Goal: Task Accomplishment & Management: Complete application form

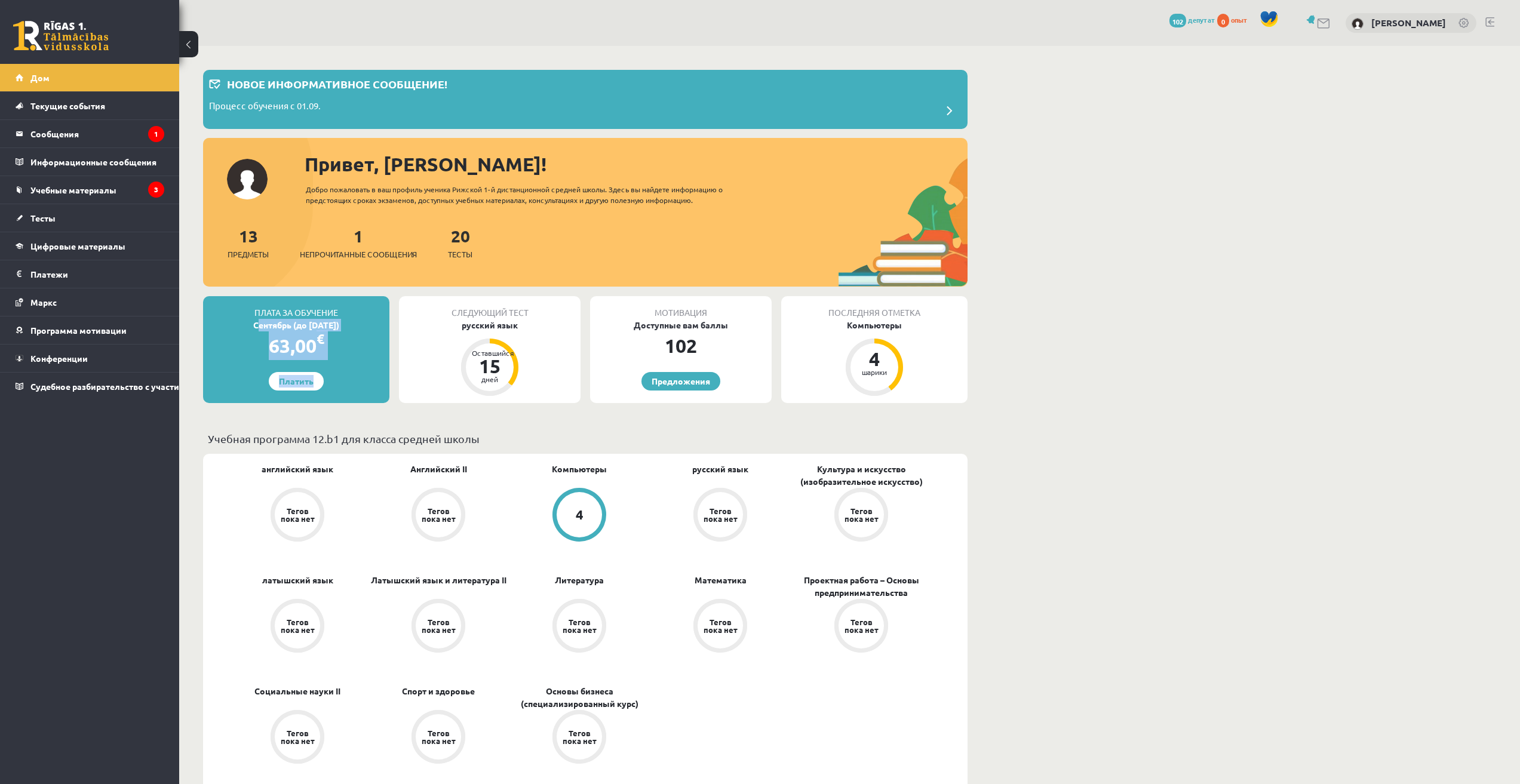
drag, startPoint x: 247, startPoint y: 321, endPoint x: 353, endPoint y: 372, distance: 117.6
click at [353, 372] on div "Плата за обучение Сентябрь (до 15.09.25) 63,00 € Платить" at bounding box center [296, 349] width 186 height 107
click at [53, 129] on font "Сообщения" at bounding box center [54, 134] width 48 height 10
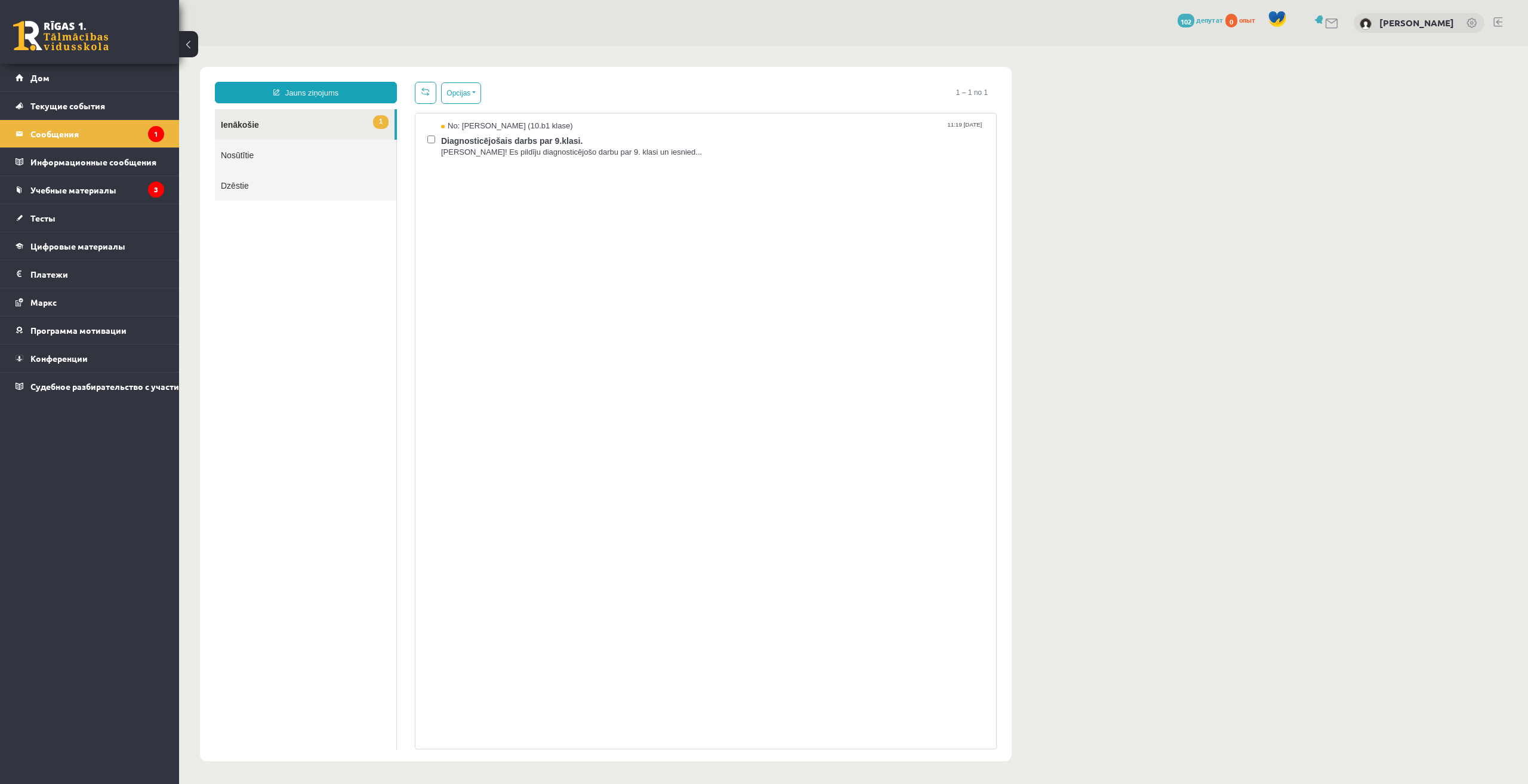
click at [1399, 96] on body "Jauns ziņojums 1 Ienākošie Nosūtītie Dzēstie * ********* ********* ******* Opci…" at bounding box center [853, 414] width 1349 height 736
click at [92, 193] on font "Учебные материалы" at bounding box center [73, 190] width 86 height 10
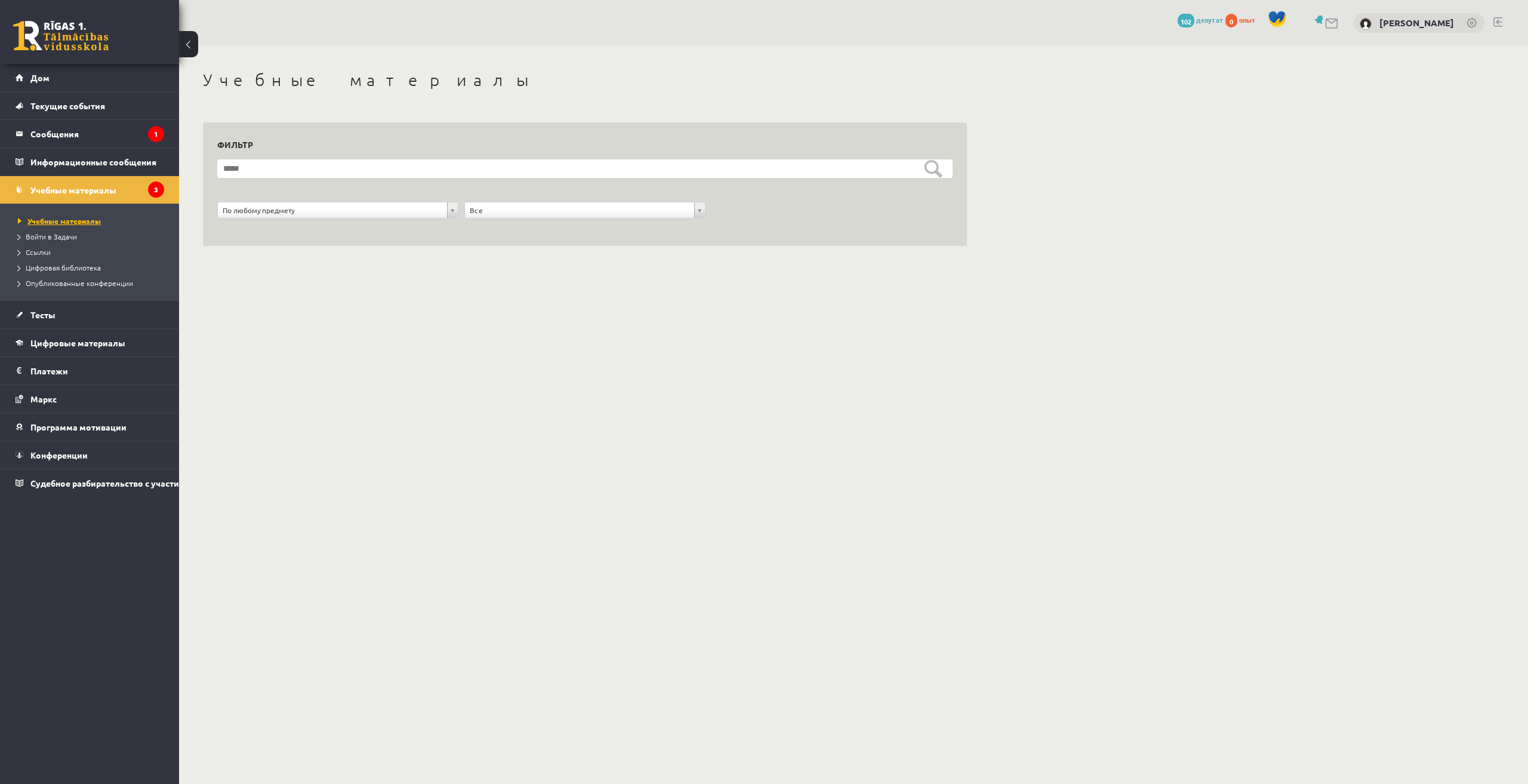
click at [67, 219] on font "Учебные материалы" at bounding box center [64, 220] width 73 height 10
click at [62, 242] on li "Войти в Задачи" at bounding box center [92, 236] width 149 height 16
click at [33, 234] on font "Войти в Задачи" at bounding box center [54, 236] width 54 height 10
click at [28, 251] on font "Ссылки" at bounding box center [39, 251] width 25 height 10
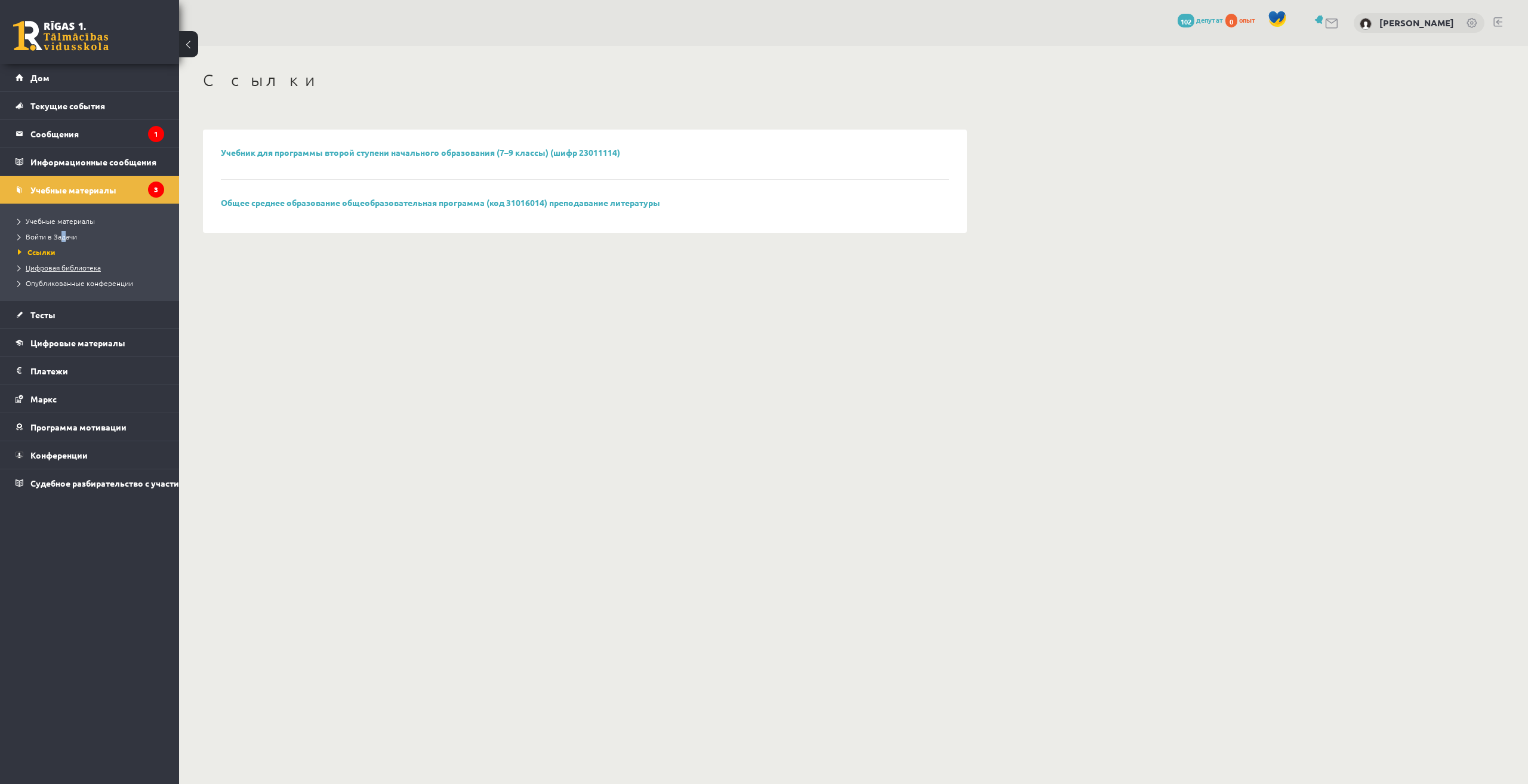
click at [37, 268] on font "Цифровая библиотека" at bounding box center [63, 267] width 75 height 10
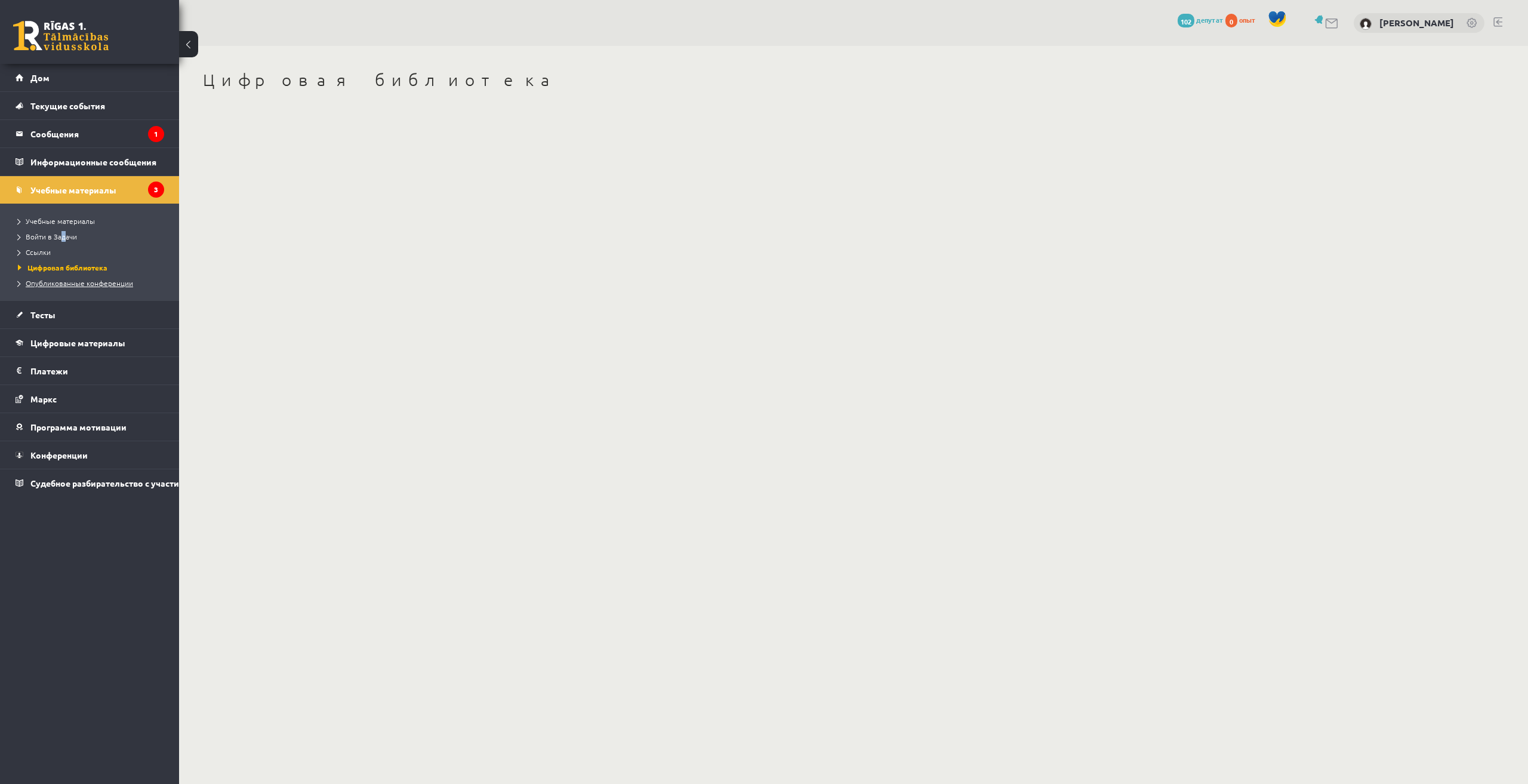
click at [67, 287] on link "Опубликованные конференции" at bounding box center [92, 283] width 149 height 10
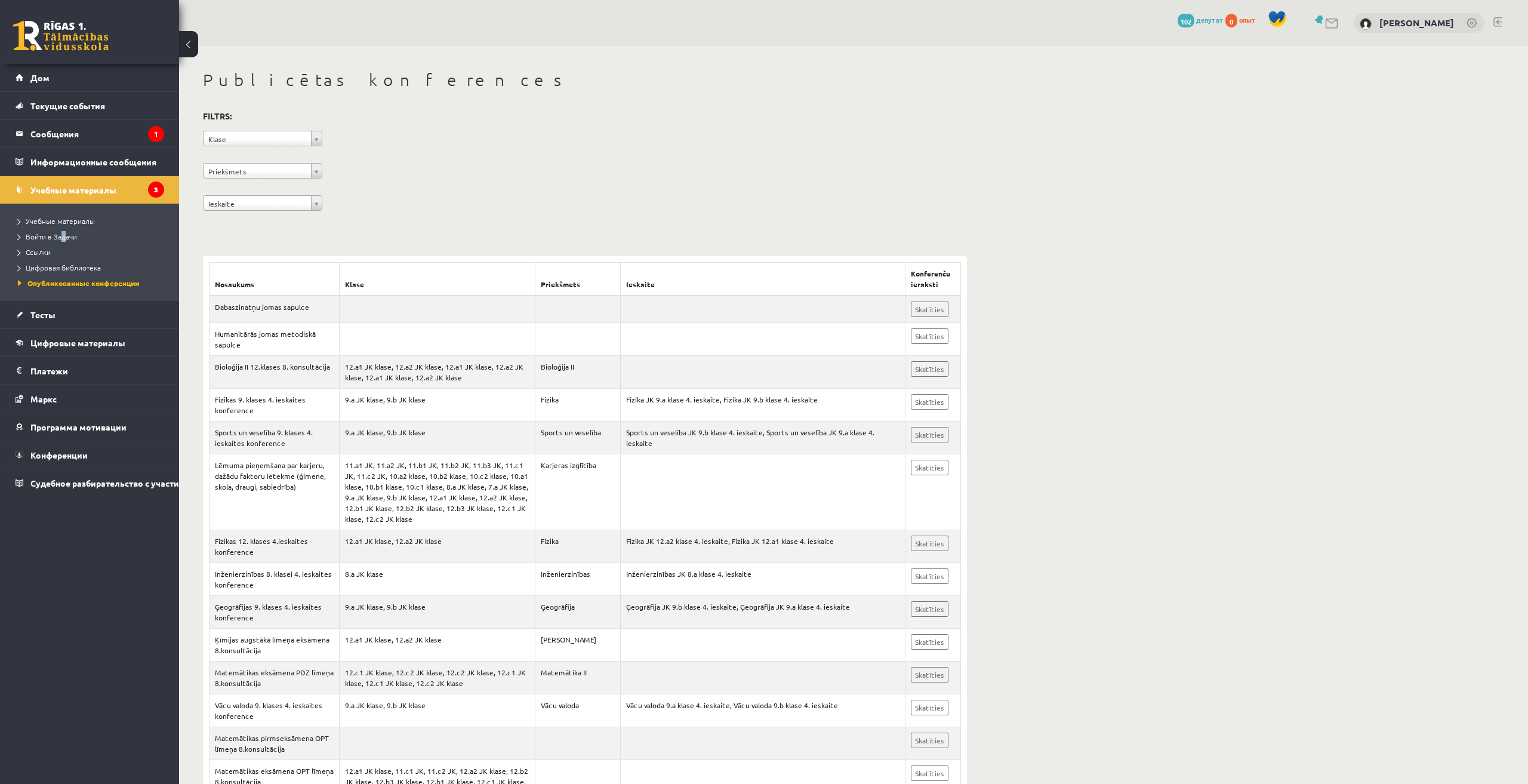
click at [46, 214] on li "Учебные материалы" at bounding box center [92, 220] width 149 height 16
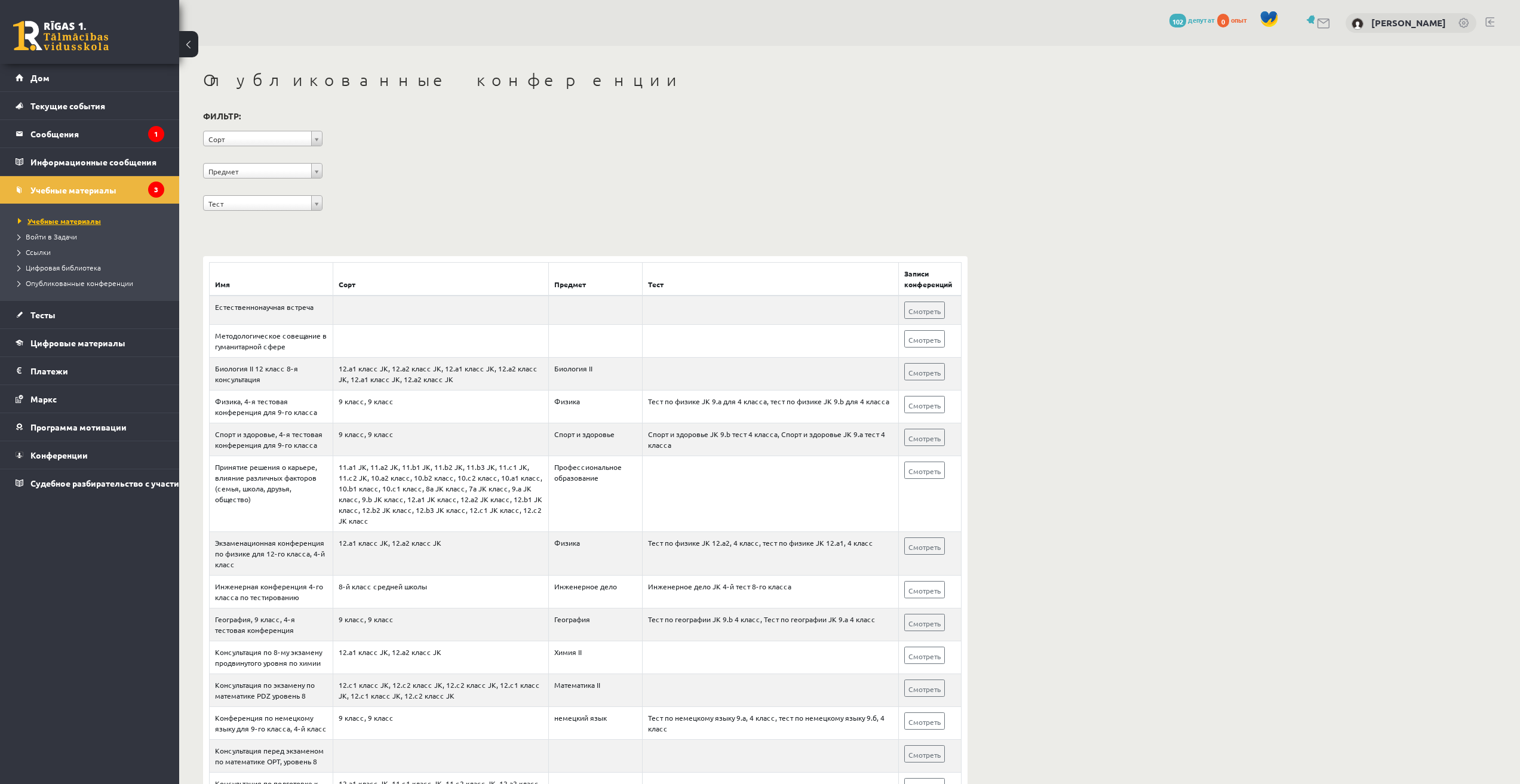
click at [45, 222] on font "Учебные материалы" at bounding box center [64, 220] width 73 height 10
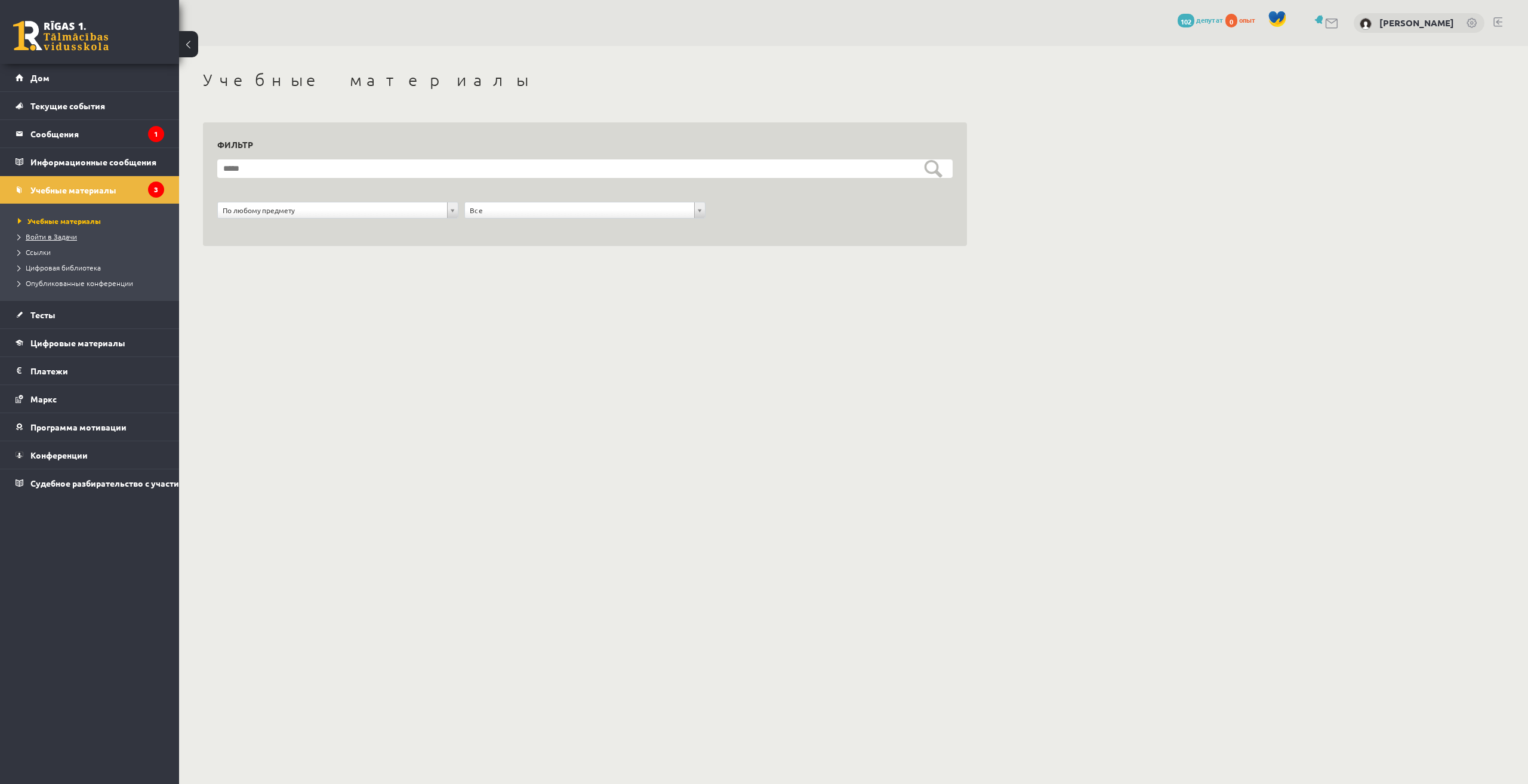
click at [44, 239] on font "Войти в Задачи" at bounding box center [51, 236] width 51 height 10
click at [47, 71] on link "Дом" at bounding box center [90, 77] width 148 height 27
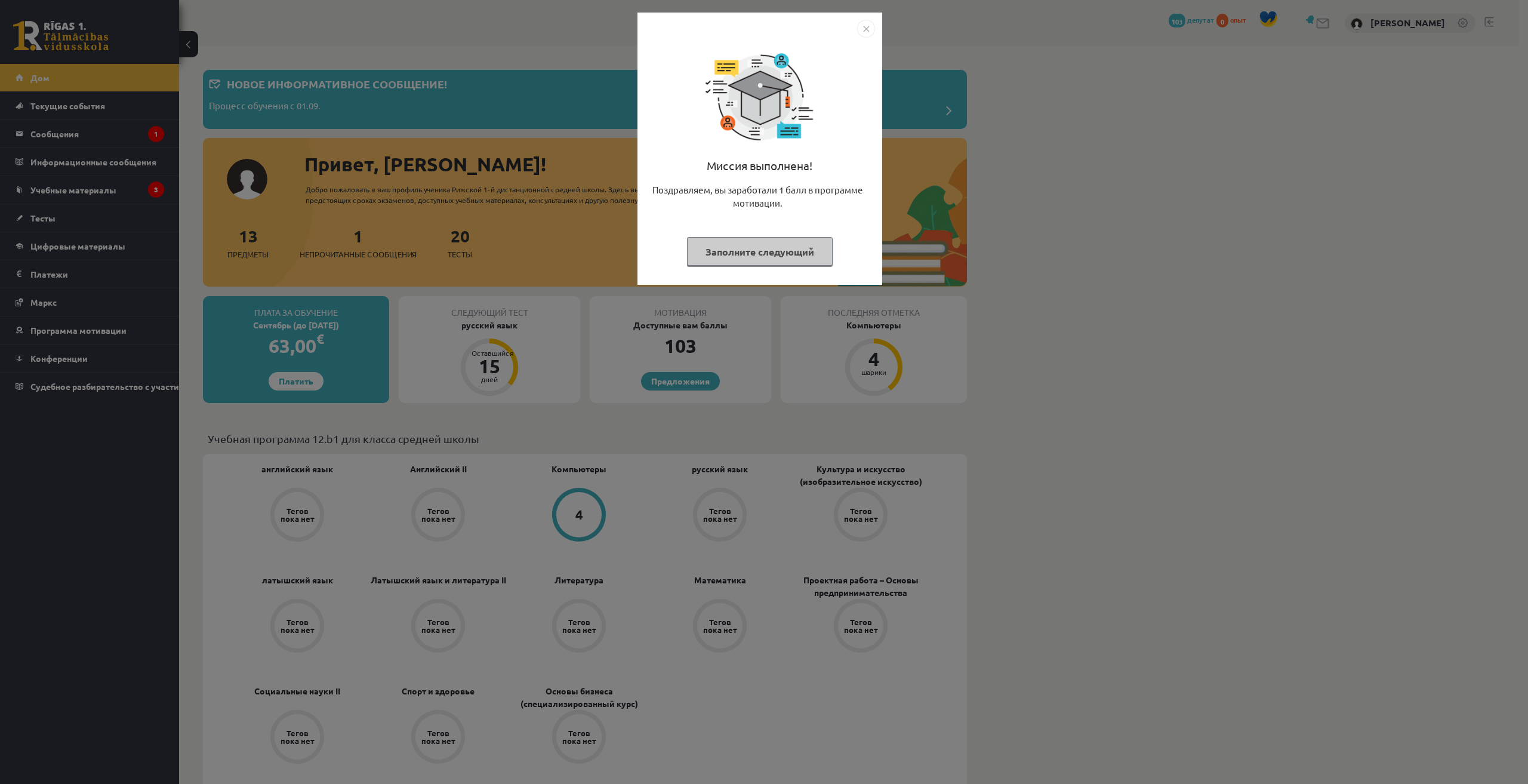
click at [872, 27] on img "Закрывать" at bounding box center [866, 29] width 18 height 18
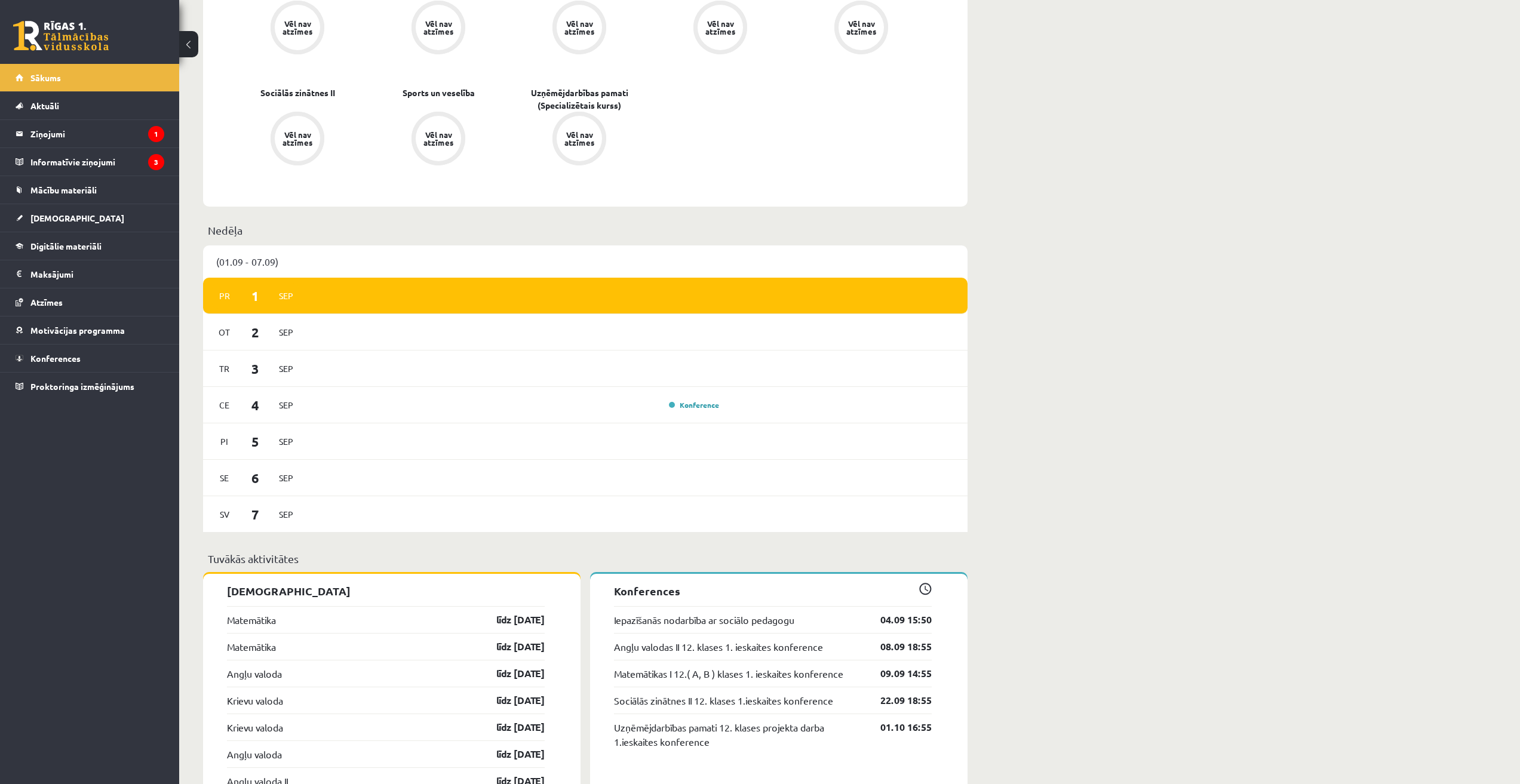
scroll to position [895, 0]
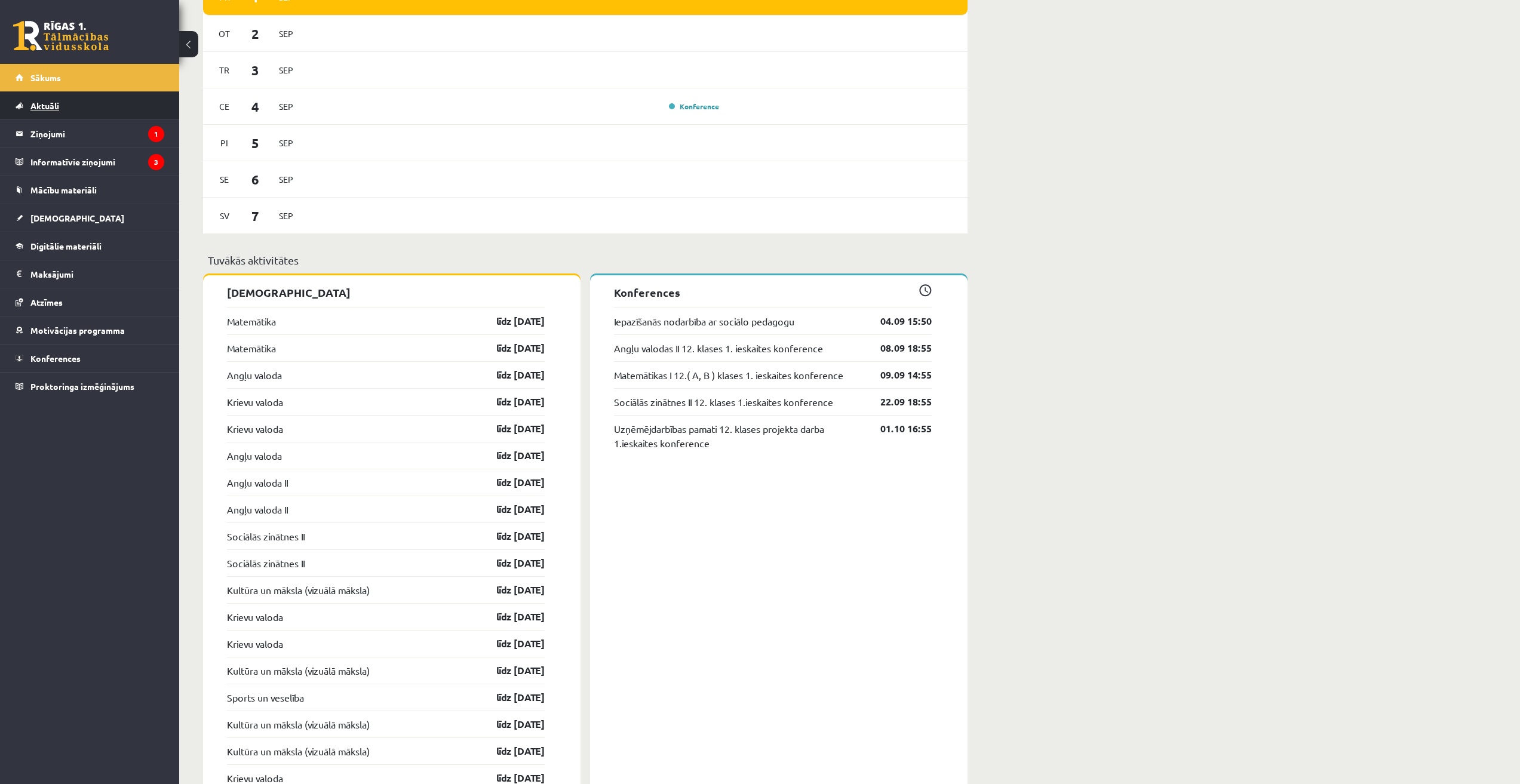
click at [78, 106] on link "Aktuāli" at bounding box center [90, 105] width 148 height 27
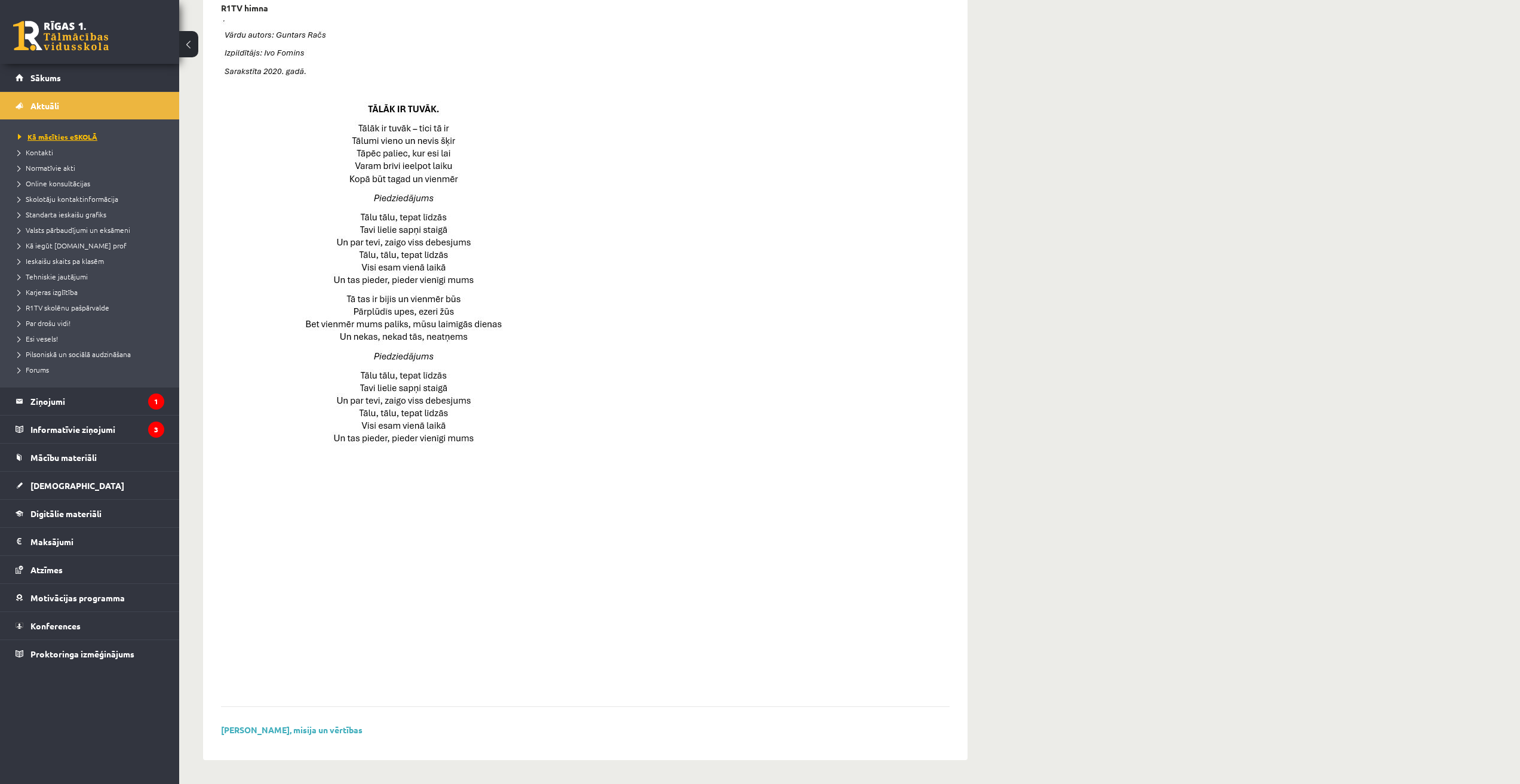
scroll to position [517, 0]
click at [73, 401] on legend "Ziņojumi 1" at bounding box center [97, 401] width 134 height 27
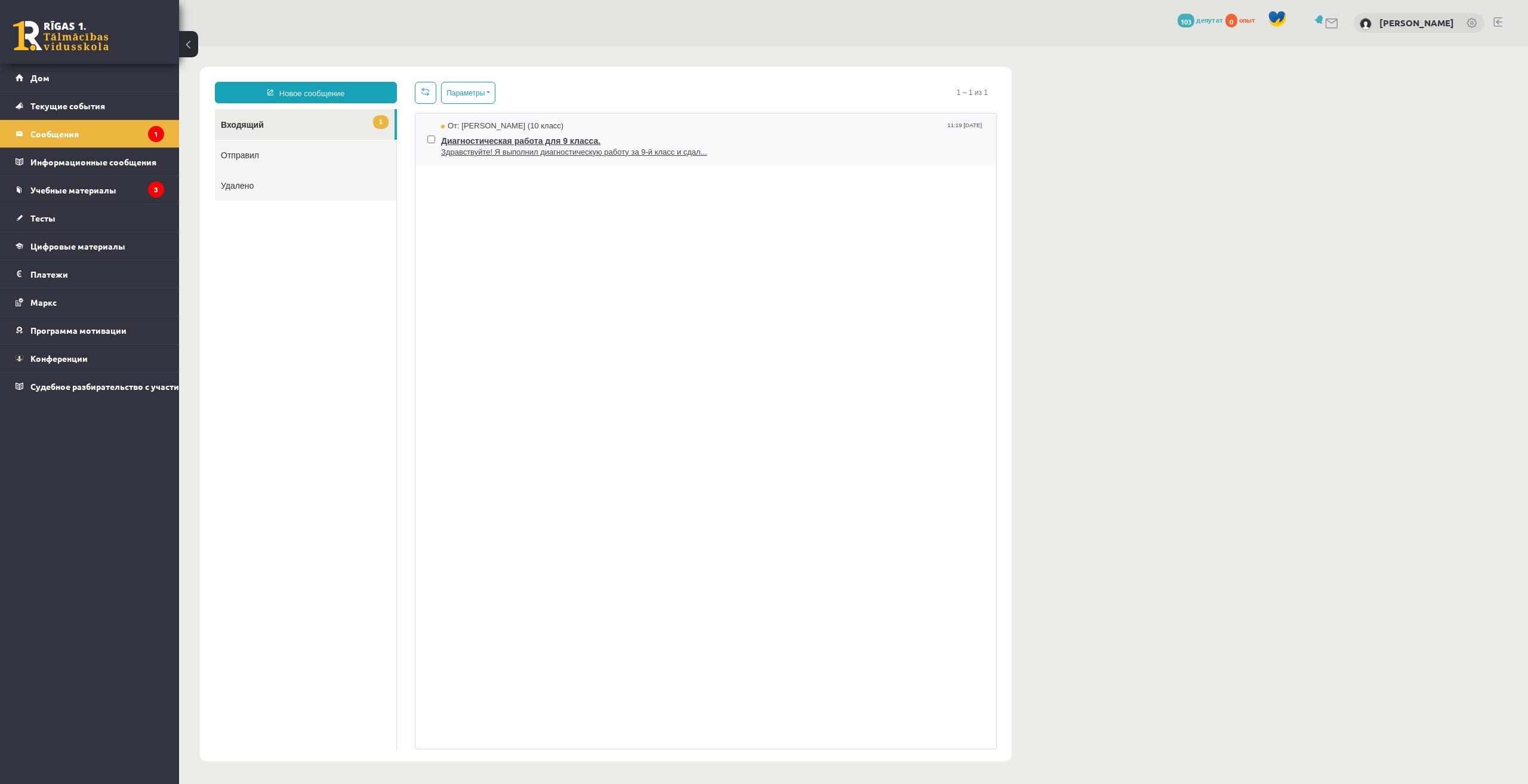
click at [511, 151] on font "Здравствуйте! Я выполнил диагностическую работу за 9-й класс и сдал..." at bounding box center [574, 152] width 266 height 9
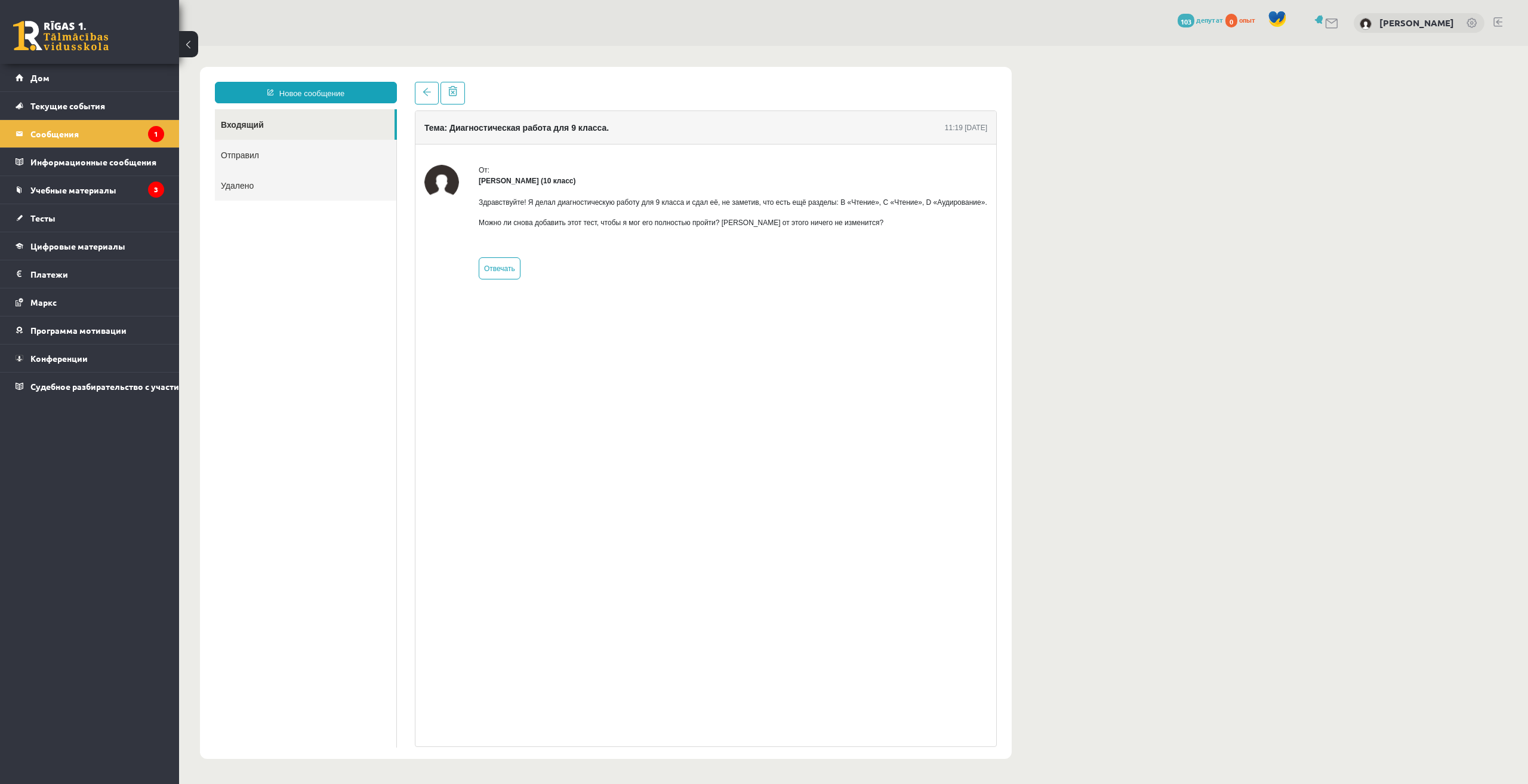
click at [429, 81] on div "Новое сообщение Входящий Отправил Удалено ******** ******** ******* Тема: Диагн…" at bounding box center [606, 412] width 811 height 692
click at [427, 87] on link at bounding box center [427, 93] width 24 height 23
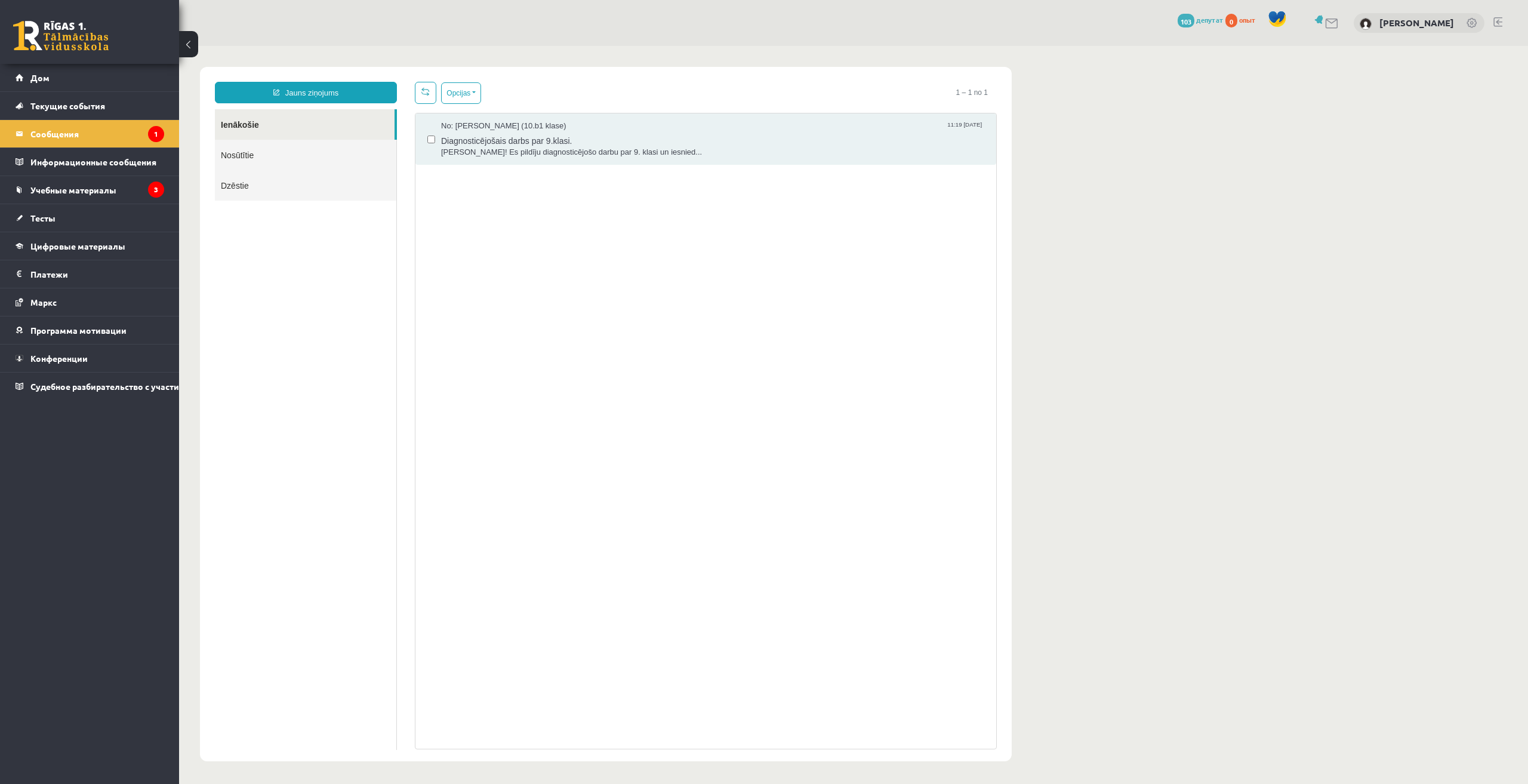
click at [435, 137] on div "No: Līva Grosa (10.b1 klase) 11:19 01/09/2025 Diagnosticējošais darbs par 9.kla…" at bounding box center [705, 139] width 557 height 37
click at [430, 165] on div "No: Līva Grosa (10.b1 klase) 11:19 01/09/2025 Diagnosticējošais darbs par 9.kla…" at bounding box center [705, 431] width 582 height 636
click at [131, 205] on link "Тесты" at bounding box center [90, 217] width 148 height 27
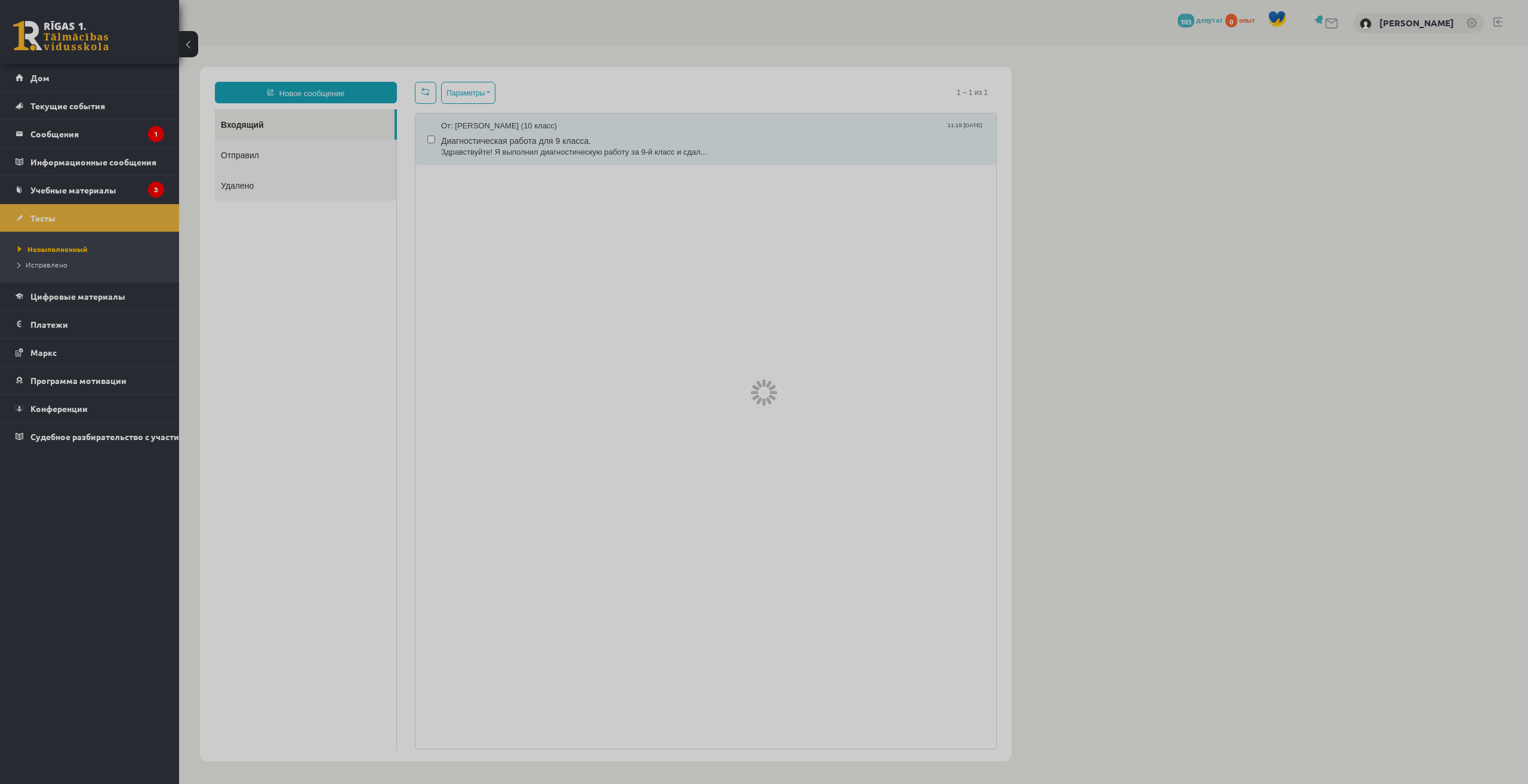
click at [107, 191] on div at bounding box center [764, 392] width 1528 height 784
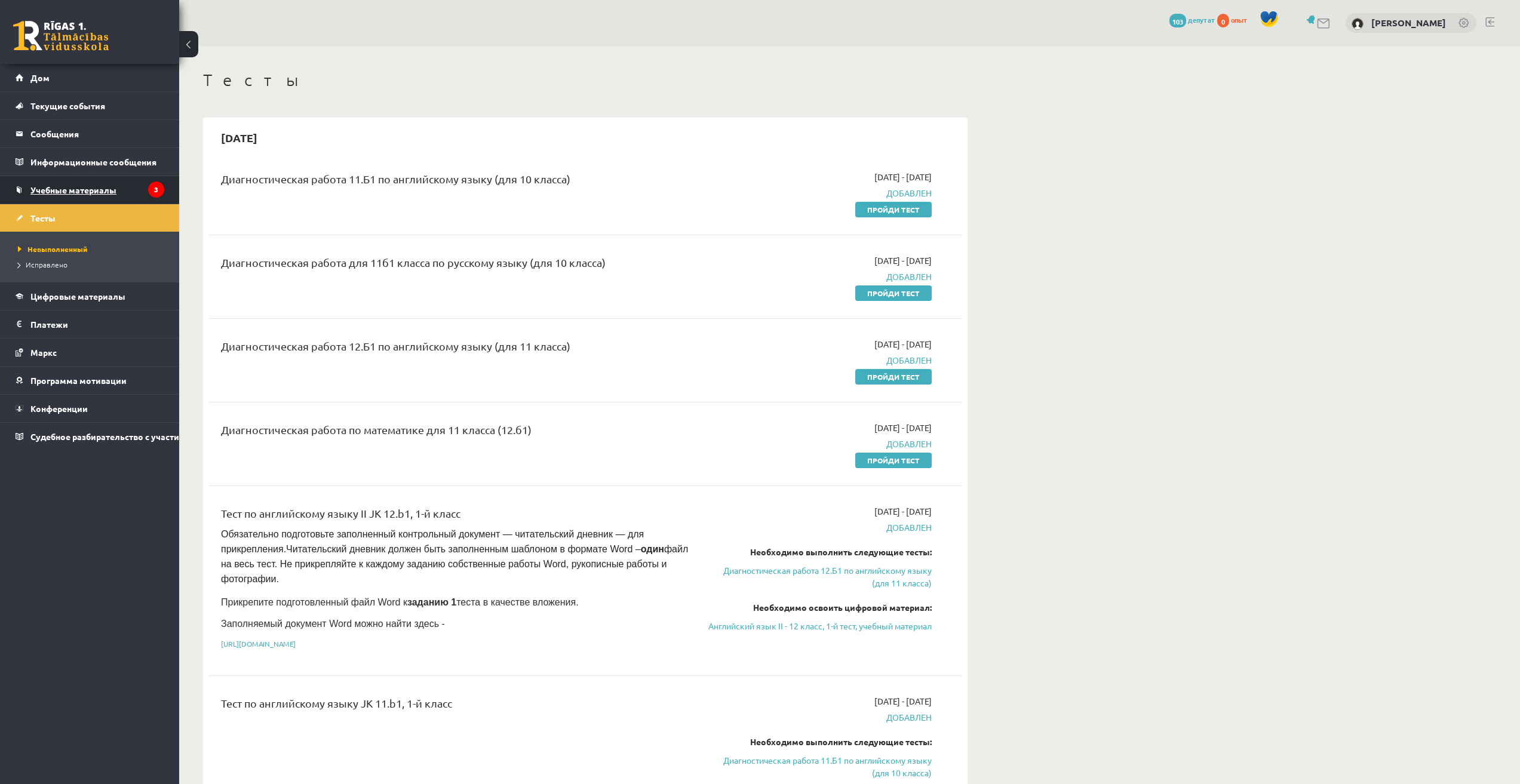
click at [102, 190] on font "Учебные материалы" at bounding box center [73, 190] width 86 height 10
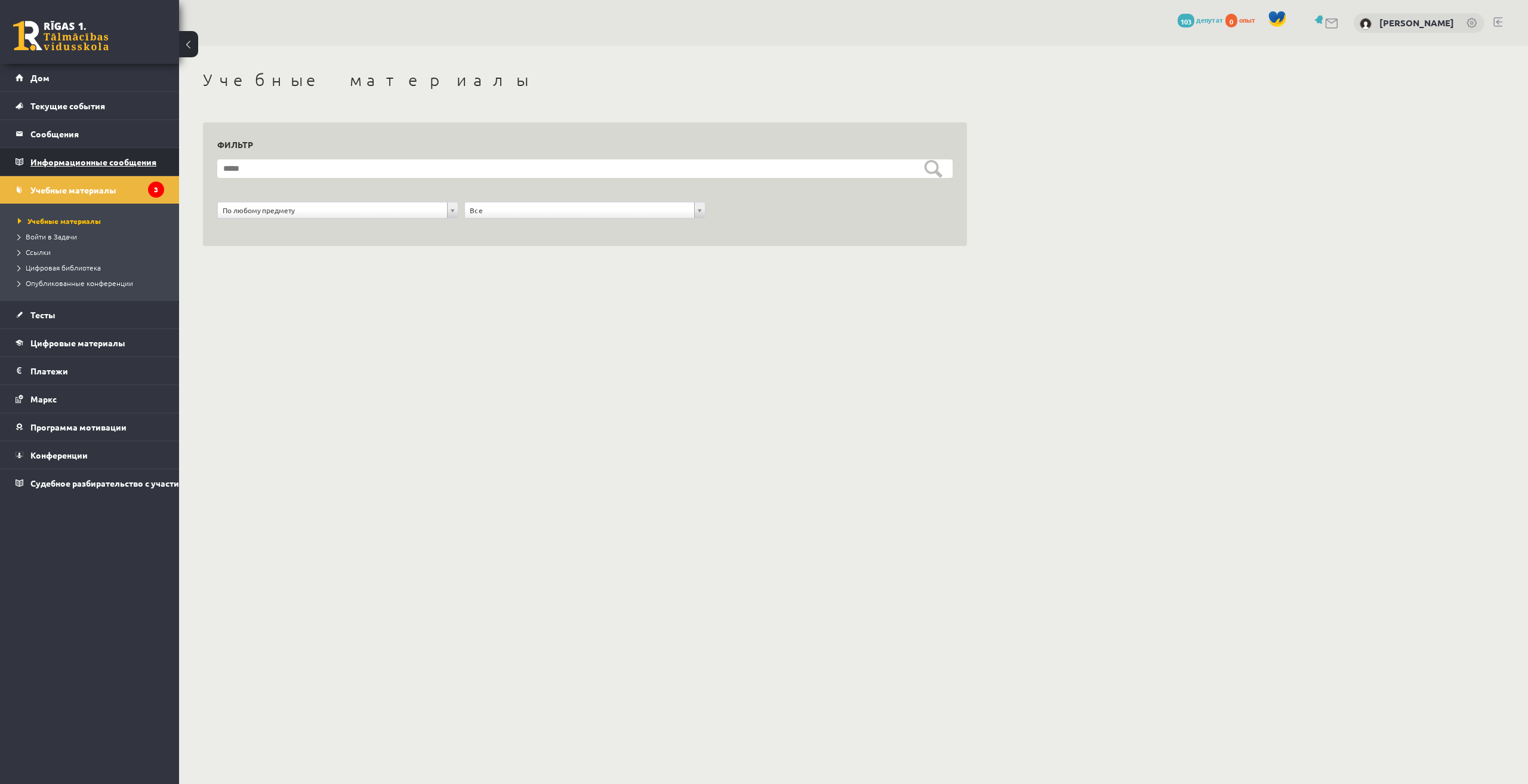
click at [76, 169] on legend "Информационные сообщения 3" at bounding box center [97, 162] width 134 height 27
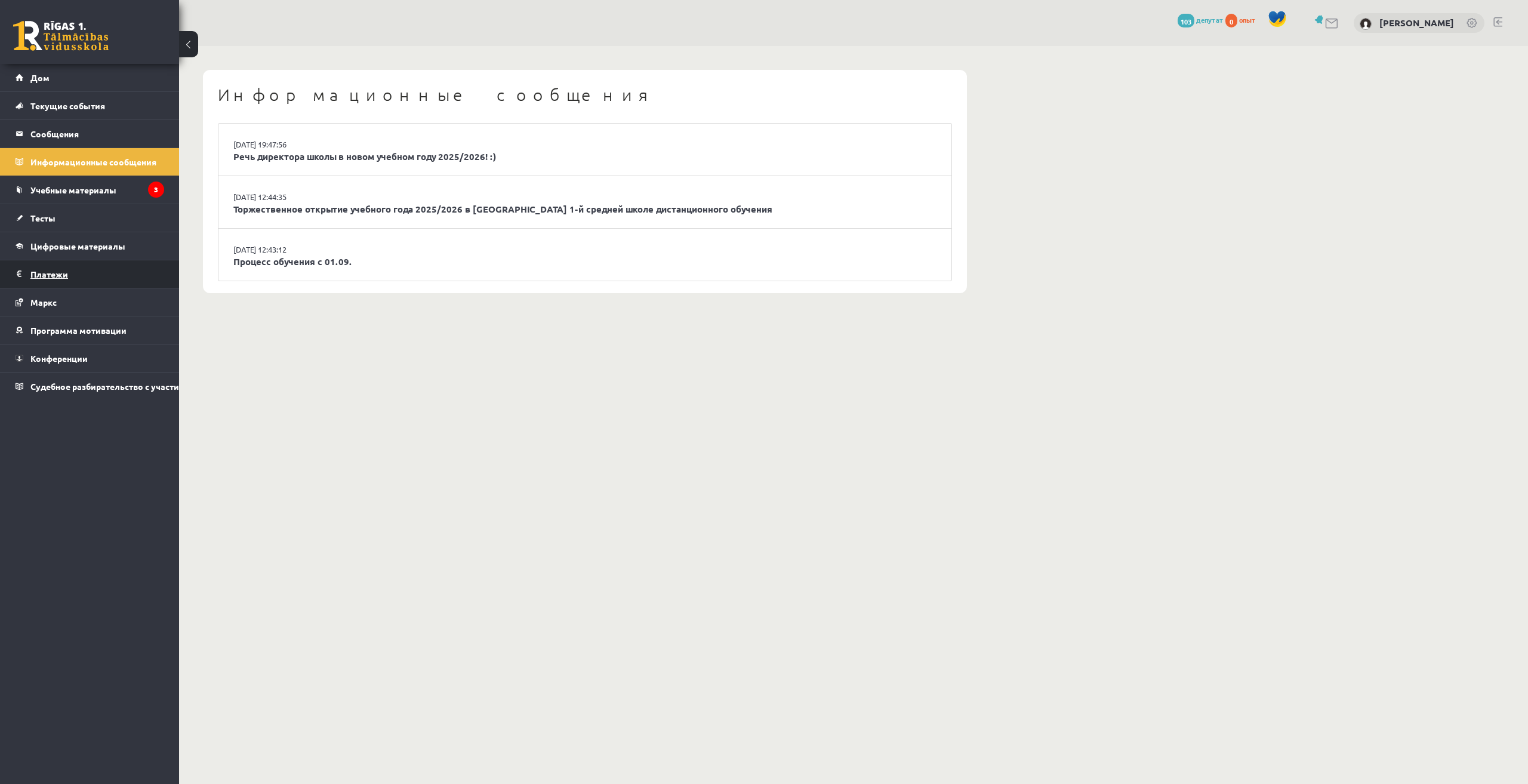
click at [69, 271] on legend "Платежи 0" at bounding box center [97, 274] width 134 height 27
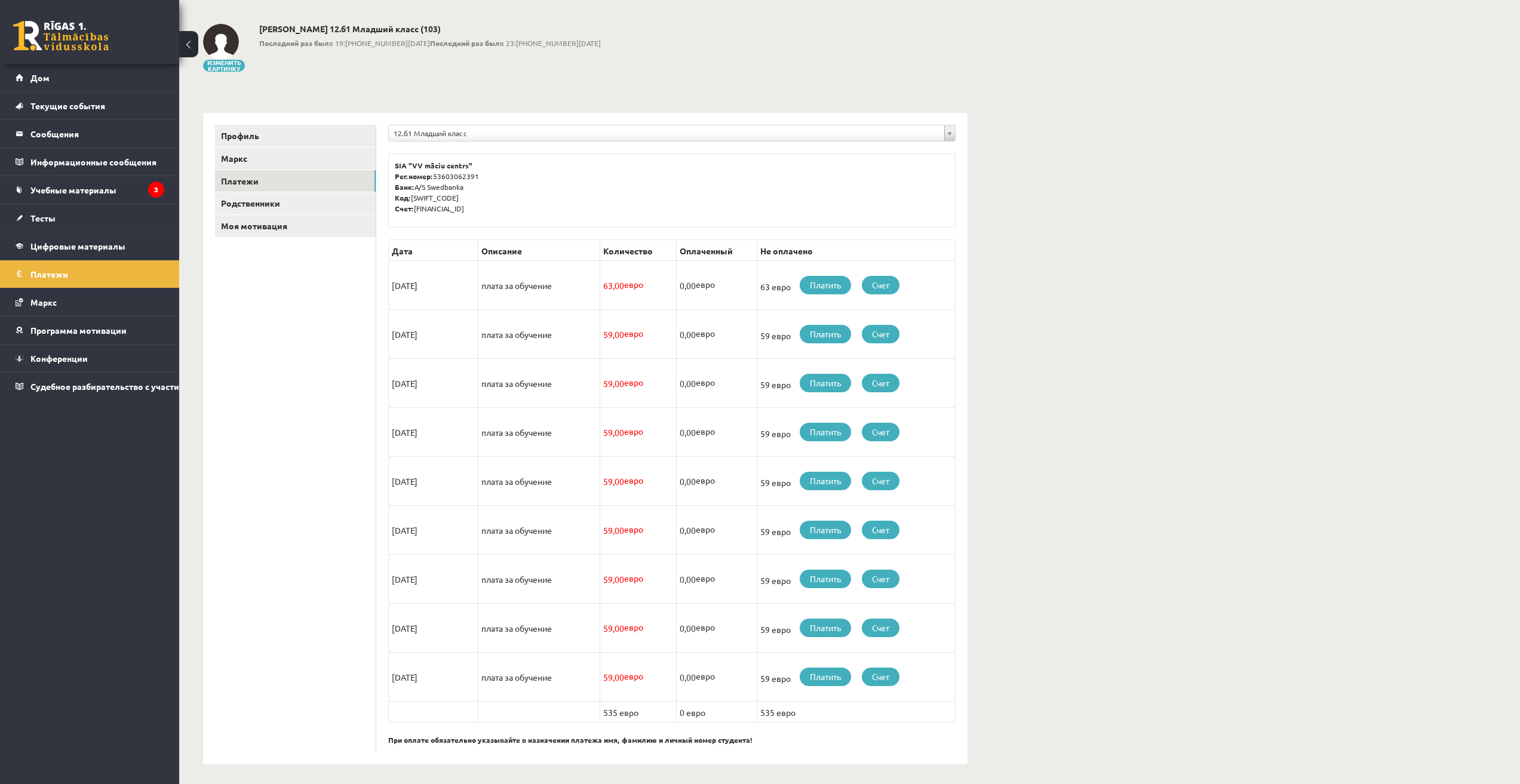
scroll to position [48, 0]
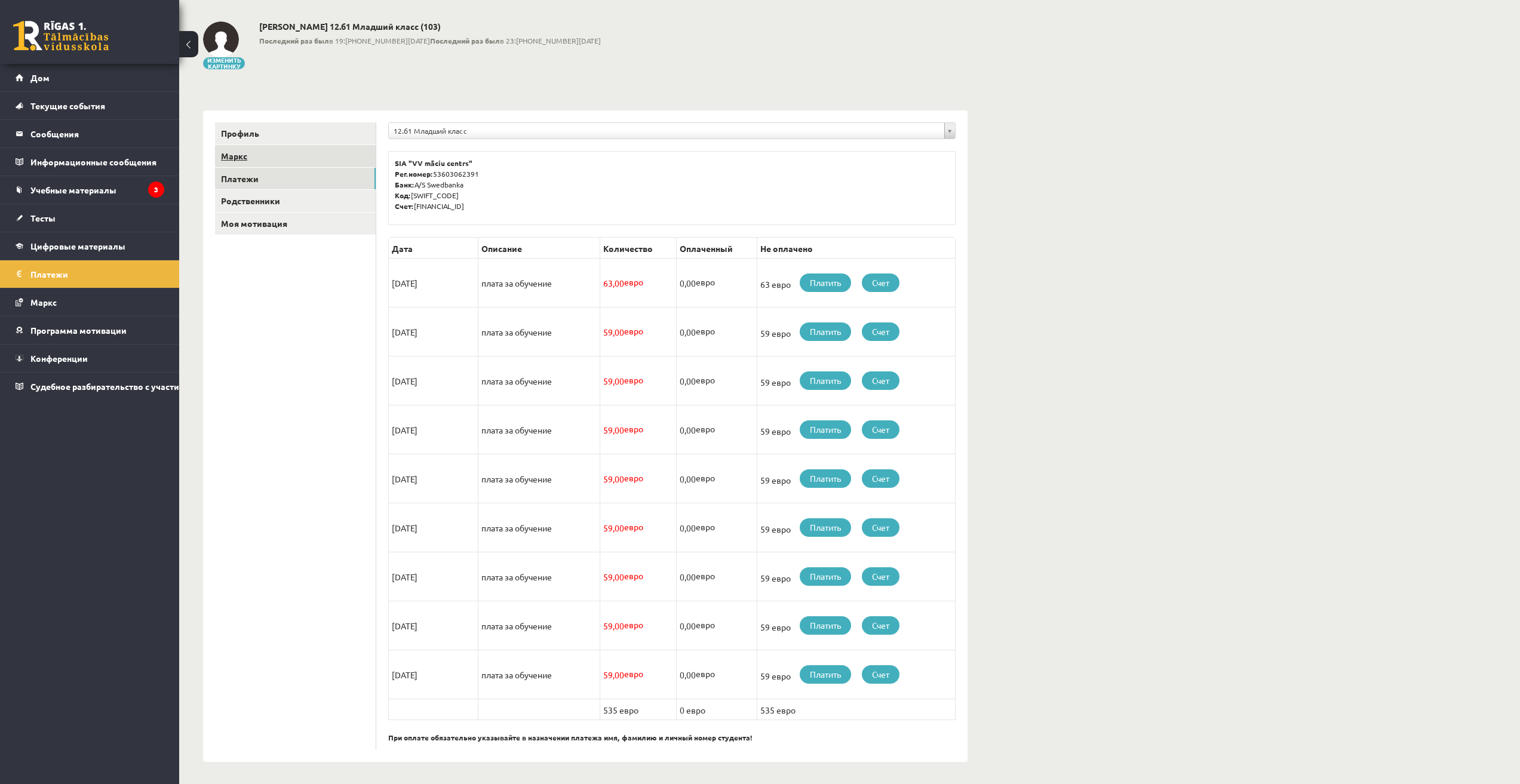
click at [264, 155] on link "Маркс" at bounding box center [295, 157] width 160 height 22
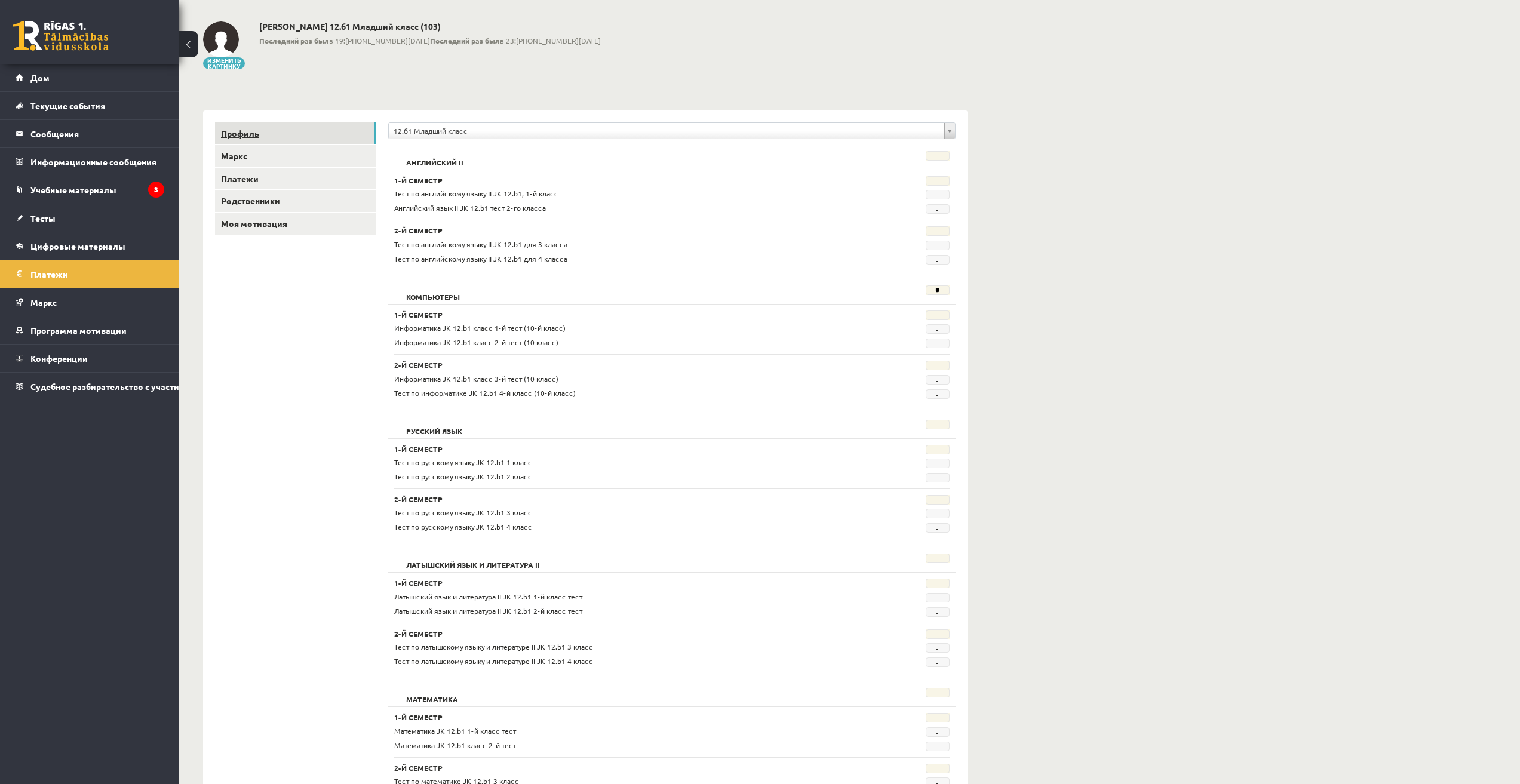
click at [263, 134] on link "Профиль" at bounding box center [295, 134] width 160 height 22
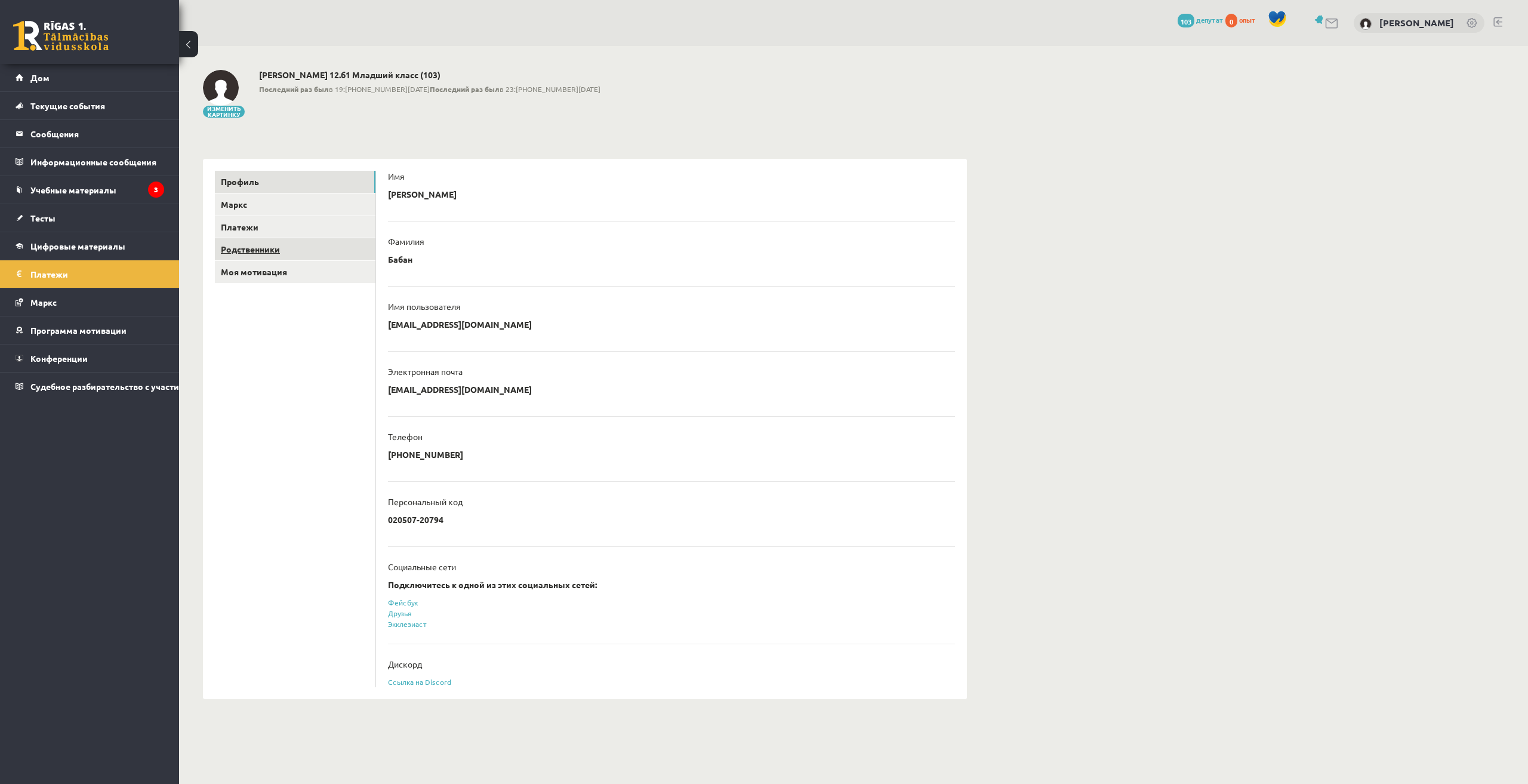
click at [254, 249] on font "Родственники" at bounding box center [251, 248] width 59 height 10
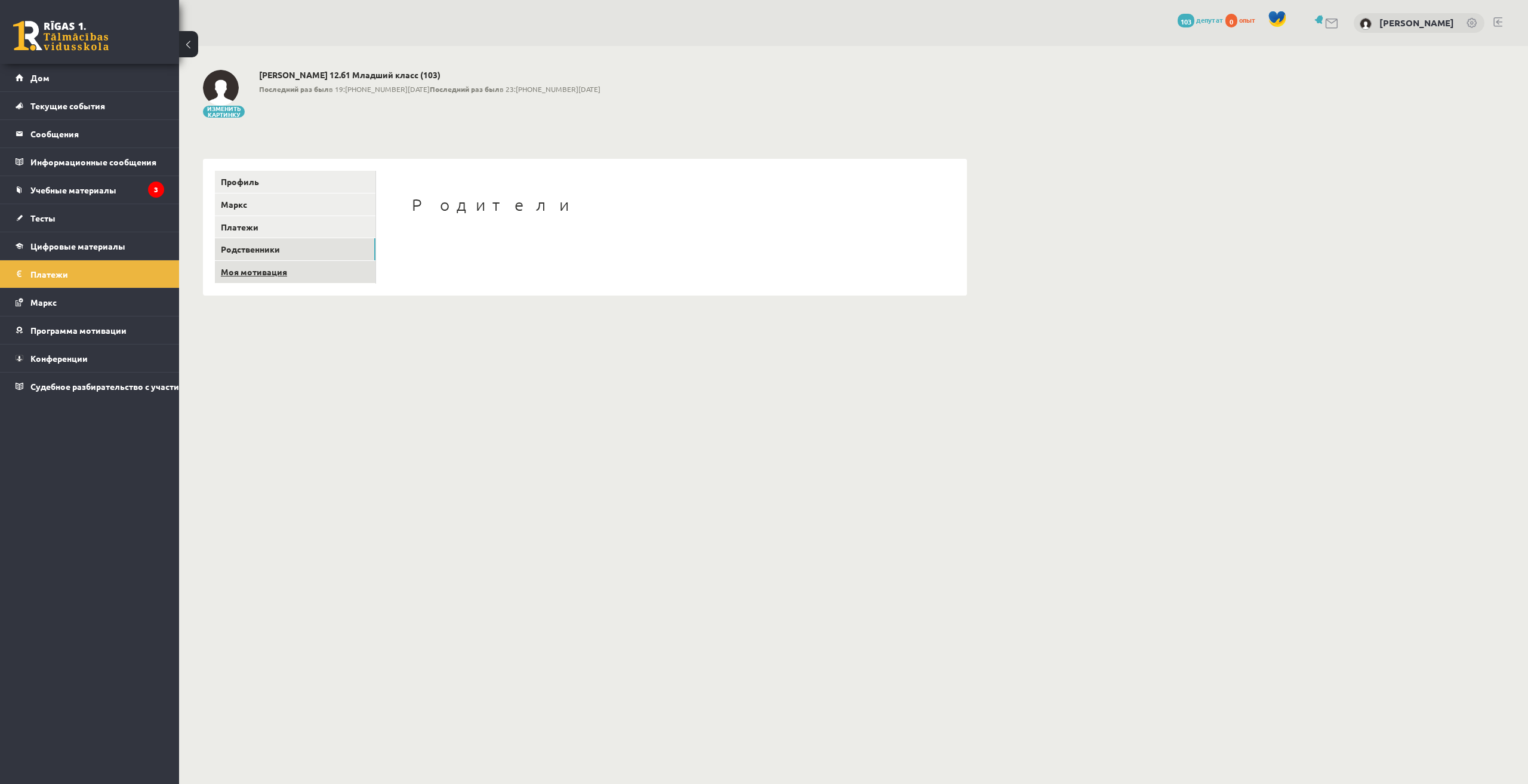
click at [246, 266] on link "Моя мотивация" at bounding box center [295, 272] width 160 height 22
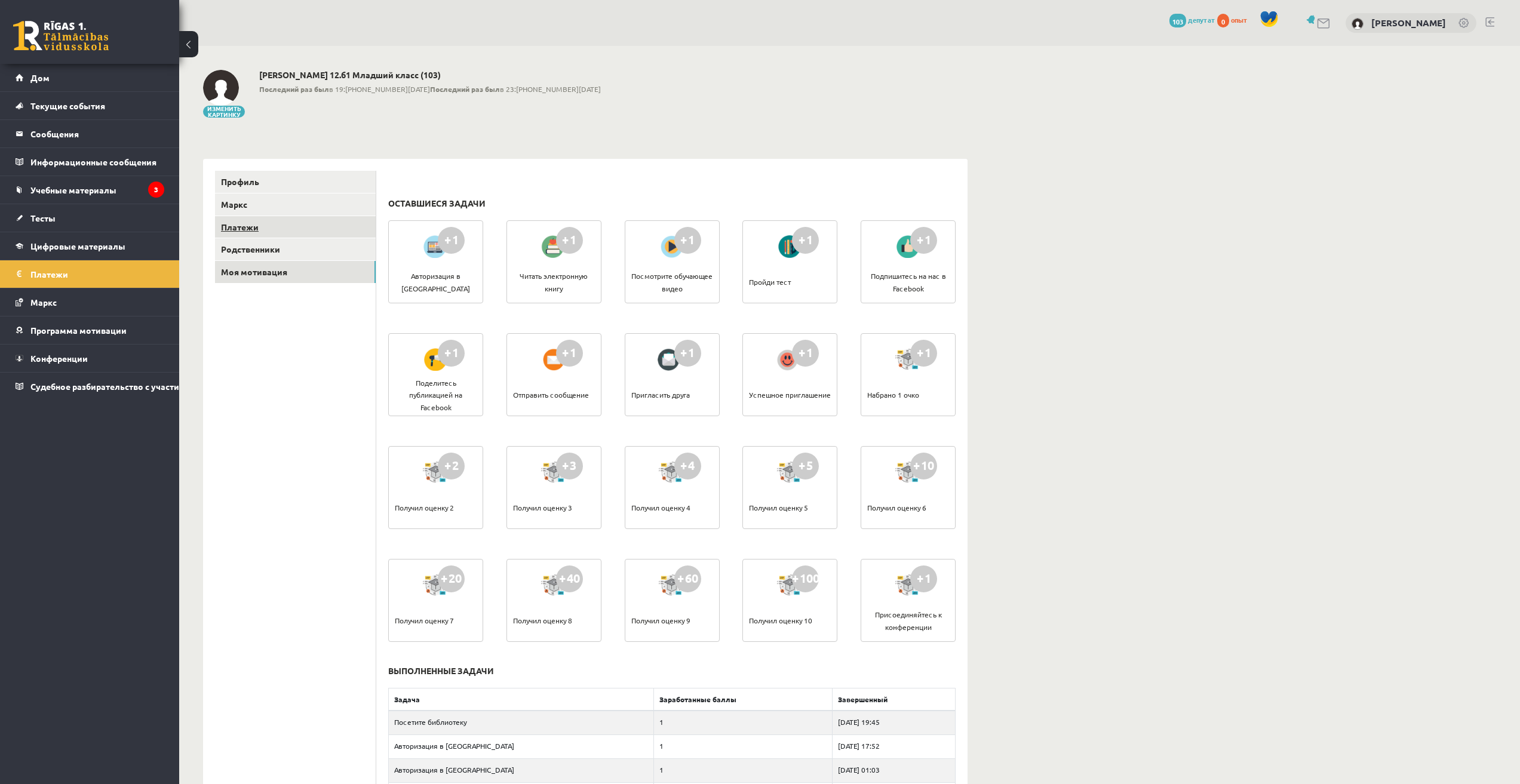
click at [256, 220] on link "Платежи" at bounding box center [295, 227] width 160 height 22
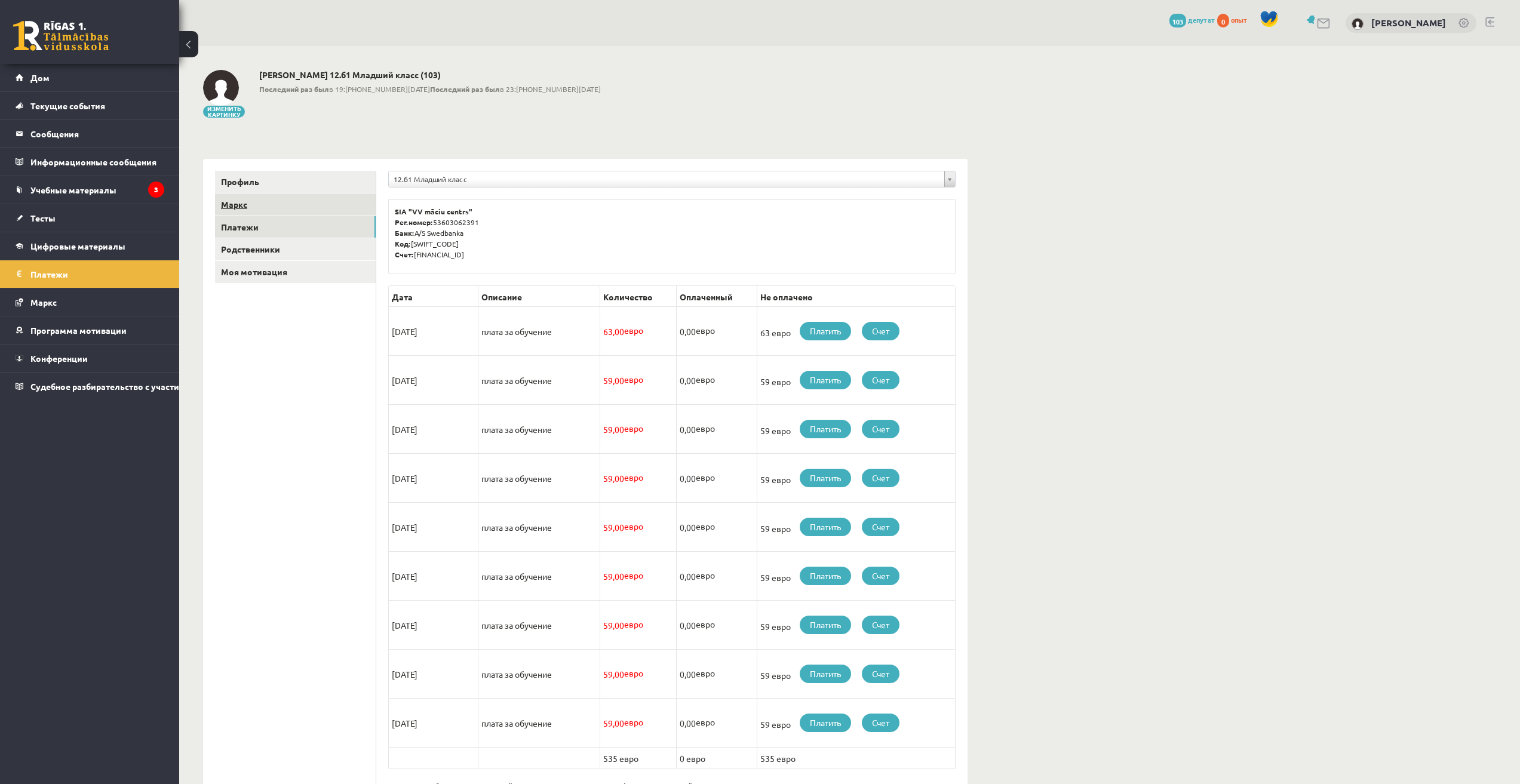
click at [238, 200] on font "Маркс" at bounding box center [234, 204] width 26 height 10
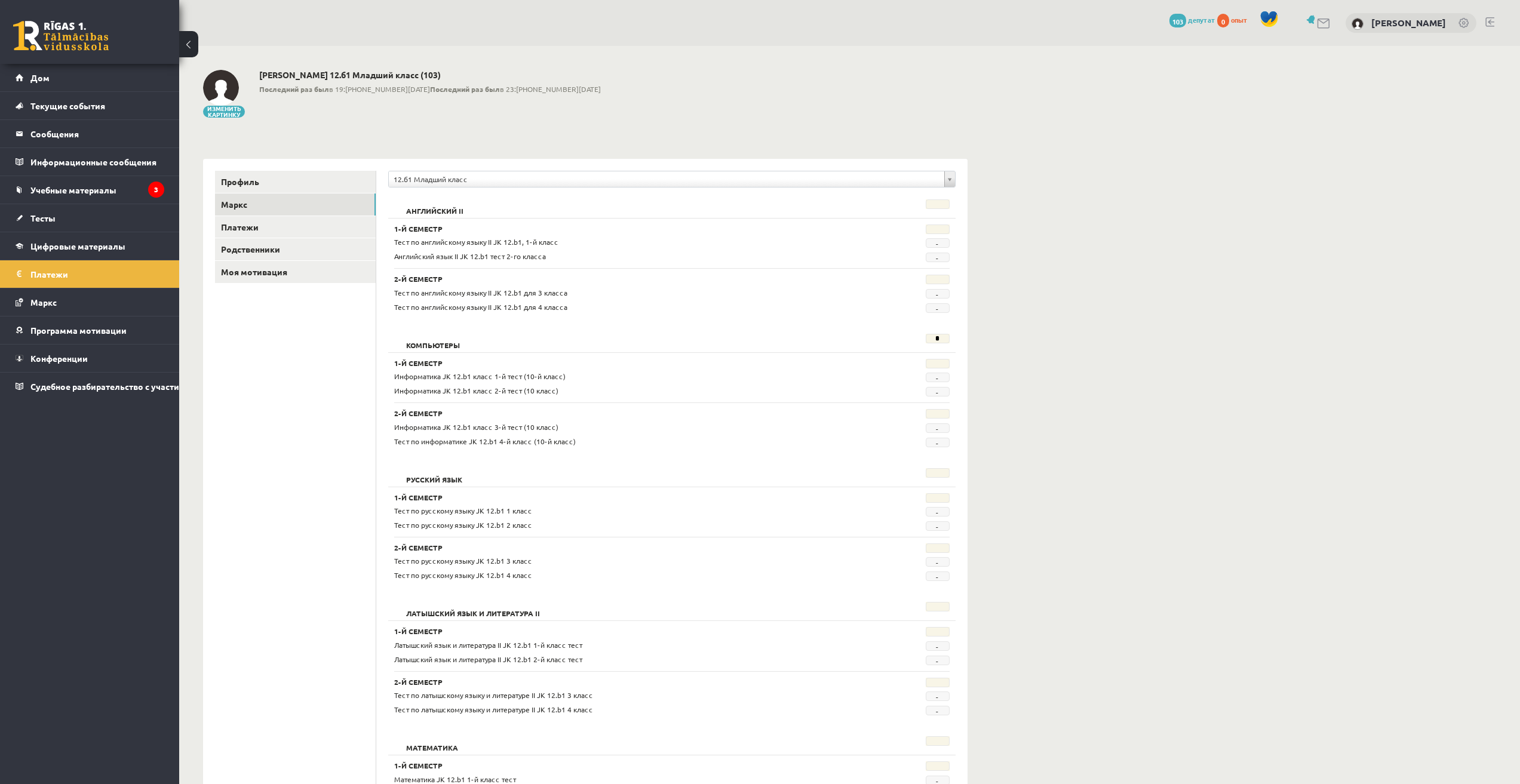
drag, startPoint x: 1278, startPoint y: 94, endPoint x: 1293, endPoint y: 62, distance: 35.3
click at [1277, 96] on div "**********" at bounding box center [849, 741] width 1341 height 1391
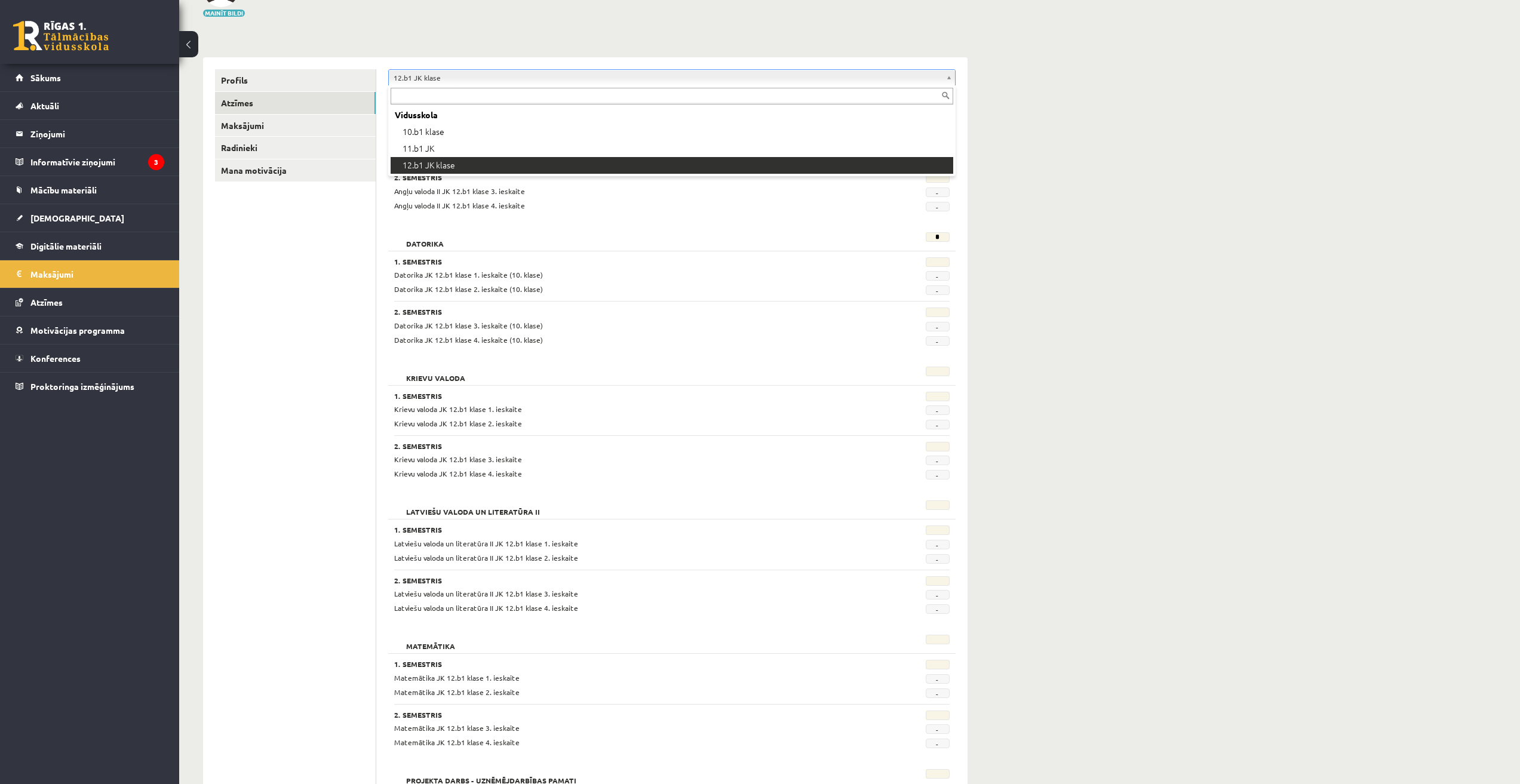
scroll to position [99, 0]
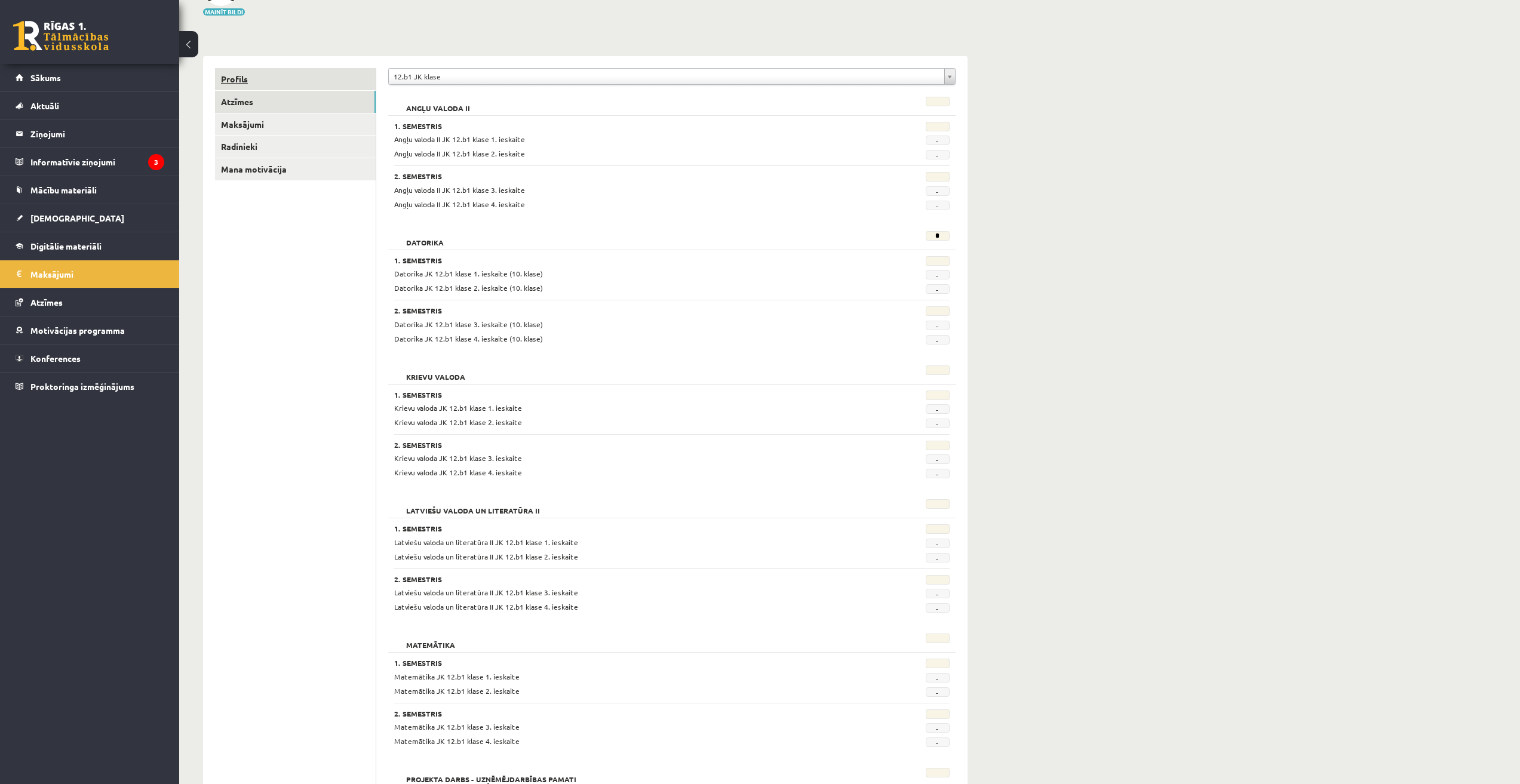
click at [249, 80] on link "Profils" at bounding box center [295, 79] width 160 height 22
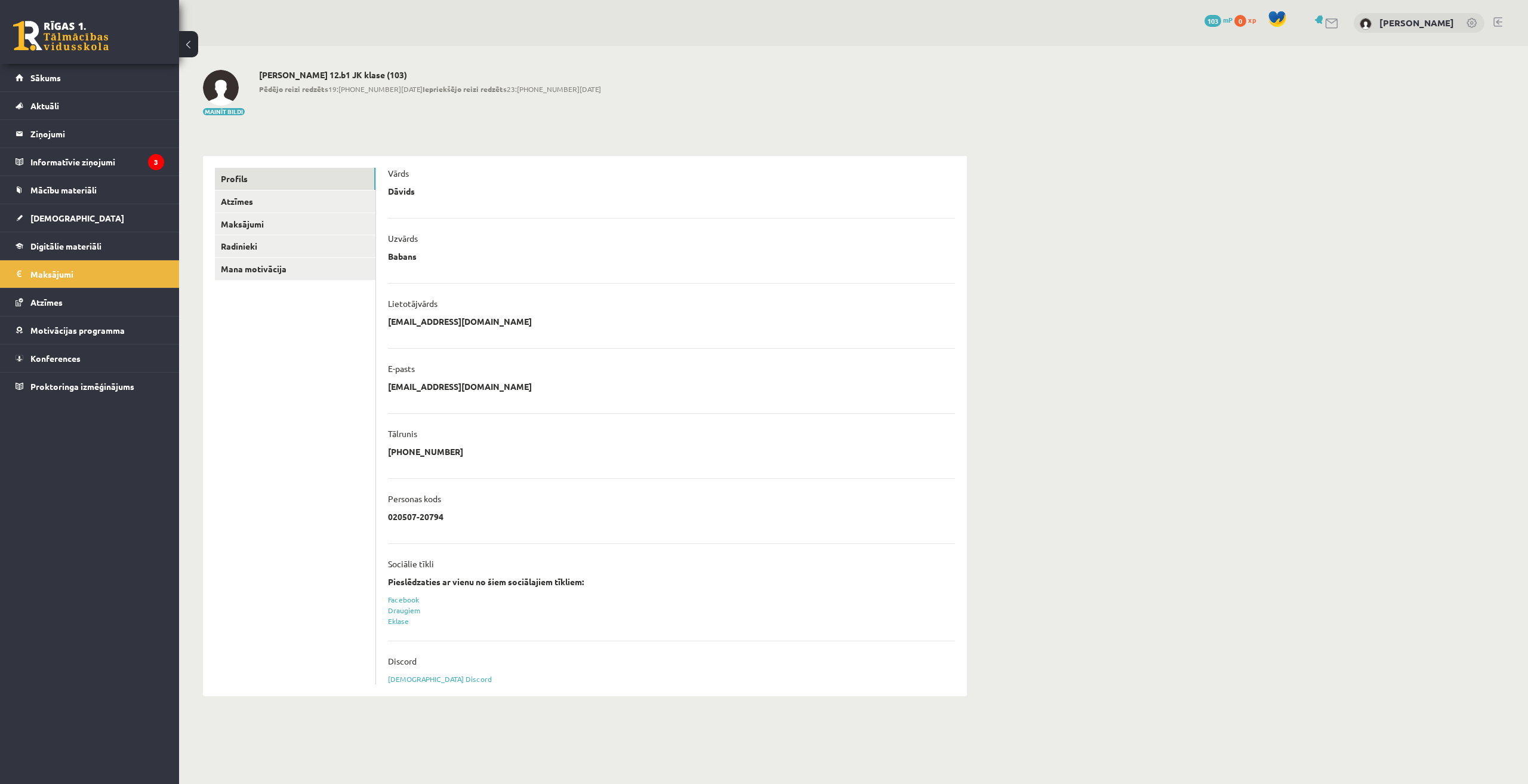
click at [326, 73] on h2 "Dāvids Babans 12.b1 JK klase (103)" at bounding box center [429, 75] width 342 height 10
drag, startPoint x: 320, startPoint y: 75, endPoint x: 343, endPoint y: 74, distance: 23.0
click at [343, 74] on h2 "Dāvids Babans 12.b1 JK klase (103)" at bounding box center [429, 75] width 342 height 10
click at [356, 104] on div "Dāvids Babans 12.b1 JK klase (103) Pēdējo reizi redzēts 19:44 01.09.25 Iepriekš…" at bounding box center [429, 93] width 342 height 47
drag, startPoint x: 347, startPoint y: 75, endPoint x: 365, endPoint y: 74, distance: 18.0
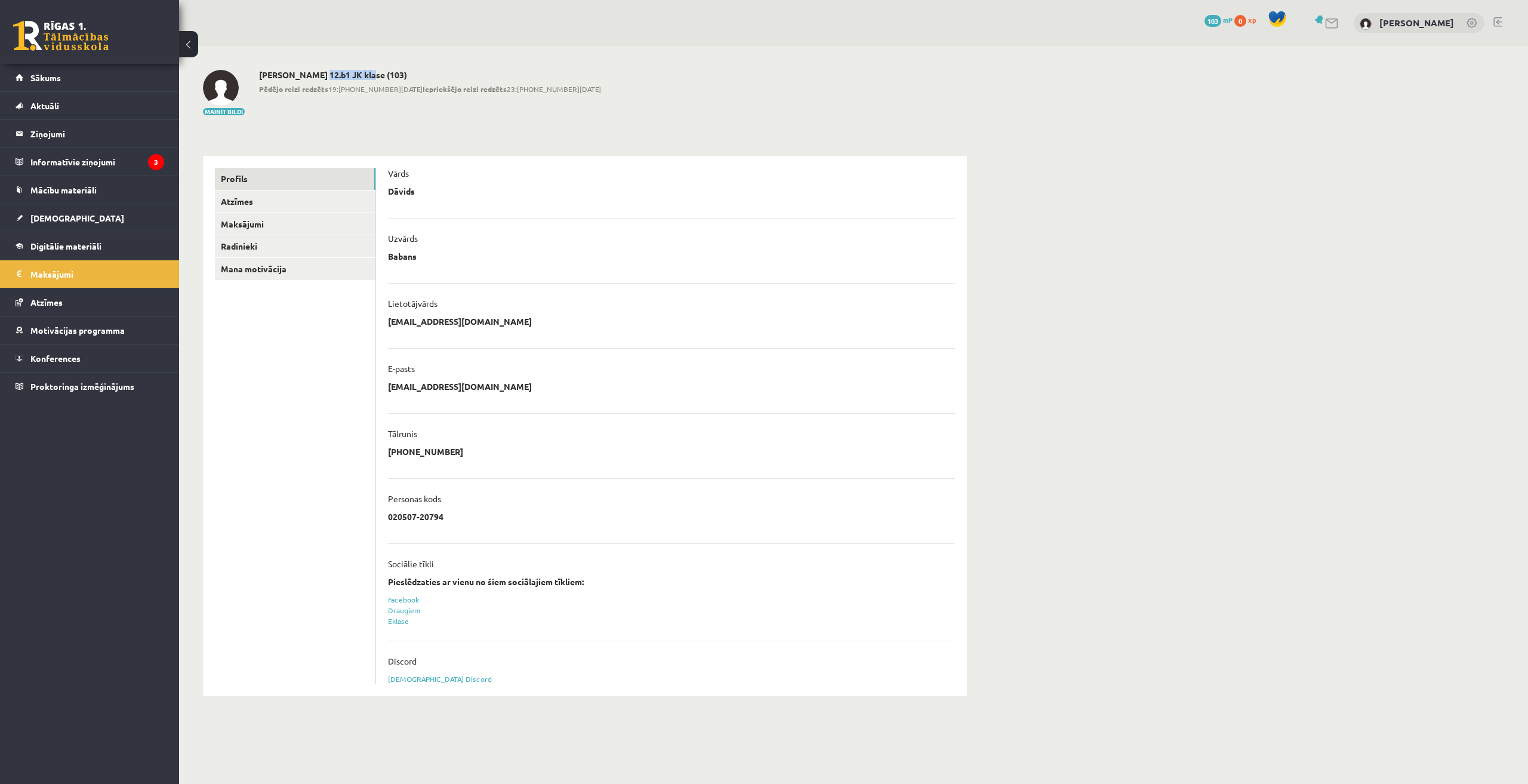
click at [365, 74] on h2 "Dāvids Babans 12.b1 JK klase (103)" at bounding box center [429, 75] width 342 height 10
click at [432, 118] on div "**********" at bounding box center [584, 383] width 811 height 674
click at [268, 196] on link "Atzīmes" at bounding box center [295, 202] width 160 height 22
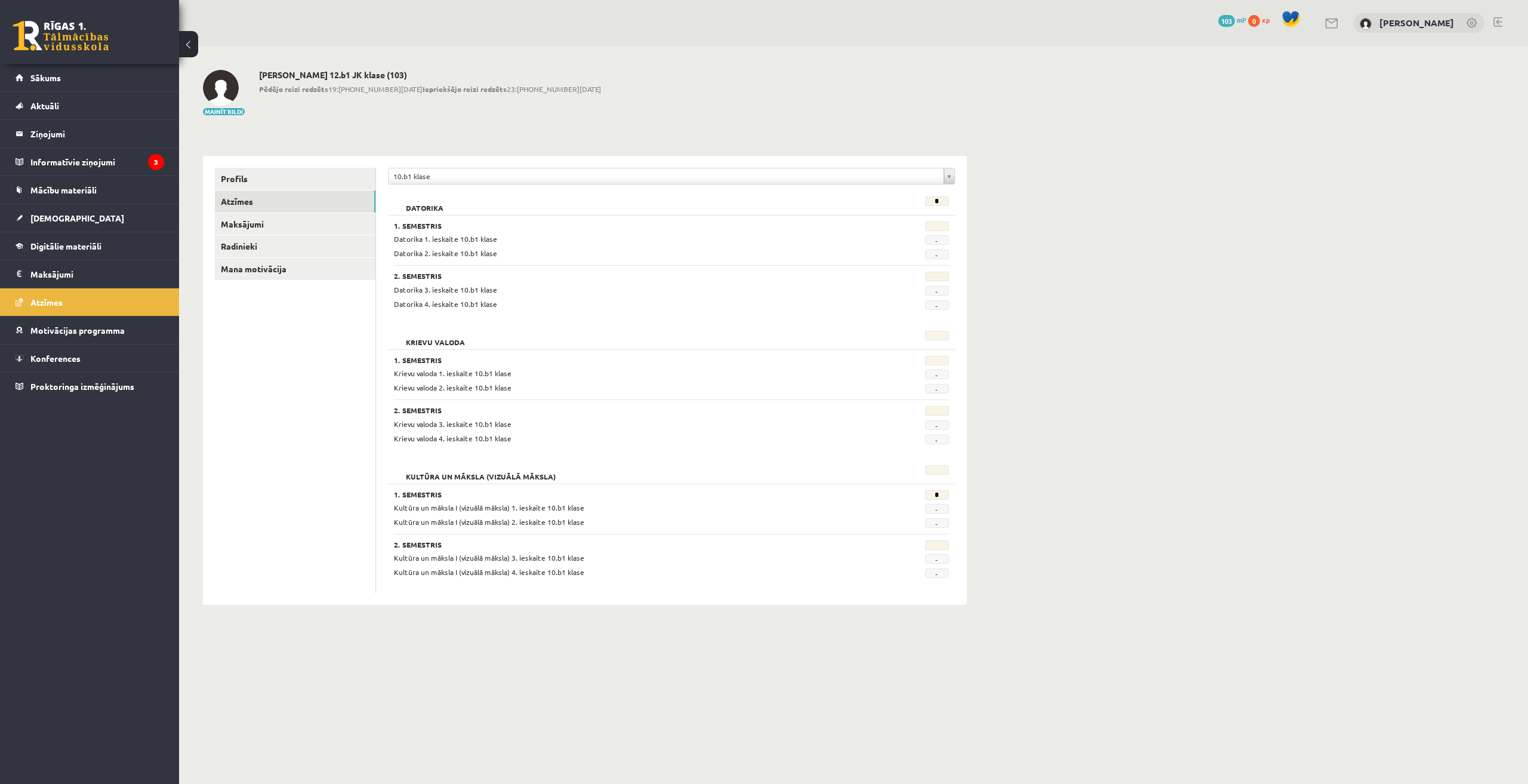
drag, startPoint x: 394, startPoint y: 557, endPoint x: 598, endPoint y: 569, distance: 204.4
click at [593, 568] on div "Kultūra un māksla I (vizuālā māksla) 3. ieskaite 10.b1 klase - Kultūra un māksl…" at bounding box center [671, 564] width 555 height 26
click at [603, 558] on div "Kultūra un māksla I (vizuālā māksla) 3. ieskaite 10.b1 klase" at bounding box center [624, 557] width 478 height 11
drag, startPoint x: 935, startPoint y: 237, endPoint x: 944, endPoint y: 237, distance: 9.0
click at [942, 237] on span "-" at bounding box center [937, 240] width 24 height 10
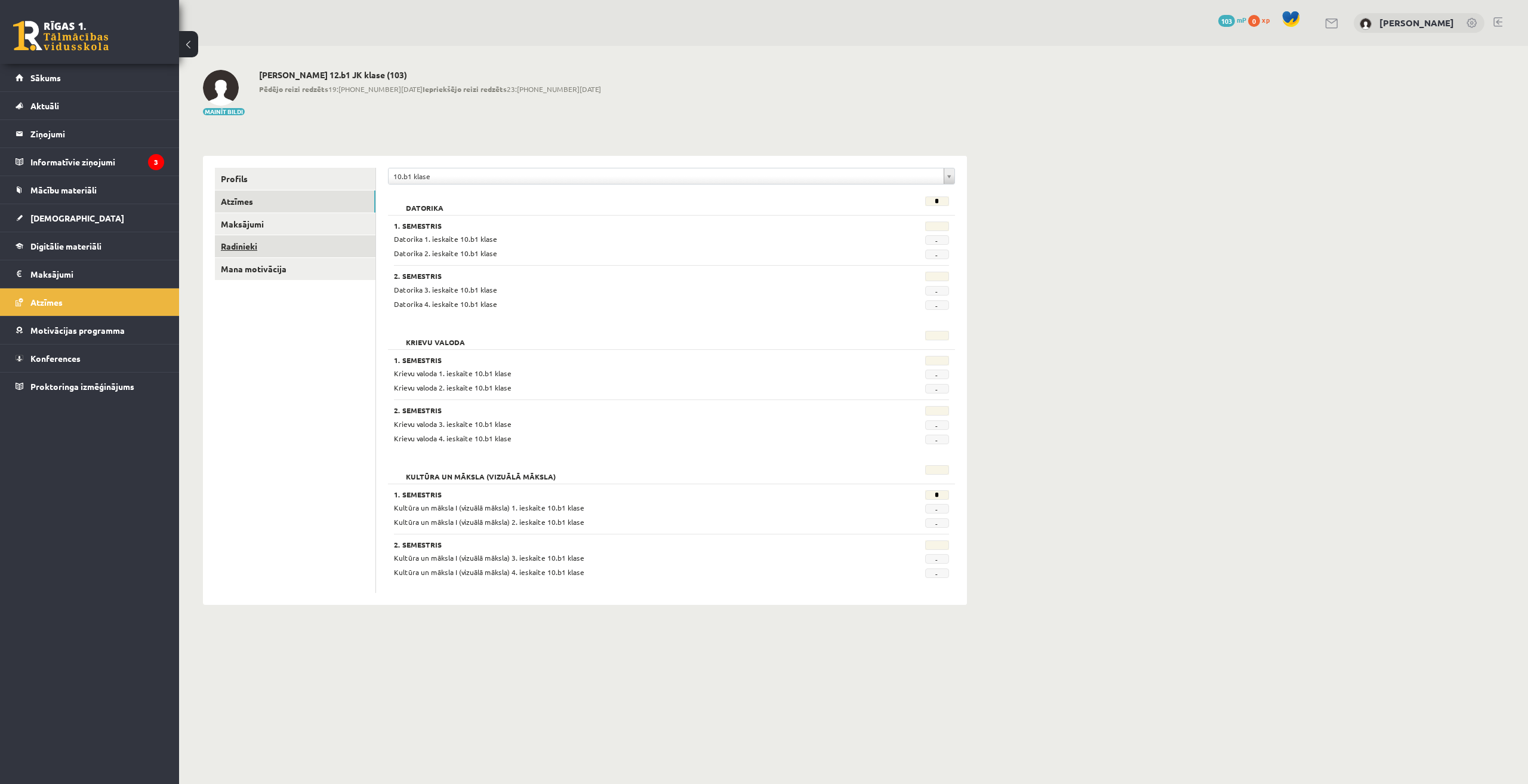
click at [256, 242] on link "Radinieki" at bounding box center [295, 246] width 160 height 22
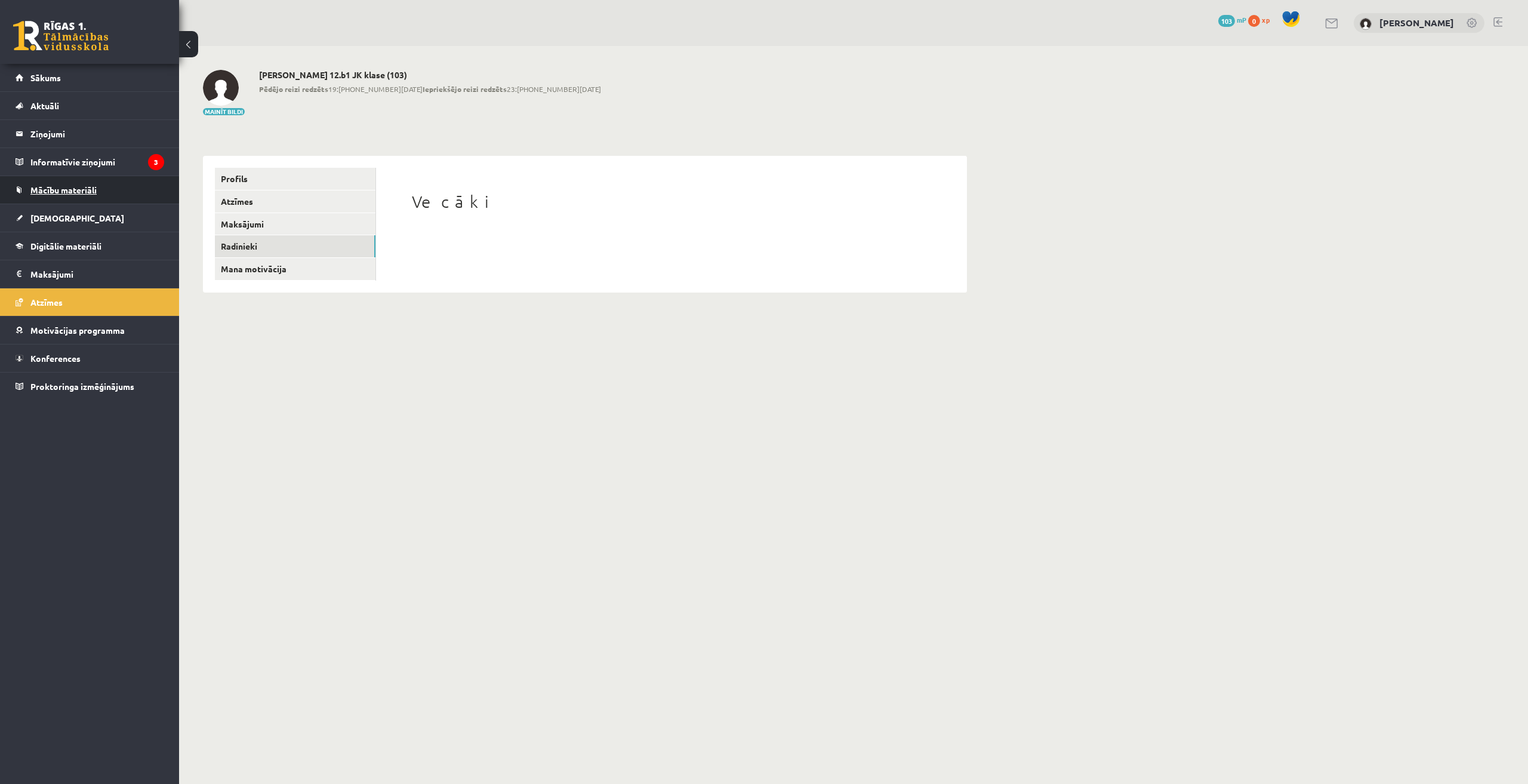
click at [53, 182] on link "Mācību materiāli" at bounding box center [90, 189] width 148 height 27
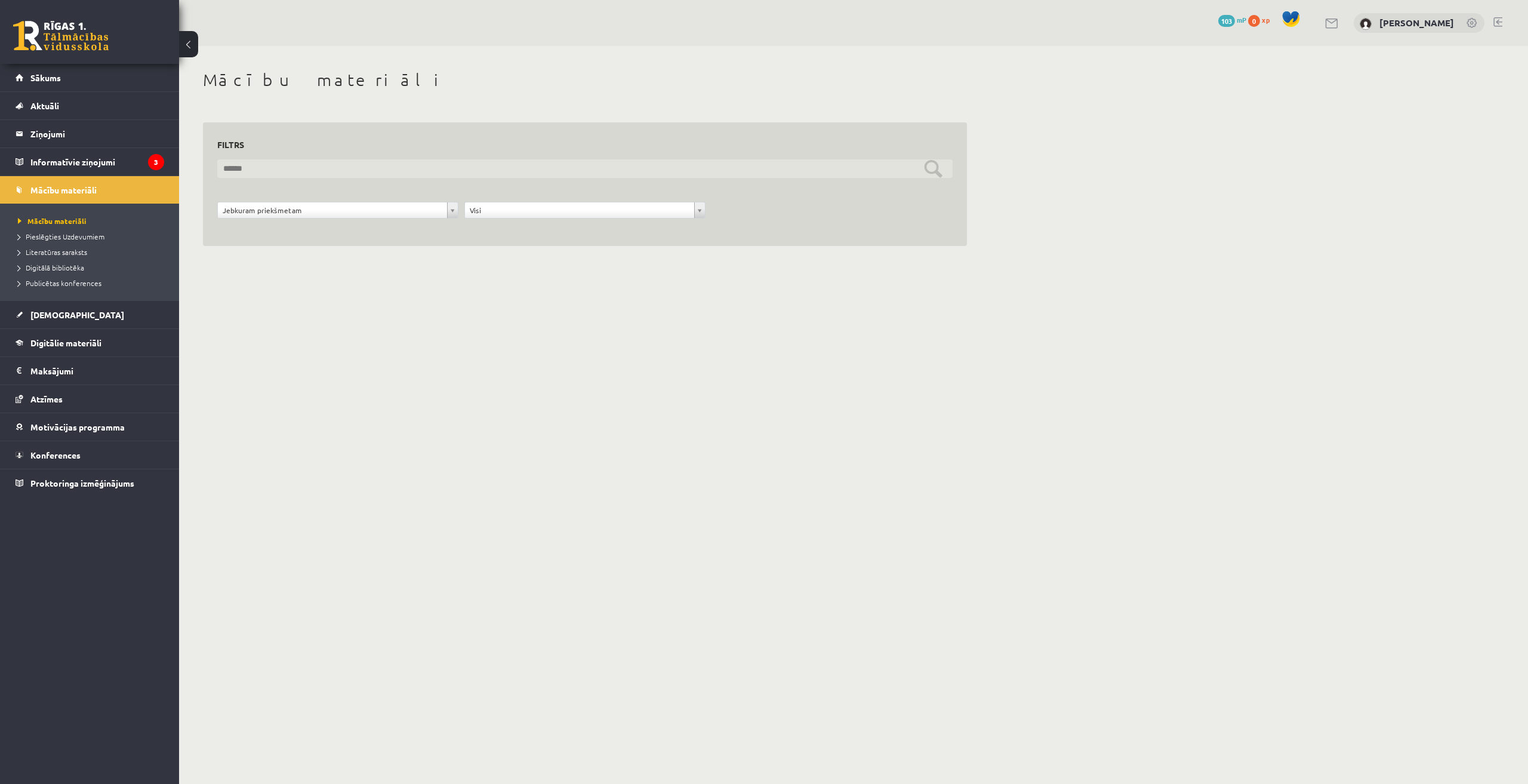
click at [316, 160] on input "text" at bounding box center [584, 168] width 735 height 19
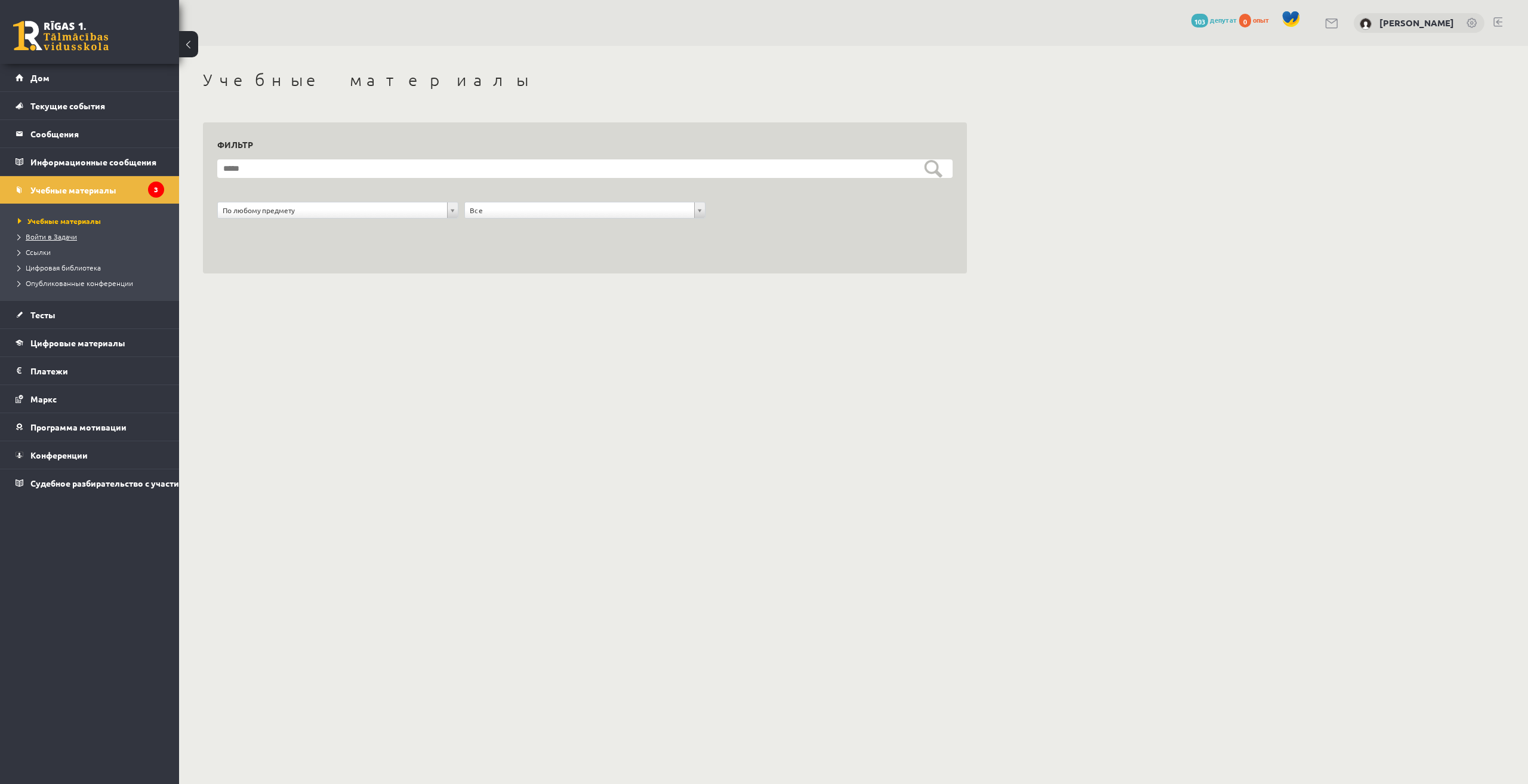
click at [60, 240] on link "Войти в Задачи" at bounding box center [92, 236] width 149 height 10
click at [52, 249] on link "Ссылки" at bounding box center [92, 251] width 149 height 10
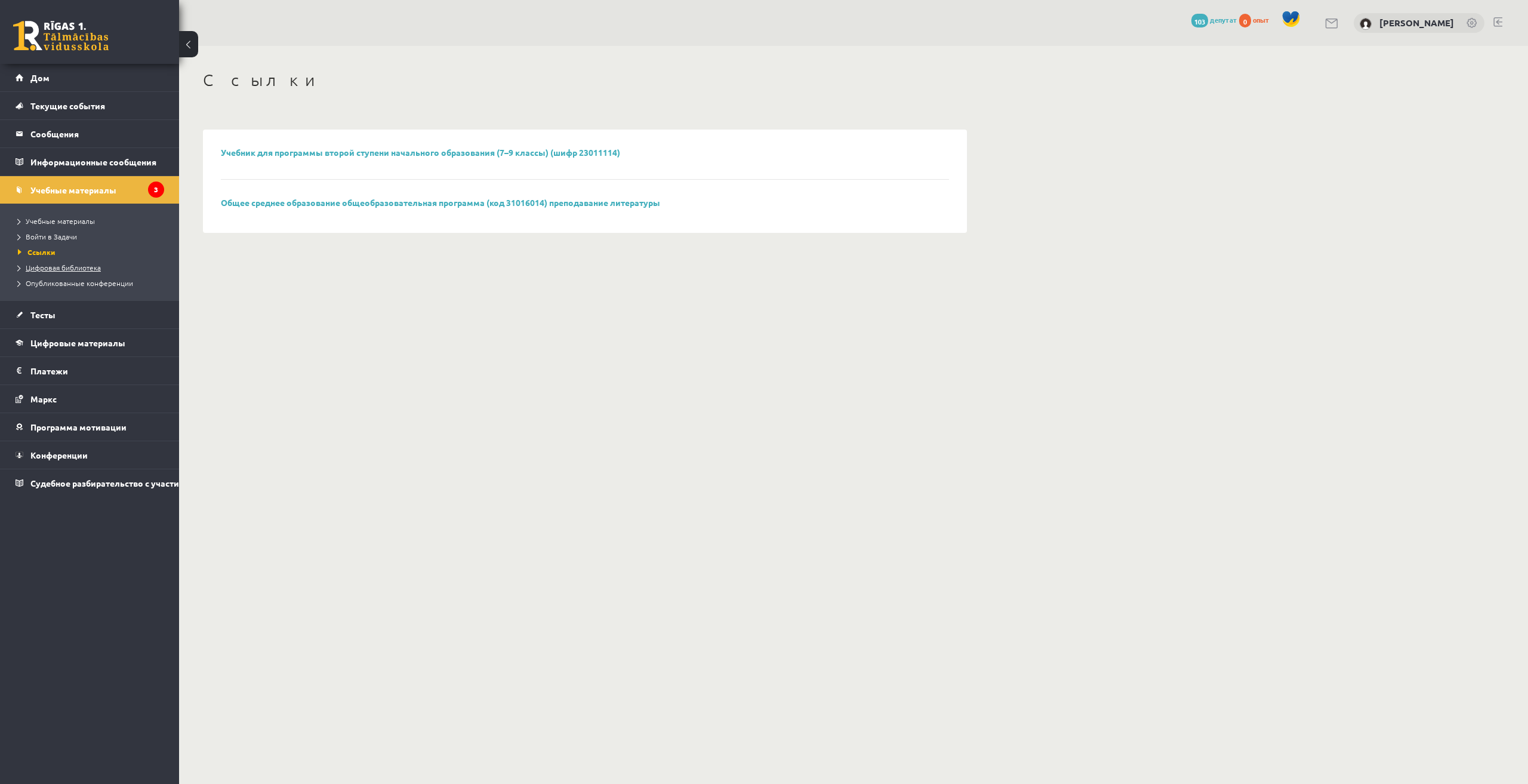
click at [48, 264] on font "Цифровая библиотека" at bounding box center [63, 267] width 75 height 10
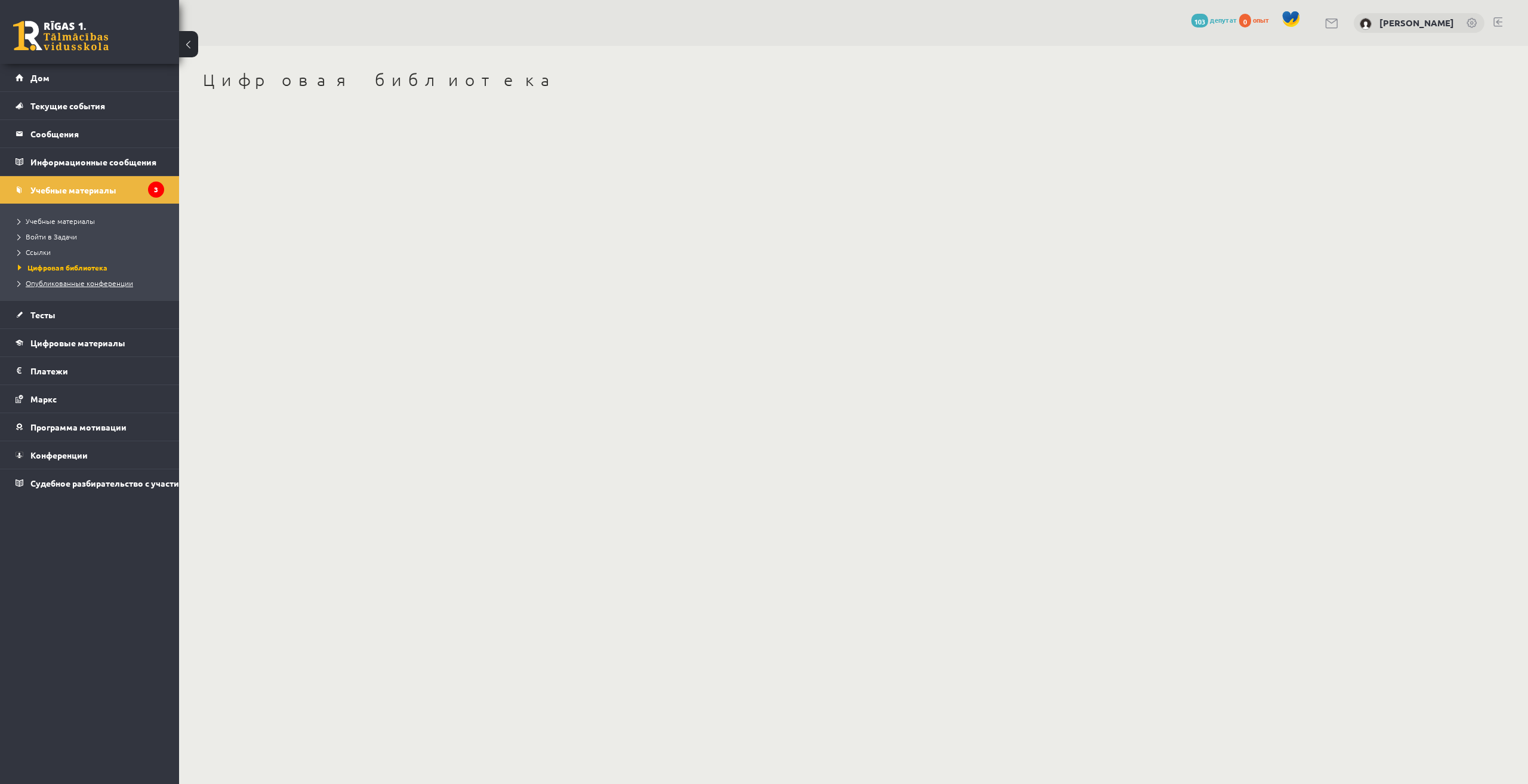
click at [44, 281] on font "Опубликованные конференции" at bounding box center [79, 283] width 108 height 10
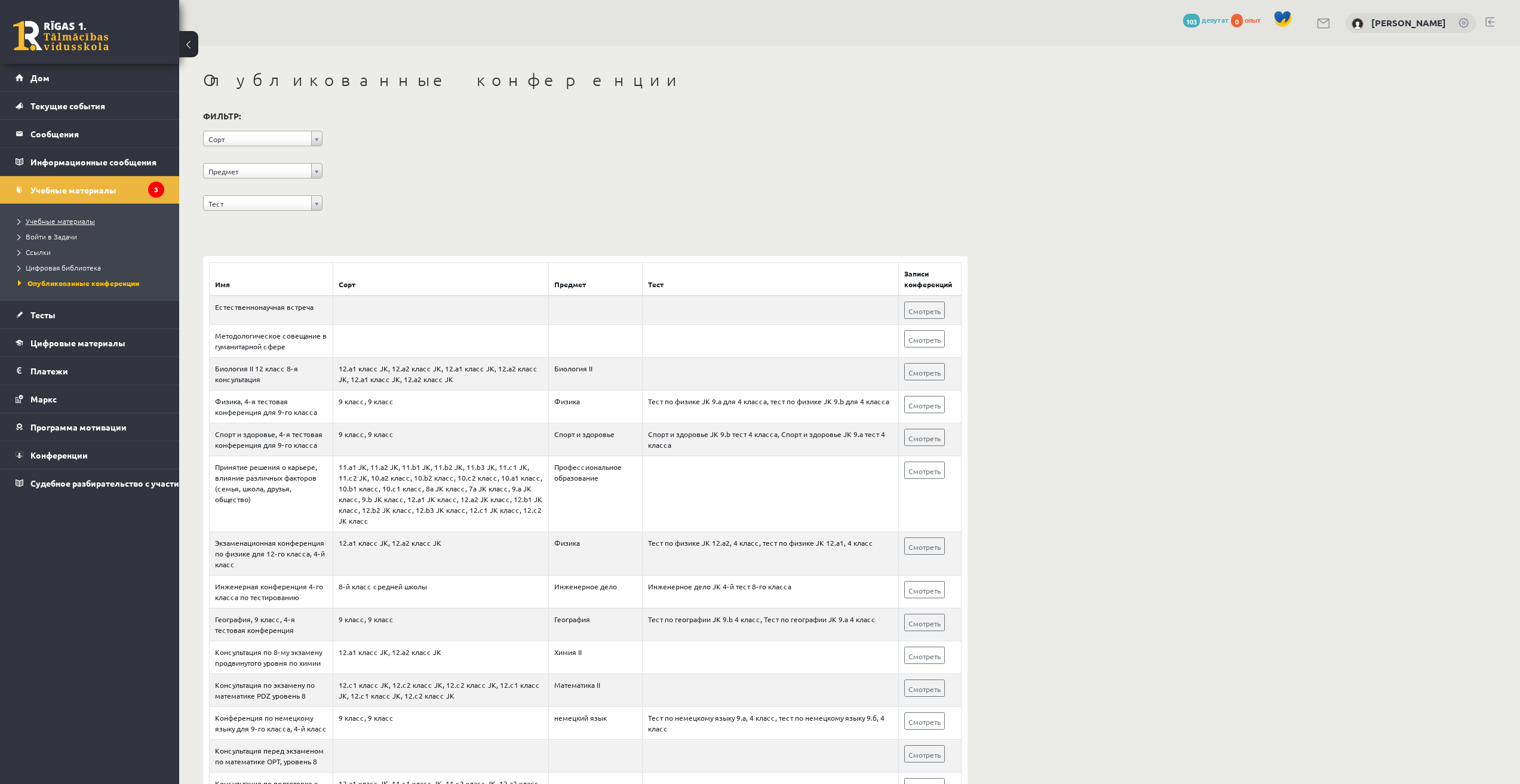
click at [48, 225] on link "Учебные материалы" at bounding box center [92, 221] width 149 height 10
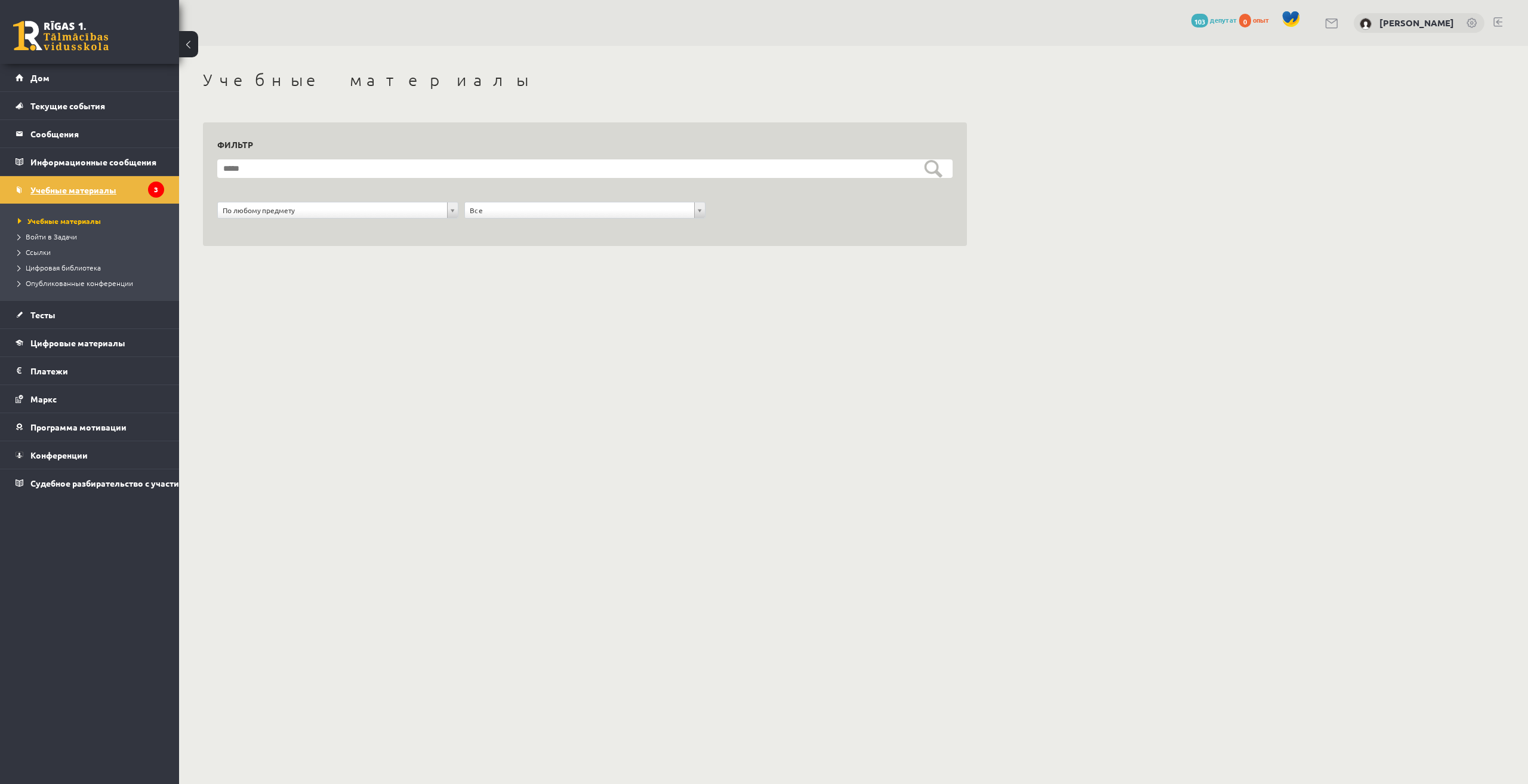
click at [51, 191] on font "Учебные материалы" at bounding box center [73, 190] width 86 height 10
click at [48, 313] on font "Тесты" at bounding box center [43, 314] width 25 height 10
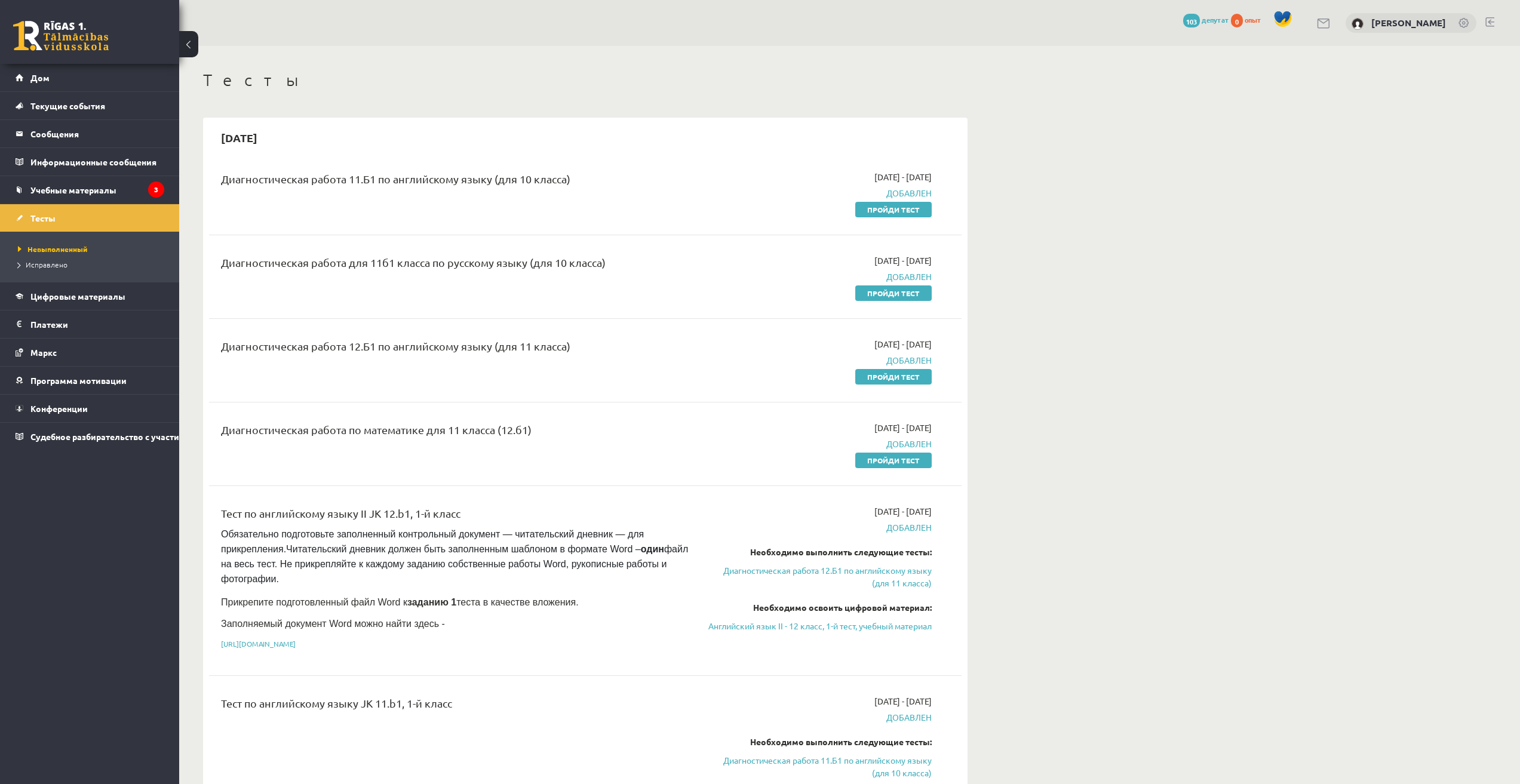
click at [885, 292] on font "Пройди тест" at bounding box center [894, 293] width 53 height 10
click at [904, 297] on link "Пройди тест" at bounding box center [893, 293] width 76 height 16
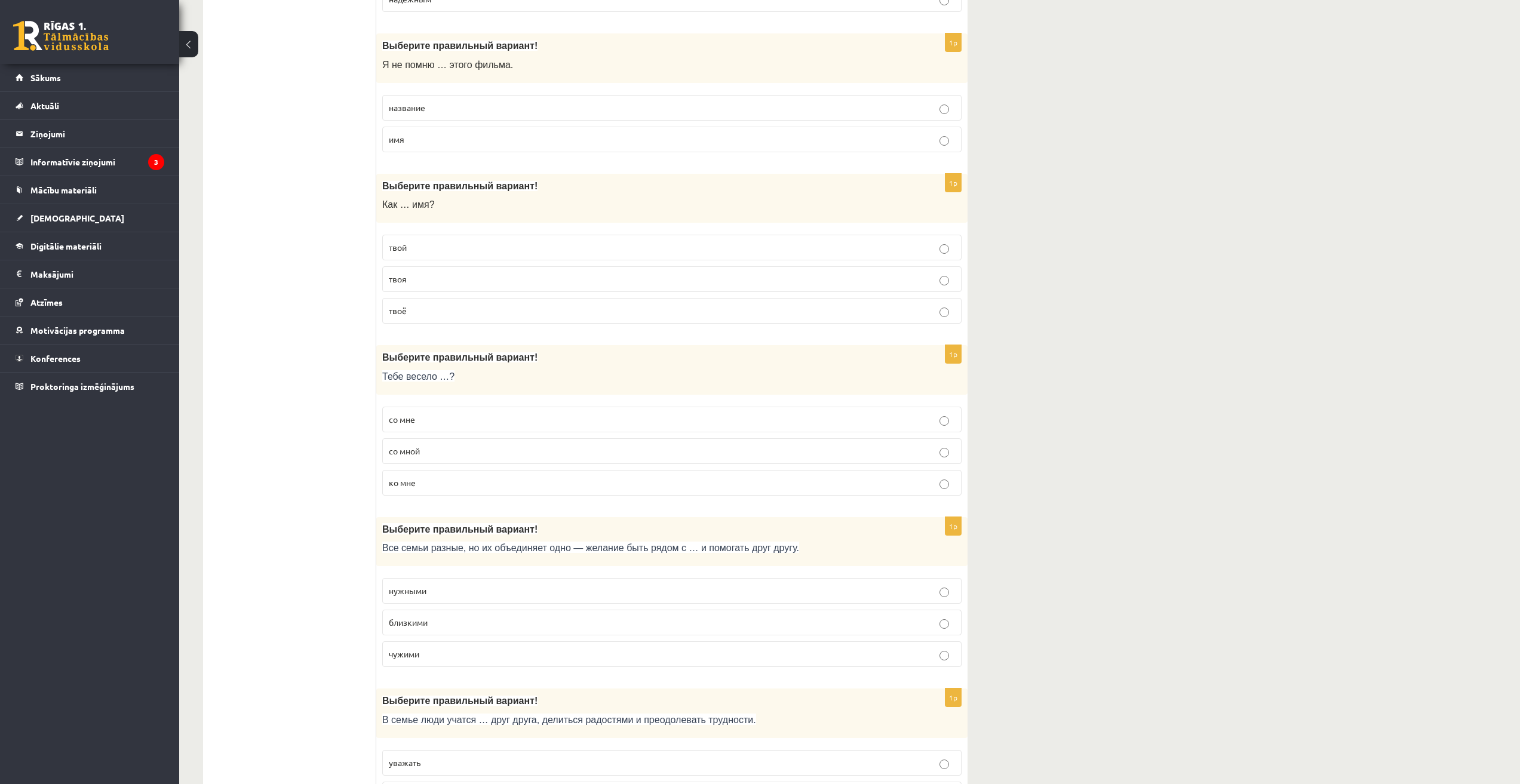
scroll to position [398, 0]
click at [946, 457] on label "со мной" at bounding box center [672, 448] width 580 height 26
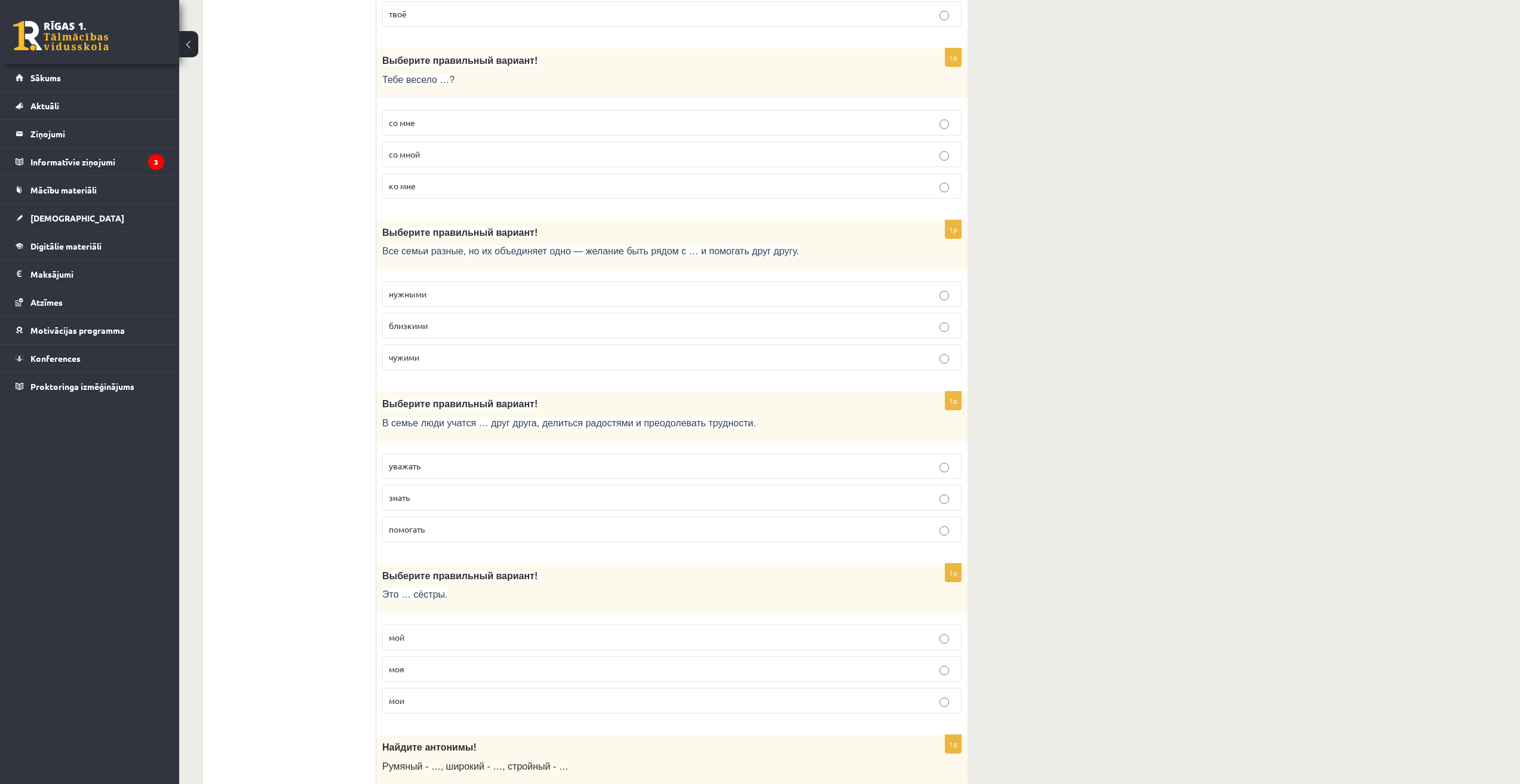
scroll to position [696, 0]
click at [952, 528] on p "помогать" at bounding box center [672, 524] width 566 height 13
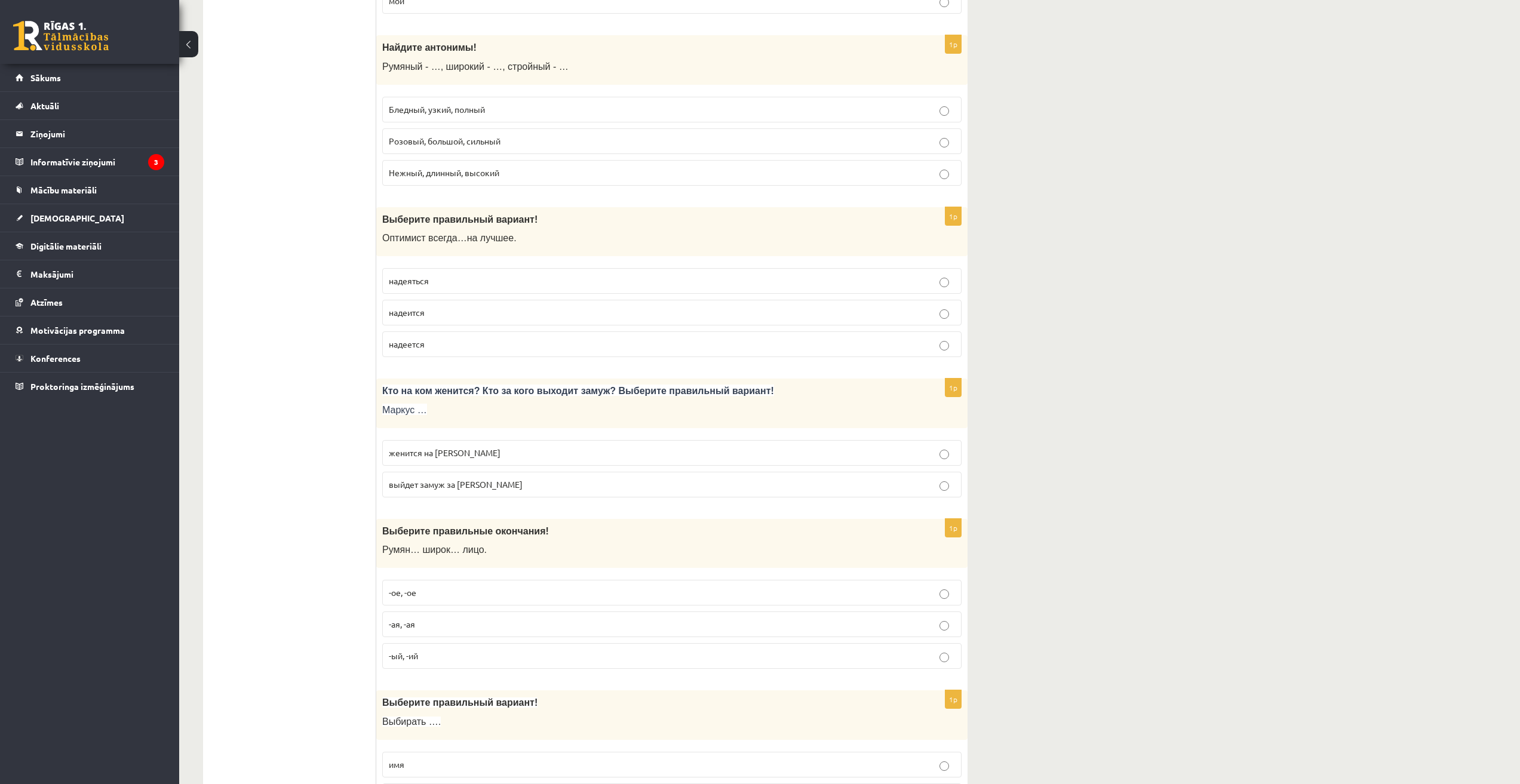
scroll to position [1392, 0]
click at [485, 453] on p "женится на [PERSON_NAME]" at bounding box center [672, 452] width 566 height 13
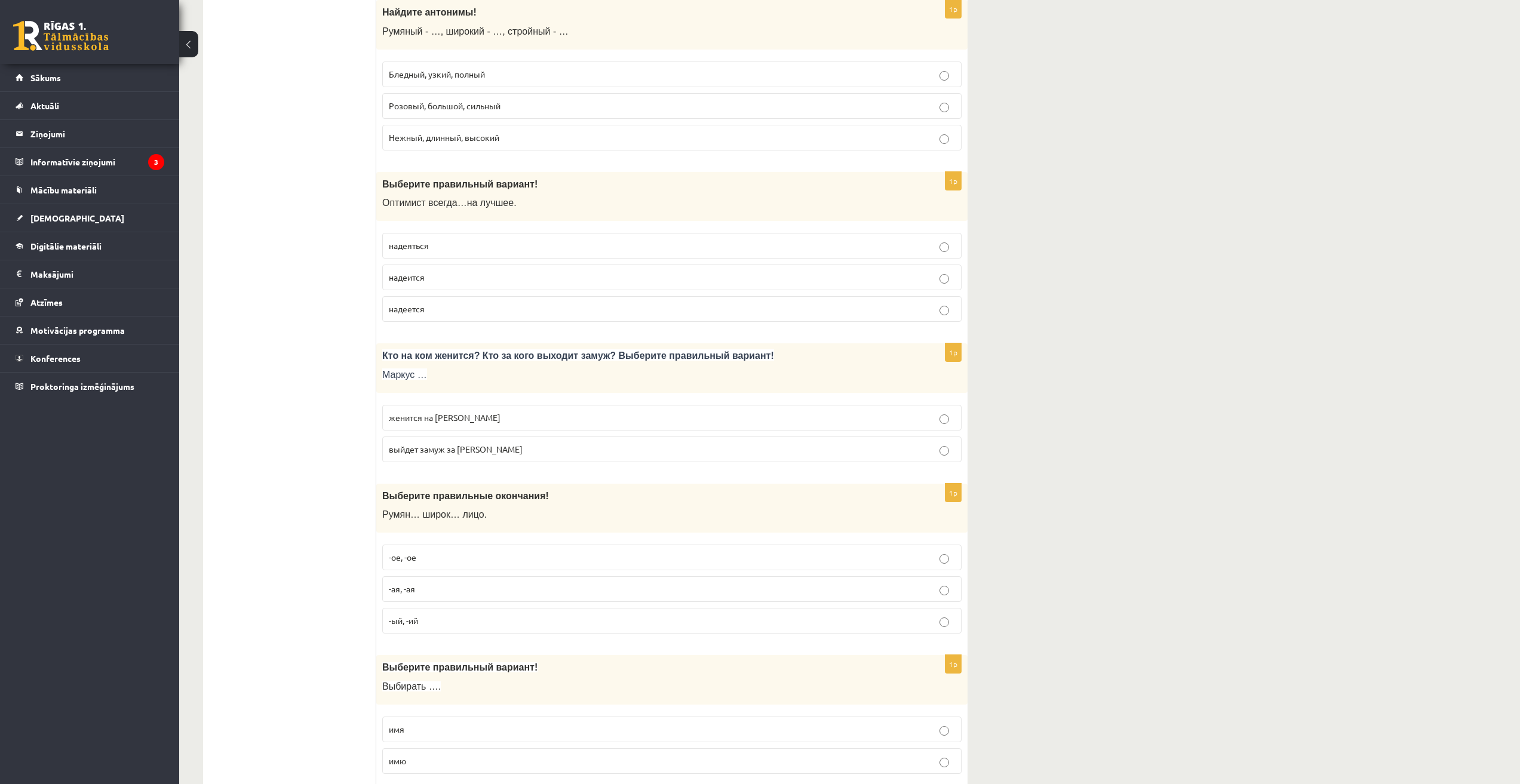
scroll to position [1492, 0]
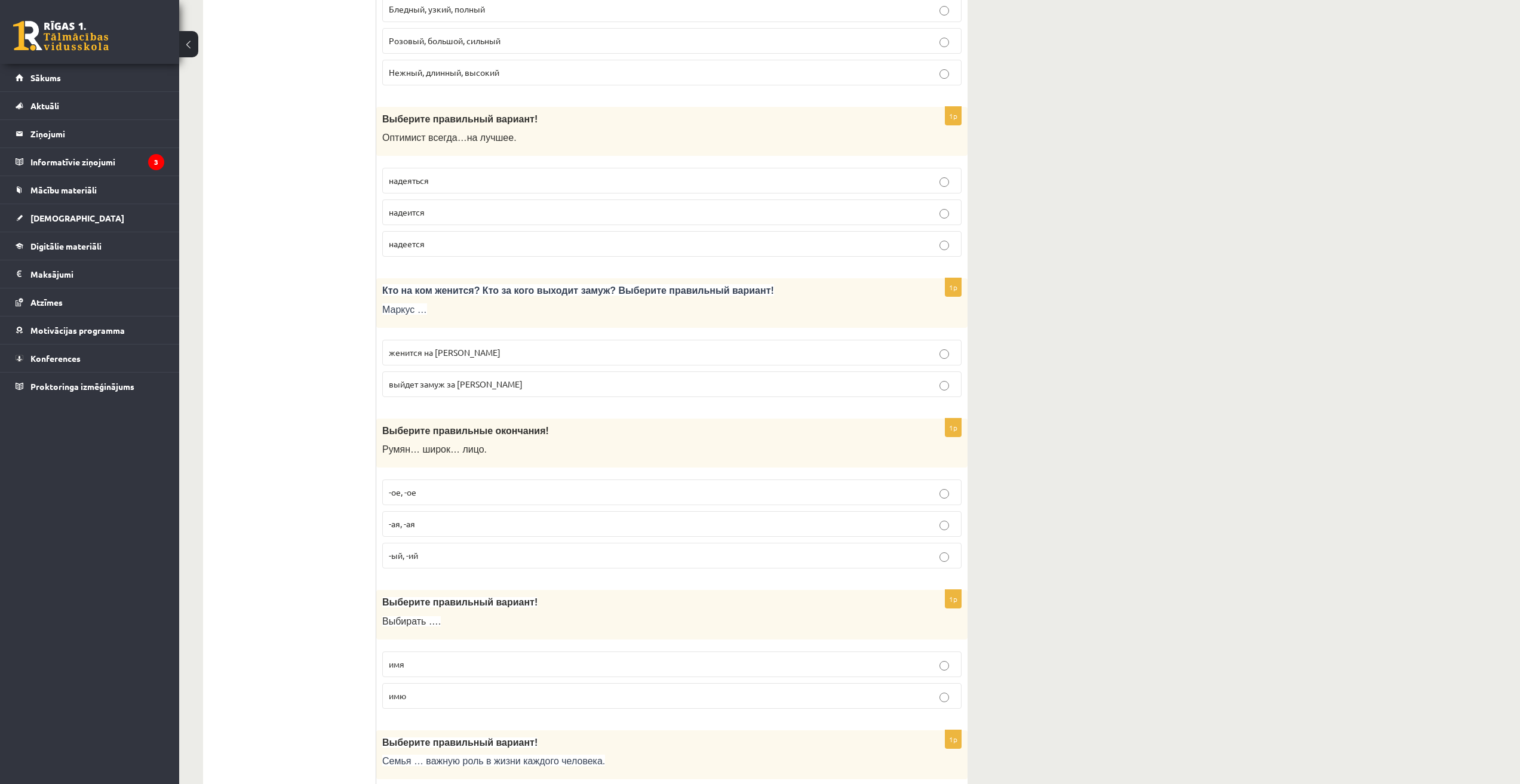
click at [446, 557] on p "-ый, -ий" at bounding box center [672, 555] width 566 height 13
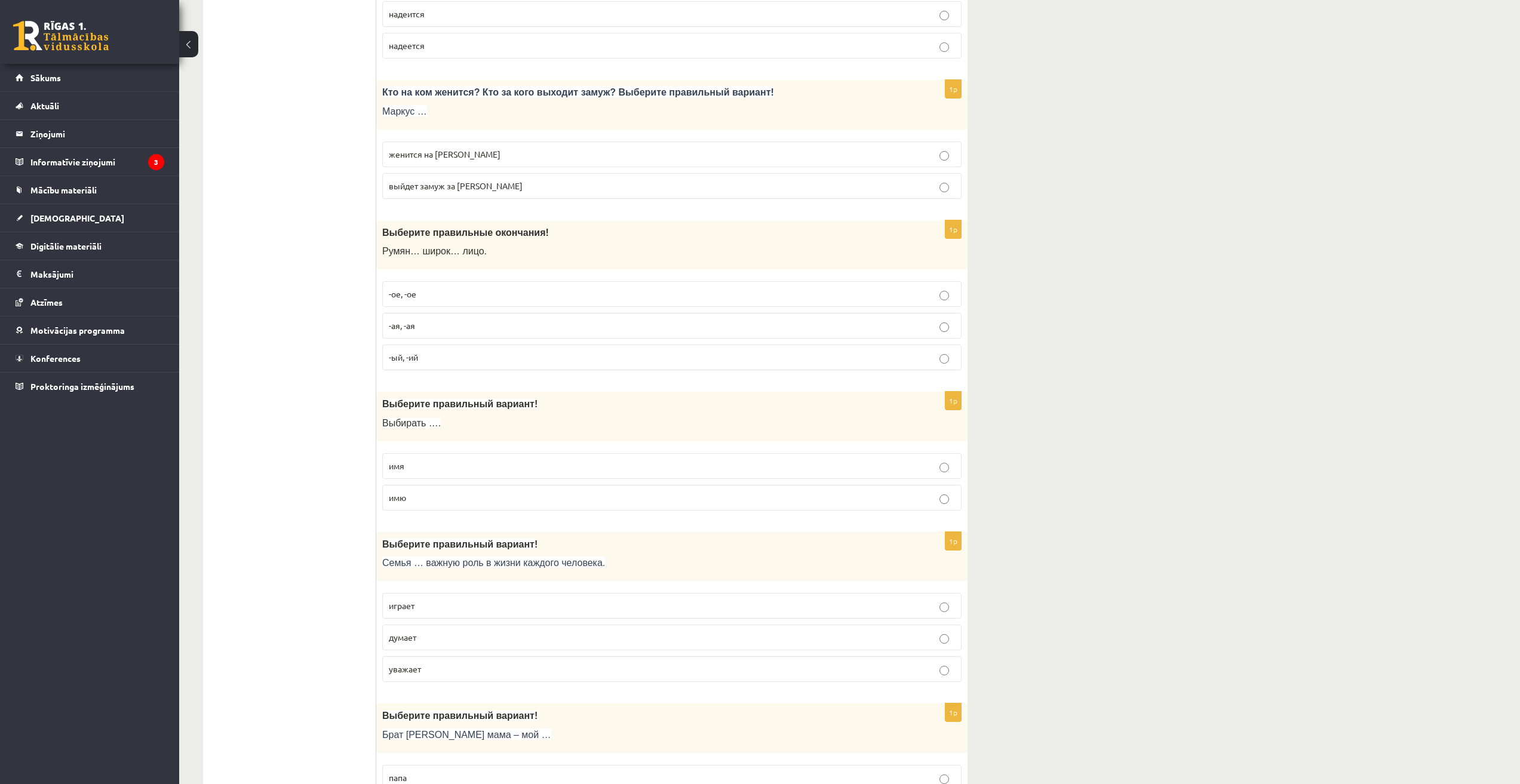
scroll to position [1691, 0]
click at [442, 467] on p "имя" at bounding box center [672, 465] width 566 height 13
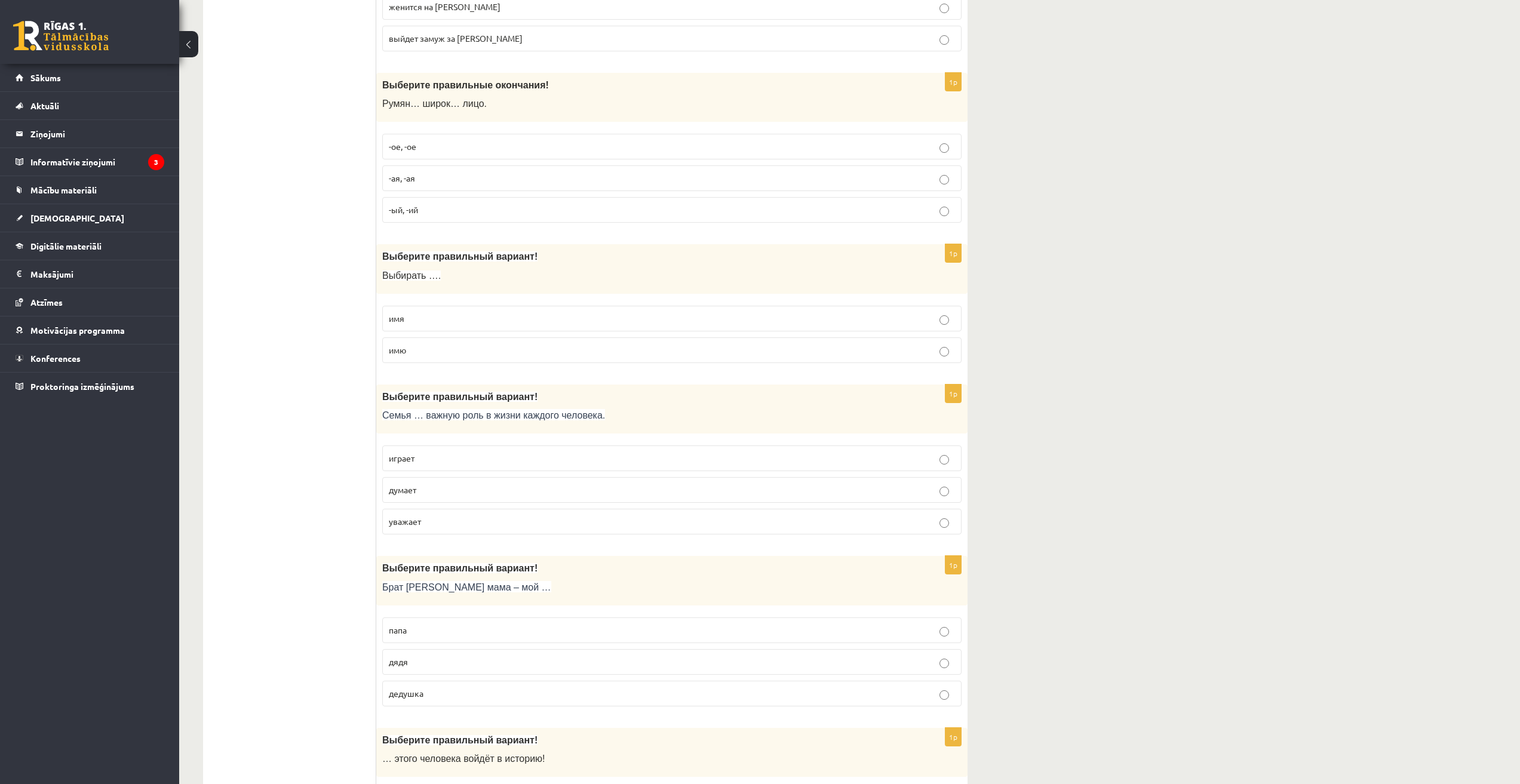
scroll to position [1891, 0]
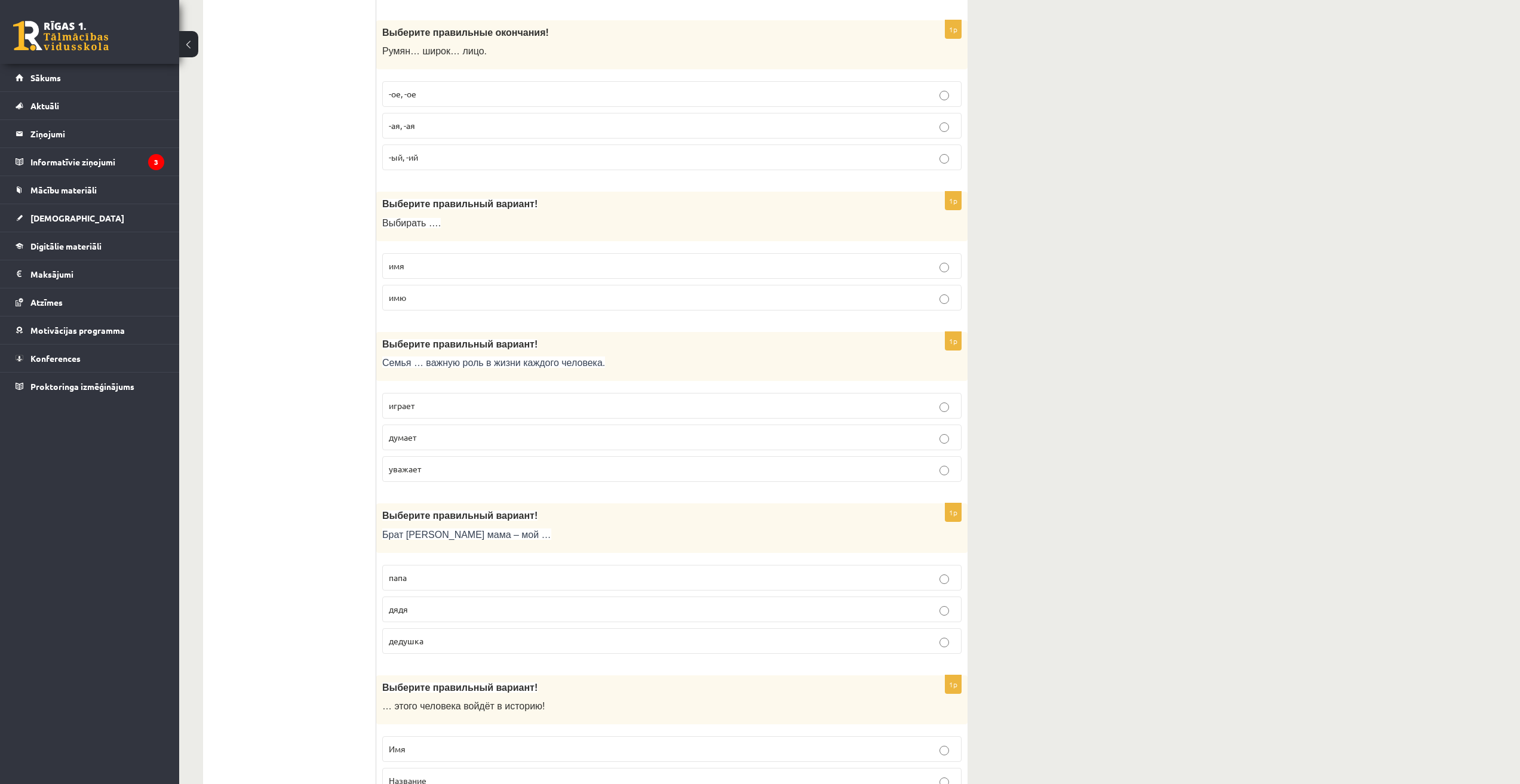
click at [491, 411] on p "играет" at bounding box center [672, 405] width 566 height 13
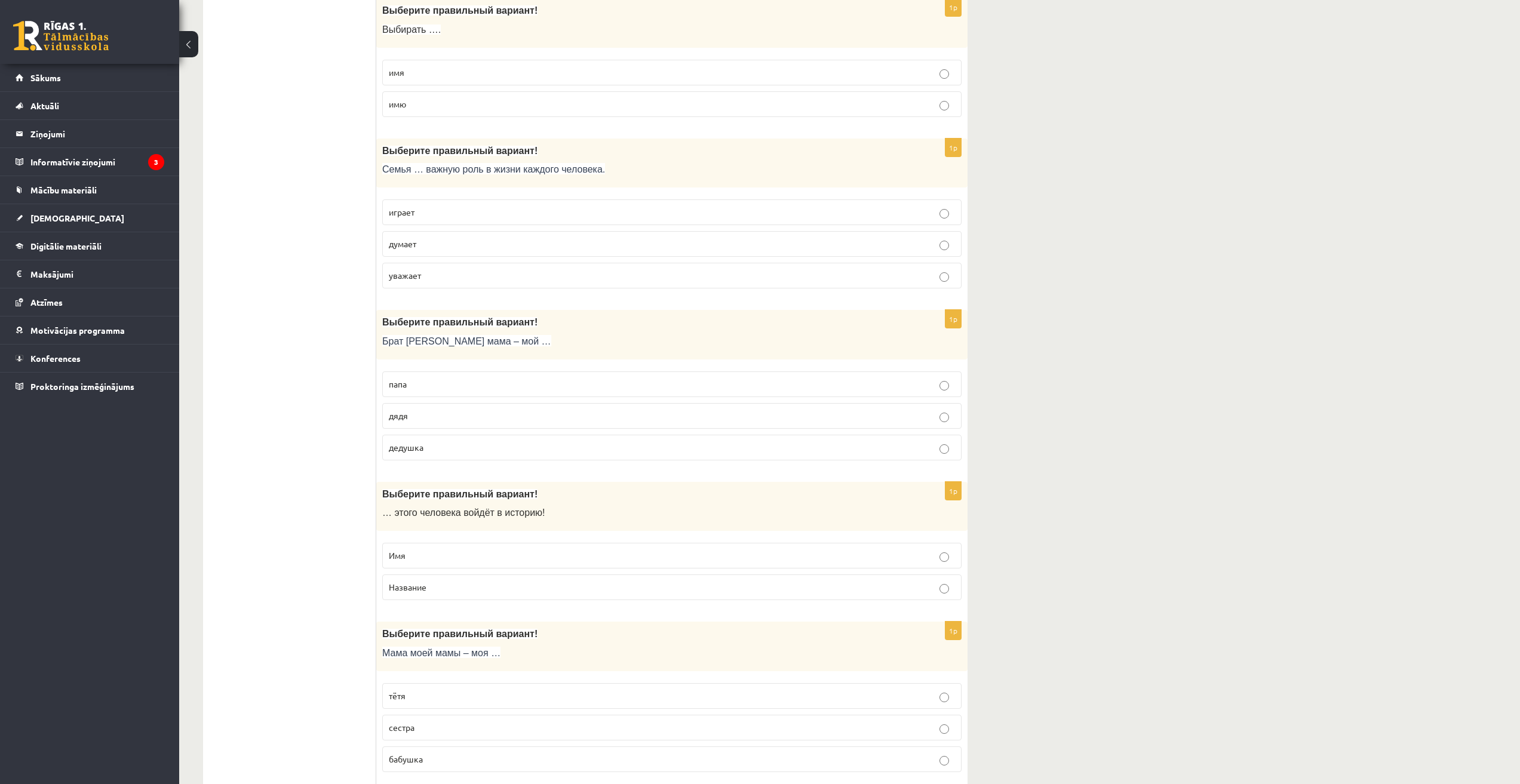
scroll to position [2089, 0]
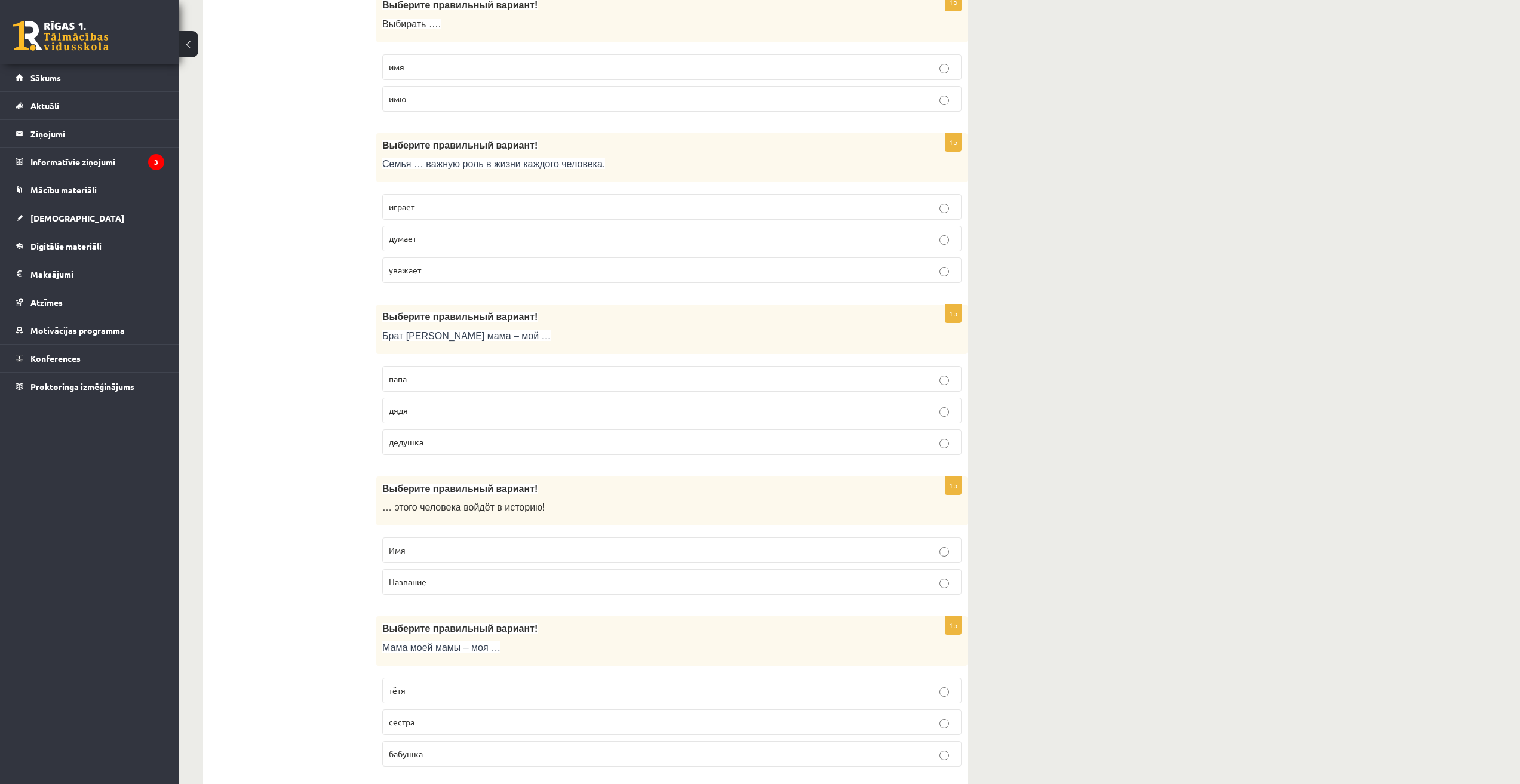
click at [432, 386] on label "папа" at bounding box center [672, 378] width 580 height 26
click at [422, 413] on p "дядя" at bounding box center [672, 410] width 566 height 13
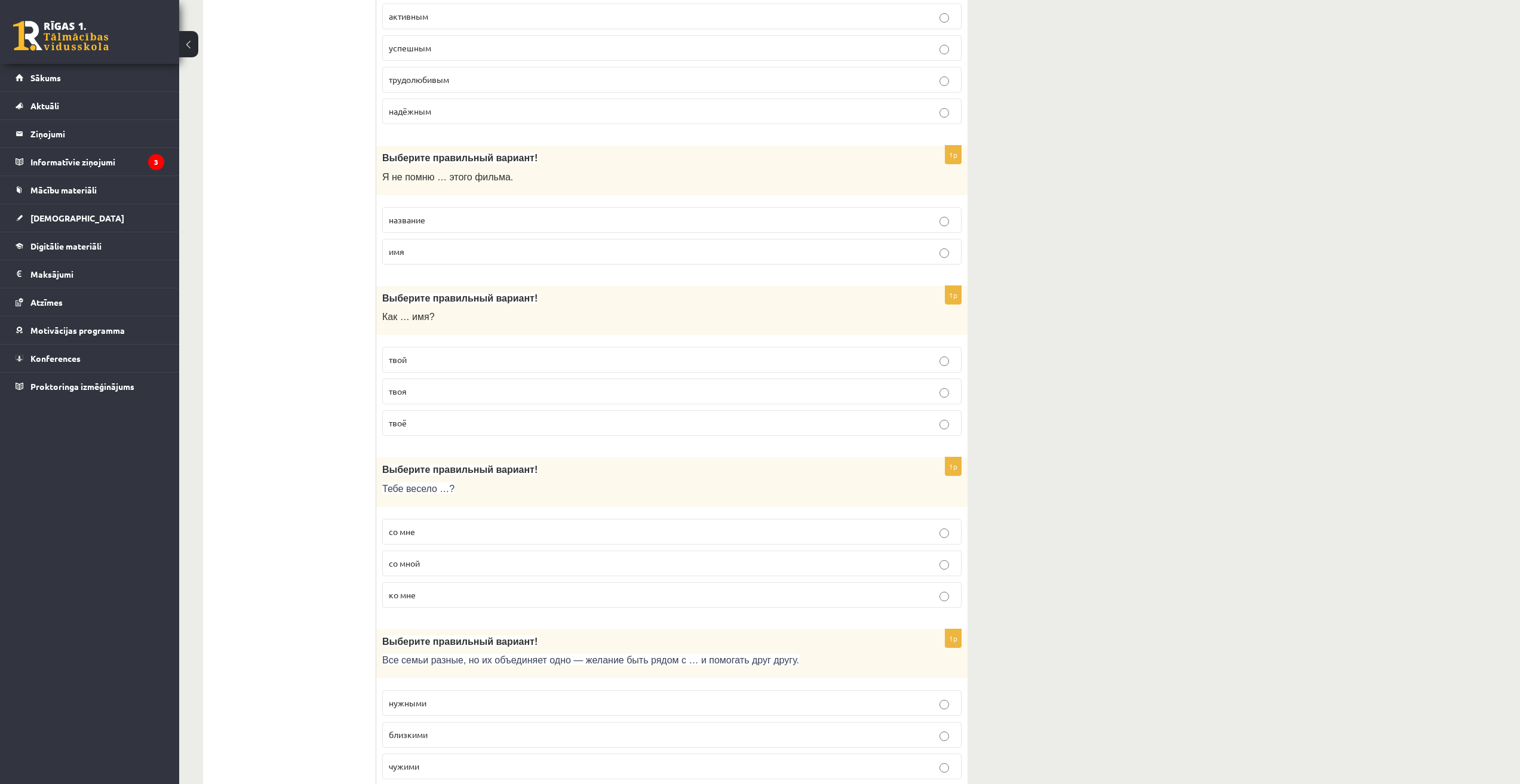
scroll to position [0, 0]
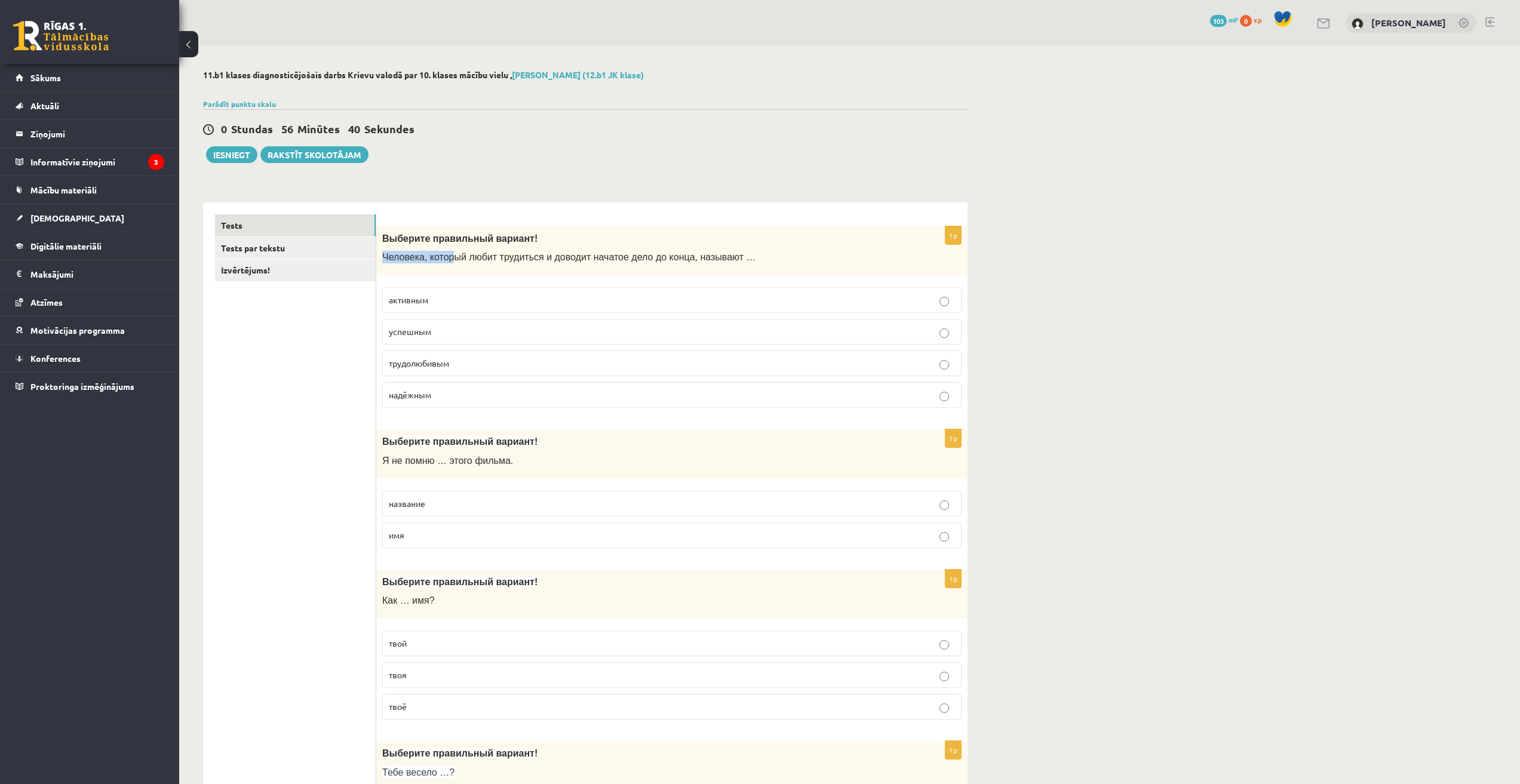
drag, startPoint x: 383, startPoint y: 261, endPoint x: 451, endPoint y: 261, distance: 68.0
click at [447, 261] on span "Человека, который любит трудиться и доводит начатое дело до конца, называют …" at bounding box center [569, 257] width 373 height 10
drag, startPoint x: 494, startPoint y: 259, endPoint x: 712, endPoint y: 262, distance: 218.0
click at [713, 261] on span "Человека, который любит трудиться и доводит начатое дело до конца, называют …" at bounding box center [569, 257] width 373 height 10
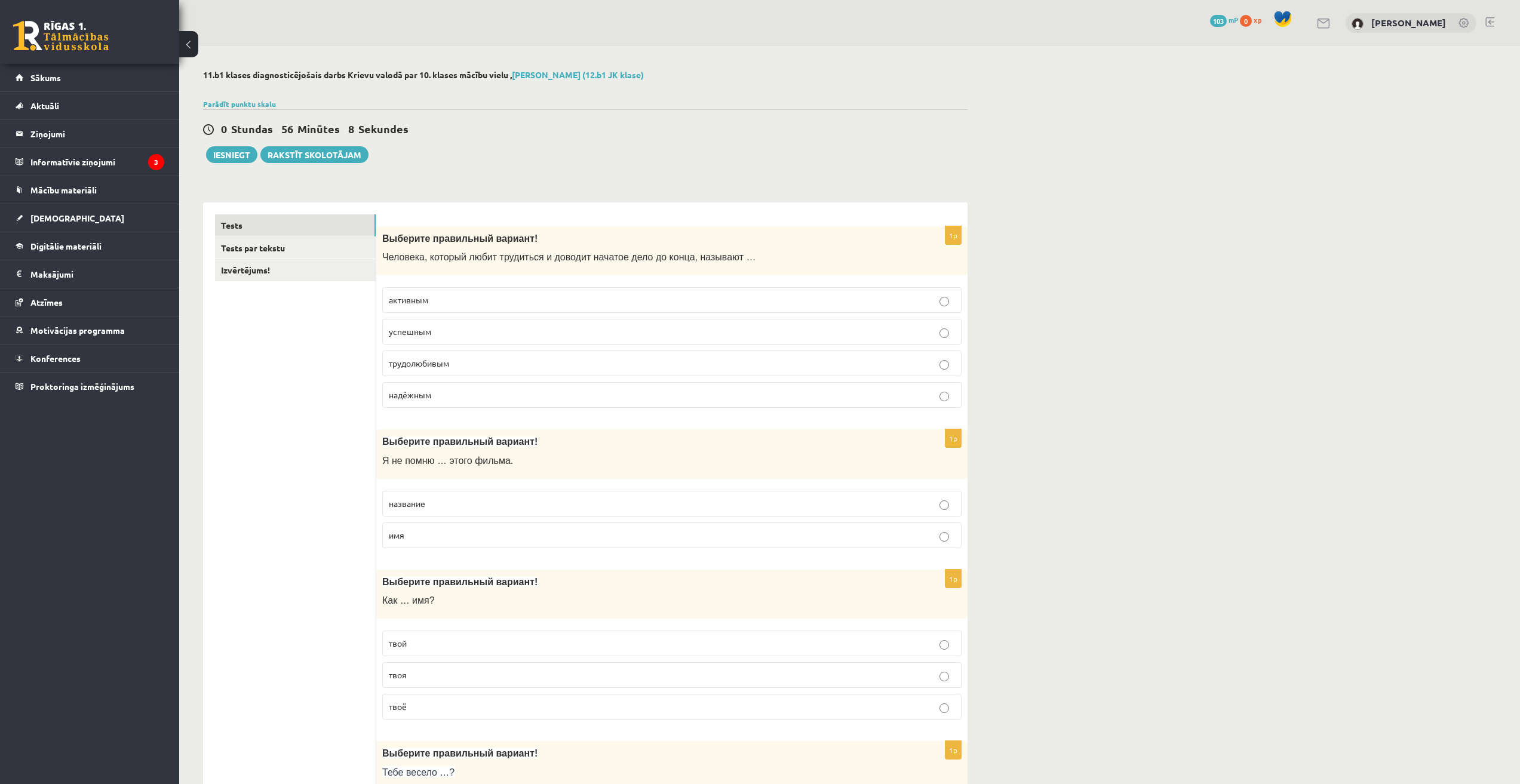
click at [945, 323] on label "успешным" at bounding box center [672, 332] width 580 height 26
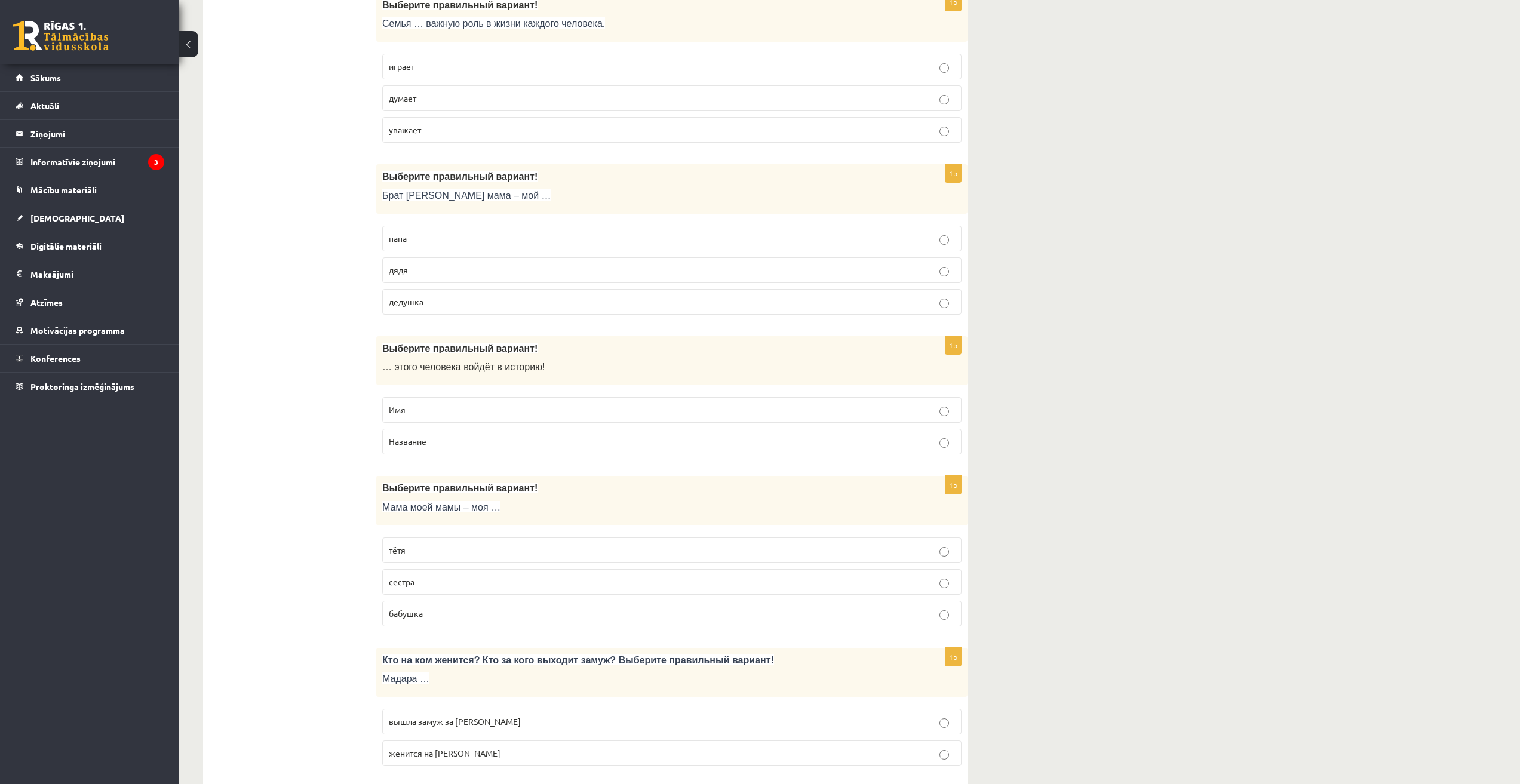
scroll to position [2288, 0]
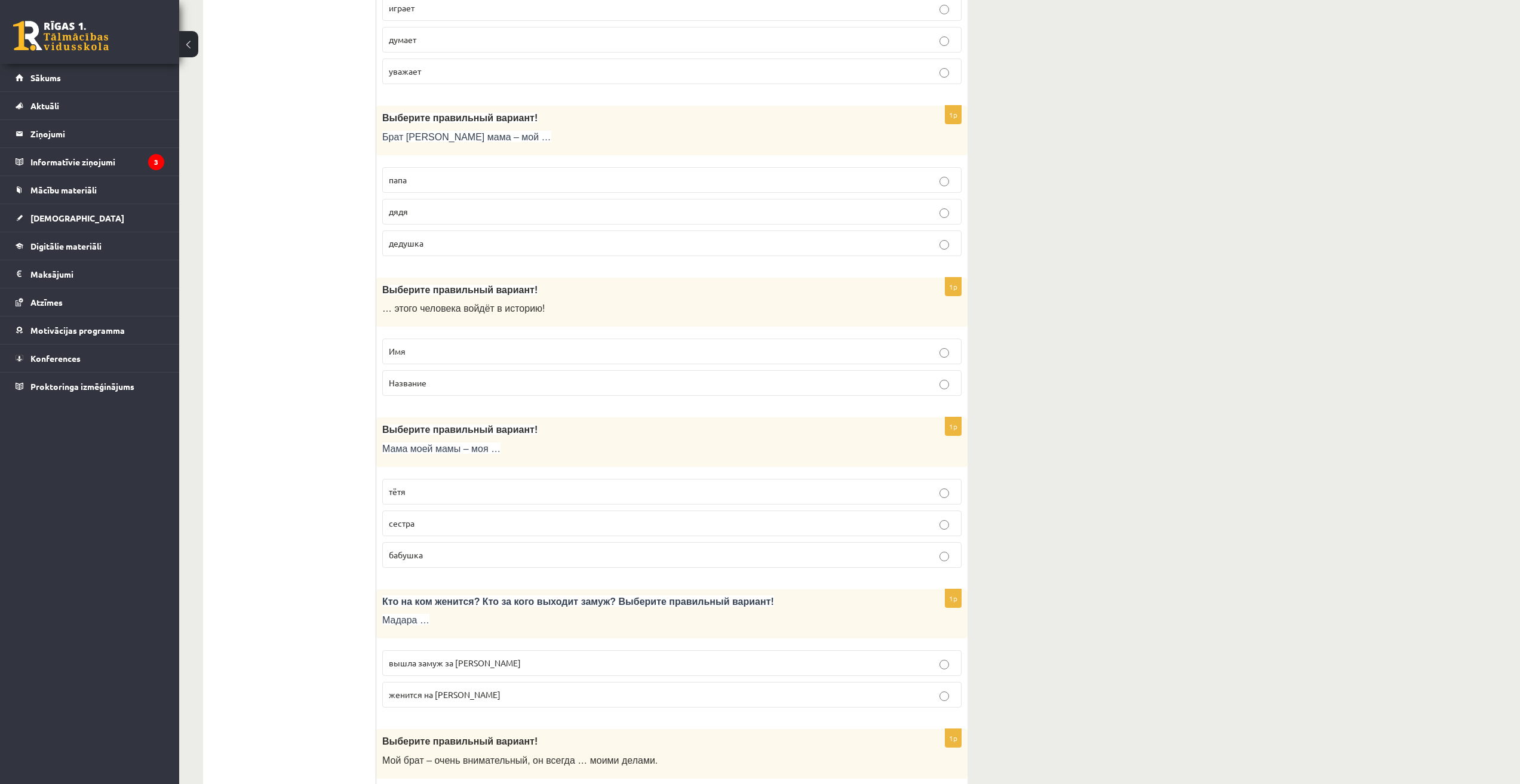
click at [937, 355] on p "Имя" at bounding box center [672, 351] width 566 height 13
click at [534, 544] on label "бабушка" at bounding box center [672, 555] width 580 height 26
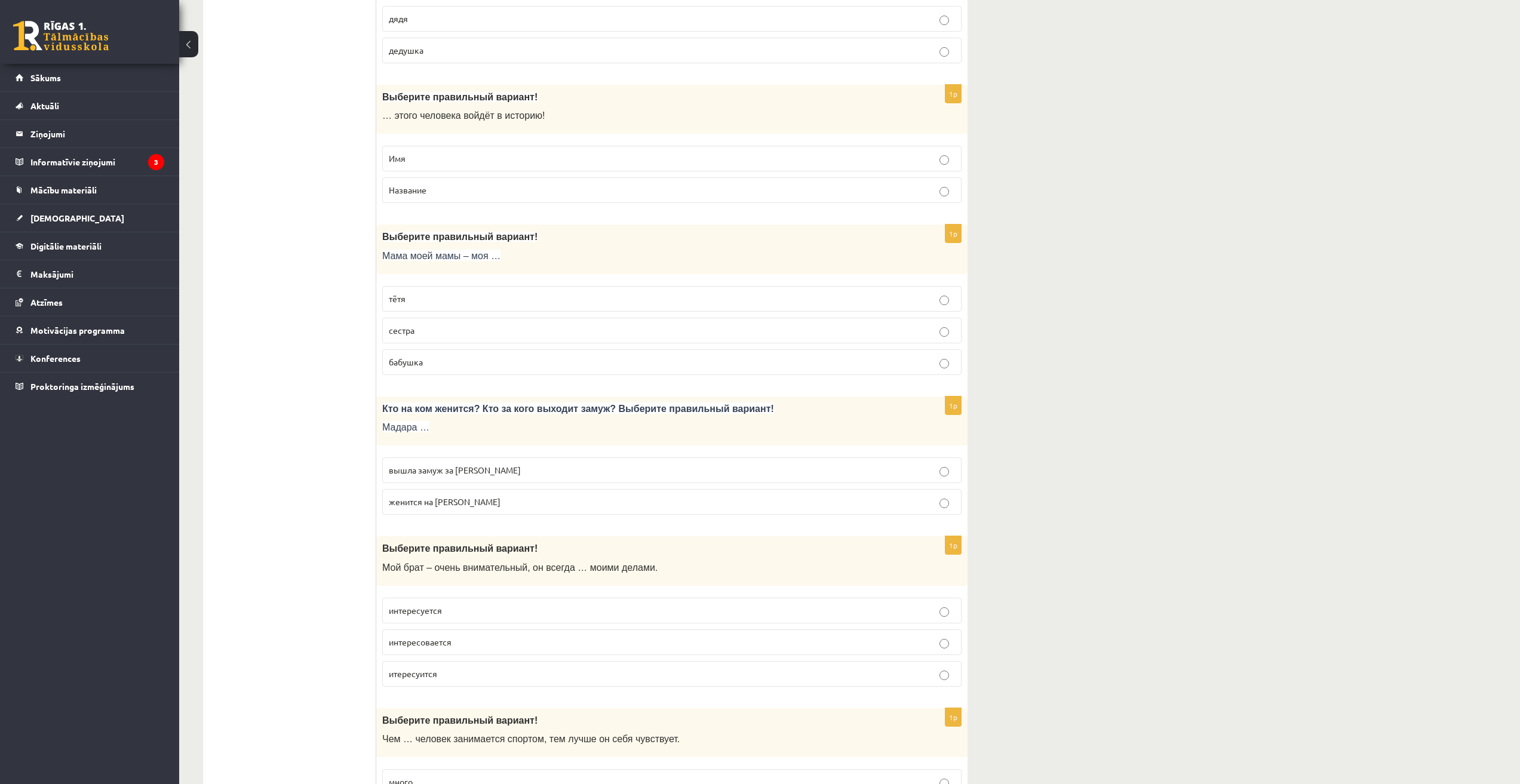
scroll to position [2487, 0]
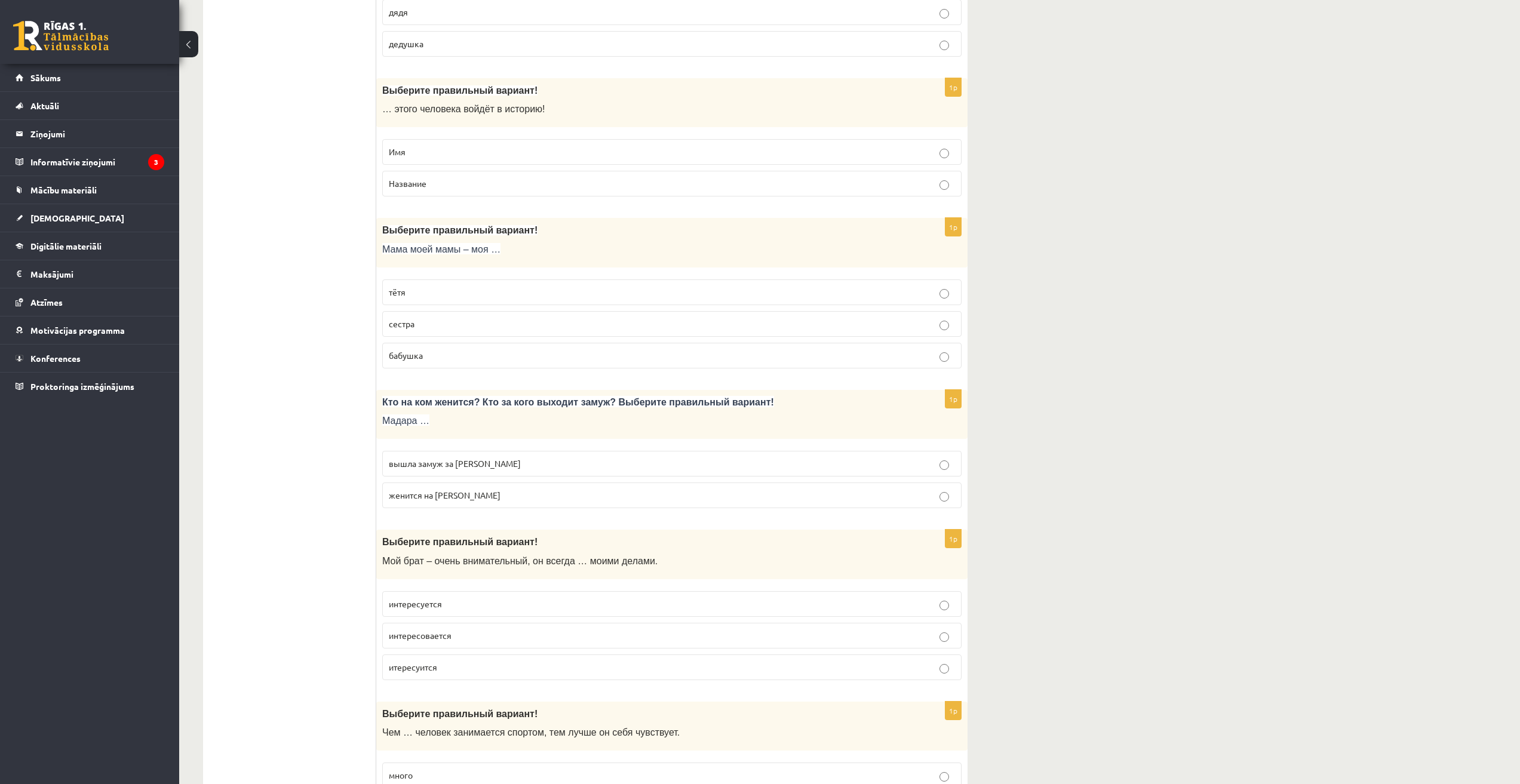
drag, startPoint x: 381, startPoint y: 419, endPoint x: 414, endPoint y: 419, distance: 33.0
click at [414, 419] on div "Кто на ком женится? Кто за кого выходит замуж? Выберите правильный вариант! Мад…" at bounding box center [672, 415] width 592 height 50
drag, startPoint x: 382, startPoint y: 403, endPoint x: 425, endPoint y: 403, distance: 43.0
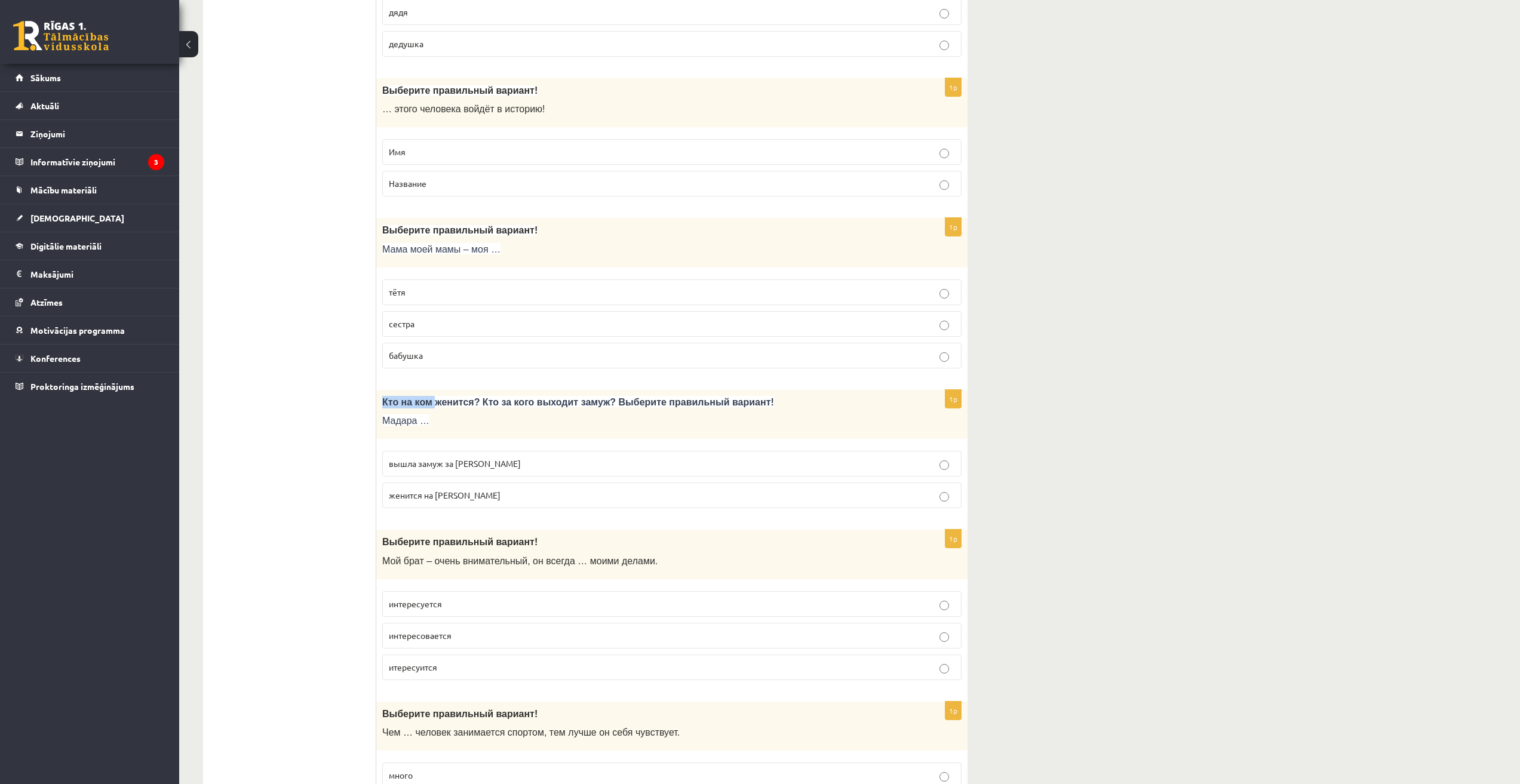
click at [430, 403] on span "Кто на ком женится? Кто за кого выходит замуж? Выберите правильный вариант!" at bounding box center [578, 402] width 392 height 10
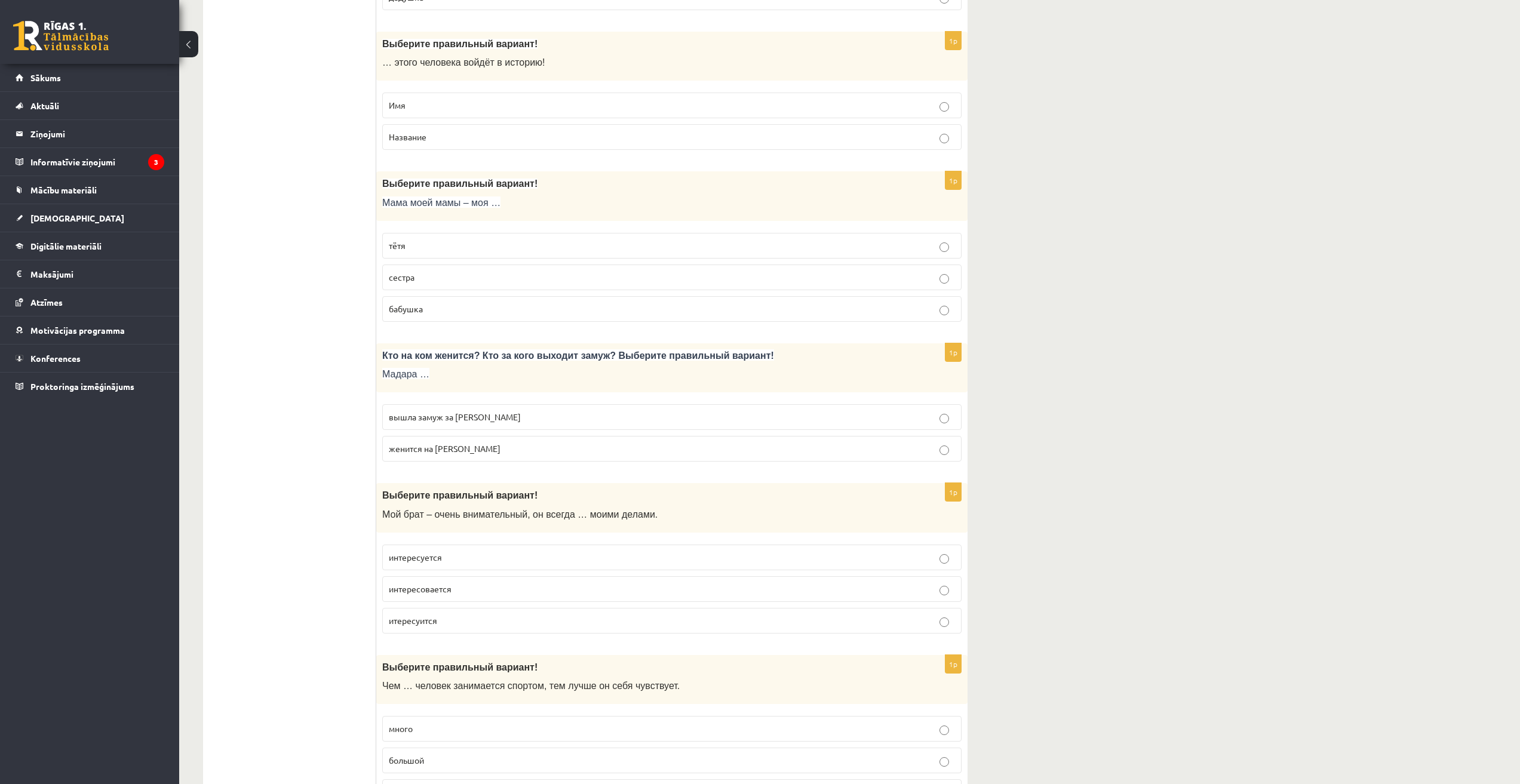
scroll to position [2586, 0]
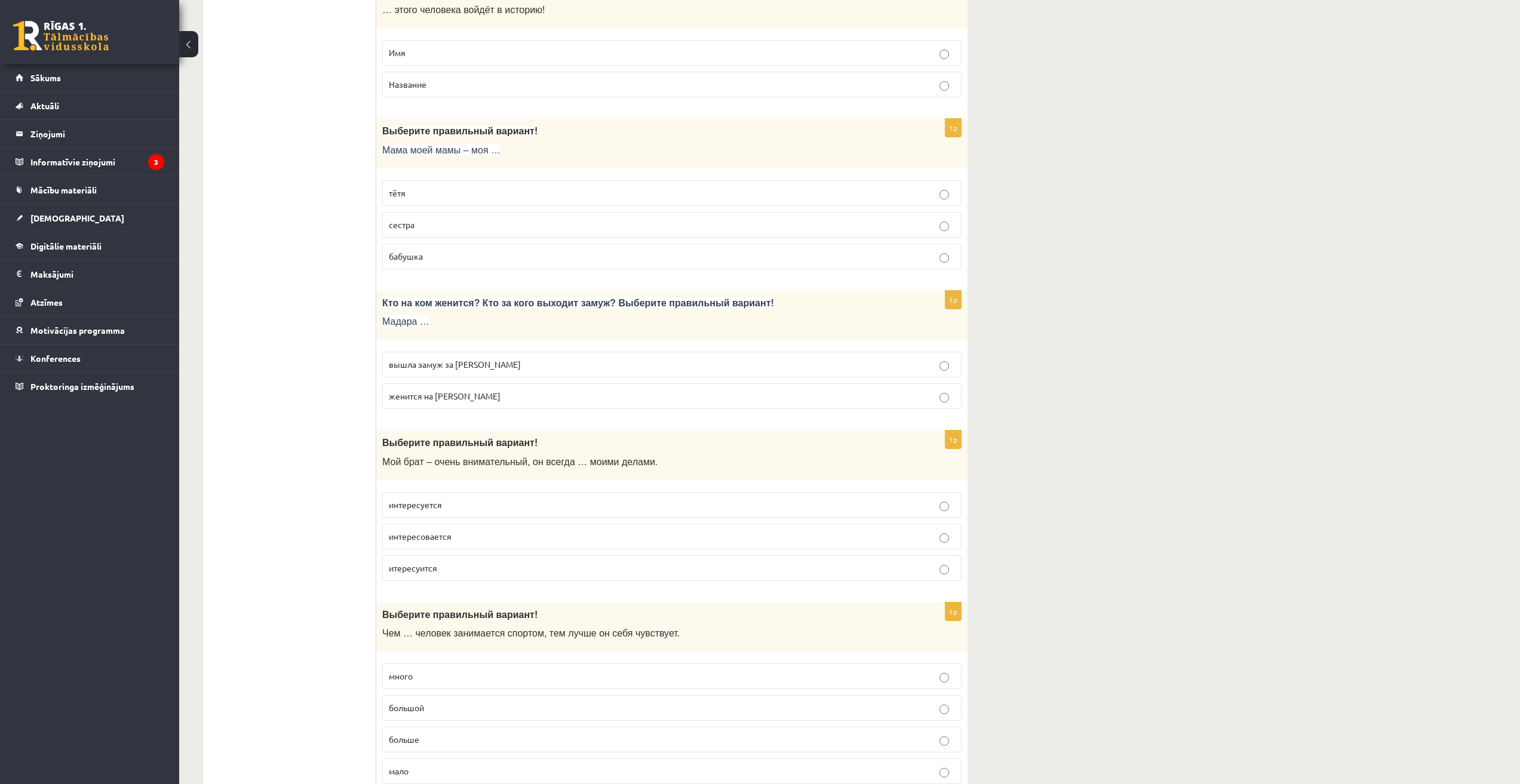
click at [543, 362] on p "вышла замуж за Марка" at bounding box center [672, 364] width 566 height 13
drag, startPoint x: 381, startPoint y: 323, endPoint x: 413, endPoint y: 323, distance: 32.0
click at [413, 323] on div "Кто на ком женится? Кто за кого выходит замуж? Выберите правильный вариант! Мад…" at bounding box center [672, 315] width 592 height 50
click at [482, 324] on p "Мадара …" at bounding box center [642, 321] width 520 height 13
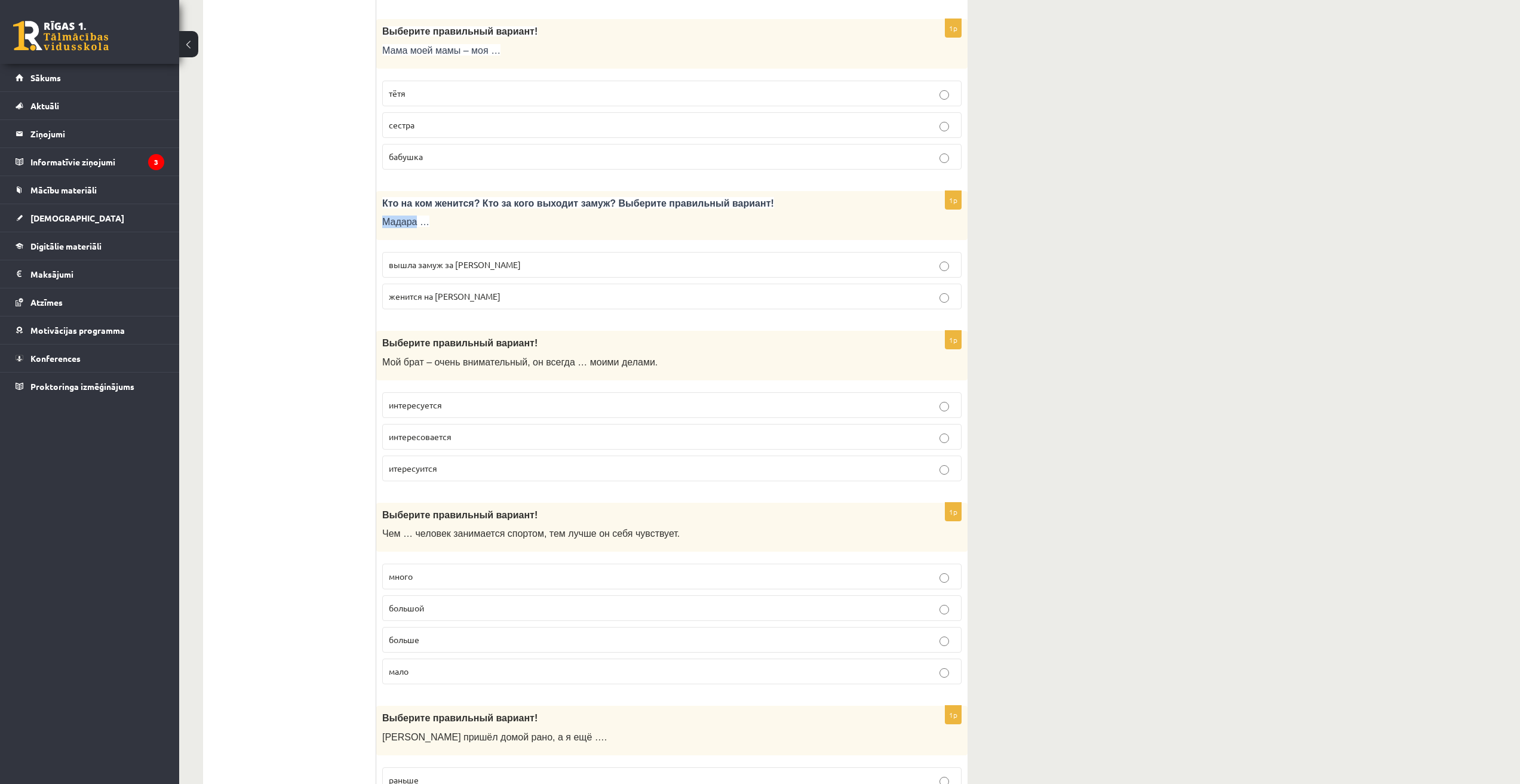
drag, startPoint x: 382, startPoint y: 219, endPoint x: 413, endPoint y: 224, distance: 31.4
click at [413, 224] on span "Мадара …" at bounding box center [406, 222] width 48 height 10
click at [473, 224] on p "Мадара …" at bounding box center [642, 222] width 520 height 13
drag, startPoint x: 384, startPoint y: 363, endPoint x: 420, endPoint y: 366, distance: 36.1
click at [420, 366] on span "Мой брат – очень внимательный, он всегда … моими делами." at bounding box center [520, 362] width 275 height 10
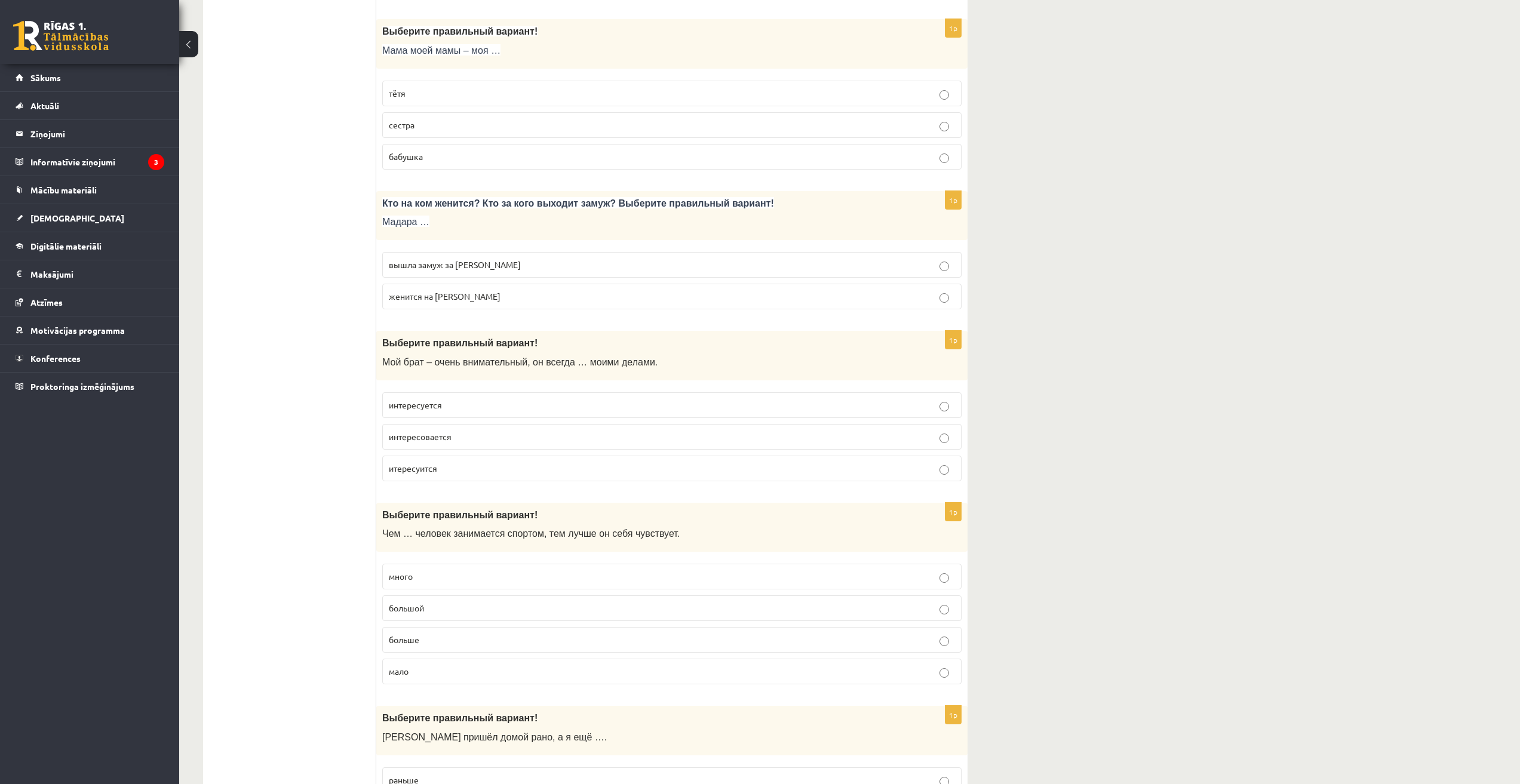
click at [430, 365] on span "Мой брат – очень внимательный, он всегда … моими делами." at bounding box center [520, 362] width 275 height 10
click at [448, 405] on p "интересуется" at bounding box center [672, 405] width 566 height 13
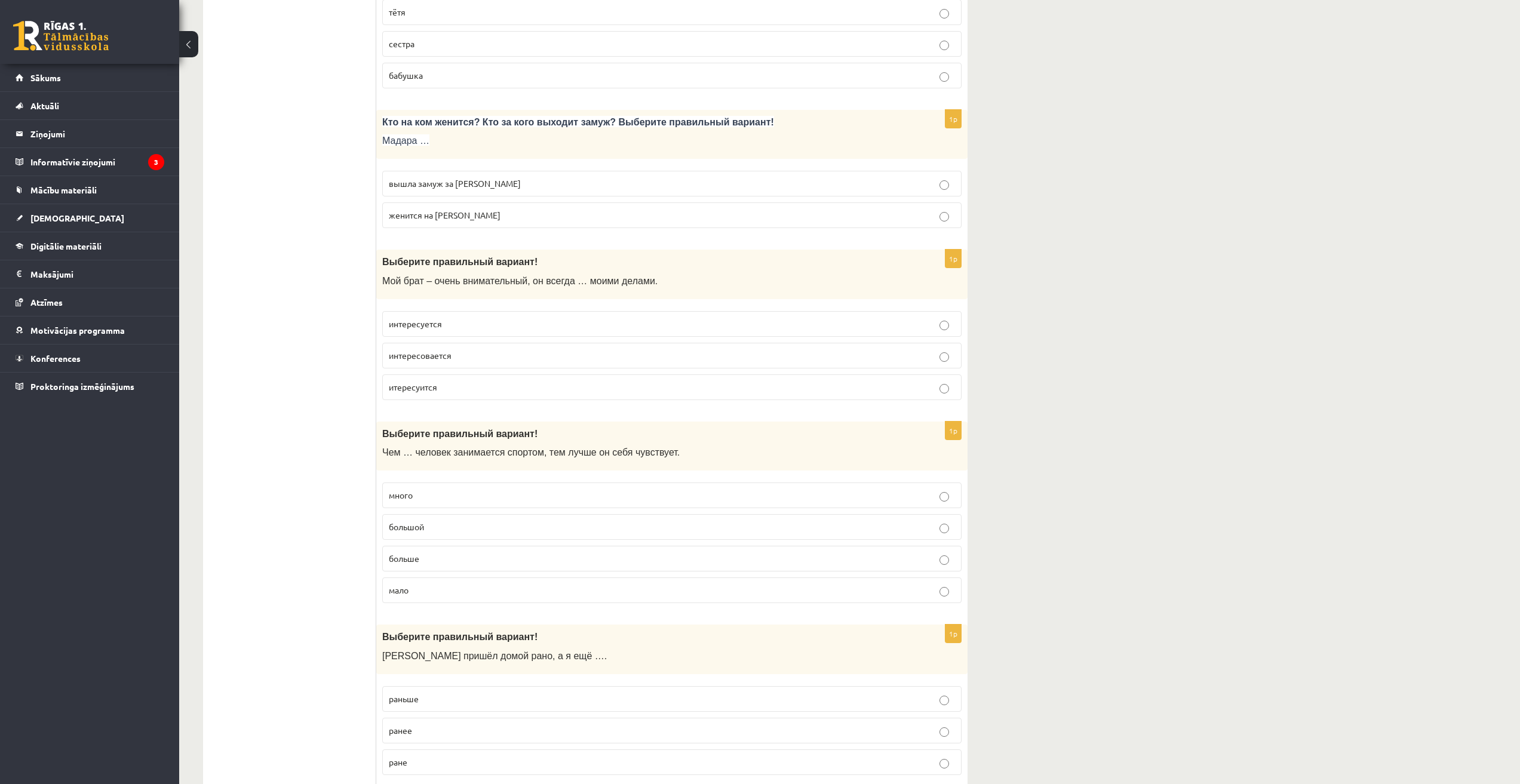
scroll to position [2885, 0]
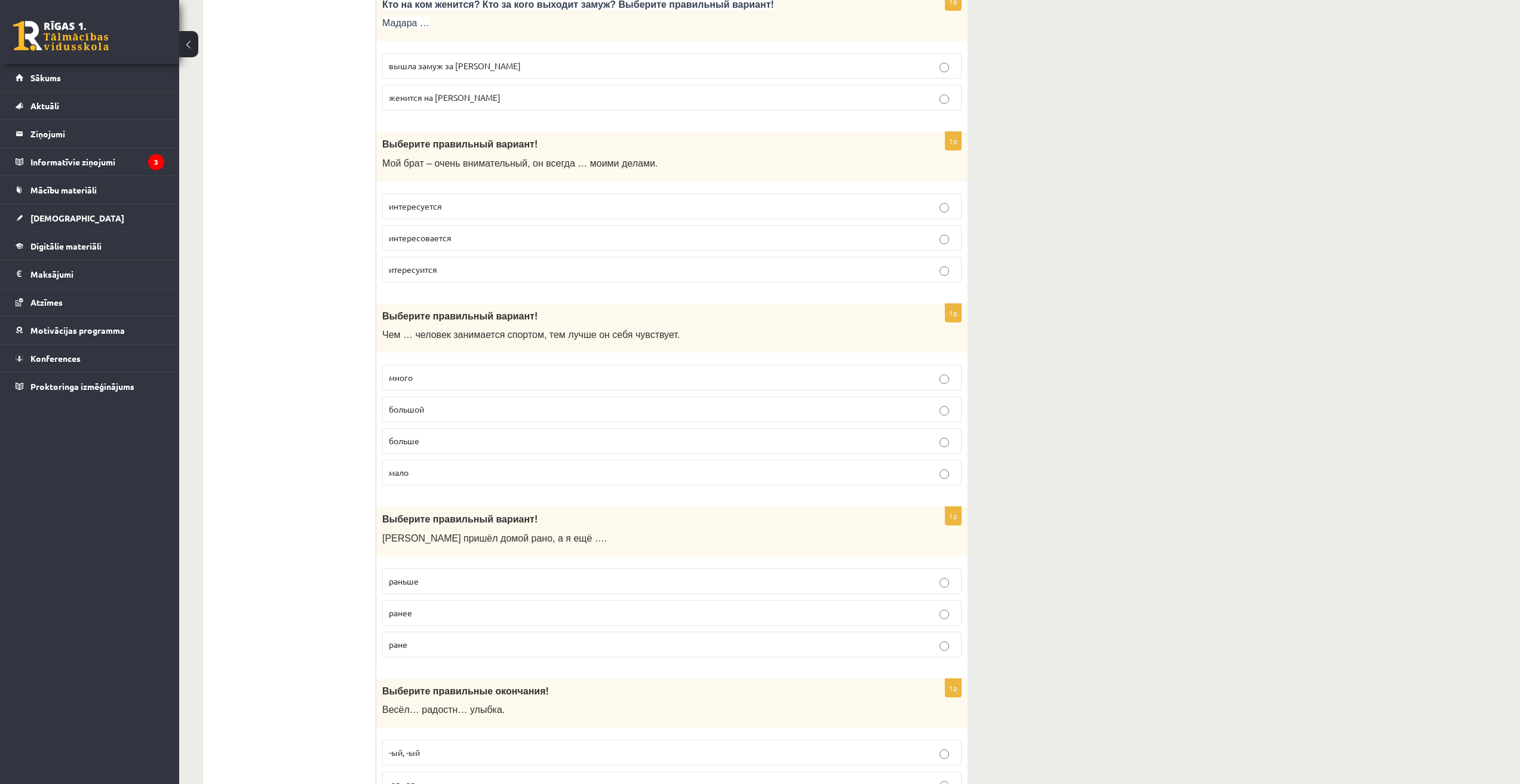
click at [445, 445] on p "больше" at bounding box center [672, 441] width 566 height 13
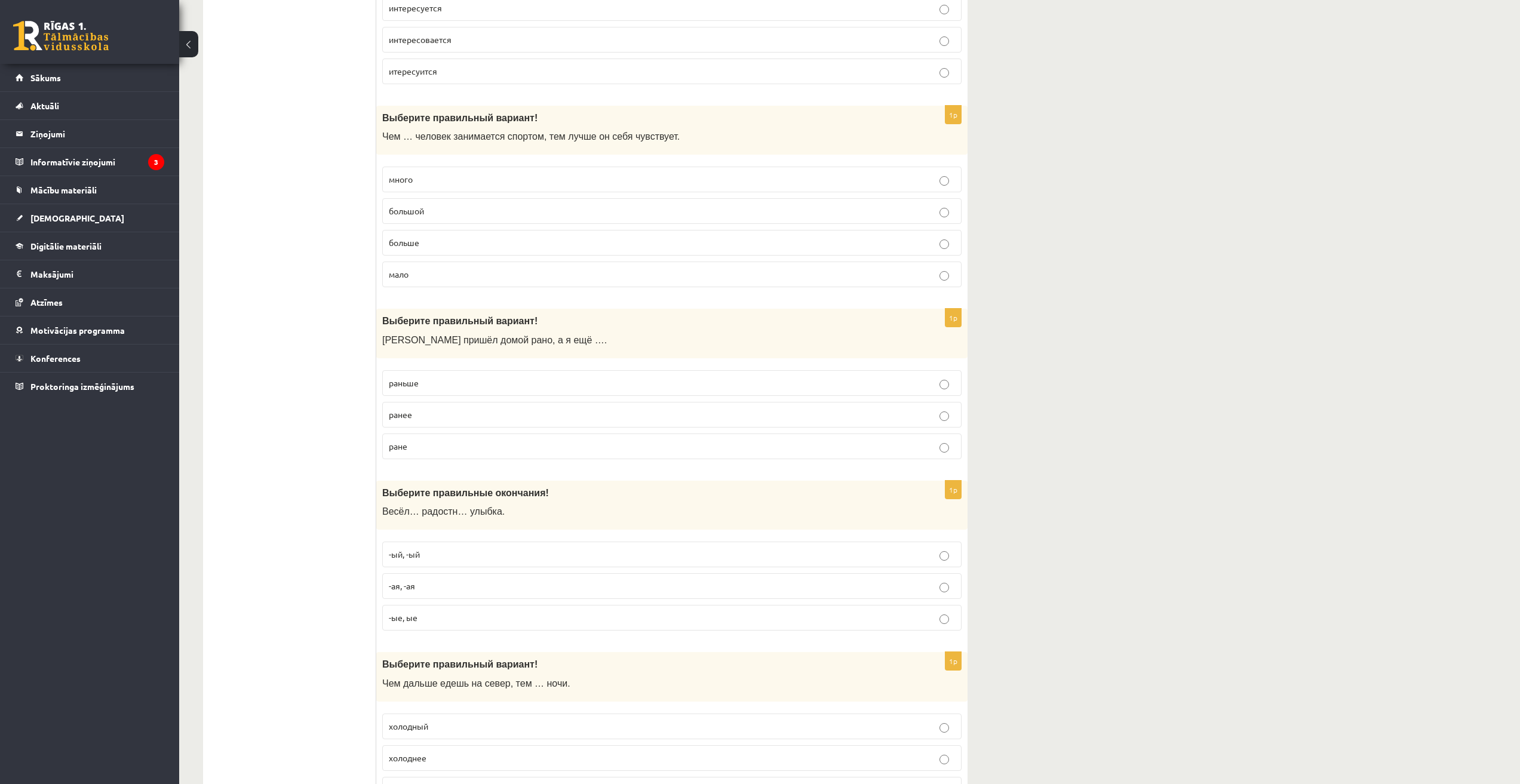
scroll to position [3084, 0]
click at [395, 390] on label "раньше" at bounding box center [672, 381] width 580 height 26
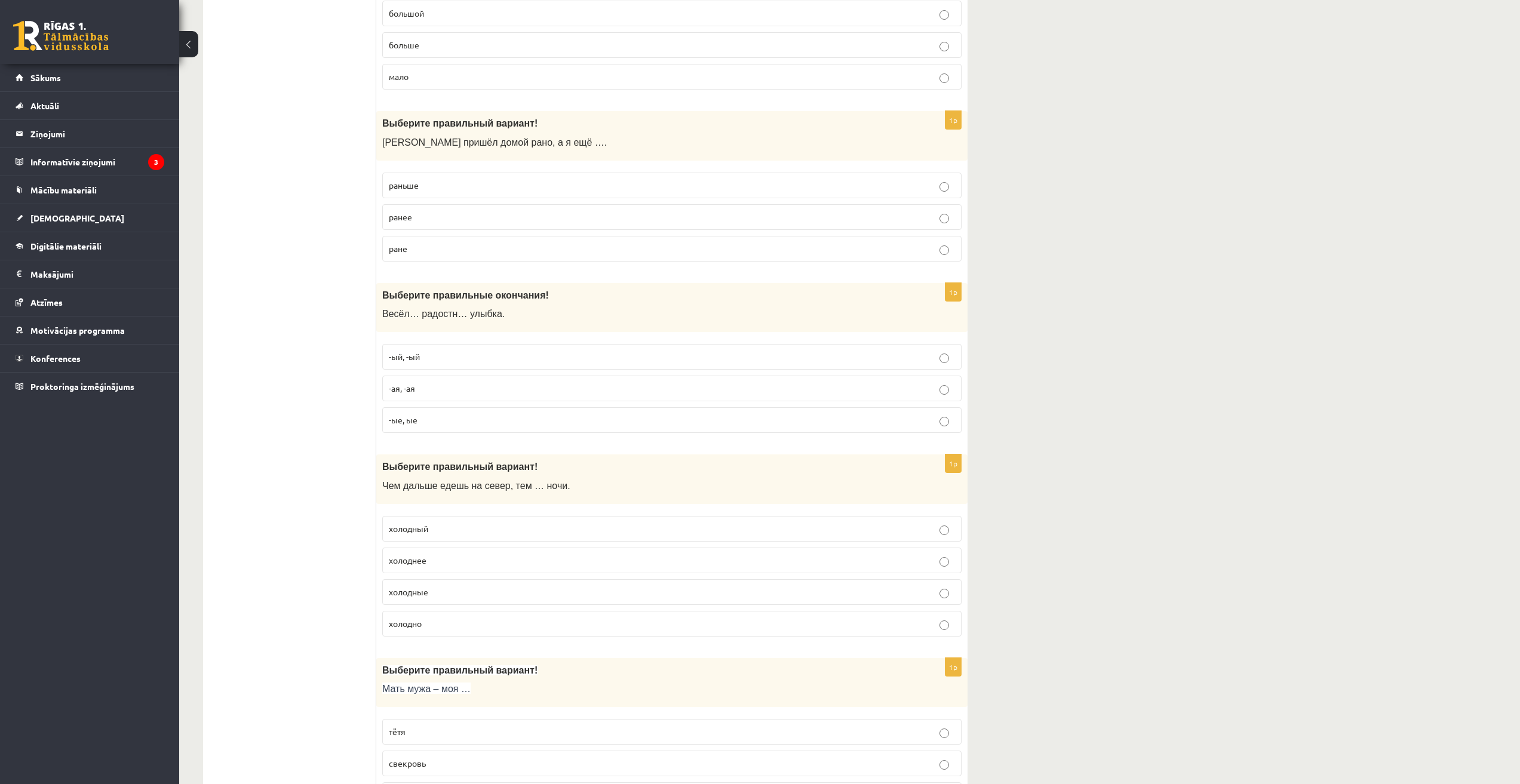
scroll to position [3283, 0]
click at [451, 352] on p "-ый, -ый" at bounding box center [672, 354] width 566 height 13
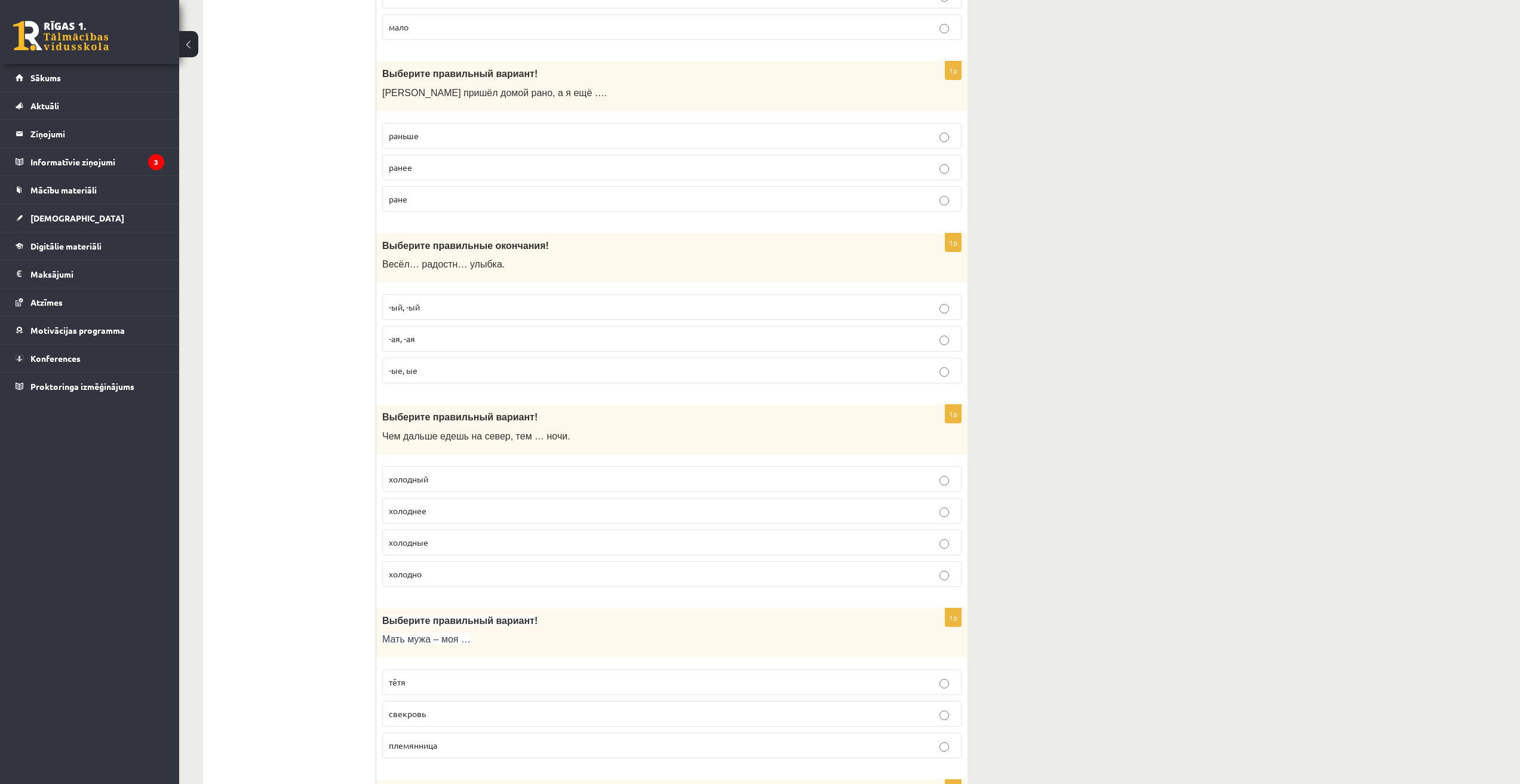
scroll to position [3383, 0]
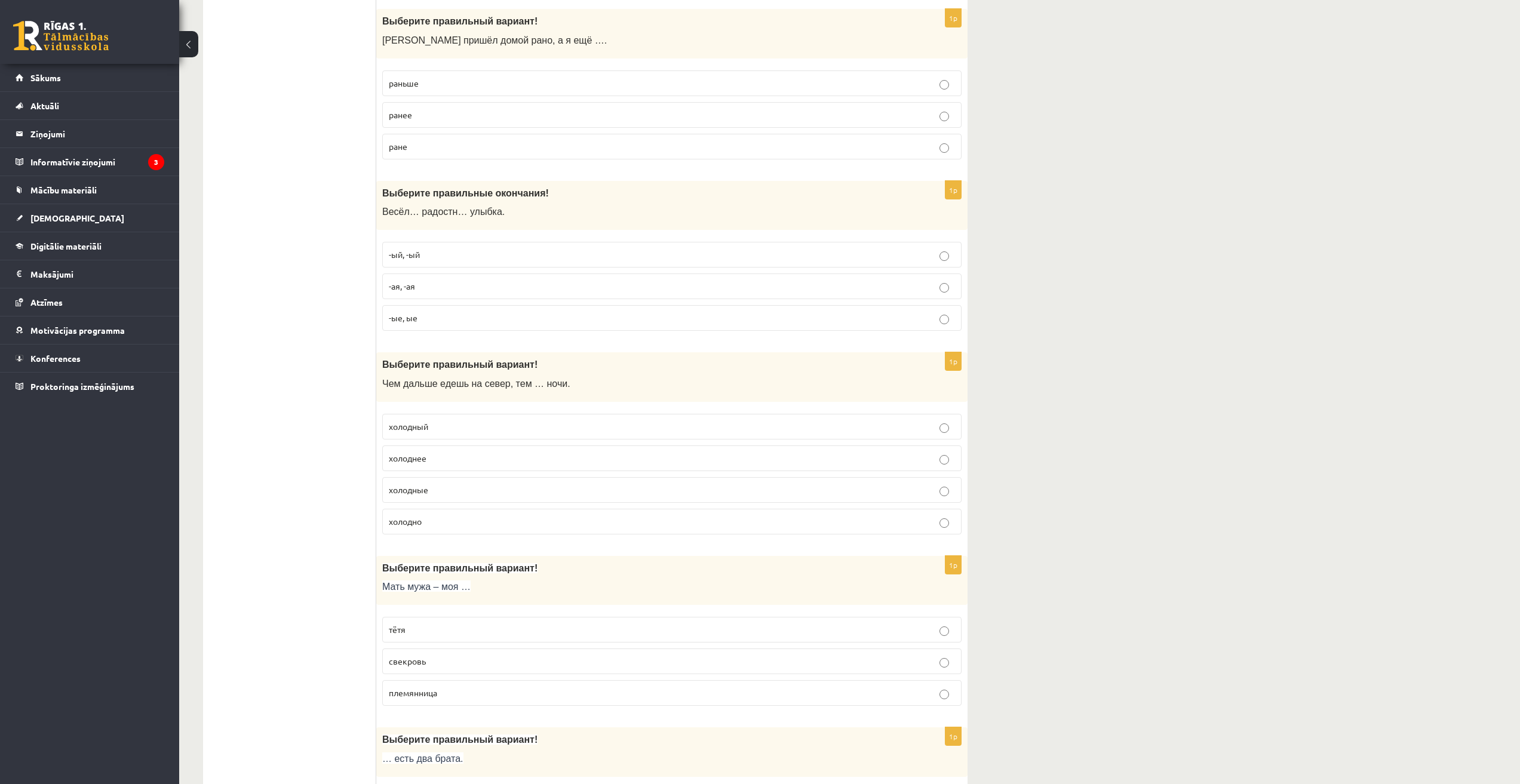
click at [427, 464] on p "холоднее" at bounding box center [672, 458] width 566 height 13
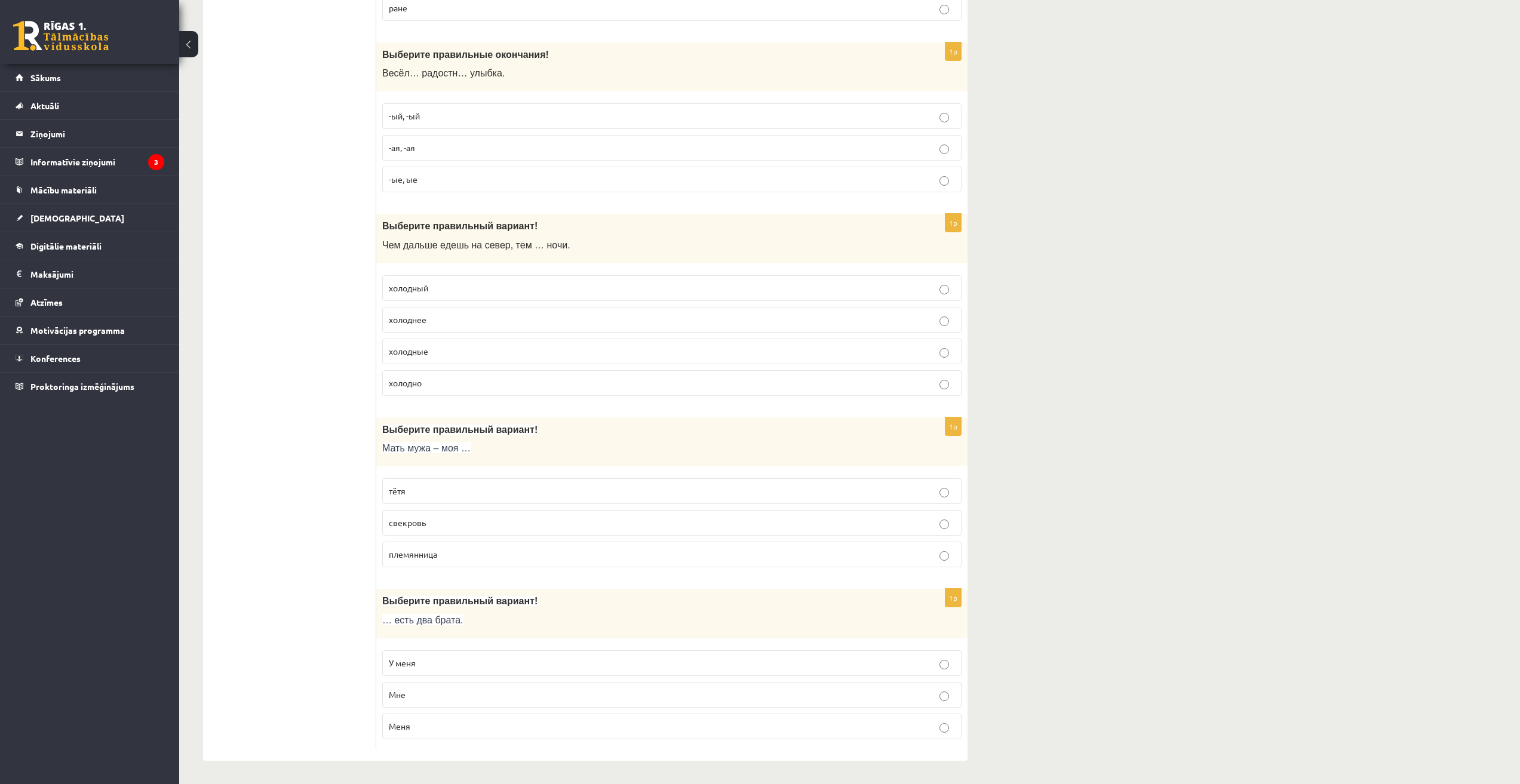
scroll to position [3522, 0]
click at [436, 485] on p "тётя" at bounding box center [672, 490] width 566 height 13
click at [421, 518] on span "свекровь" at bounding box center [407, 521] width 37 height 10
click at [428, 656] on p "У меня" at bounding box center [672, 662] width 566 height 13
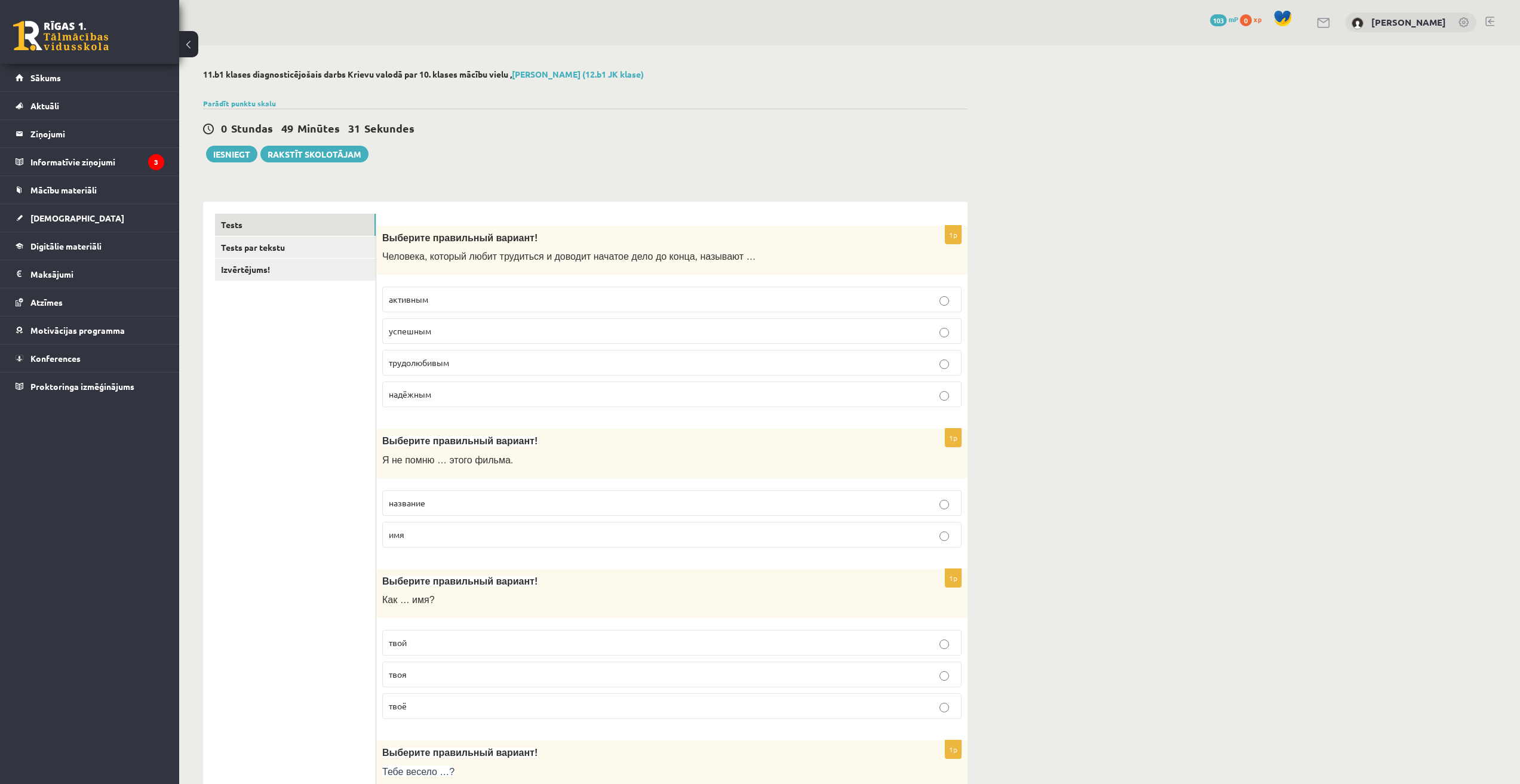
scroll to position [0, 0]
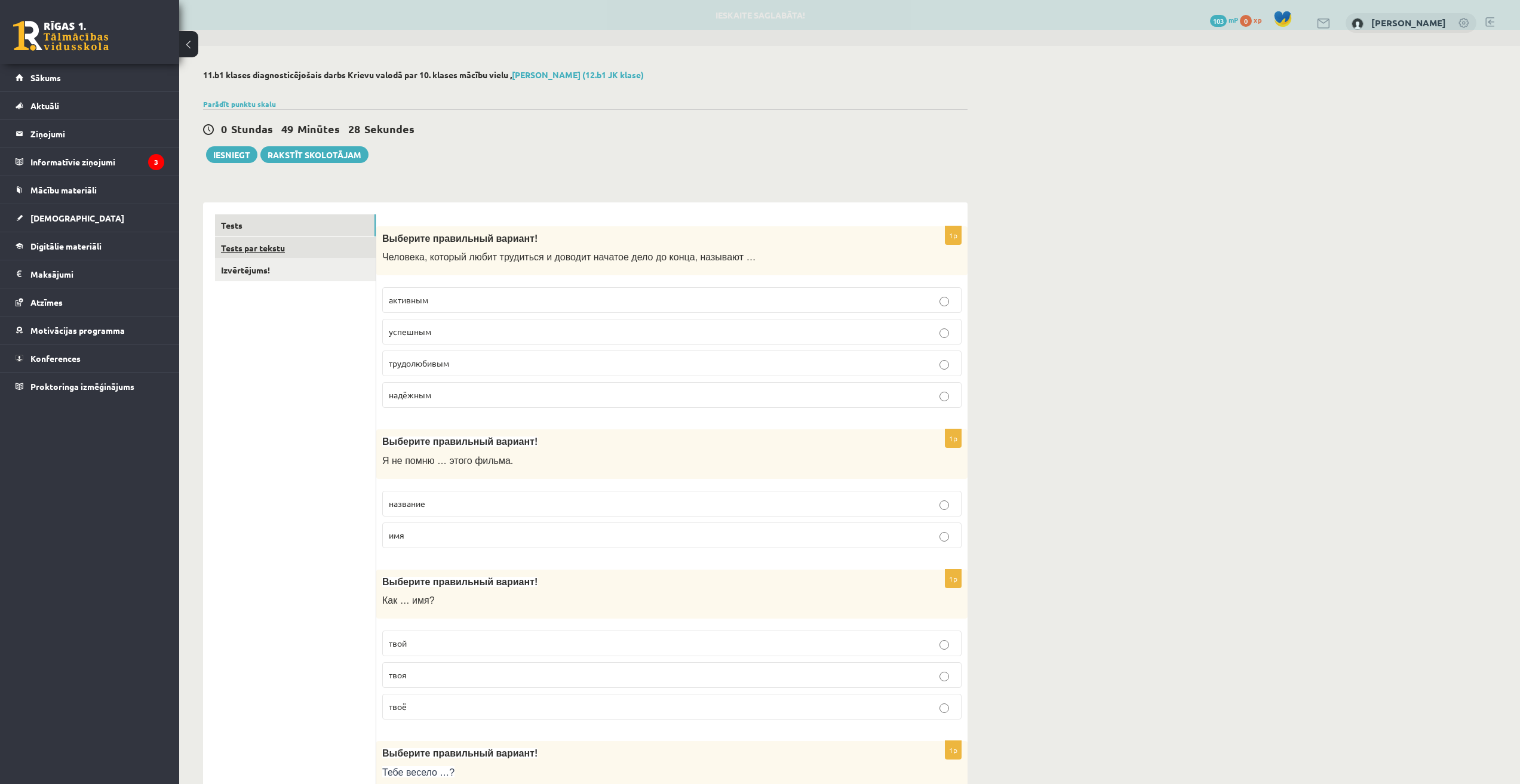
click at [289, 257] on link "Tests par tekstu" at bounding box center [295, 248] width 160 height 22
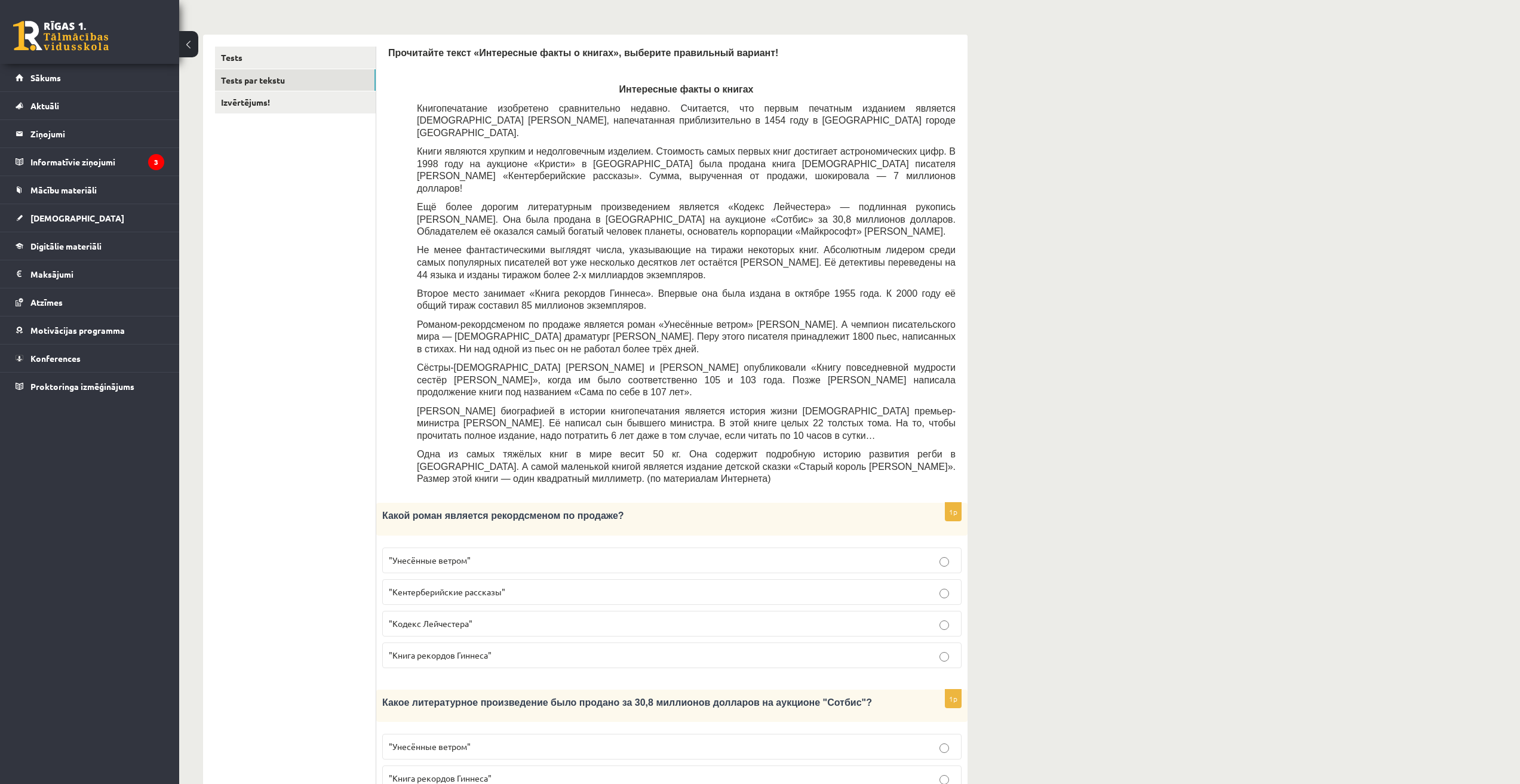
scroll to position [199, 0]
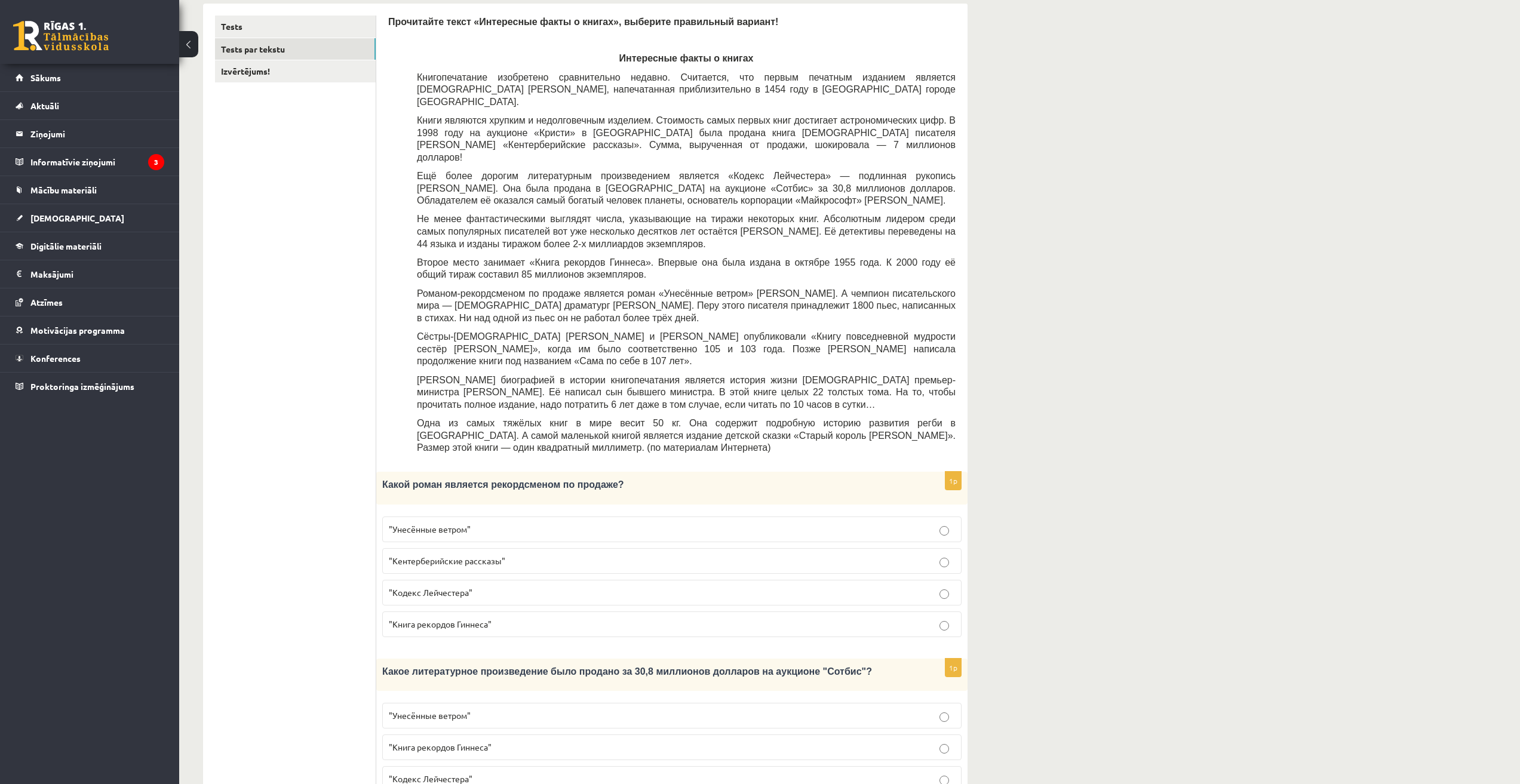
click at [513, 579] on label ""Кодекс Лейчестера"" at bounding box center [672, 592] width 580 height 26
click at [482, 555] on span ""Кентерберийские рассказы"" at bounding box center [447, 560] width 117 height 10
drag, startPoint x: 381, startPoint y: 450, endPoint x: 599, endPoint y: 452, distance: 218.0
click at [599, 472] on div "Какой роман является рекордсменом по продаже?" at bounding box center [672, 487] width 592 height 32
click at [604, 478] on p "Какой роман является рекордсменом по продаже?" at bounding box center [642, 484] width 520 height 13
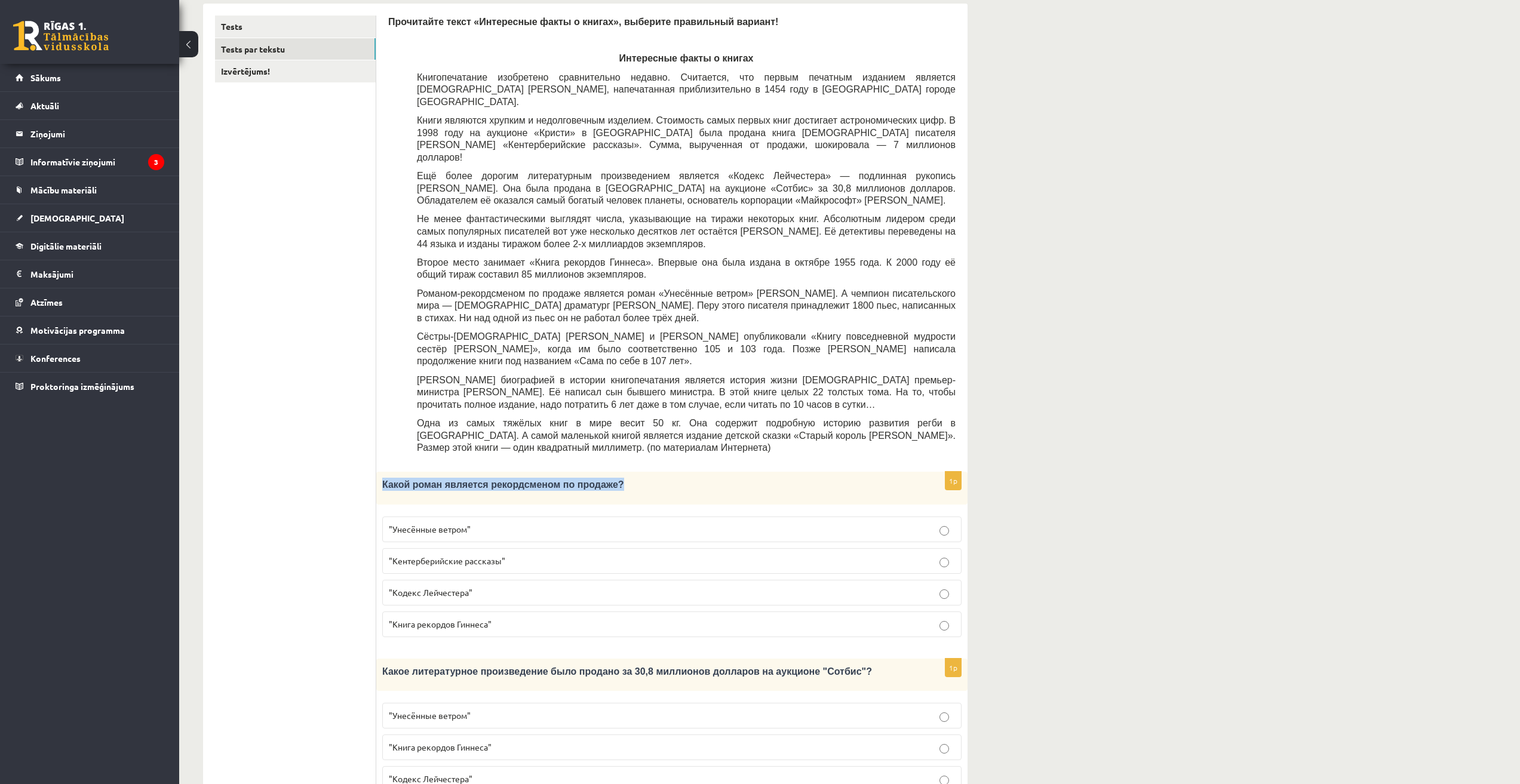
drag, startPoint x: 604, startPoint y: 450, endPoint x: 392, endPoint y: 449, distance: 212.0
click at [392, 478] on p "Какой роман является рекордсменом по продаже?" at bounding box center [642, 484] width 520 height 13
click at [383, 418] on div "Прочитайте текст «Интересные факты о книгах», выберите правильный вариант! Инте…" at bounding box center [672, 711] width 592 height 1414
drag, startPoint x: 554, startPoint y: 448, endPoint x: 600, endPoint y: 451, distance: 46.1
click at [592, 479] on span "Какой роман является рекордсменом по продаже?" at bounding box center [503, 484] width 242 height 10
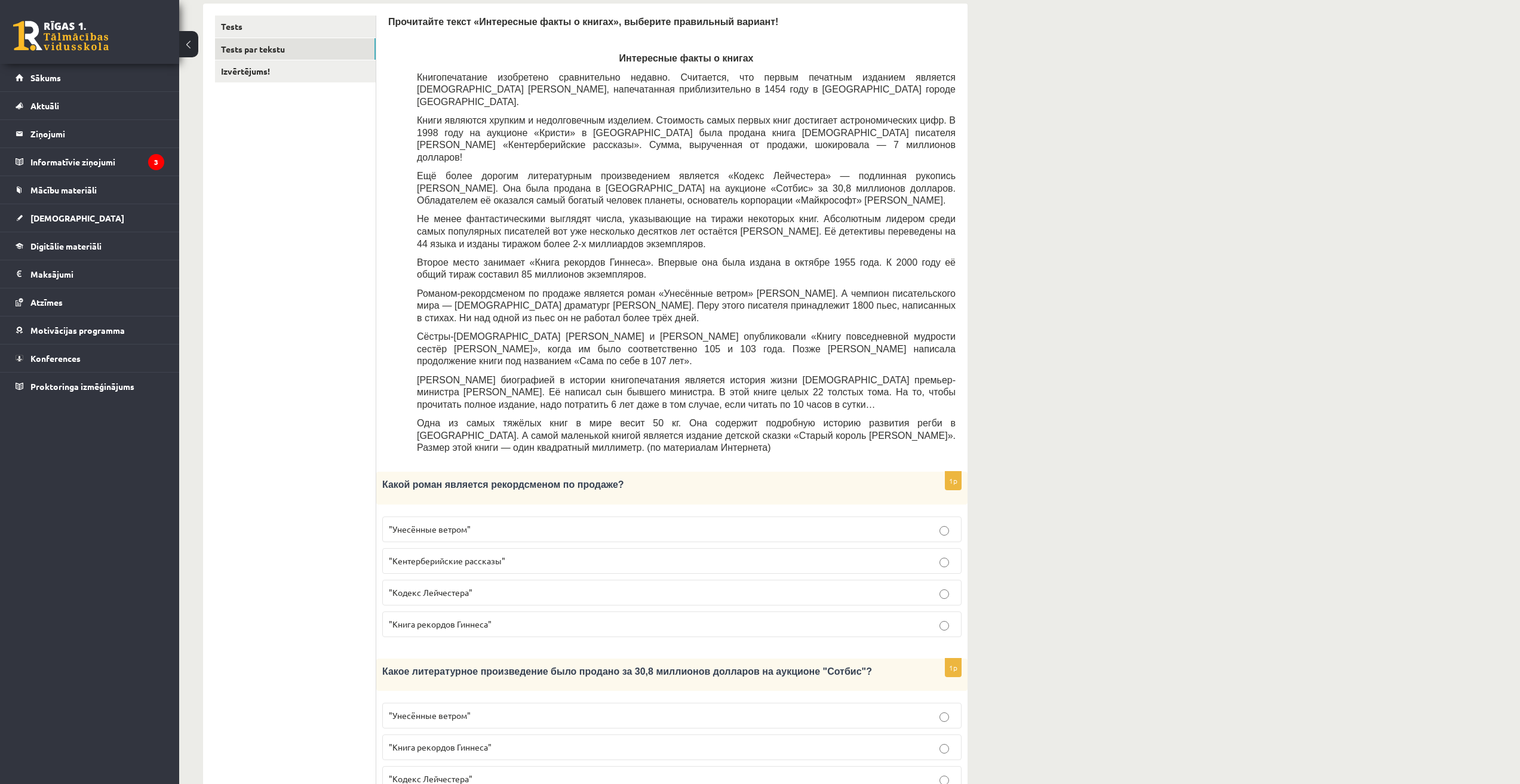
click at [615, 478] on p "Какой роман является рекордсменом по продаже?" at bounding box center [642, 484] width 520 height 13
drag, startPoint x: 505, startPoint y: 449, endPoint x: 396, endPoint y: 446, distance: 109.0
click at [396, 478] on p "Какой роман является рекордсменом по продаже?" at bounding box center [642, 484] width 520 height 13
click at [383, 410] on div "Прочитайте текст «Интересные факты о книгах», выберите правильный вариант! Инте…" at bounding box center [672, 711] width 592 height 1414
drag, startPoint x: 381, startPoint y: 447, endPoint x: 602, endPoint y: 454, distance: 221.1
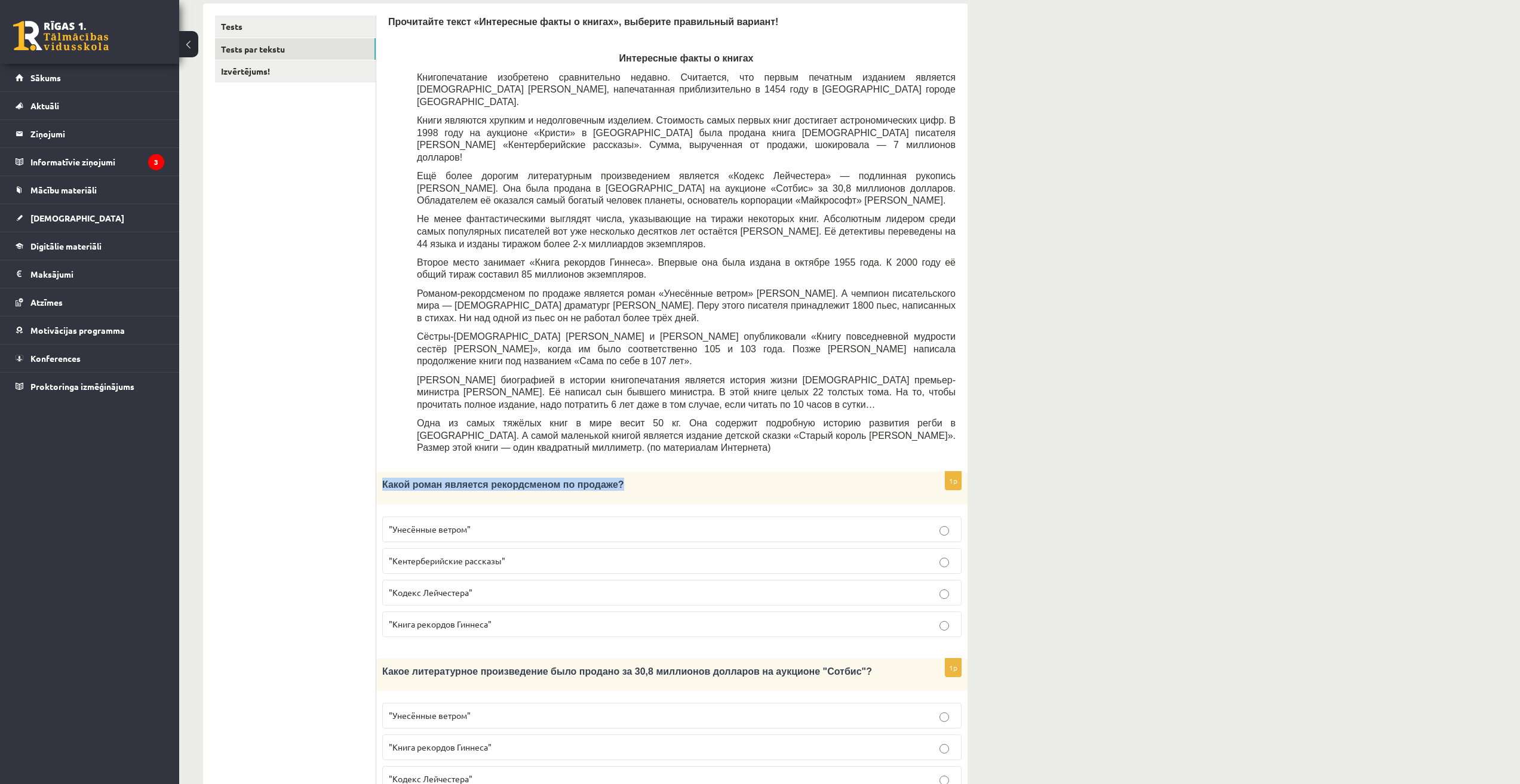
click at [602, 472] on div "Какой роман является рекордсменом по продаже?" at bounding box center [672, 487] width 592 height 32
click at [610, 478] on p "Какой роман является рекордсменом по продаже?" at bounding box center [642, 484] width 520 height 13
drag, startPoint x: 545, startPoint y: 447, endPoint x: 610, endPoint y: 452, distance: 65.2
click at [610, 478] on p "Какой роман является рекордсменом по продаже?" at bounding box center [642, 484] width 520 height 13
click at [629, 478] on p "Какой роман является рекордсменом по продаже?" at bounding box center [642, 484] width 520 height 13
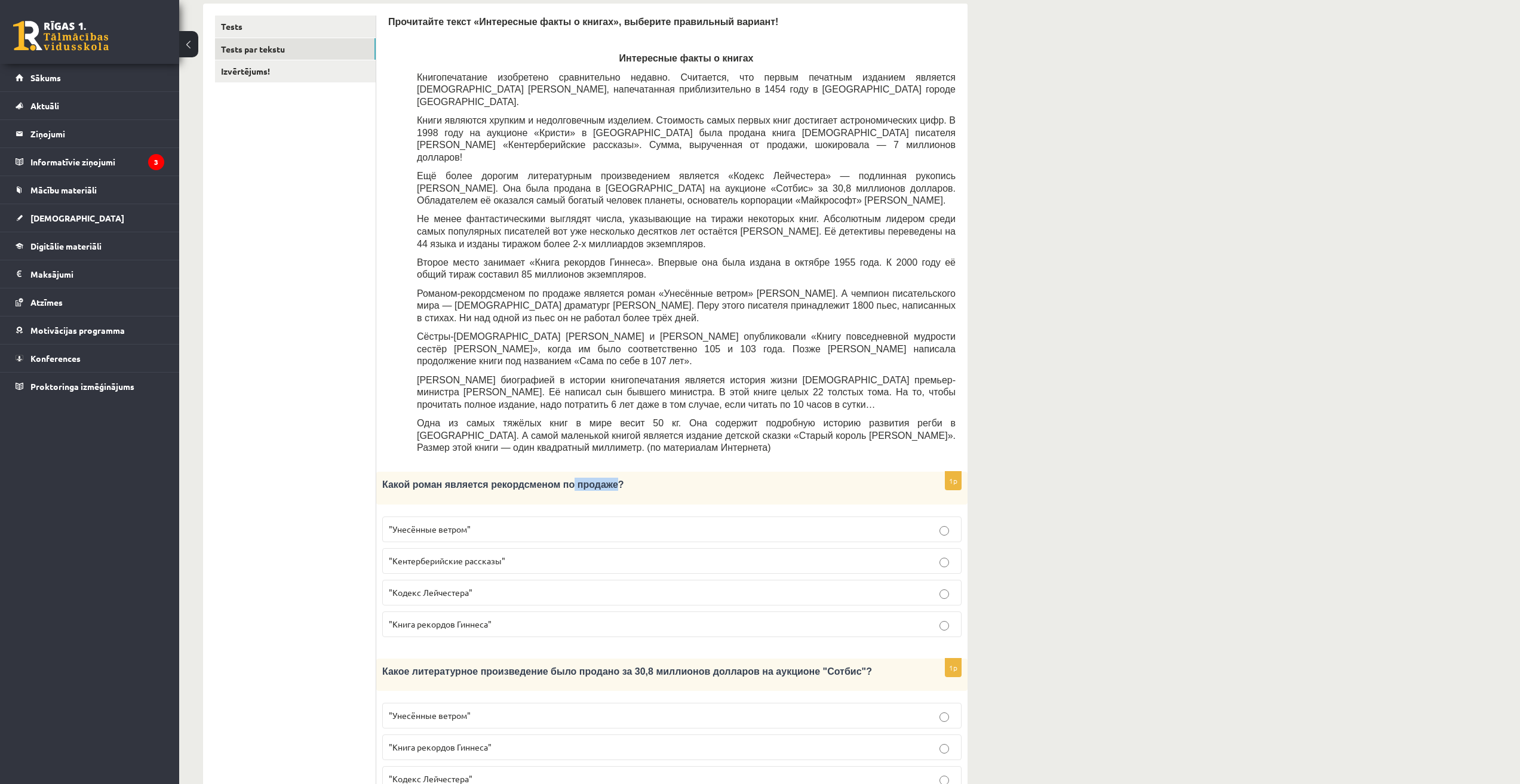
drag, startPoint x: 553, startPoint y: 448, endPoint x: 591, endPoint y: 453, distance: 38.3
click at [591, 479] on span "Какой роман является рекордсменом по продаже?" at bounding box center [503, 484] width 242 height 10
click at [632, 478] on p "Какой роман является рекордсменом по продаже?" at bounding box center [642, 484] width 520 height 13
drag, startPoint x: 554, startPoint y: 448, endPoint x: 594, endPoint y: 451, distance: 40.1
click at [594, 479] on span "Какой роман является рекордсменом по продаже?" at bounding box center [503, 484] width 242 height 10
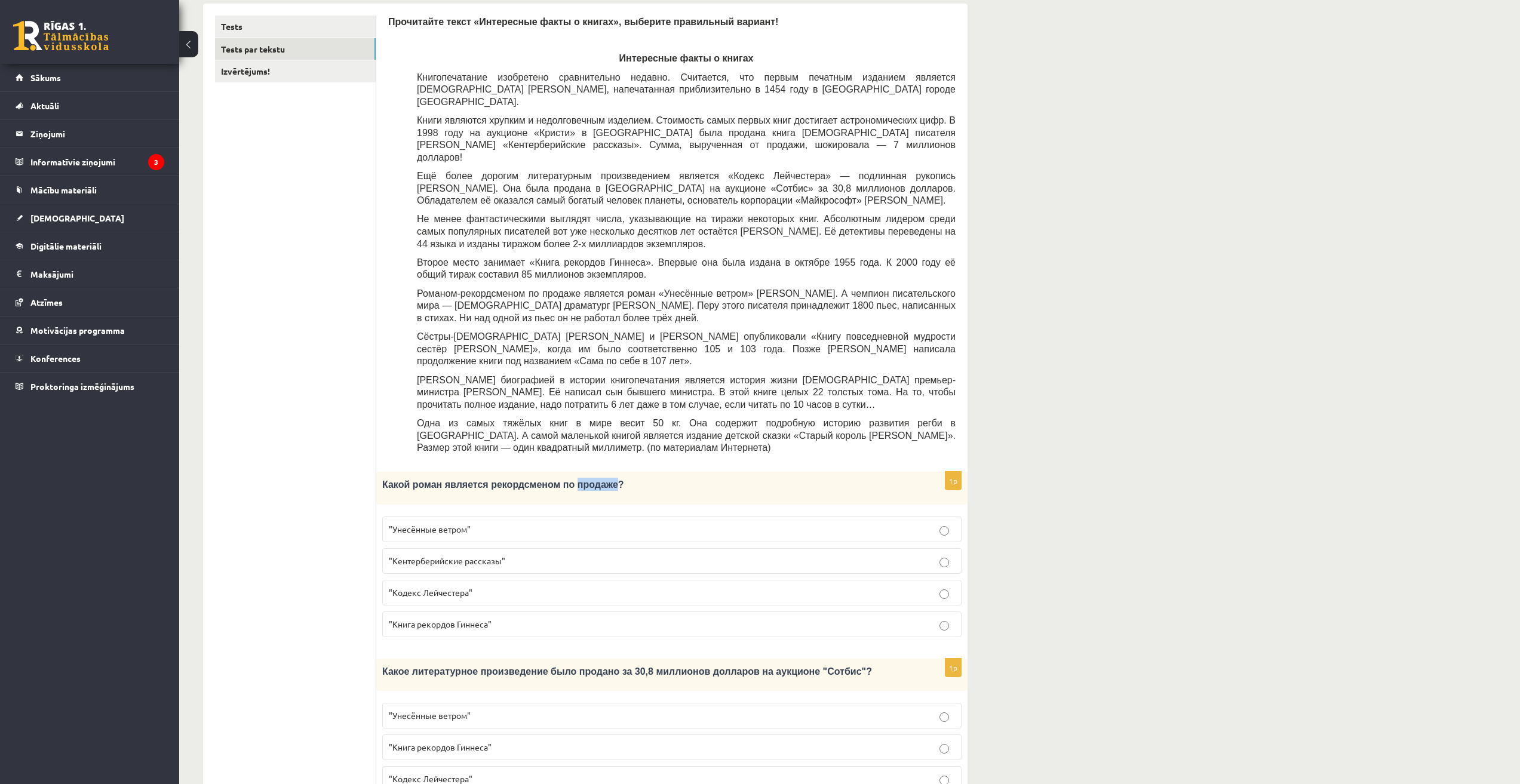
click at [559, 479] on span "Какой роман является рекордсменом по продаже?" at bounding box center [503, 484] width 242 height 10
drag, startPoint x: 554, startPoint y: 447, endPoint x: 590, endPoint y: 450, distance: 36.1
click at [590, 479] on span "Какой роман является рекордсменом по продаже?" at bounding box center [503, 484] width 242 height 10
click at [644, 478] on p "Какой роман является рекордсменом по продаже?" at bounding box center [642, 484] width 520 height 13
drag, startPoint x: 554, startPoint y: 446, endPoint x: 583, endPoint y: 448, distance: 29.1
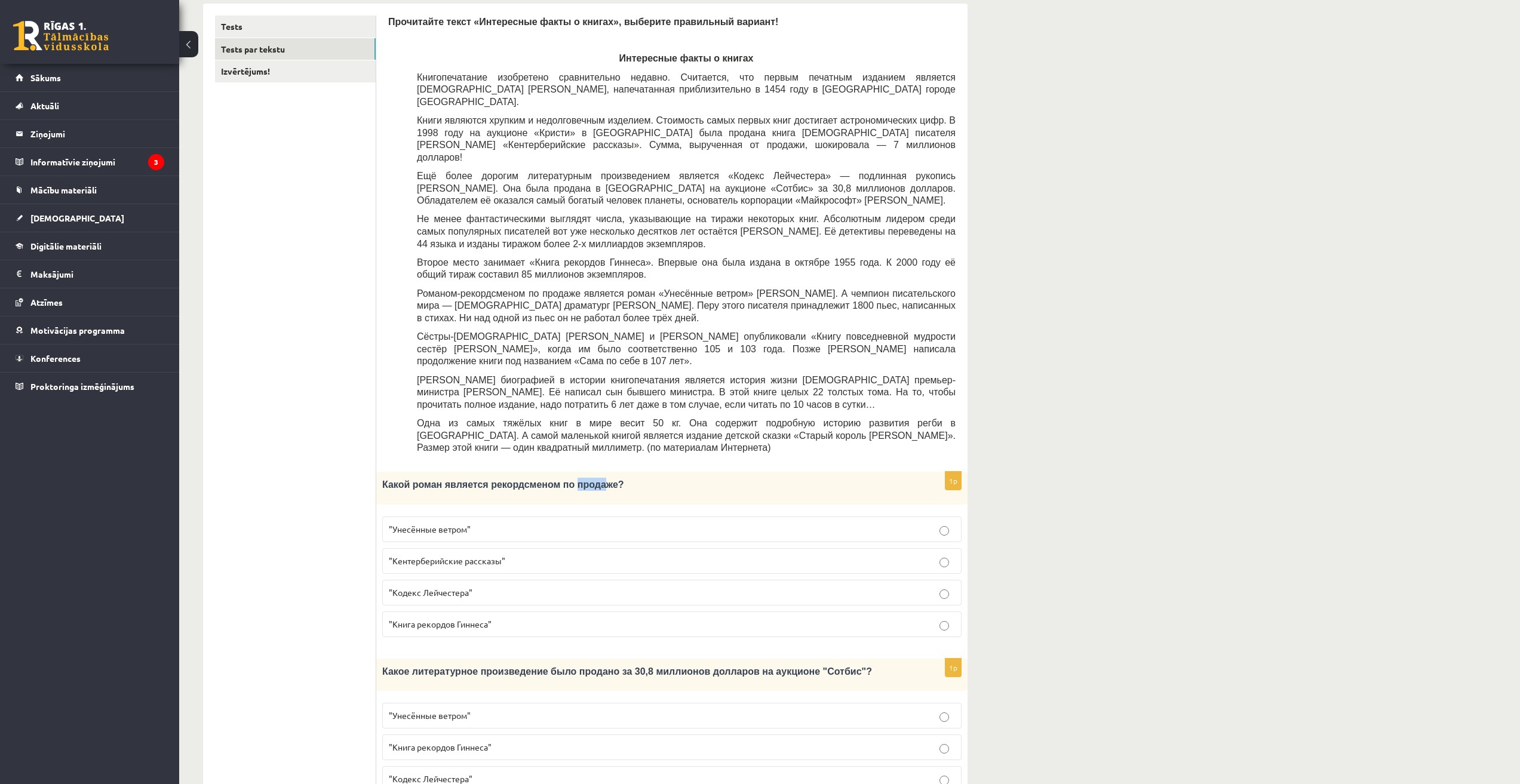
click at [583, 479] on span "Какой роман является рекордсменом по продаже?" at bounding box center [503, 484] width 242 height 10
click at [599, 478] on p "Какой роман является рекордсменом по продаже?" at bounding box center [642, 484] width 520 height 13
drag, startPoint x: 593, startPoint y: 448, endPoint x: 558, endPoint y: 444, distance: 35.2
click at [558, 479] on span "Какой роман является рекордсменом по продаже?" at bounding box center [503, 484] width 242 height 10
click at [556, 479] on span "Какой роман является рекордсменом по продаже?" at bounding box center [503, 484] width 242 height 10
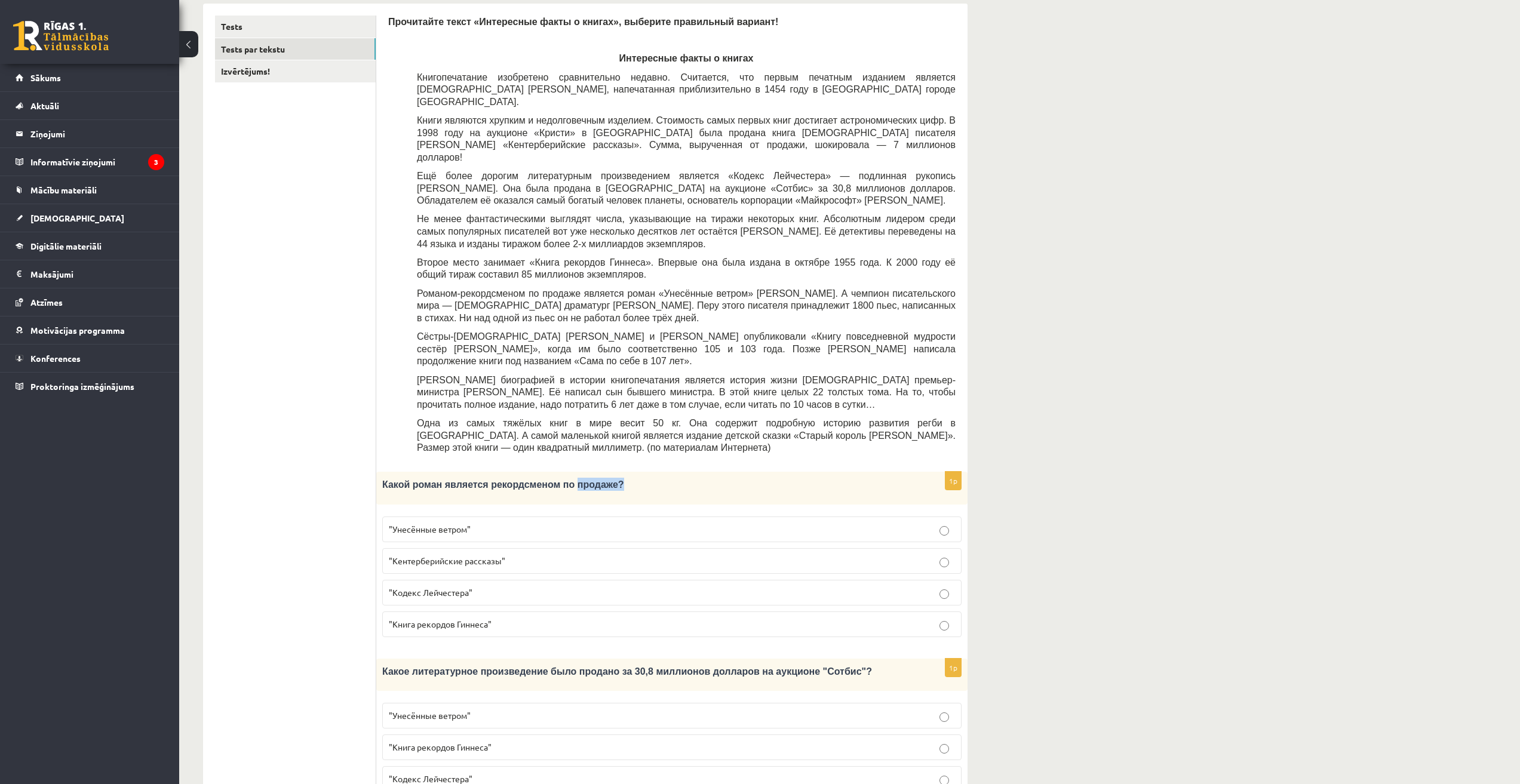
drag, startPoint x: 556, startPoint y: 447, endPoint x: 593, endPoint y: 451, distance: 37.2
click at [593, 479] on span "Какой роман является рекордсменом по продаже?" at bounding box center [503, 484] width 242 height 10
click at [651, 478] on p "Какой роман является рекордсменом по продаже?" at bounding box center [642, 484] width 520 height 13
click at [461, 587] on span ""Кодекс Лейчестера"" at bounding box center [430, 592] width 84 height 10
drag, startPoint x: 382, startPoint y: 449, endPoint x: 604, endPoint y: 452, distance: 222.0
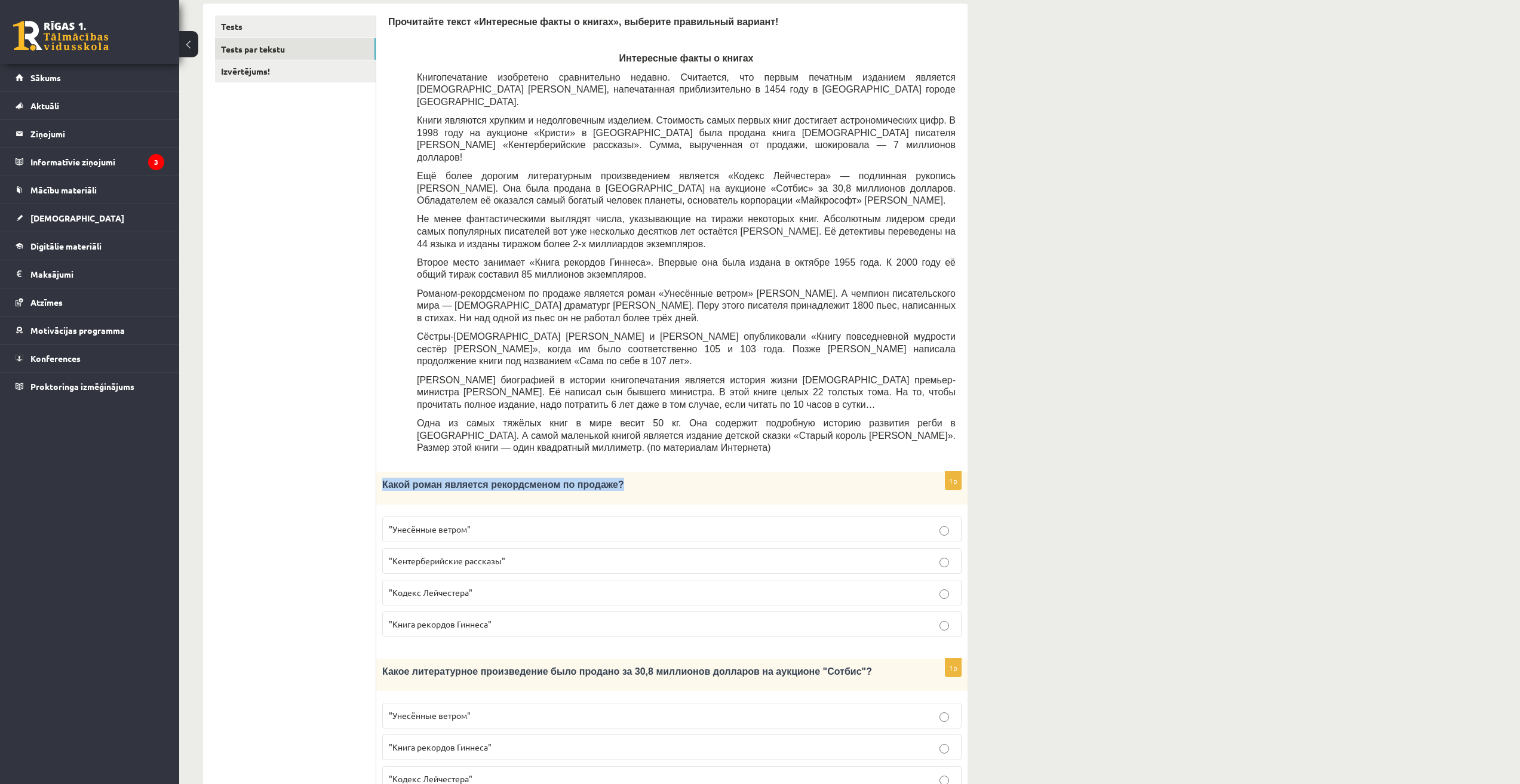
click at [604, 478] on p "Какой роман является рекордсменом по продаже?" at bounding box center [642, 484] width 520 height 13
click at [634, 478] on p "Какой роман является рекордсменом по продаже?" at bounding box center [642, 484] width 520 height 13
click at [633, 478] on p "Какой роман является рекордсменом по продаже?" at bounding box center [642, 484] width 520 height 13
click at [703, 418] on span "Одна из самых тяжёлых книг в мире весит 50 кг. Она содержит подробную историю р…" at bounding box center [687, 435] width 539 height 35
click at [656, 418] on span "Одна из самых тяжёлых книг в мире весит 50 кг. Она содержит подробную историю р…" at bounding box center [687, 435] width 539 height 35
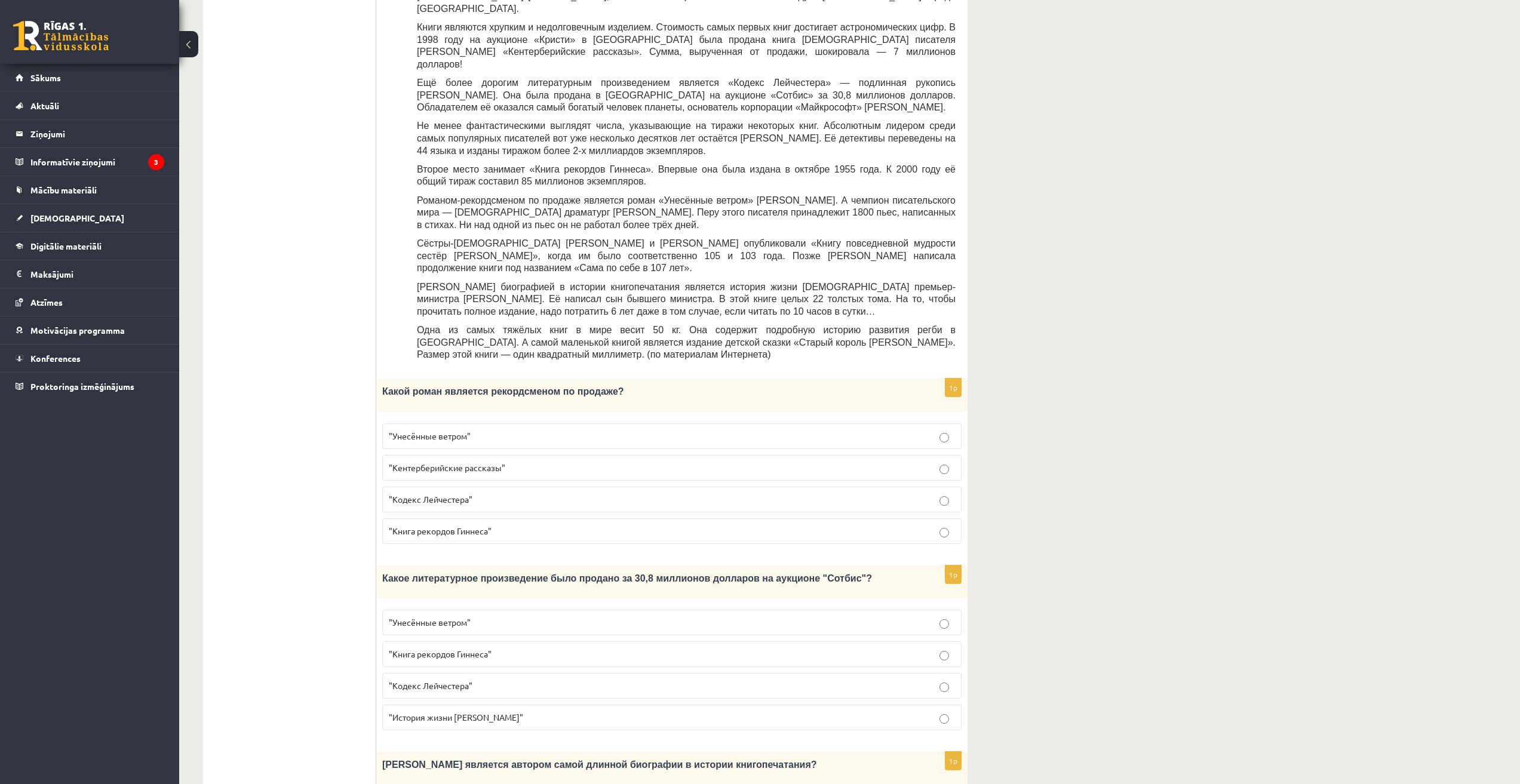
scroll to position [298, 0]
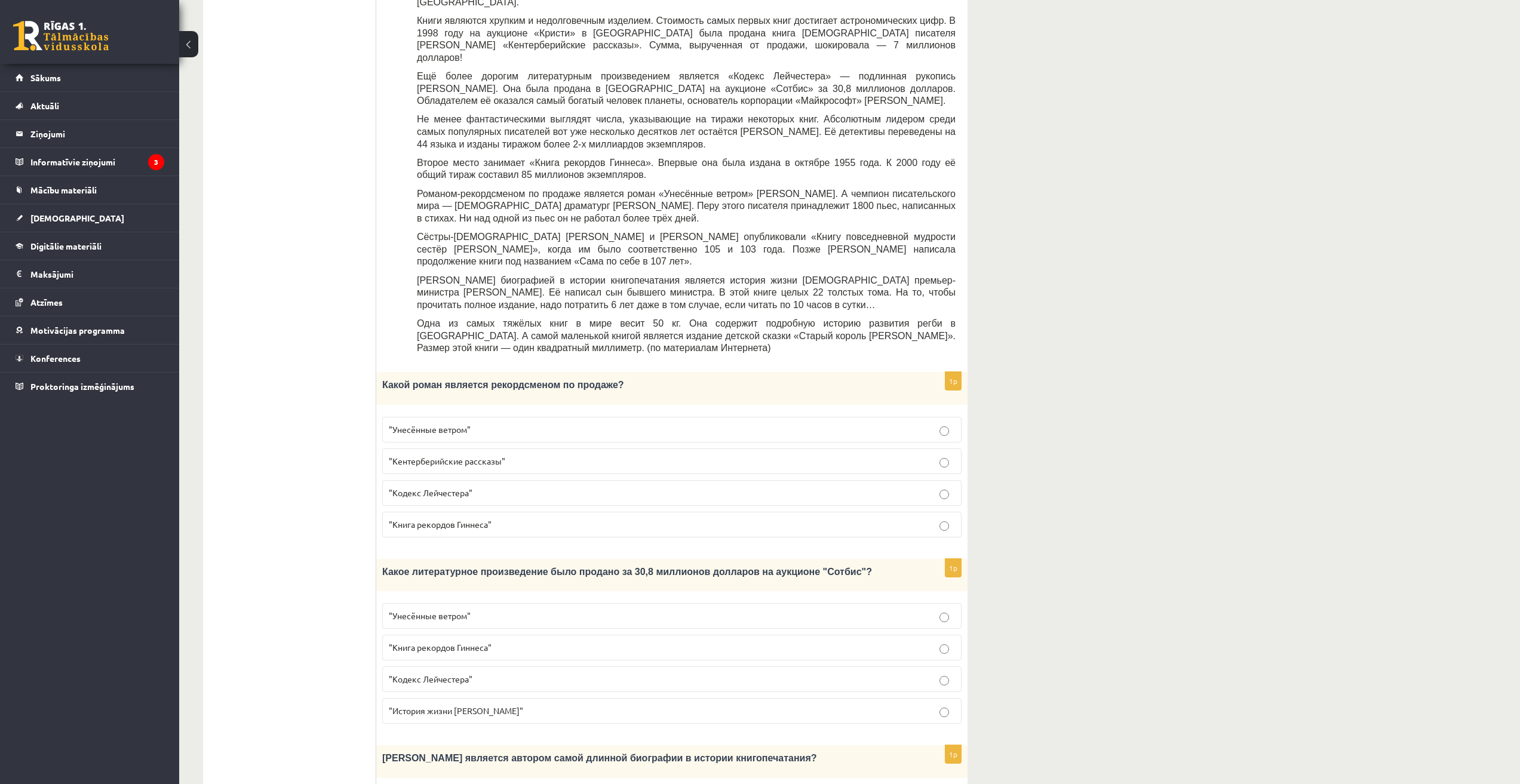
click at [420, 673] on span ""Кодекс Лейчестера"" at bounding box center [430, 679] width 84 height 10
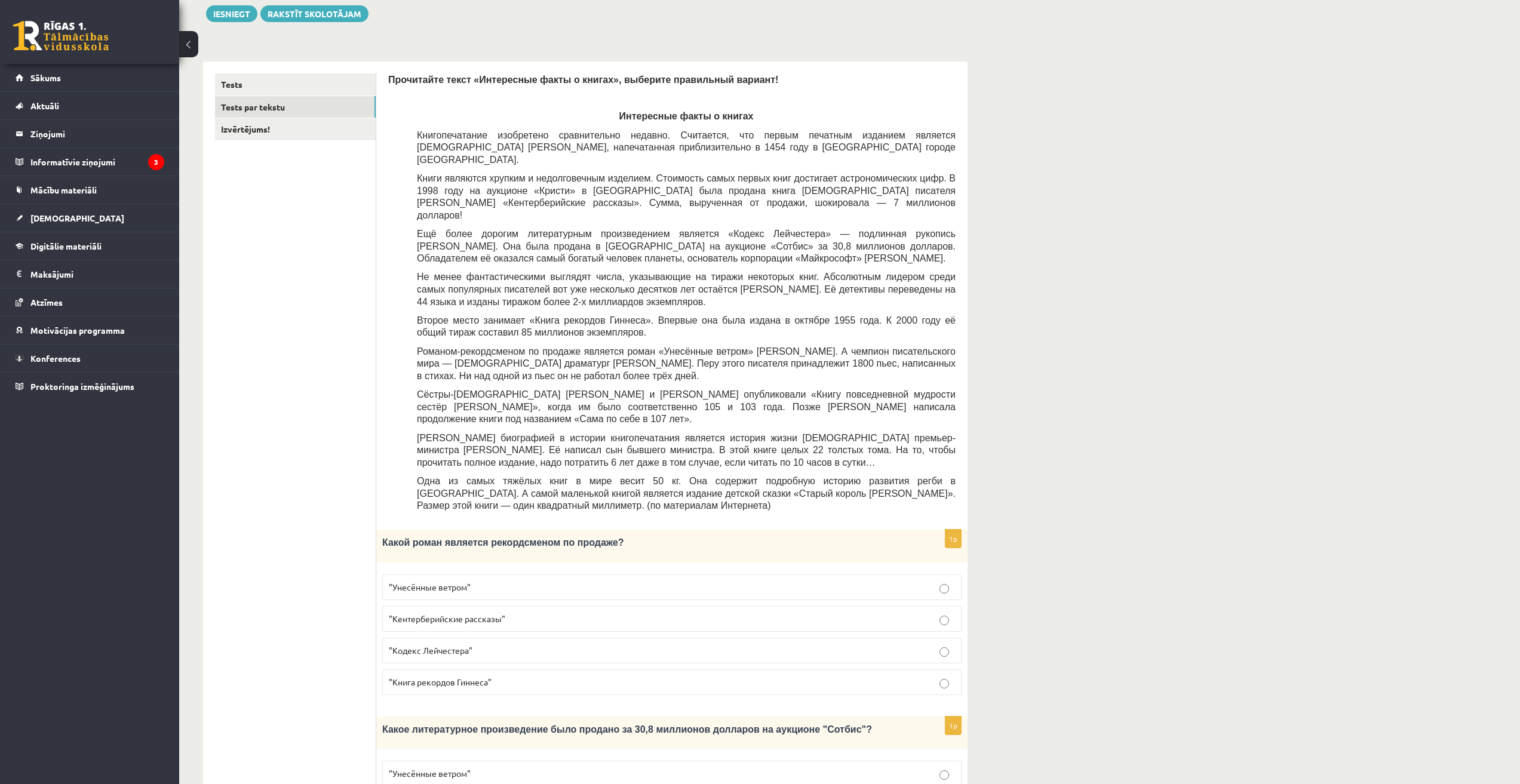
scroll to position [199, 0]
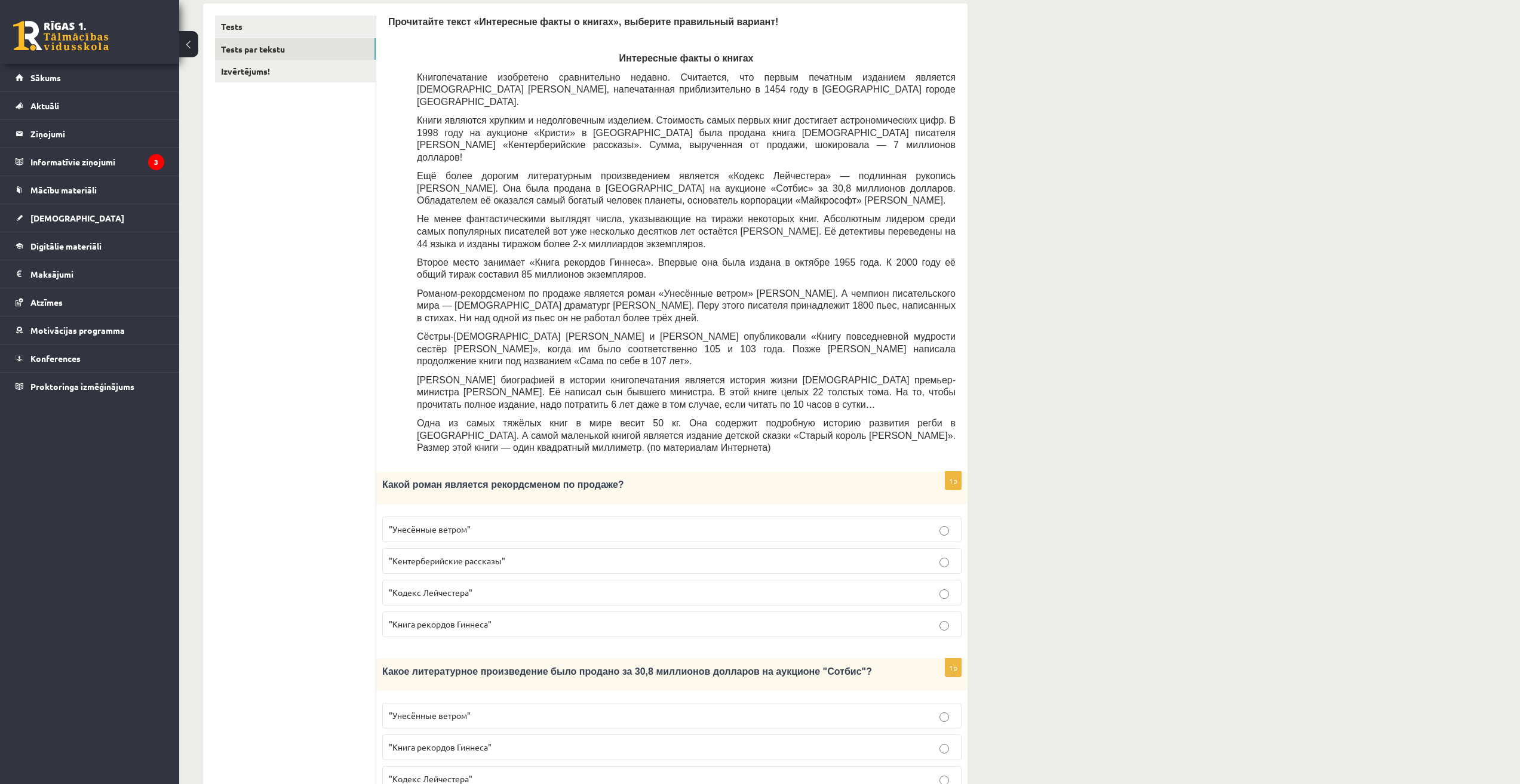
click at [434, 516] on label ""Унесённые ветром"" at bounding box center [672, 529] width 580 height 26
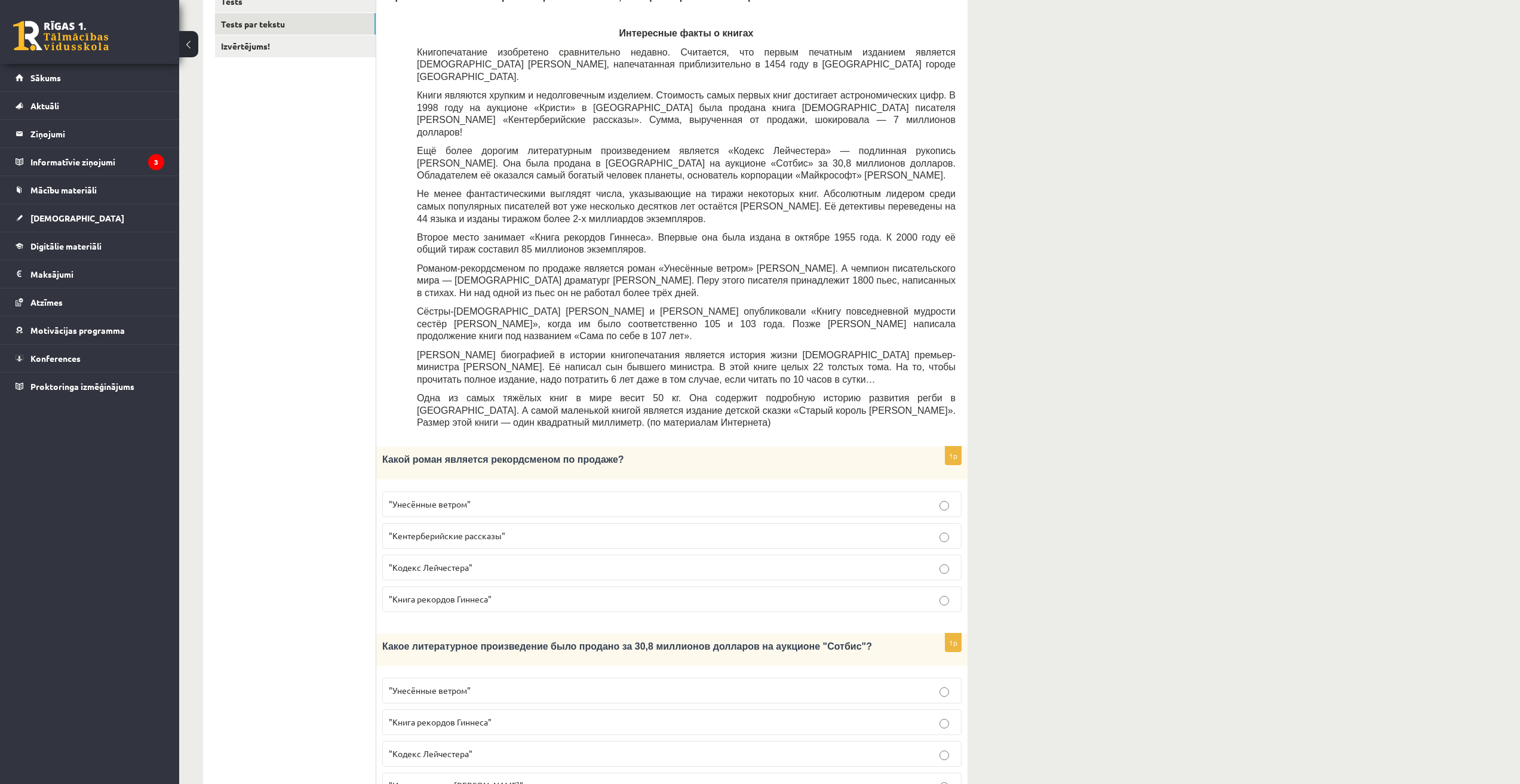
scroll to position [99, 0]
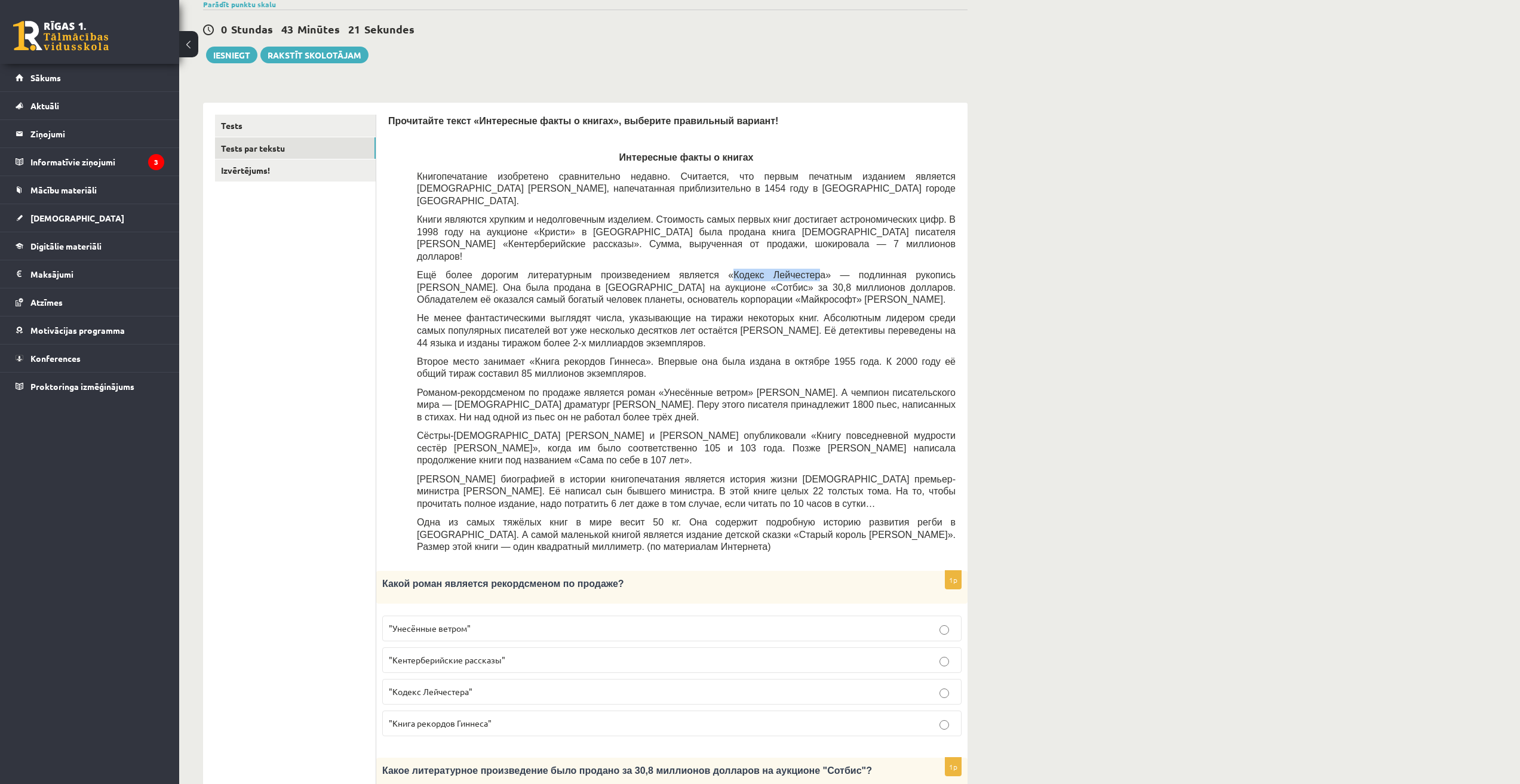
drag, startPoint x: 672, startPoint y: 251, endPoint x: 745, endPoint y: 251, distance: 73.0
click at [745, 270] on span "Ещё более дорогим литературным произведением является «Кодекс Лейчестера» — под…" at bounding box center [687, 287] width 539 height 35
drag, startPoint x: 770, startPoint y: 249, endPoint x: 941, endPoint y: 246, distance: 171.0
click at [941, 270] on span "Ещё более дорогим литературным произведением является «Кодекс Лейчестера» — под…" at bounding box center [687, 287] width 539 height 35
drag, startPoint x: 418, startPoint y: 259, endPoint x: 681, endPoint y: 264, distance: 263.0
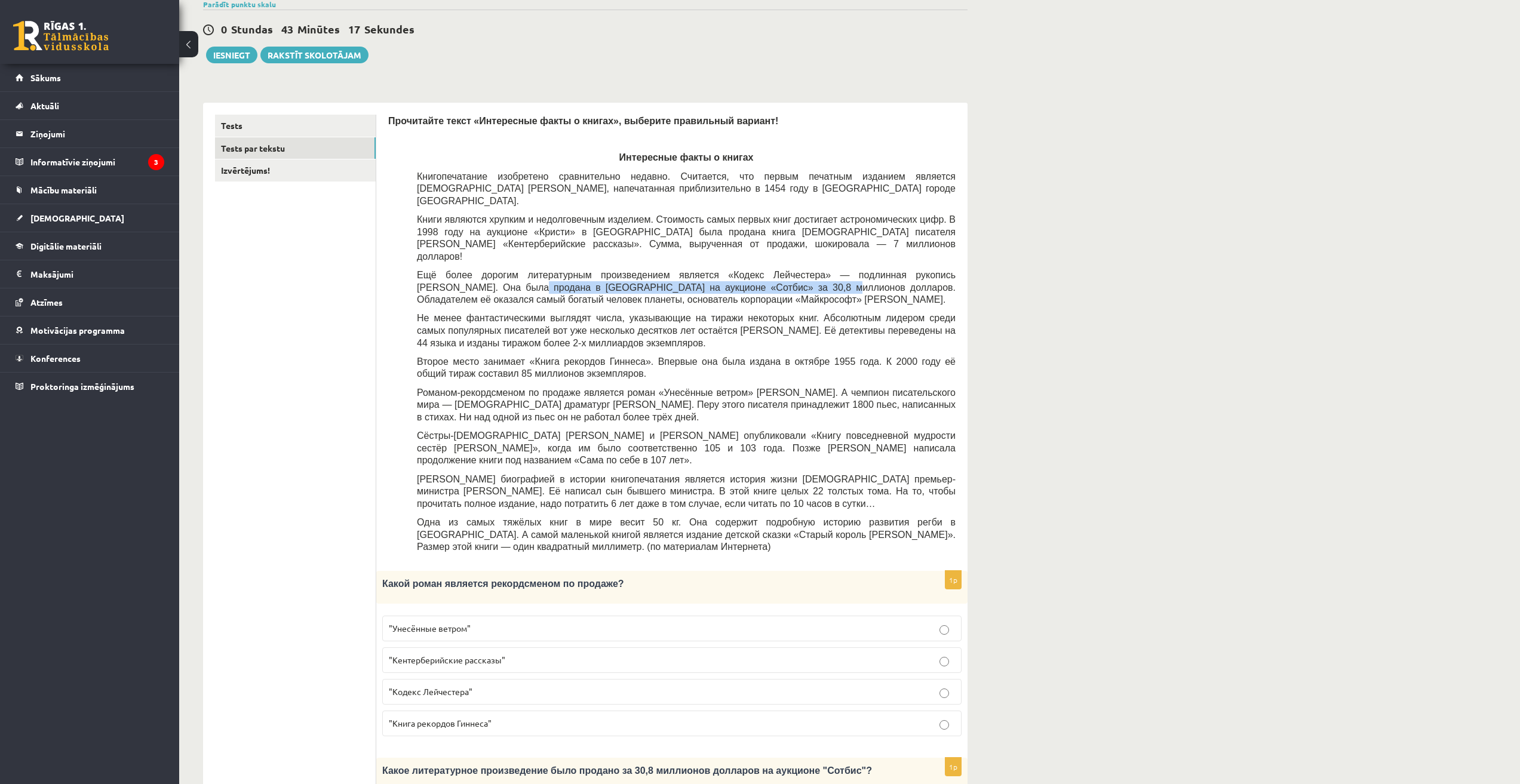
click at [681, 270] on span "Ещё более дорогим литературным произведением является «Кодекс Лейчестера» — под…" at bounding box center [687, 287] width 539 height 35
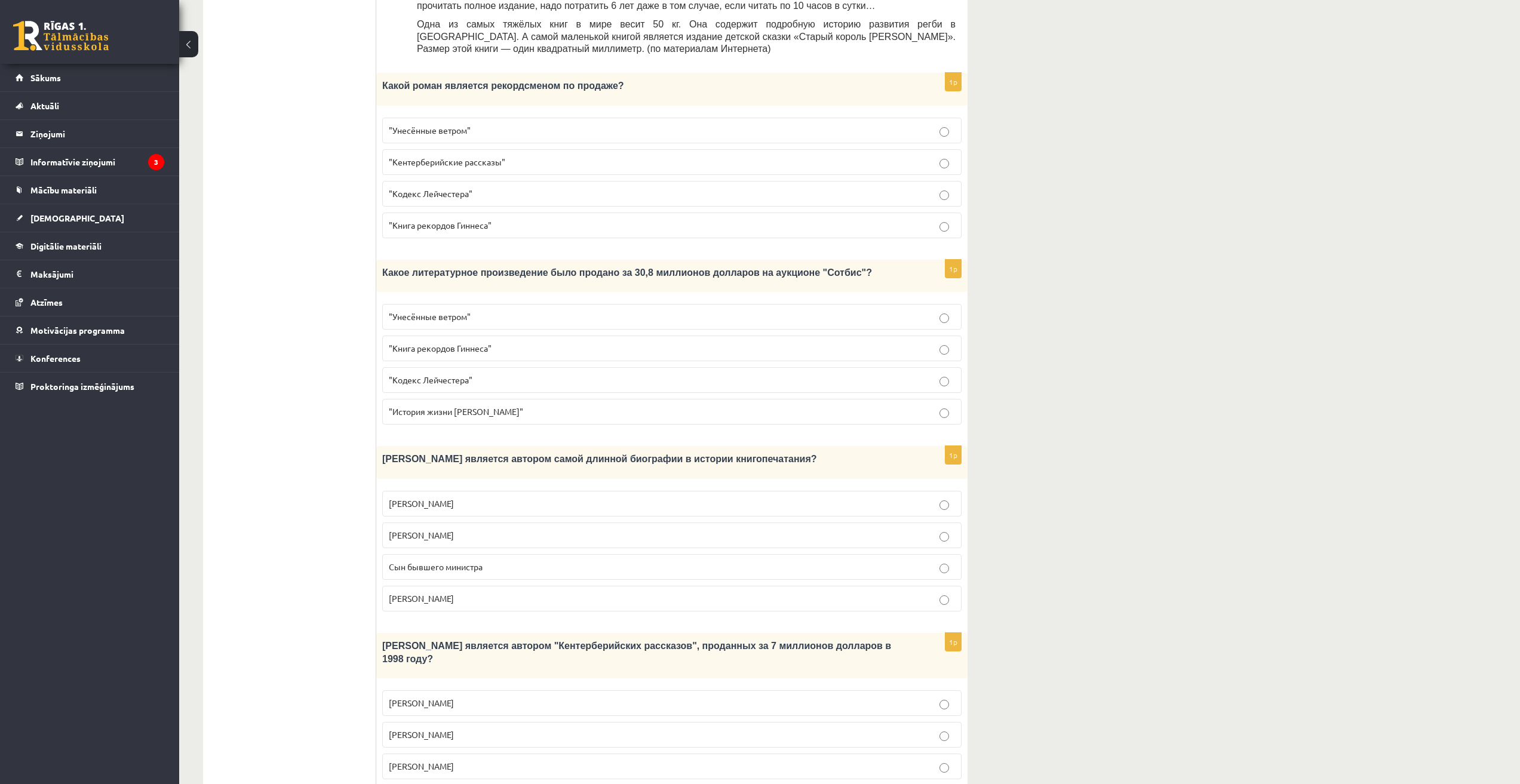
scroll to position [597, 0]
drag, startPoint x: 382, startPoint y: 425, endPoint x: 704, endPoint y: 424, distance: 322.0
click at [704, 452] on p "Кто является автором самой длинной биографии в истории книгопечатания?" at bounding box center [642, 459] width 520 height 13
click at [718, 452] on p "Кто является автором самой длинной биографии в истории книгопечатания?" at bounding box center [642, 459] width 520 height 13
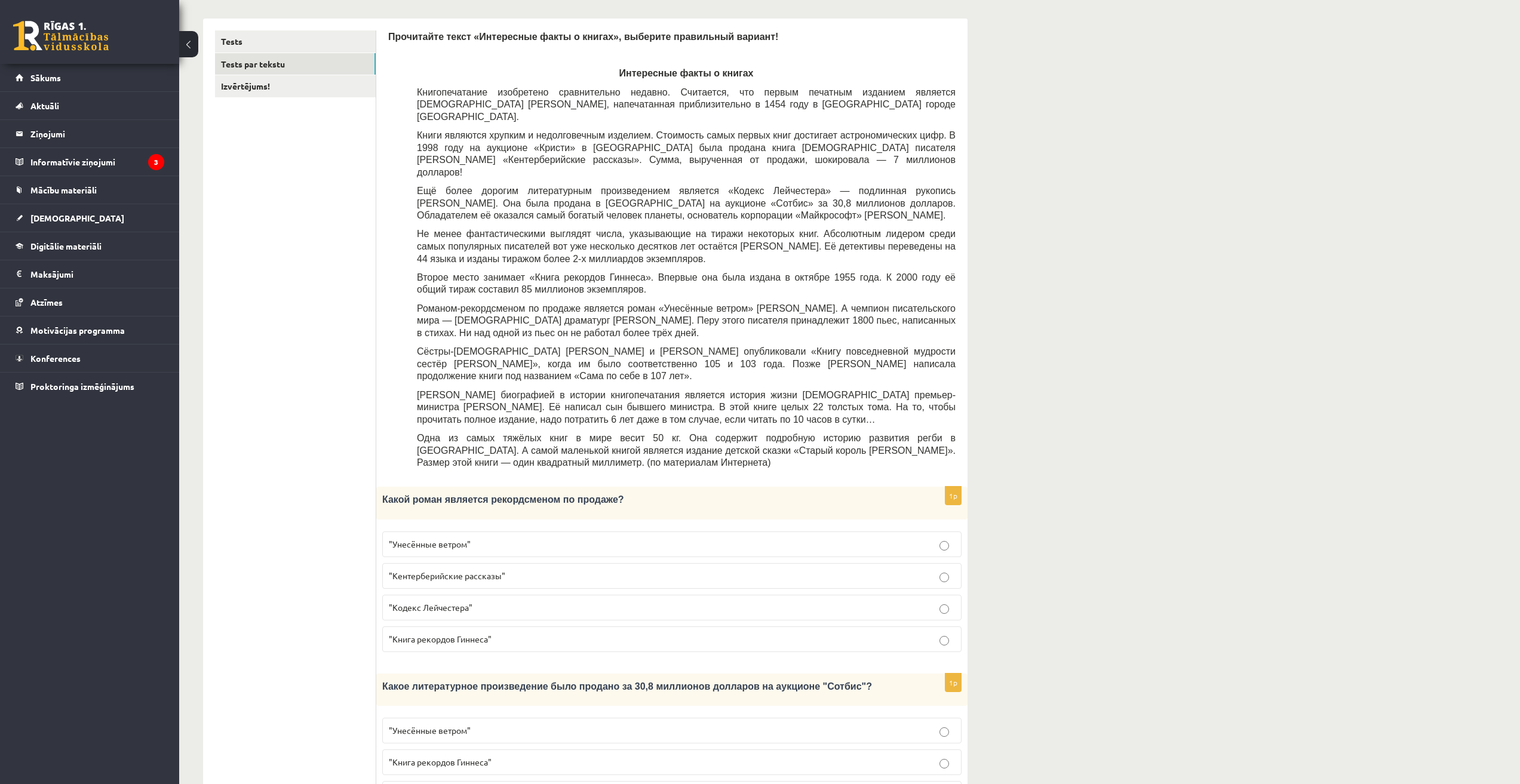
scroll to position [99, 0]
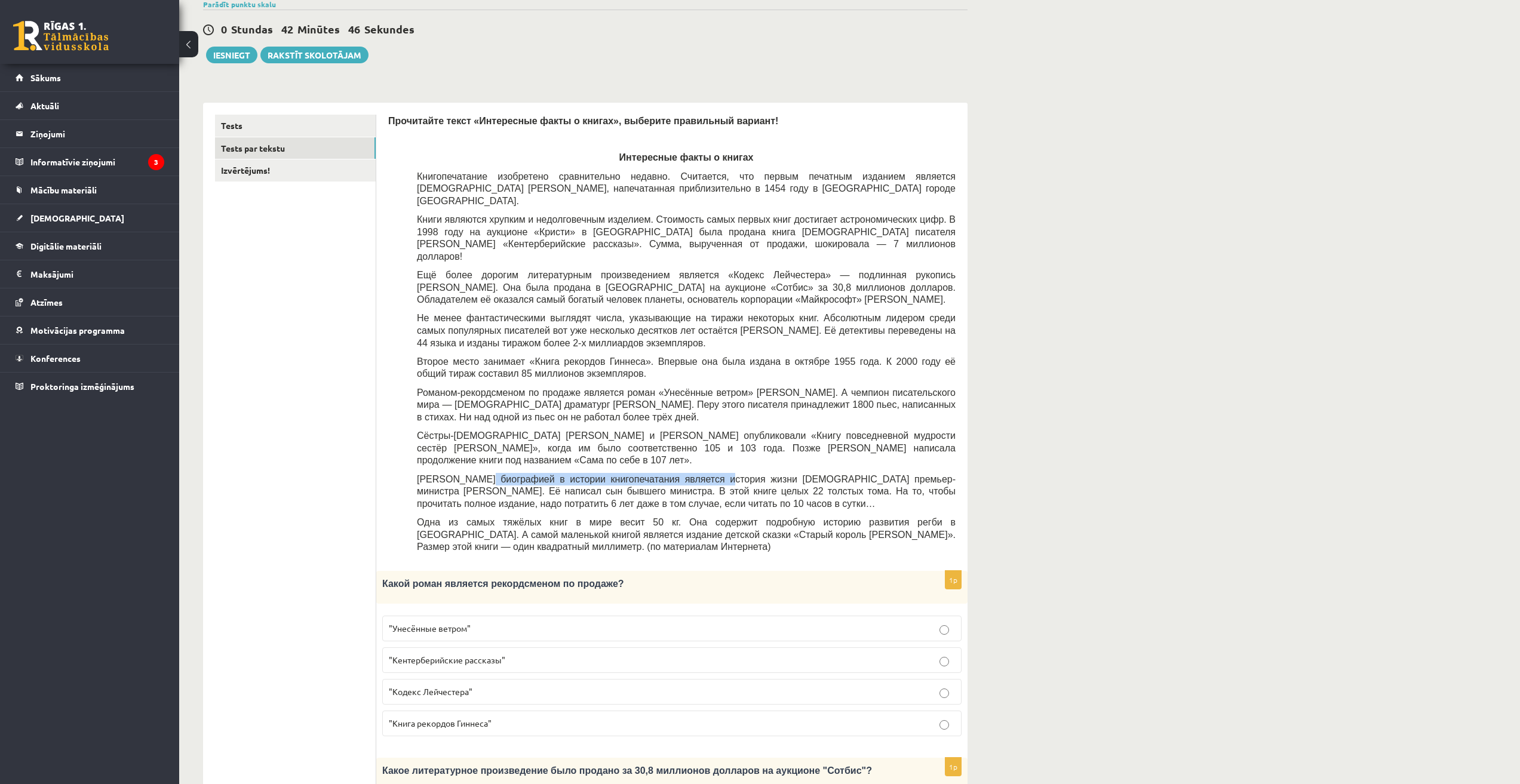
drag, startPoint x: 482, startPoint y: 442, endPoint x: 699, endPoint y: 441, distance: 217.0
click at [699, 474] on span "Самой длинной биографией в истории книгопечатания является история жизни британ…" at bounding box center [687, 491] width 539 height 35
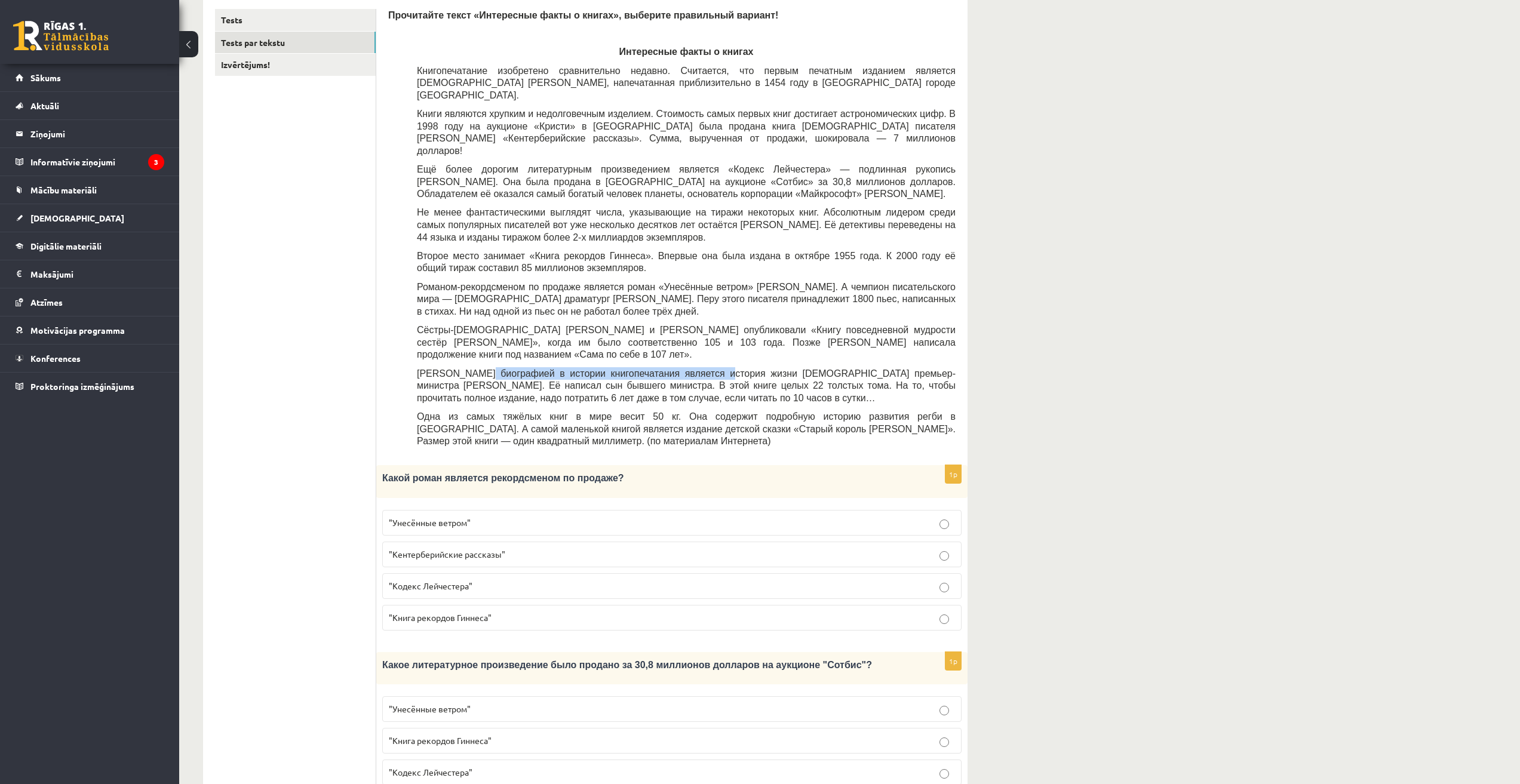
scroll to position [199, 0]
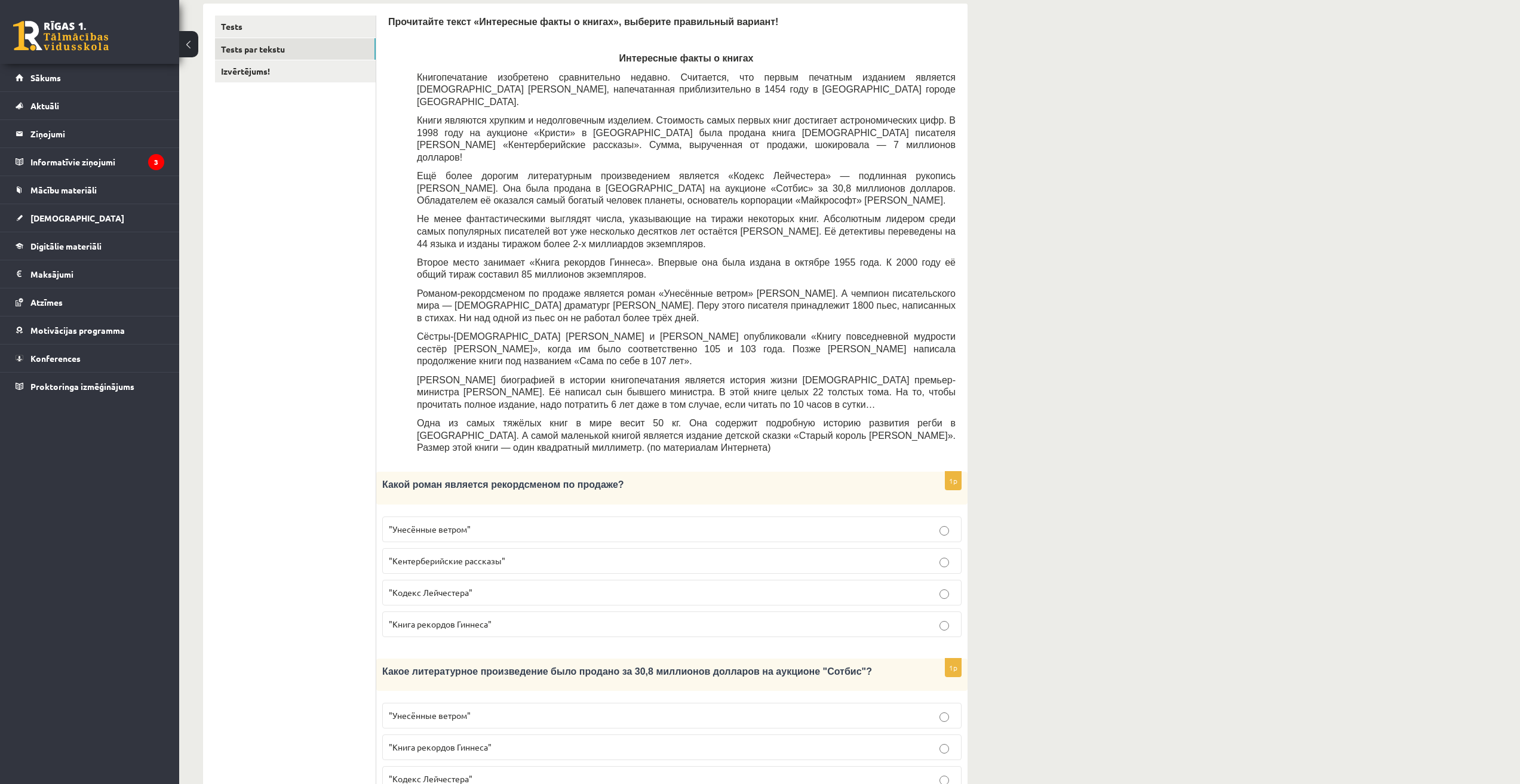
click at [528, 375] on span "Самой длинной биографией в истории книгопечатания является история жизни британ…" at bounding box center [687, 392] width 539 height 35
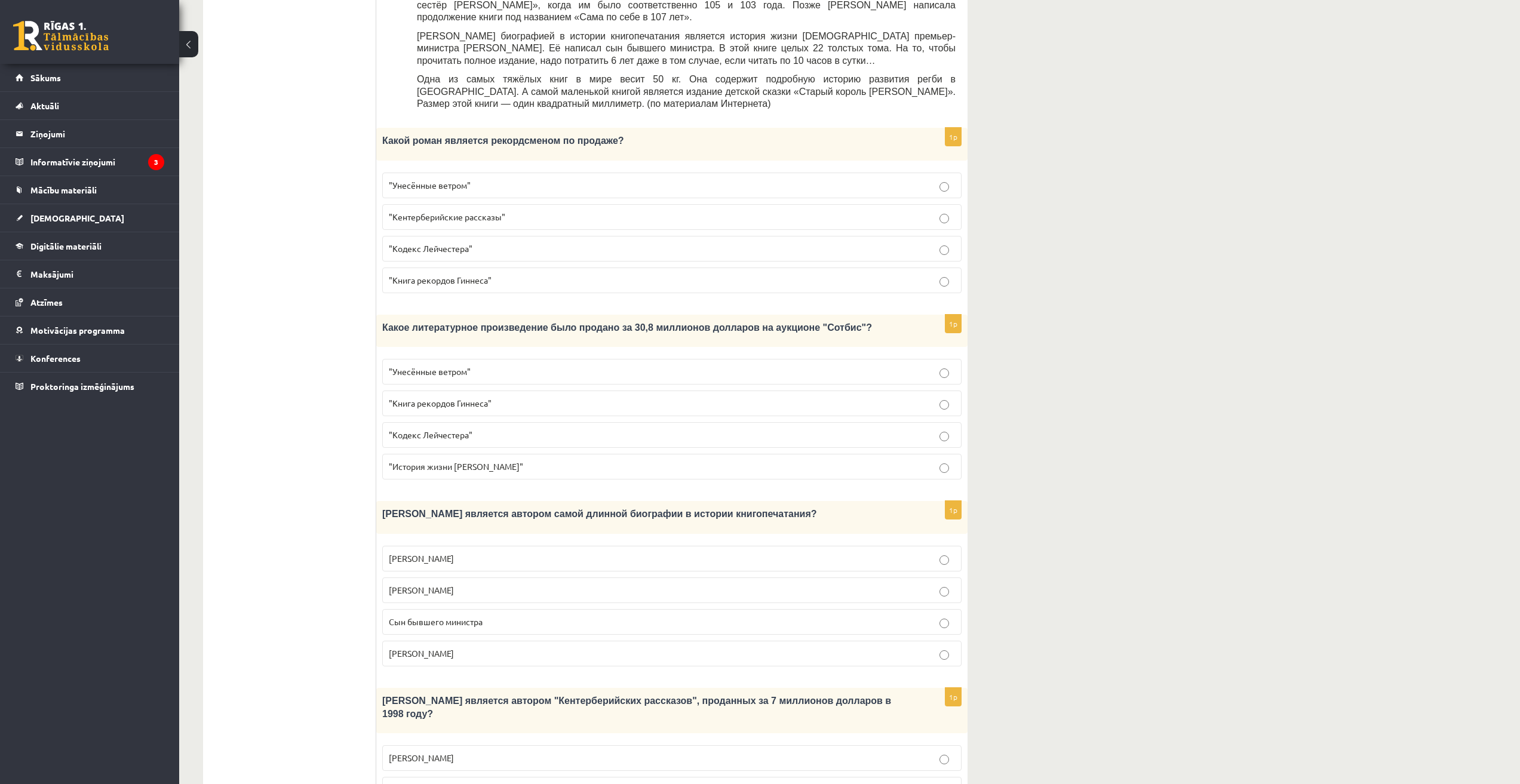
scroll to position [696, 0]
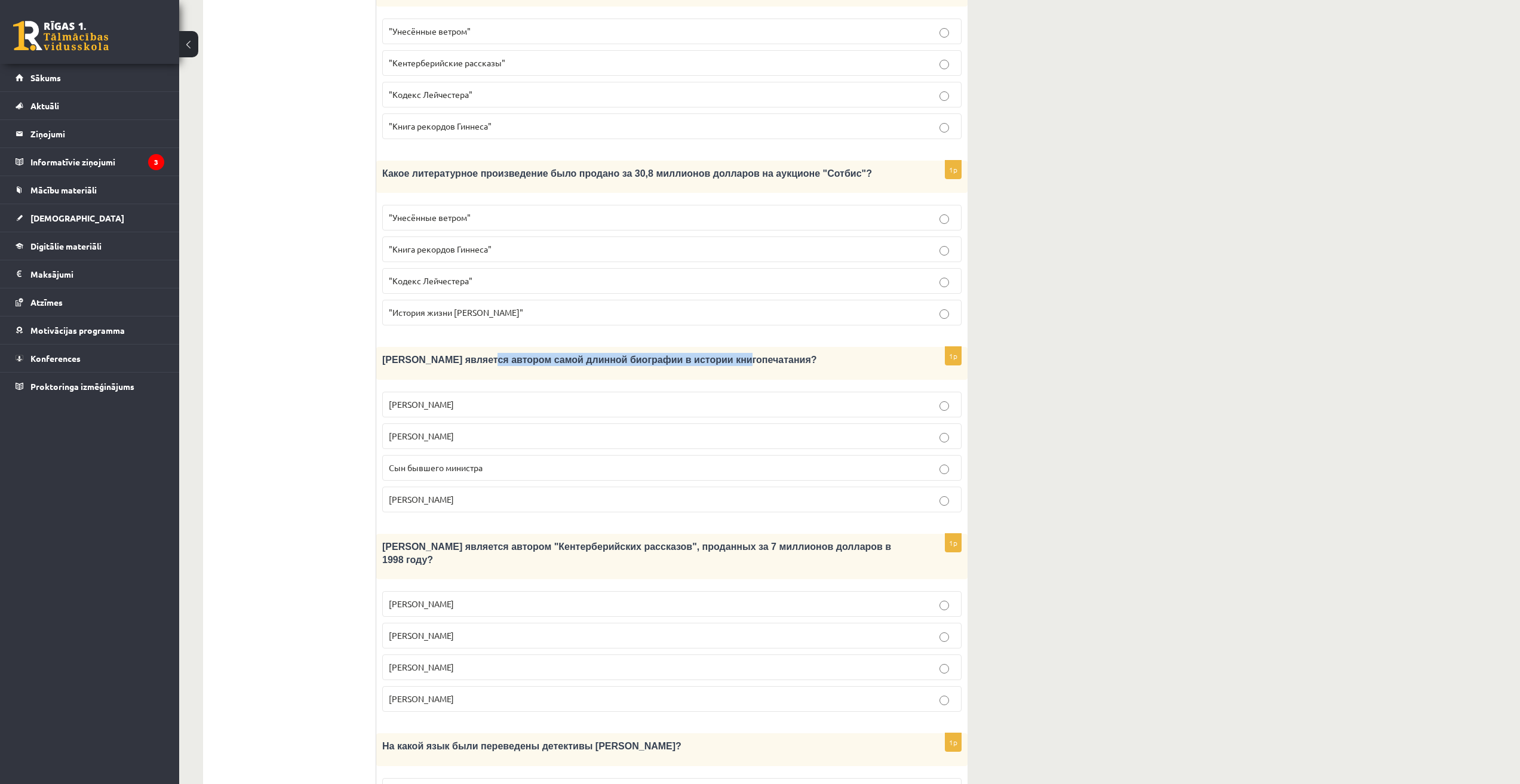
drag, startPoint x: 473, startPoint y: 320, endPoint x: 716, endPoint y: 329, distance: 243.2
click at [696, 347] on div "Кто является автором самой длинной биографии в истории книгопечатания?" at bounding box center [672, 363] width 592 height 32
click at [1116, 366] on div "11.b1 klases diagnosticējošais darbs Krievu valodā par 10. klases mācību vielu …" at bounding box center [849, 146] width 1341 height 1594
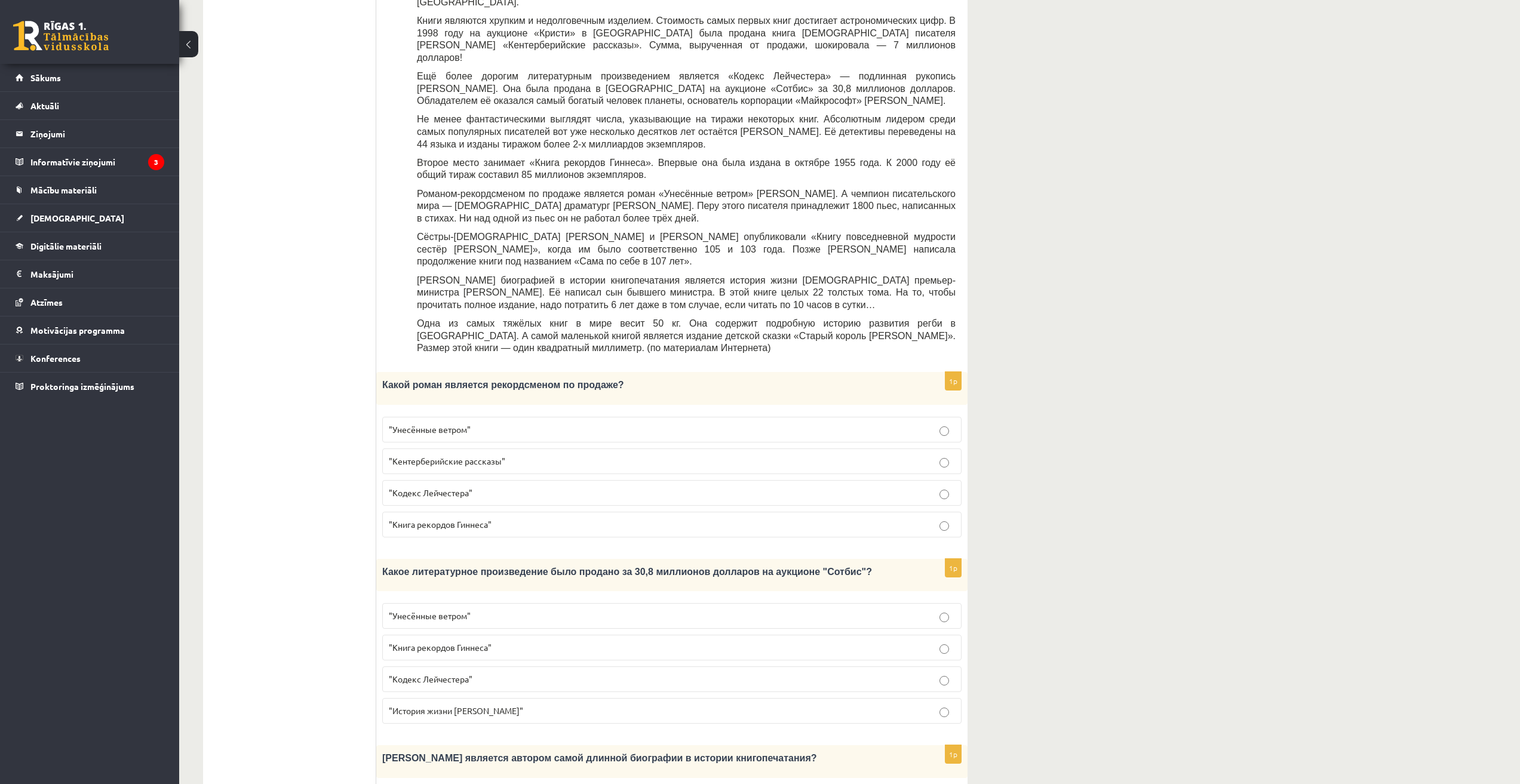
scroll to position [398, 0]
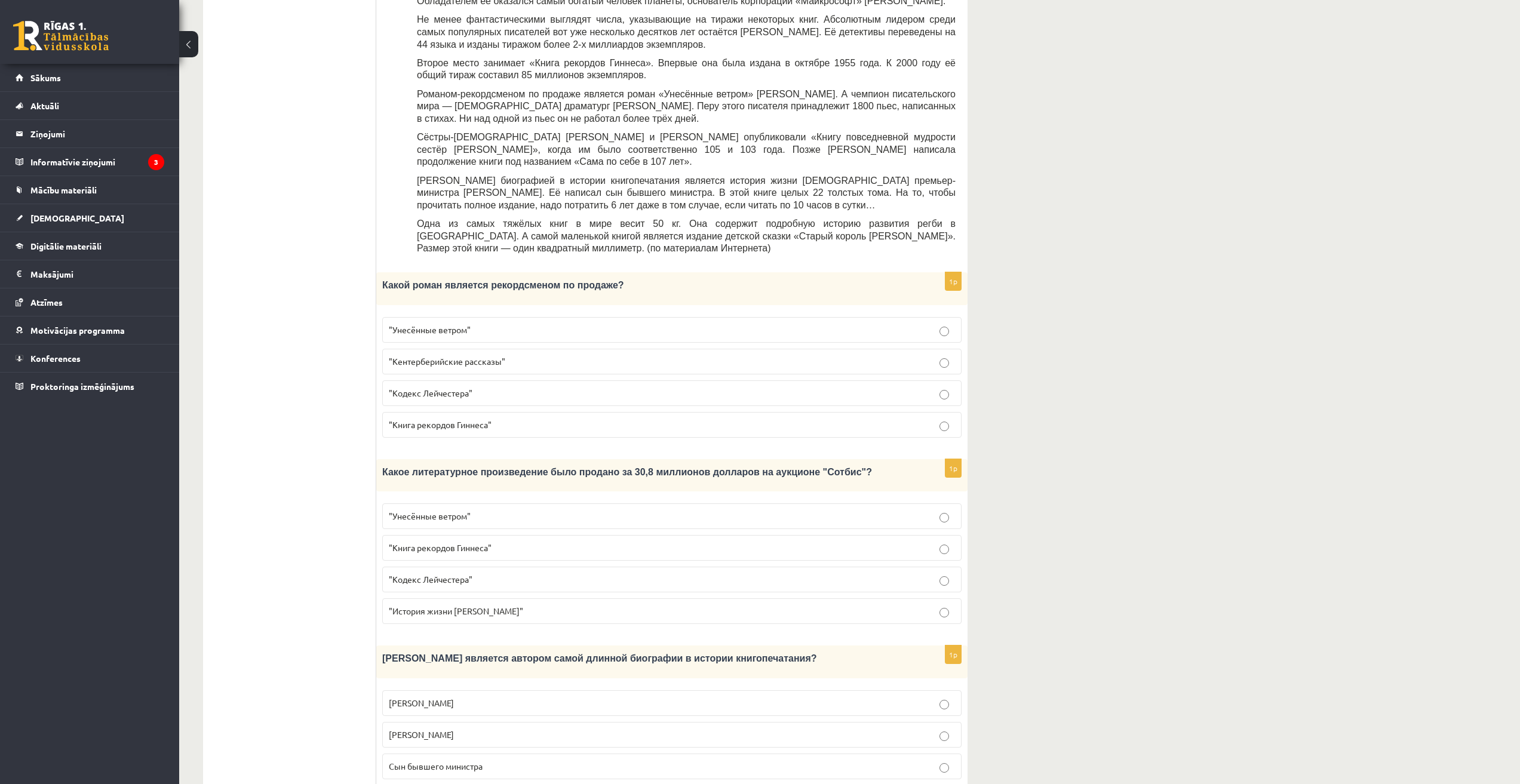
click at [448, 760] on span "Сын бывшего министра" at bounding box center [436, 765] width 94 height 10
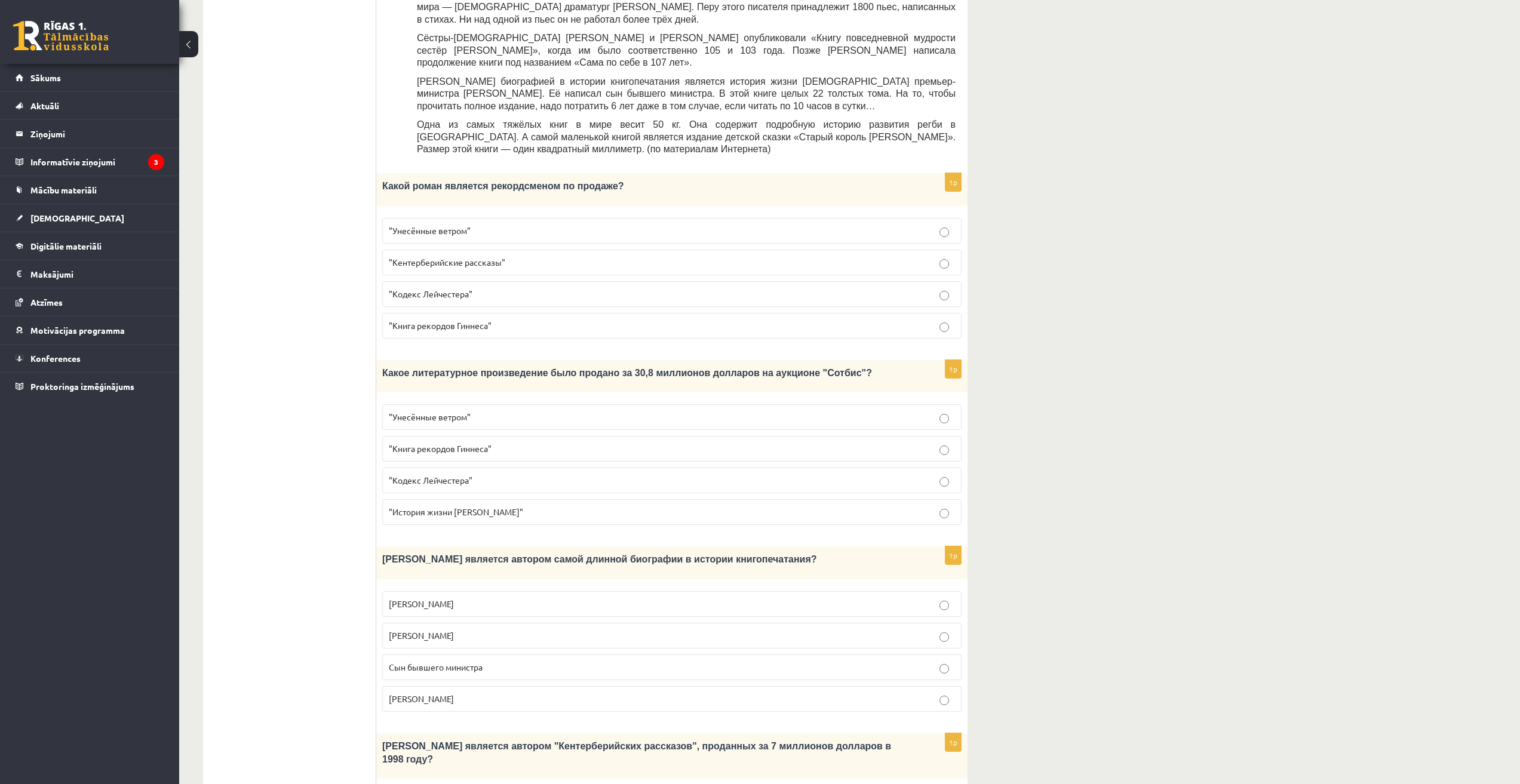
scroll to position [808, 0]
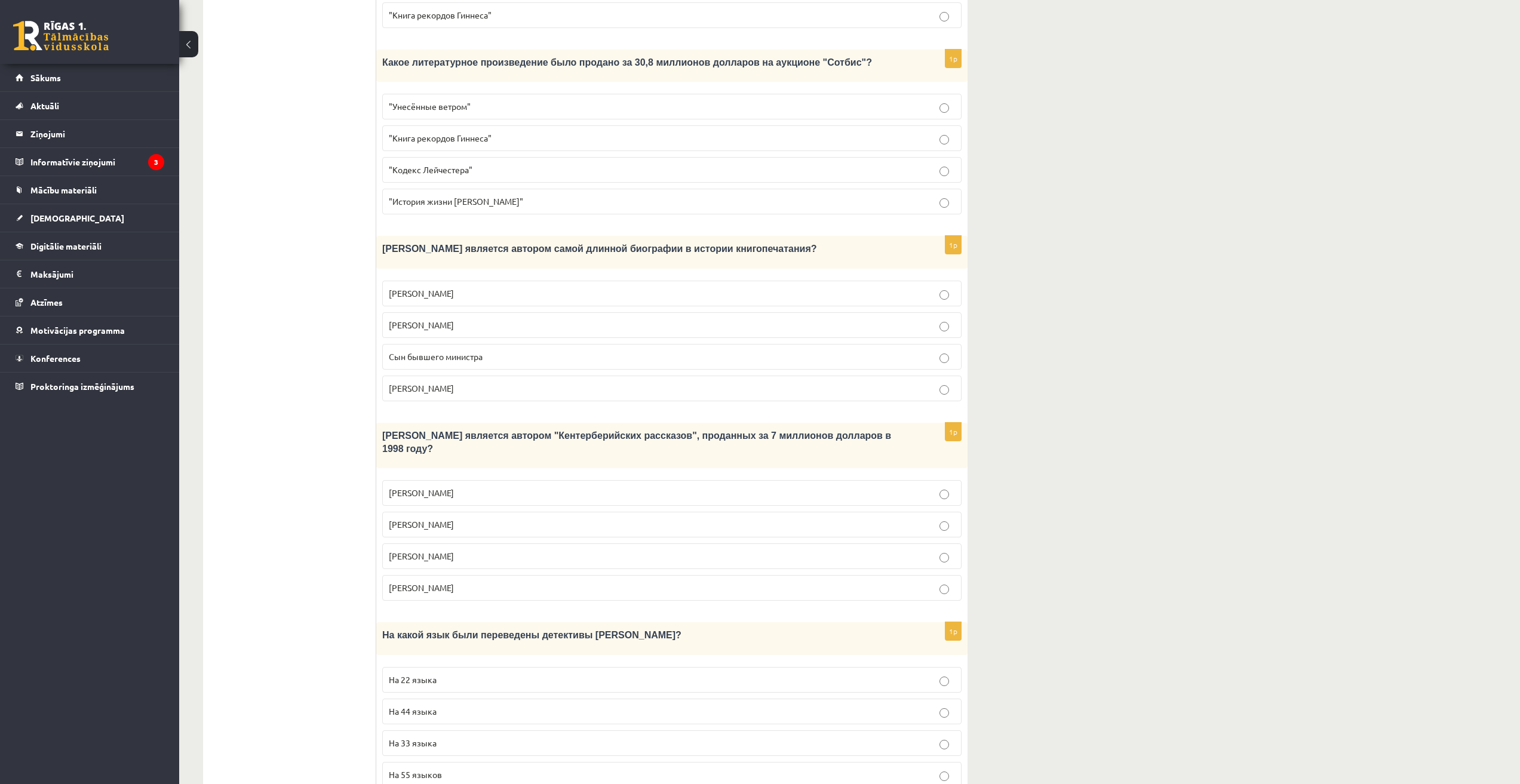
click at [474, 550] on p "Джефри Чосер" at bounding box center [672, 556] width 566 height 13
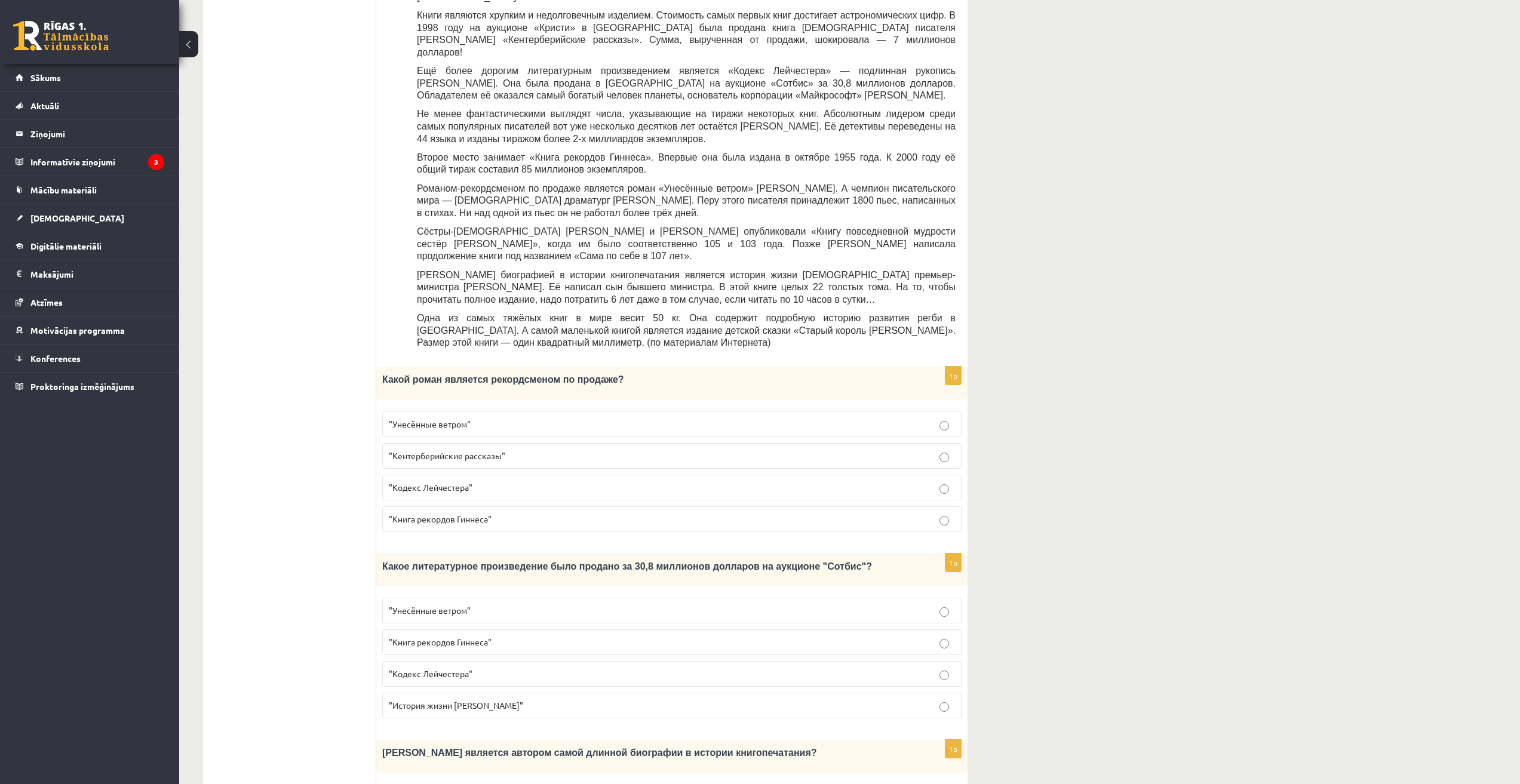
scroll to position [12, 0]
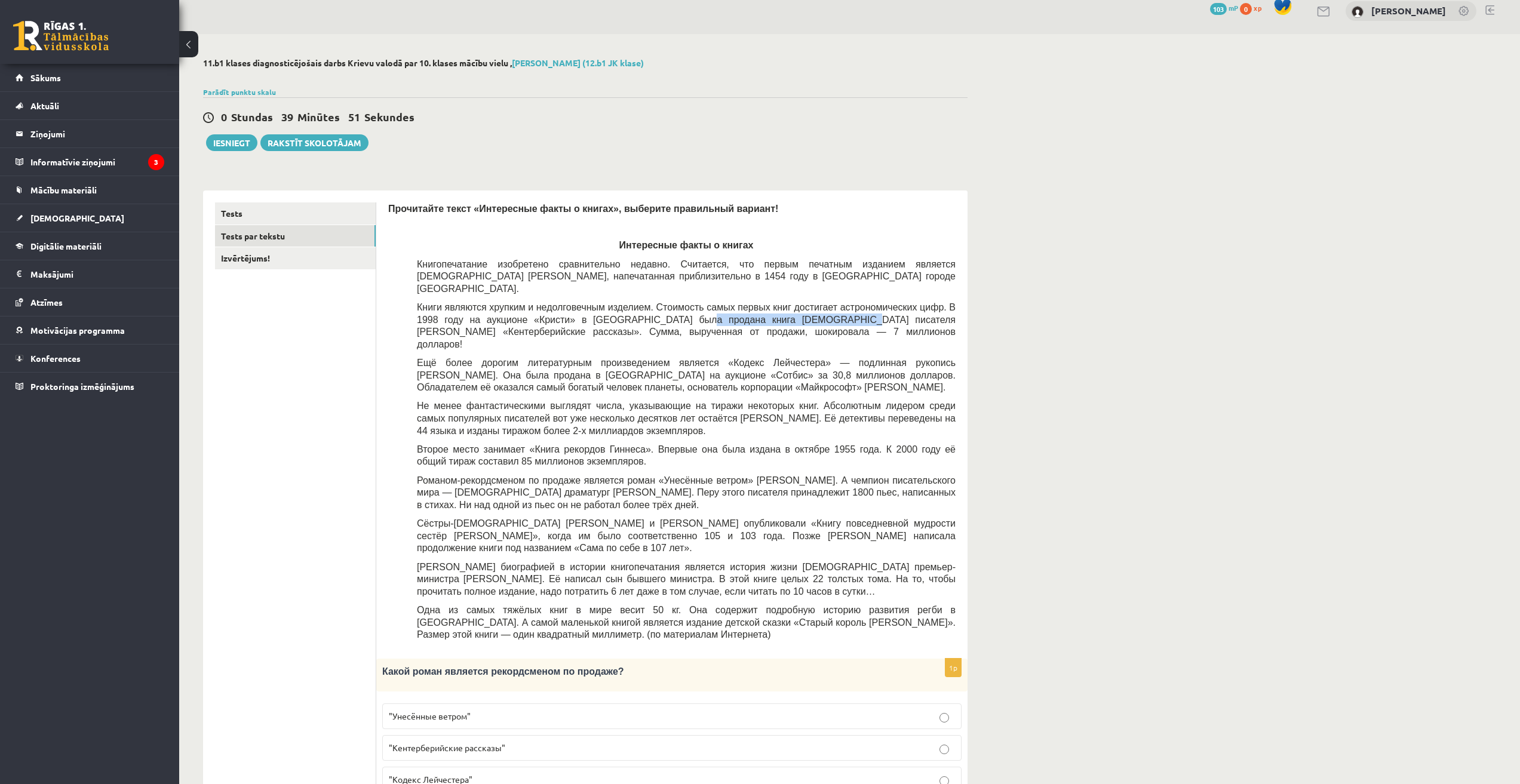
drag, startPoint x: 620, startPoint y: 309, endPoint x: 747, endPoint y: 310, distance: 127.0
click at [747, 310] on span "Книги являются хрупким и недолговечным изделием. Стоимость самых первых книг до…" at bounding box center [687, 326] width 539 height 47
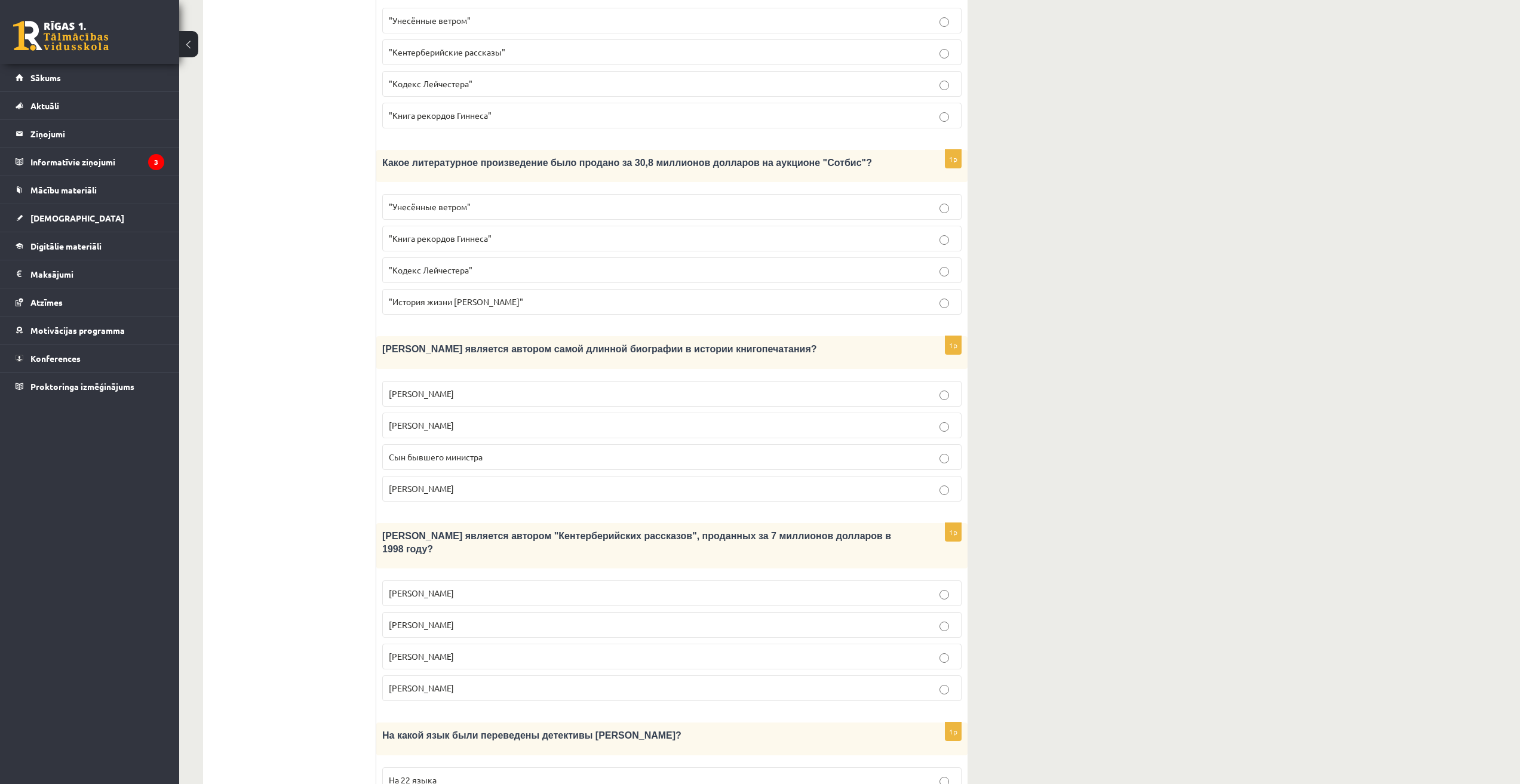
scroll to position [708, 0]
click at [425, 766] on label "На 22 языка" at bounding box center [672, 779] width 580 height 26
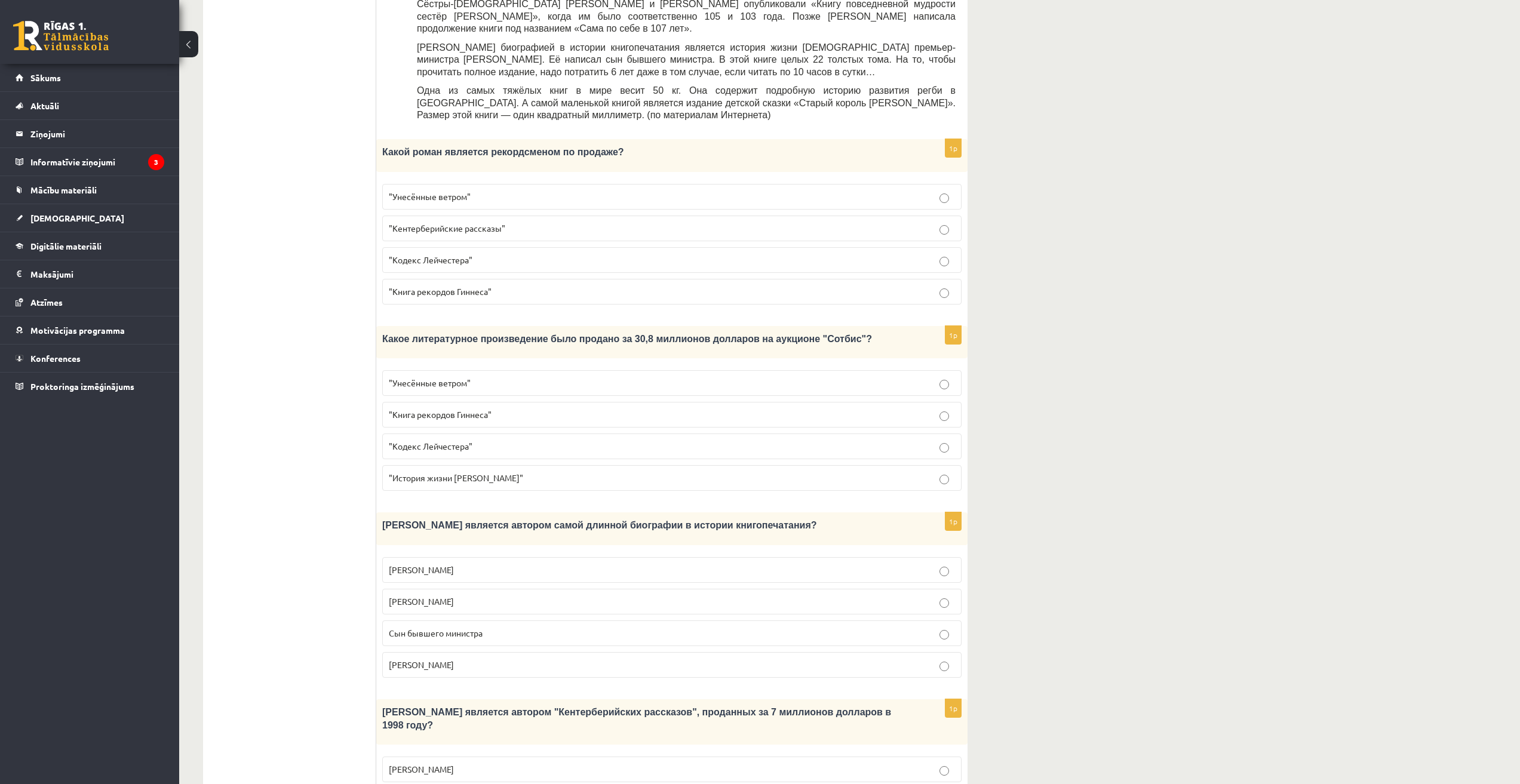
scroll to position [0, 0]
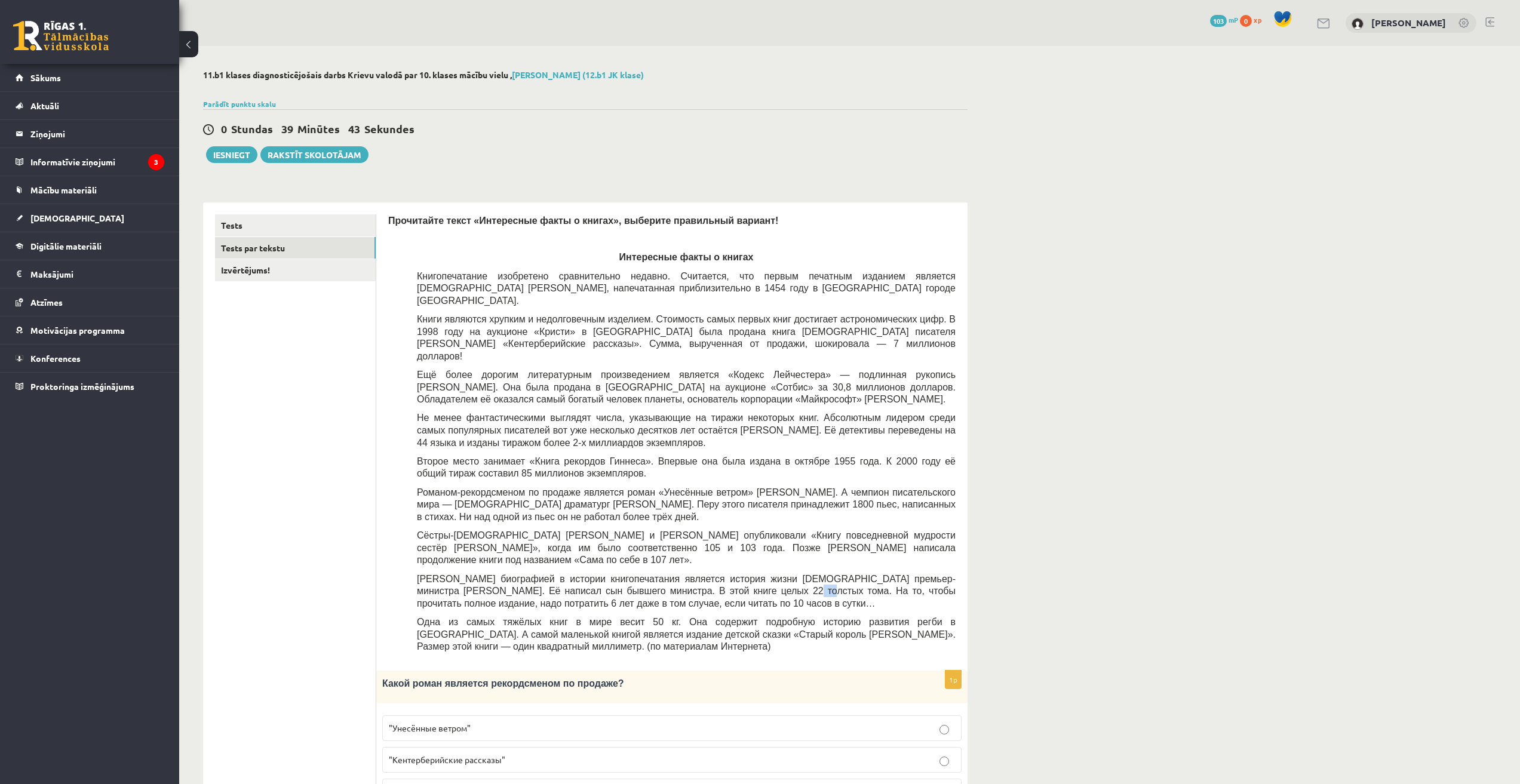
drag, startPoint x: 699, startPoint y: 554, endPoint x: 705, endPoint y: 553, distance: 6.1
click at [705, 573] on span "Самой длинной биографией в истории книгопечатания является история жизни британ…" at bounding box center [687, 590] width 539 height 35
drag, startPoint x: 881, startPoint y: 404, endPoint x: 941, endPoint y: 408, distance: 60.1
click at [904, 412] on span "Не менее фантастическими выглядят числа, указывающие на тиражи некоторых книг. …" at bounding box center [687, 429] width 539 height 35
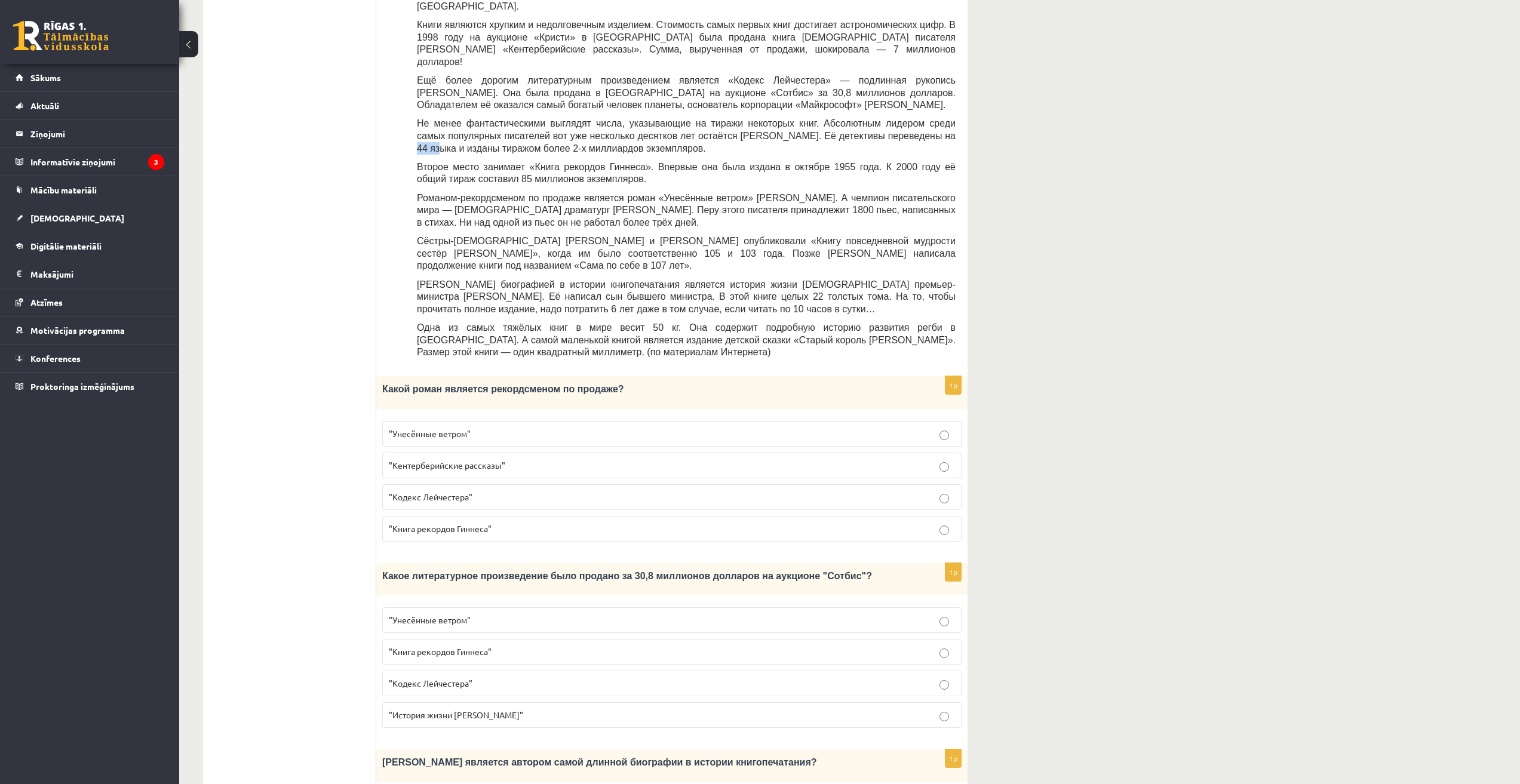
scroll to position [808, 0]
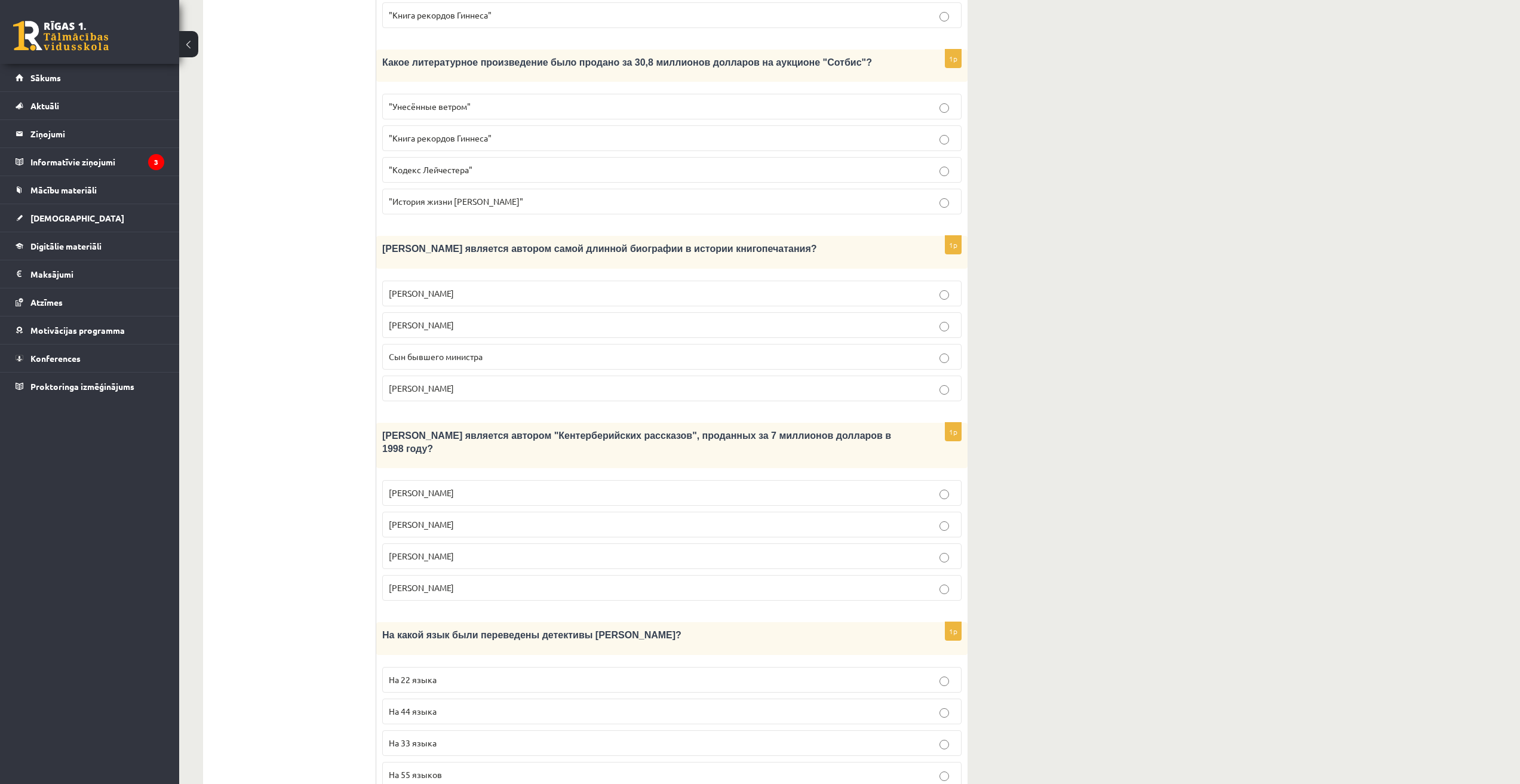
click at [437, 705] on p "На 44 языка" at bounding box center [672, 711] width 566 height 13
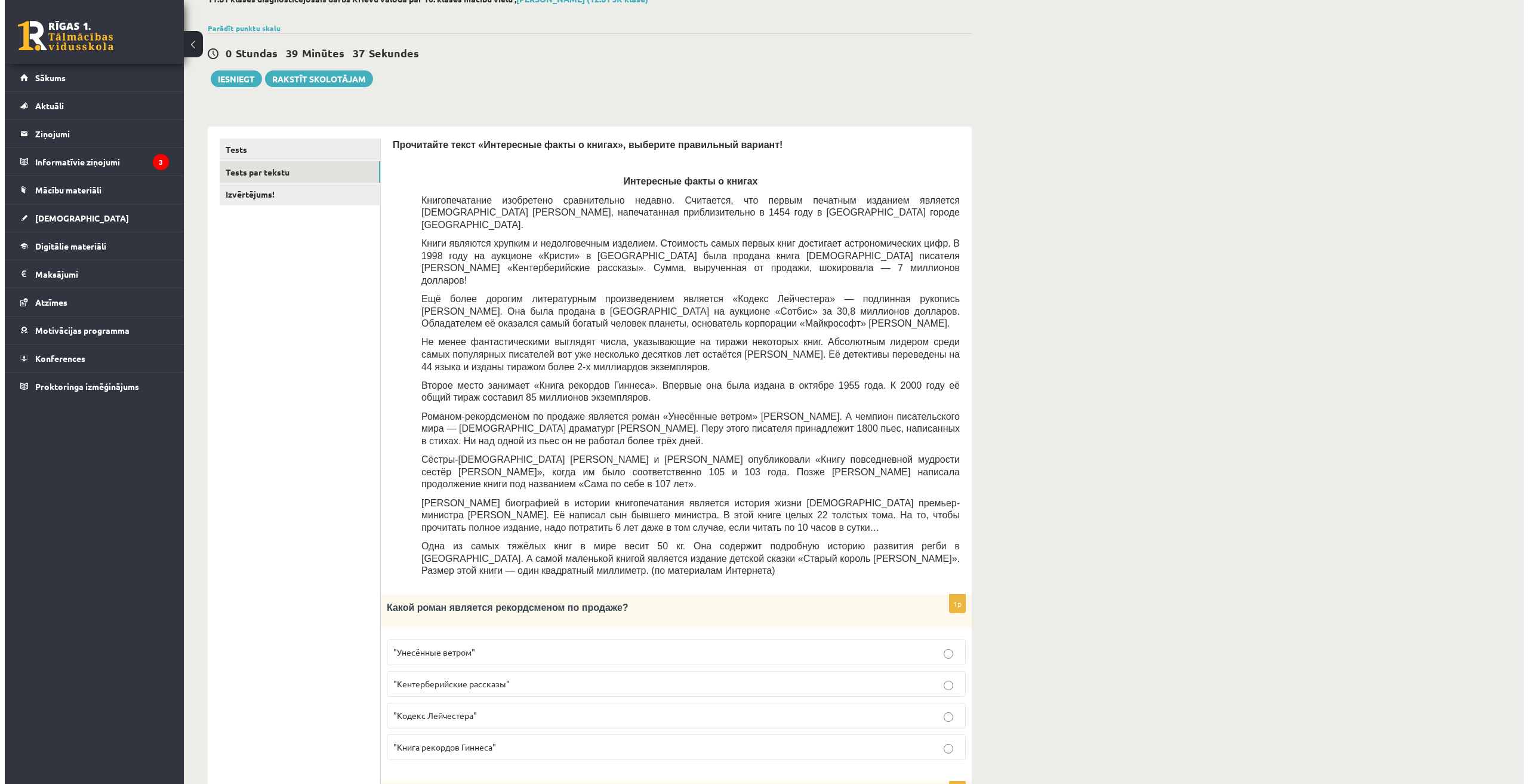
scroll to position [0, 0]
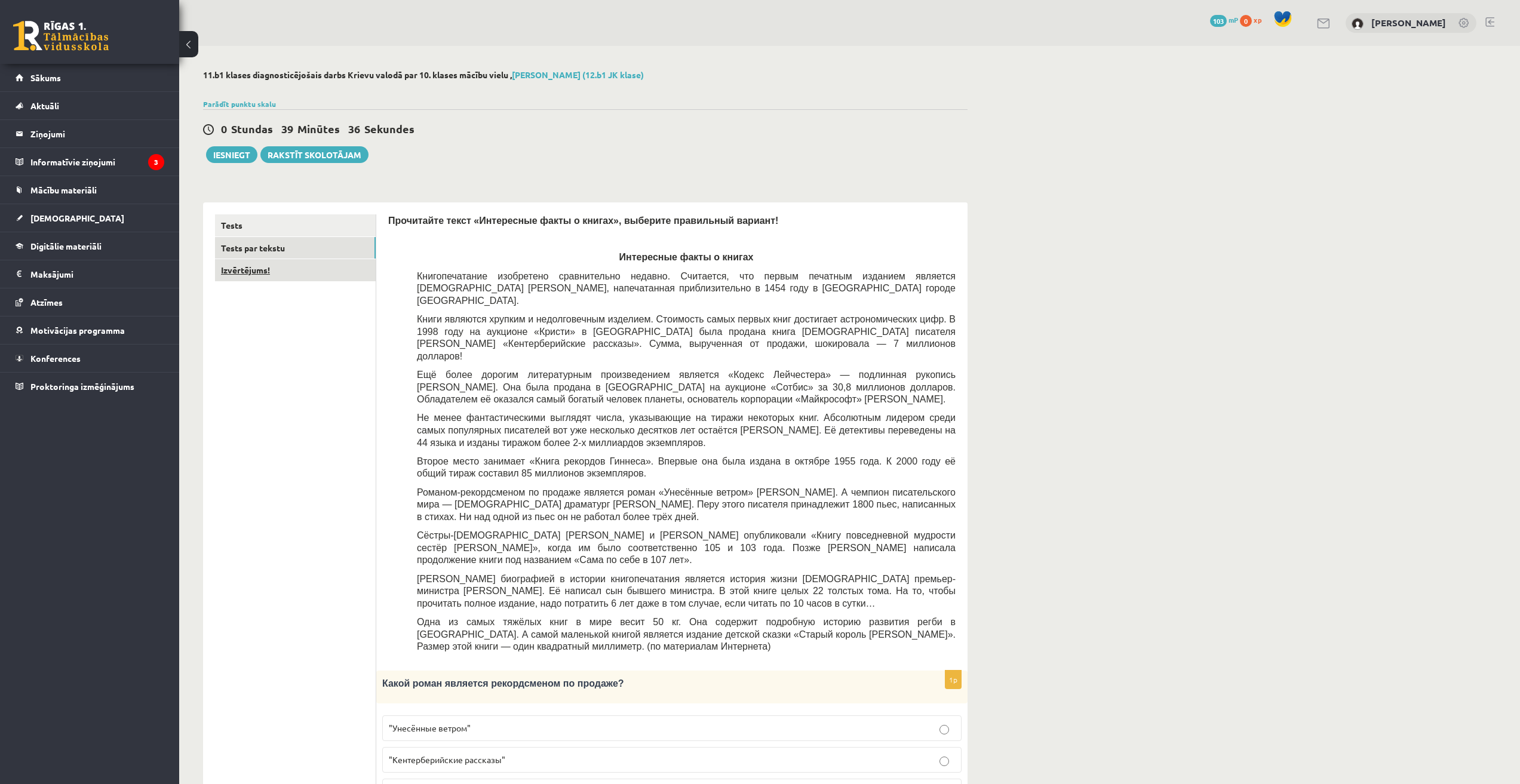
click at [320, 277] on link "Izvērtējums!" at bounding box center [295, 270] width 160 height 22
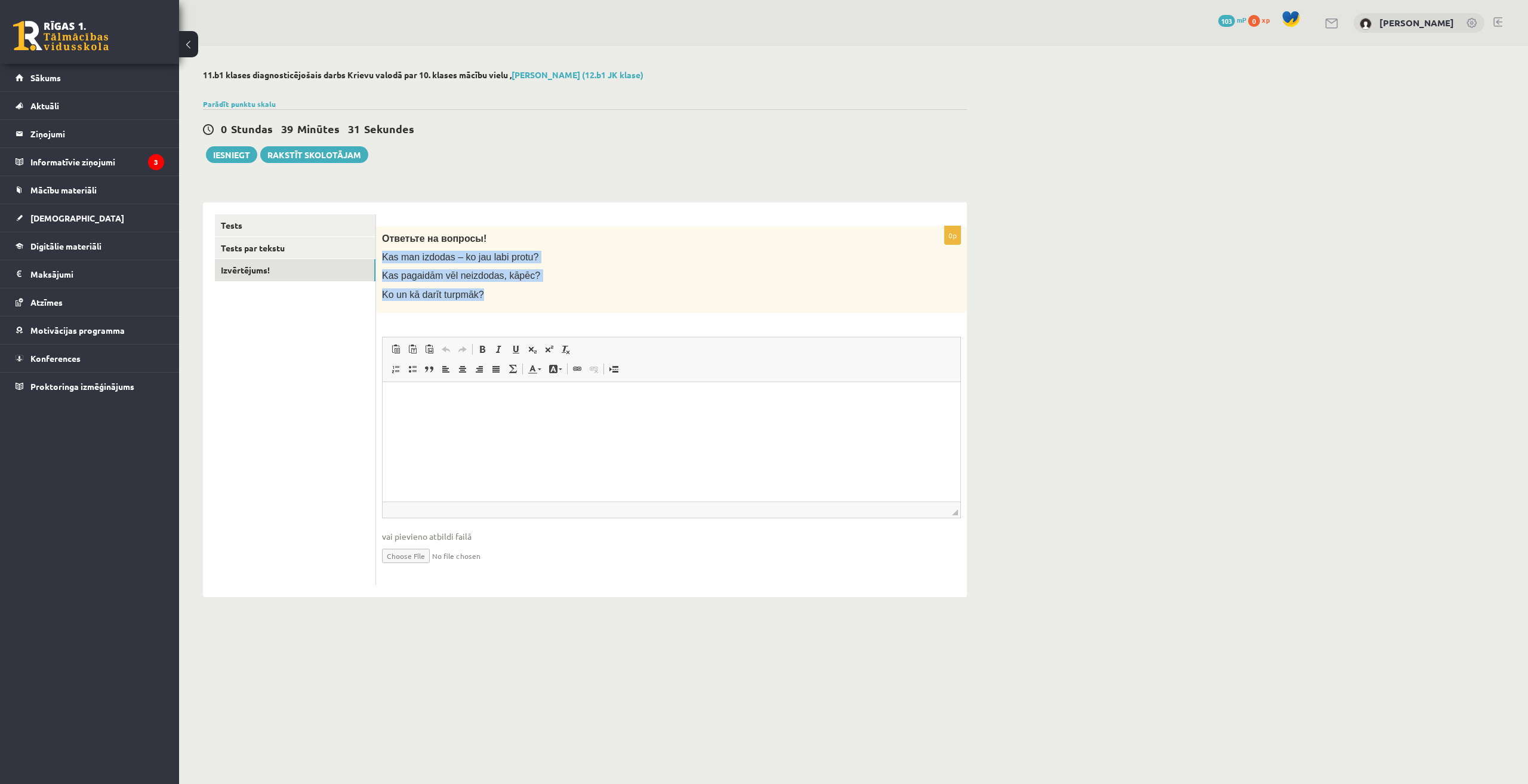
drag, startPoint x: 381, startPoint y: 254, endPoint x: 478, endPoint y: 289, distance: 103.1
click at [478, 289] on div "Ответьте на вопросы! Kas man izdodas – ko jau labi protu? Kas pagaidām vēl neiz…" at bounding box center [671, 269] width 591 height 87
copy div "Kas man izdodas – ko jau labi protu? Kas pagaidām vēl neizdodas, kāpēc? Ko un k…"
click at [514, 418] on html at bounding box center [671, 399] width 578 height 36
click at [545, 395] on p "**********" at bounding box center [671, 399] width 554 height 13
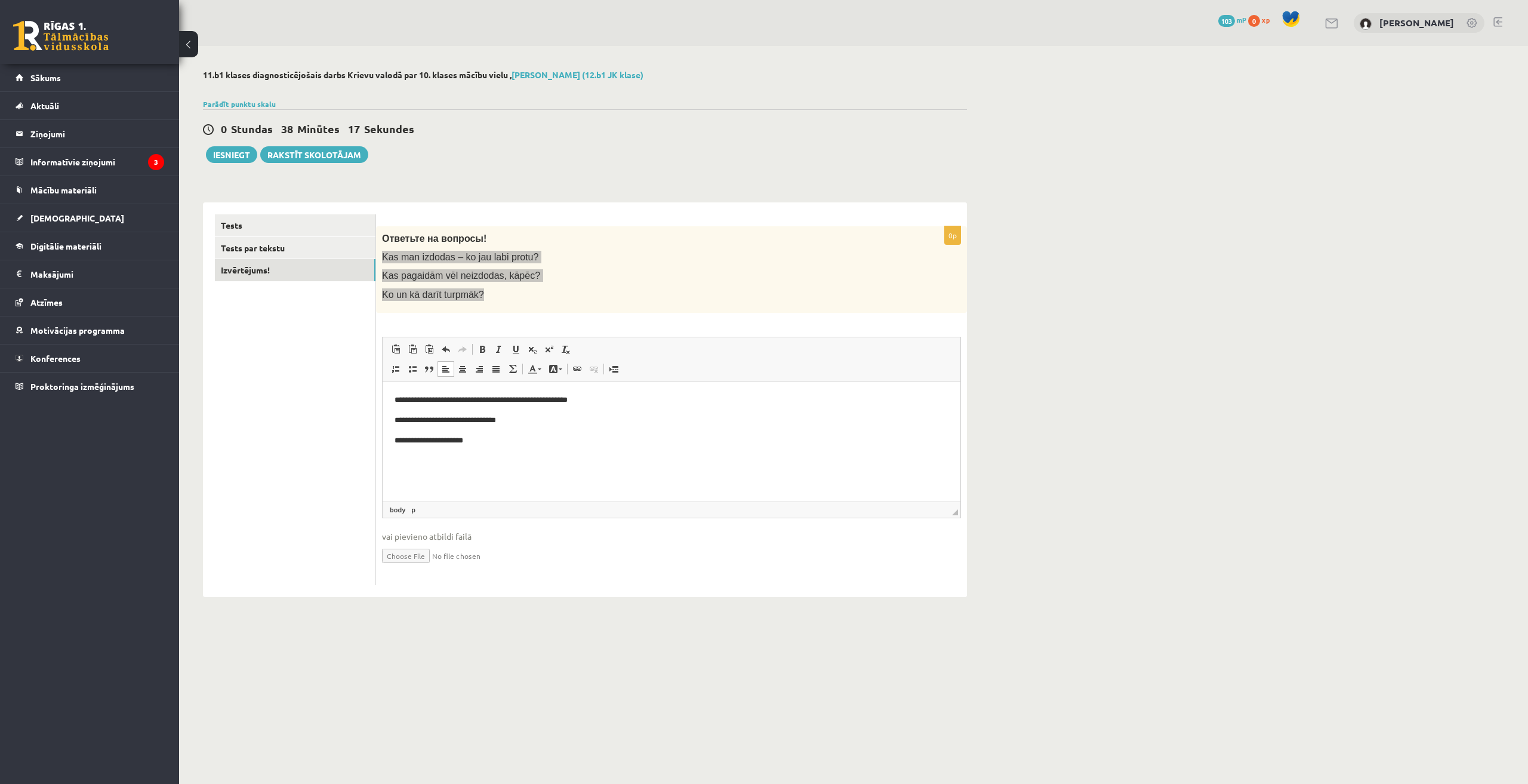
click at [549, 418] on p "**********" at bounding box center [671, 420] width 554 height 13
click at [517, 448] on html "**********" at bounding box center [671, 419] width 578 height 76
click at [624, 393] on p "**********" at bounding box center [671, 399] width 554 height 13
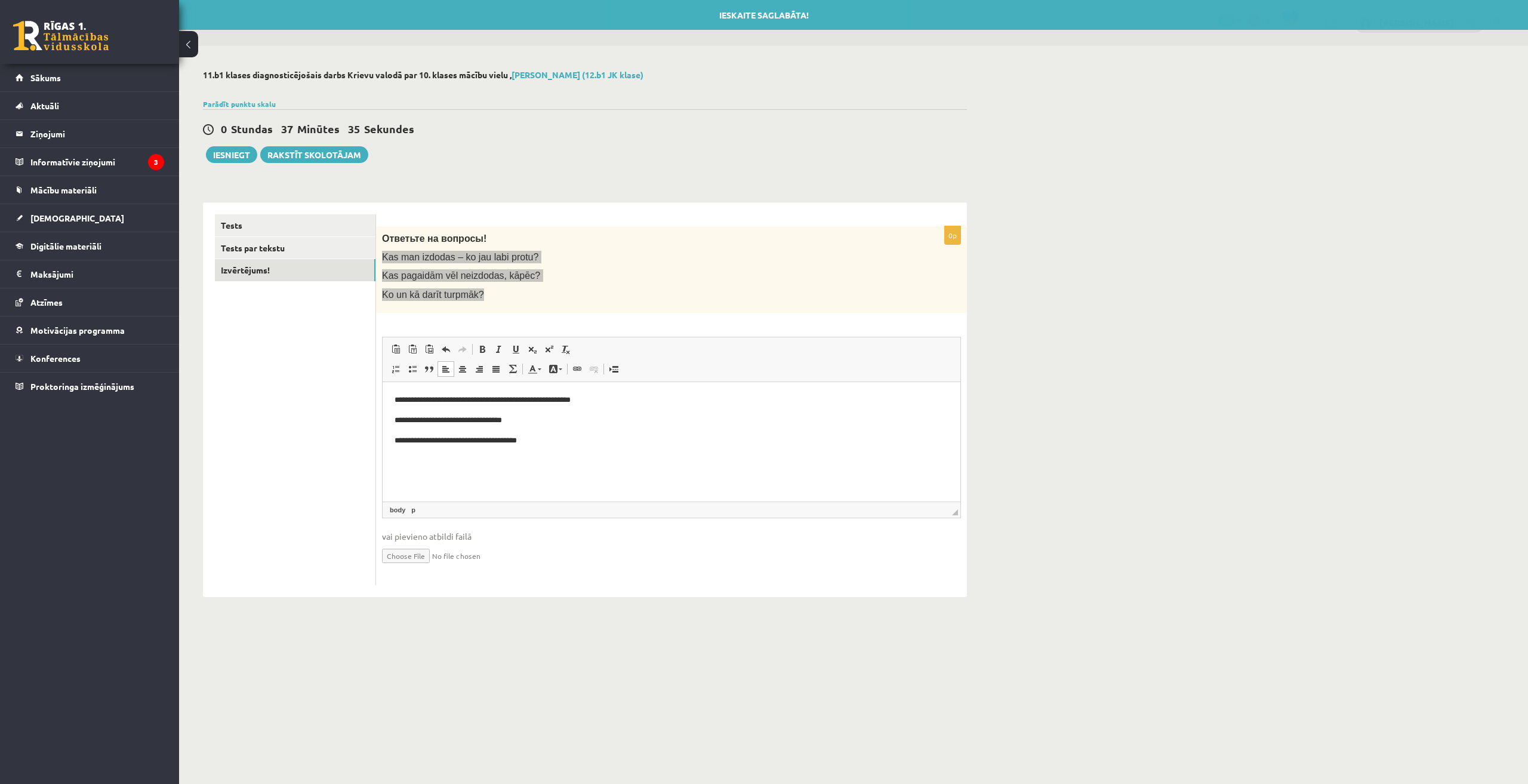
click at [538, 438] on p "**********" at bounding box center [671, 440] width 554 height 13
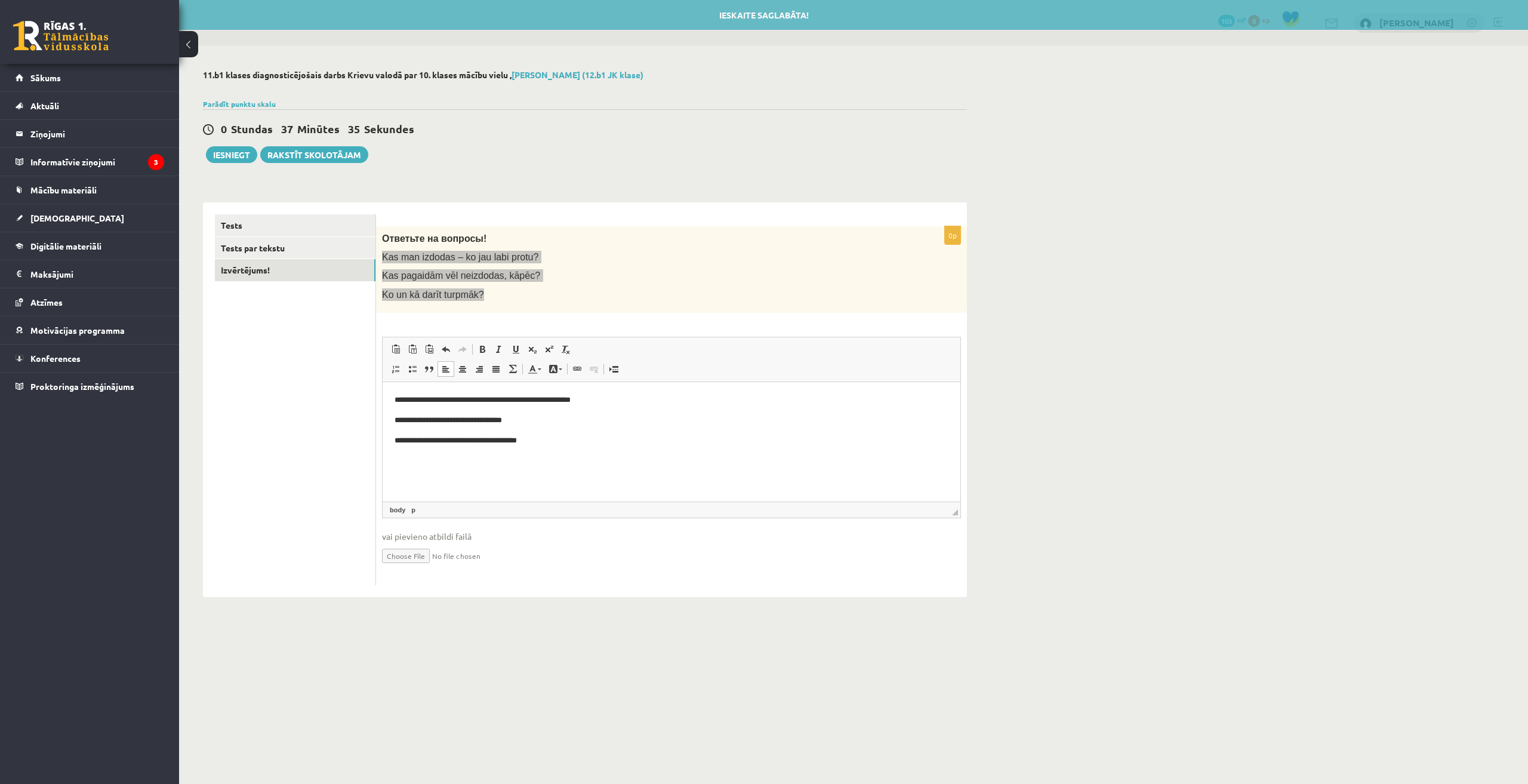
click at [542, 445] on p "**********" at bounding box center [671, 440] width 554 height 13
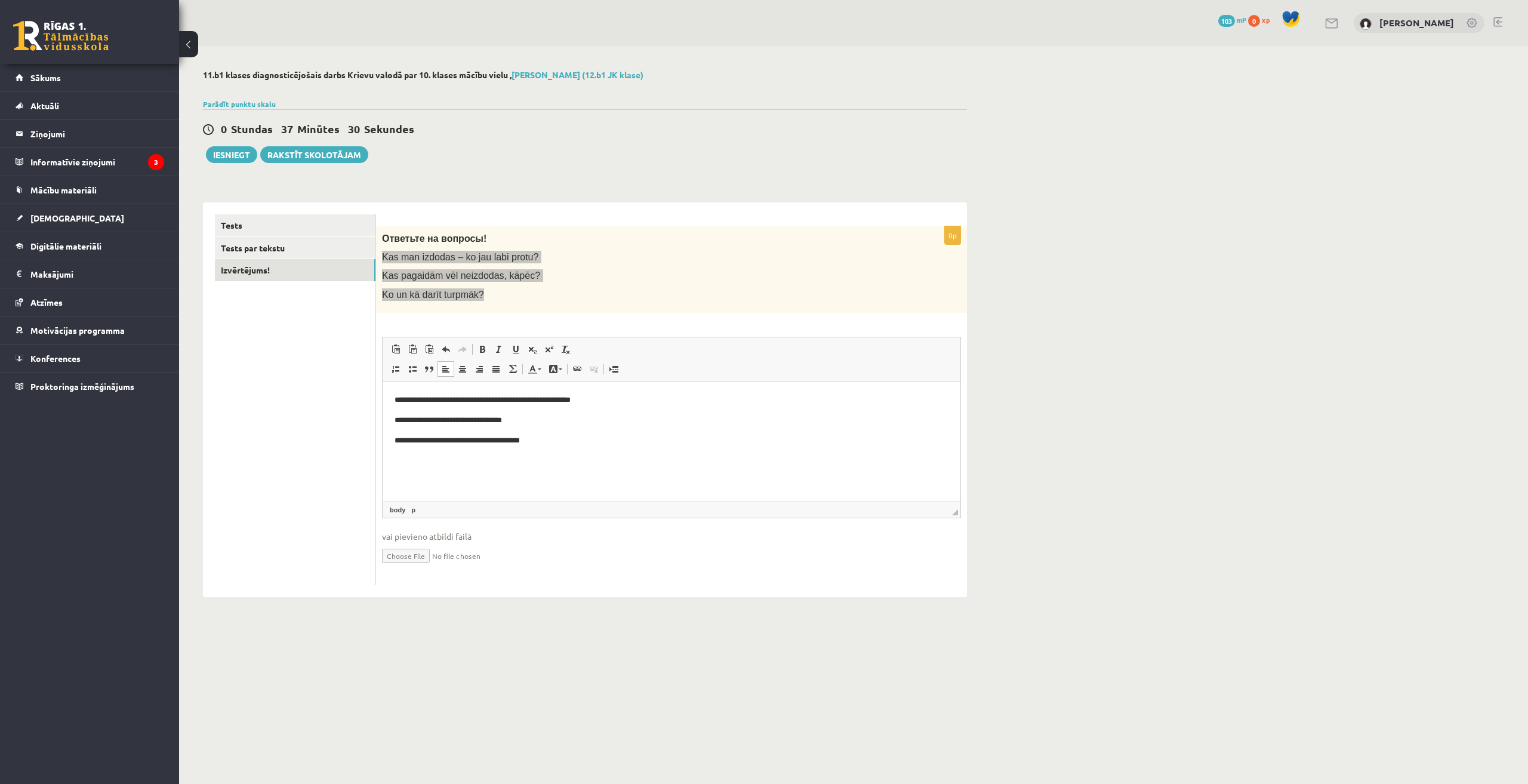
click at [568, 458] on html "**********" at bounding box center [671, 419] width 578 height 76
drag, startPoint x: 381, startPoint y: 536, endPoint x: 473, endPoint y: 526, distance: 92.5
click at [473, 526] on div "**********" at bounding box center [671, 406] width 591 height 359
copy span "vai pievieno atbildi failā"
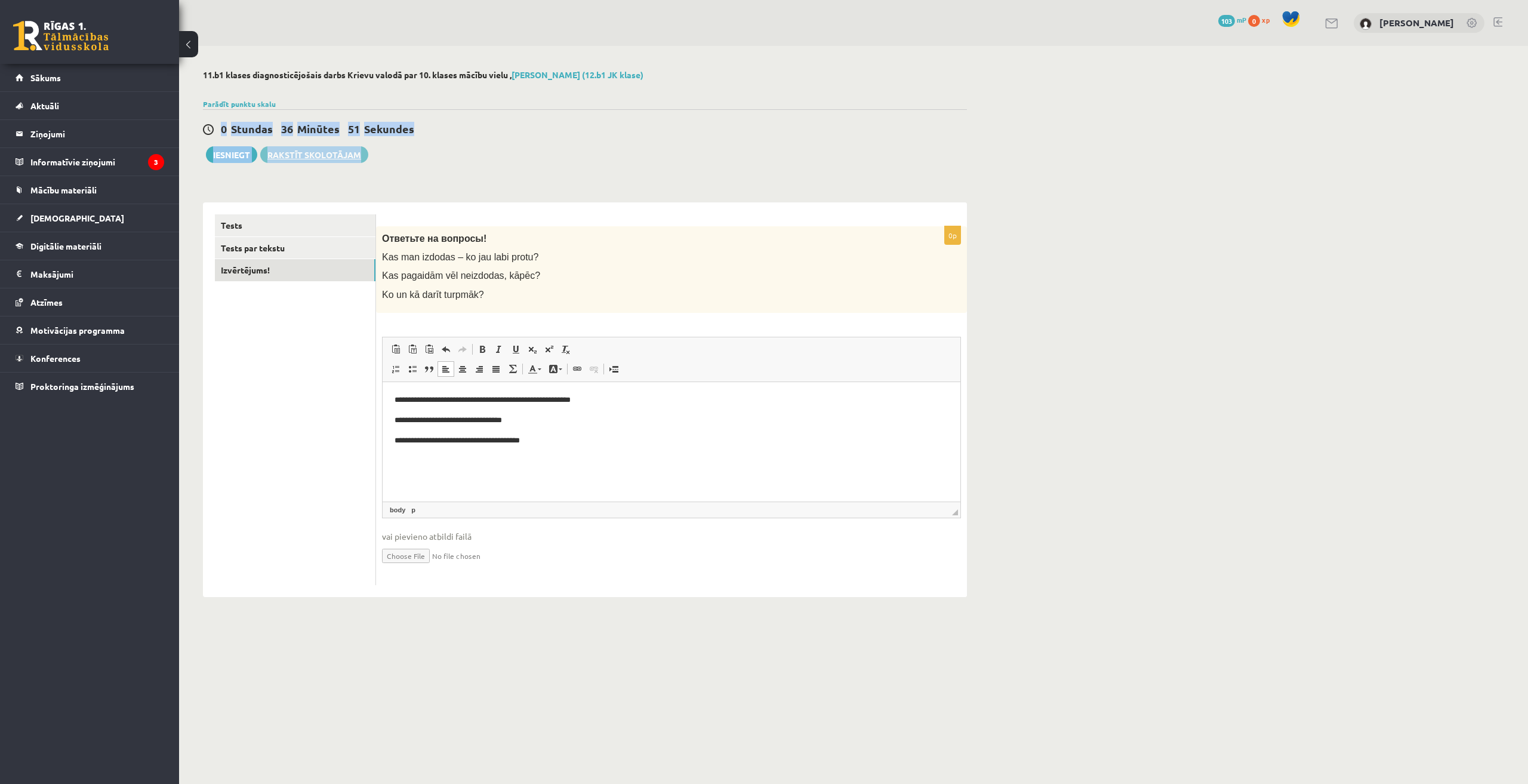
drag, startPoint x: 452, startPoint y: 148, endPoint x: 366, endPoint y: 156, distance: 86.4
click at [366, 156] on div "0 Stundas 36 Minūtes 51 Sekundes Ieskaite saglabāta! Iesniegt Rakstīt skolotājam" at bounding box center [585, 136] width 764 height 53
click at [518, 144] on div "0 Stundas 36 Minūtes 26 Sekundes Ieskaite saglabāta! Iesniegt Rakstīt skolotājam" at bounding box center [585, 136] width 764 height 53
click at [219, 156] on button "Iesniegt" at bounding box center [231, 154] width 51 height 17
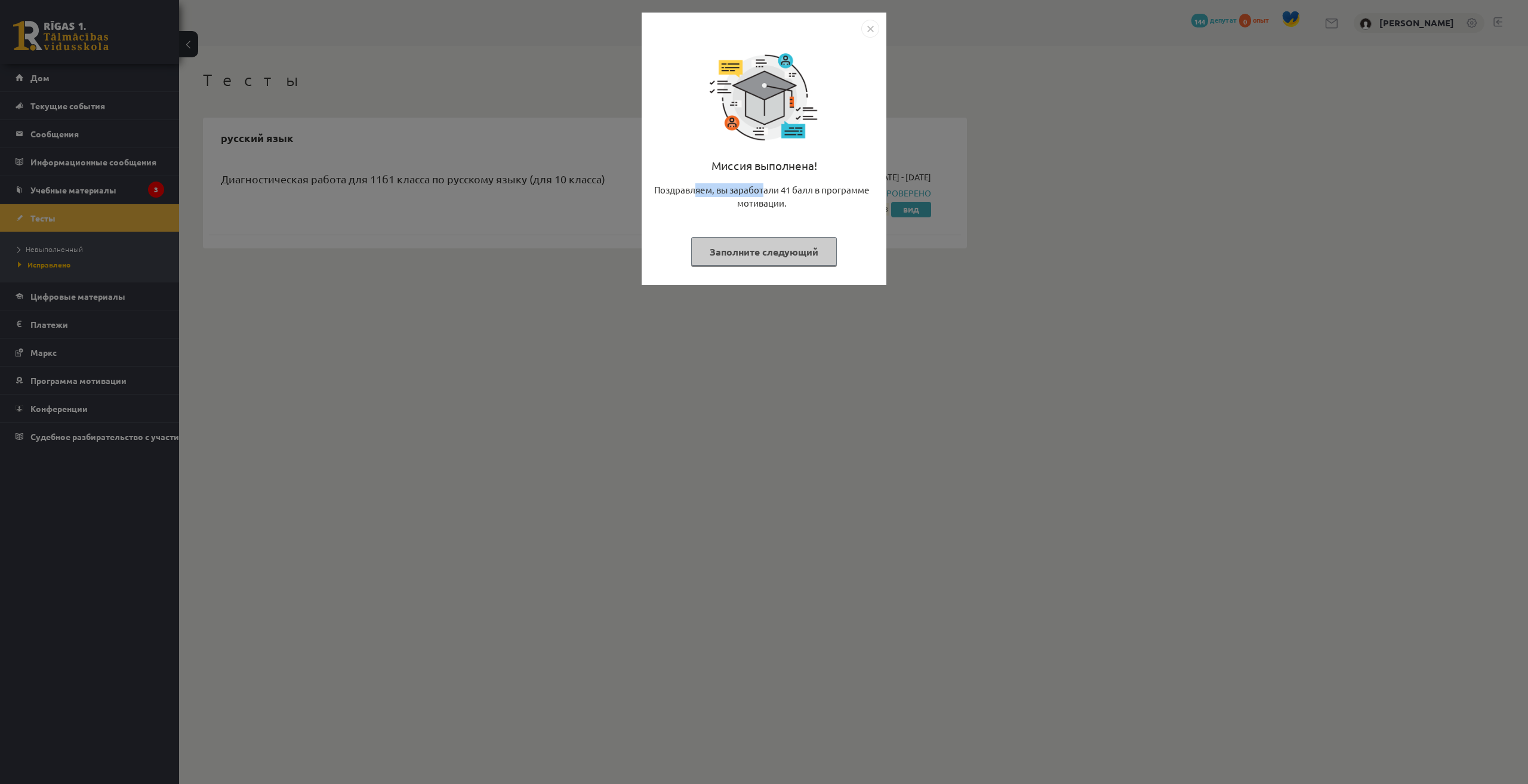
drag, startPoint x: 697, startPoint y: 186, endPoint x: 763, endPoint y: 190, distance: 66.1
click at [763, 190] on font "Поздравляем, вы заработали 41 балл в программе мотивации." at bounding box center [762, 197] width 216 height 25
click at [787, 259] on button "Заполните следующий" at bounding box center [764, 251] width 145 height 29
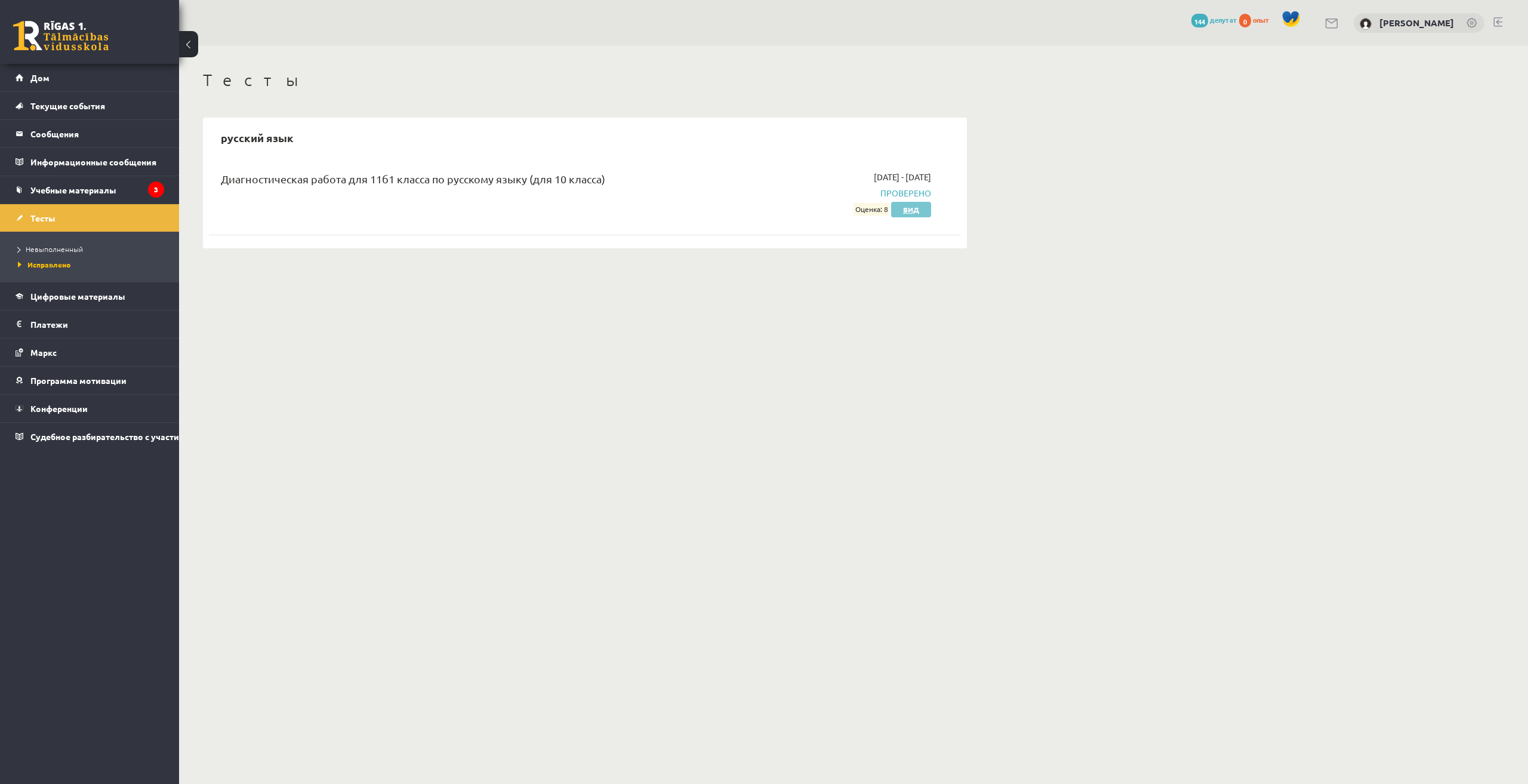
click at [906, 213] on link "Вид" at bounding box center [911, 209] width 40 height 16
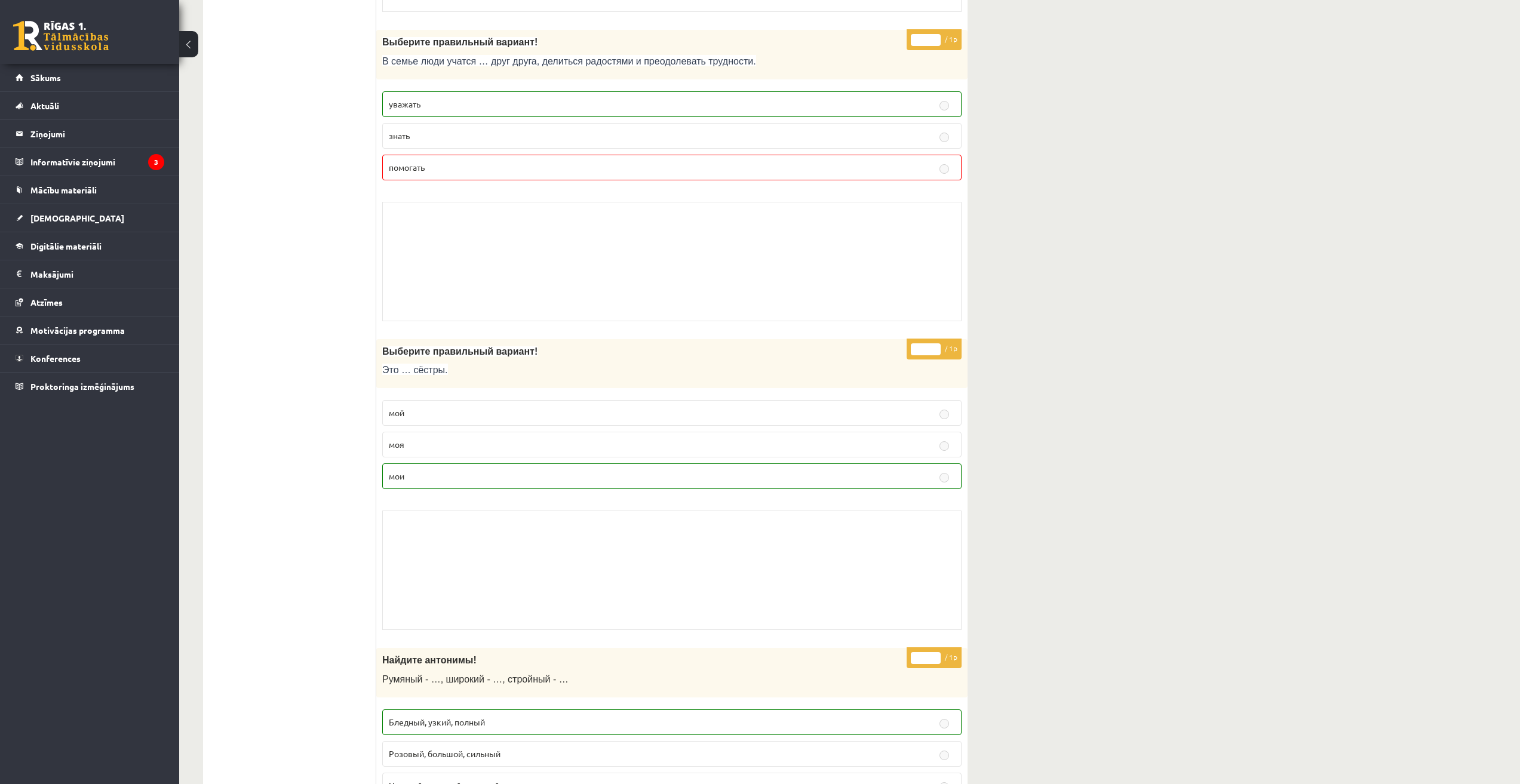
scroll to position [1691, 0]
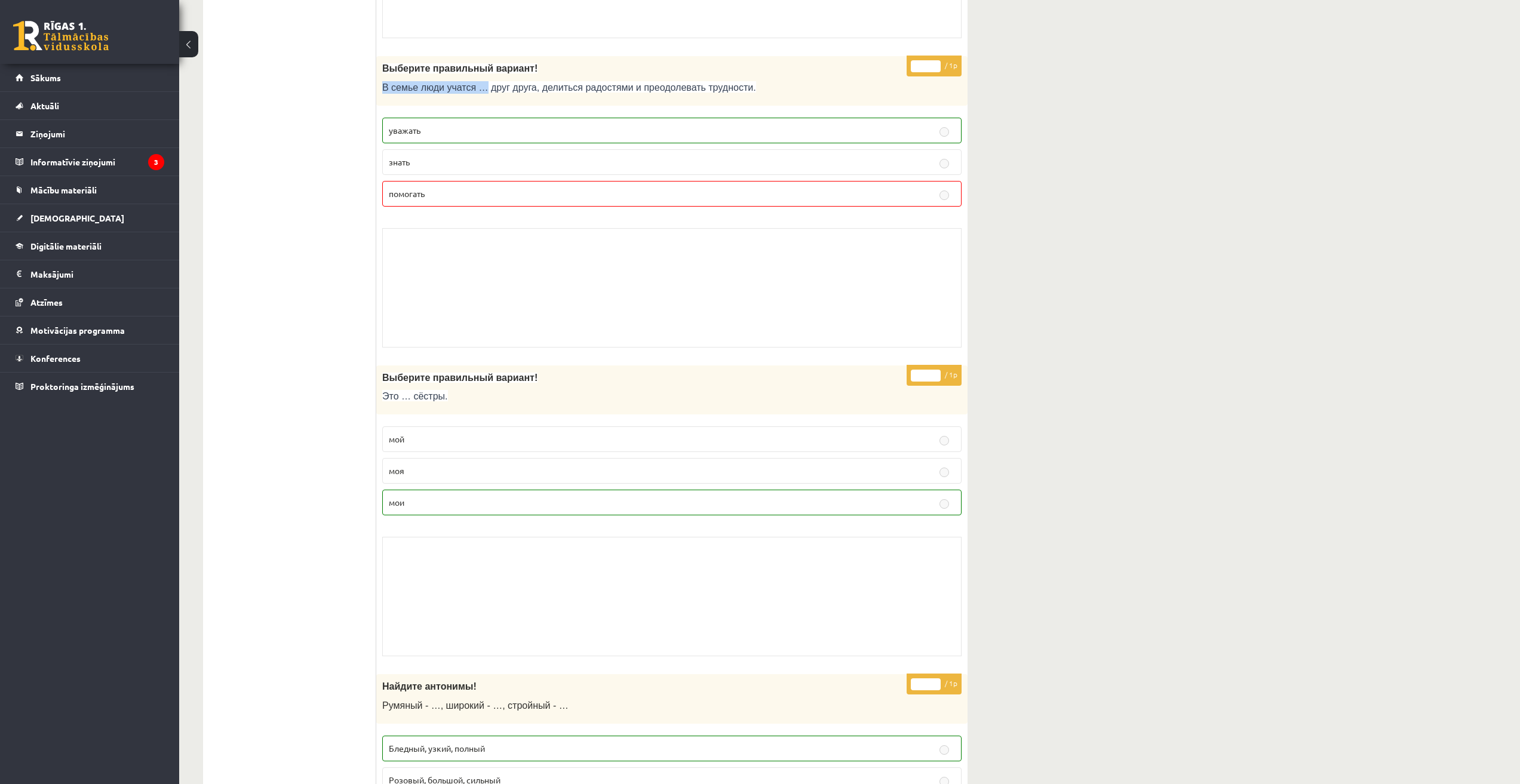
drag, startPoint x: 379, startPoint y: 88, endPoint x: 400, endPoint y: 90, distance: 21.1
click at [475, 90] on div "Выберите правильный вариант! В семье люди учатся … друг друга, делиться радостя…" at bounding box center [672, 81] width 592 height 50
click at [377, 86] on div "Выберите правильный вариант! В семье люди учатся … друг друга, делиться радостя…" at bounding box center [672, 81] width 592 height 50
drag, startPoint x: 384, startPoint y: 87, endPoint x: 451, endPoint y: 88, distance: 67.0
click at [451, 88] on span "В семье люди учатся … друг друга, делиться радостями и преодолевать трудности." at bounding box center [569, 88] width 374 height 10
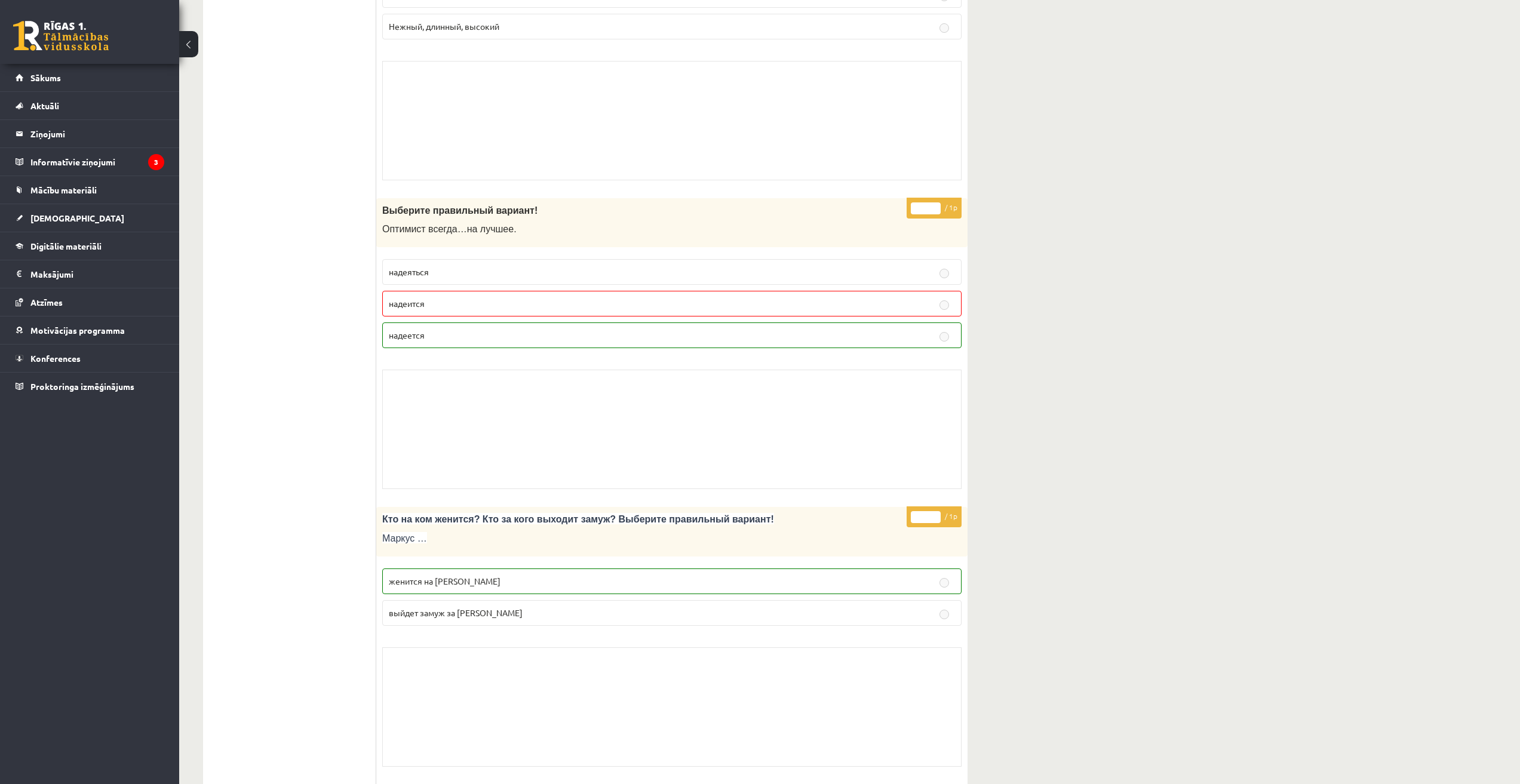
scroll to position [2487, 0]
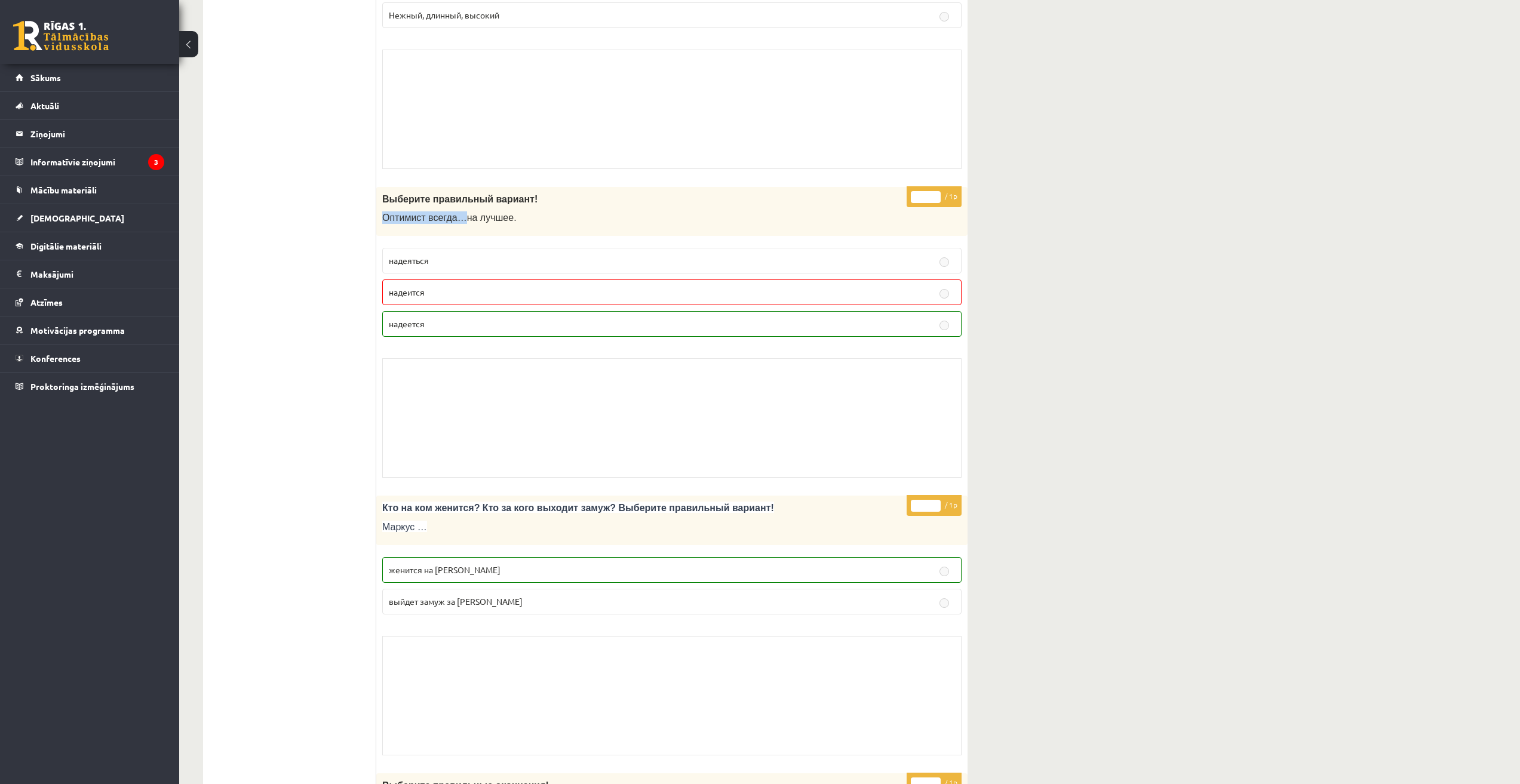
drag, startPoint x: 381, startPoint y: 218, endPoint x: 456, endPoint y: 217, distance: 75.0
click at [456, 217] on div "Выберите правильный вариант! О птимист всегда … на лучшее ." at bounding box center [672, 211] width 592 height 50
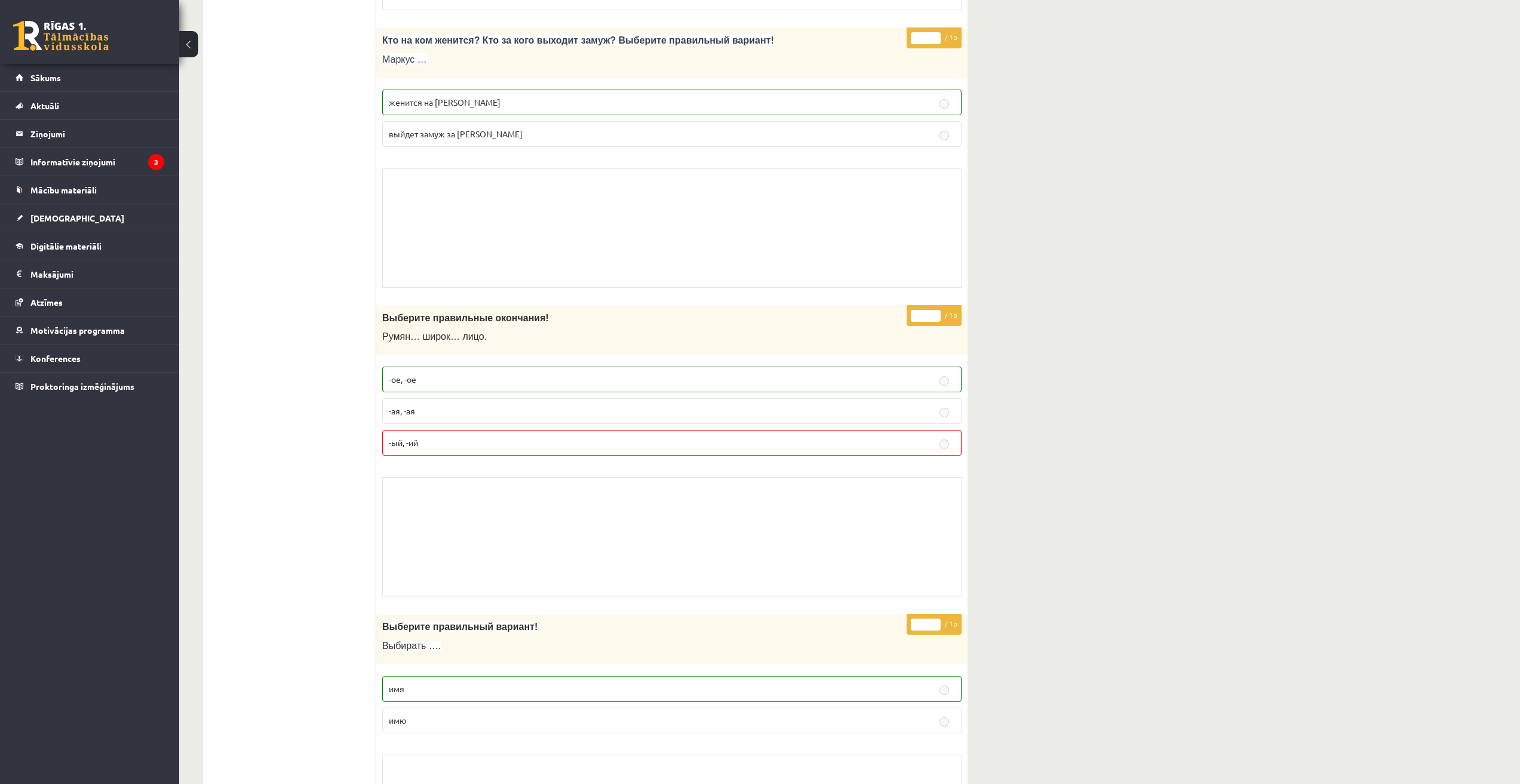
scroll to position [3183, 0]
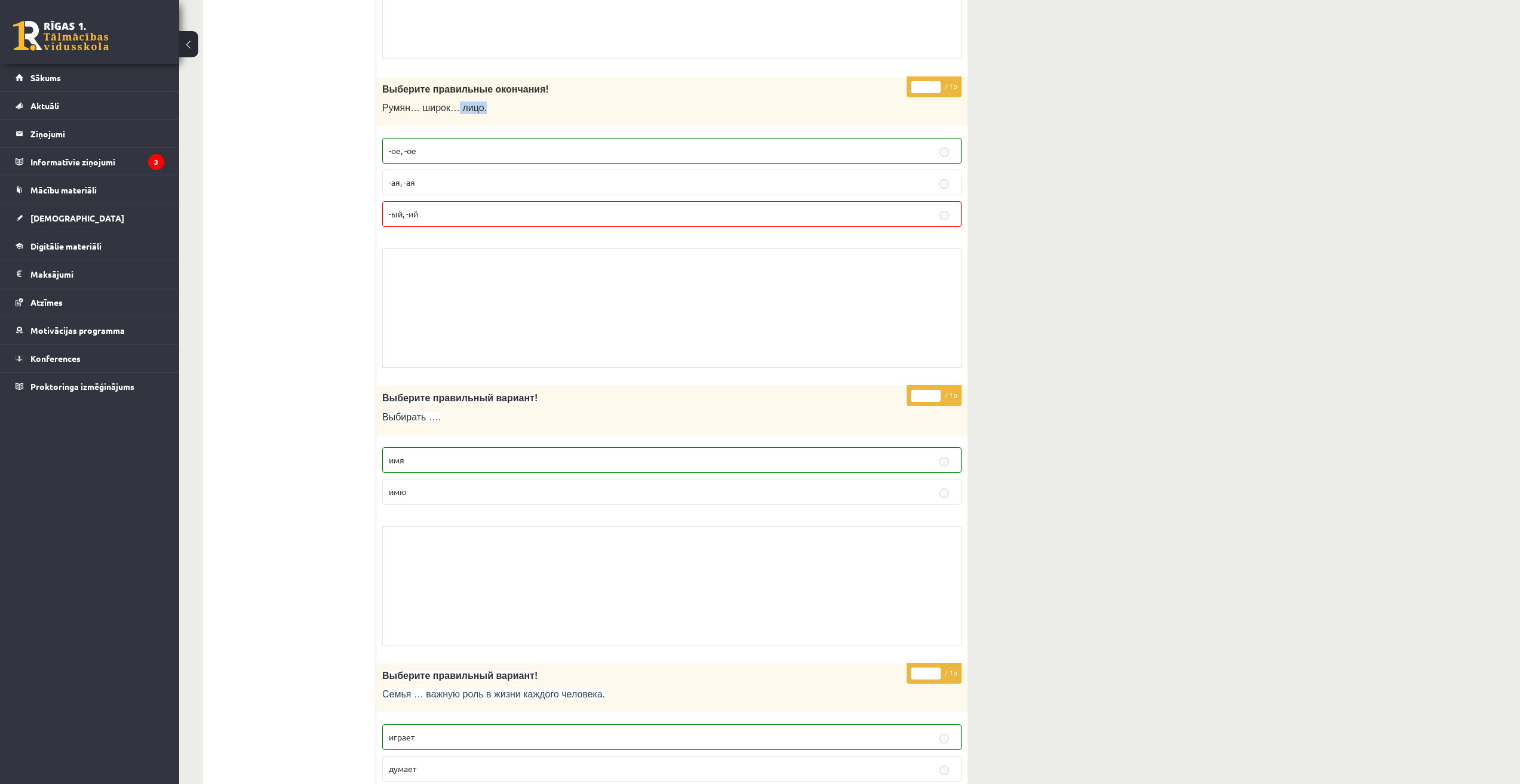
drag, startPoint x: 462, startPoint y: 110, endPoint x: 479, endPoint y: 110, distance: 17.0
click at [479, 110] on p "Румян… широк… лицо." at bounding box center [642, 108] width 520 height 13
click at [1054, 186] on div "11.b1 klases diagnosticējošais darbs Krievu valodā par 10. klases mācību vielu …" at bounding box center [849, 628] width 1341 height 7531
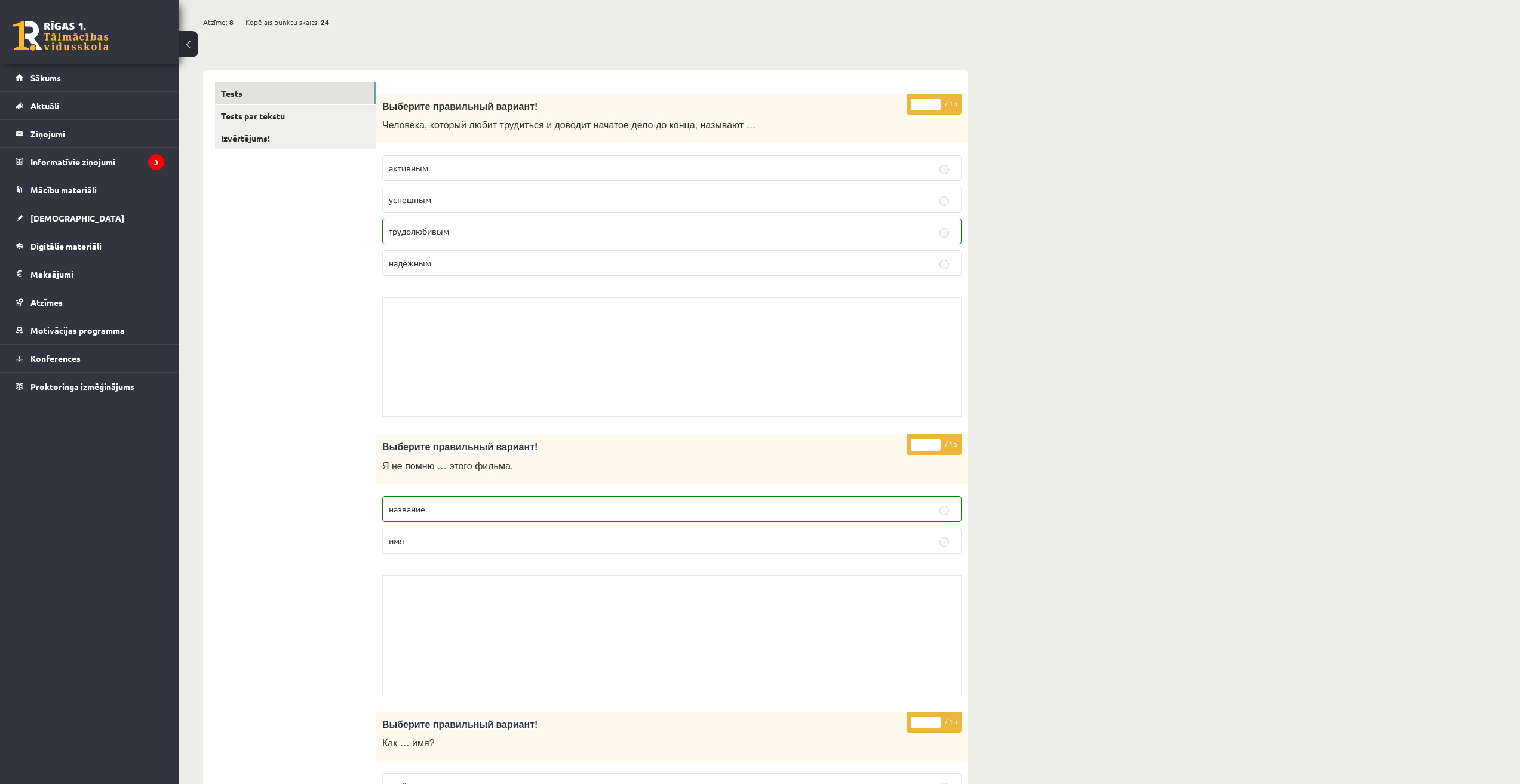
scroll to position [0, 0]
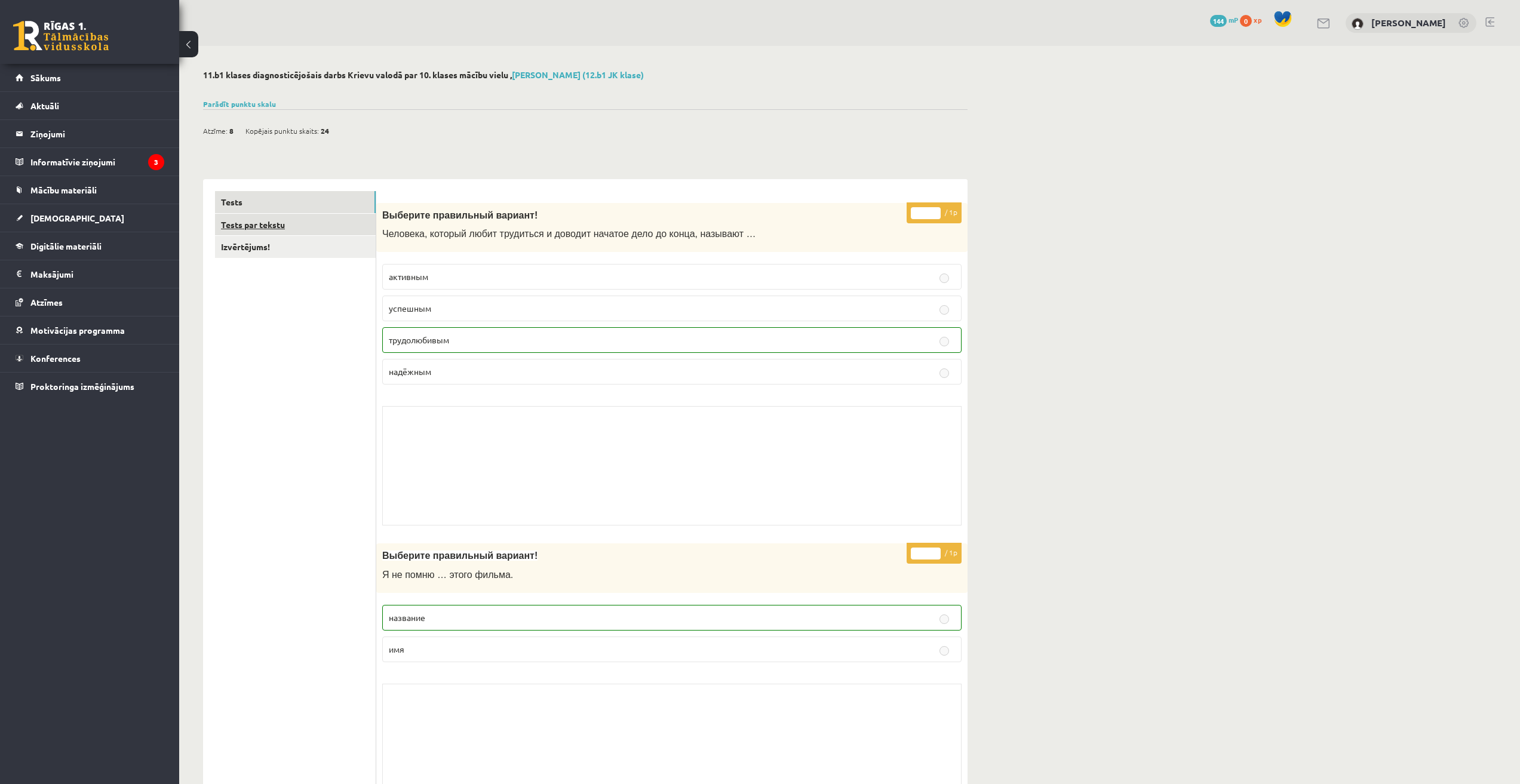
click at [277, 232] on link "Tests par tekstu" at bounding box center [295, 225] width 160 height 22
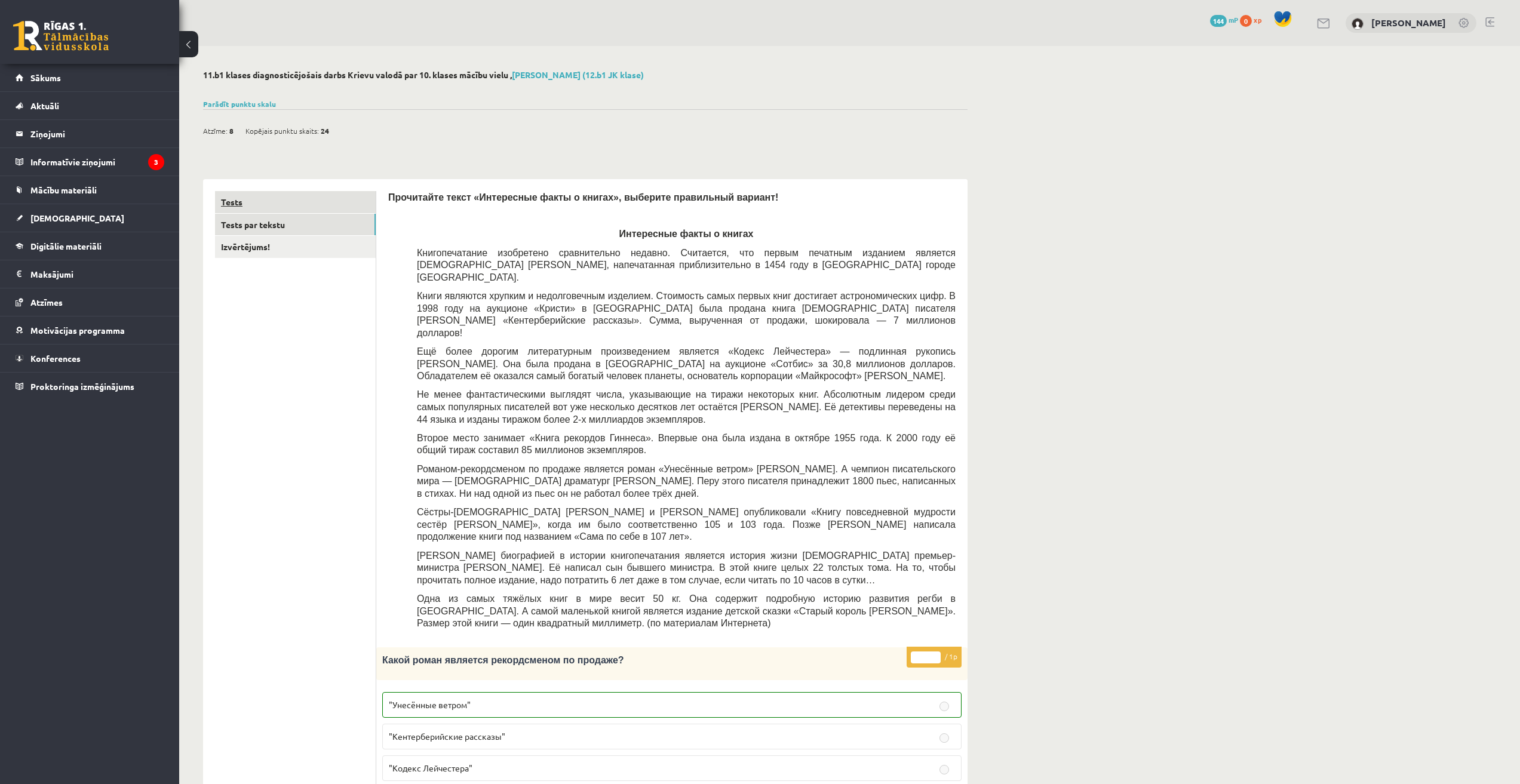
click at [292, 202] on link "Tests" at bounding box center [295, 202] width 160 height 22
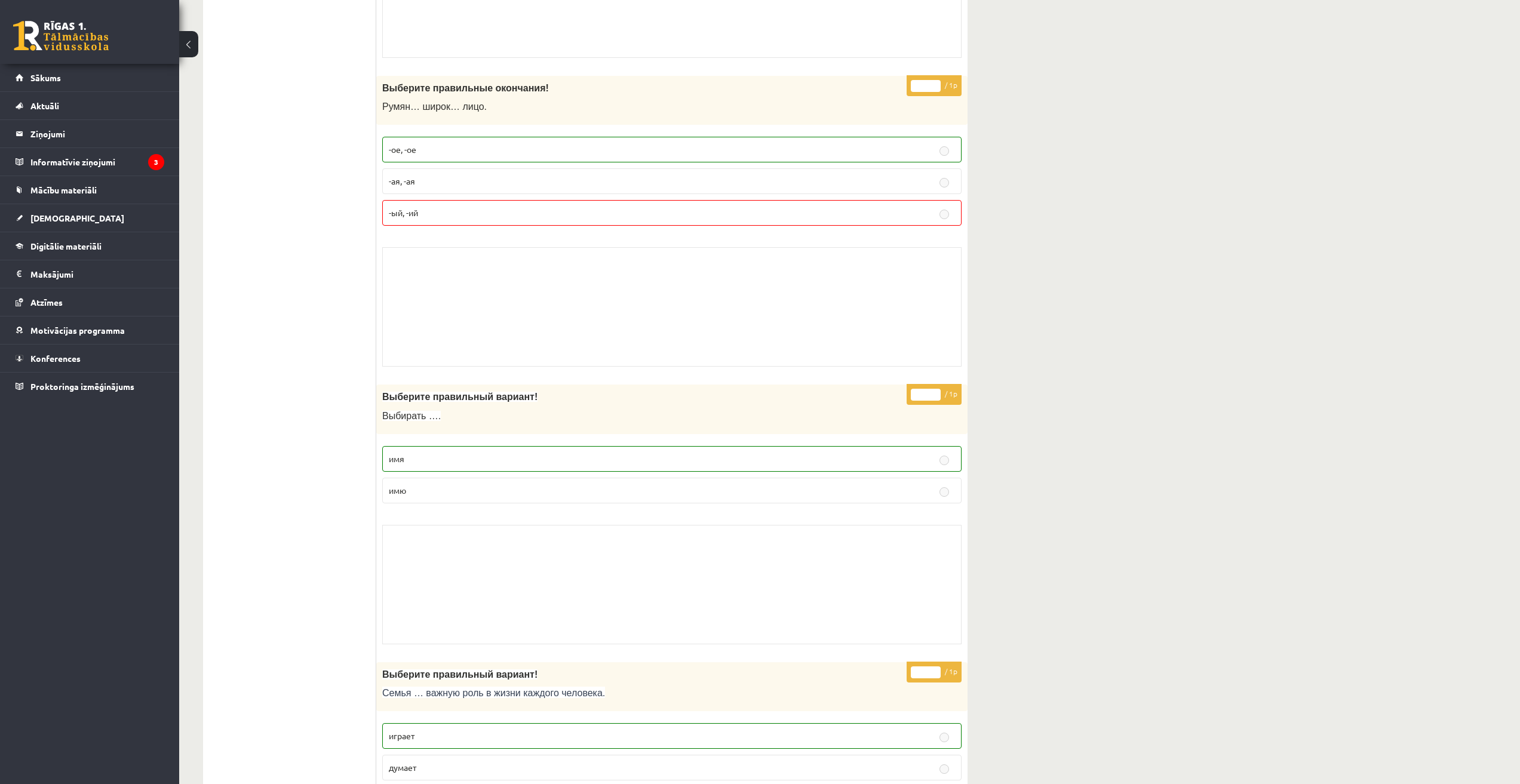
scroll to position [3183, 0]
drag, startPoint x: 451, startPoint y: 109, endPoint x: 472, endPoint y: 108, distance: 21.0
click at [472, 108] on span "Румян… широк… лицо." at bounding box center [434, 108] width 105 height 10
drag, startPoint x: 531, startPoint y: 105, endPoint x: 468, endPoint y: 105, distance: 63.0
click at [528, 105] on p "Румян… широк… лицо." at bounding box center [642, 108] width 520 height 13
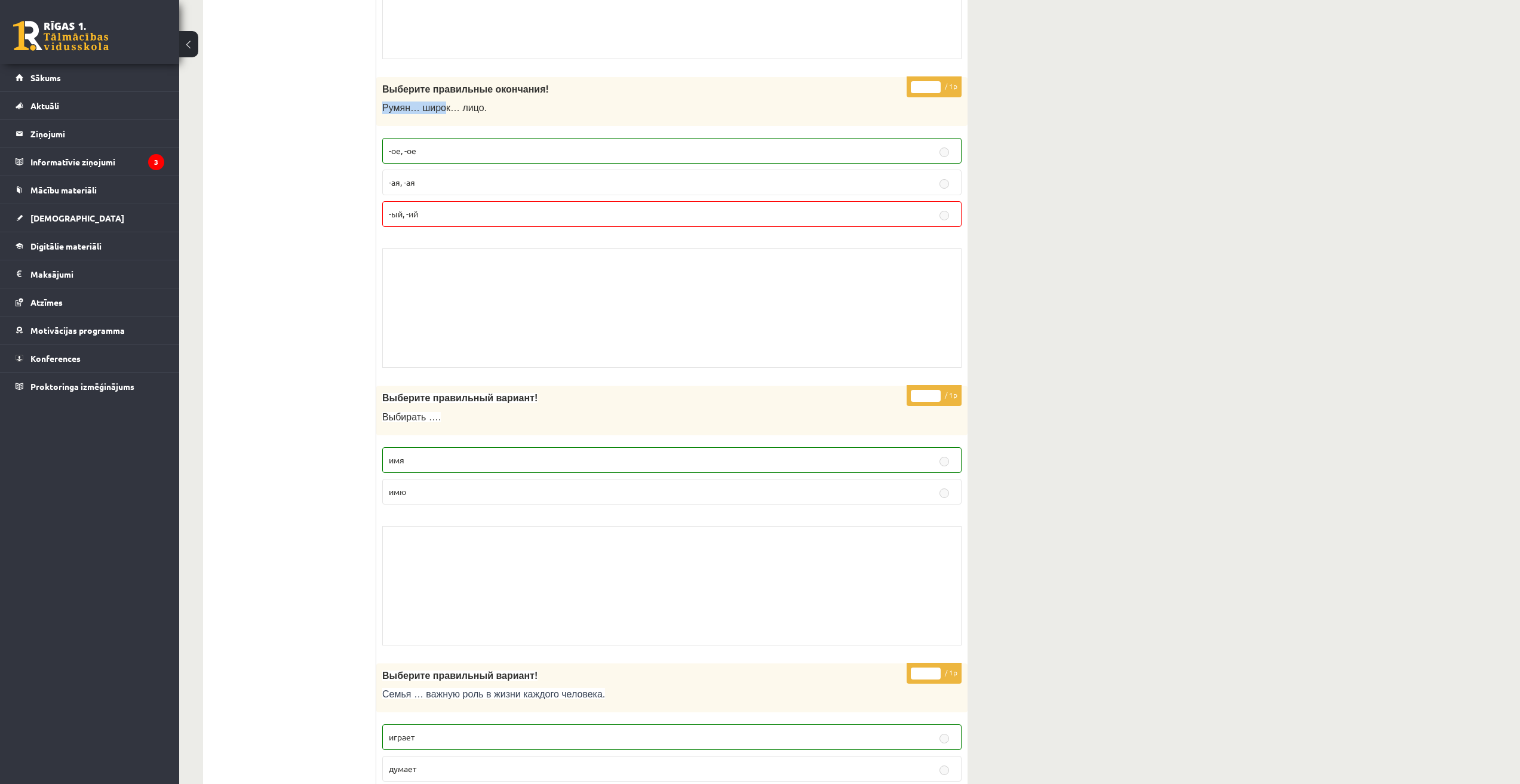
drag, startPoint x: 384, startPoint y: 108, endPoint x: 468, endPoint y: 97, distance: 84.7
click at [448, 102] on span "Румян… широк… лицо." at bounding box center [434, 108] width 105 height 10
click at [517, 93] on span "Выберите правильные окончания!" at bounding box center [465, 89] width 167 height 10
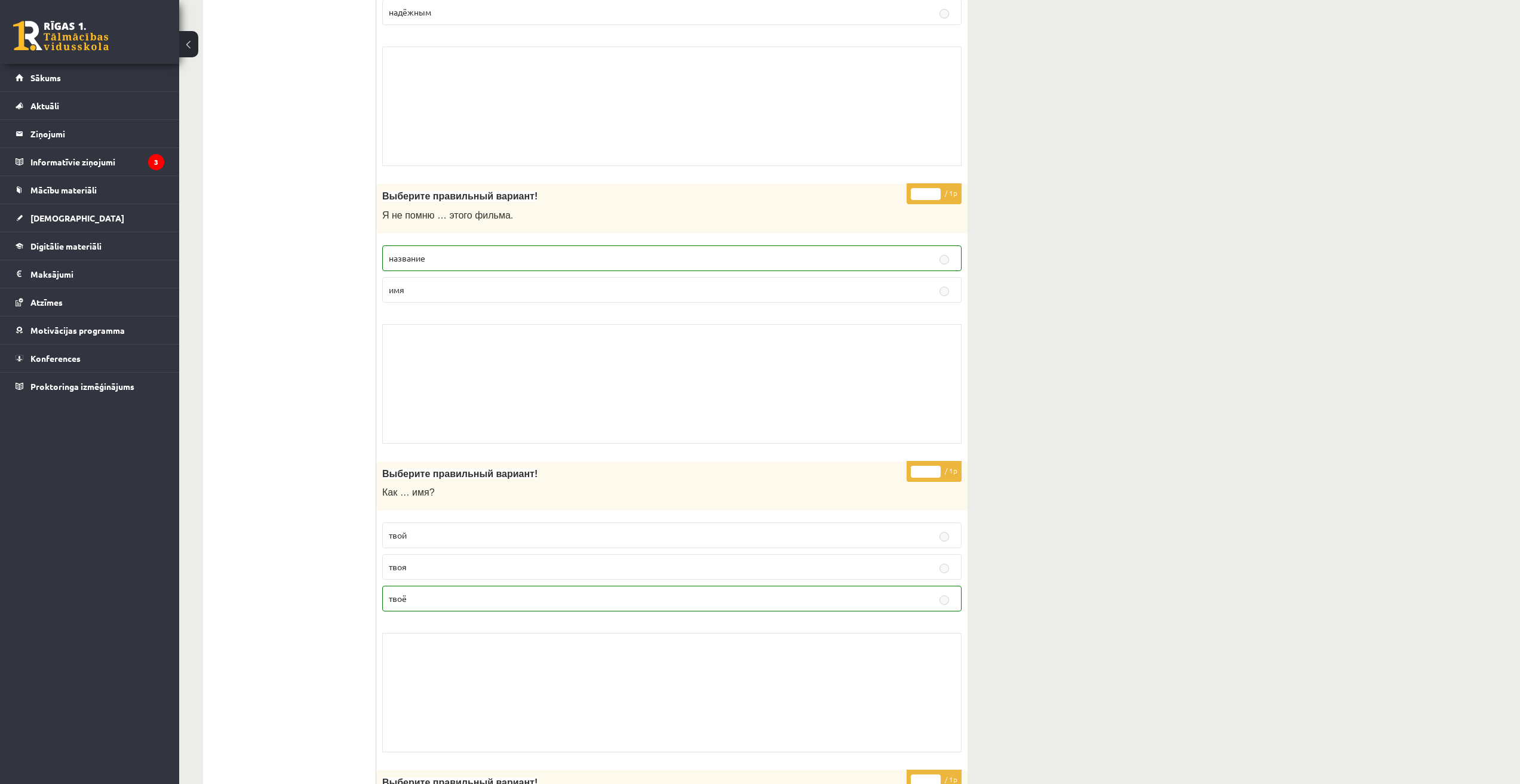
scroll to position [0, 0]
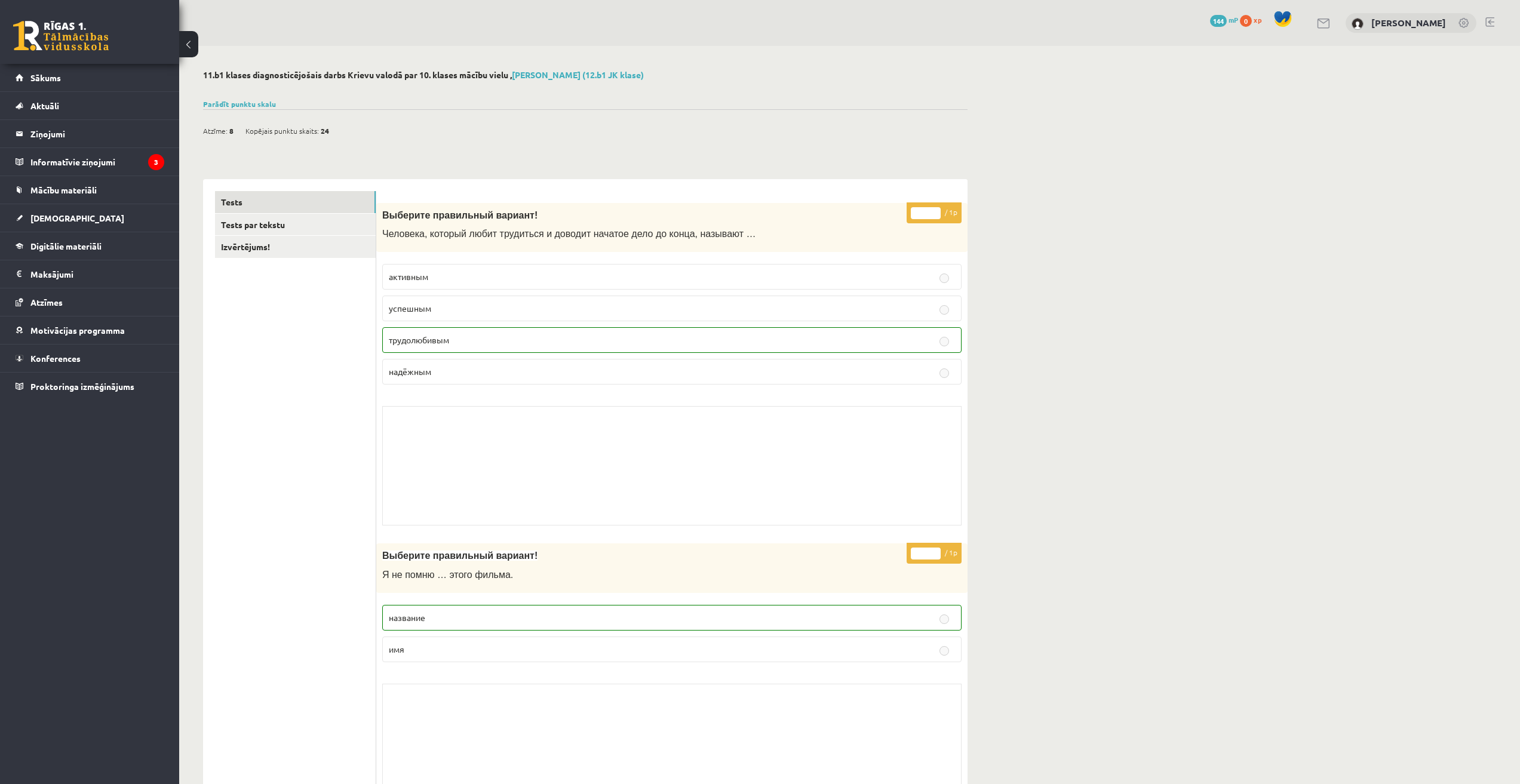
click at [186, 45] on button at bounding box center [189, 44] width 19 height 26
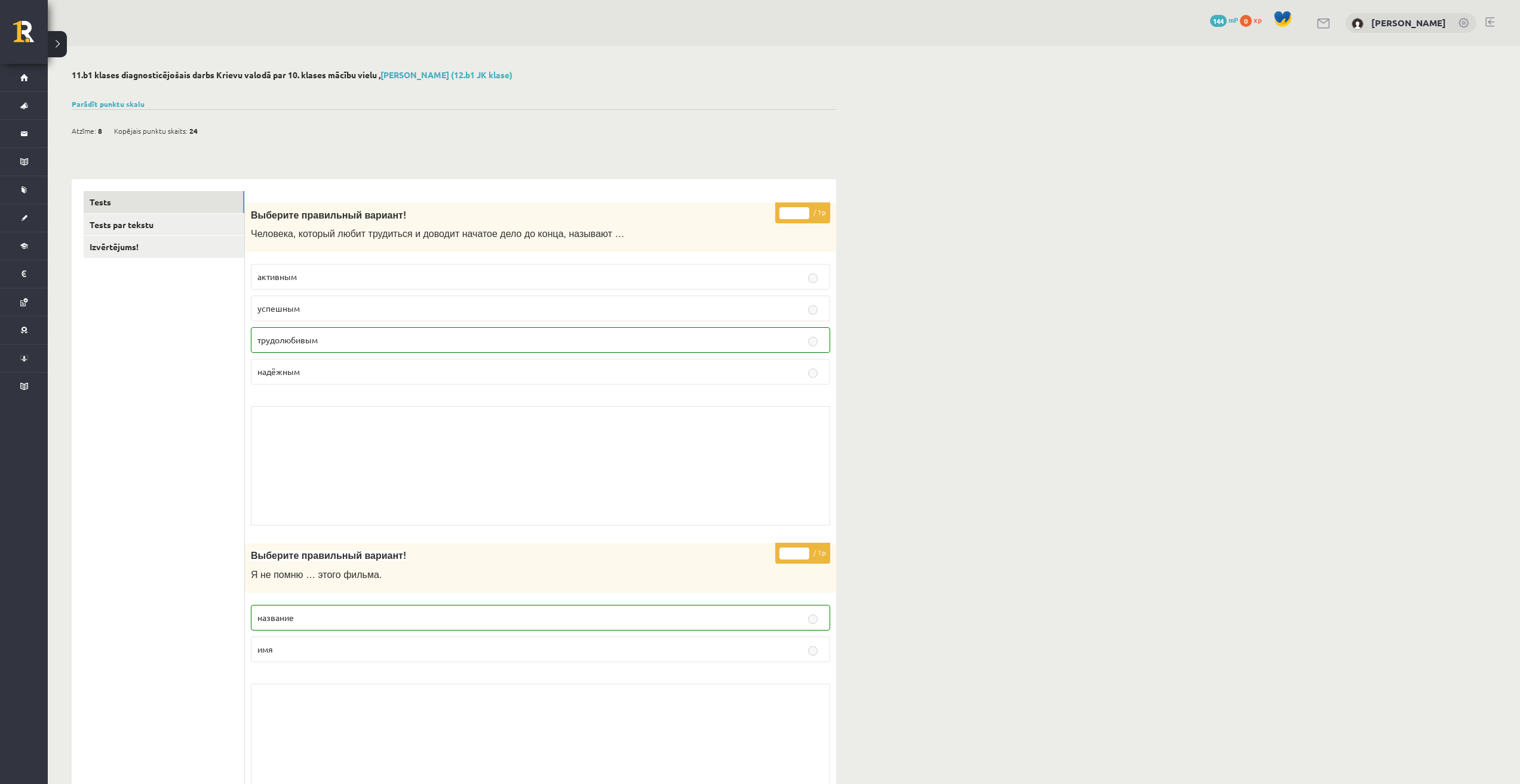
click at [66, 51] on button at bounding box center [57, 44] width 19 height 26
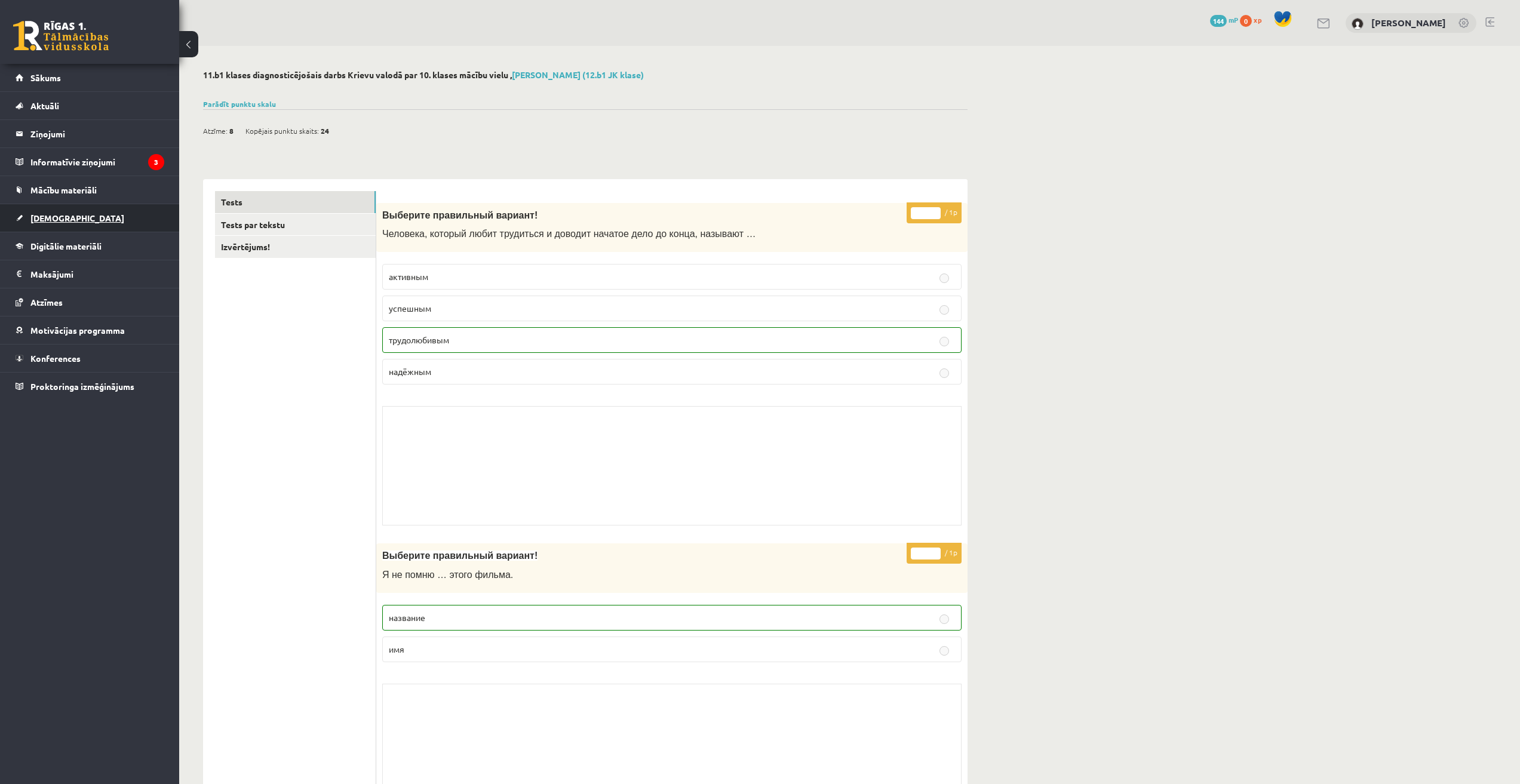
click at [71, 220] on link "[DEMOGRAPHIC_DATA]" at bounding box center [90, 217] width 148 height 27
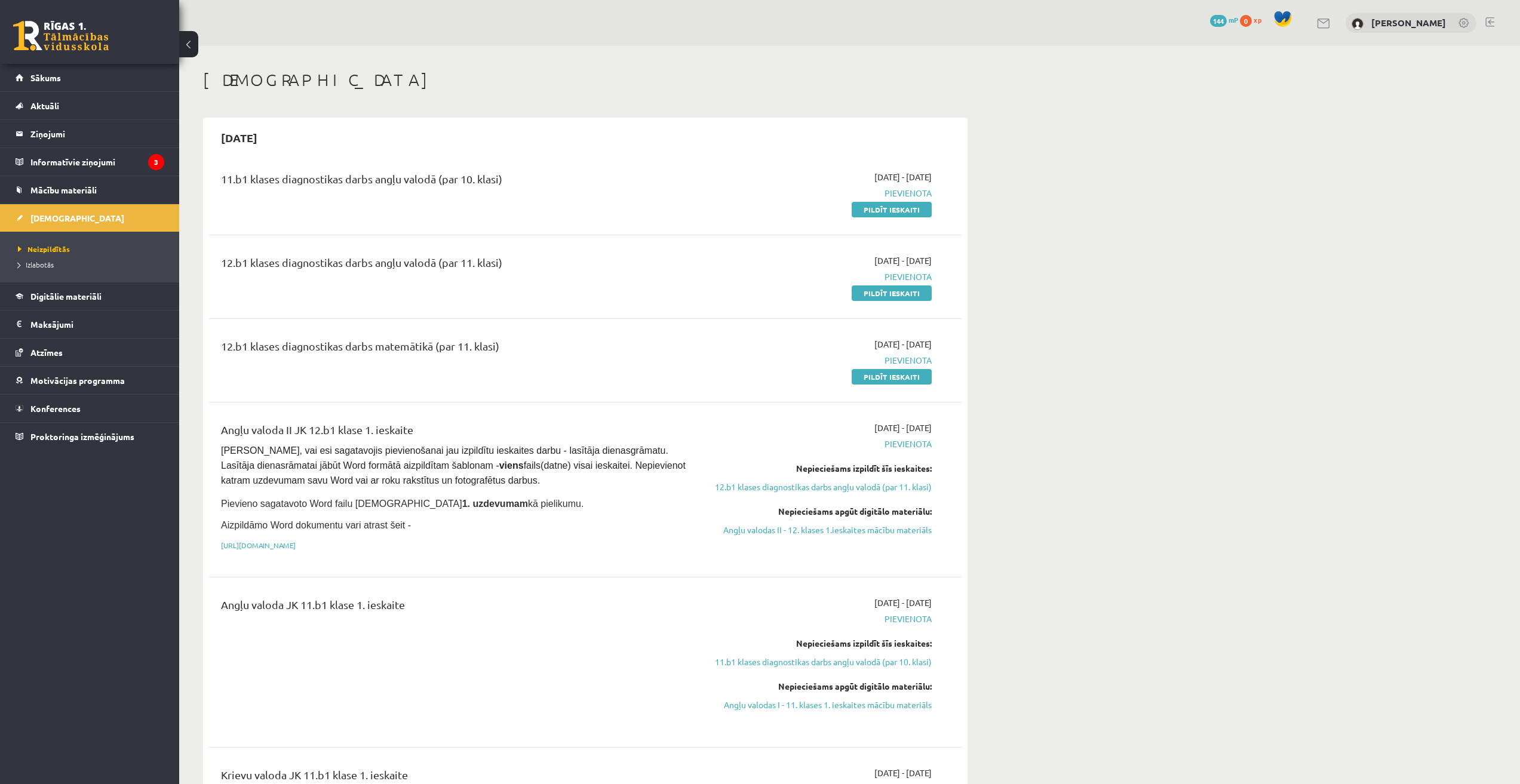
click at [918, 213] on link "Pildīt ieskaiti" at bounding box center [892, 209] width 80 height 16
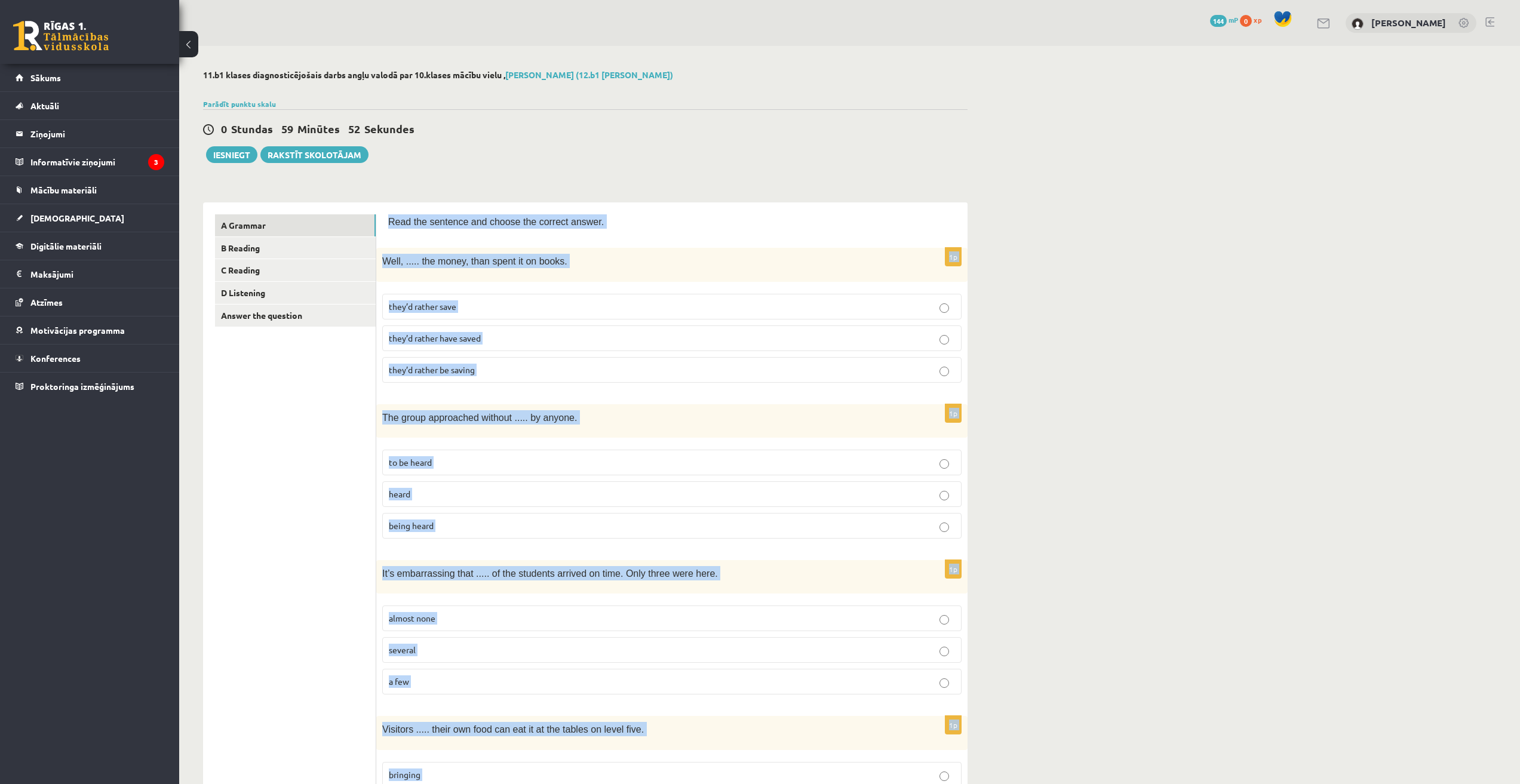
drag, startPoint x: 1012, startPoint y: 735, endPoint x: 387, endPoint y: 228, distance: 804.8
copy form "Lore ips dolorsit ame consec adi elitsed doeius. 8t Inci, ..... utl etdol, magn…"
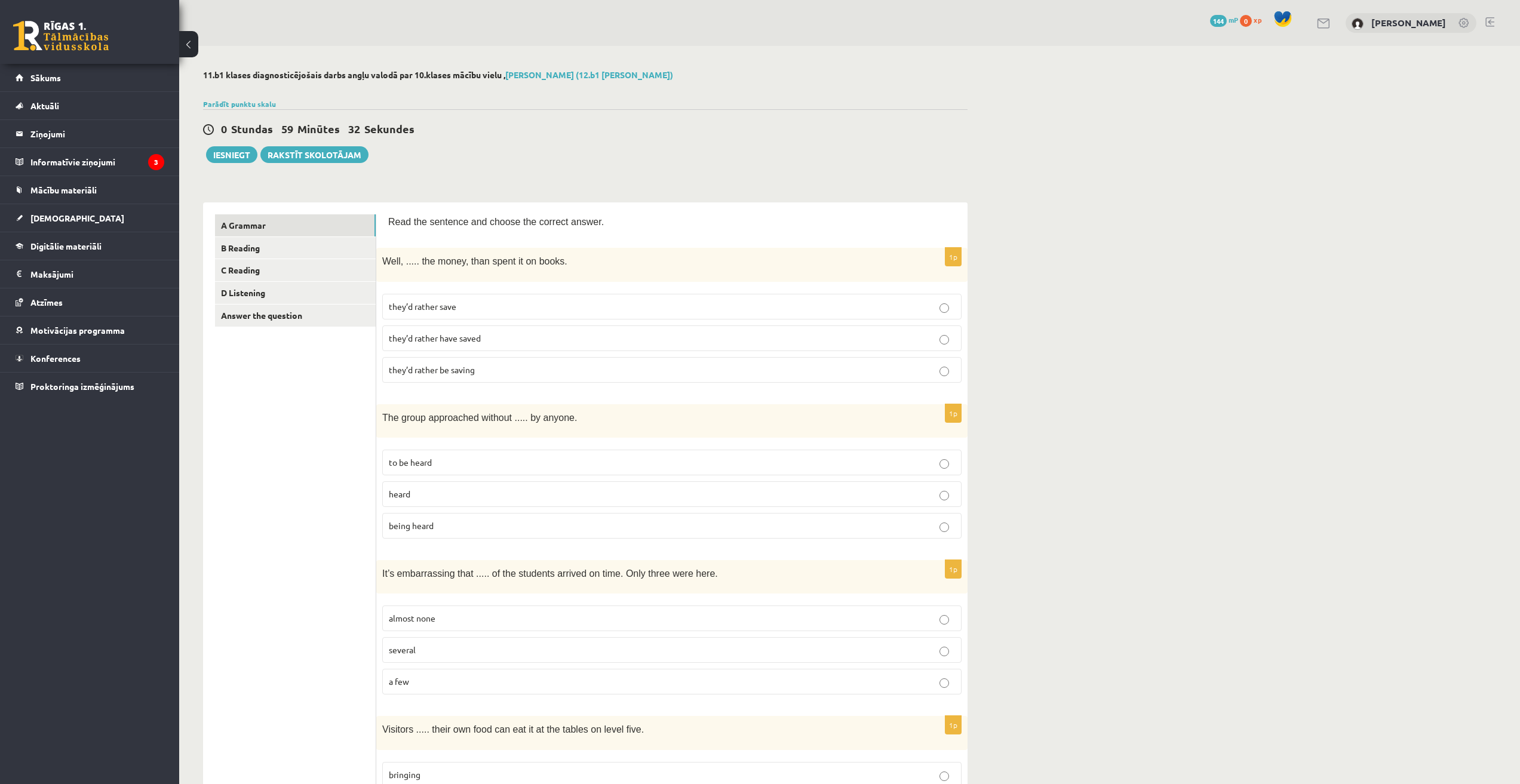
click at [396, 312] on label "they’d rather save" at bounding box center [672, 306] width 580 height 26
click at [447, 521] on p "being heard" at bounding box center [672, 525] width 566 height 13
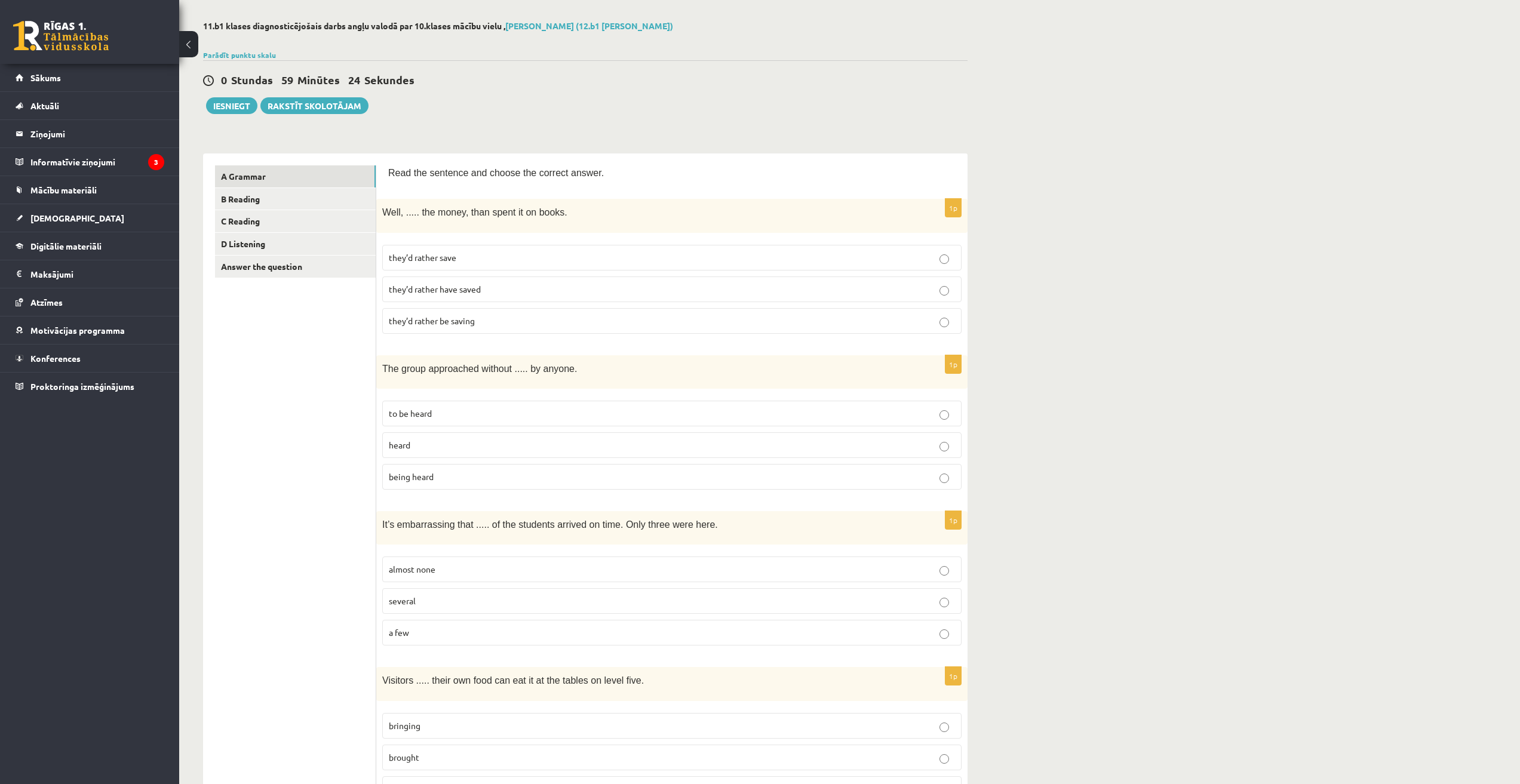
scroll to position [99, 0]
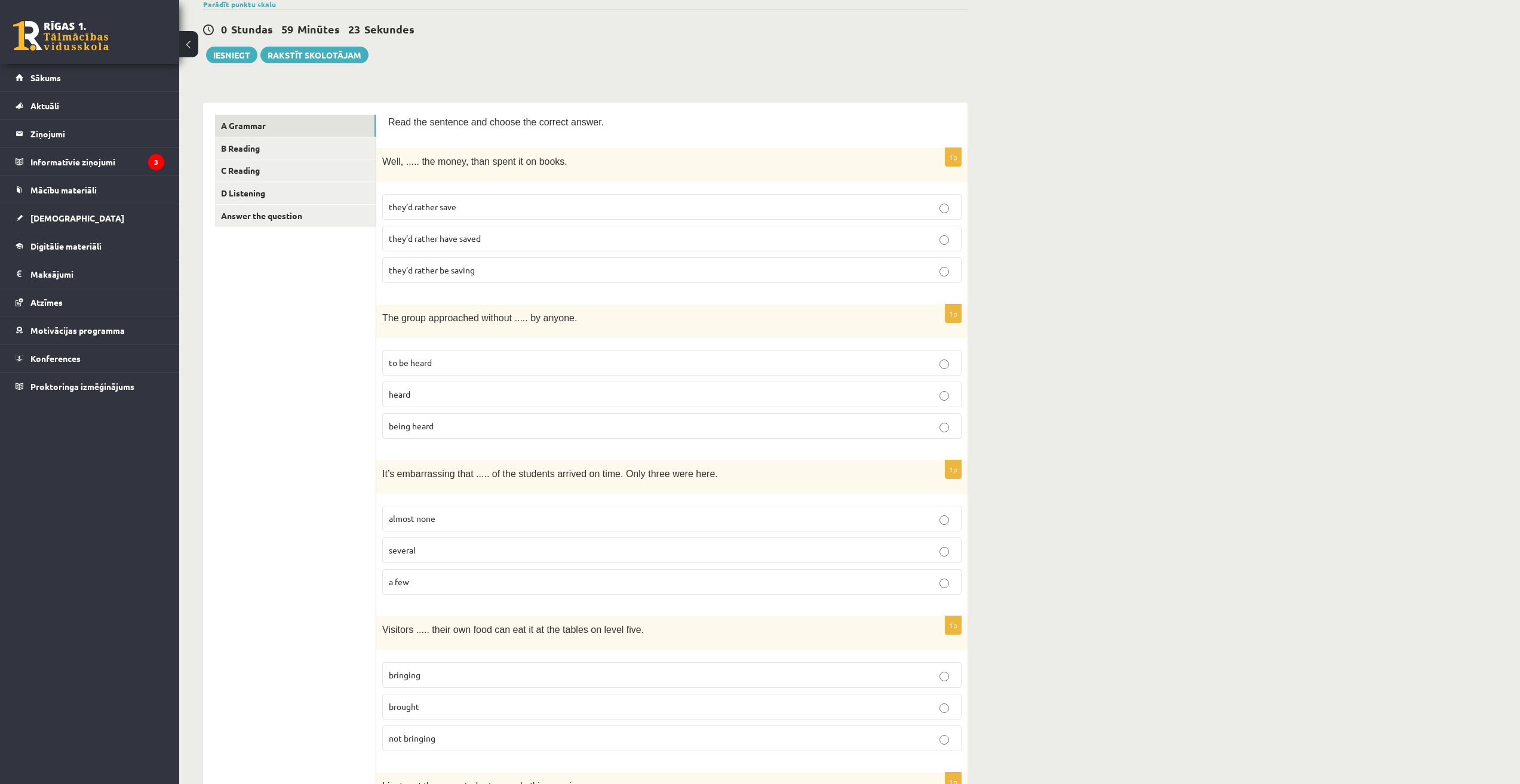
click at [431, 523] on p "almost none" at bounding box center [672, 518] width 566 height 13
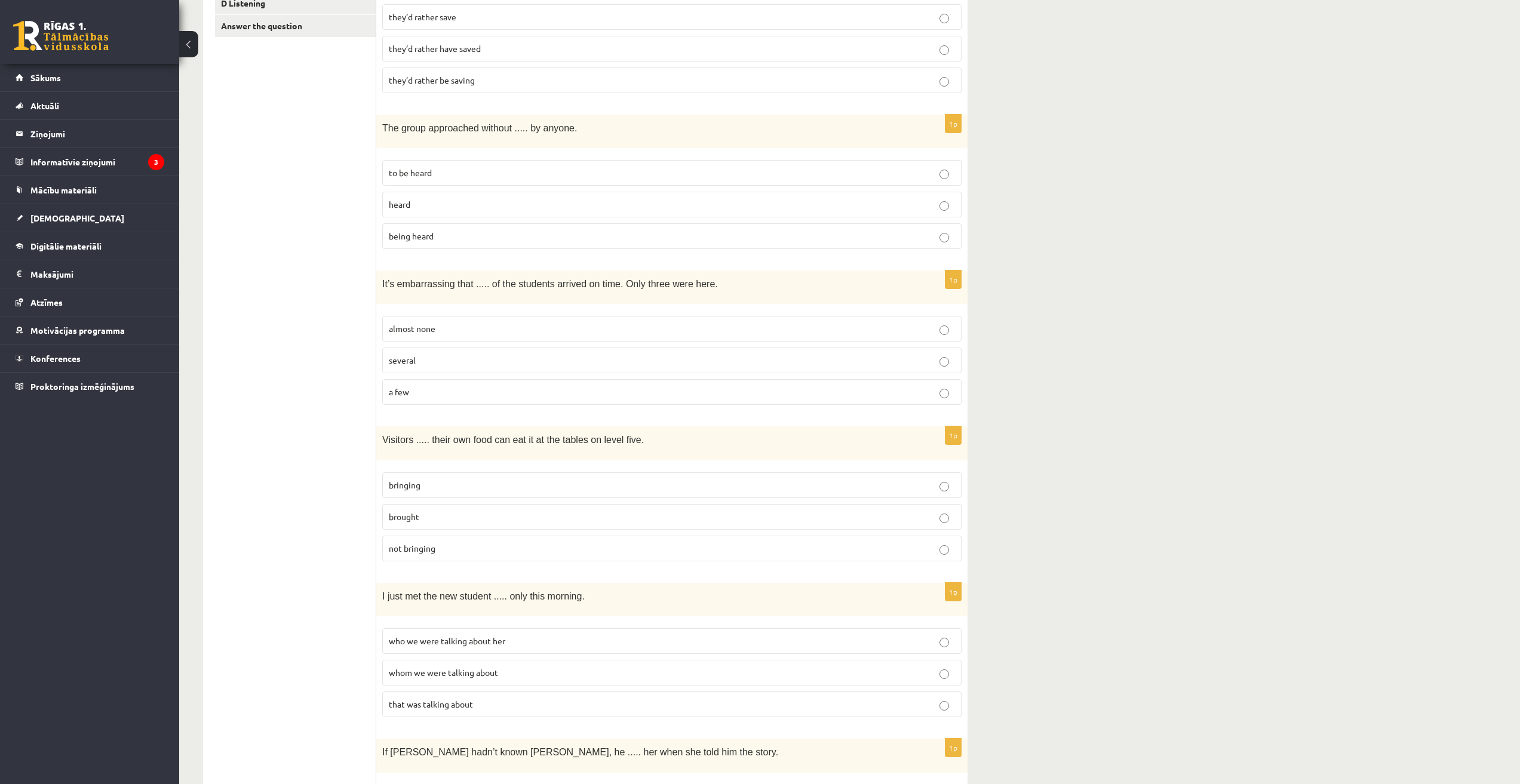
scroll to position [298, 0]
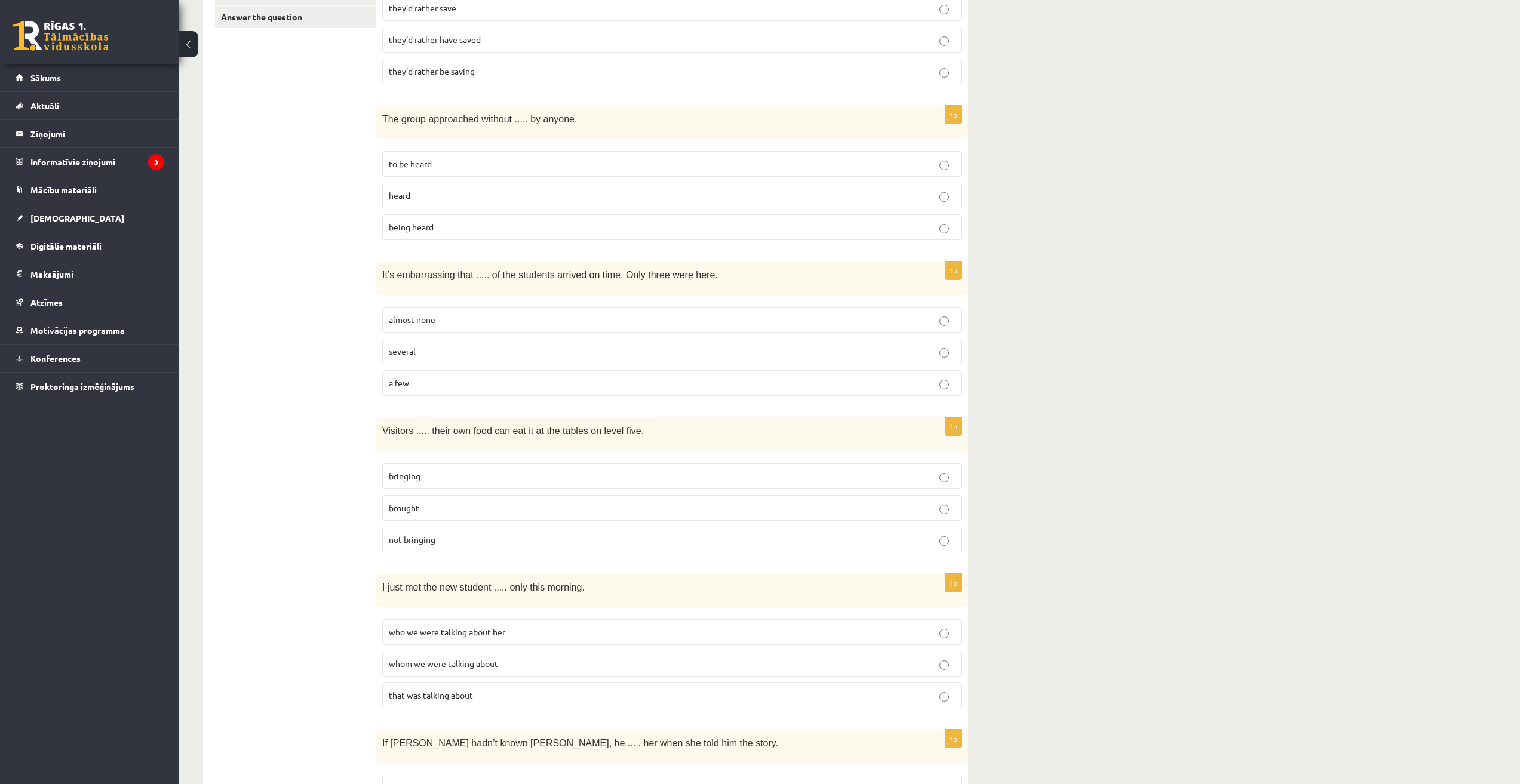
click at [418, 473] on span "bringing" at bounding box center [404, 475] width 32 height 10
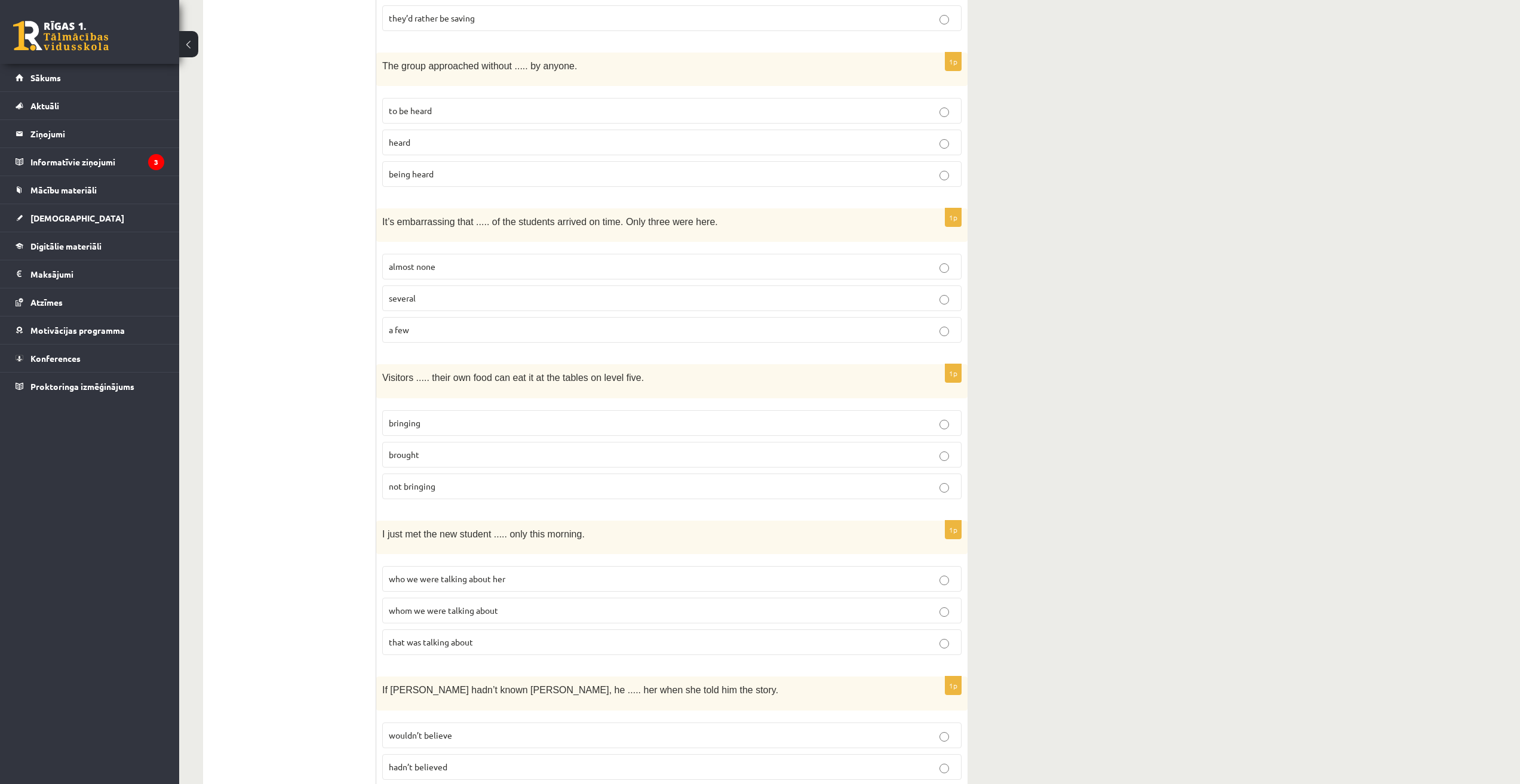
scroll to position [497, 0]
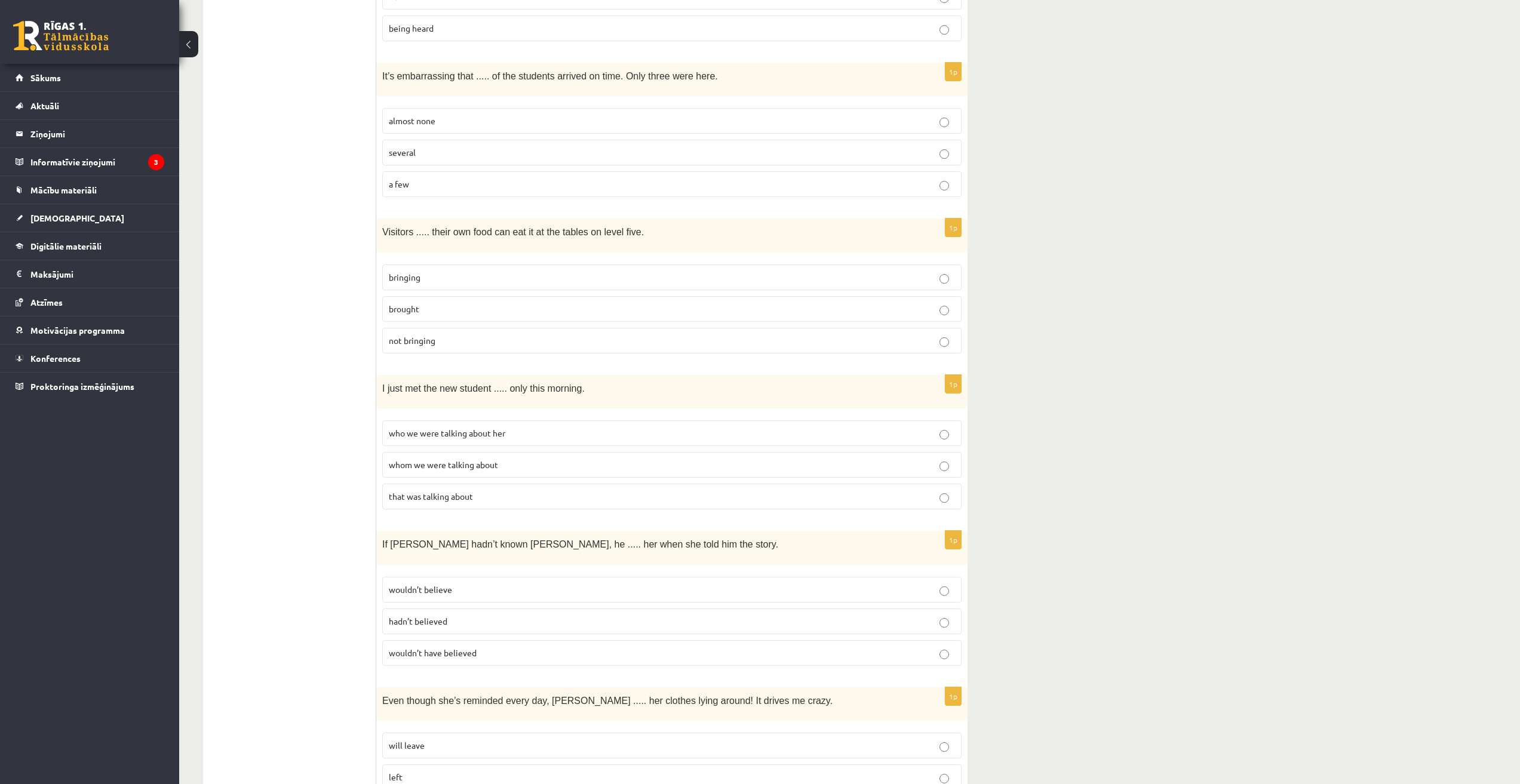
click at [493, 464] on span "whom we were talking about" at bounding box center [443, 464] width 109 height 10
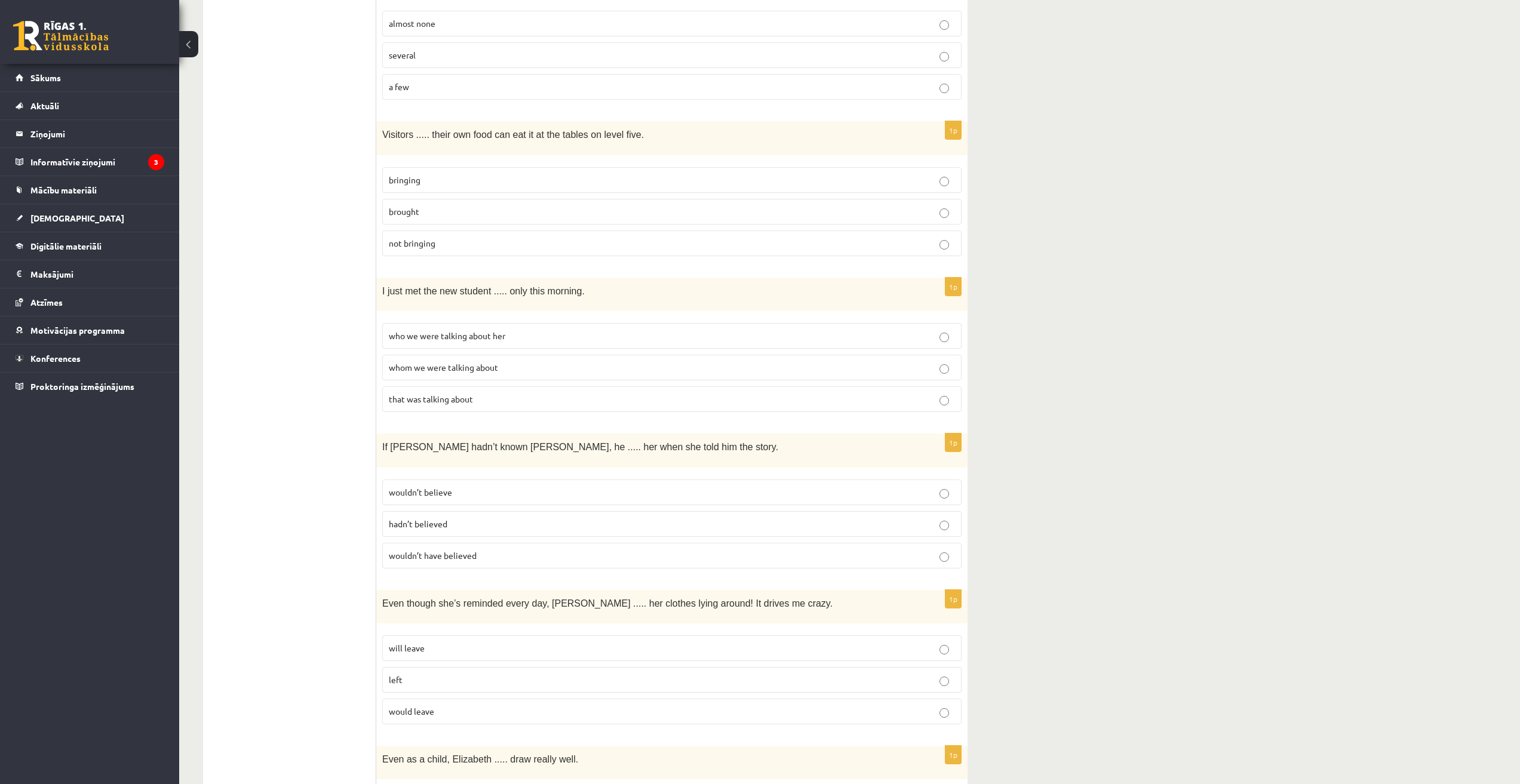
scroll to position [597, 0]
click at [450, 487] on span "wouldn’t believe" at bounding box center [420, 490] width 63 height 10
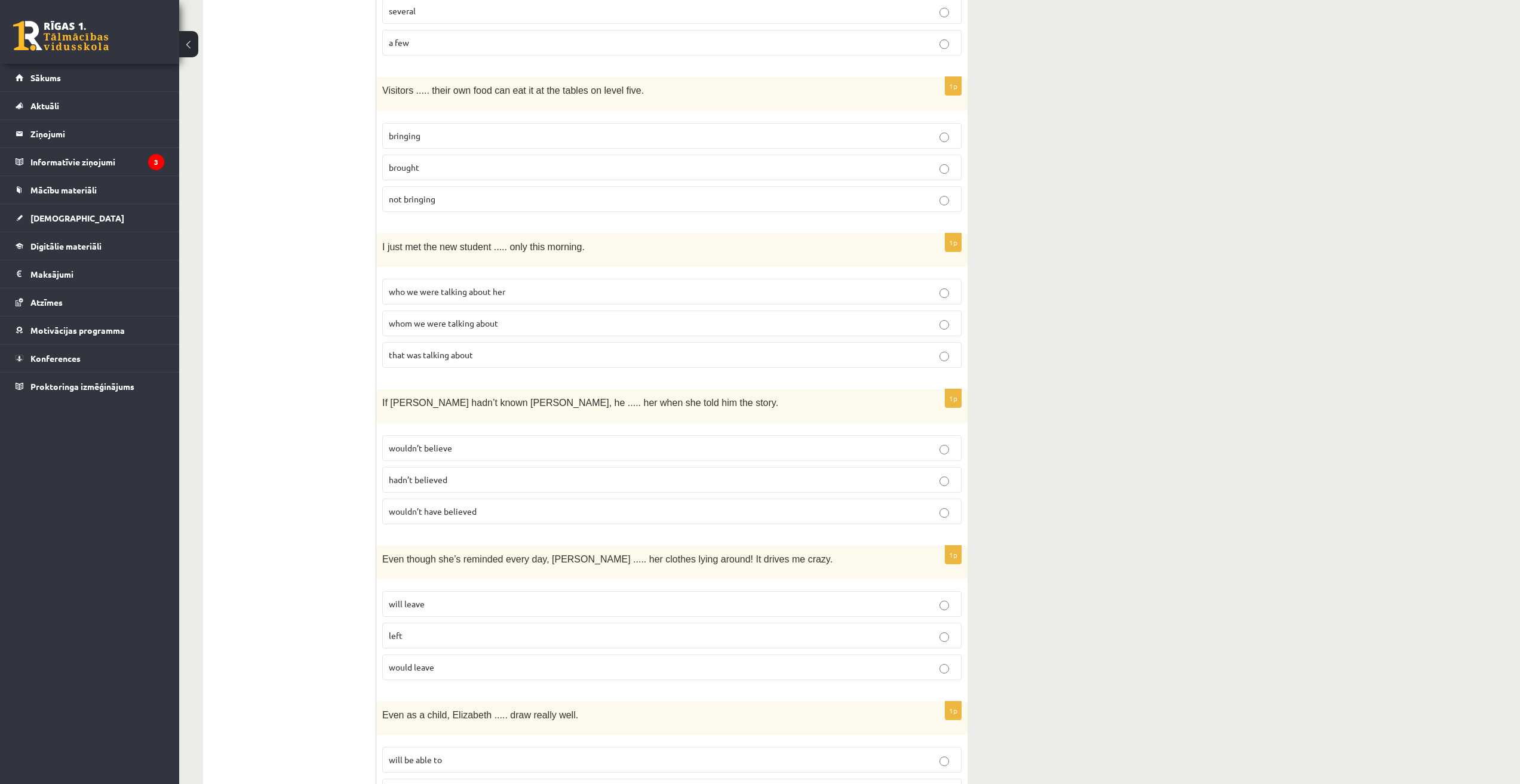
scroll to position [796, 0]
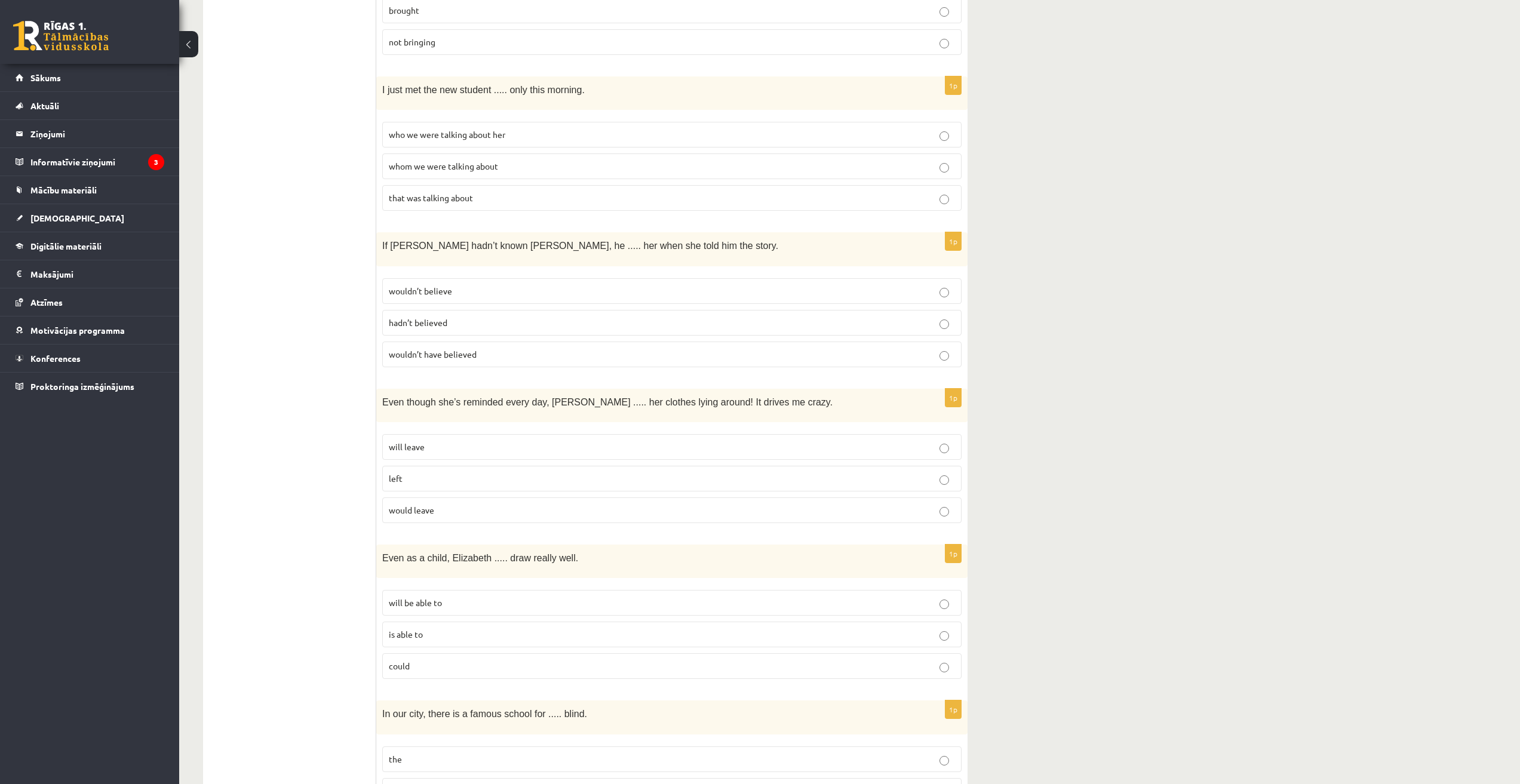
click at [460, 357] on label "wouldn’t have believed" at bounding box center [672, 354] width 580 height 26
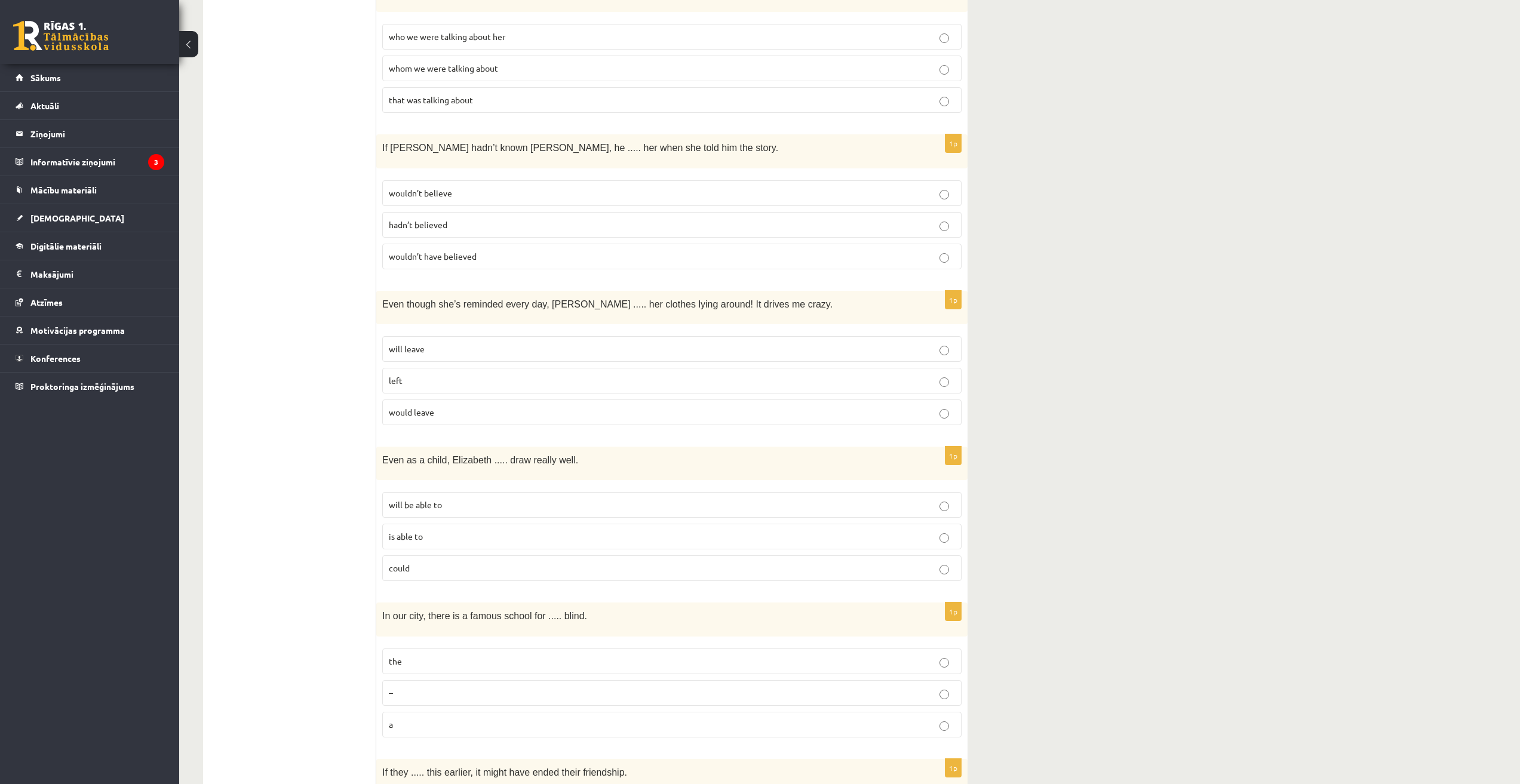
scroll to position [895, 0]
click at [445, 346] on p "will leave" at bounding box center [672, 347] width 566 height 13
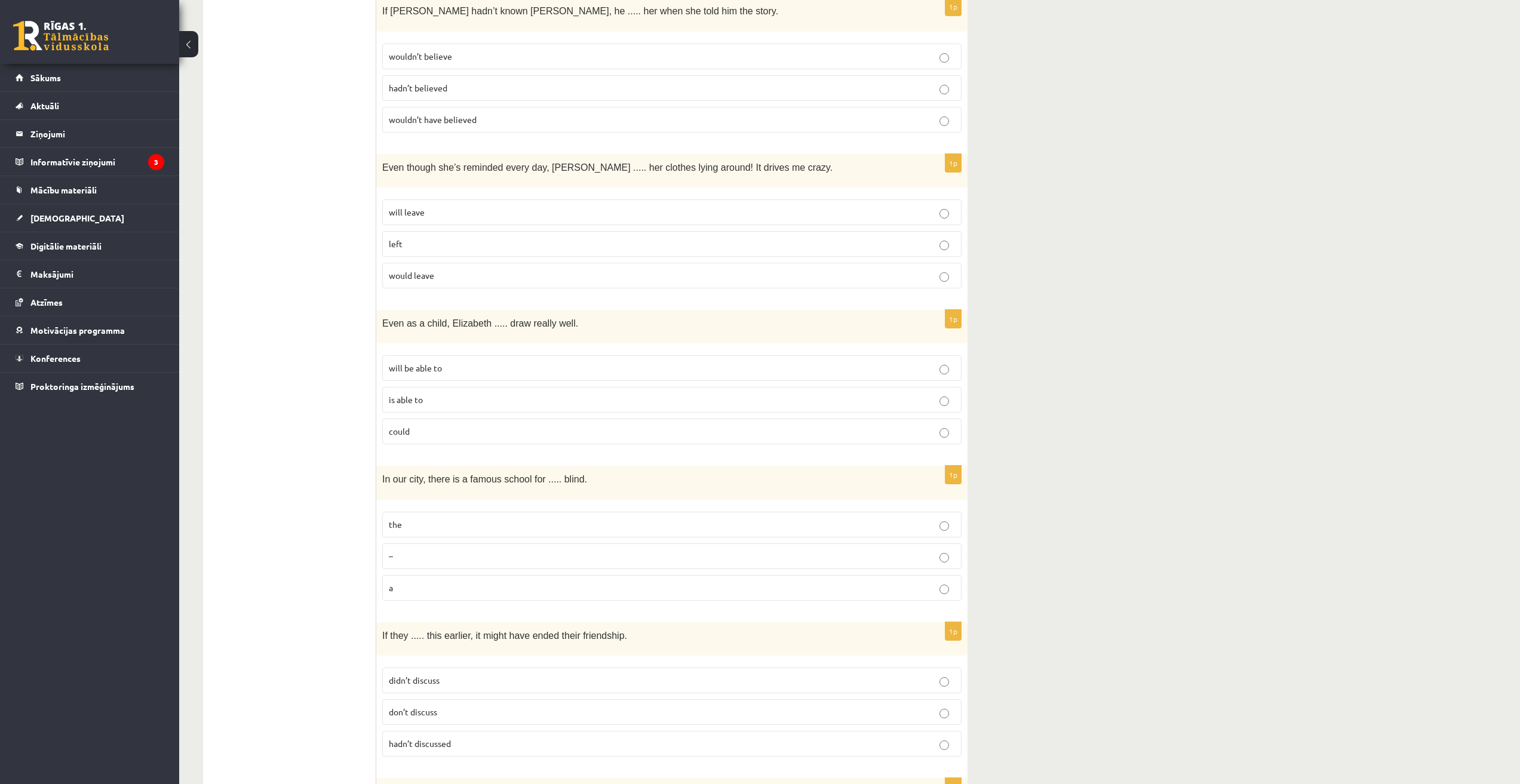
scroll to position [1094, 0]
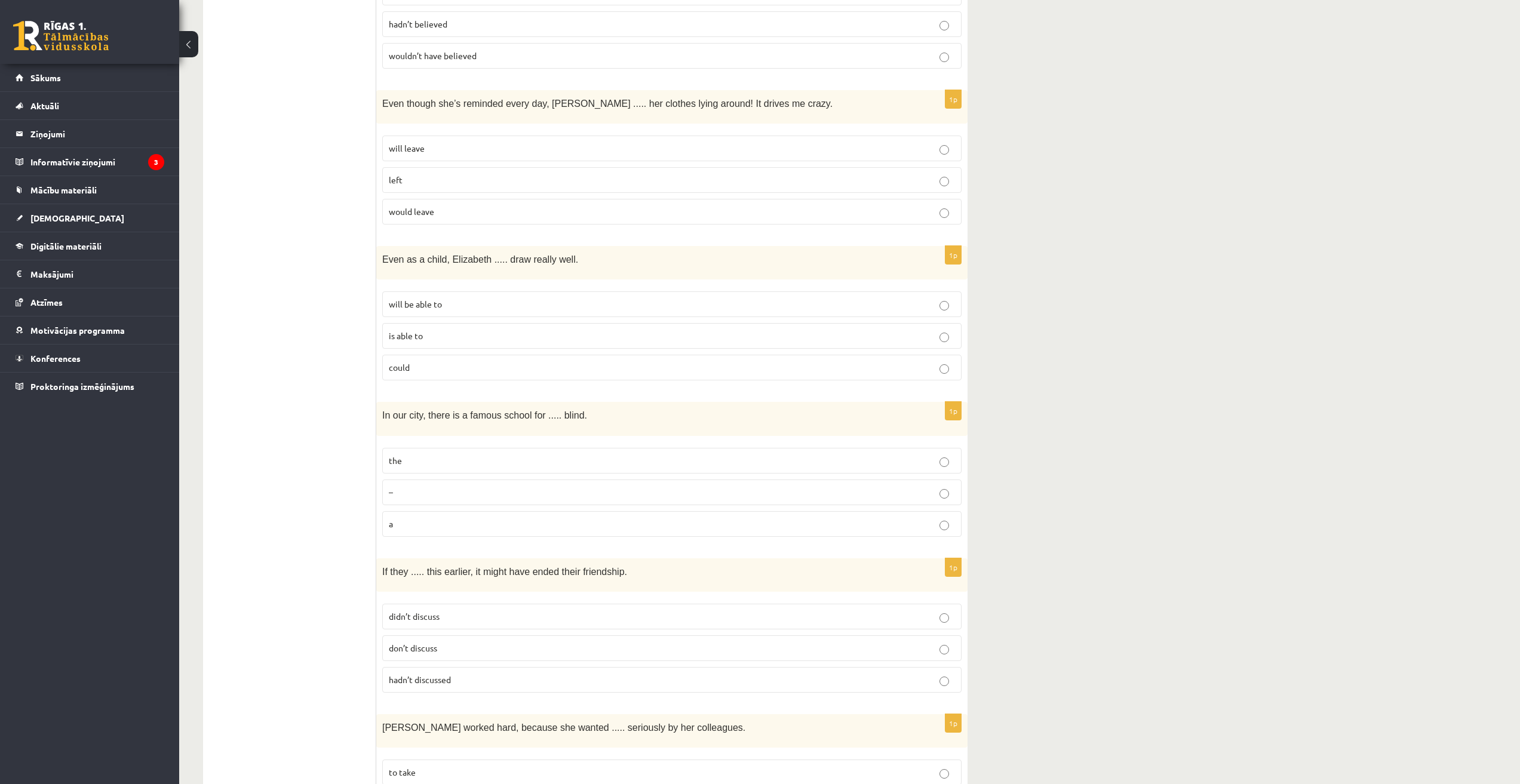
click at [413, 370] on label "could" at bounding box center [672, 367] width 580 height 26
click at [405, 454] on p "the" at bounding box center [672, 460] width 566 height 13
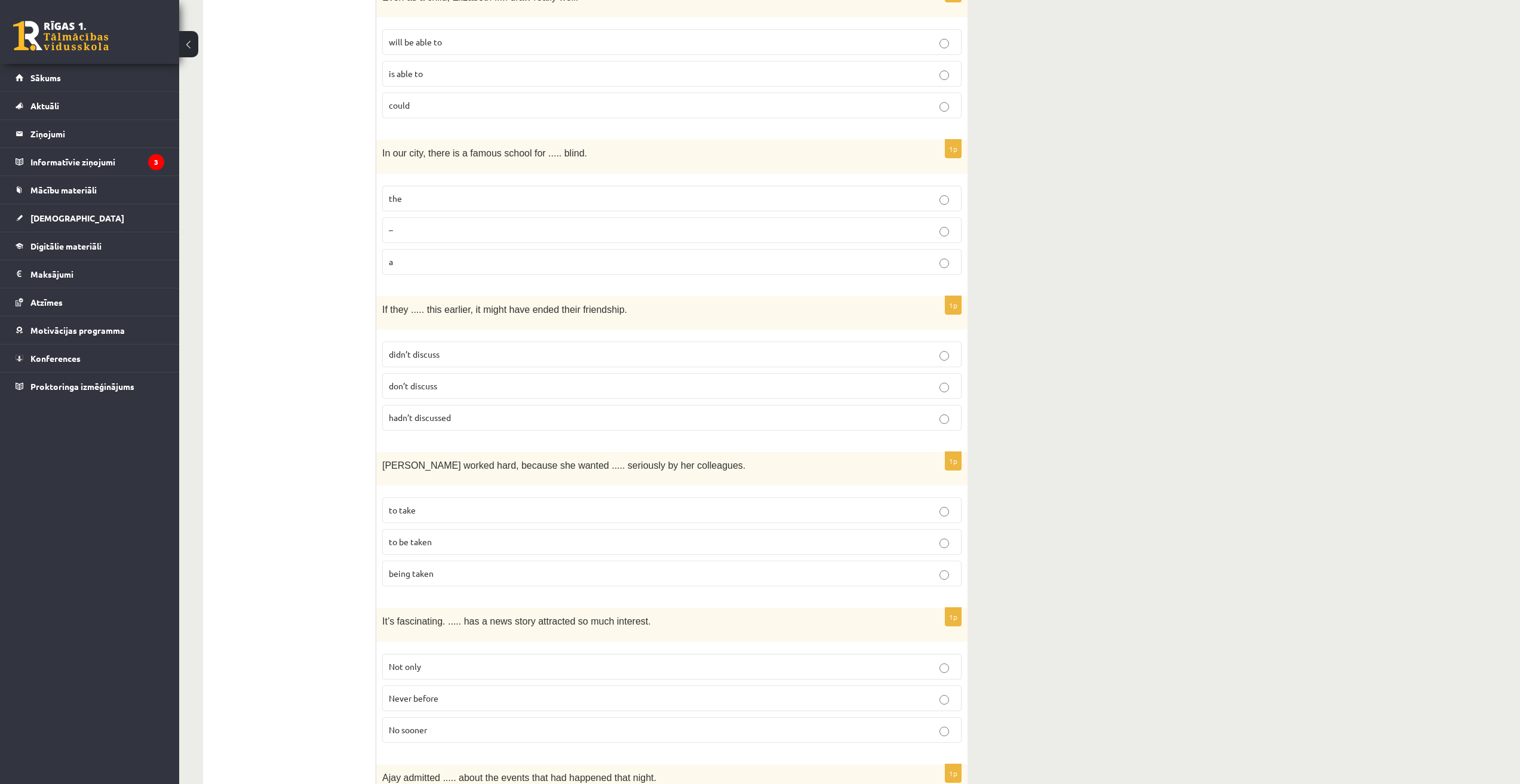
scroll to position [1392, 0]
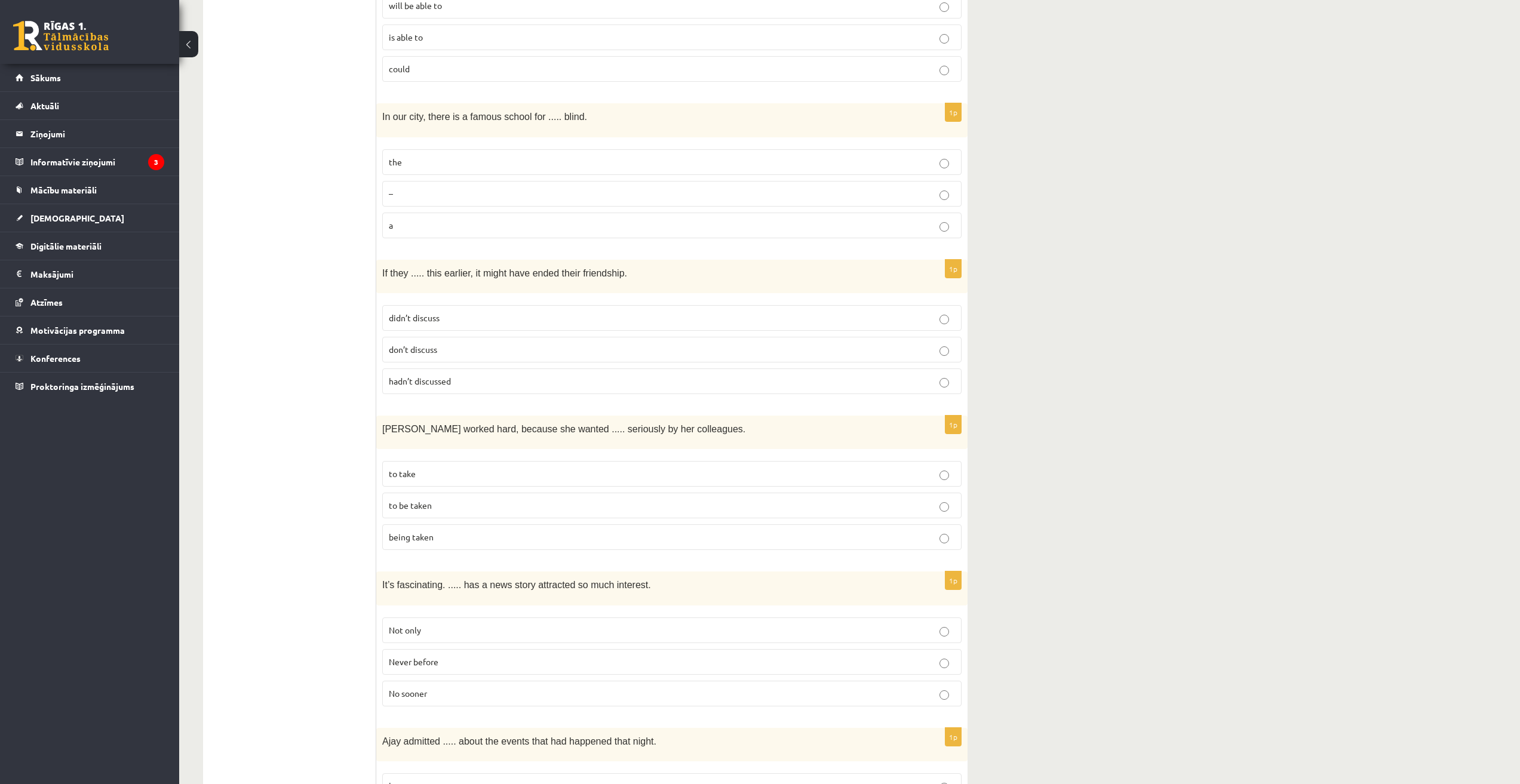
click at [416, 380] on span "hadn’t discussed" at bounding box center [420, 381] width 62 height 10
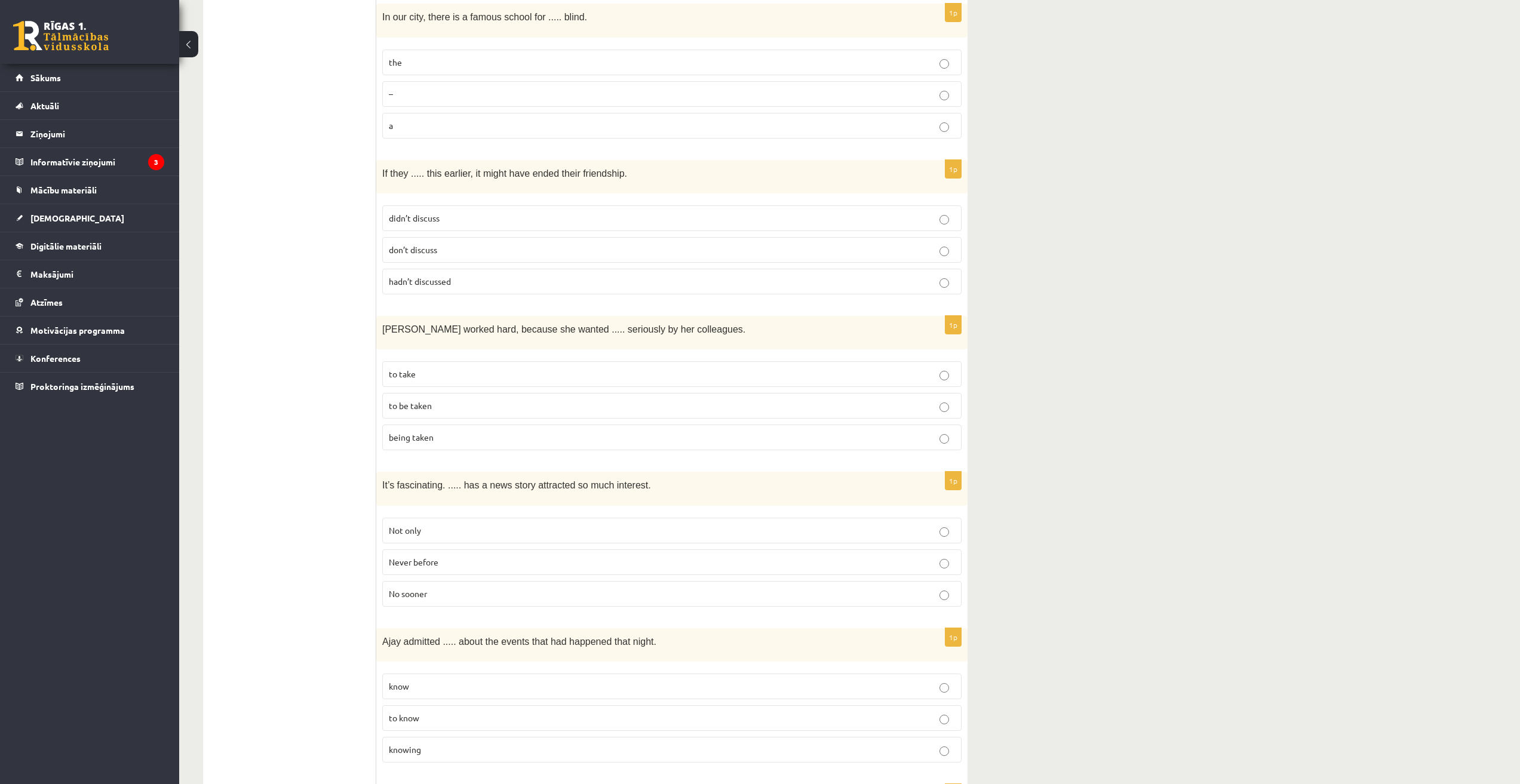
click at [426, 393] on label "to be taken" at bounding box center [672, 406] width 580 height 26
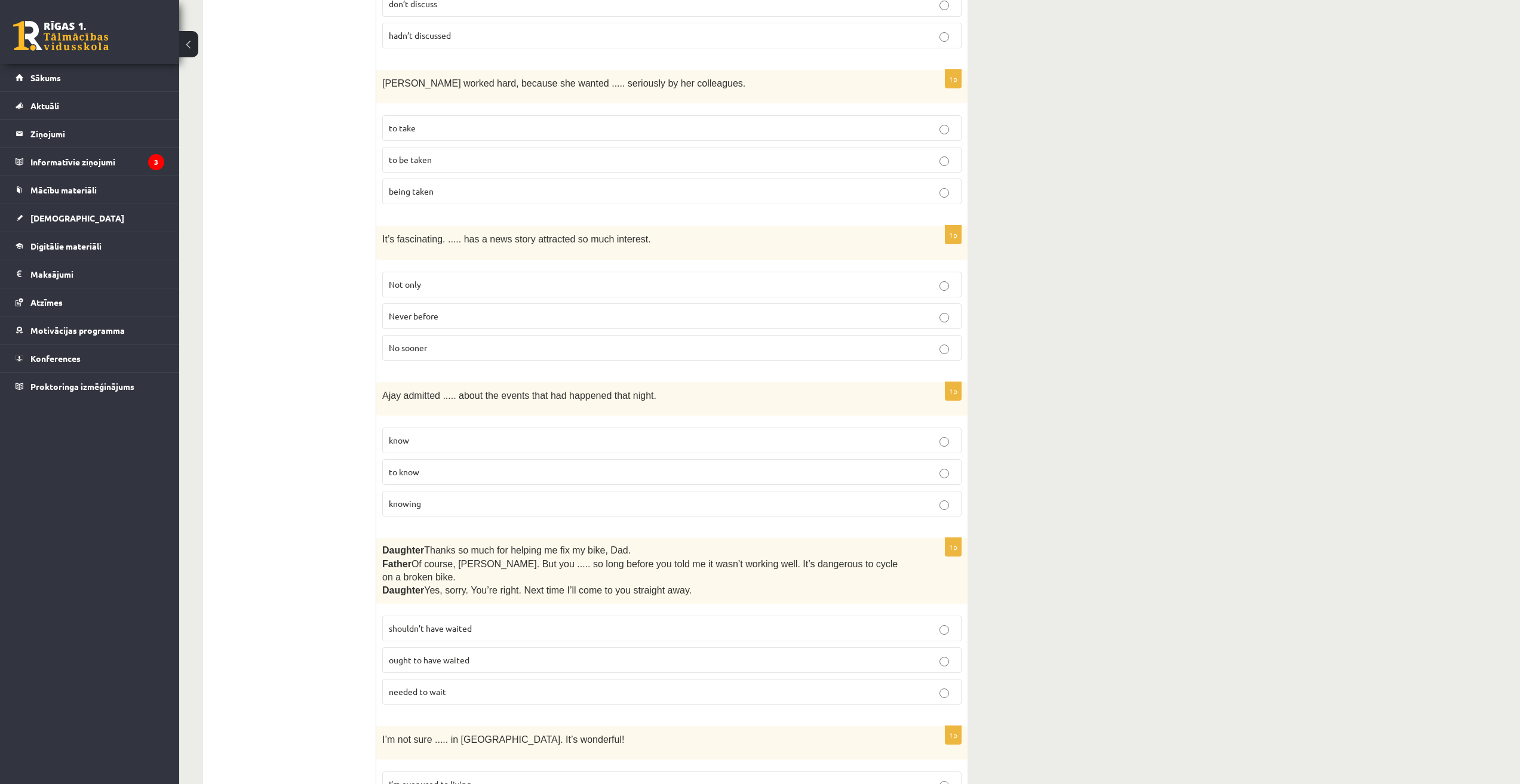
scroll to position [1791, 0]
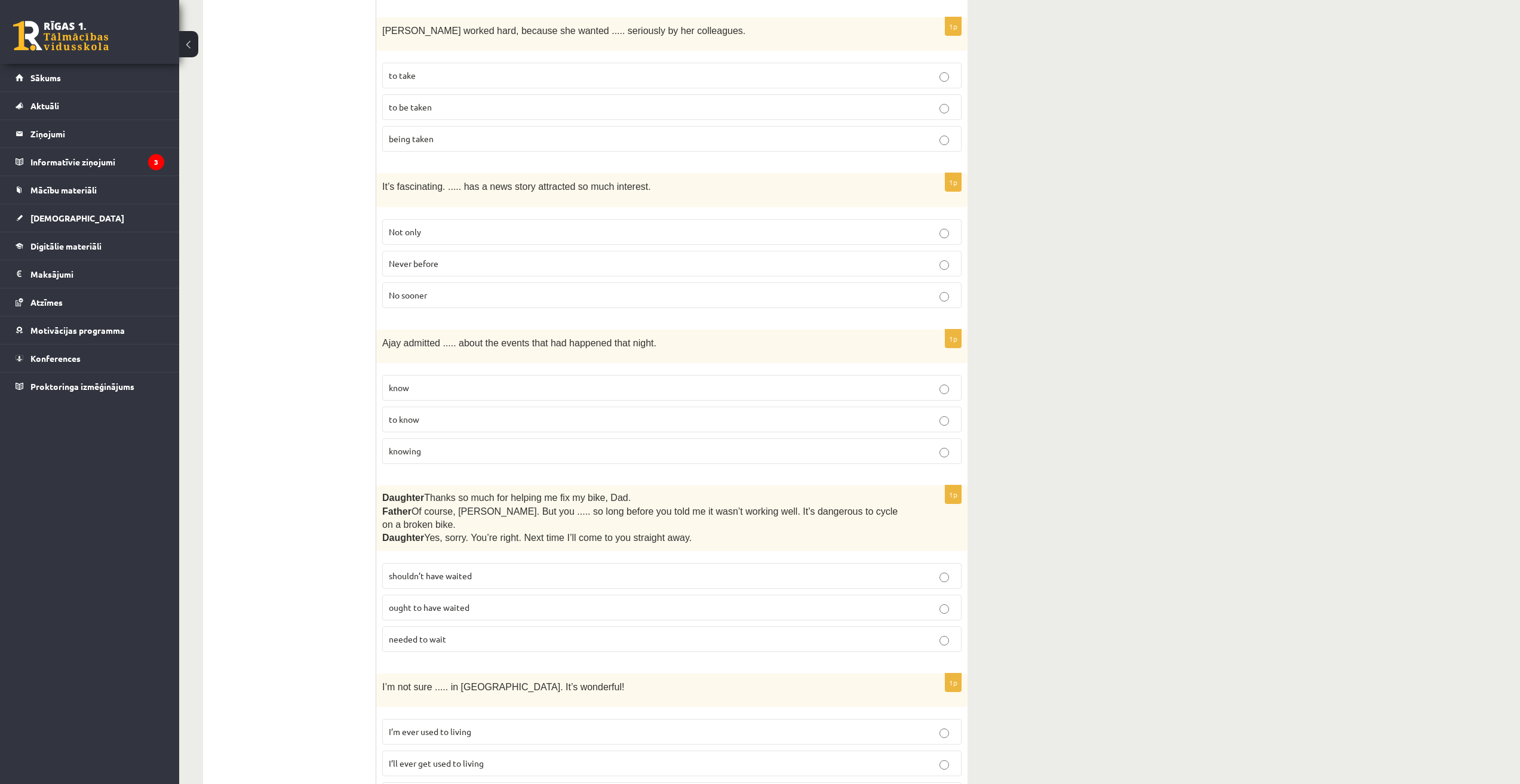
click at [430, 258] on span "Never before" at bounding box center [413, 263] width 50 height 10
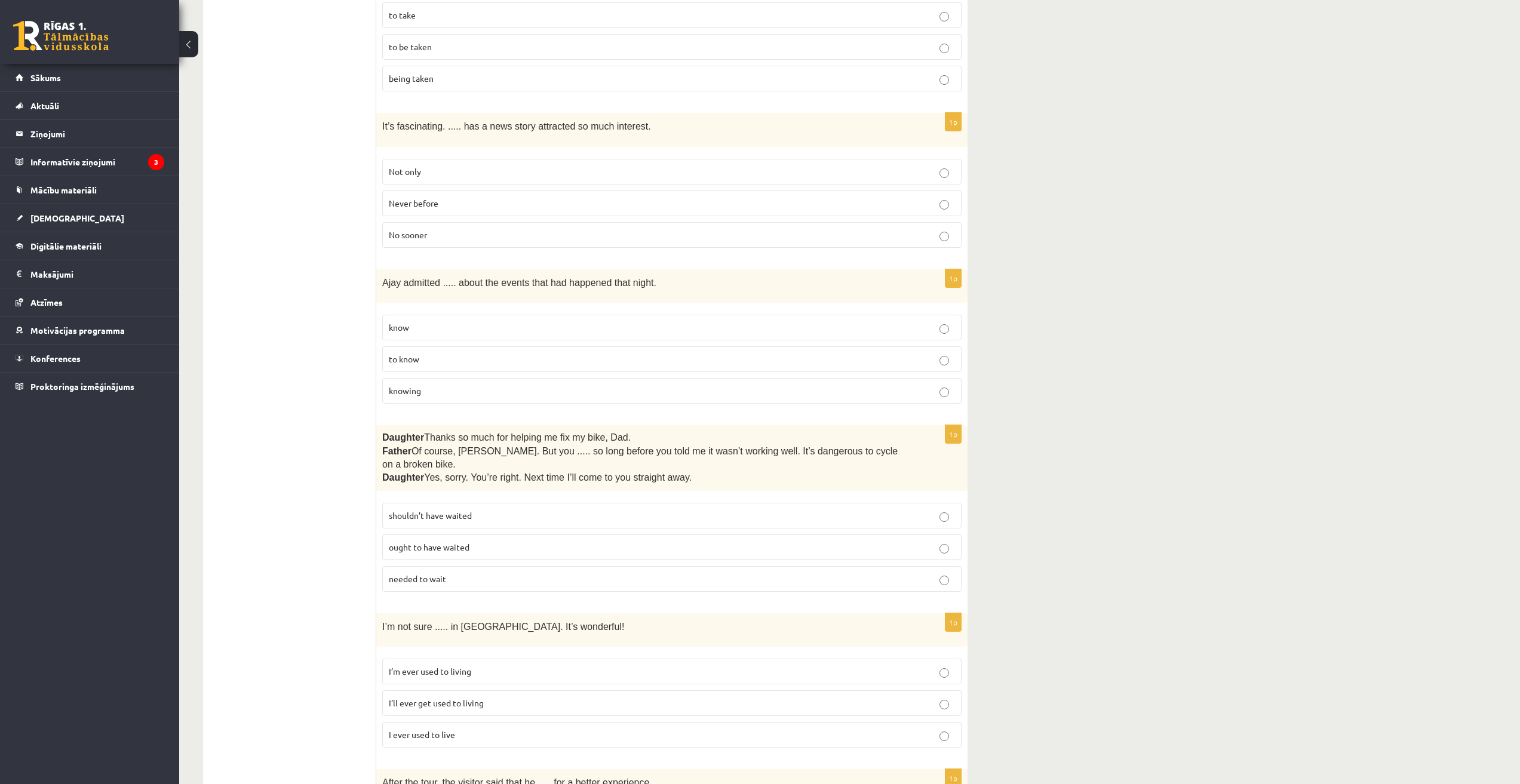
scroll to position [1891, 0]
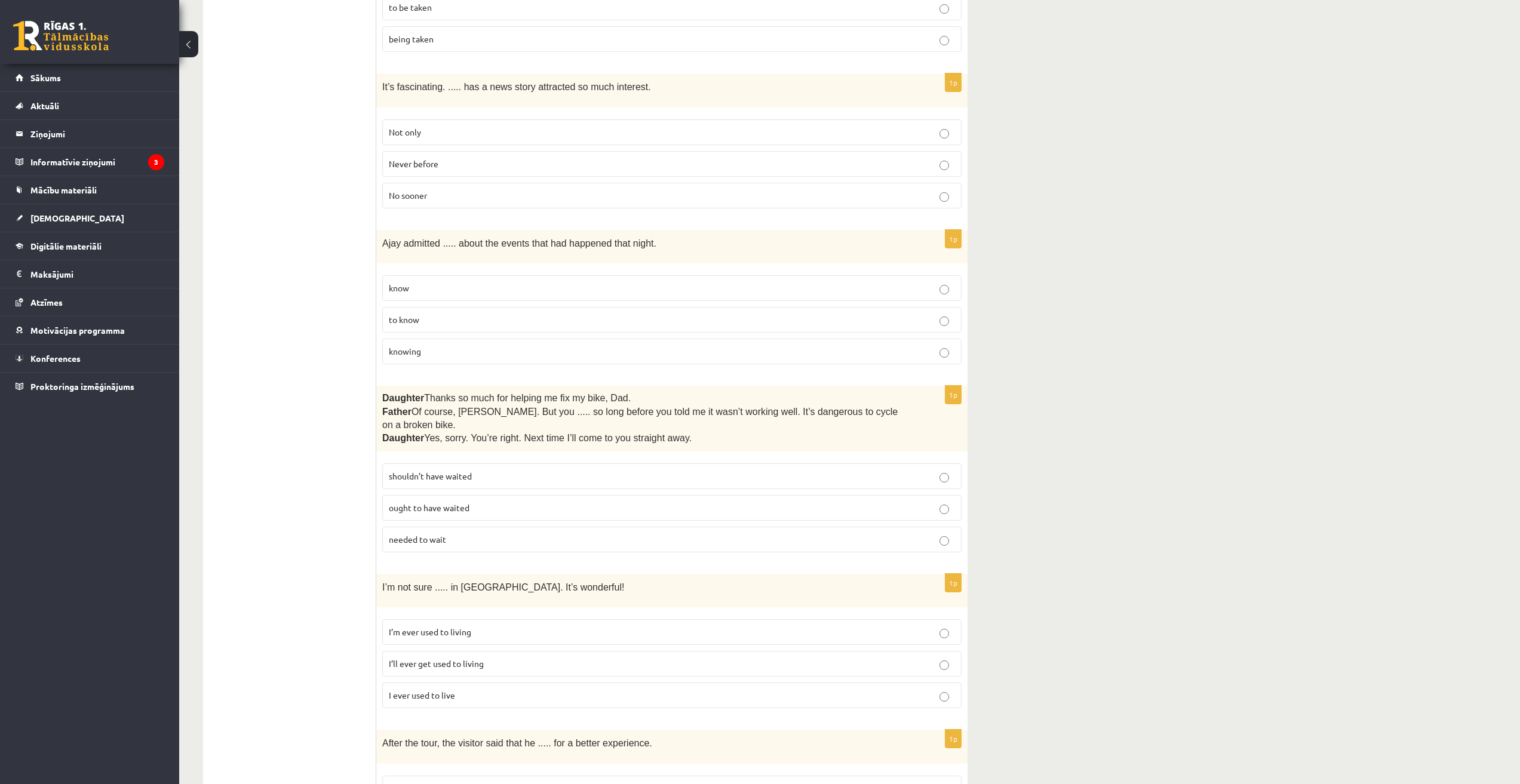
click at [402, 338] on label "knowing" at bounding box center [672, 351] width 580 height 26
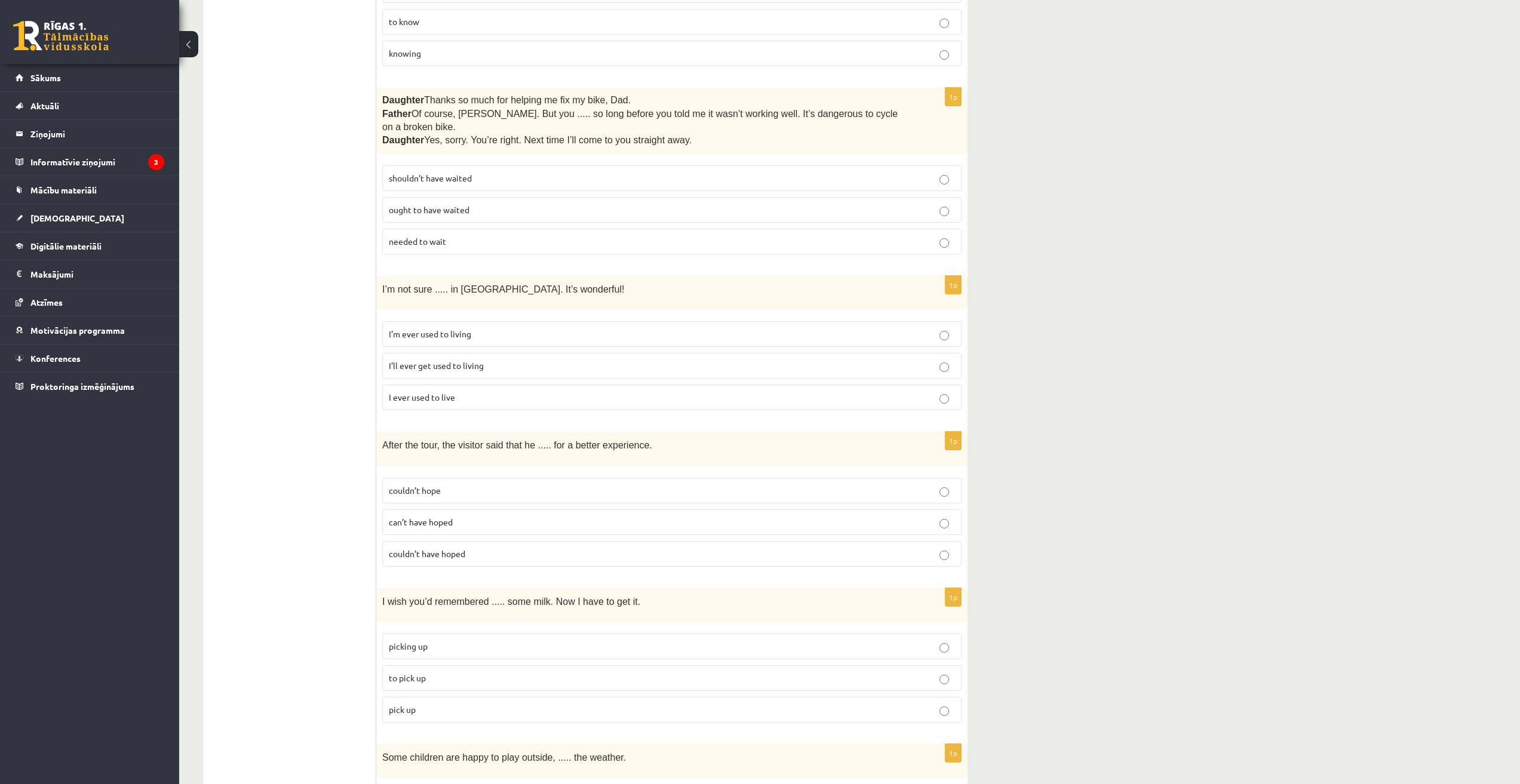
scroll to position [2189, 0]
click at [456, 172] on span "shouldn’t have waited" at bounding box center [430, 177] width 83 height 10
click at [460, 359] on p "I’ll ever get used to living" at bounding box center [672, 365] width 566 height 13
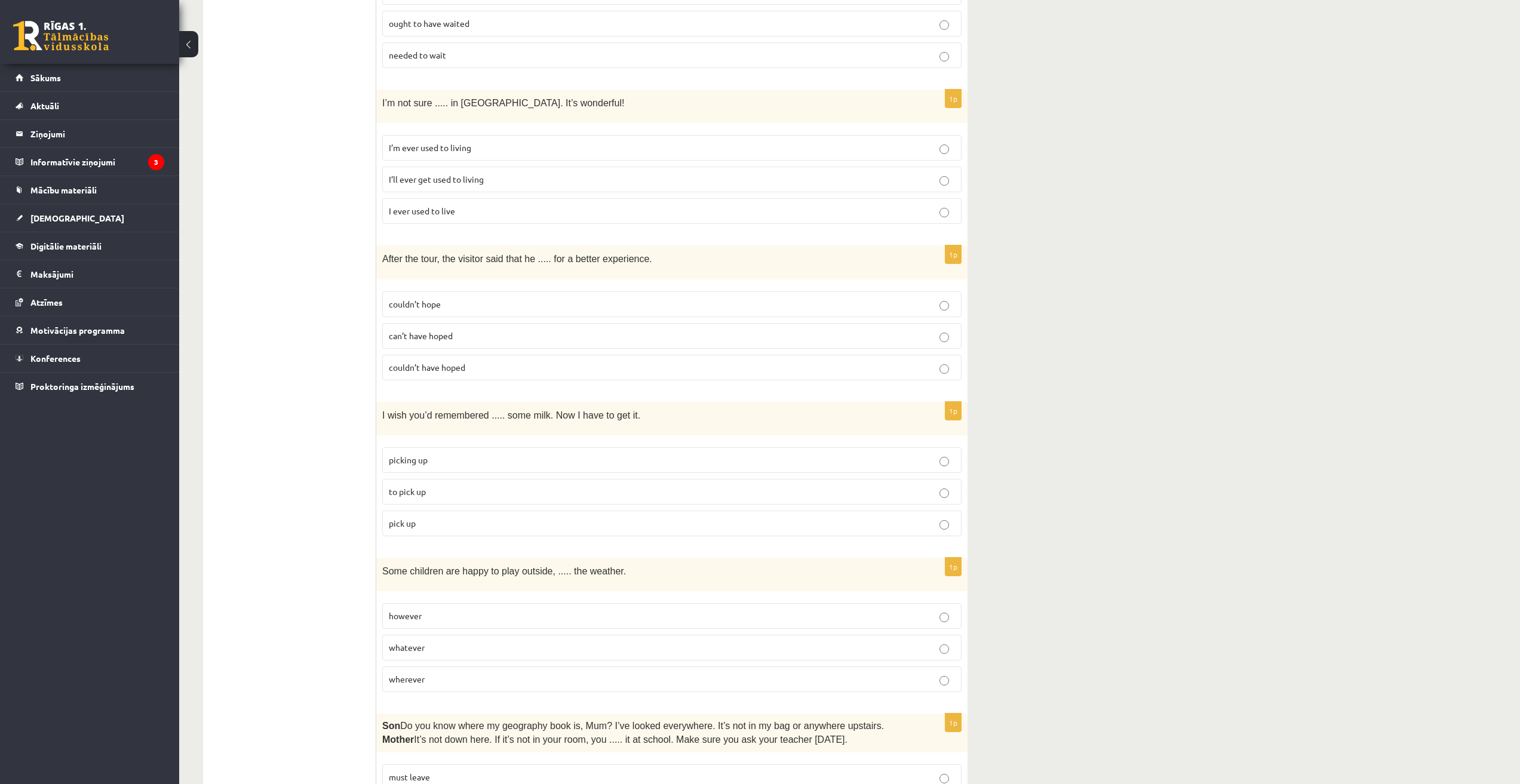
scroll to position [2388, 0]
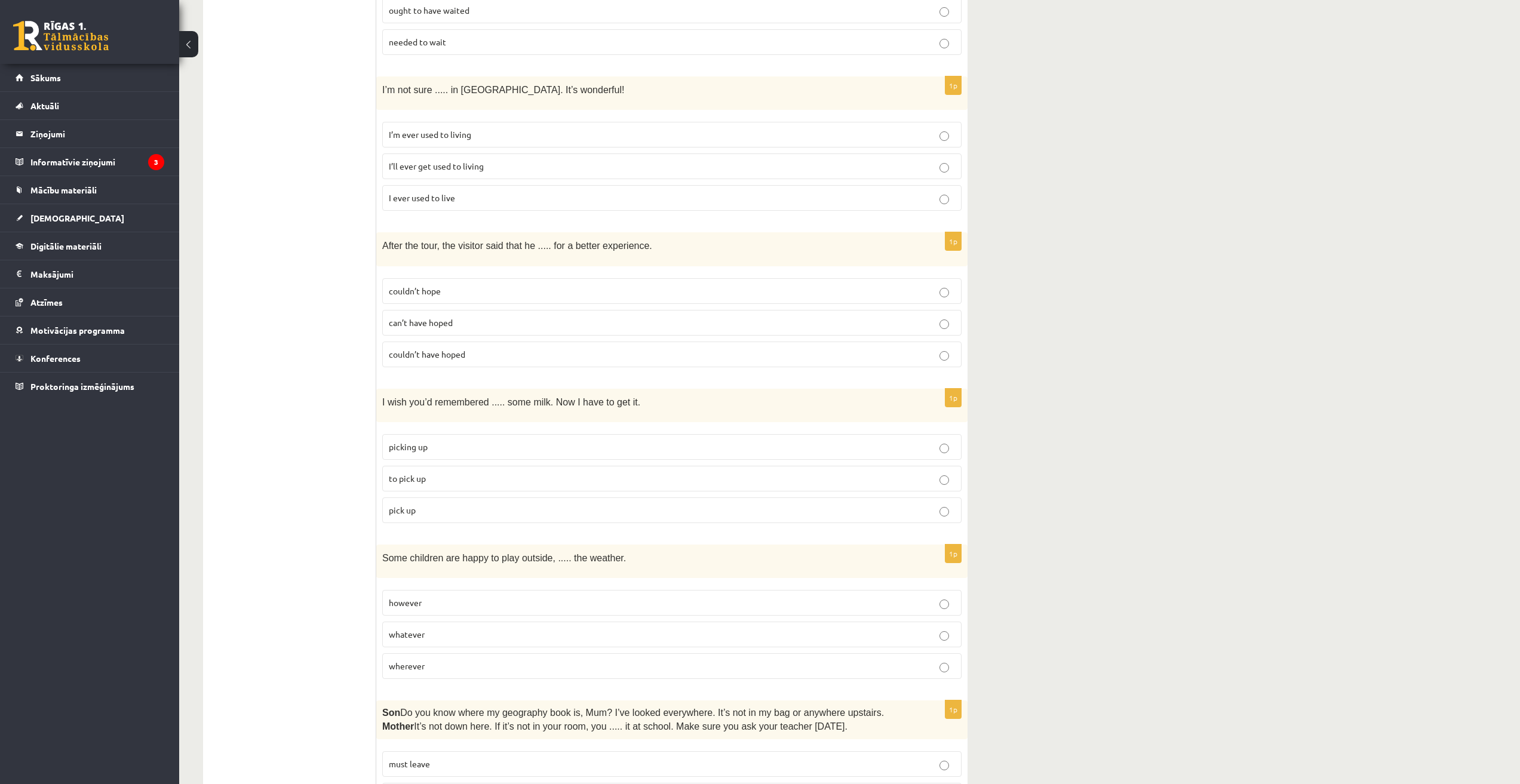
click at [465, 310] on label "can’t have hoped" at bounding box center [672, 323] width 580 height 26
click at [463, 348] on p "couldn’t have hoped" at bounding box center [672, 354] width 566 height 13
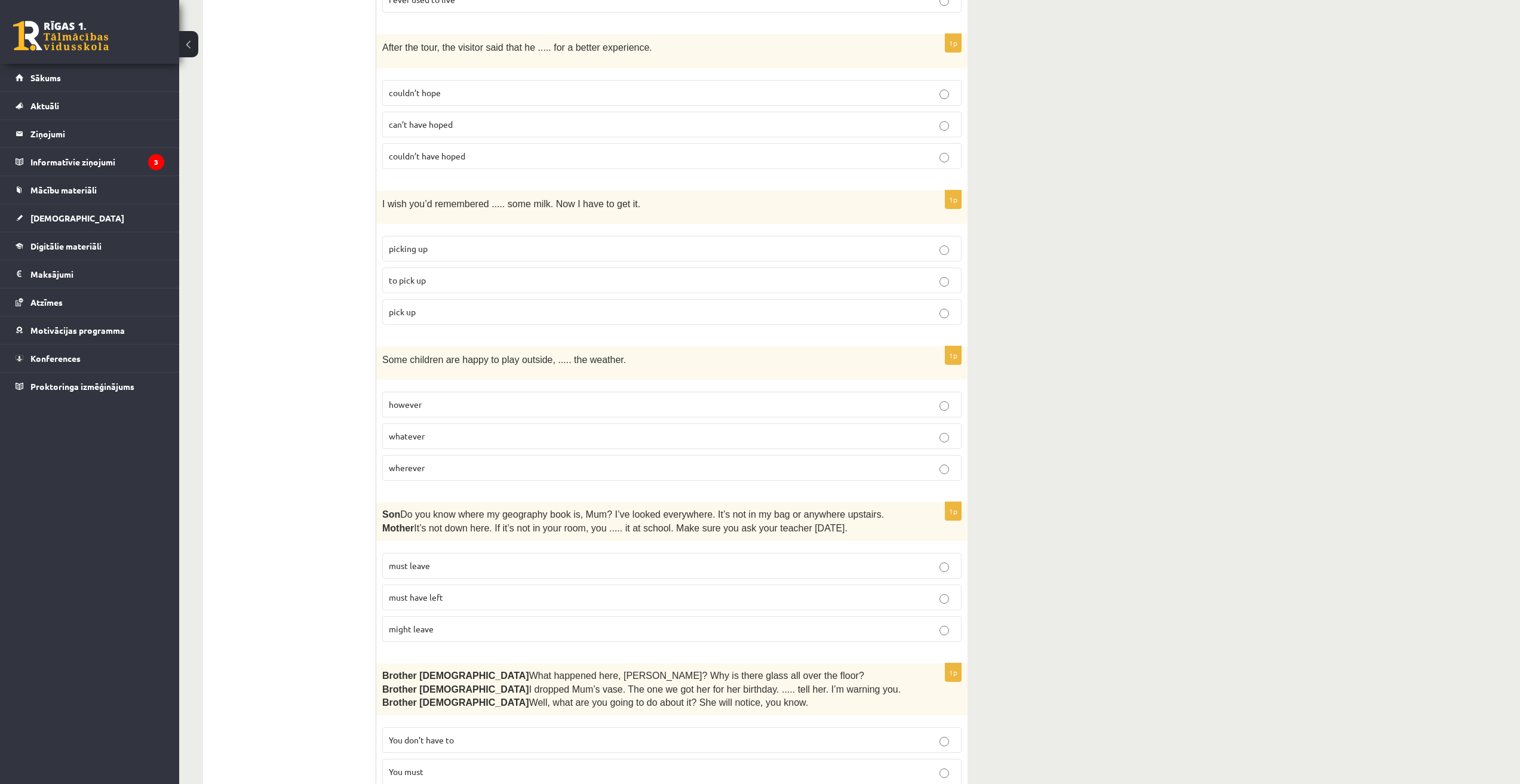
scroll to position [2586, 0]
click at [437, 274] on p "to pick up" at bounding box center [672, 280] width 566 height 13
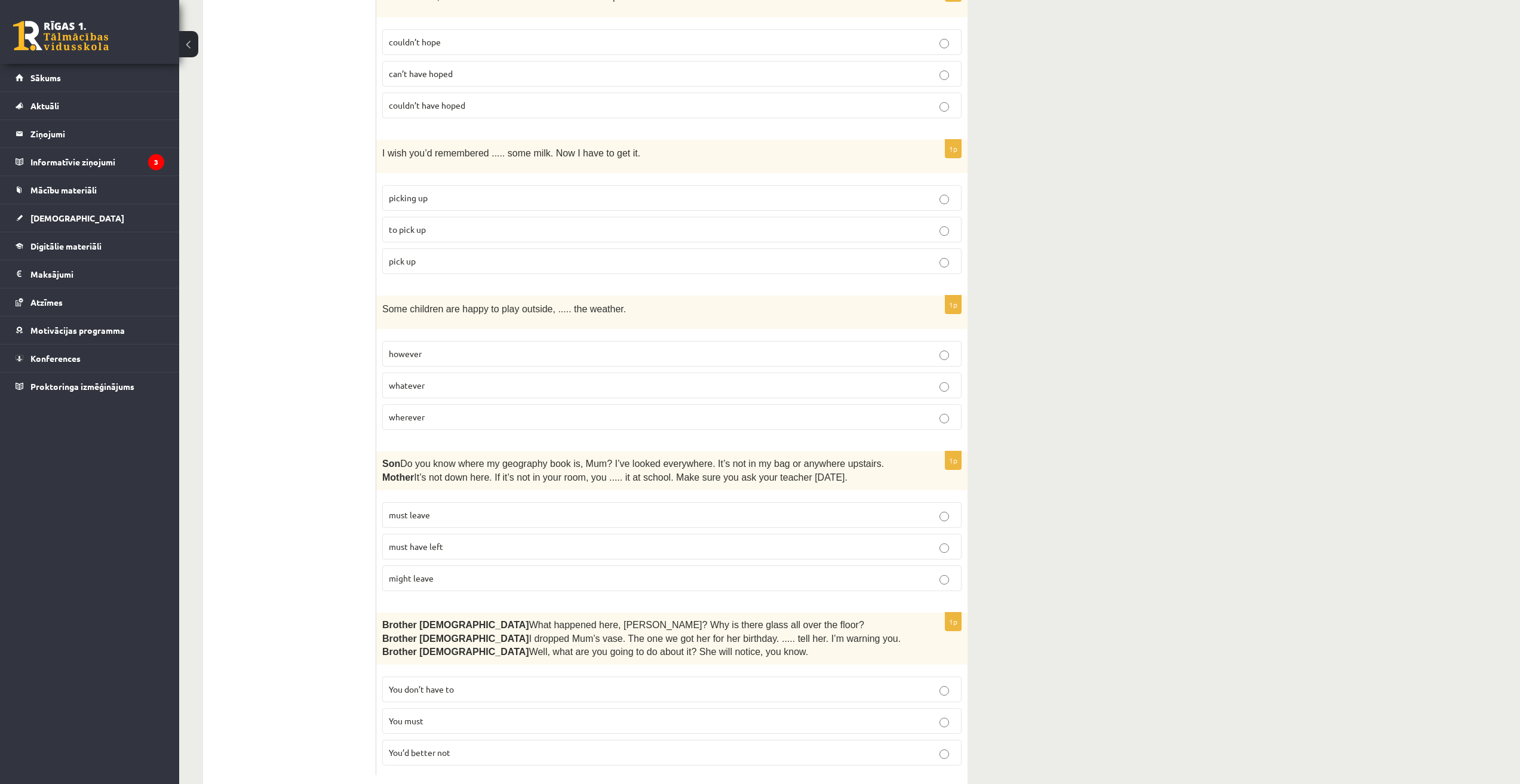
scroll to position [2640, 0]
click at [435, 375] on p "whatever" at bounding box center [672, 381] width 566 height 13
click at [439, 537] on span "must have left" at bounding box center [416, 542] width 54 height 10
drag, startPoint x: 471, startPoint y: 721, endPoint x: 456, endPoint y: 704, distance: 22.7
click at [470, 742] on p "You’d better not" at bounding box center [672, 748] width 566 height 13
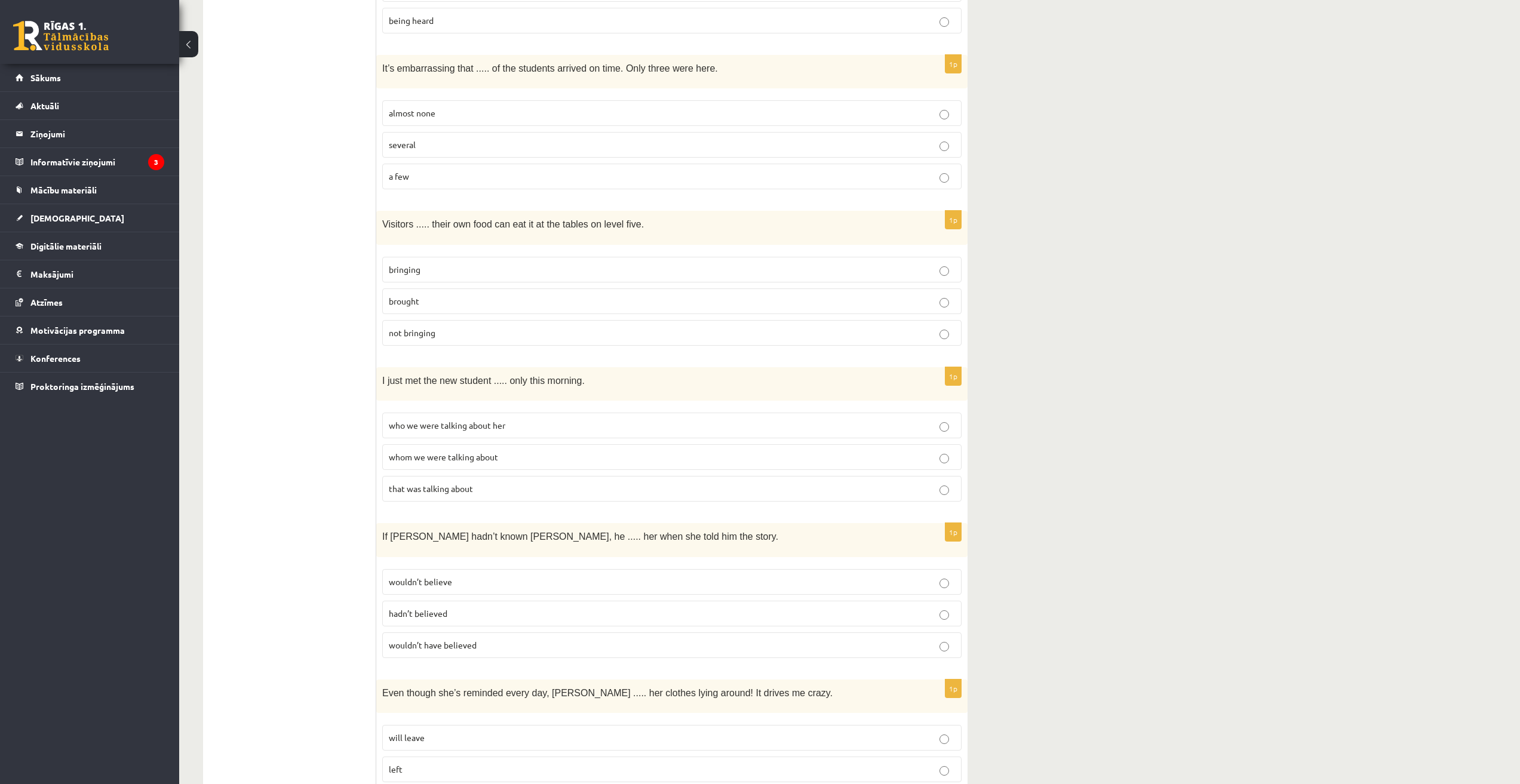
scroll to position [0, 0]
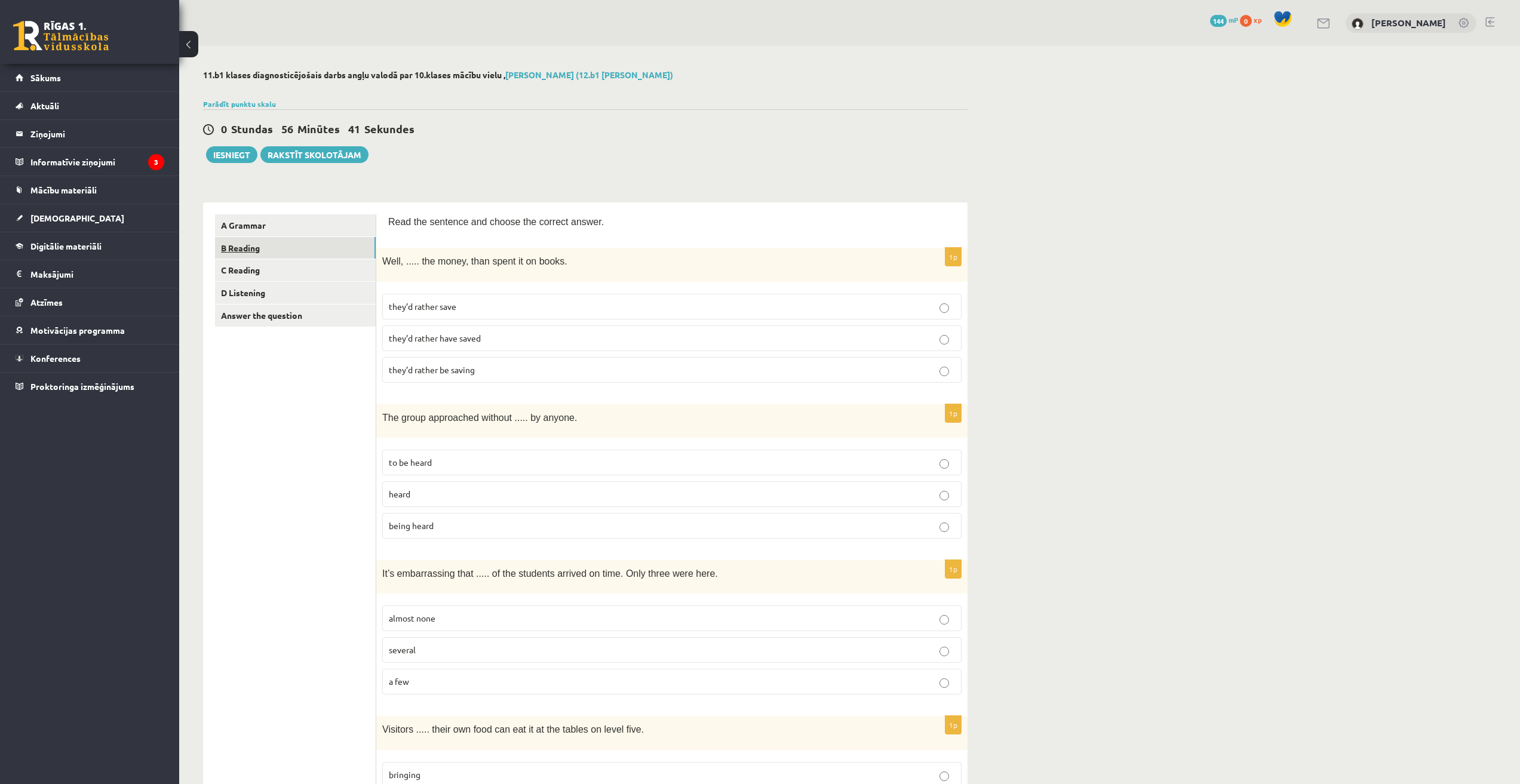
click at [261, 248] on link "B Reading" at bounding box center [295, 248] width 160 height 22
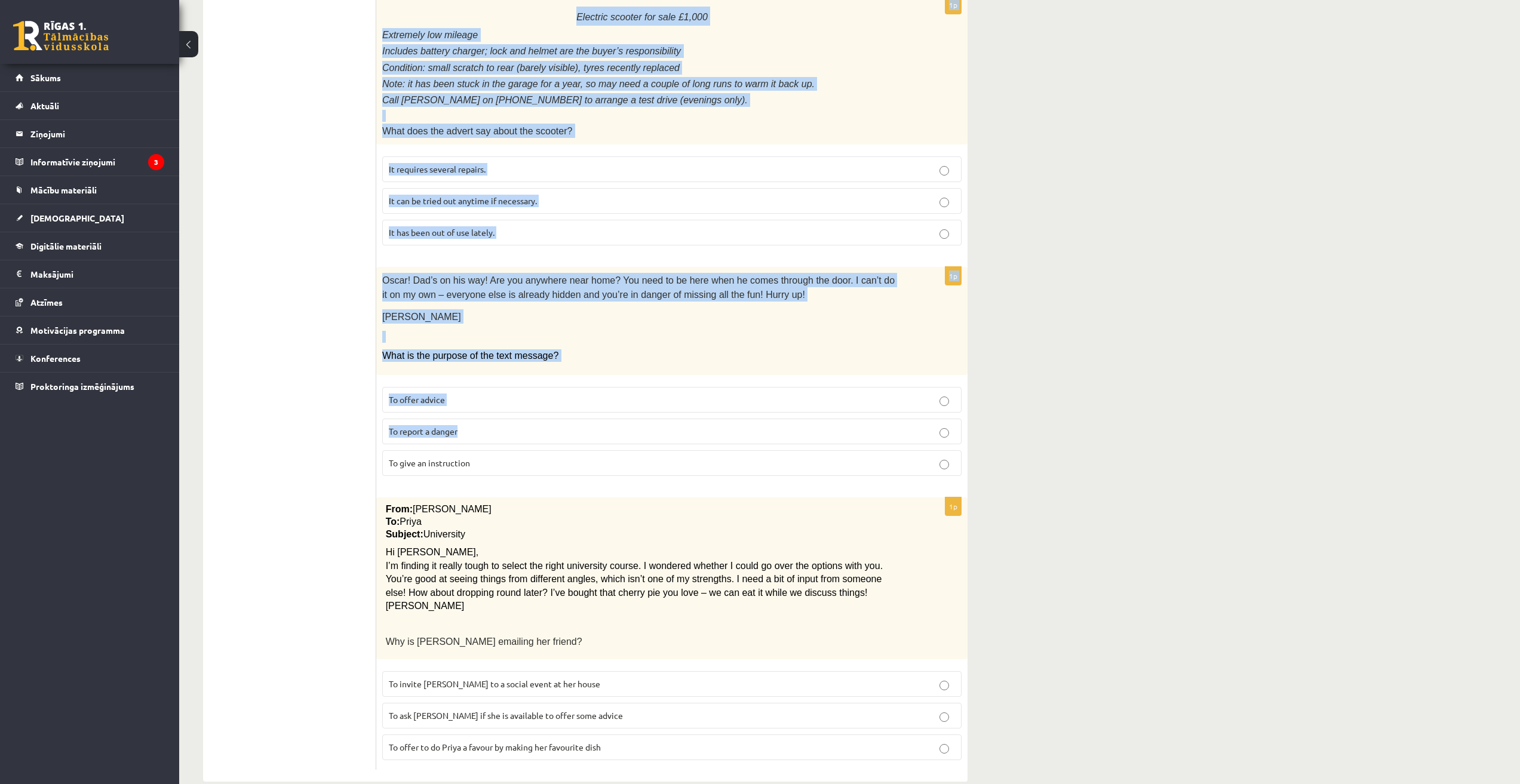
scroll to position [1041, 0]
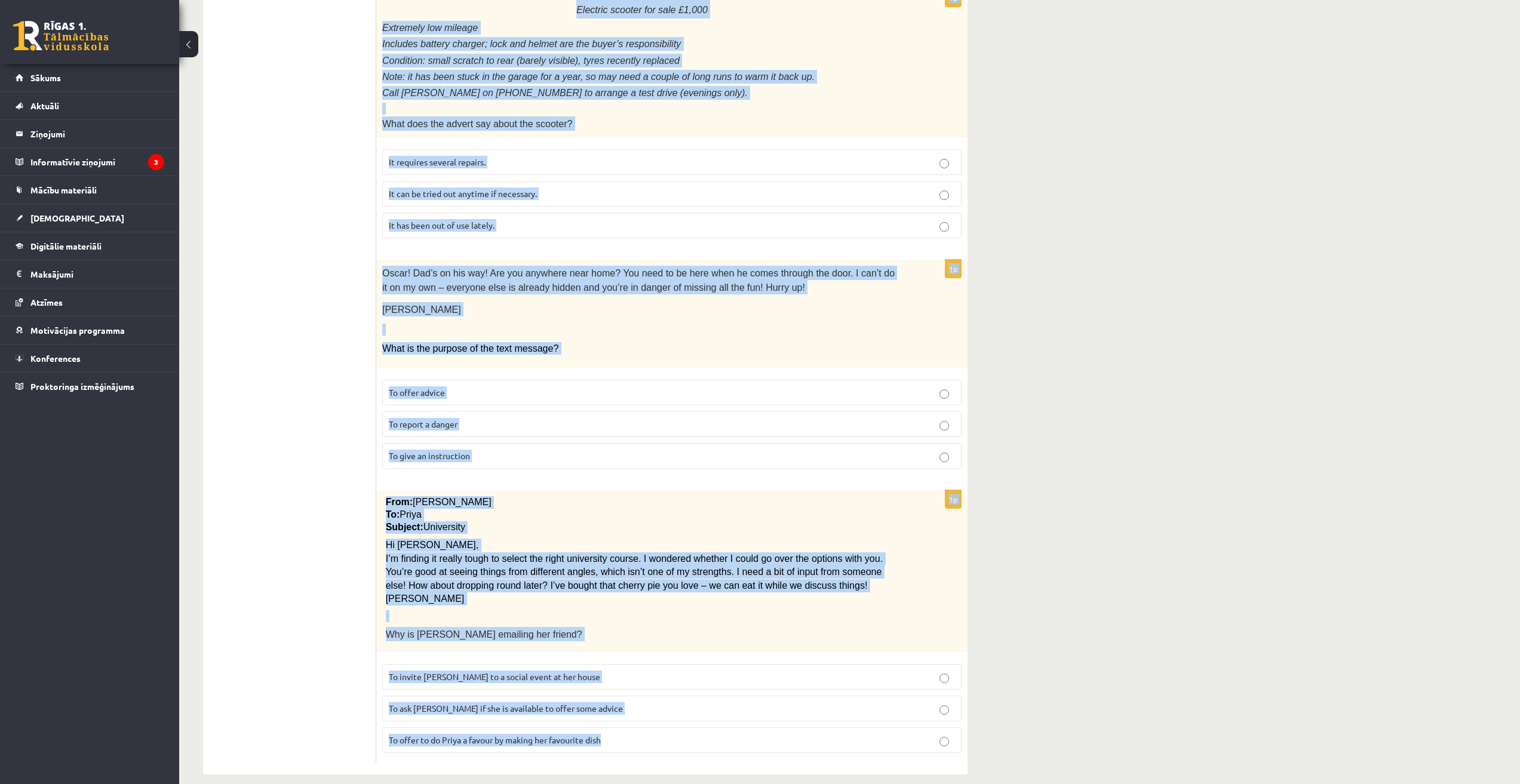
drag, startPoint x: 389, startPoint y: 211, endPoint x: 1072, endPoint y: 714, distance: 848.2
copy form "Read the text and choose the correct answer. 1p Library notice The library will…"
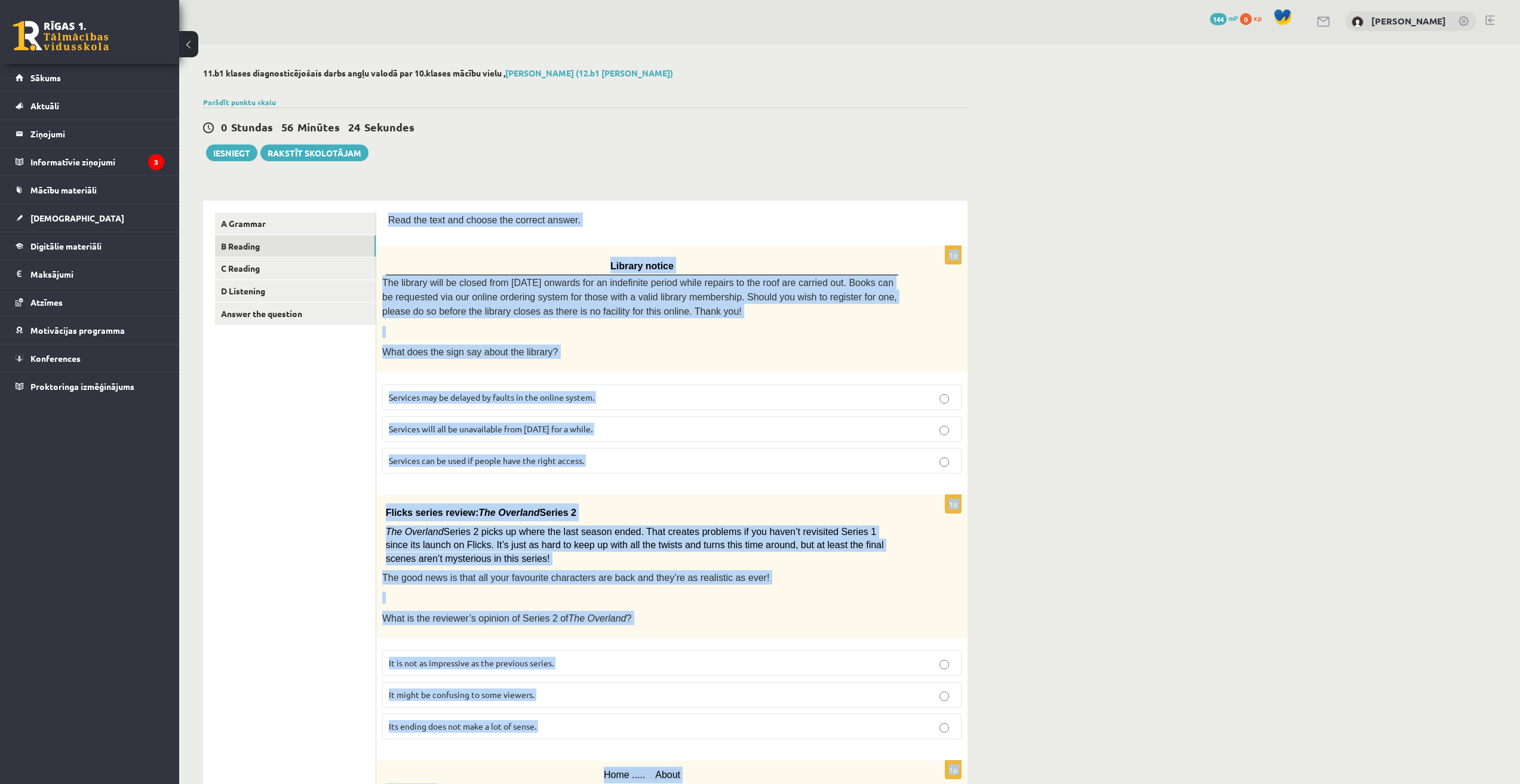
scroll to position [0, 0]
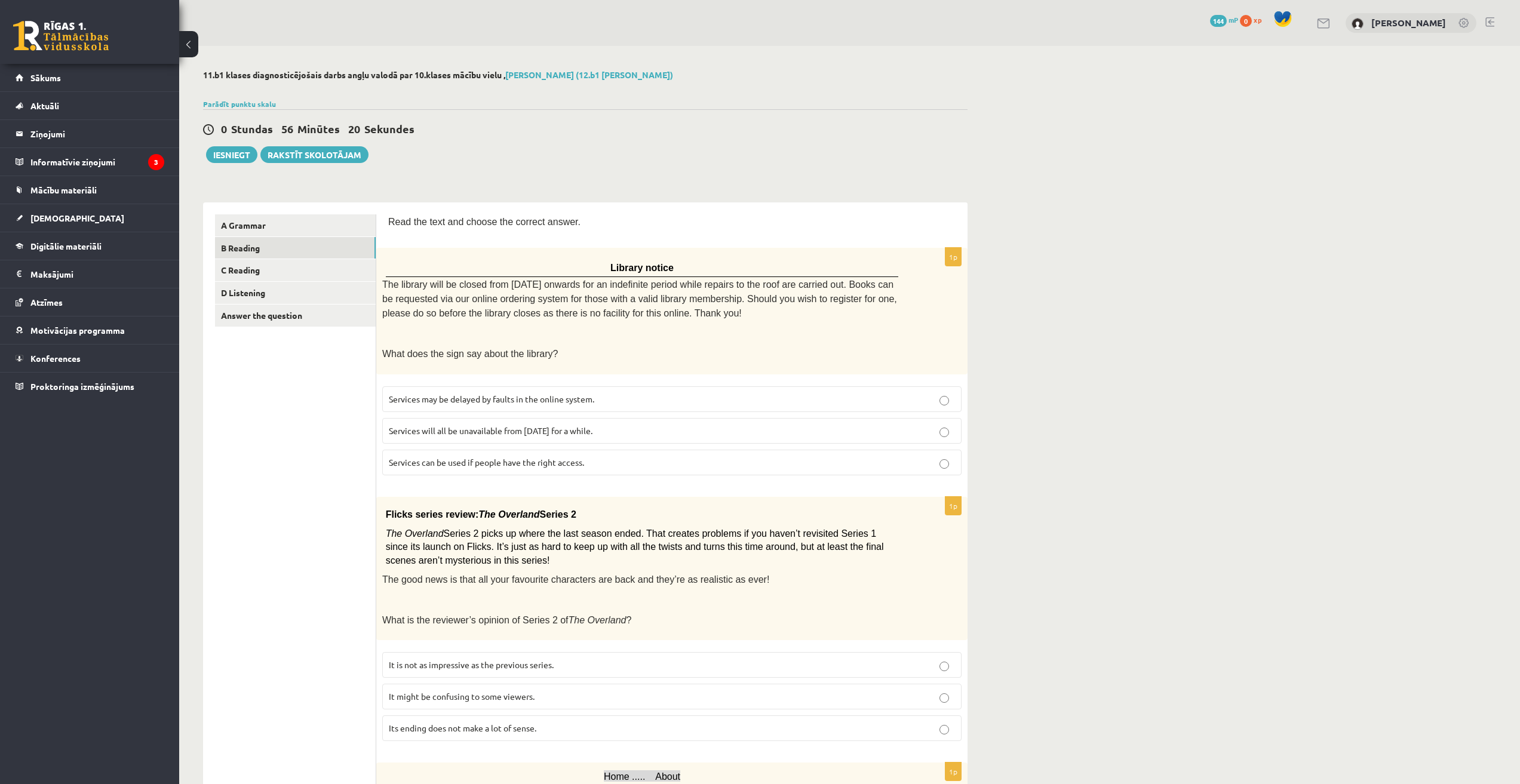
click at [564, 457] on span "Services can be used if people have the right access." at bounding box center [486, 462] width 195 height 10
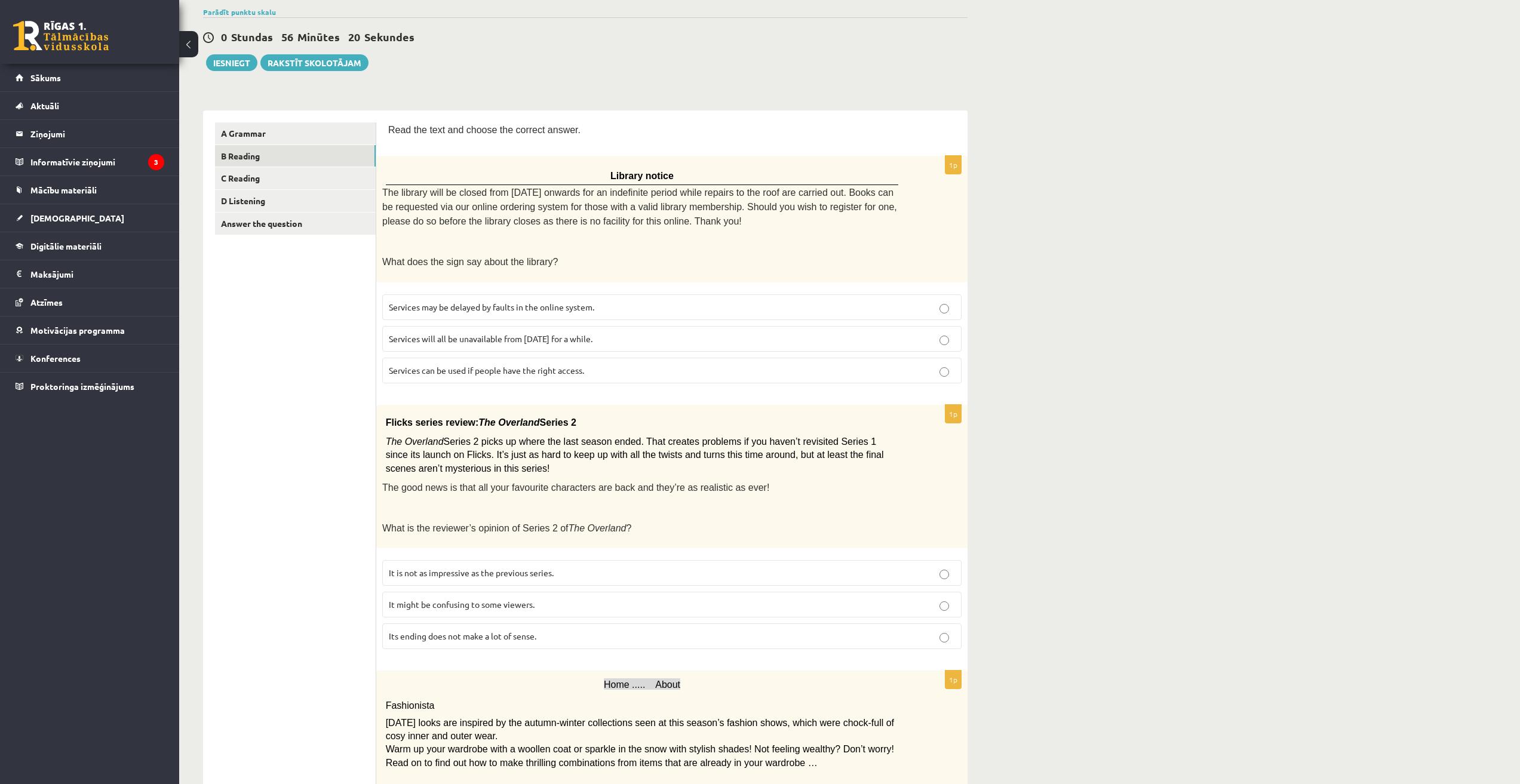
scroll to position [298, 0]
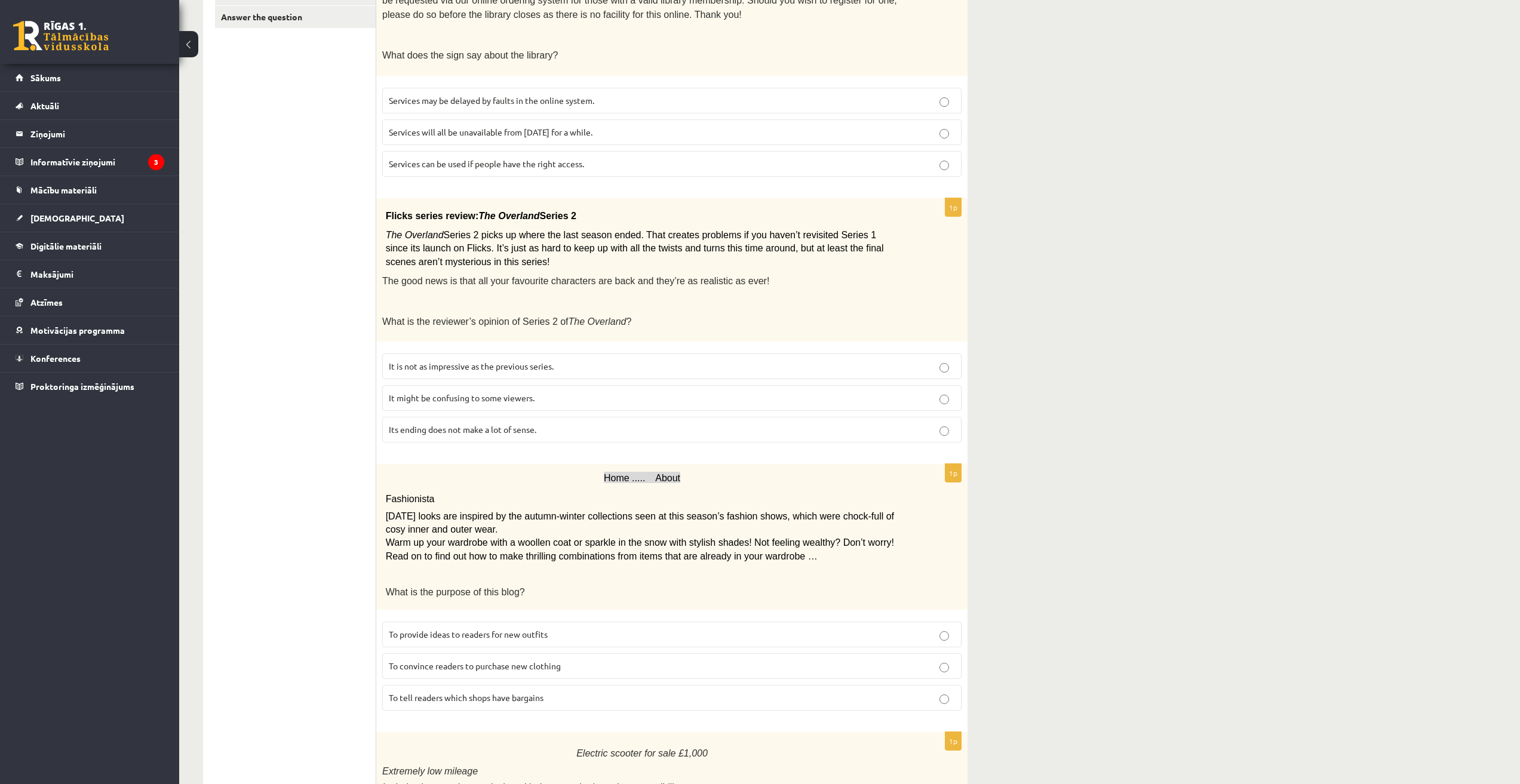
click at [540, 392] on p "It might be confusing to some viewers." at bounding box center [672, 398] width 566 height 13
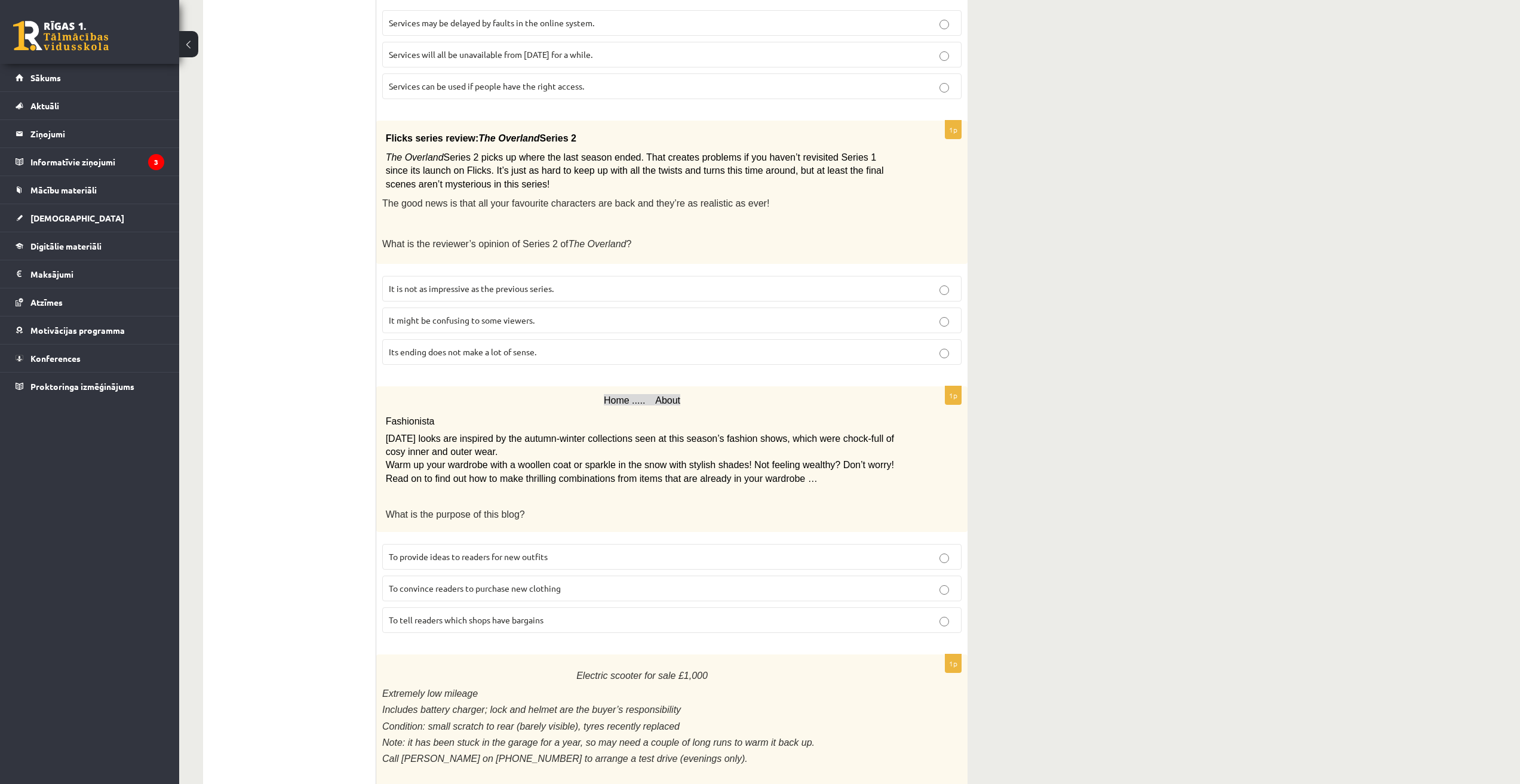
scroll to position [497, 0]
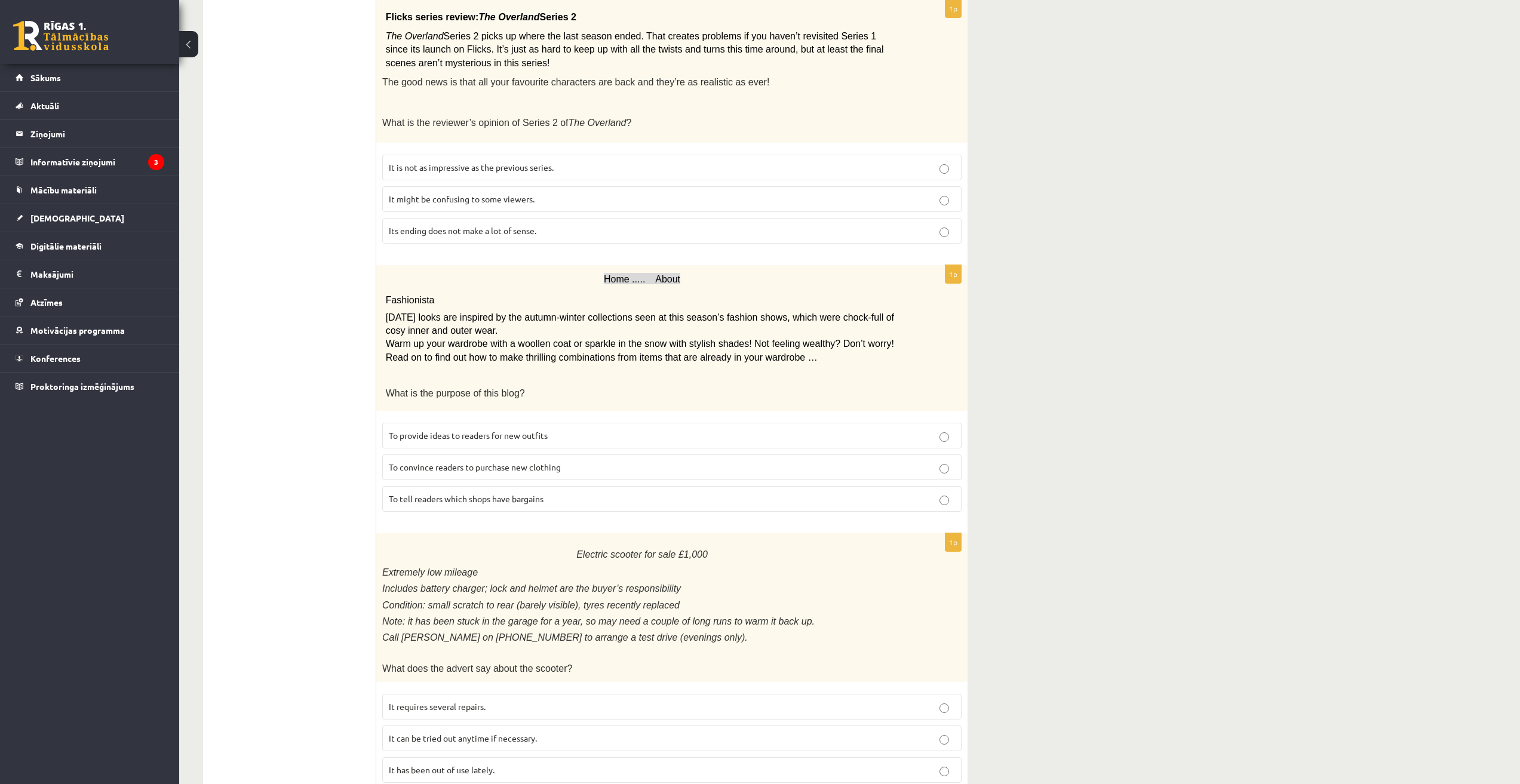
click at [558, 429] on p "To provide ideas to readers for new outfits" at bounding box center [672, 435] width 566 height 13
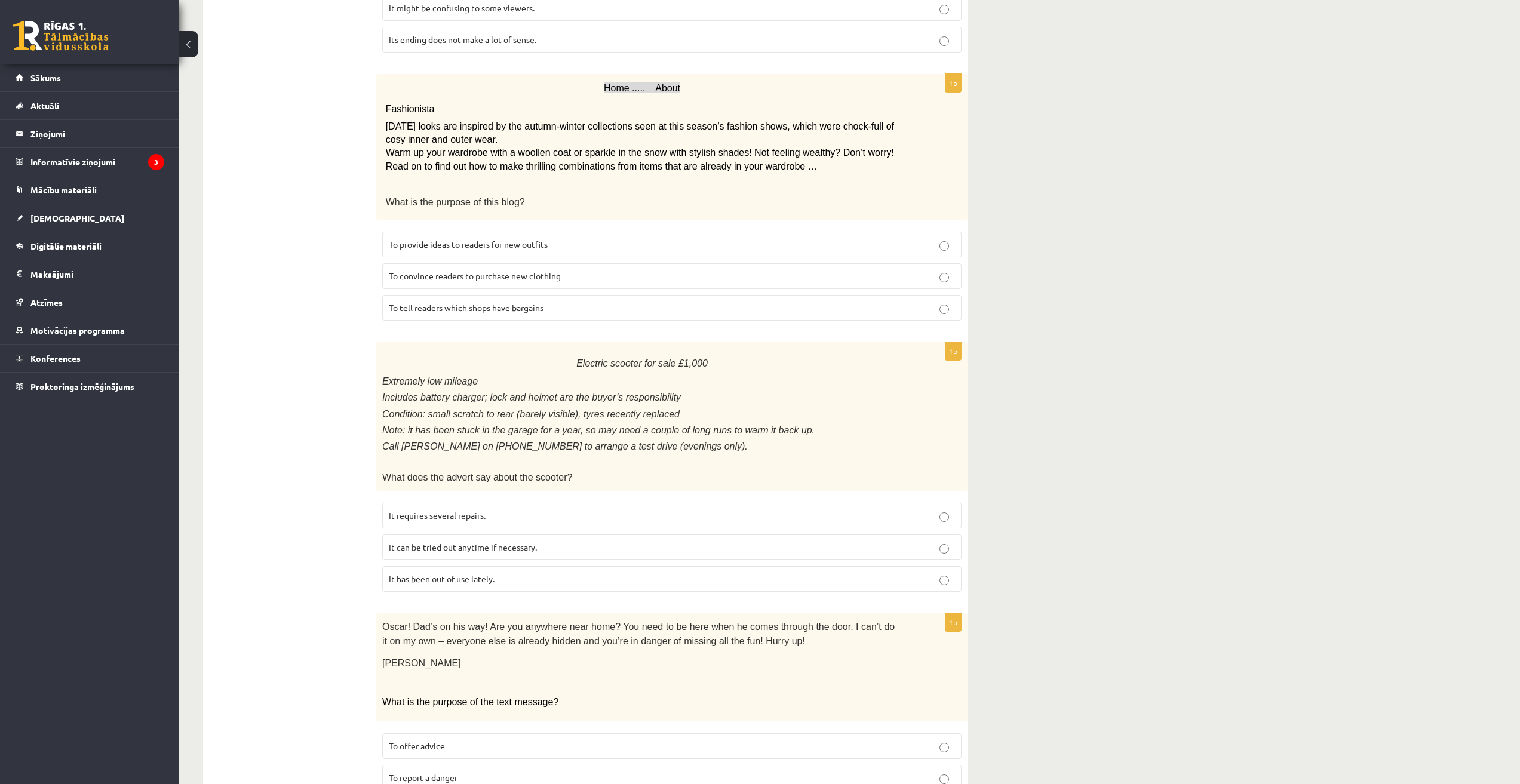
scroll to position [696, 0]
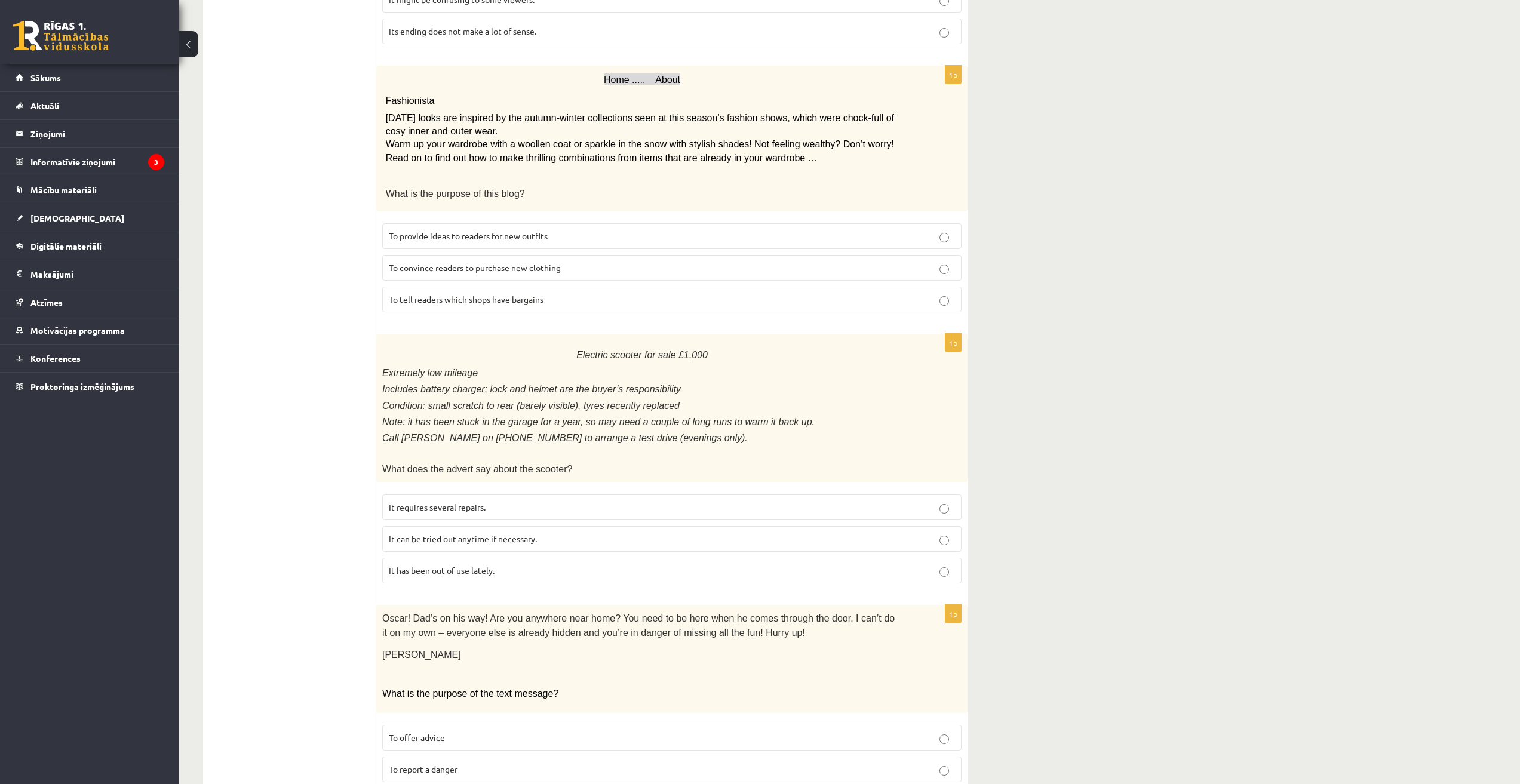
click at [494, 564] on label "It has been out of use lately." at bounding box center [672, 570] width 580 height 26
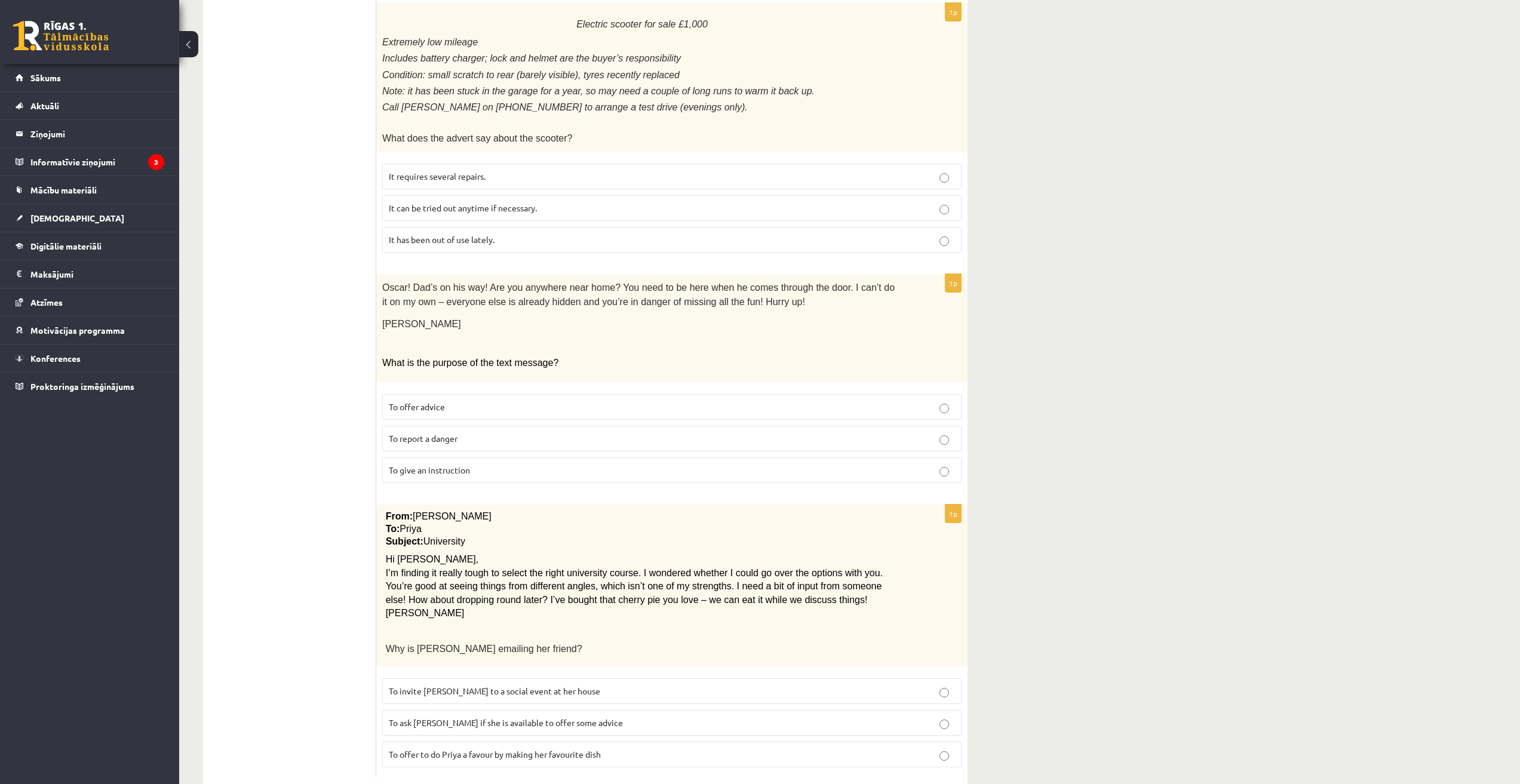
scroll to position [1041, 0]
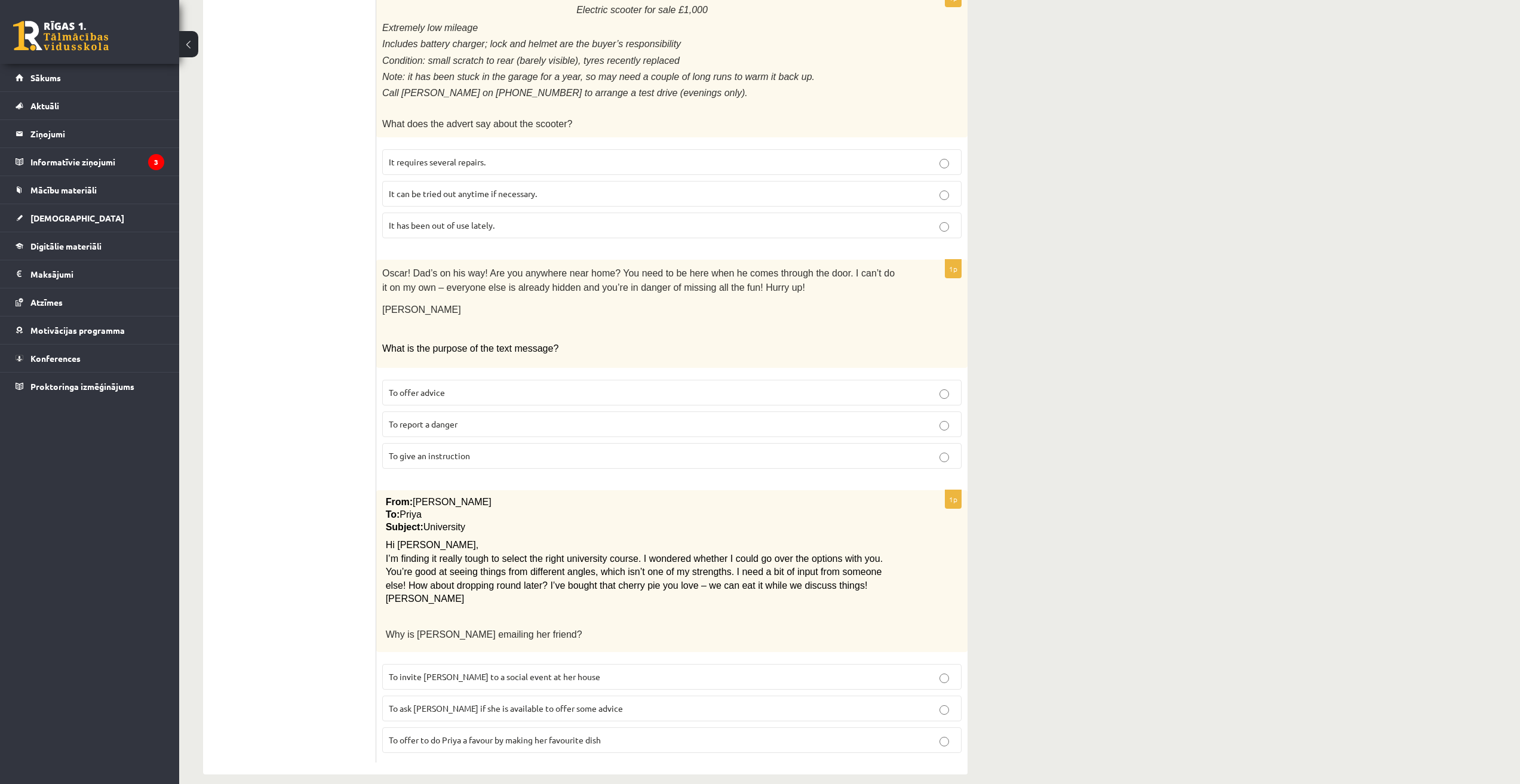
click at [427, 450] on span "To give an instruction" at bounding box center [429, 455] width 81 height 10
click at [635, 702] on p "To ask Priya if she is available to offer some advice" at bounding box center [672, 708] width 566 height 13
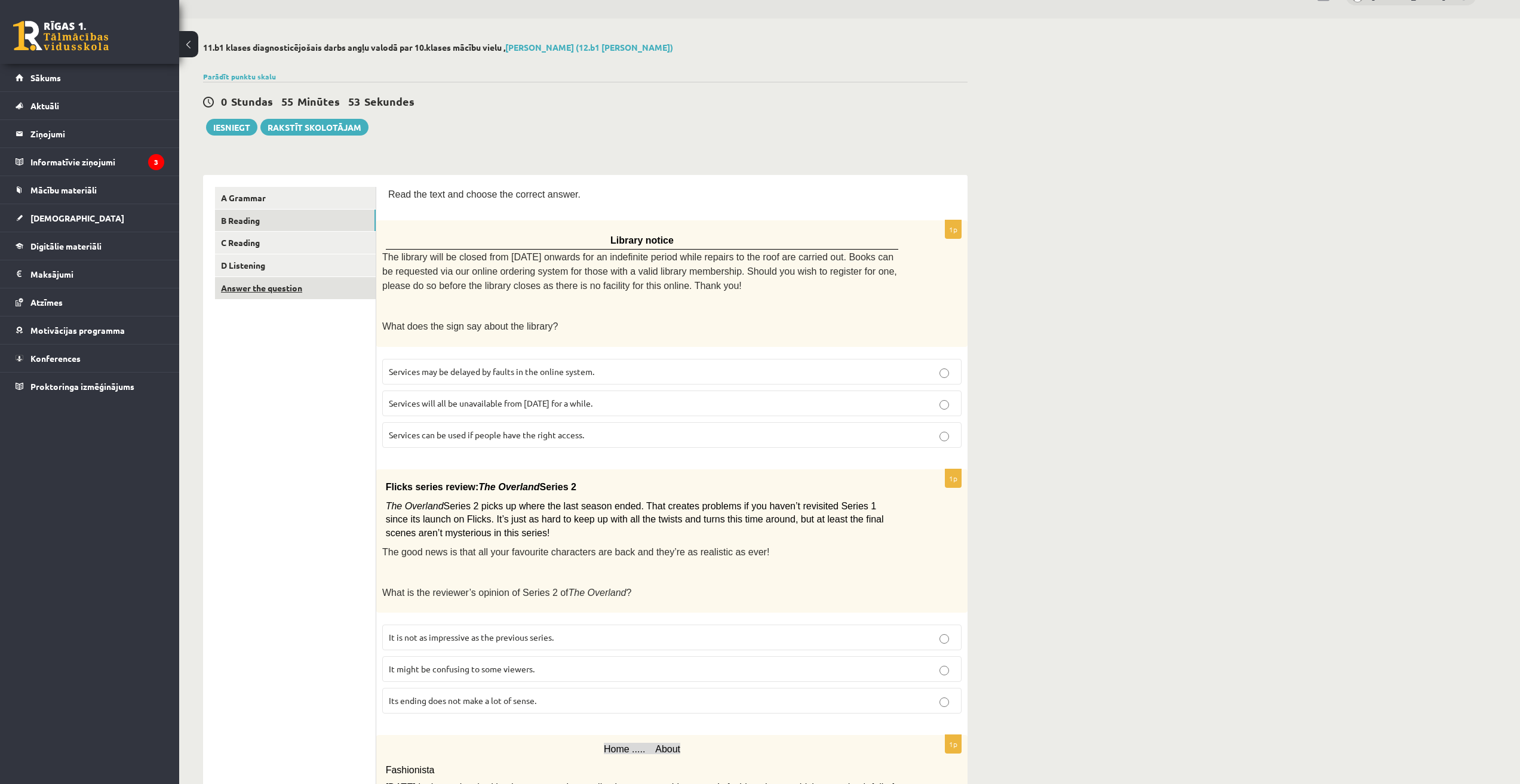
scroll to position [0, 0]
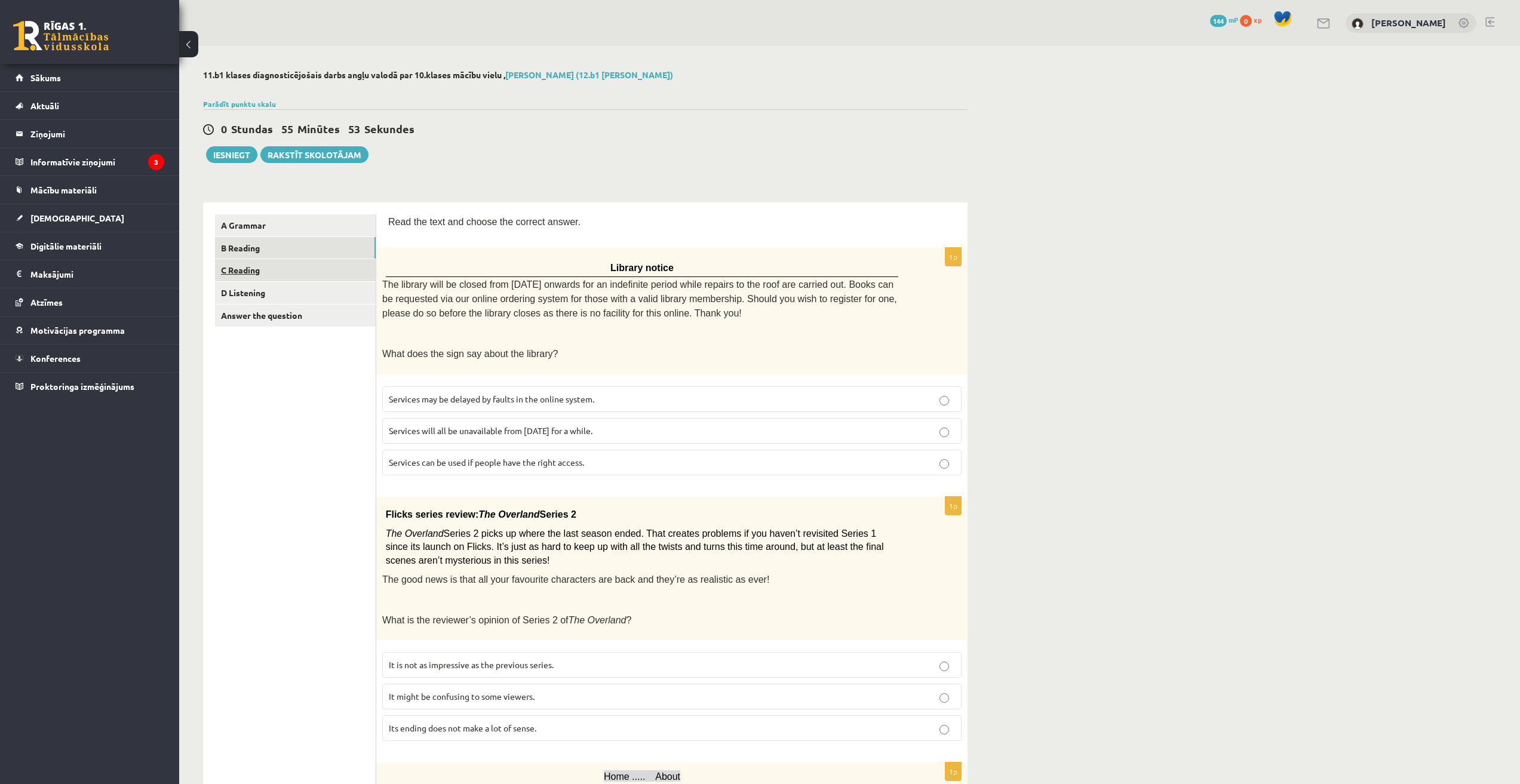
click at [257, 270] on link "C Reading" at bounding box center [295, 270] width 160 height 22
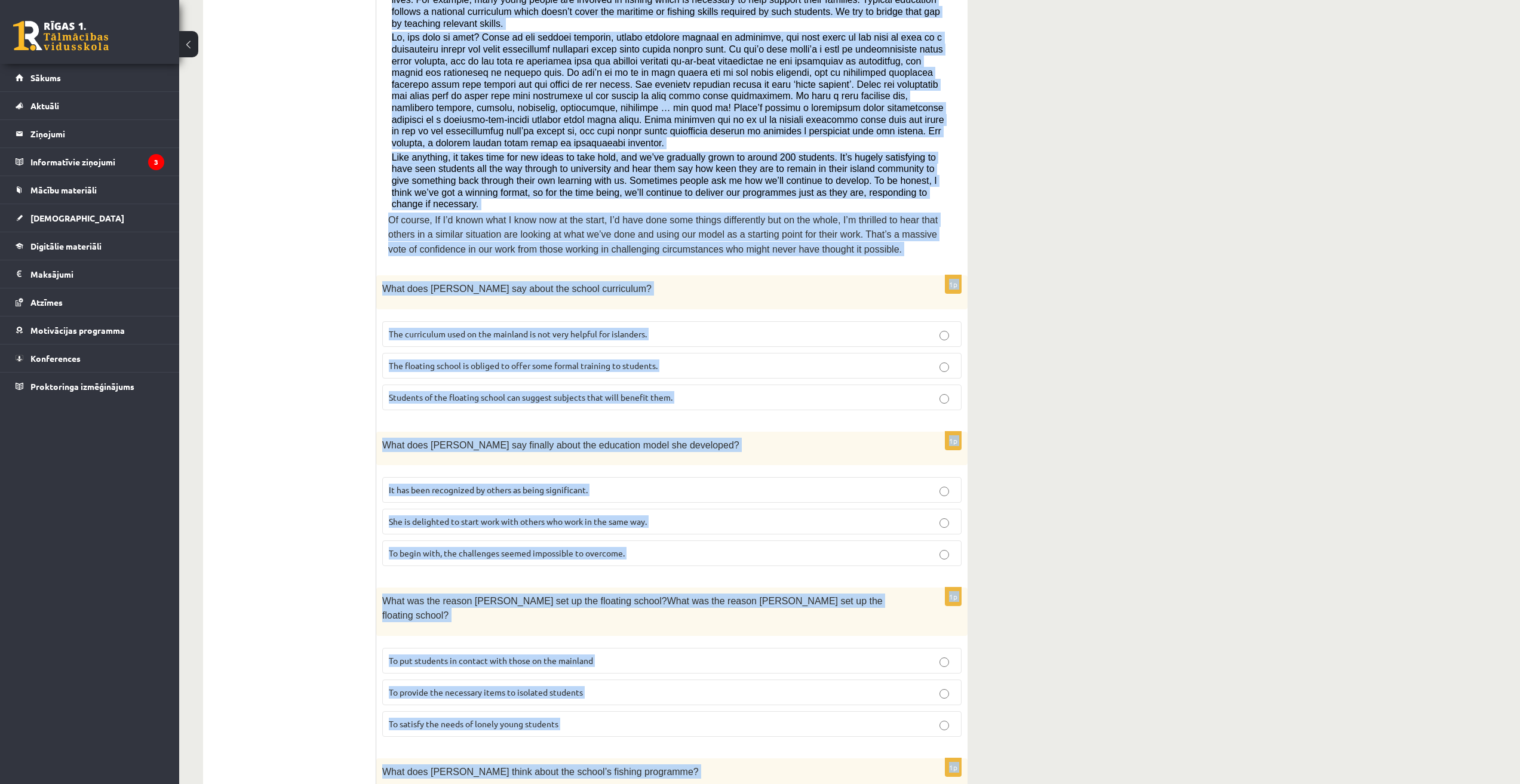
scroll to position [780, 0]
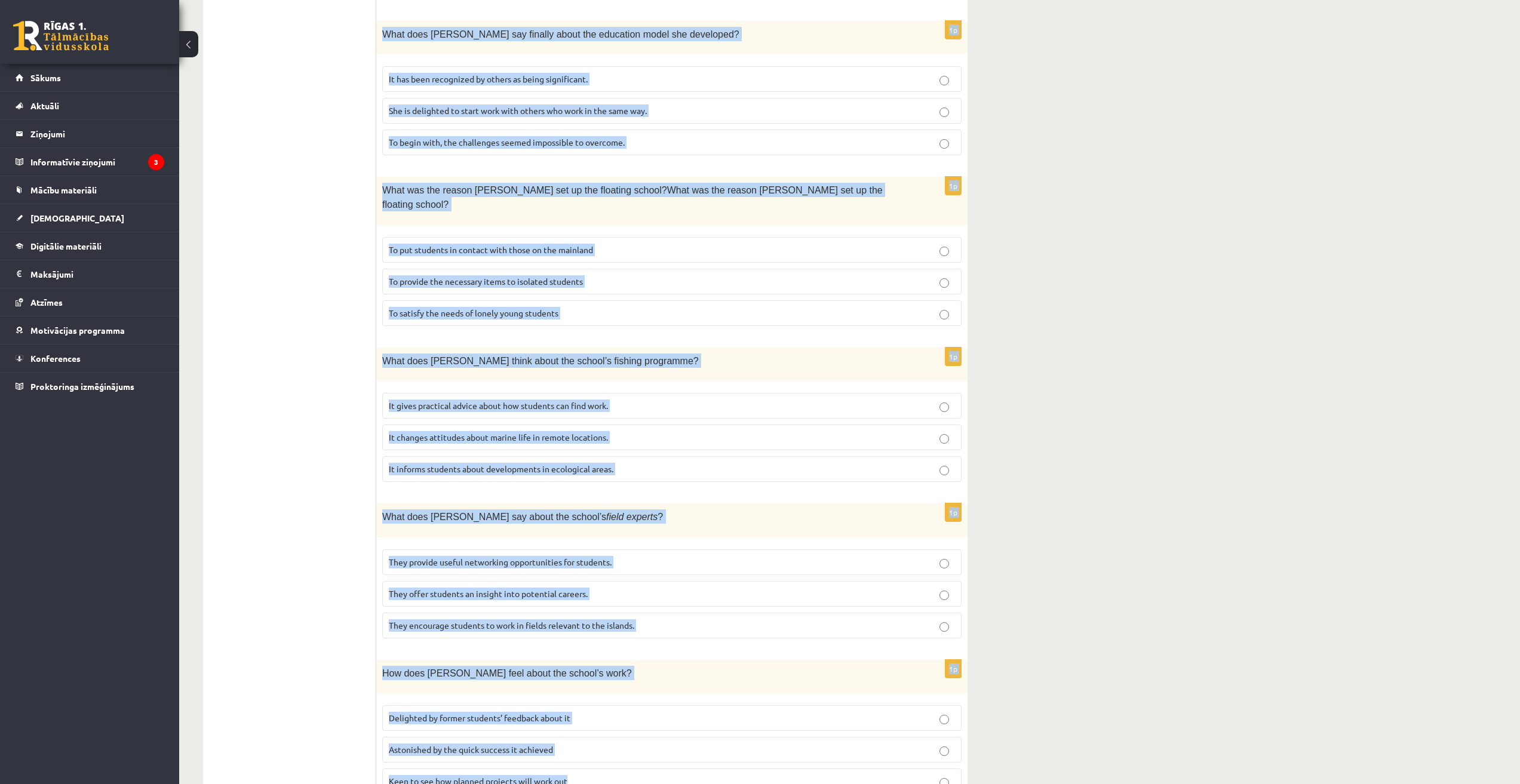
drag, startPoint x: 387, startPoint y: 216, endPoint x: 1035, endPoint y: 717, distance: 819.1
click at [1035, 717] on div "11.b1 klases diagnosticējošais darbs angļu valodā par 10.klases mācību vielu , …" at bounding box center [849, 53] width 1341 height 1573
copy form "Read the article about an unusual school and choose the correct answer for each…"
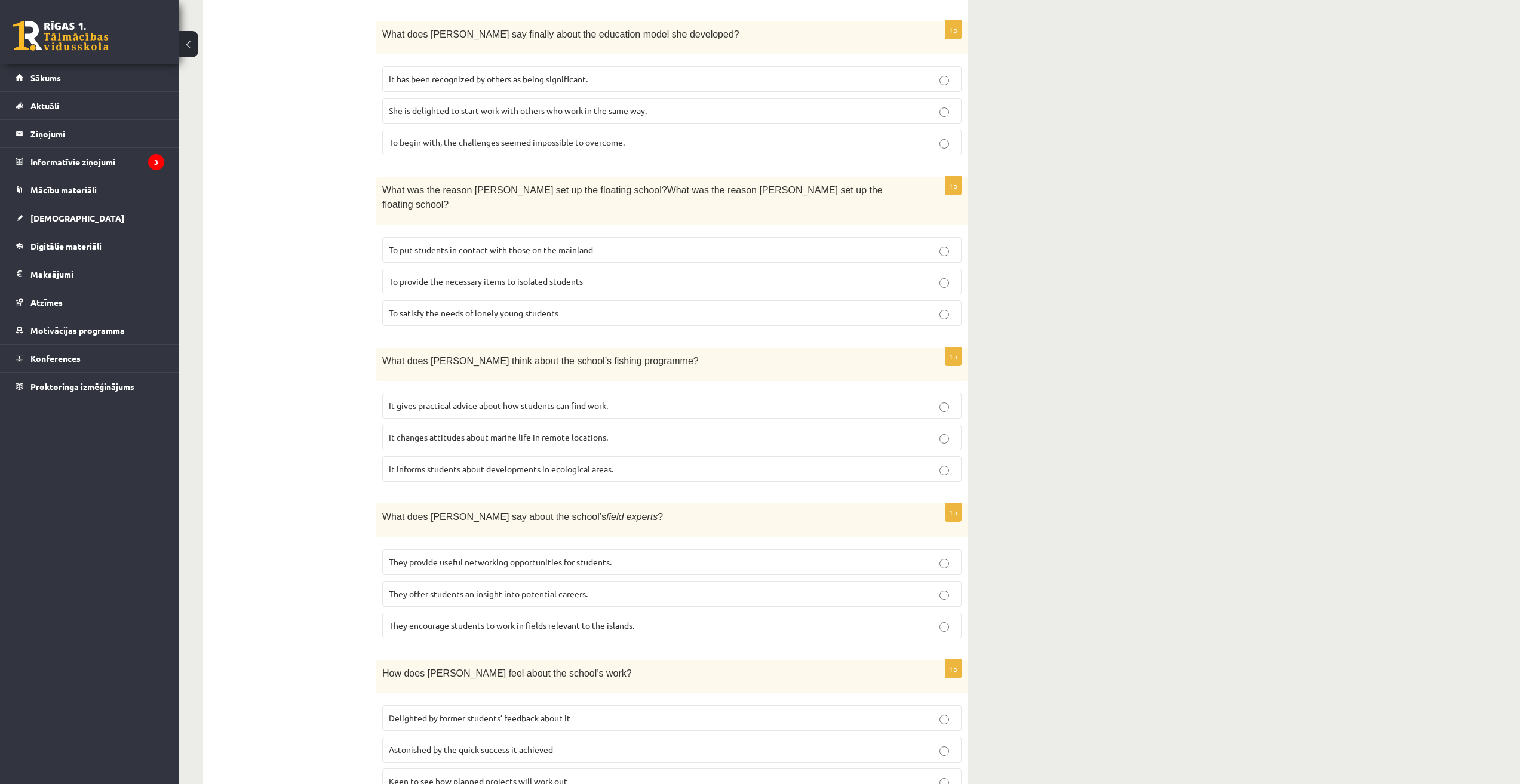
click at [261, 294] on ul "A Grammar B Reading C Reading D Listening Answer the question" at bounding box center [295, 119] width 161 height 1368
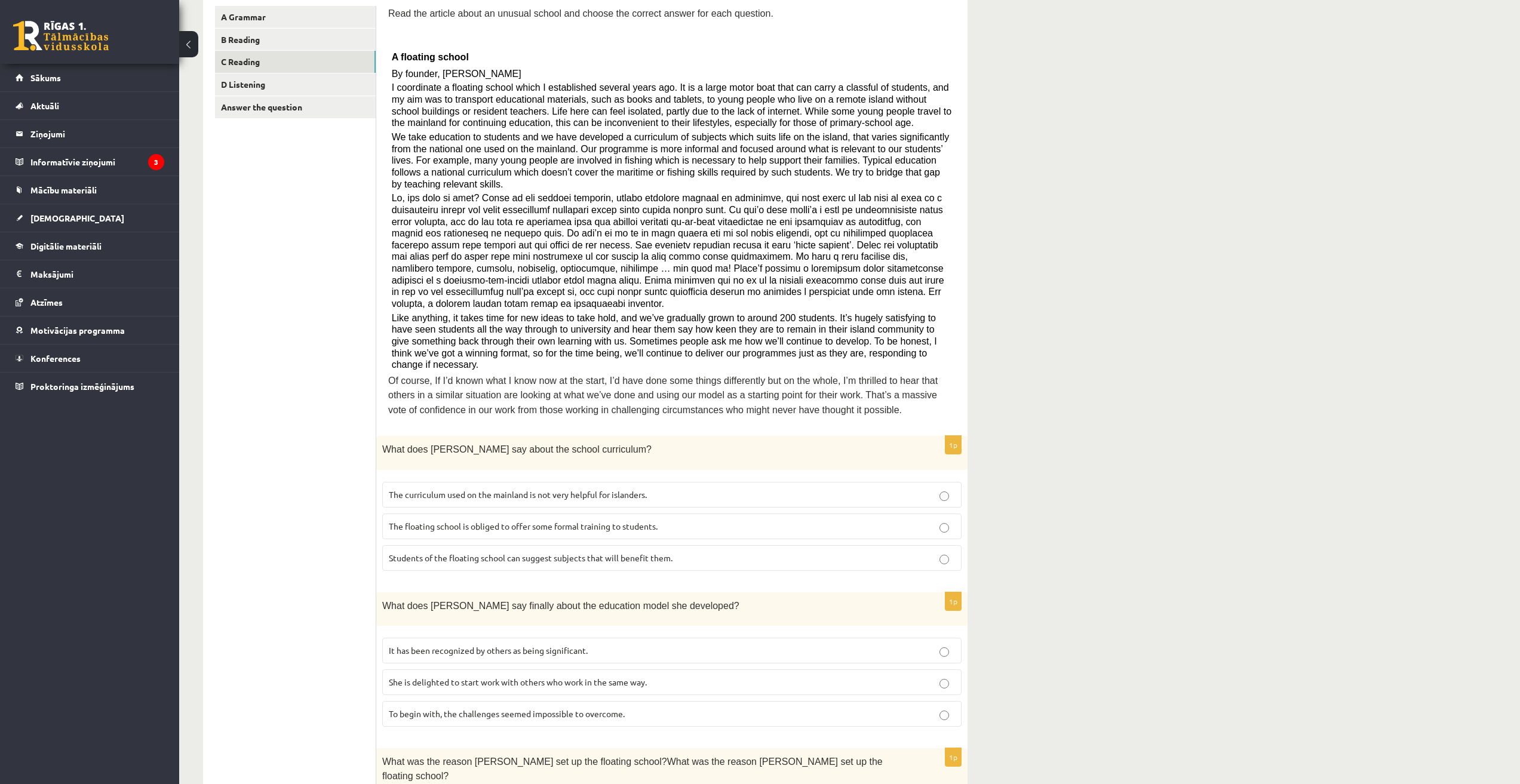
scroll to position [298, 0]
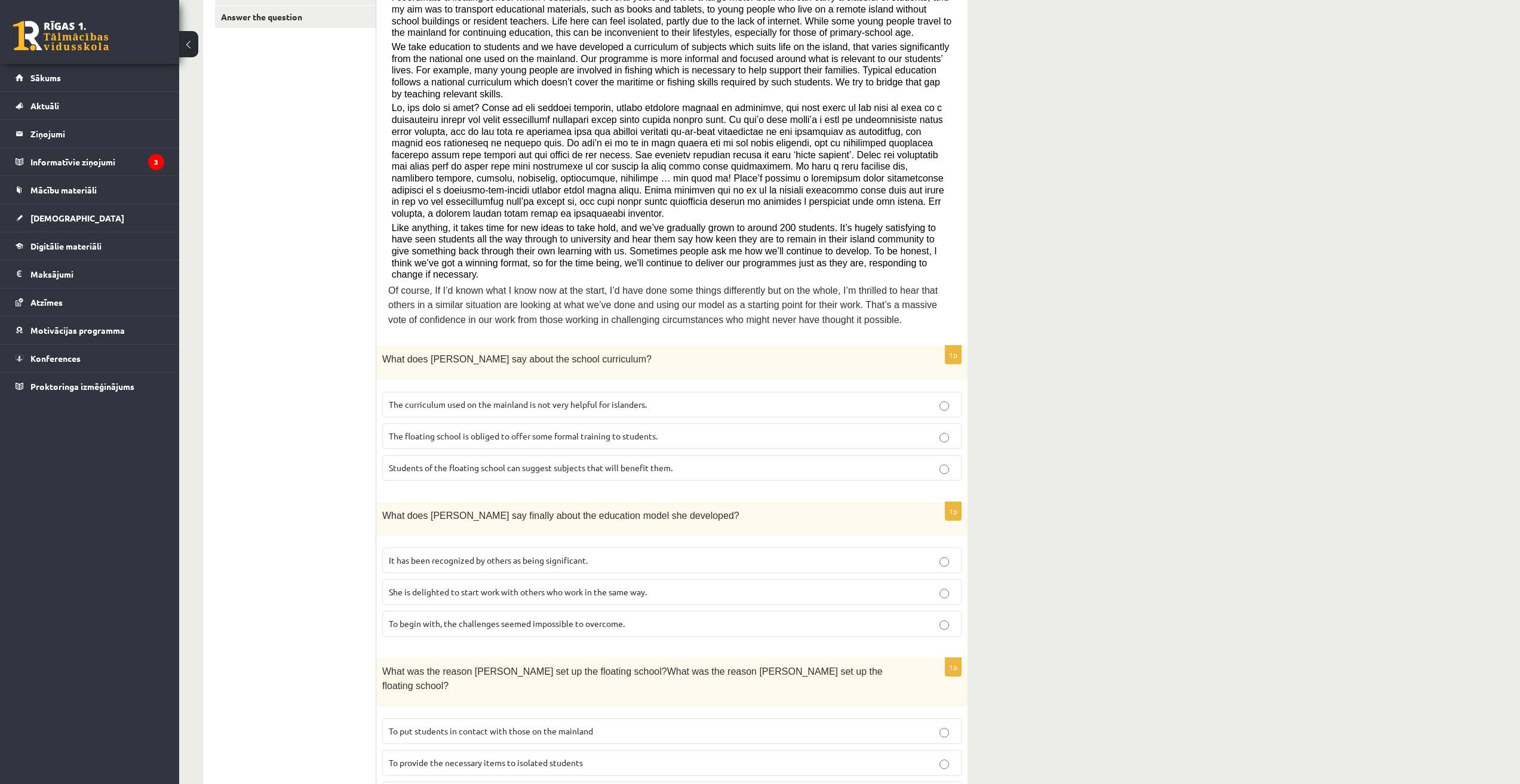
click at [429, 398] on p "The curriculum used on the mainland is not very helpful for islanders." at bounding box center [672, 404] width 566 height 13
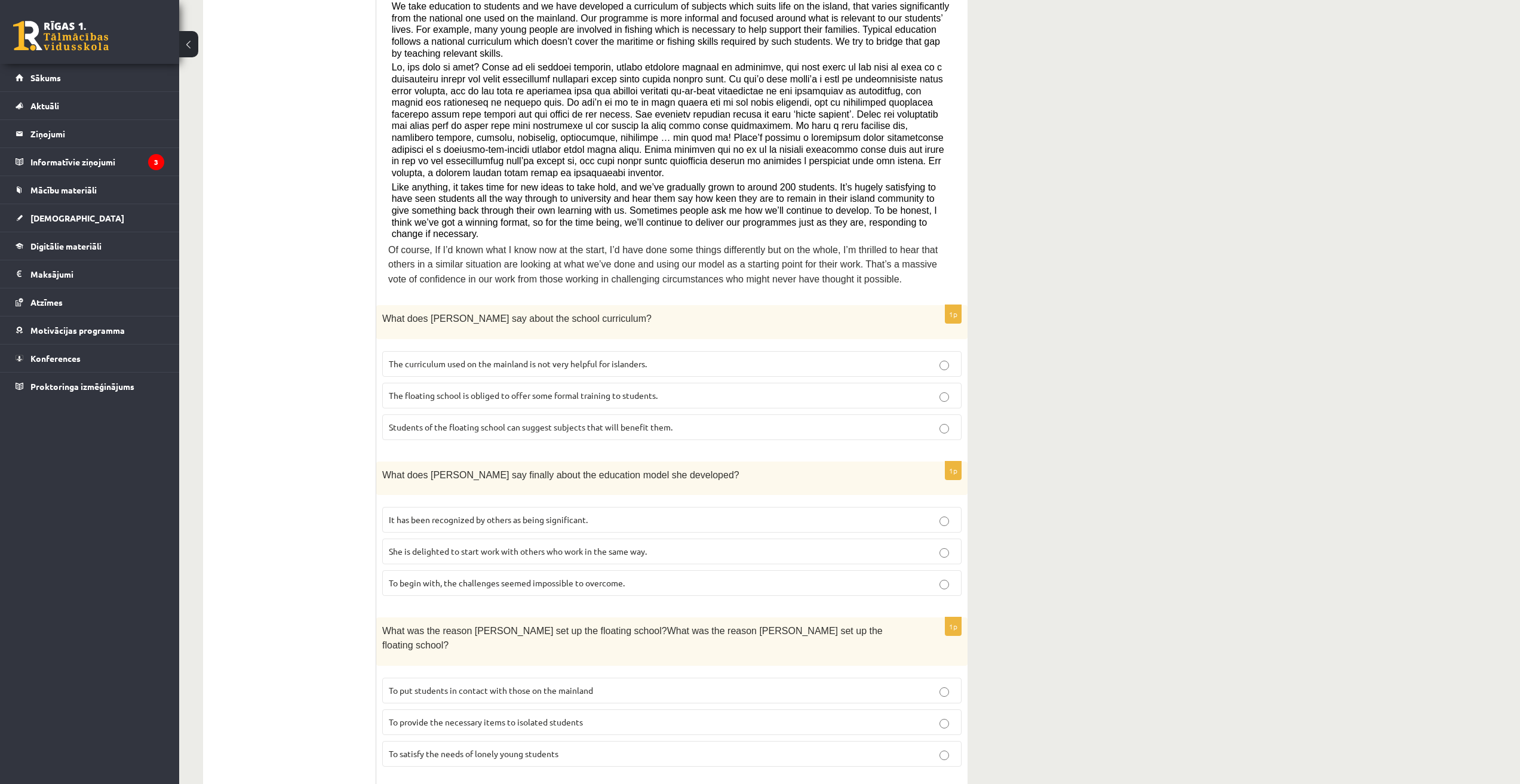
scroll to position [398, 0]
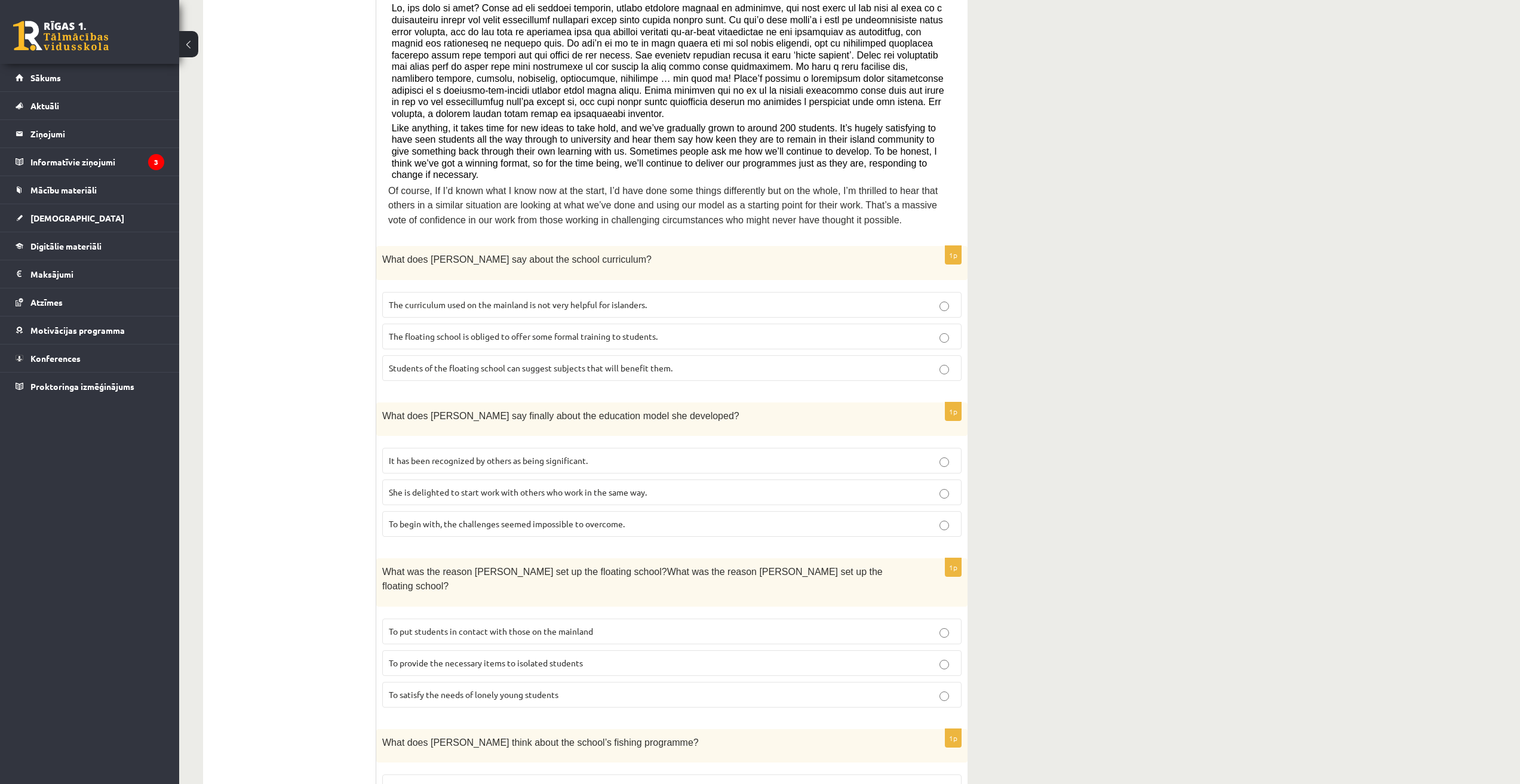
click at [433, 448] on label "It has been recognized by others as being significant." at bounding box center [672, 461] width 580 height 26
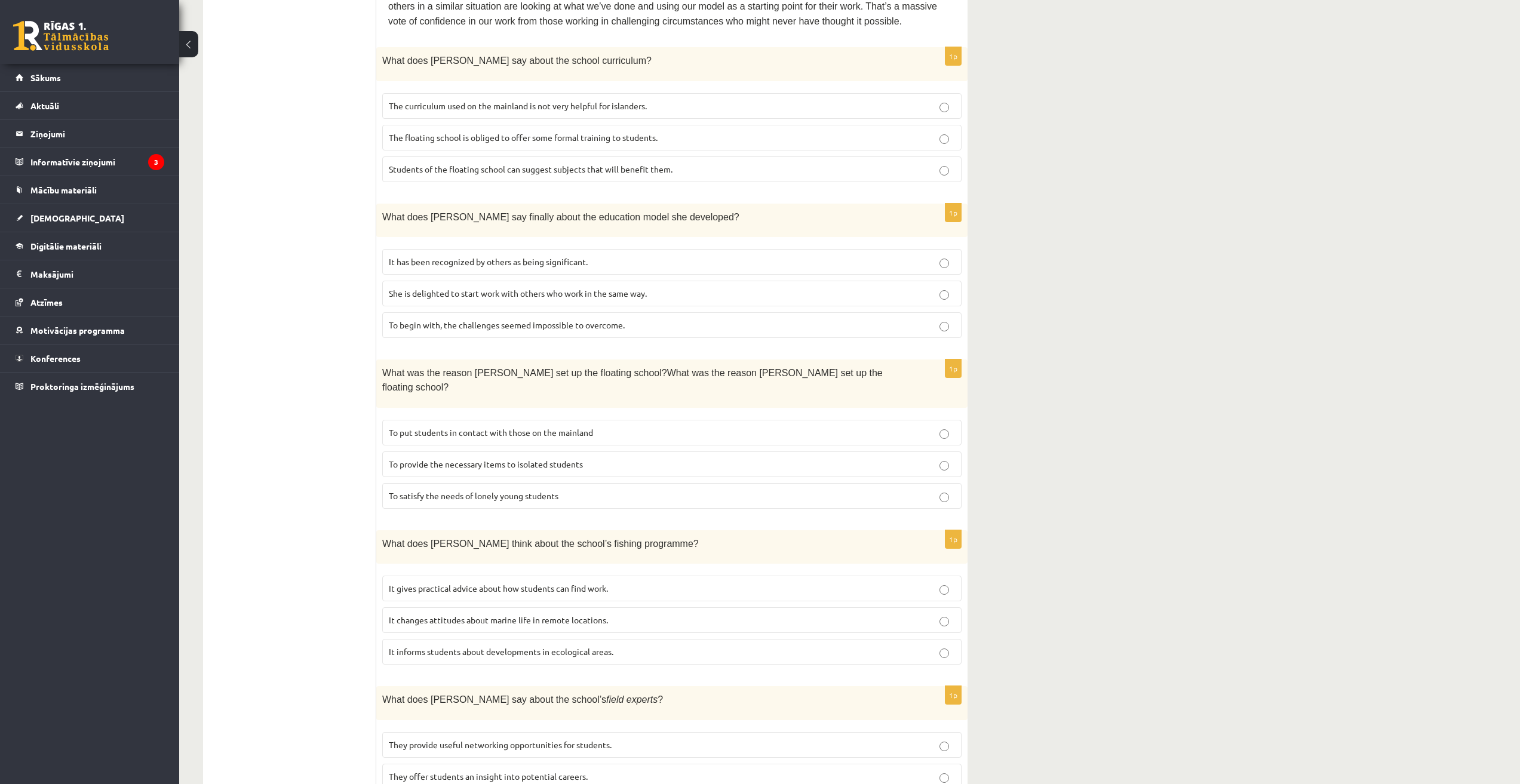
click at [451, 458] on span "To provide the necessary items to isolated students" at bounding box center [486, 464] width 194 height 10
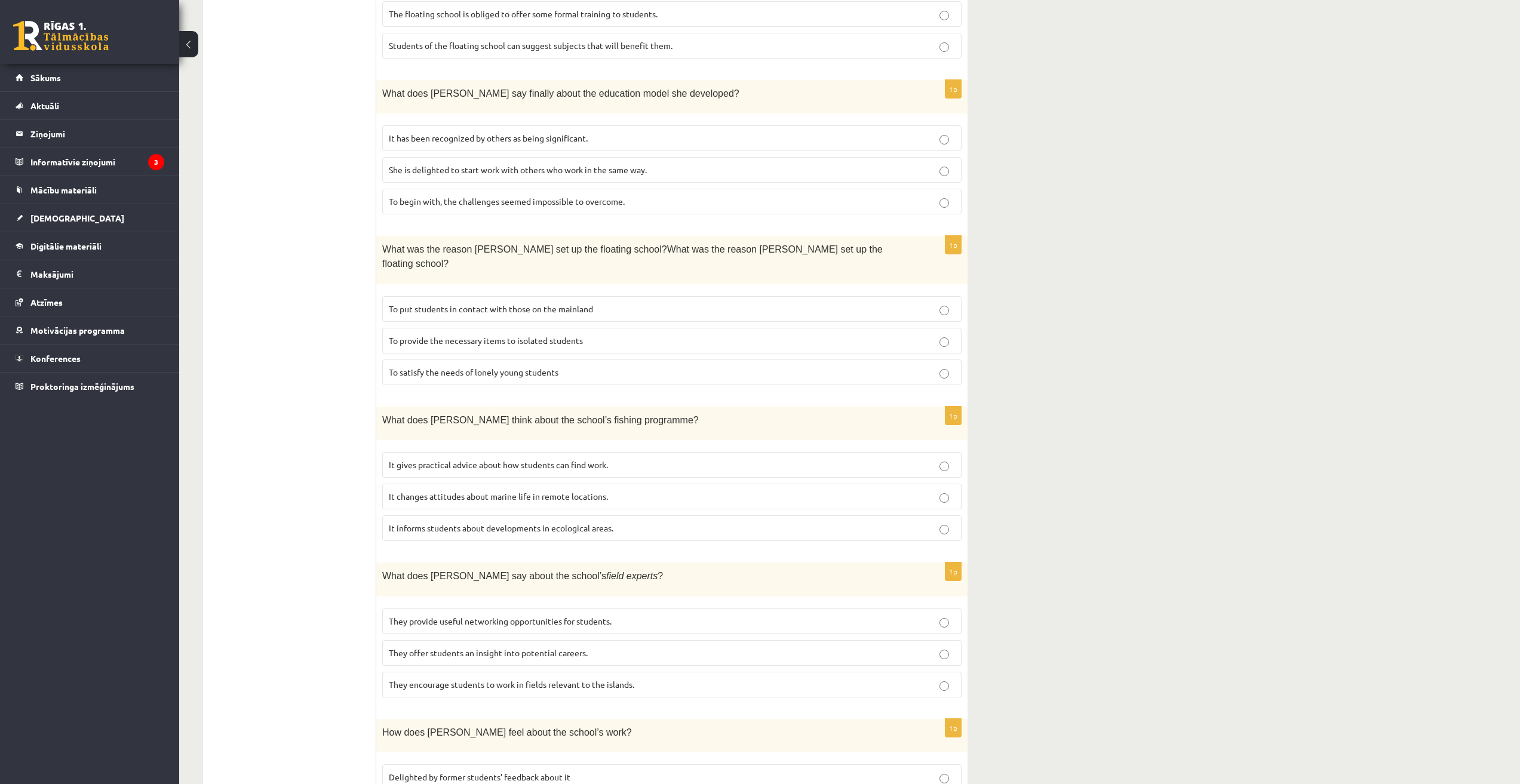
scroll to position [780, 0]
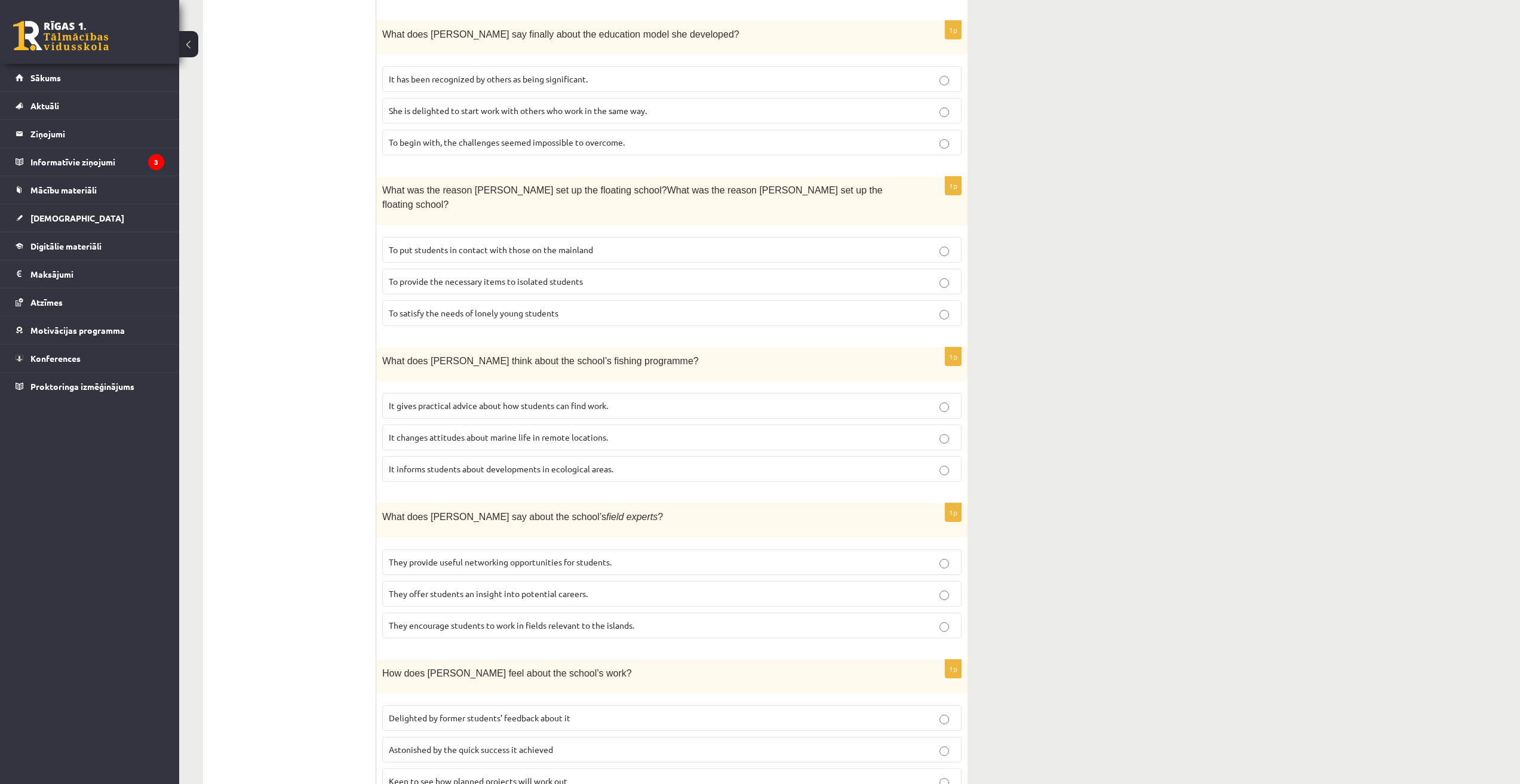
click at [428, 463] on span "It informs students about developments in ecological areas." at bounding box center [501, 468] width 225 height 10
click at [454, 588] on span "They offer students an insight into potential careers." at bounding box center [488, 593] width 199 height 10
click at [463, 712] on span "Delighted by former students’ feedback about it" at bounding box center [479, 717] width 182 height 10
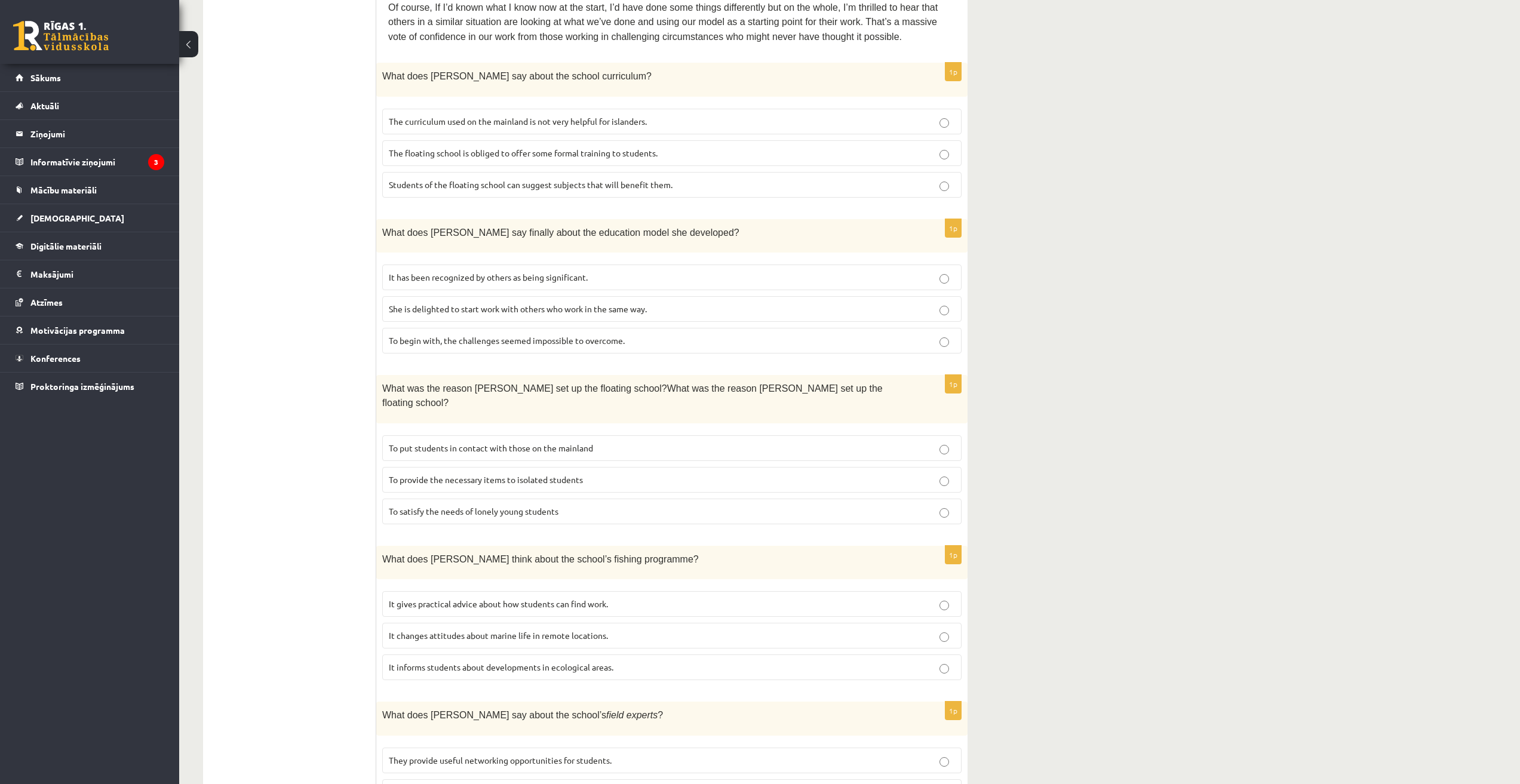
scroll to position [0, 0]
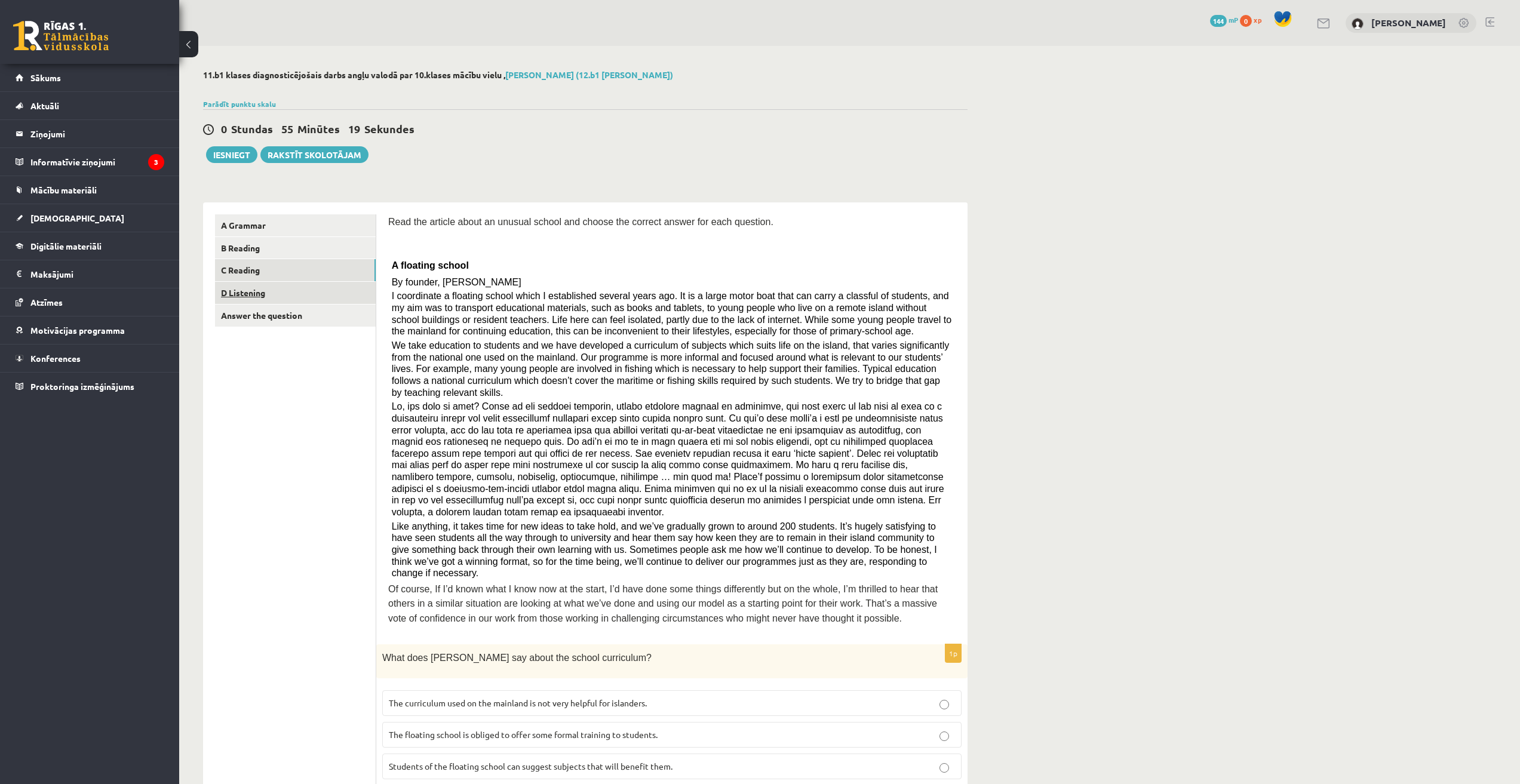
click at [274, 291] on link "D Listening" at bounding box center [295, 293] width 160 height 22
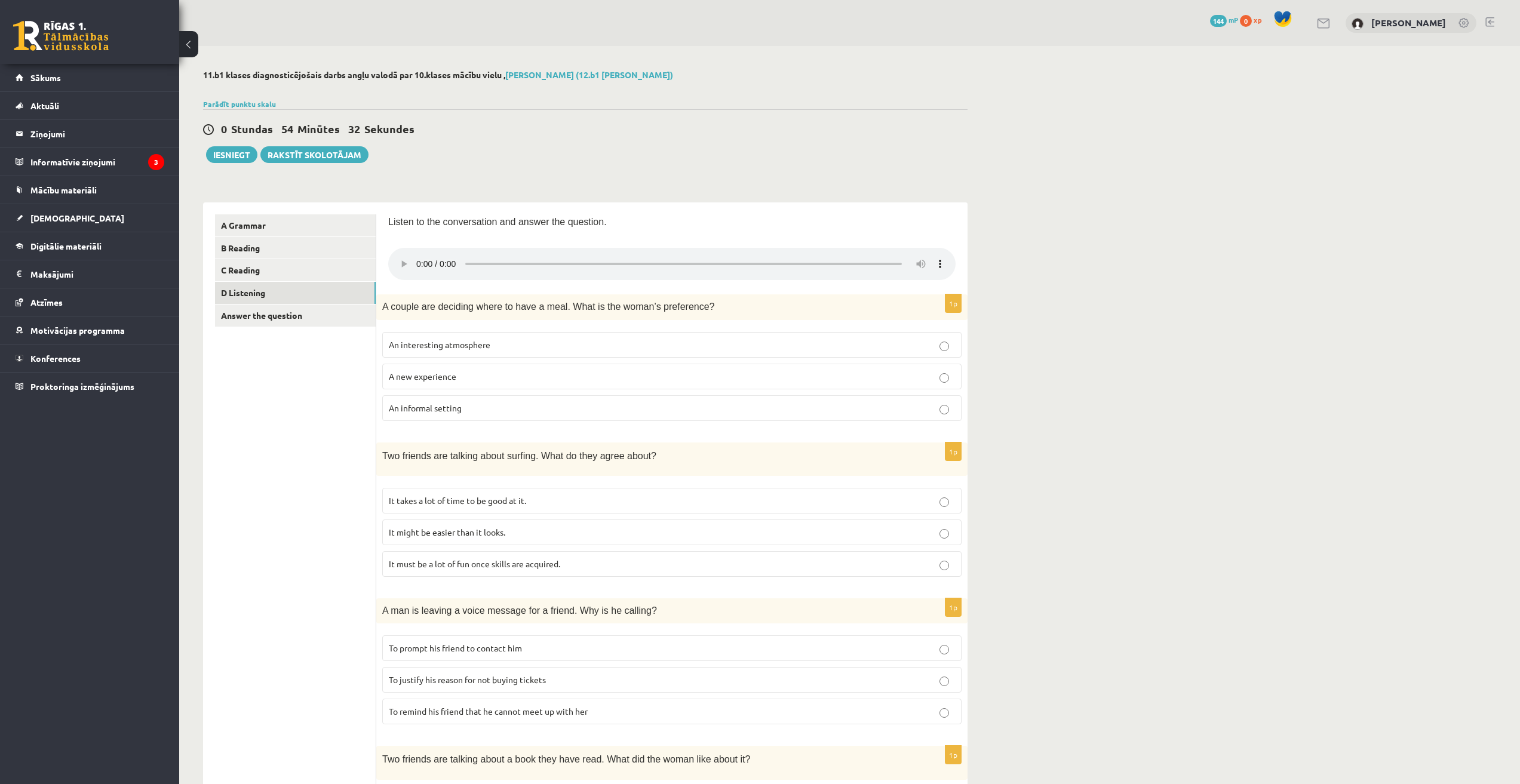
click at [1094, 294] on div "11.b1 klases diagnosticējošais darbs angļu valodā par 10.klases mācību vielu , …" at bounding box center [849, 642] width 1341 height 1192
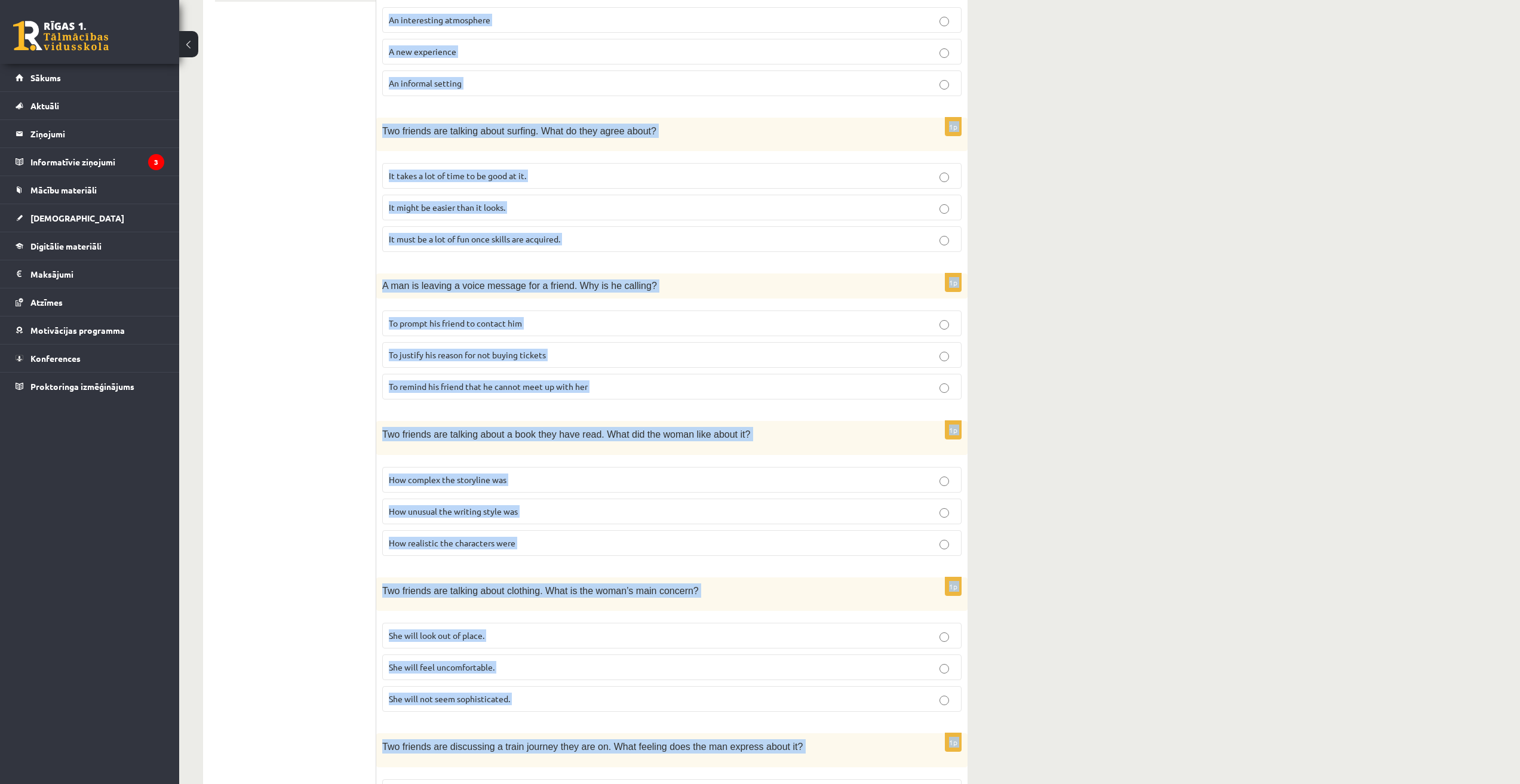
scroll to position [452, 0]
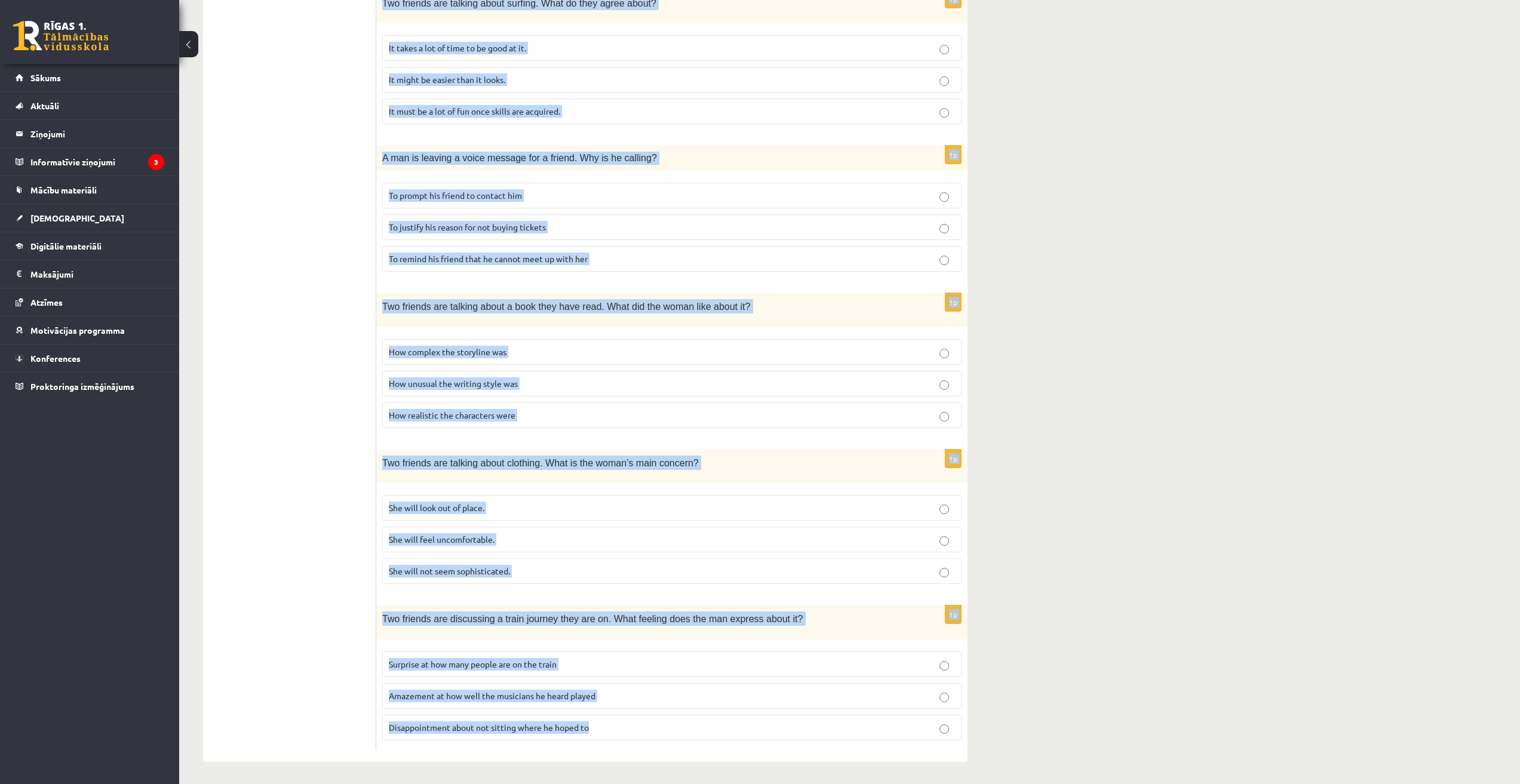
drag, startPoint x: 439, startPoint y: 375, endPoint x: 684, endPoint y: 726, distance: 428.0
click at [684, 726] on form "Listen to the conversation and answer the question. 1p A couple are deciding wh…" at bounding box center [672, 256] width 568 height 988
copy form "A couple are deciding where to have a meal. What is the woman’s preference? An …"
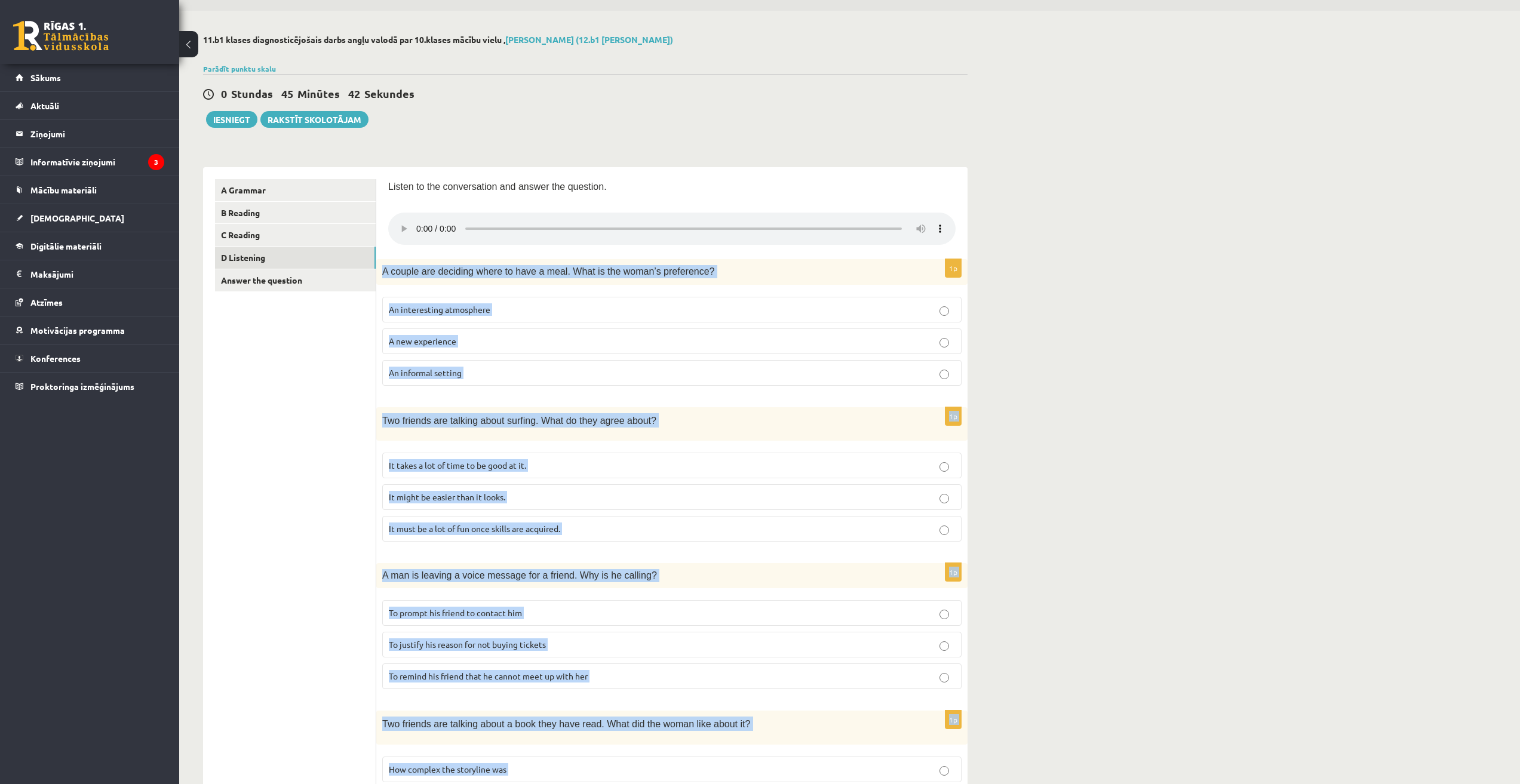
scroll to position [0, 0]
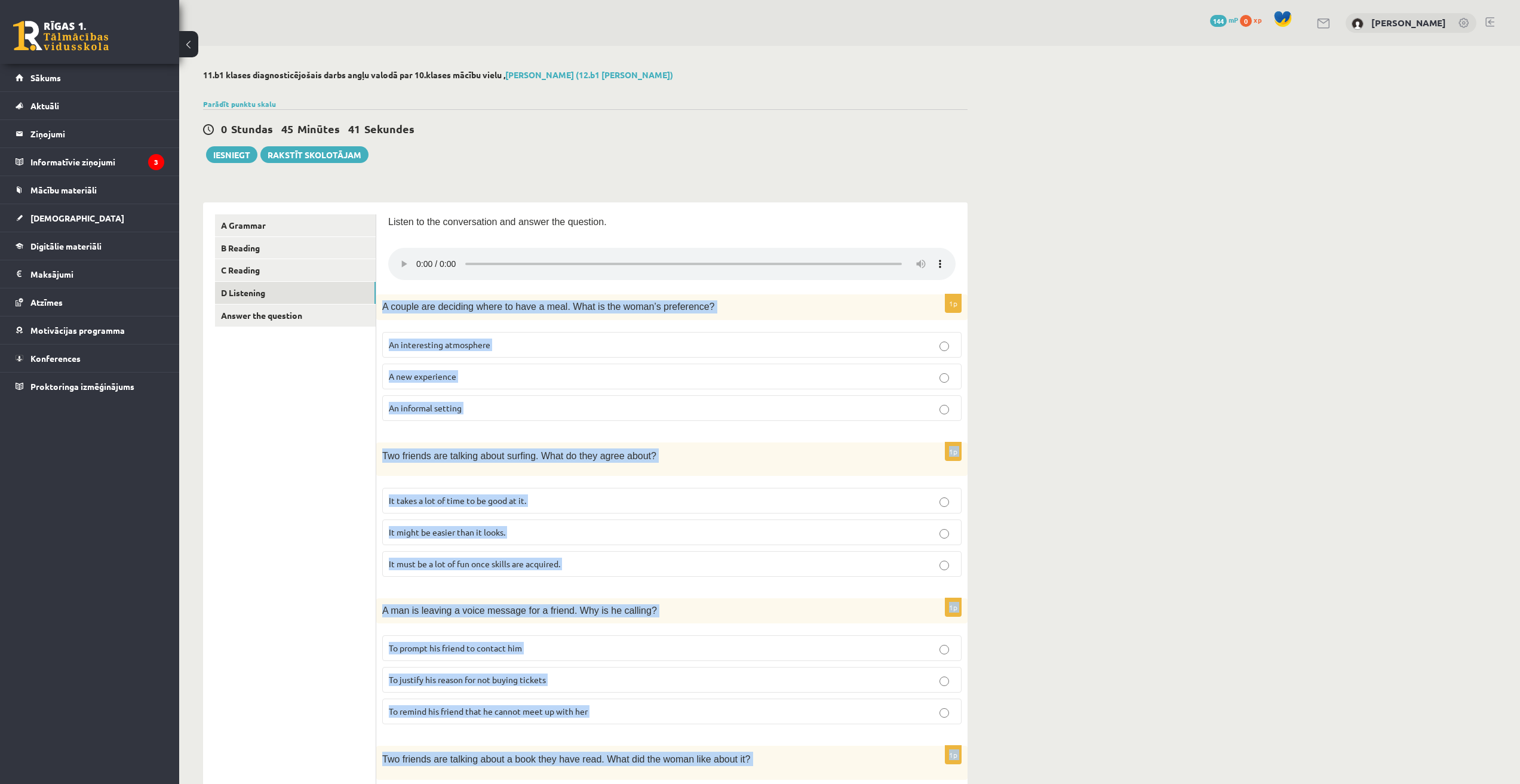
click at [1115, 332] on div "11.b1 klases diagnosticējošais darbs angļu valodā par 10.klases mācību vielu , …" at bounding box center [849, 642] width 1341 height 1192
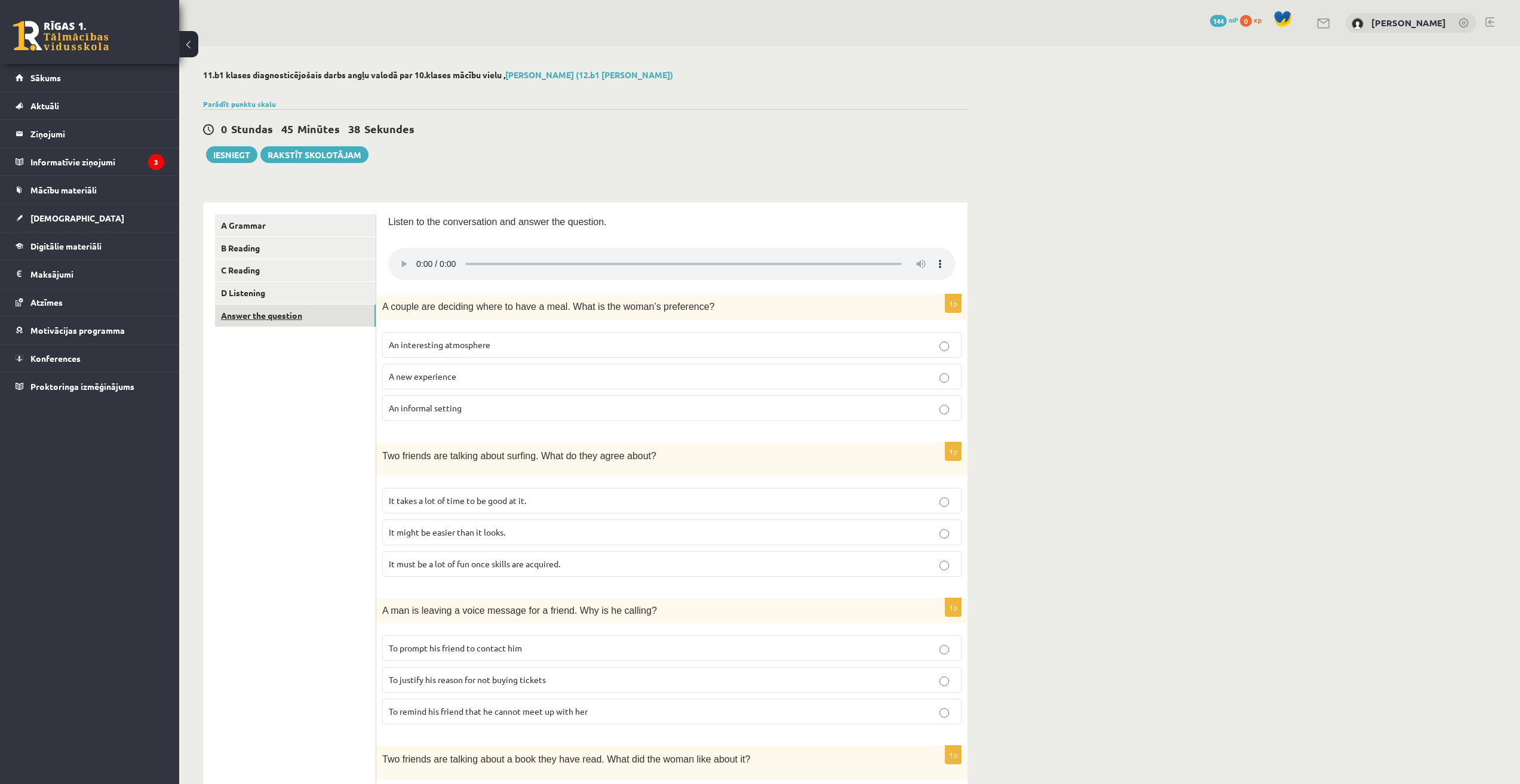
click at [320, 326] on link "Answer the question" at bounding box center [295, 315] width 160 height 22
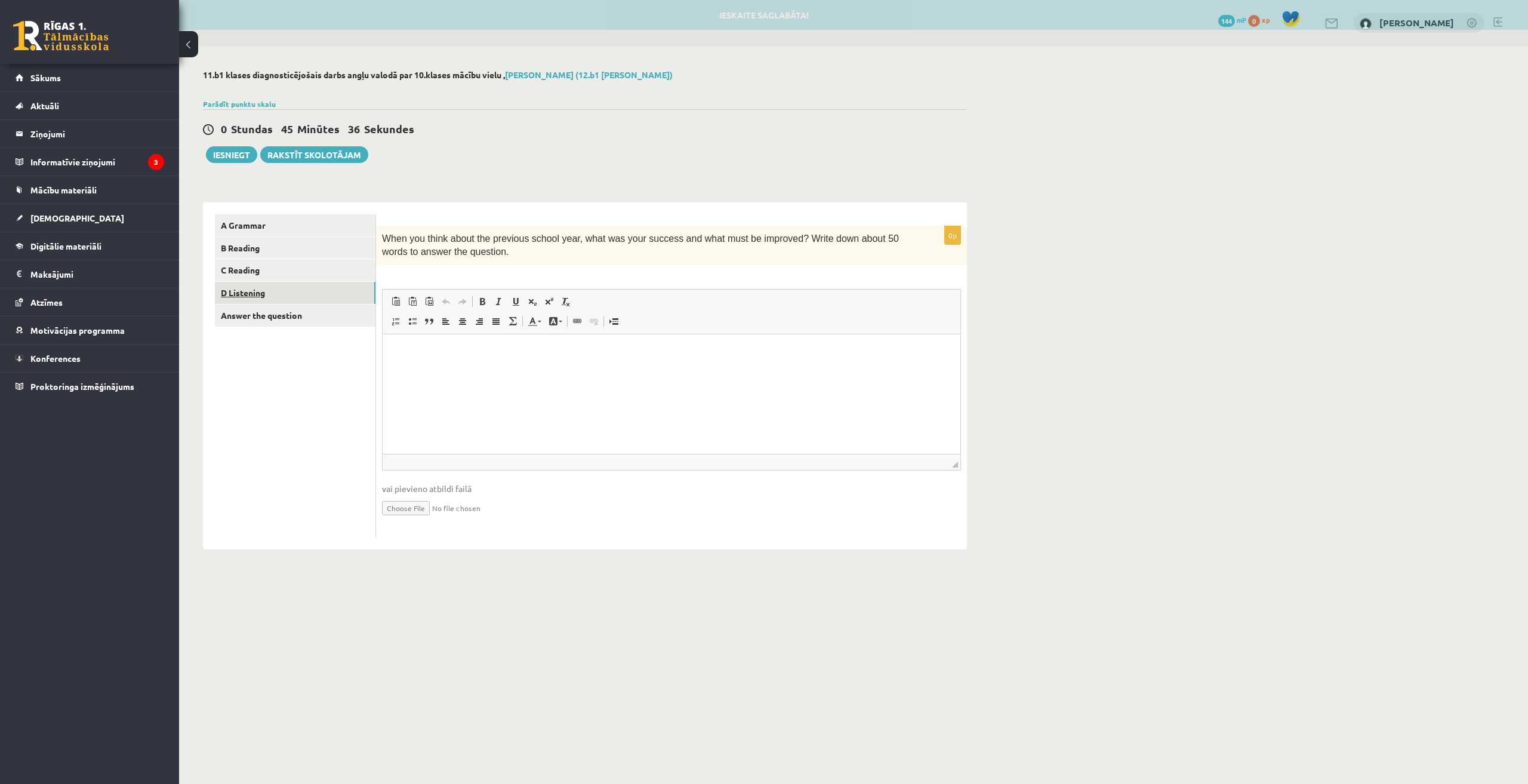
click at [302, 289] on link "D Listening" at bounding box center [295, 293] width 160 height 22
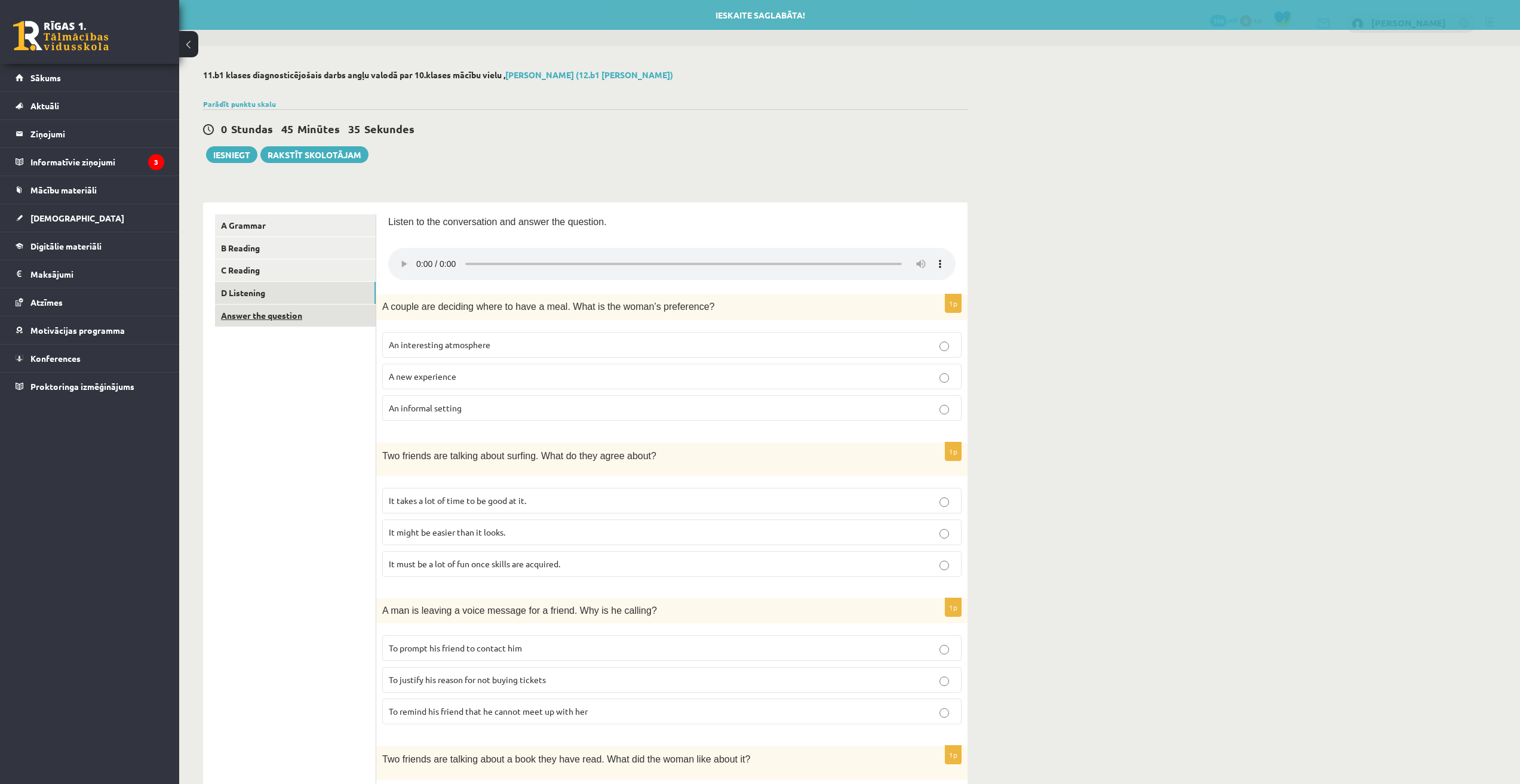
click at [330, 316] on link "Answer the question" at bounding box center [295, 315] width 160 height 22
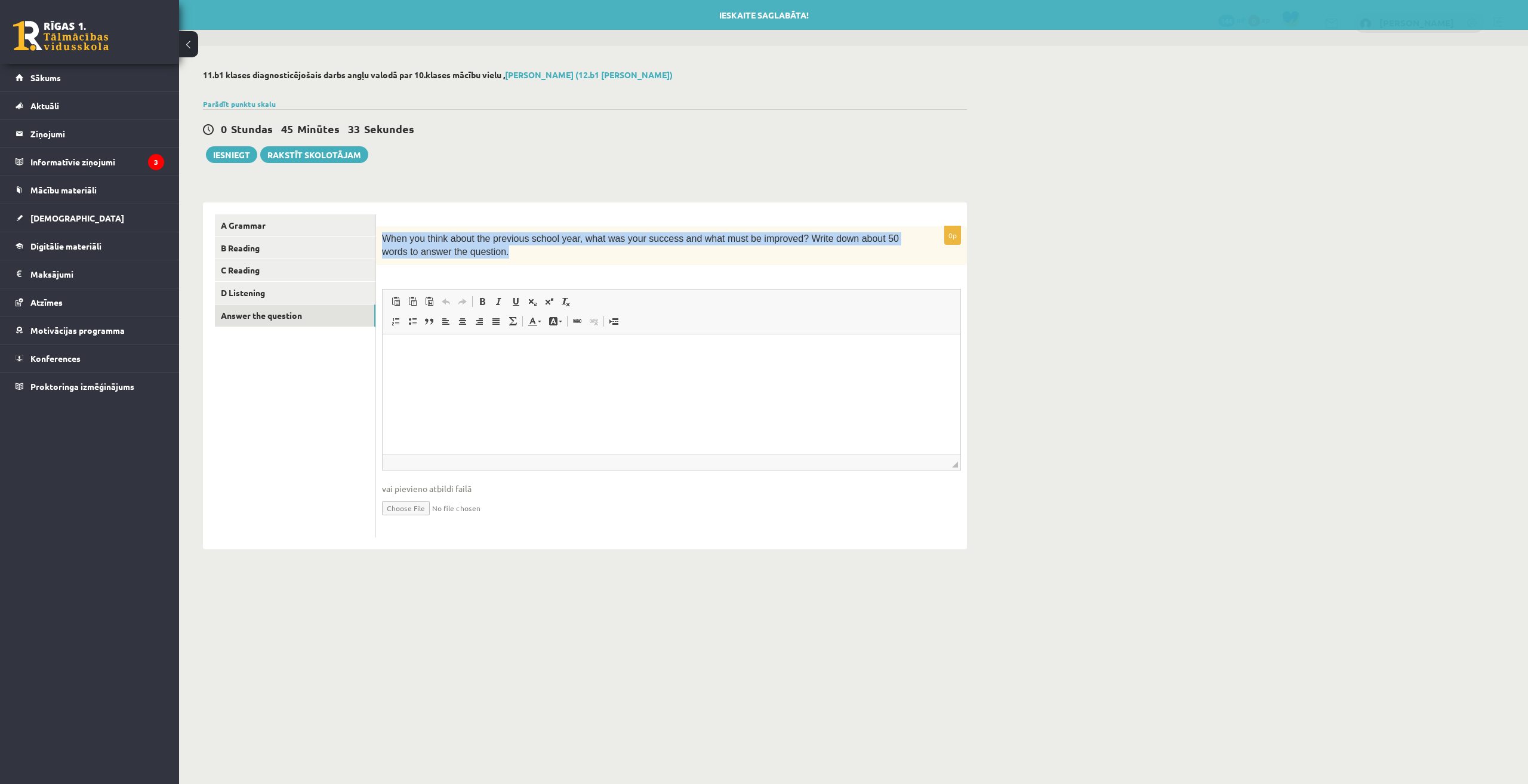
drag, startPoint x: 383, startPoint y: 235, endPoint x: 479, endPoint y: 258, distance: 98.7
click at [479, 258] on p "When you think about the previous school year, what was your success and what m…" at bounding box center [642, 246] width 519 height 27
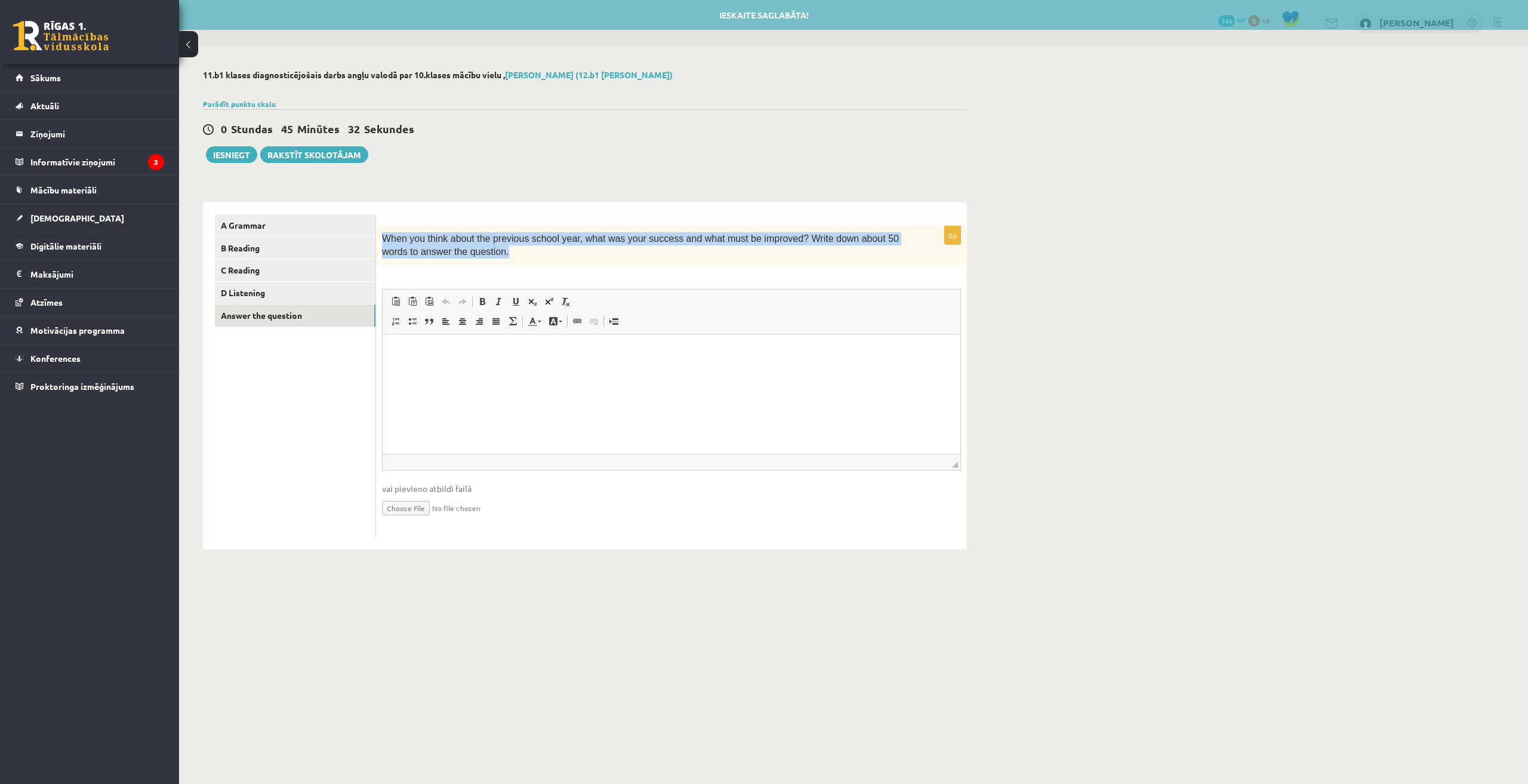
copy span "When you think about the previous school year, what was your success and what m…"
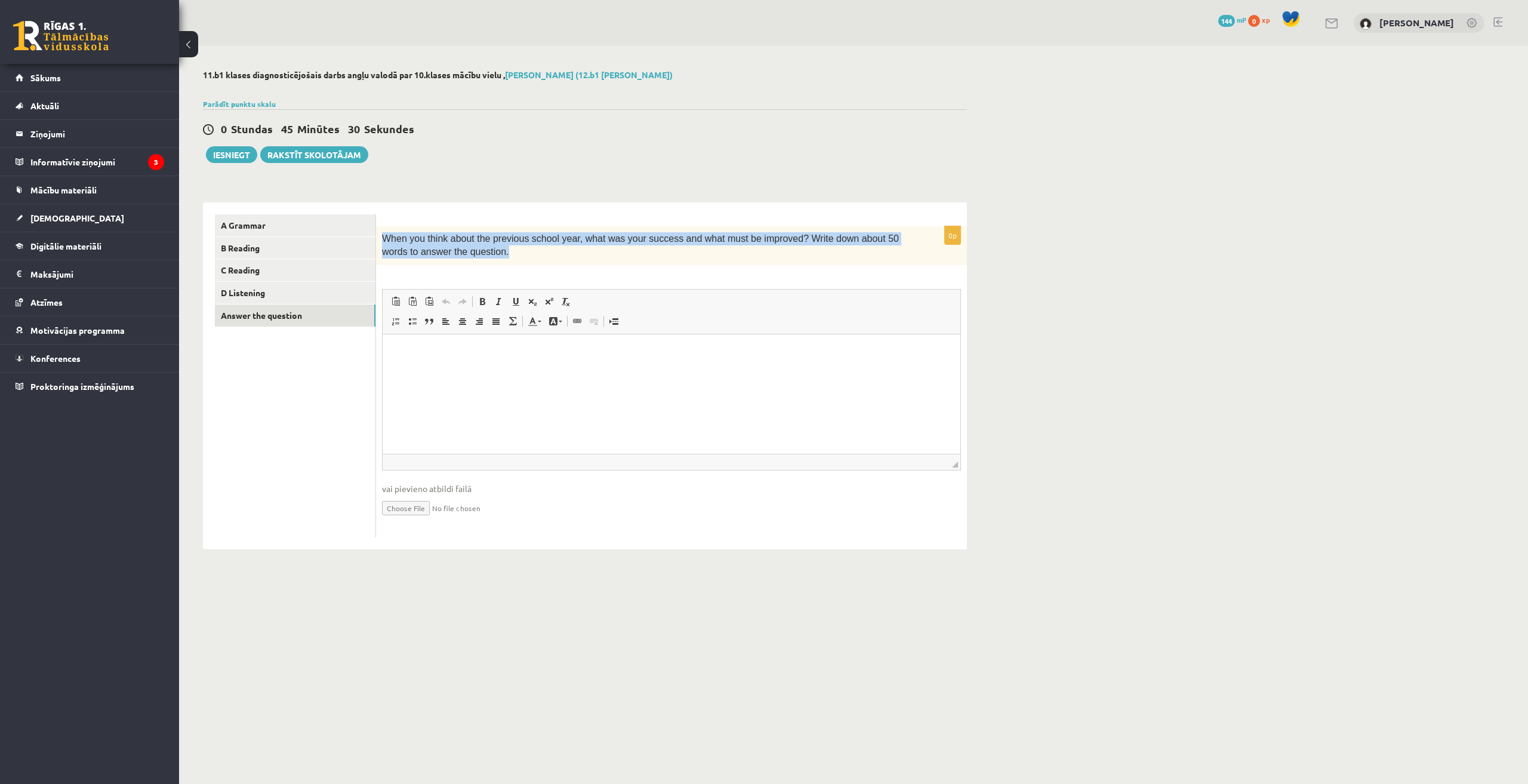
click at [1124, 208] on div "11.b1 klases diagnosticējošais darbs angļu valodā par 10.klases mācību vielu , …" at bounding box center [853, 309] width 1349 height 527
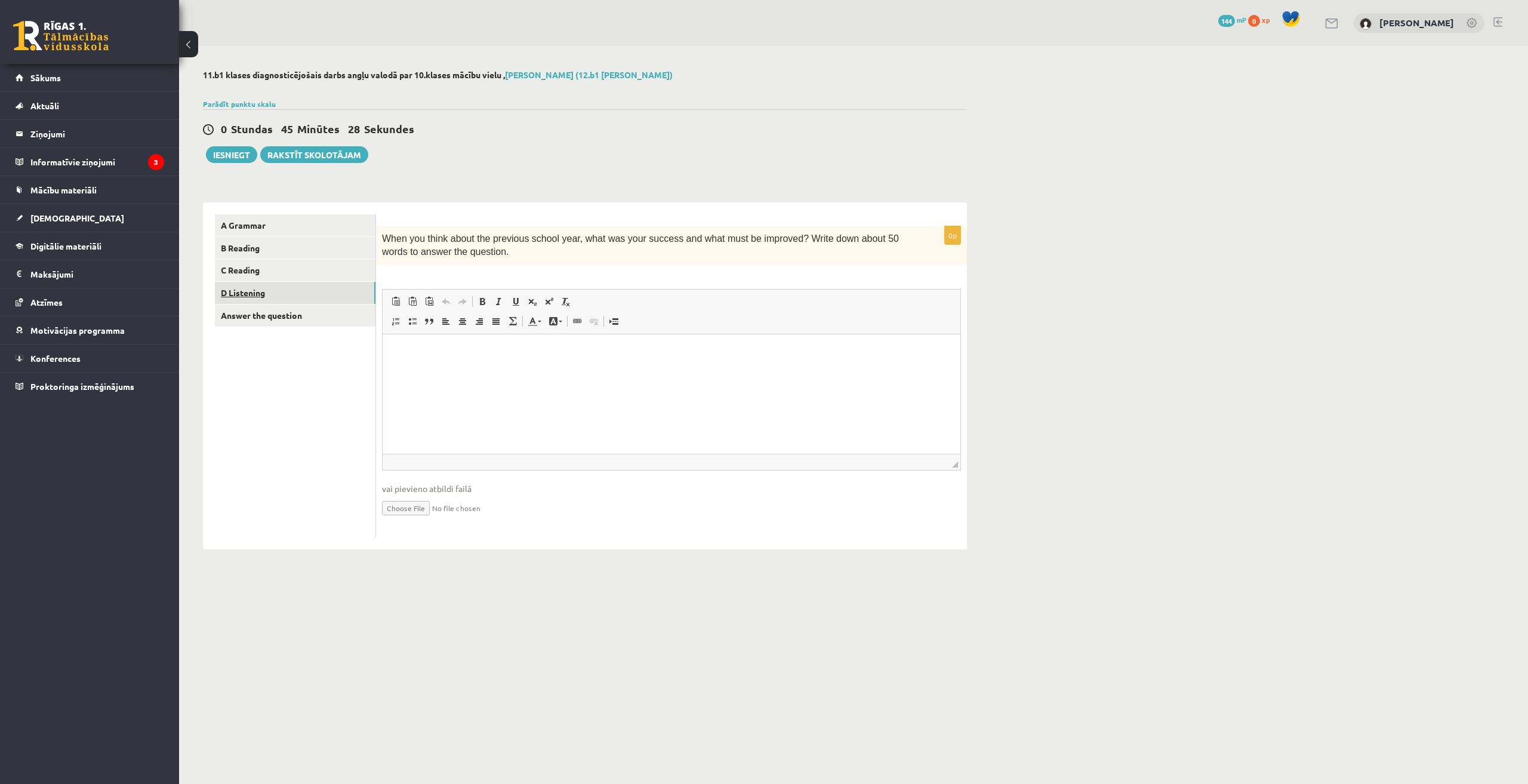
click at [286, 298] on link "D Listening" at bounding box center [295, 293] width 160 height 22
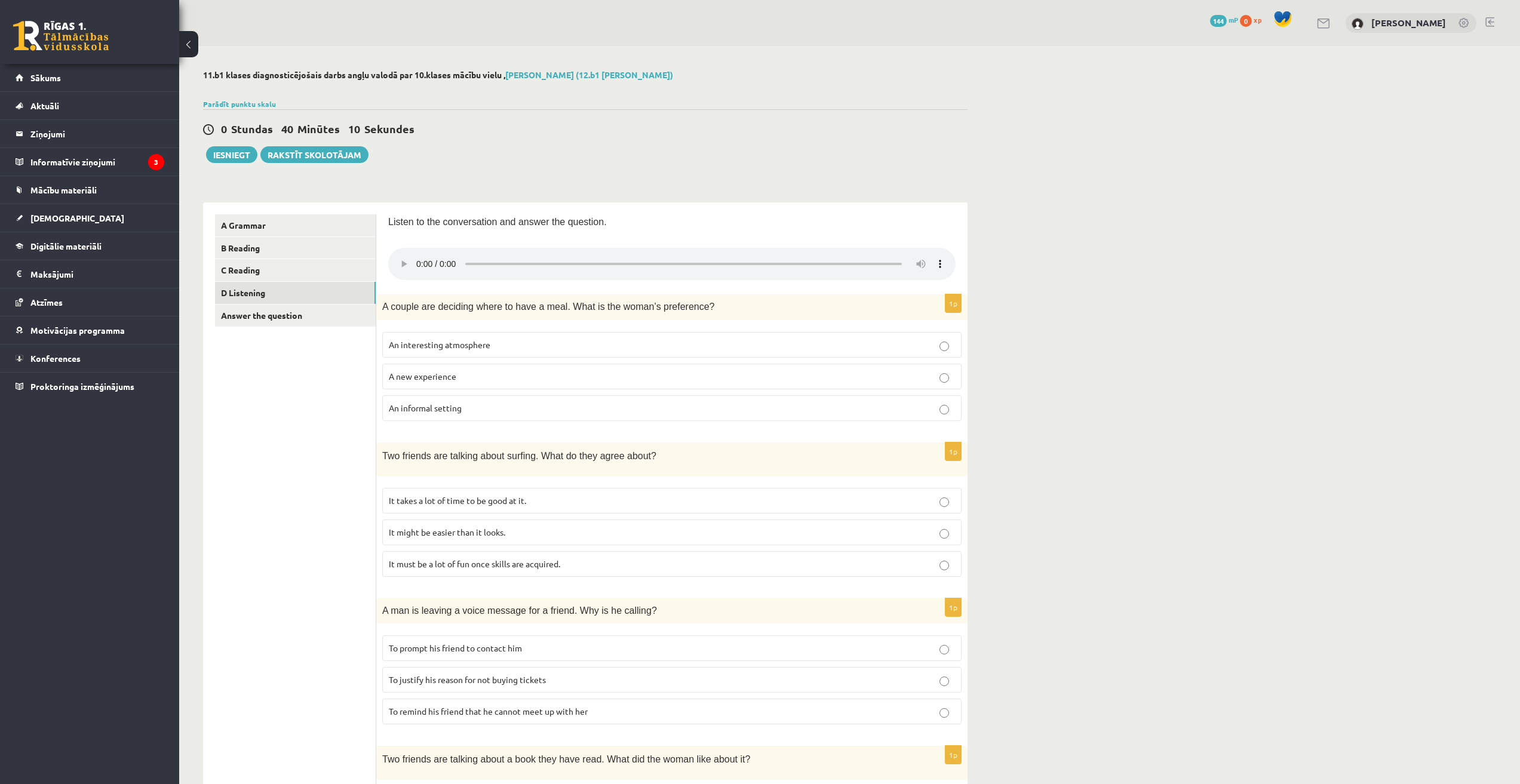
click at [456, 412] on span "An informal setting" at bounding box center [425, 407] width 73 height 10
click at [507, 502] on span "It takes a lot of time to be good at it." at bounding box center [457, 500] width 137 height 10
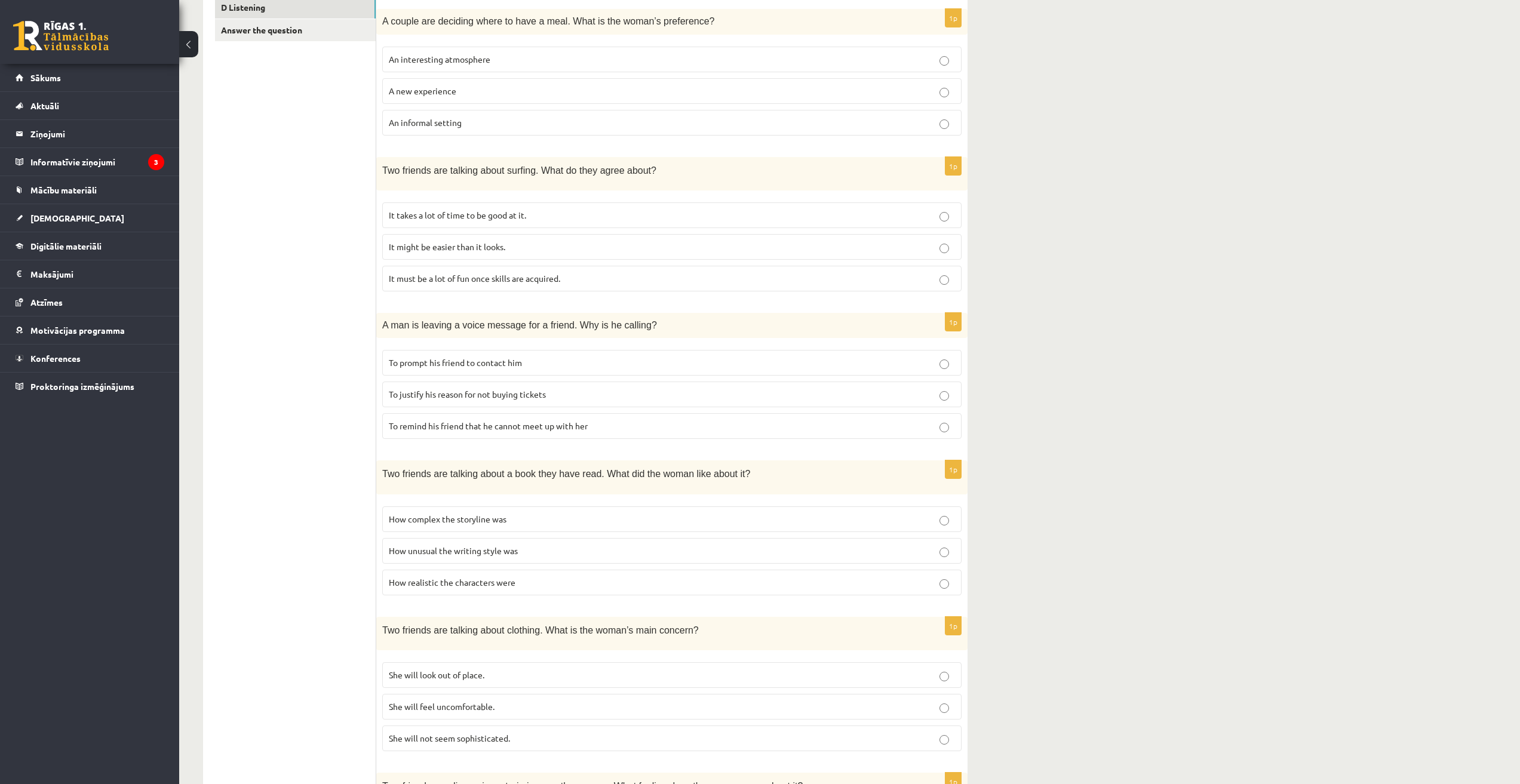
scroll to position [298, 0]
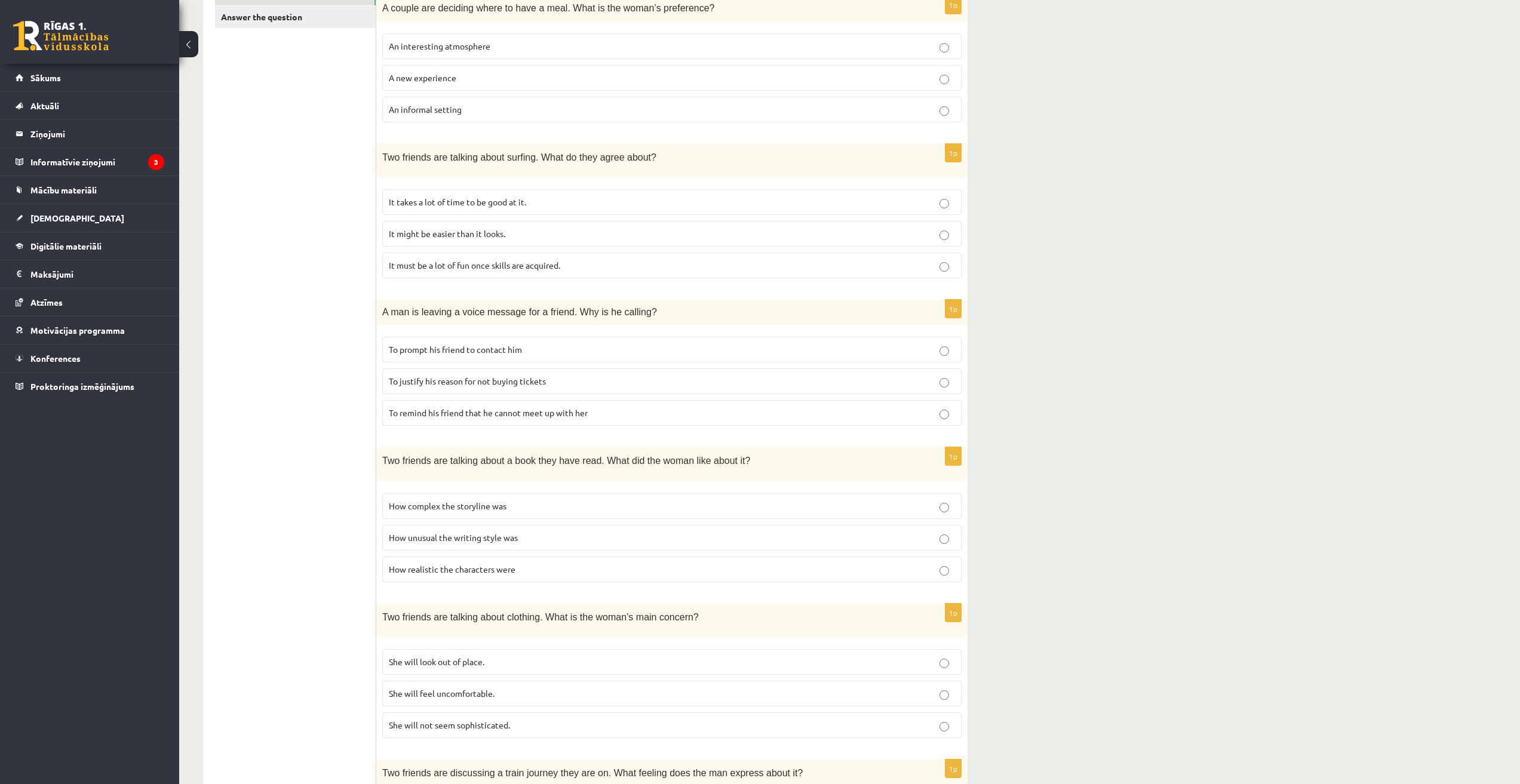
click at [516, 349] on span "To prompt his friend to contact him" at bounding box center [455, 349] width 133 height 10
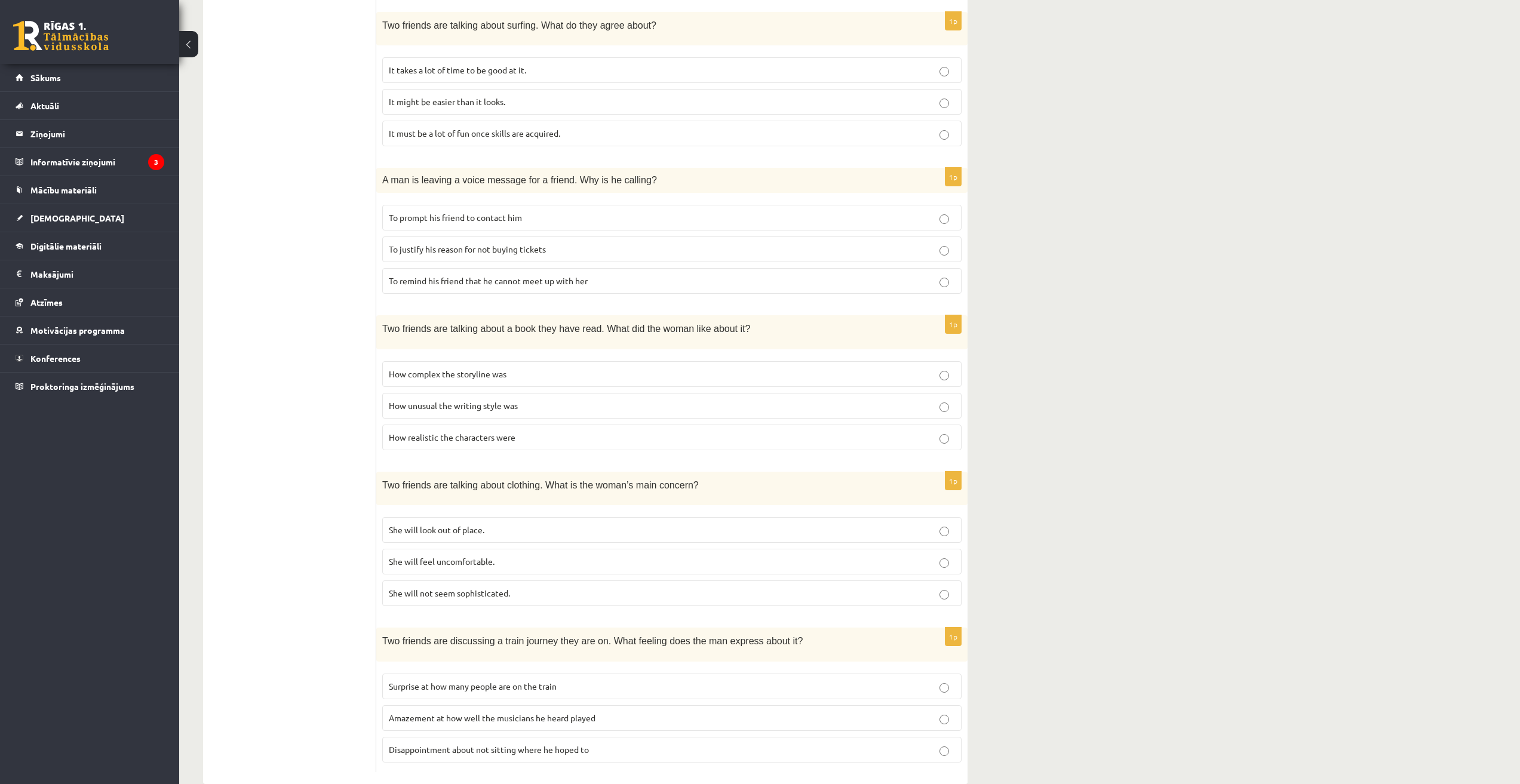
scroll to position [453, 0]
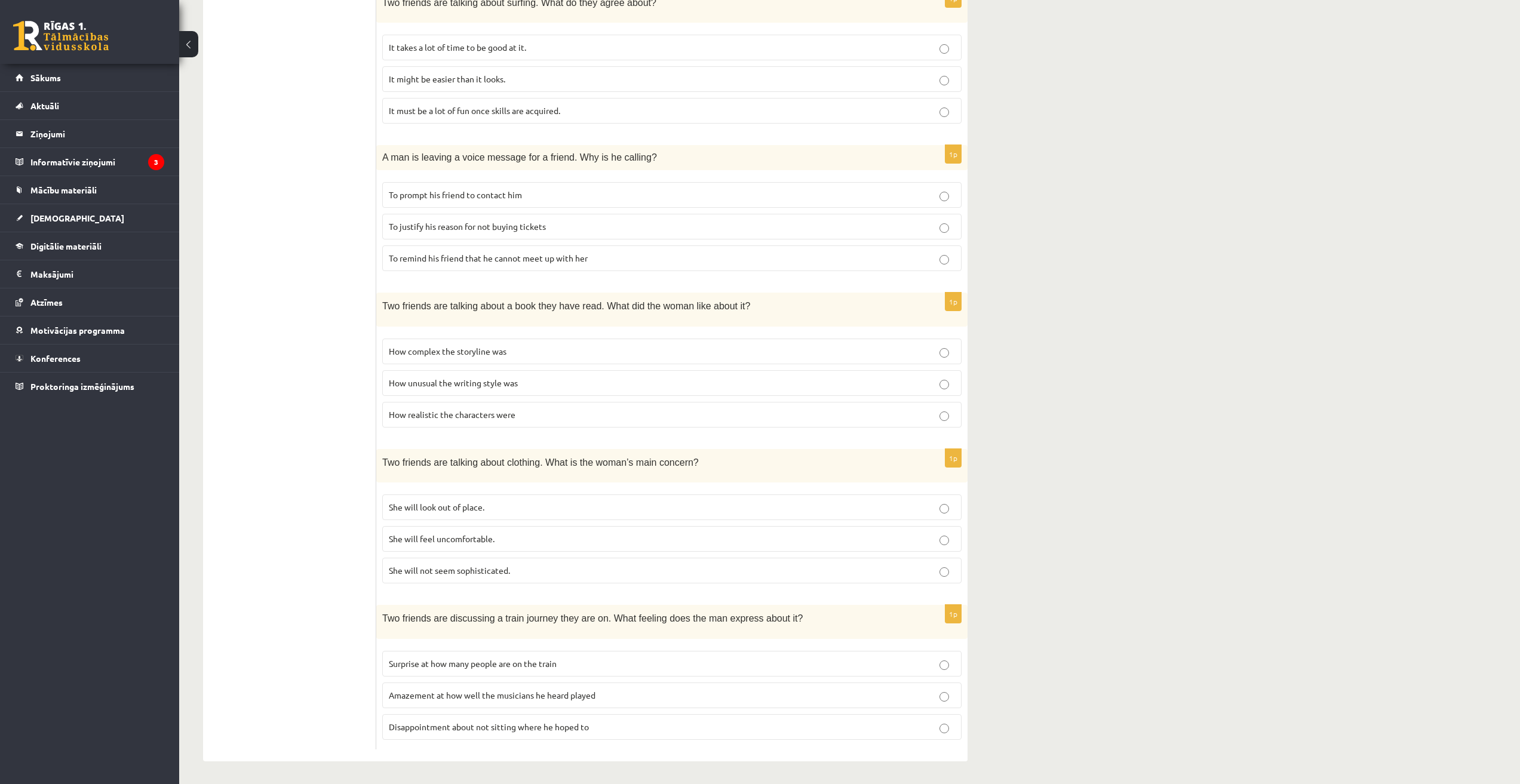
click at [519, 414] on p "How realistic the characters were" at bounding box center [672, 414] width 566 height 13
click at [493, 507] on p "She will look out of place." at bounding box center [672, 507] width 566 height 13
click at [588, 690] on span "Amazement at how well the musicians he heard played" at bounding box center [492, 694] width 206 height 10
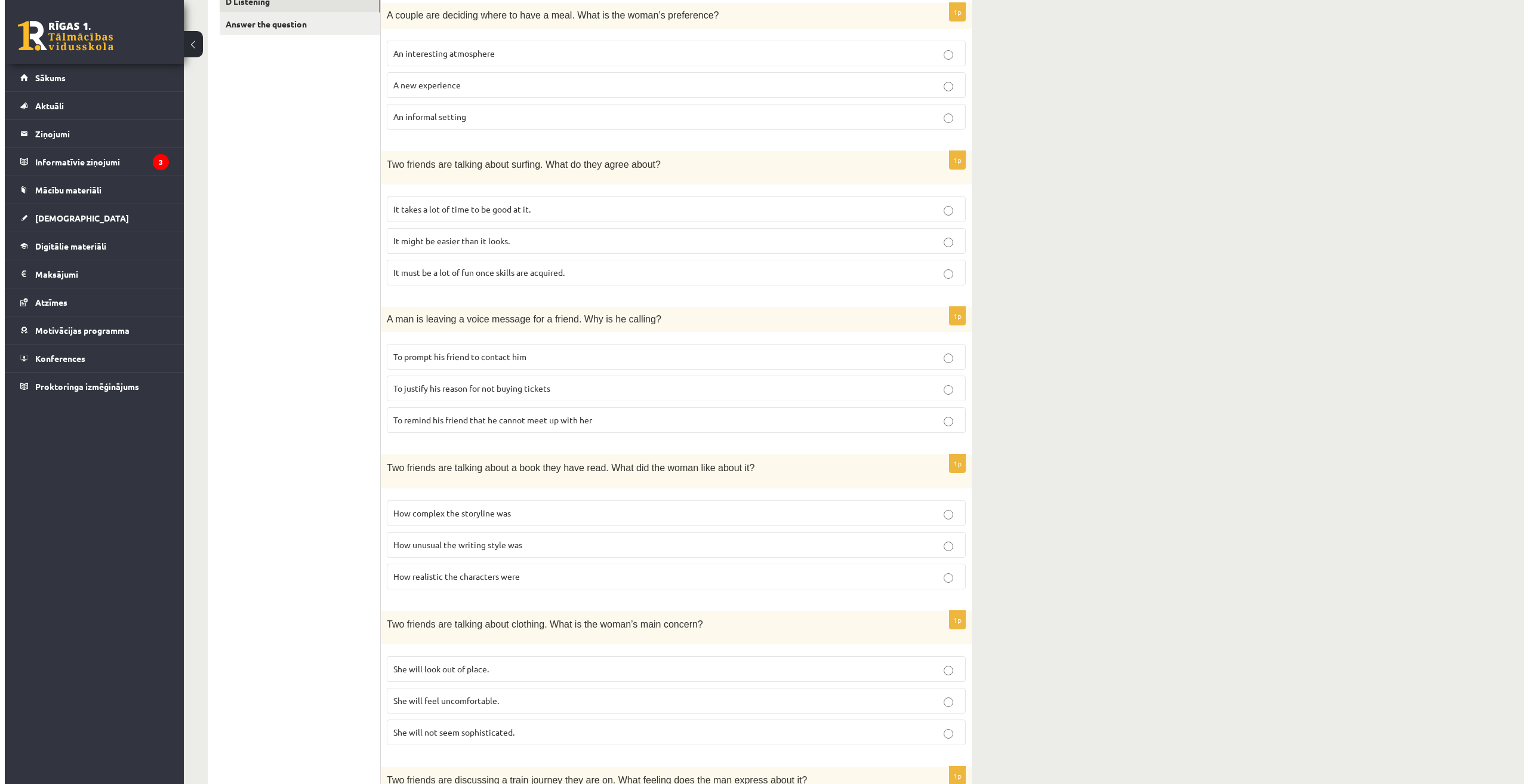
scroll to position [0, 0]
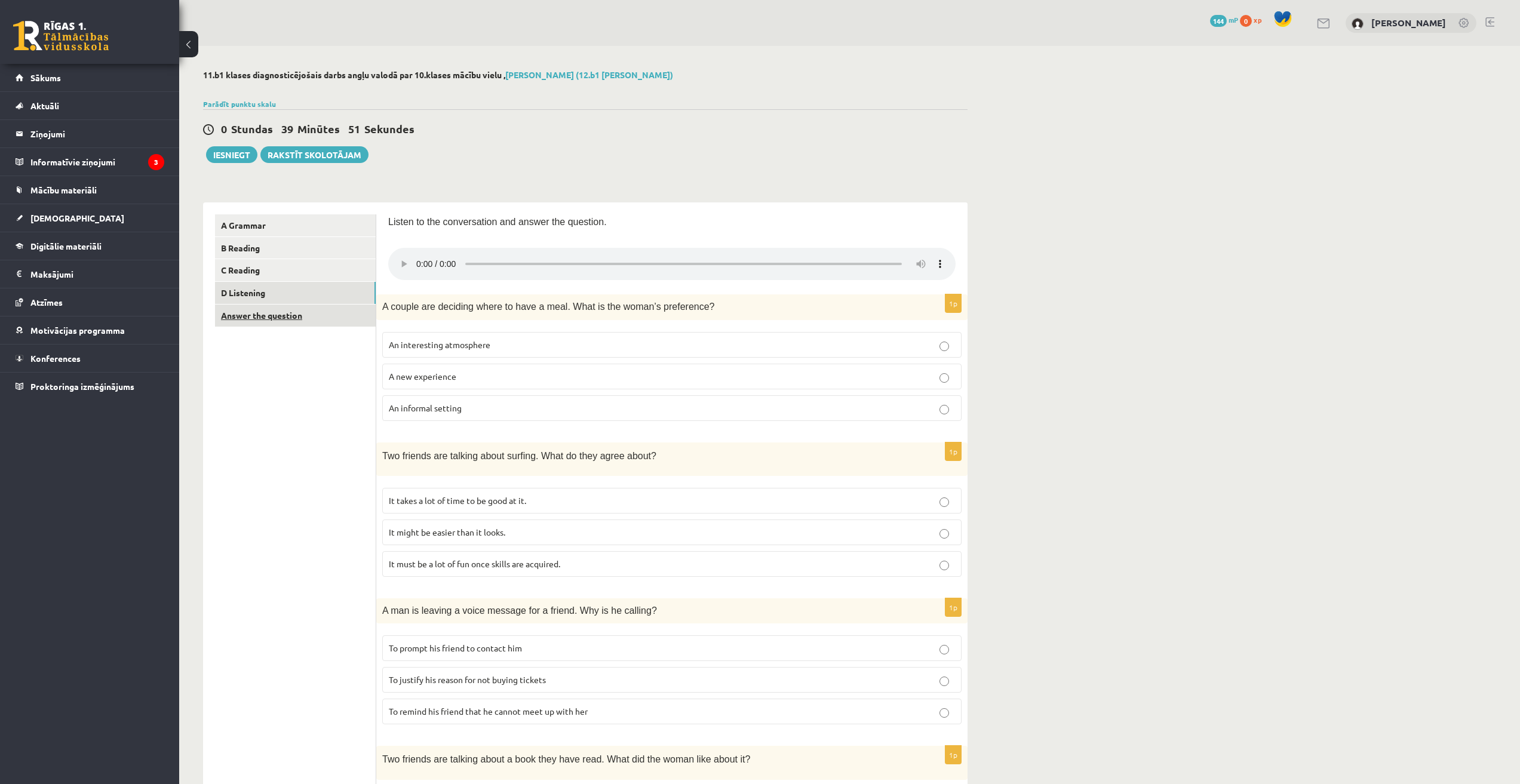
click at [261, 317] on link "Answer the question" at bounding box center [295, 315] width 160 height 22
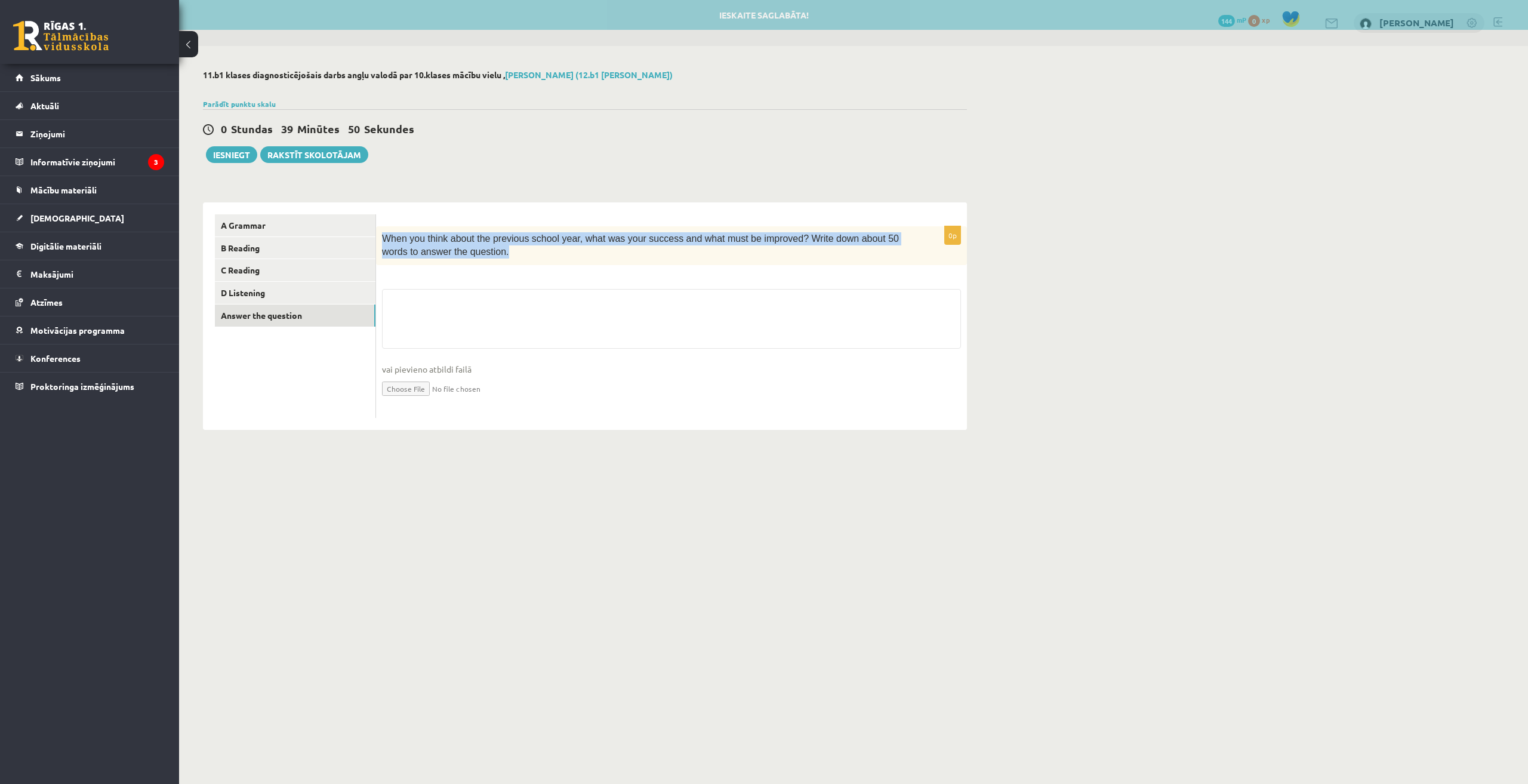
drag, startPoint x: 382, startPoint y: 237, endPoint x: 472, endPoint y: 257, distance: 92.2
click at [472, 257] on p "When you think about the previous school year, what was your success and what m…" at bounding box center [642, 246] width 519 height 27
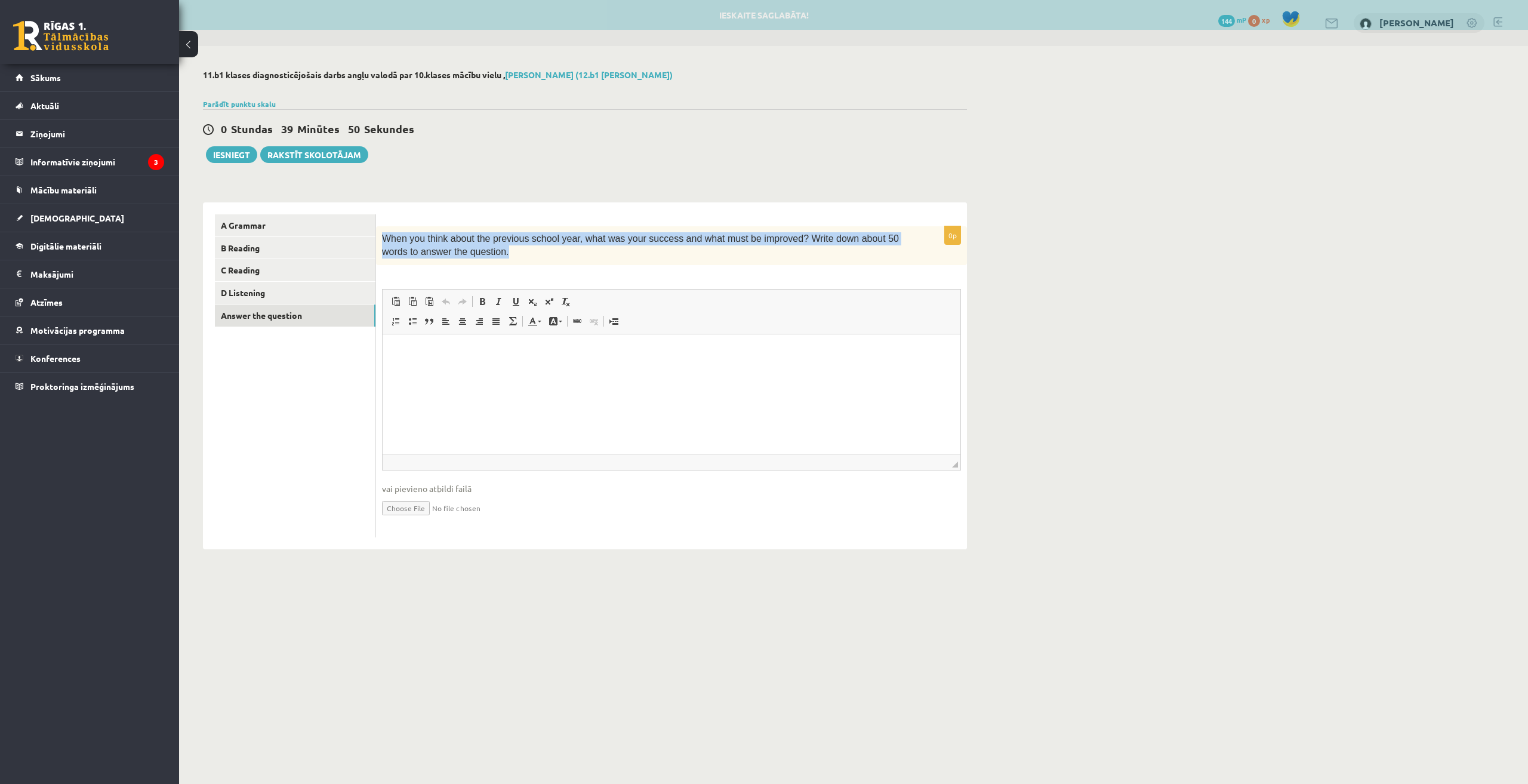
copy span "When you think about the previous school year, what was your success and what m…"
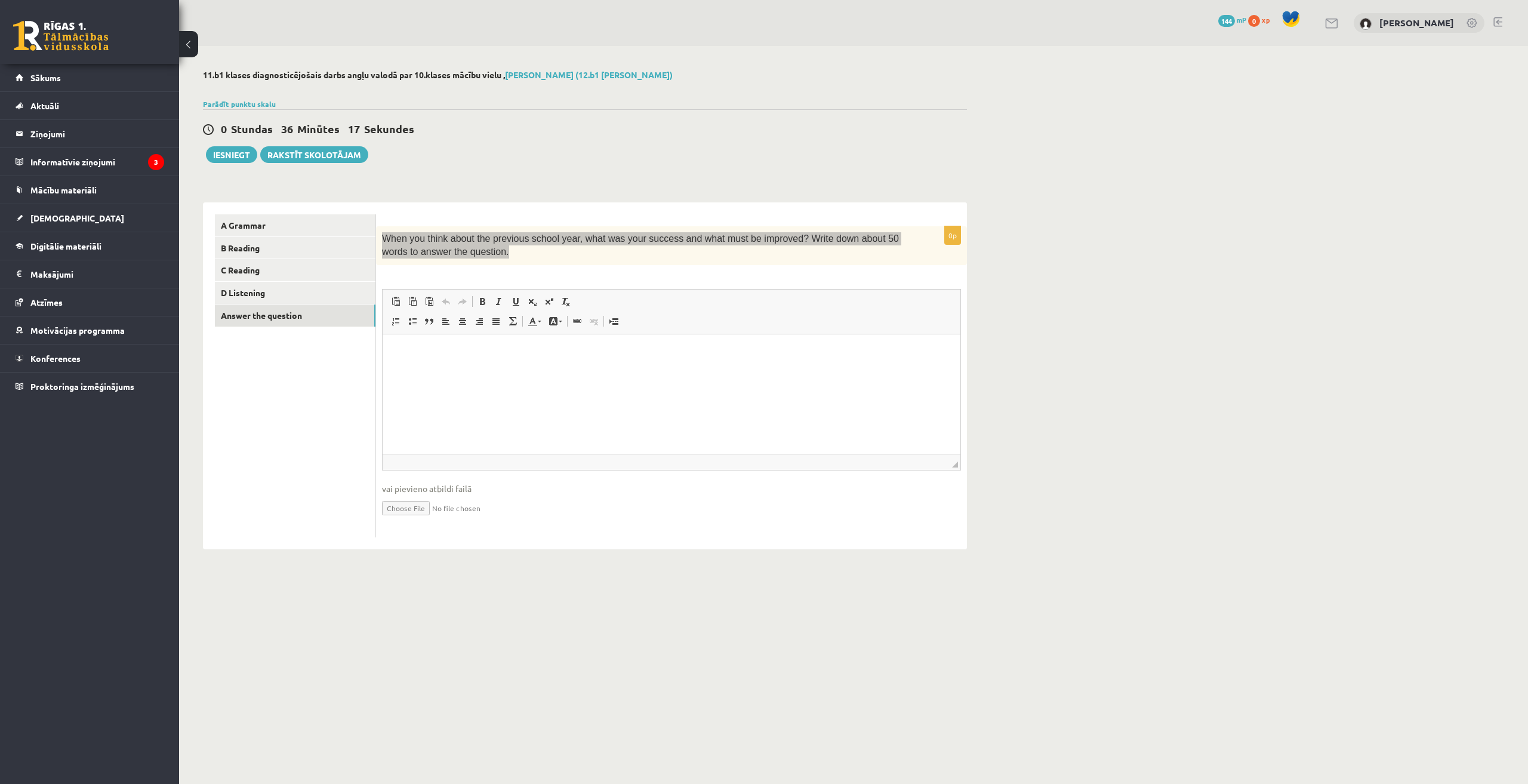
click at [533, 370] on html at bounding box center [671, 352] width 578 height 36
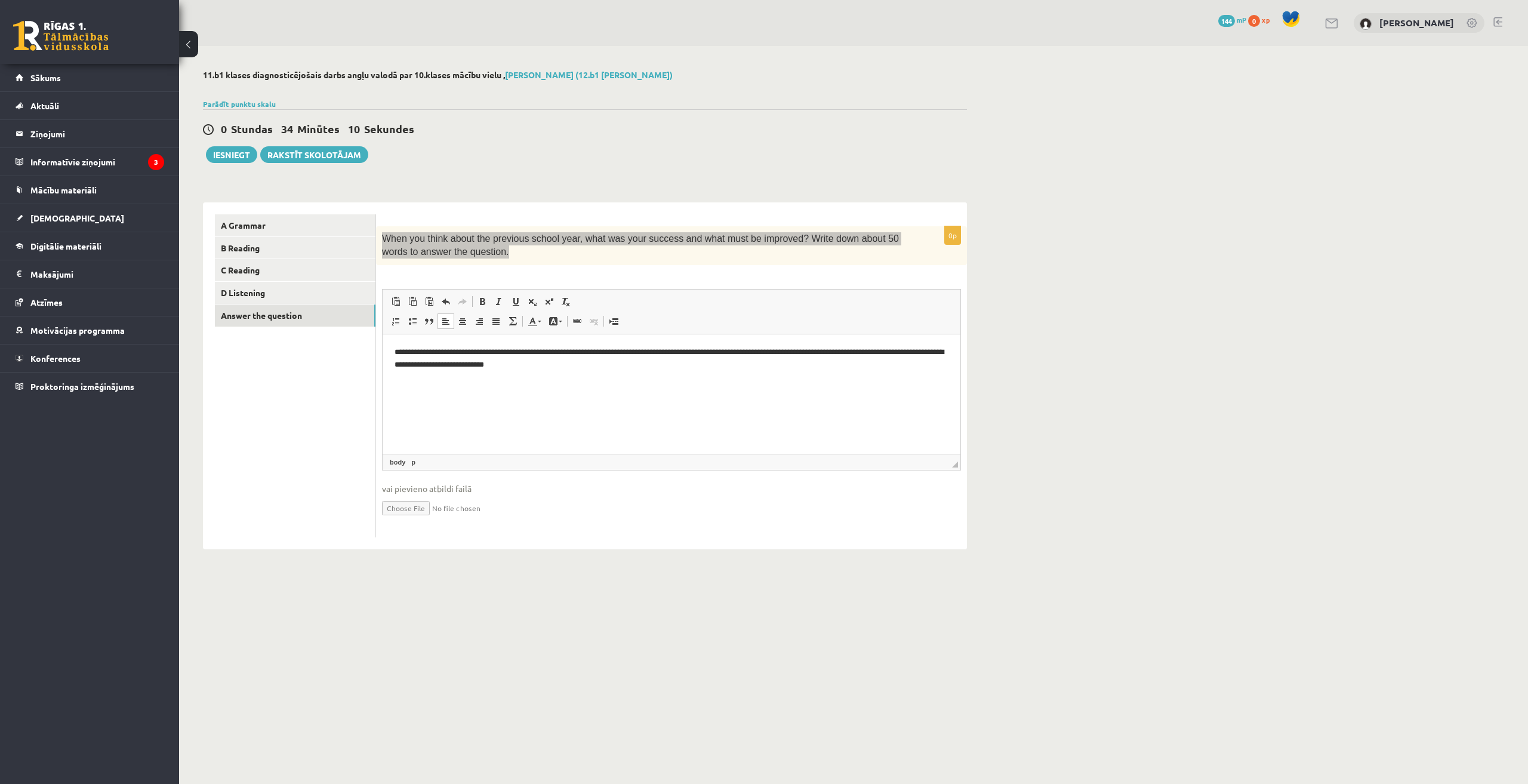
click at [464, 258] on div at bounding box center [464, 258] width 0 height 0
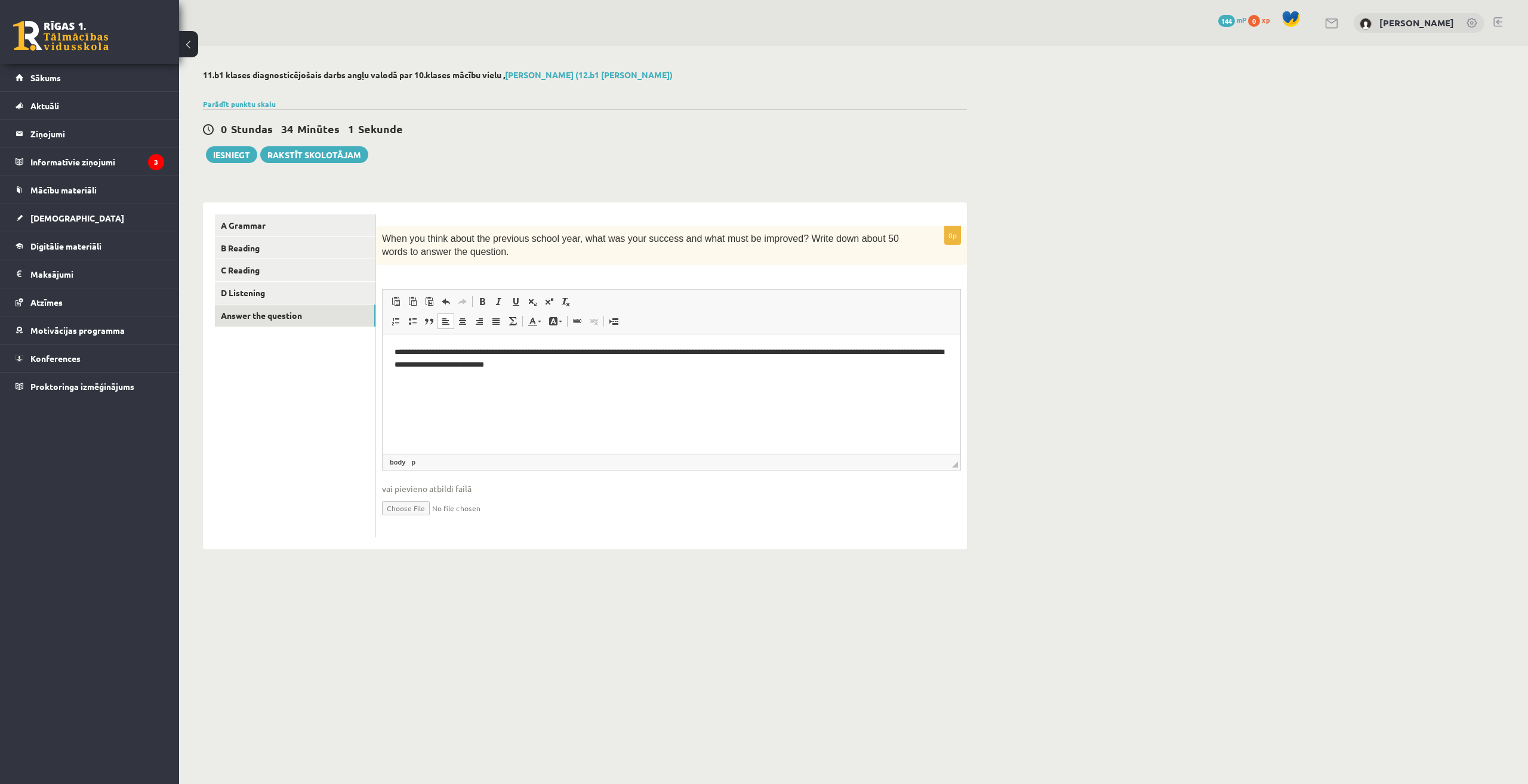
click at [474, 273] on div "**********" at bounding box center [671, 381] width 591 height 311
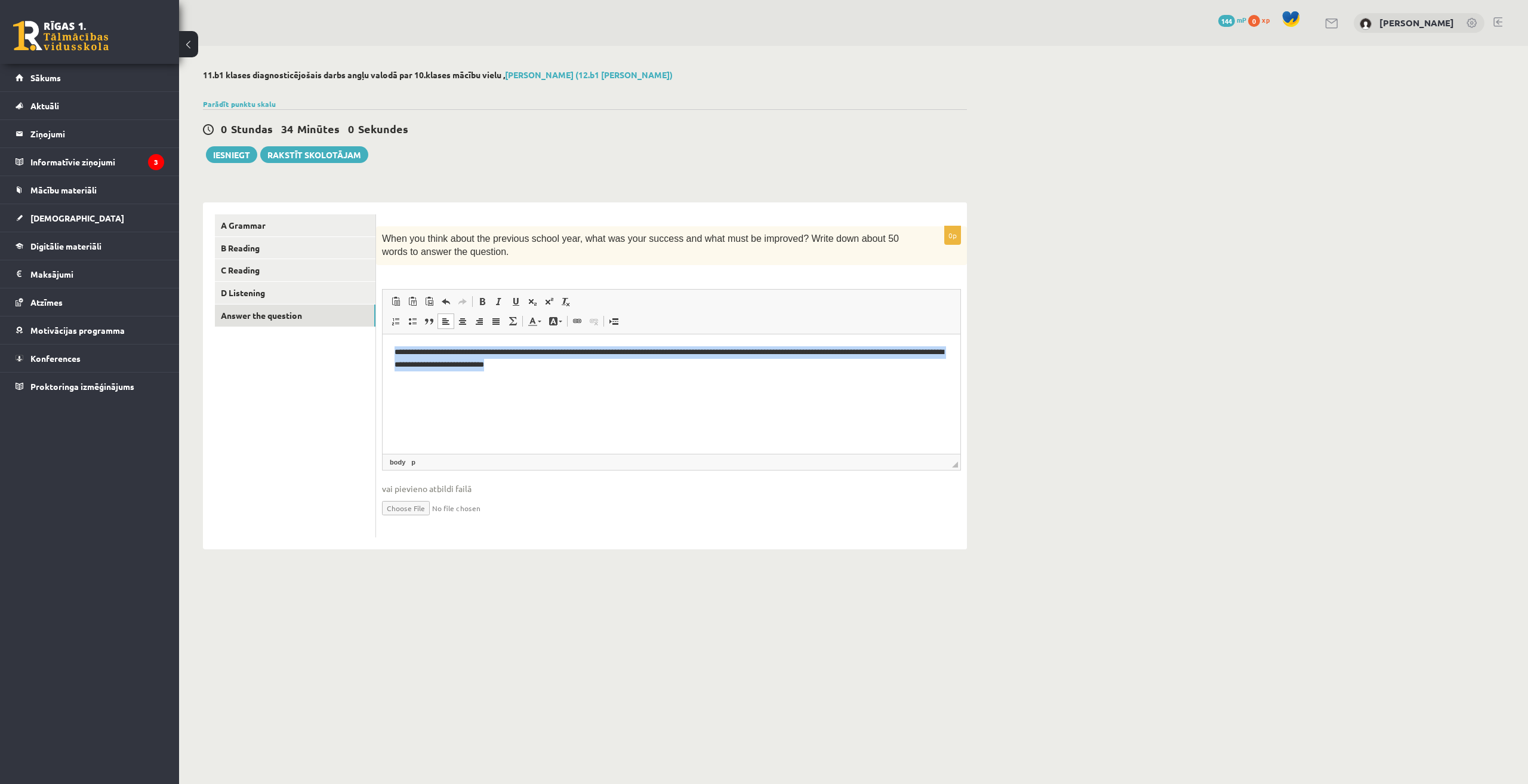
drag, startPoint x: 645, startPoint y: 381, endPoint x: 372, endPoint y: 357, distance: 274.1
click at [383, 357] on html "**********" at bounding box center [671, 358] width 578 height 49
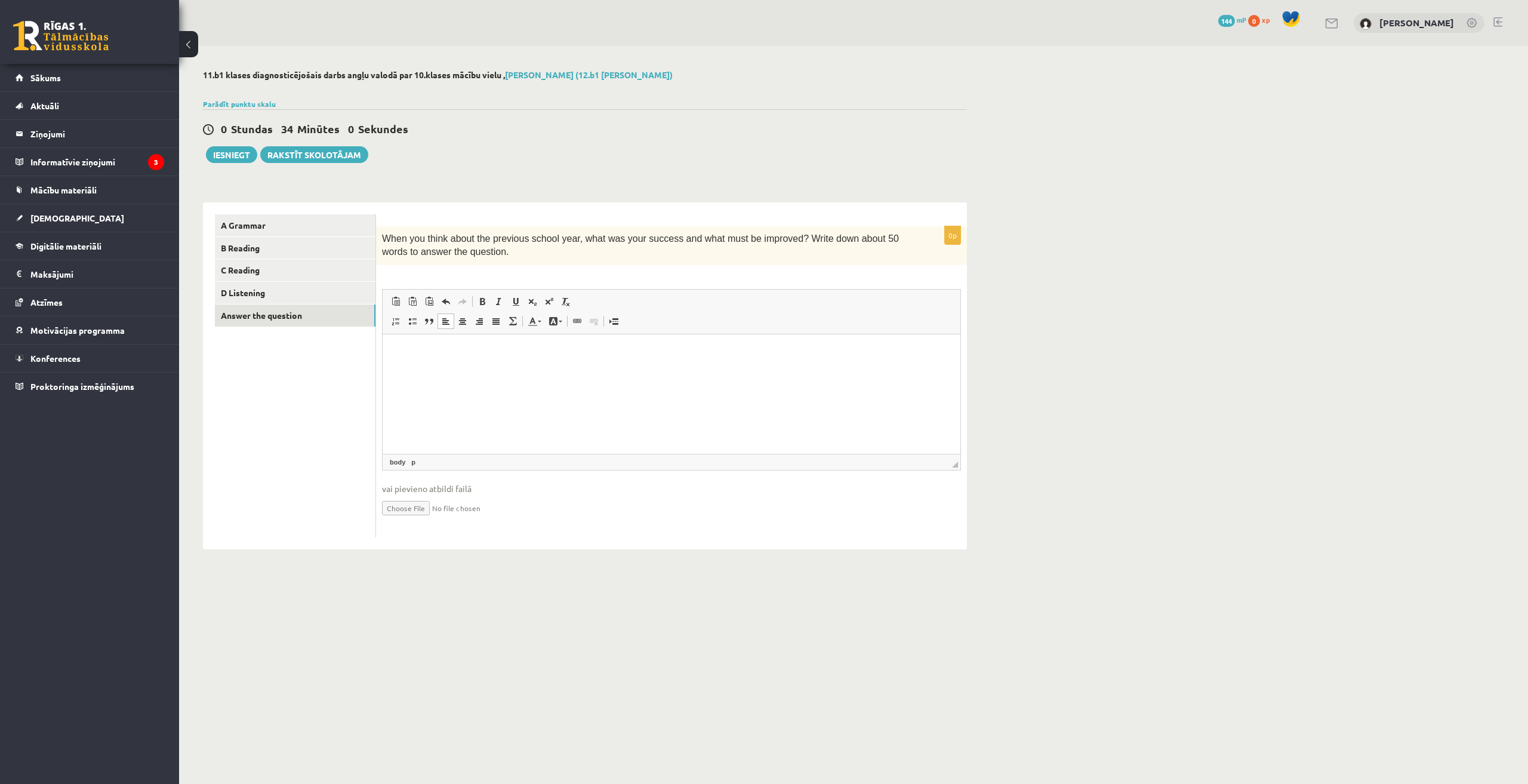
click at [1067, 363] on div "11.b1 klases diagnosticējošais darbs angļu valodā par 10.klases mācību vielu , …" at bounding box center [853, 309] width 1349 height 527
click at [301, 303] on link "D Listening" at bounding box center [295, 293] width 160 height 22
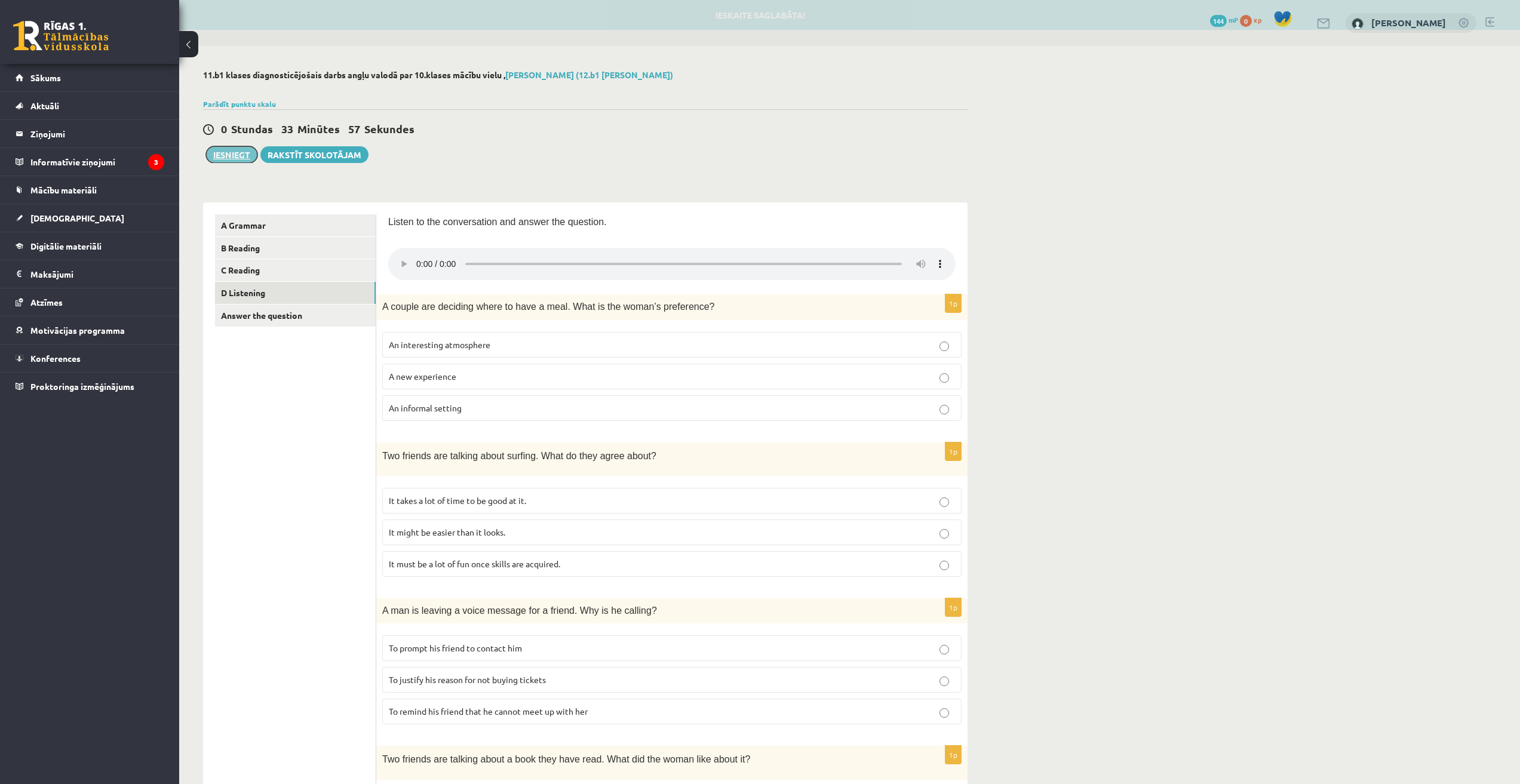
click at [230, 160] on button "Iesniegt" at bounding box center [232, 154] width 51 height 17
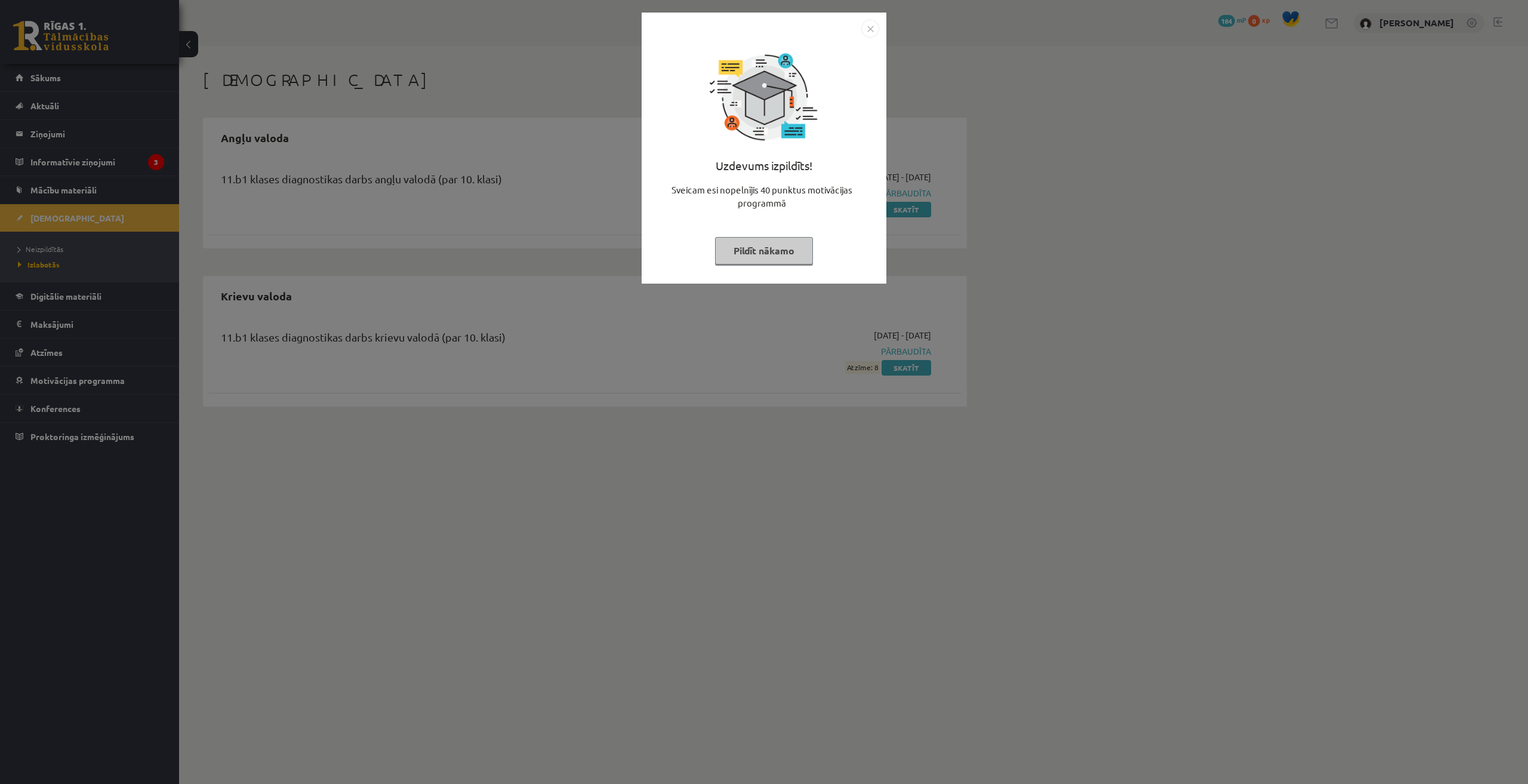
click at [780, 250] on button "Pildīt nākamo" at bounding box center [764, 250] width 98 height 27
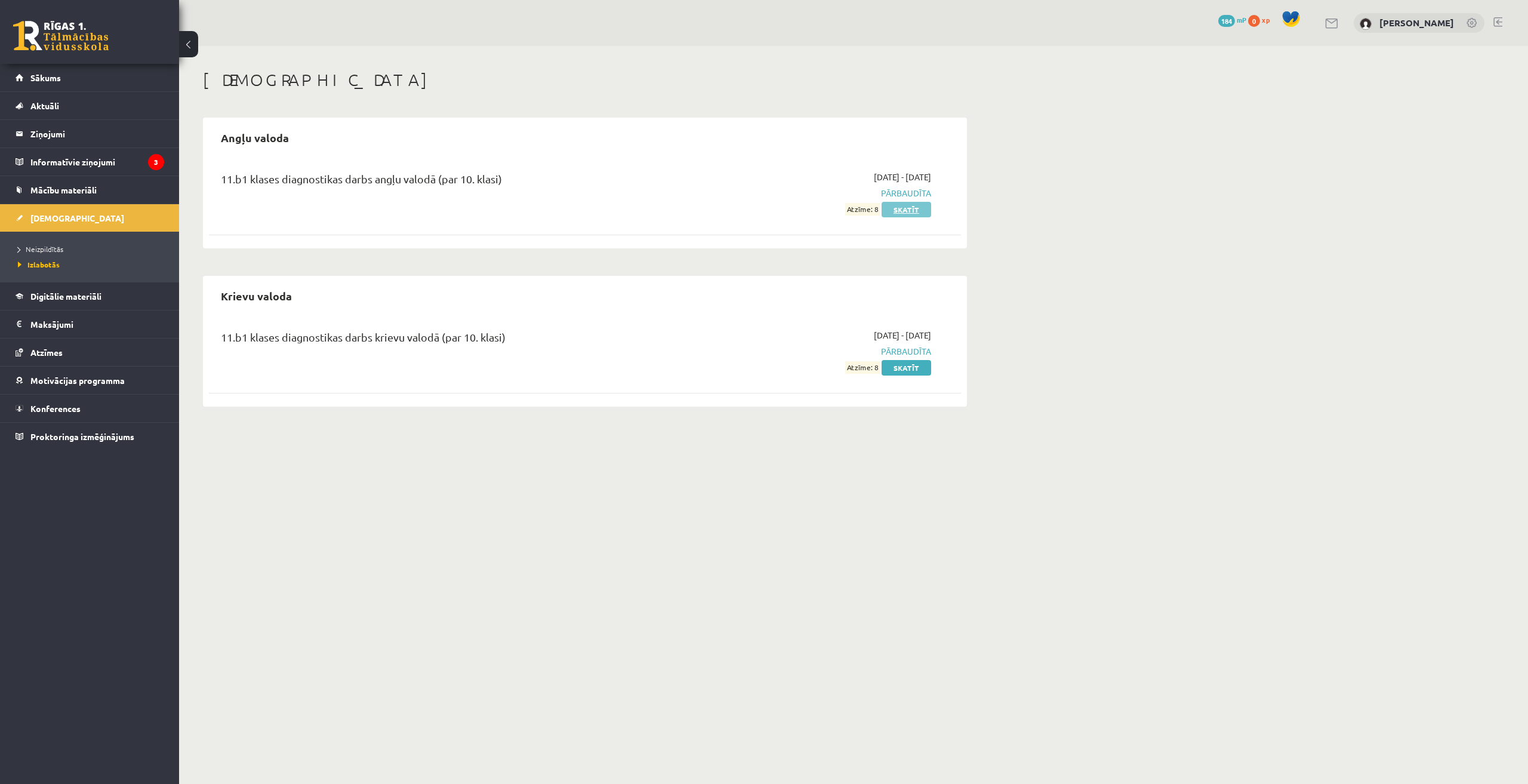
click at [895, 214] on link "Skatīt" at bounding box center [906, 209] width 50 height 16
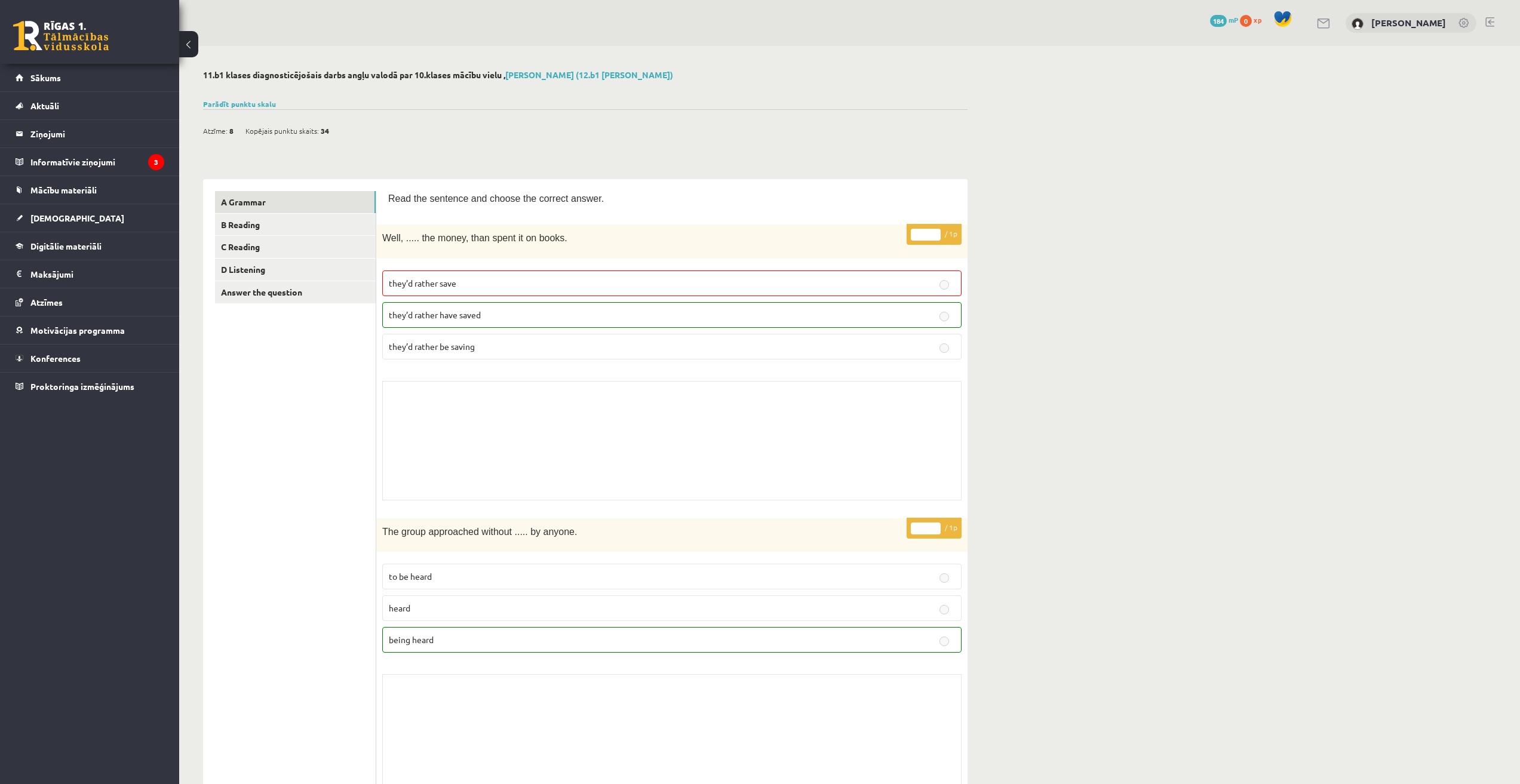
click at [194, 47] on button at bounding box center [189, 44] width 19 height 26
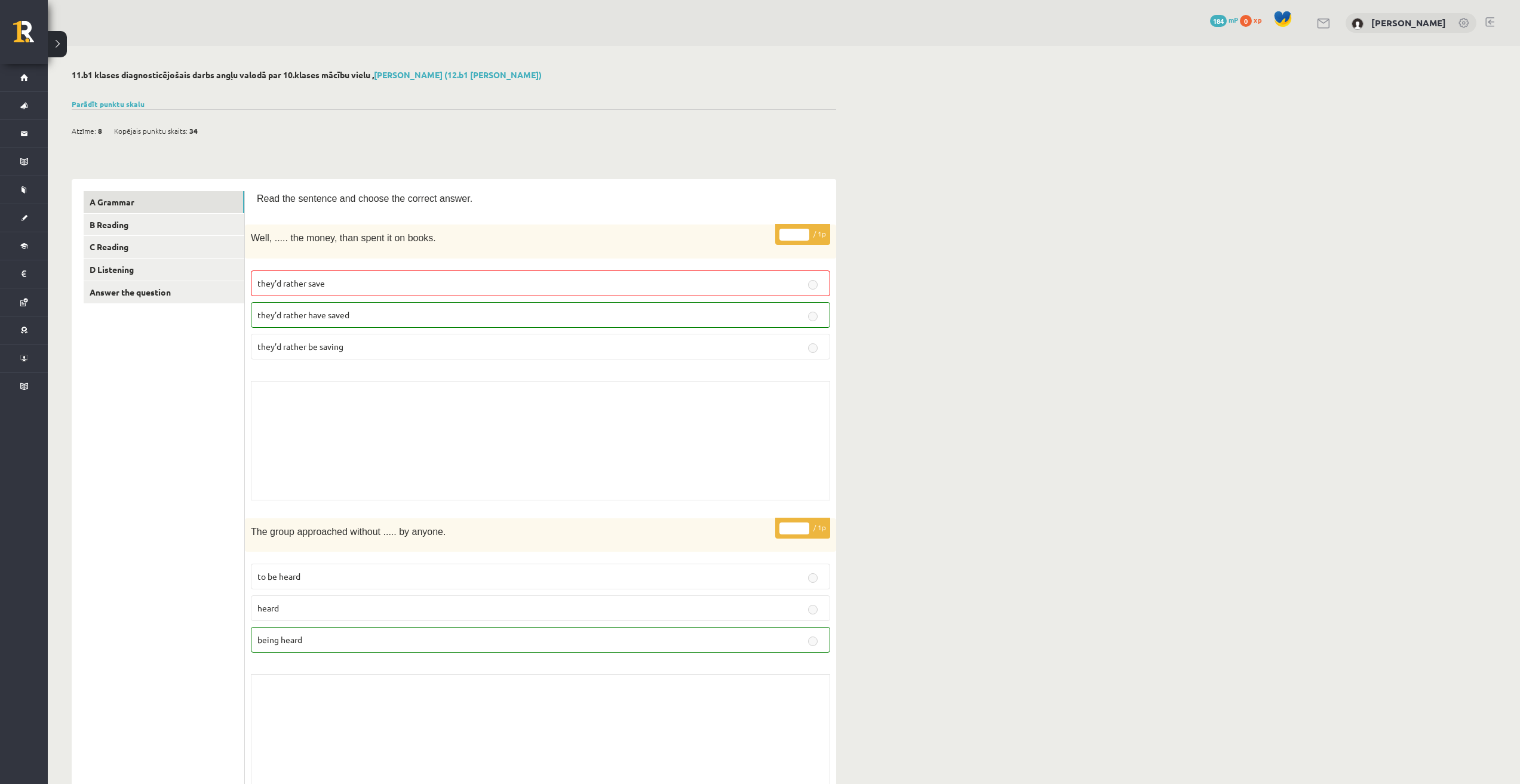
click at [55, 43] on button at bounding box center [57, 44] width 19 height 26
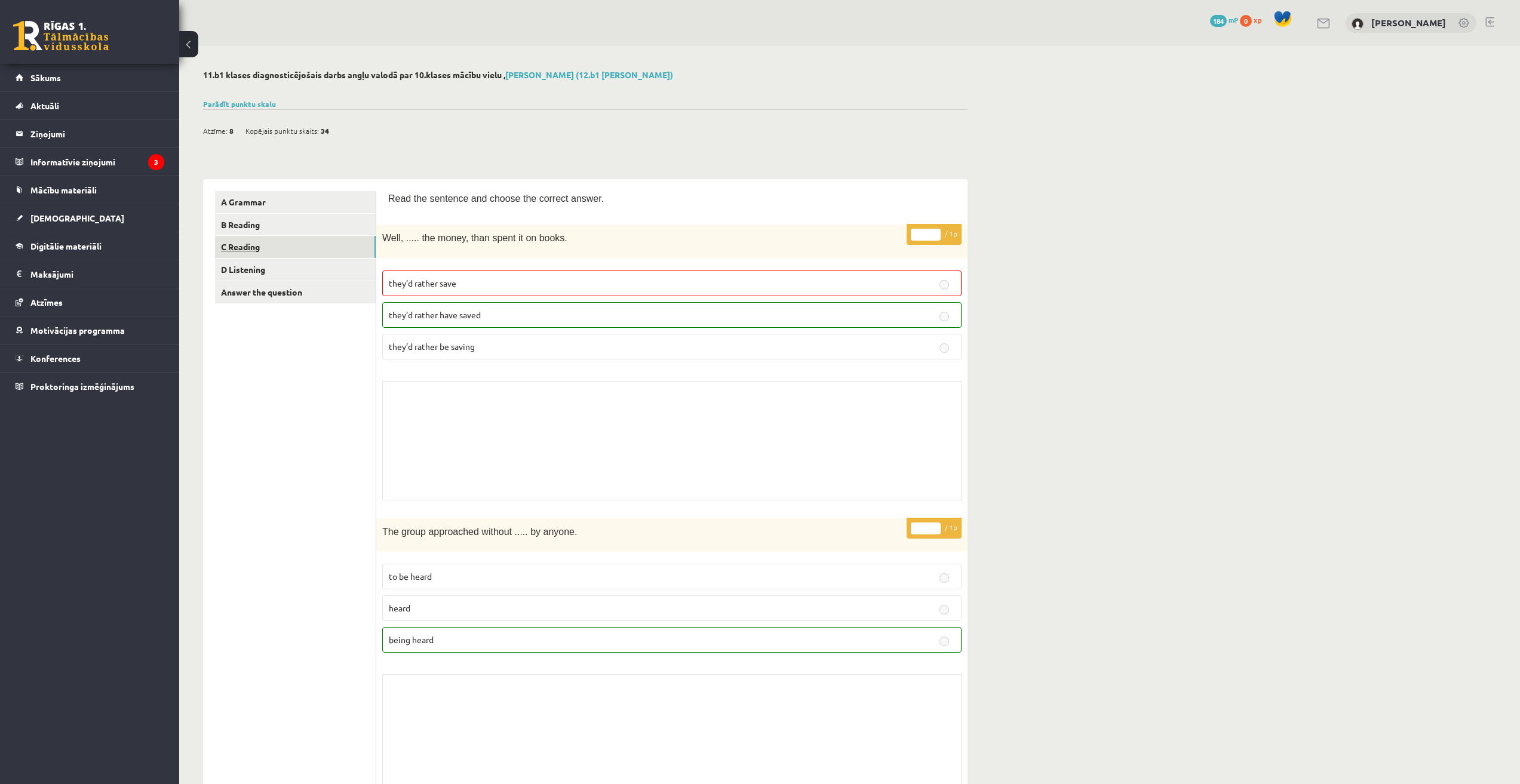
click at [252, 246] on link "C Reading" at bounding box center [295, 247] width 160 height 22
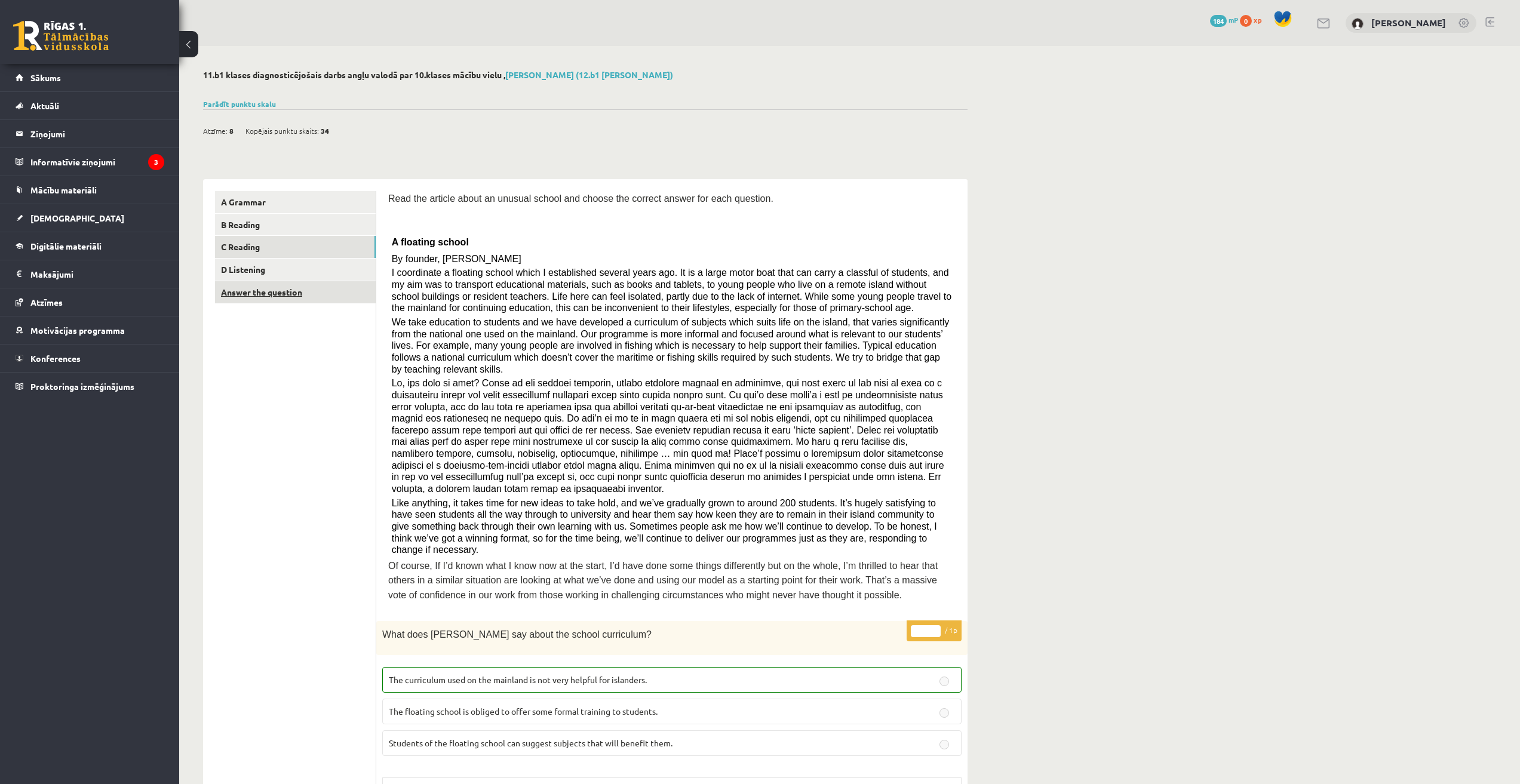
click at [246, 289] on link "Answer the question" at bounding box center [295, 292] width 160 height 22
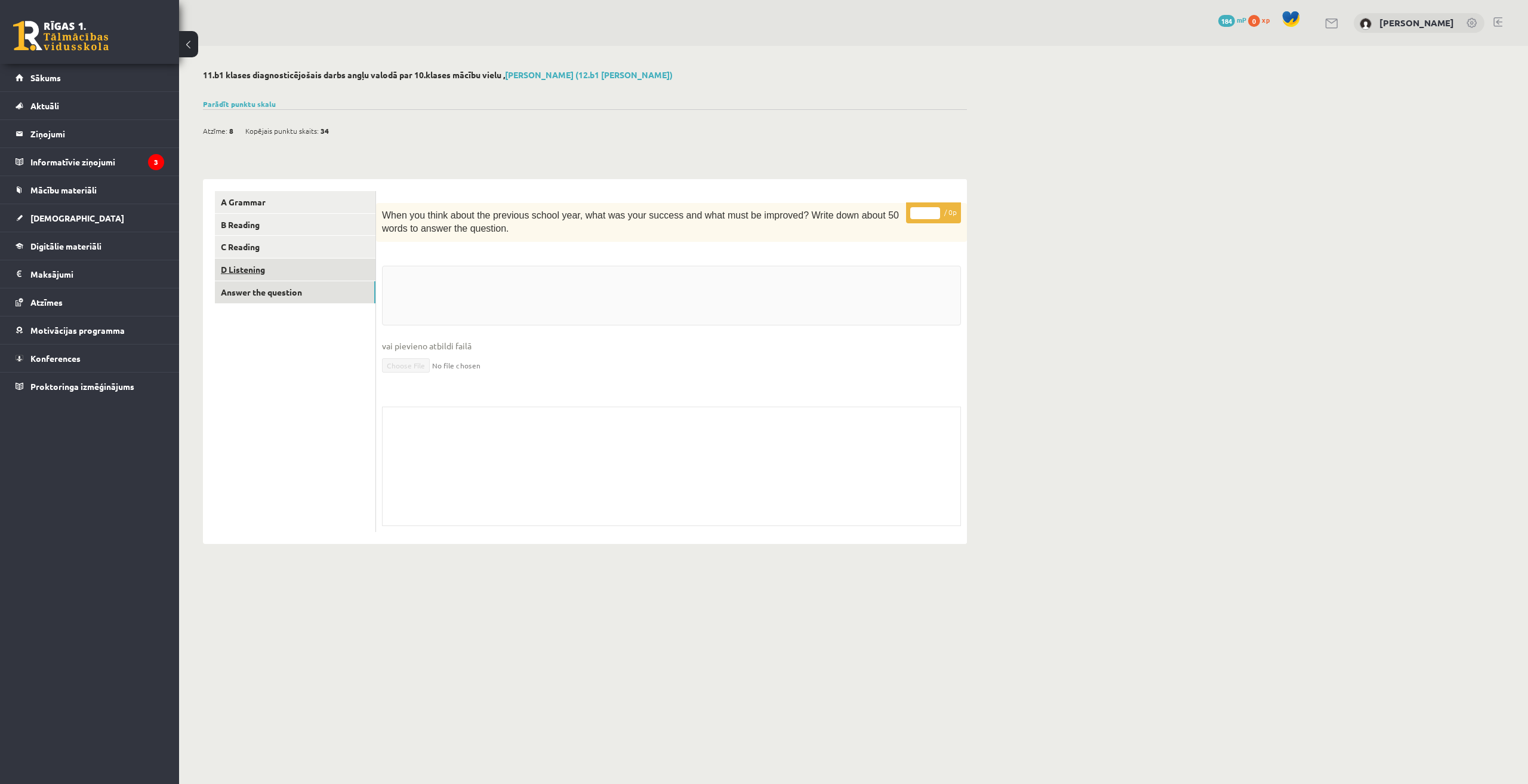
click at [256, 274] on link "D Listening" at bounding box center [295, 269] width 160 height 22
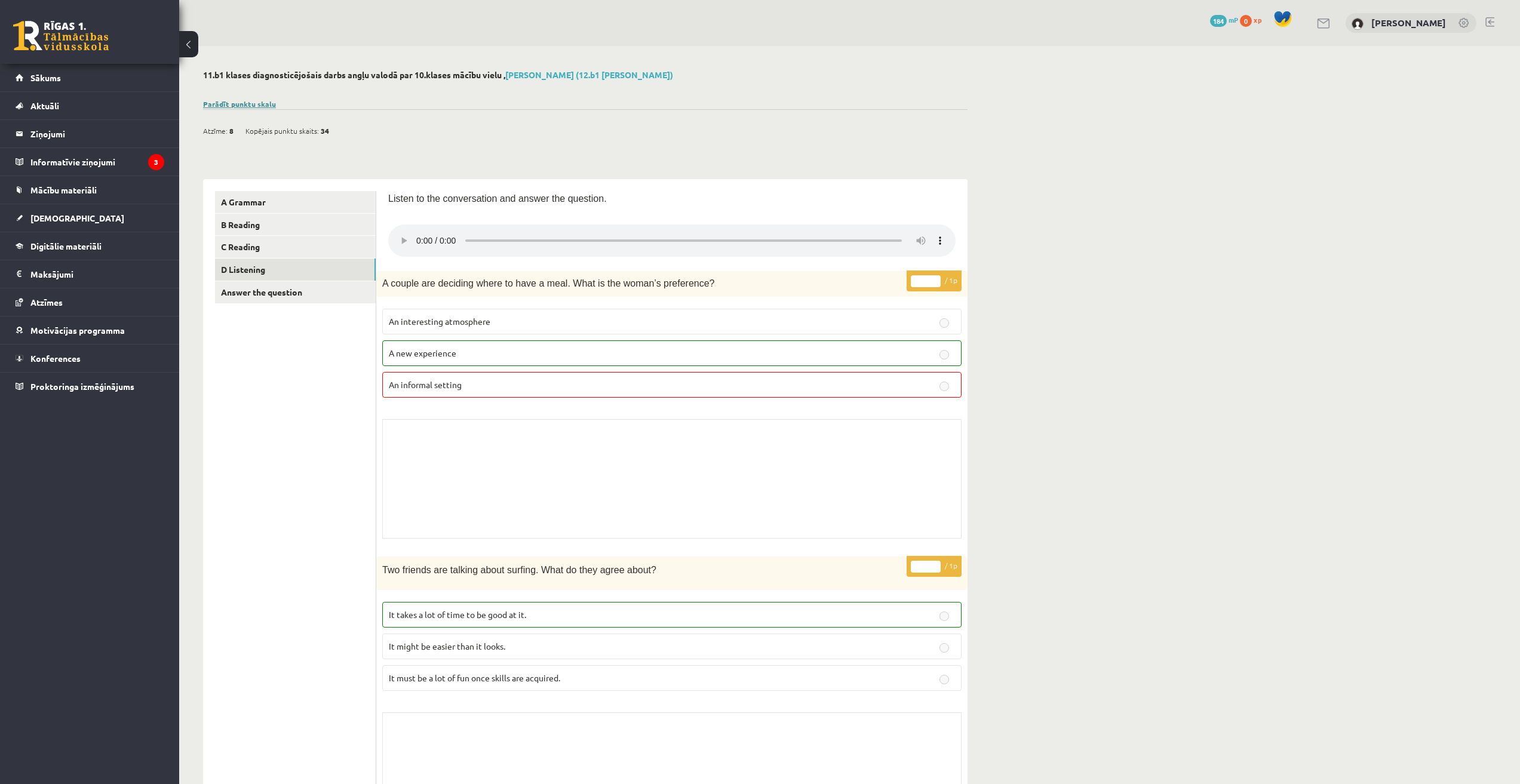
click at [215, 105] on link "Parādīt punktu skalu" at bounding box center [240, 104] width 73 height 10
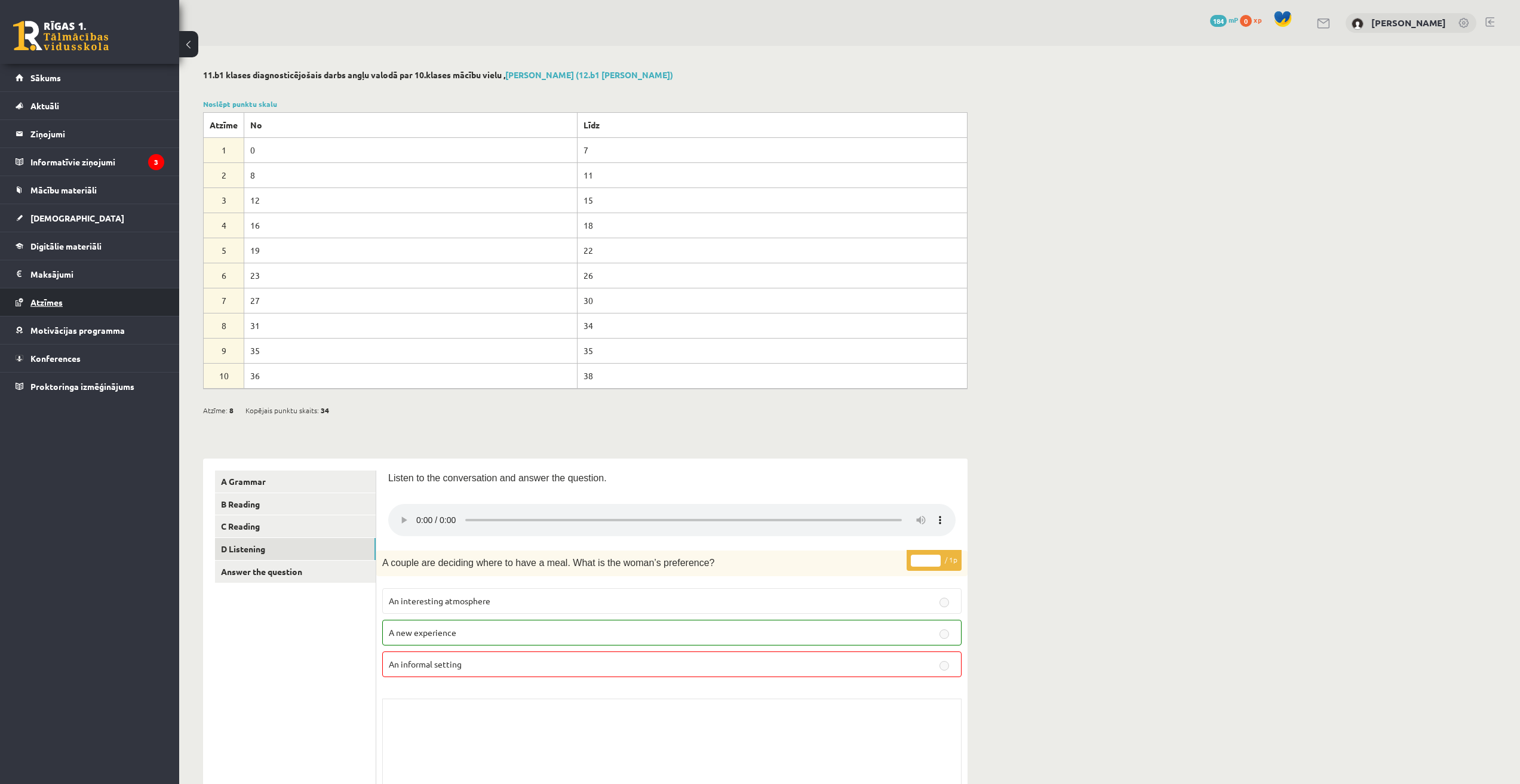
click at [75, 308] on link "Atzīmes" at bounding box center [90, 302] width 148 height 27
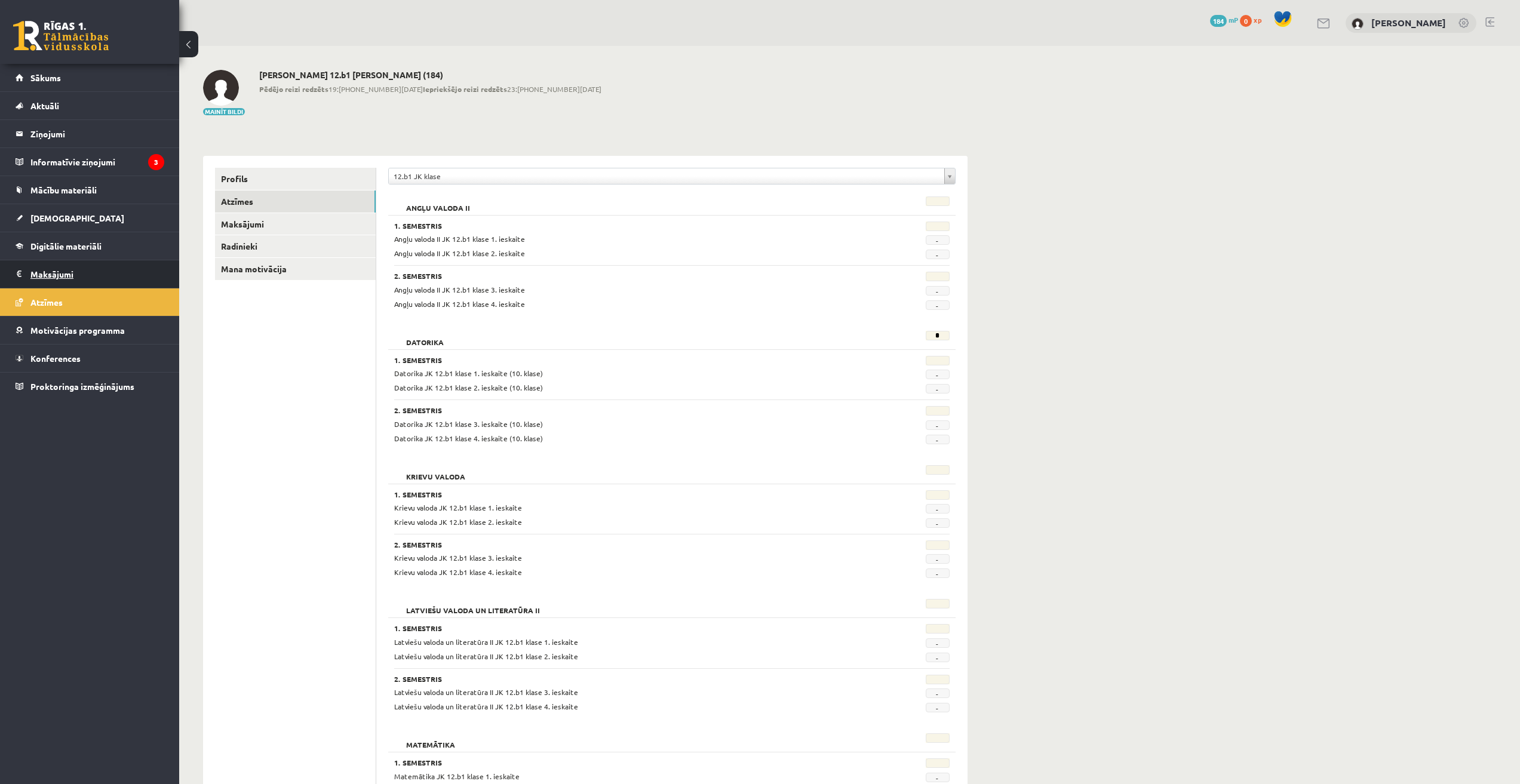
click at [87, 276] on legend "Maksājumi 0" at bounding box center [97, 274] width 134 height 27
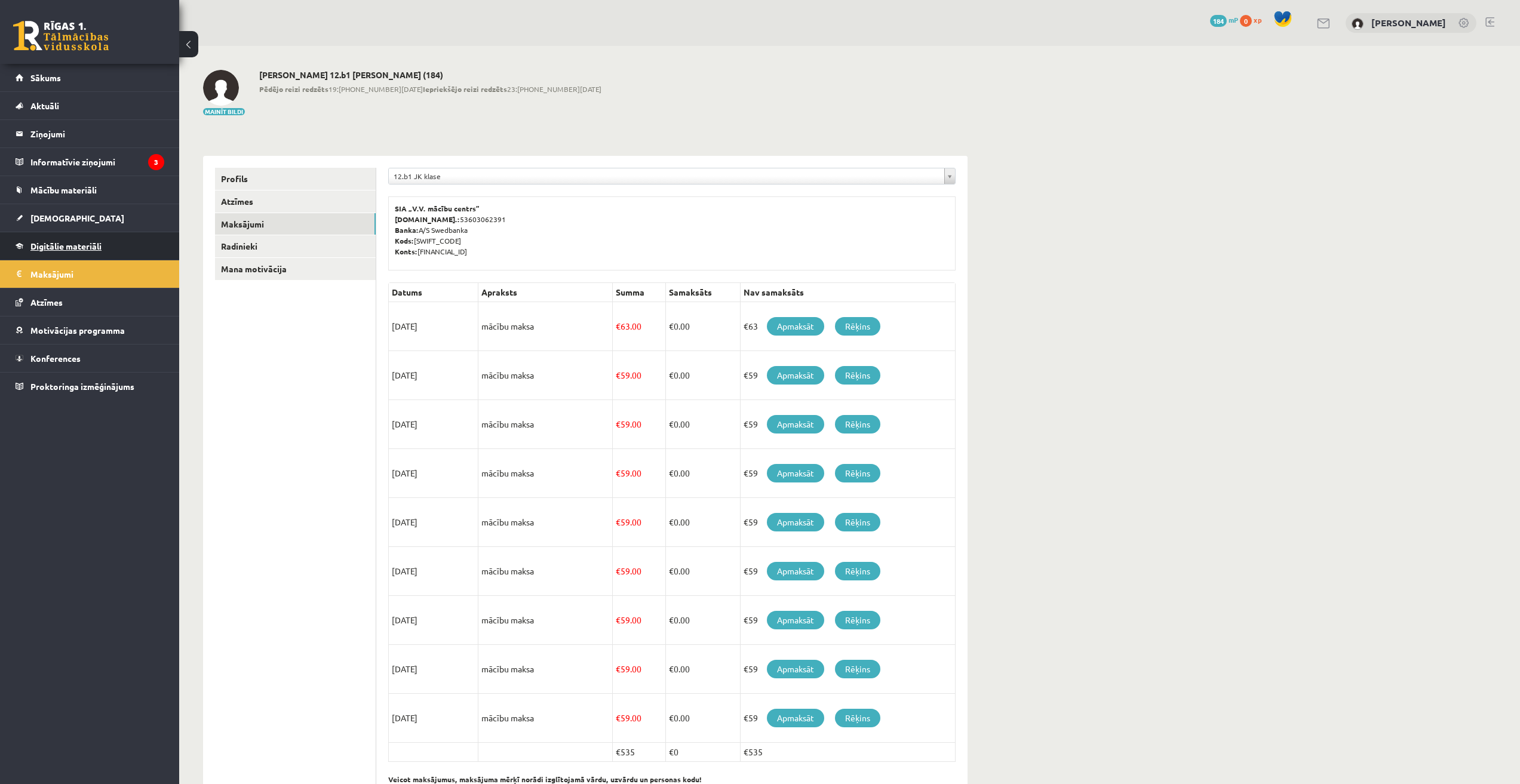
click at [86, 256] on link "Digitālie materiāli" at bounding box center [90, 246] width 148 height 27
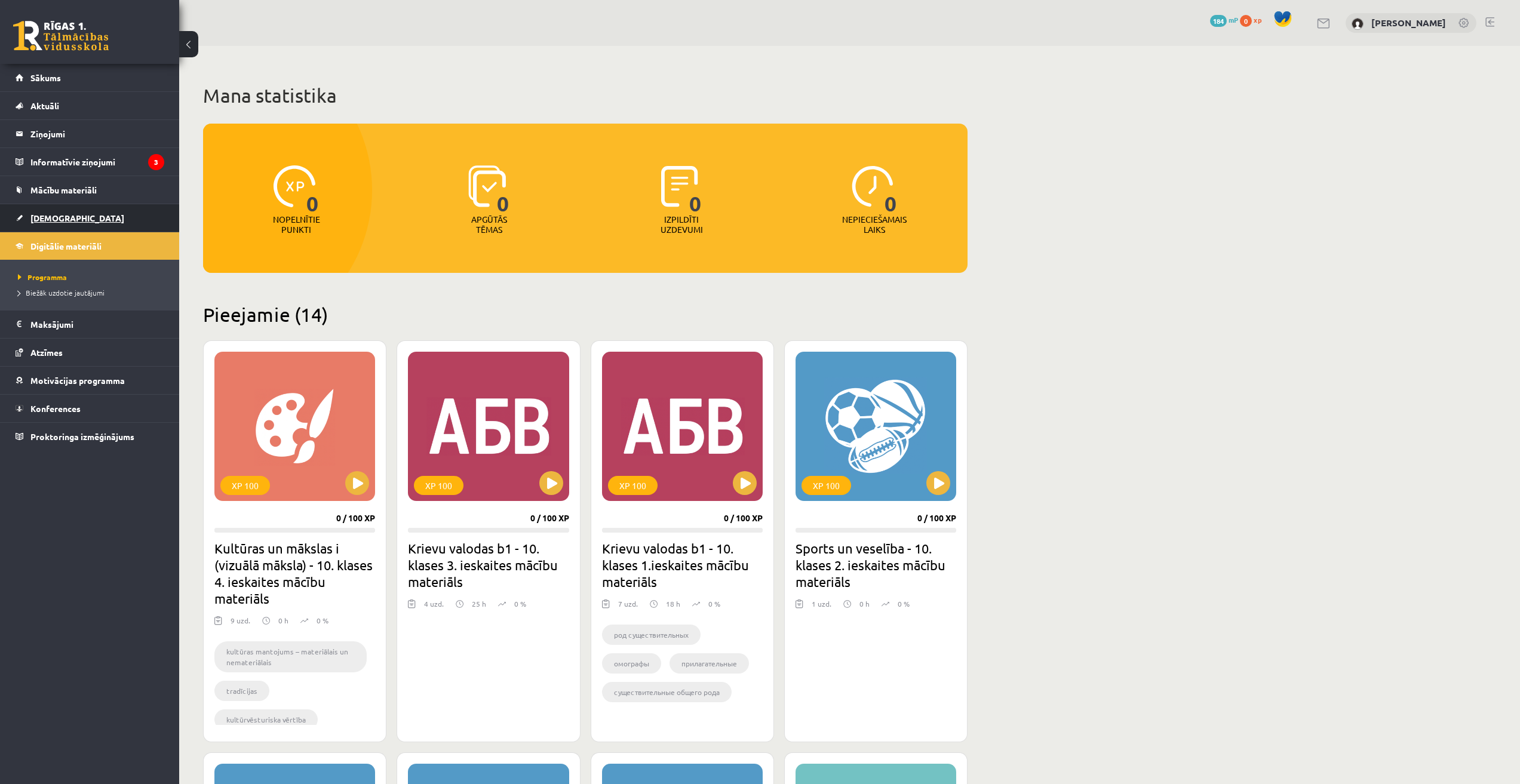
click at [84, 229] on link "[DEMOGRAPHIC_DATA]" at bounding box center [90, 217] width 148 height 27
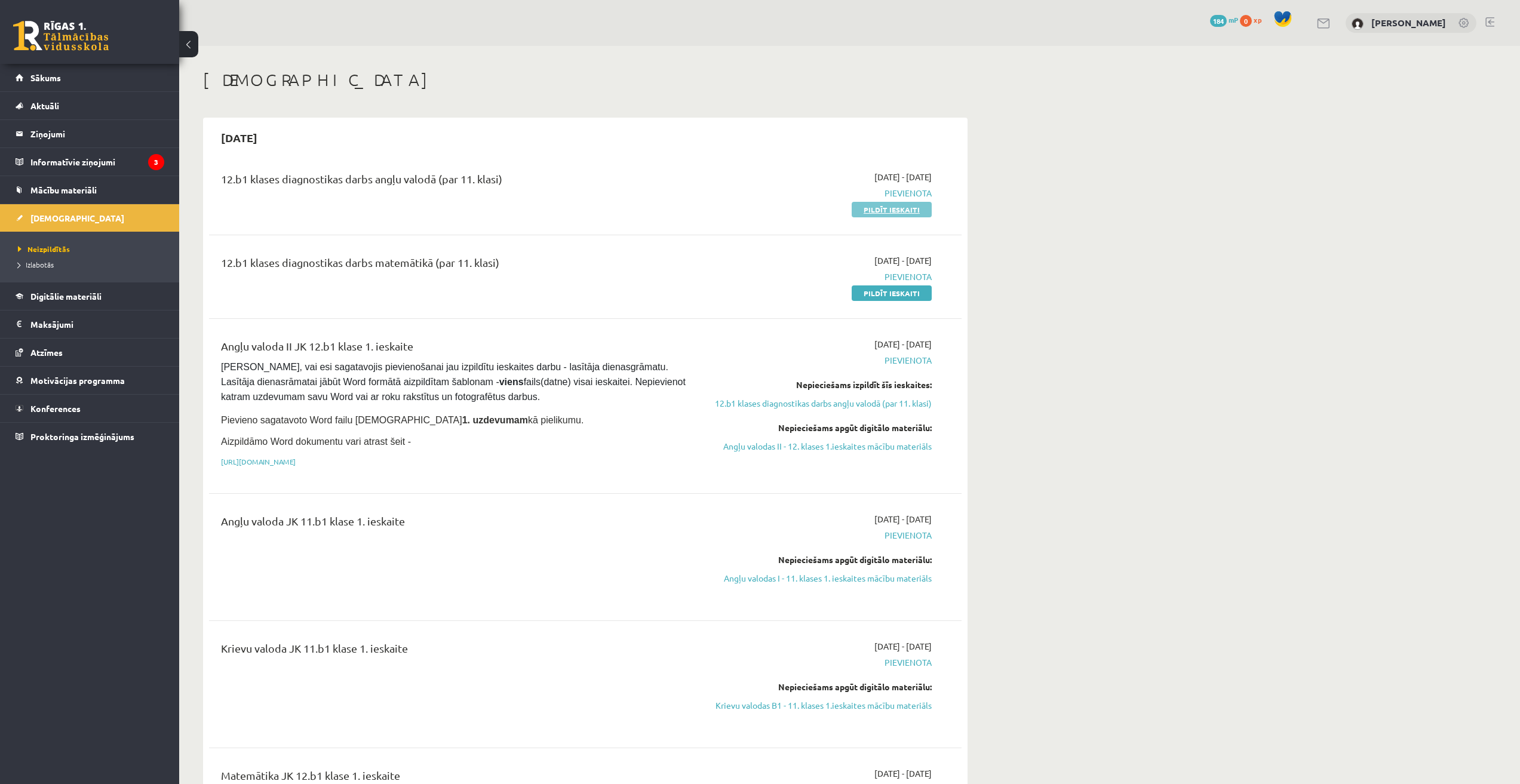
click at [908, 211] on link "Pildīt ieskaiti" at bounding box center [892, 209] width 80 height 16
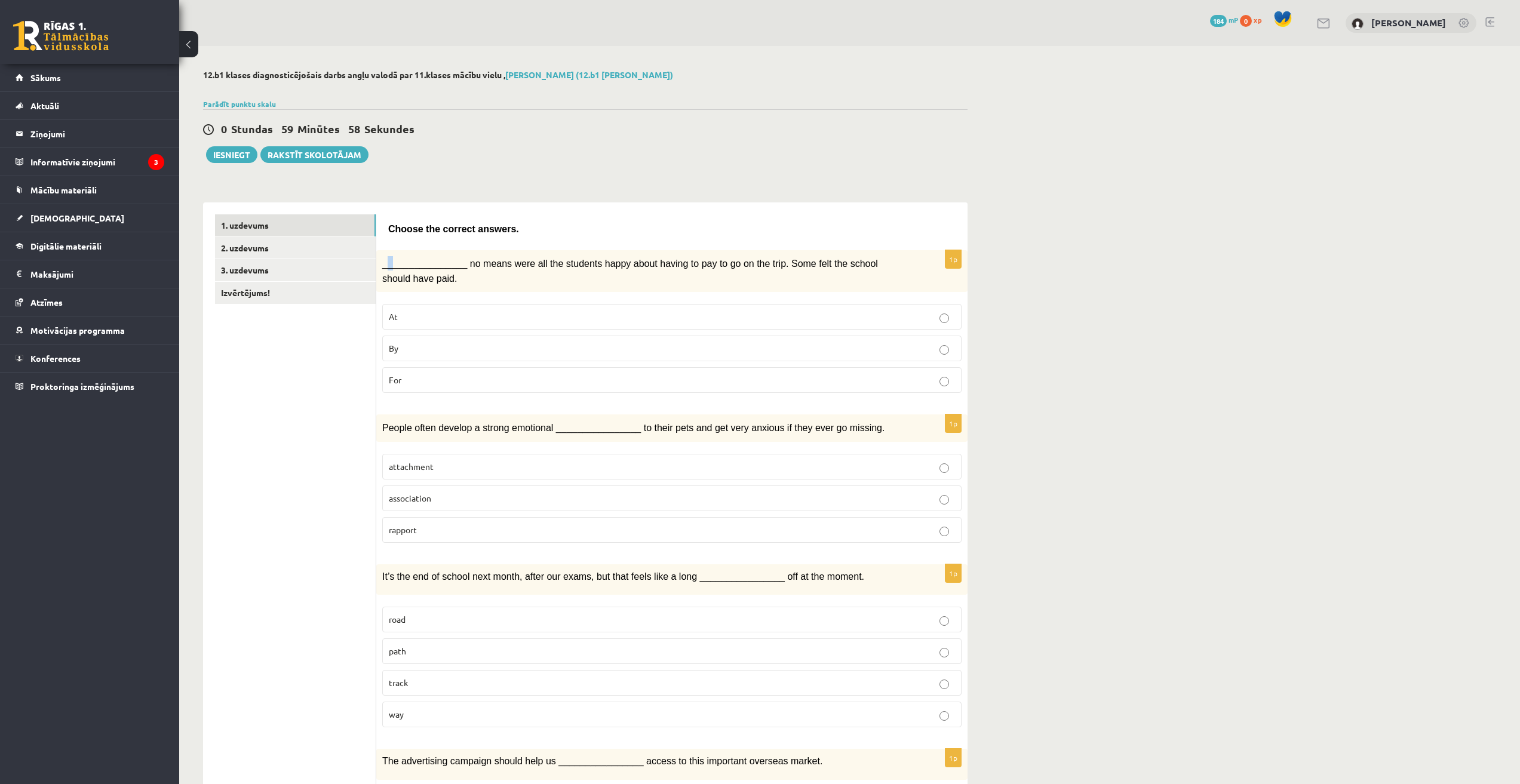
click at [390, 260] on p "________________ no means were all the students happy about having to pay to go…" at bounding box center [642, 270] width 520 height 29
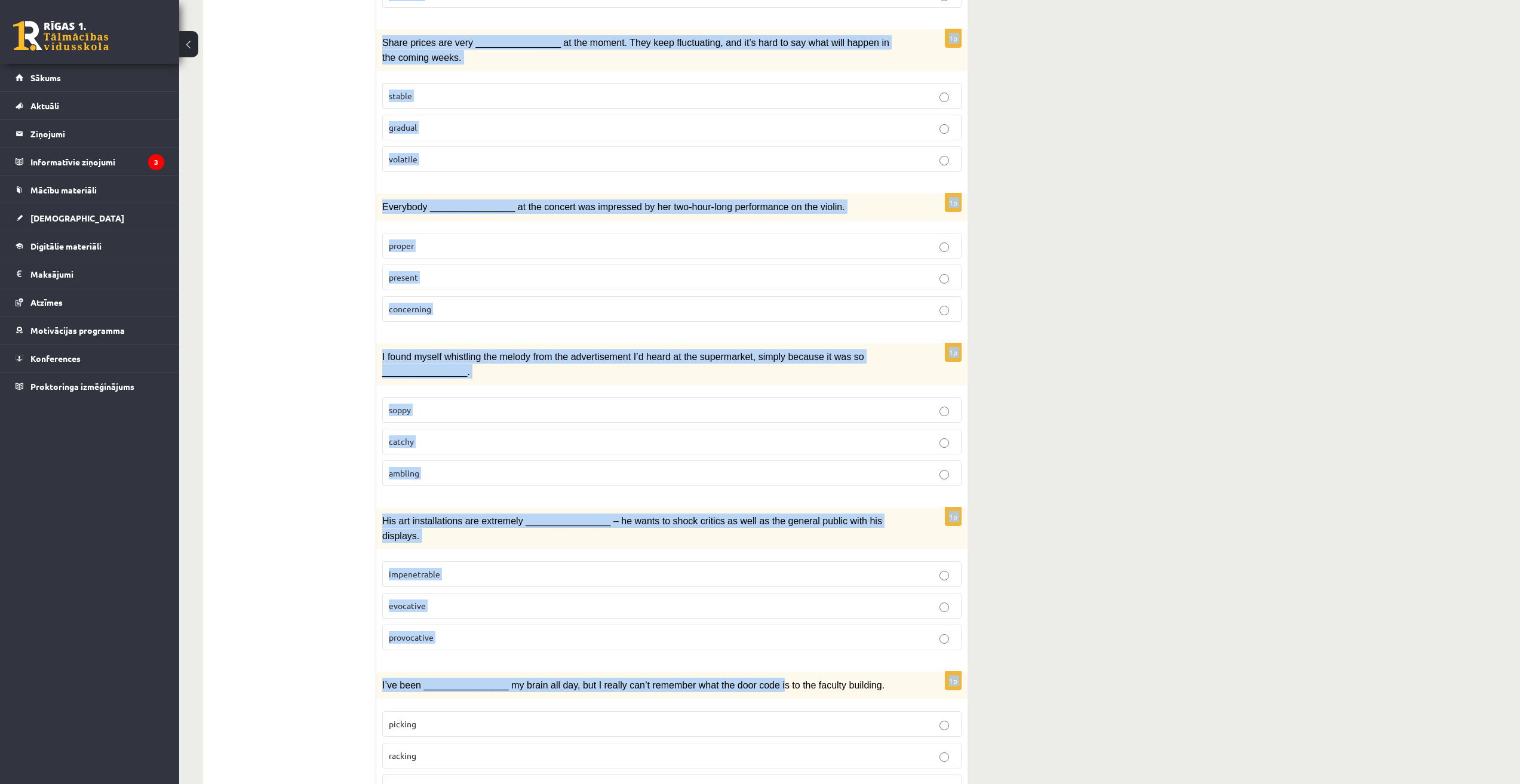
scroll to position [1398, 0]
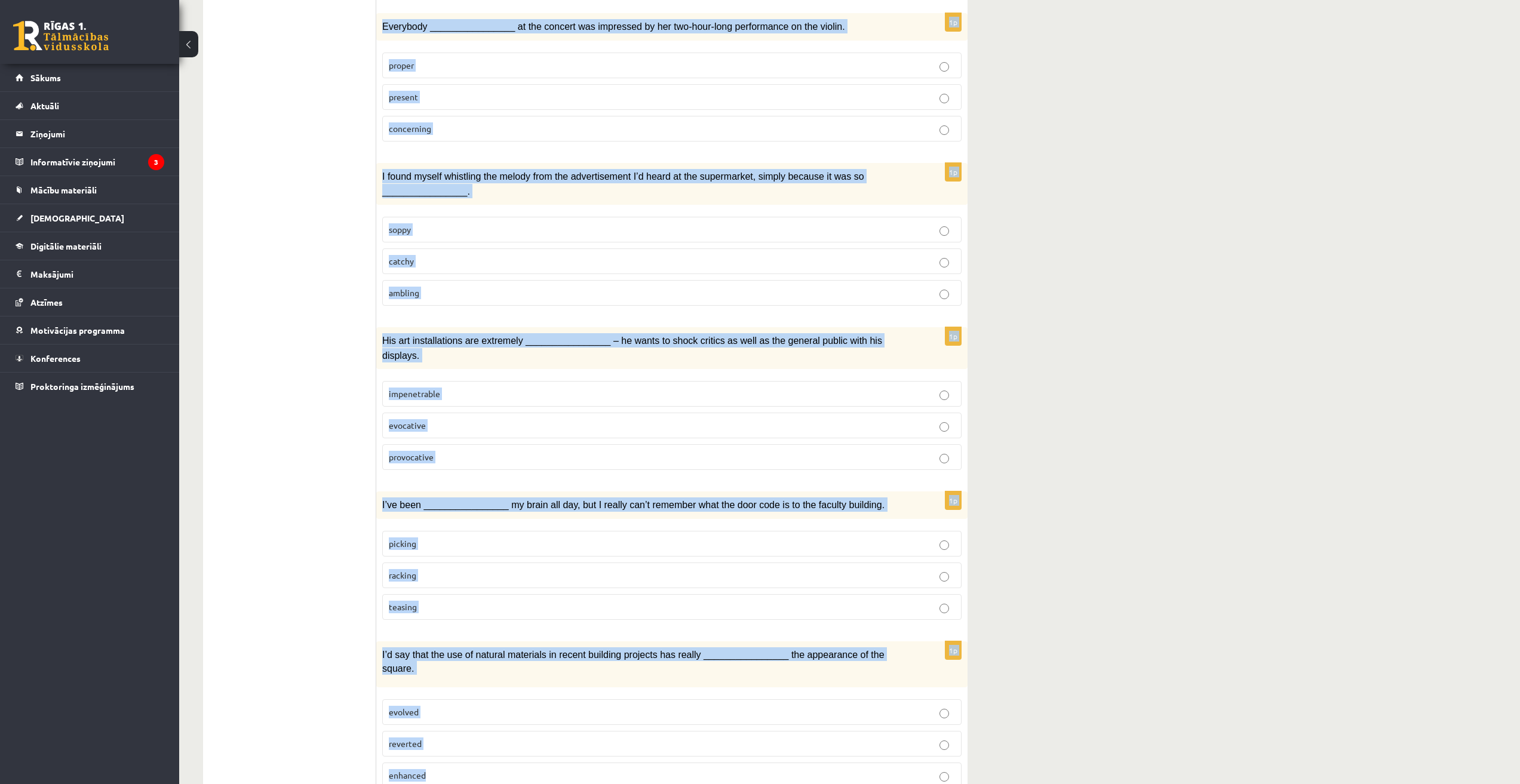
drag, startPoint x: 389, startPoint y: 229, endPoint x: 1023, endPoint y: 729, distance: 807.4
copy form "Loremi dol sitamet consect. 8a ________________ el seddo eius tem inc utlabore …"
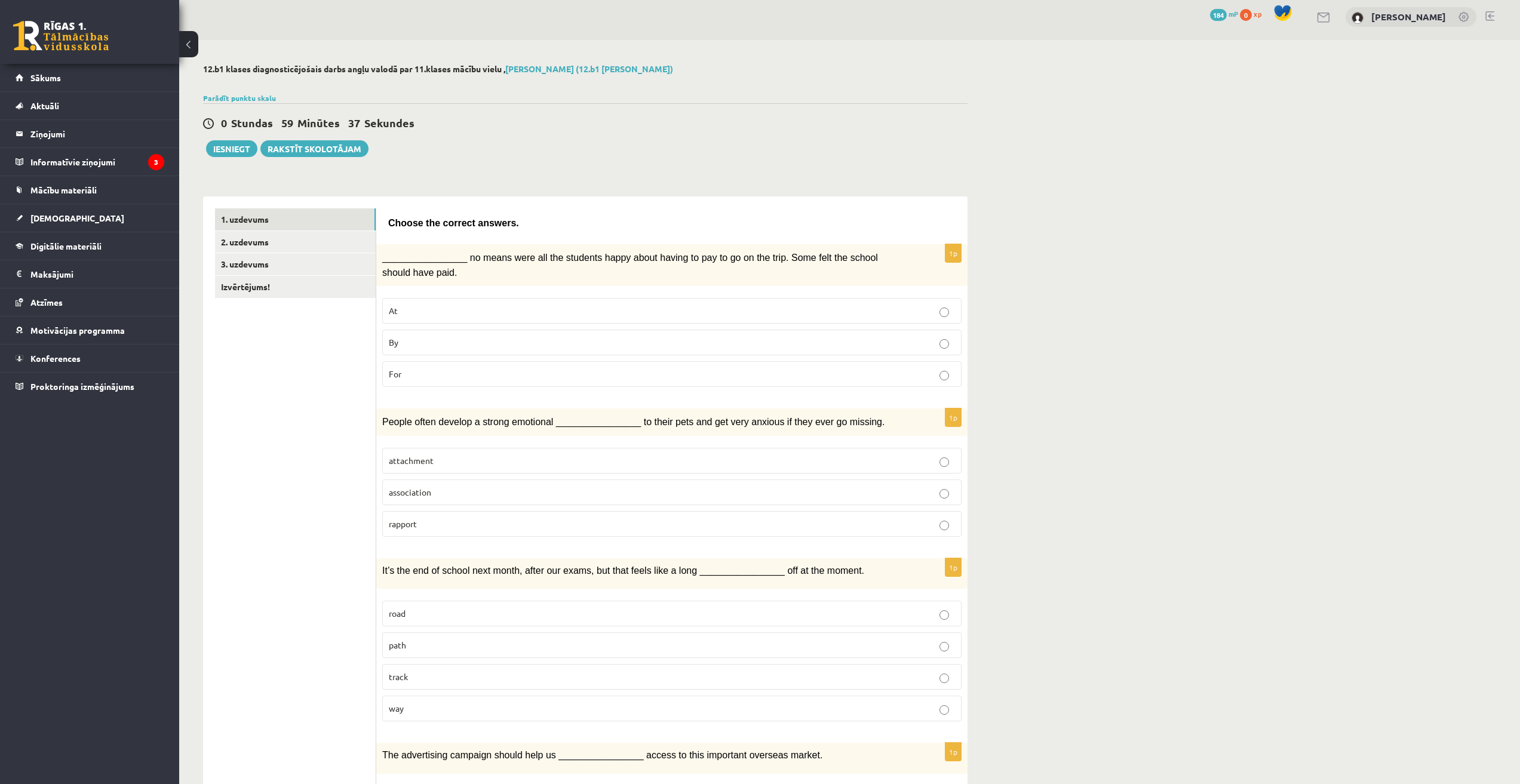
scroll to position [0, 0]
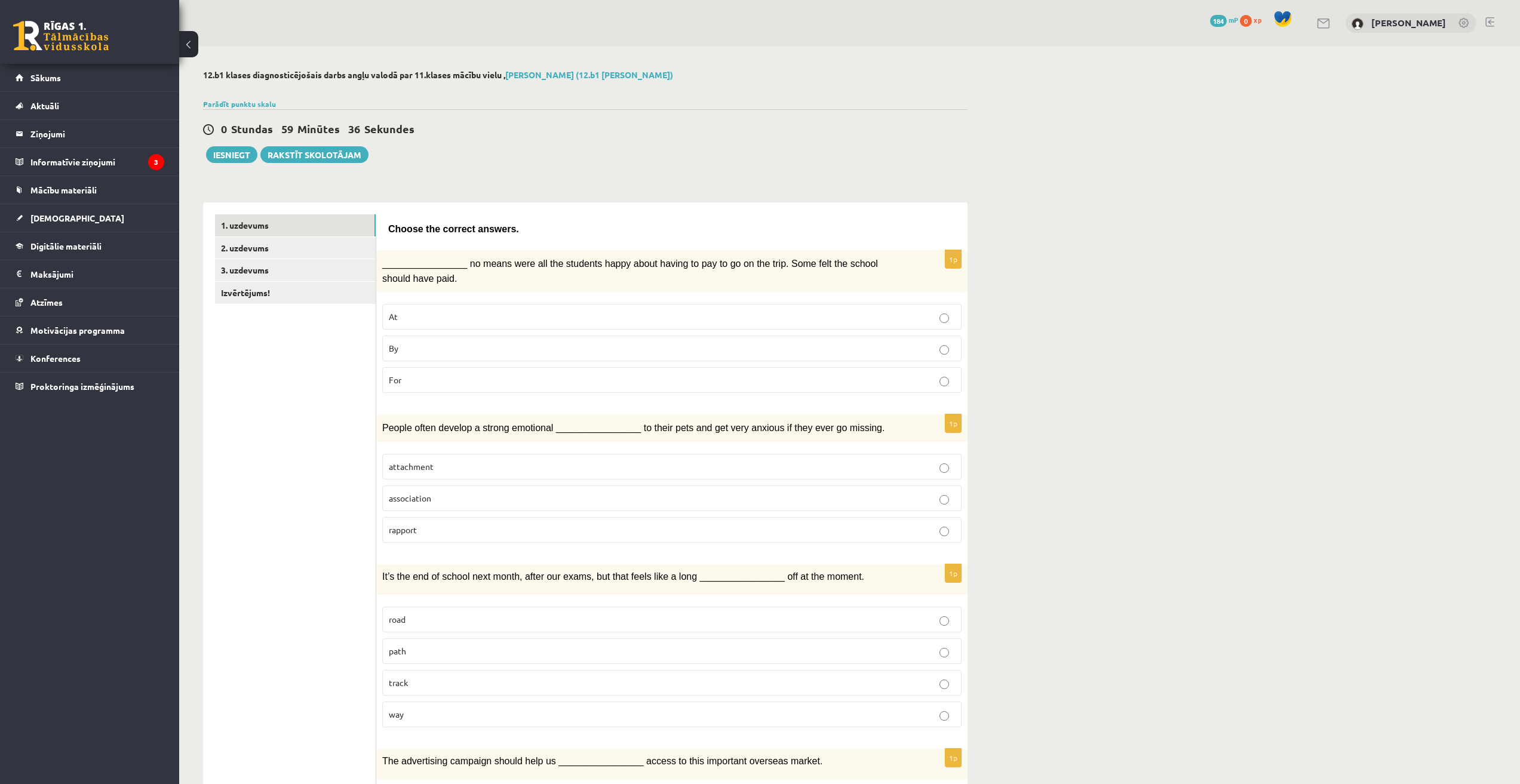
click at [396, 351] on span "By" at bounding box center [393, 348] width 10 height 10
click at [442, 460] on p "attachment" at bounding box center [672, 466] width 566 height 13
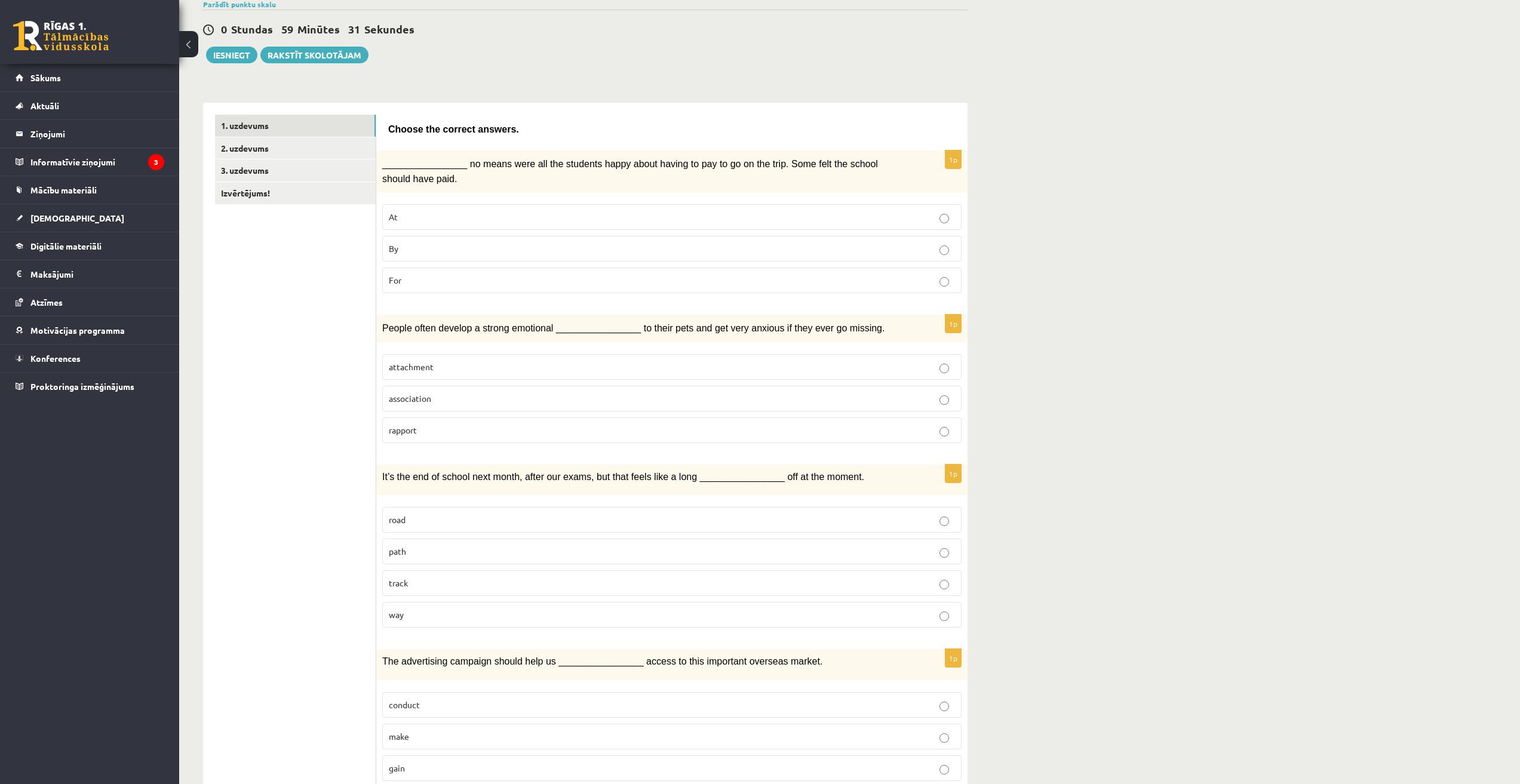
click at [411, 611] on p "way" at bounding box center [672, 614] width 566 height 13
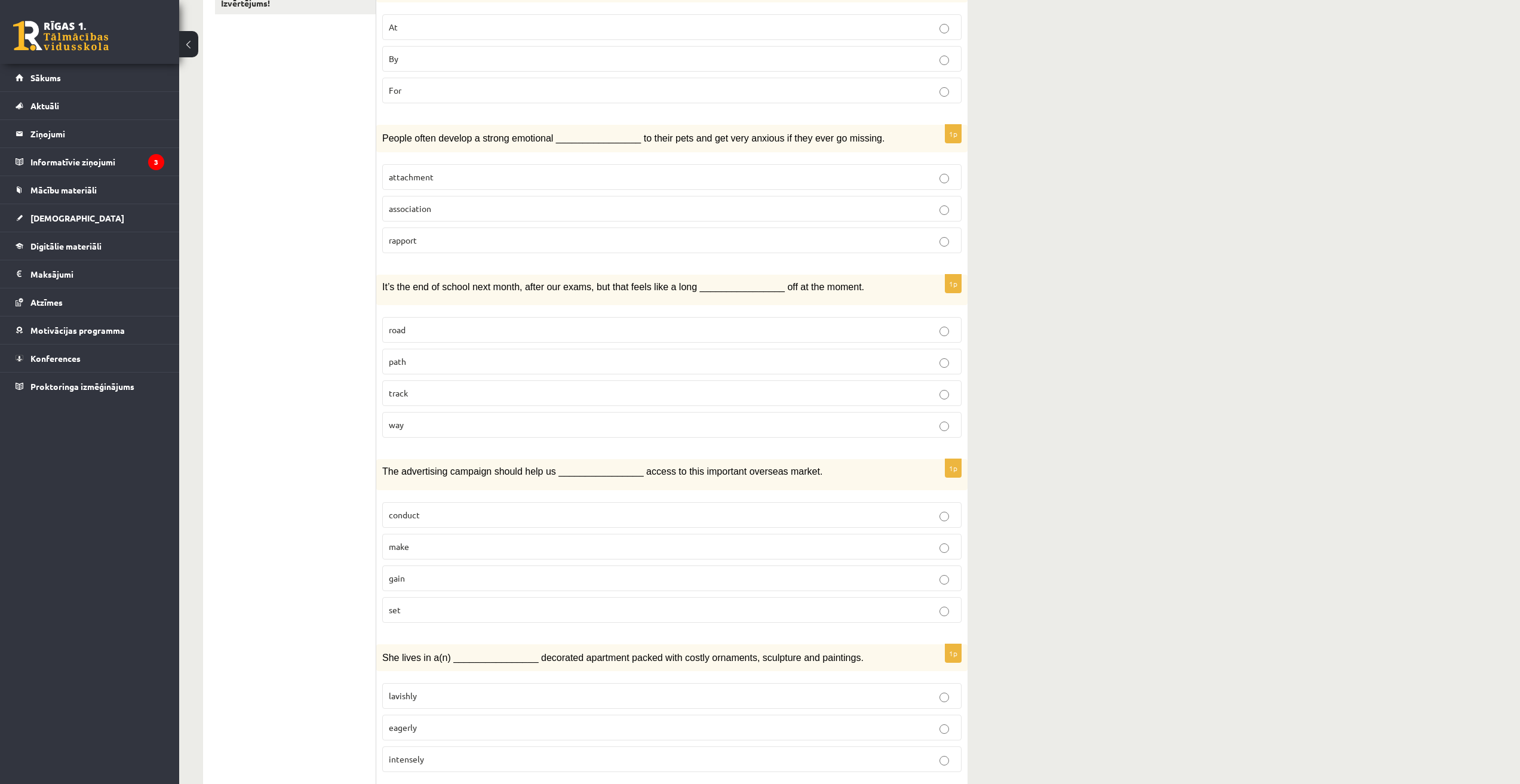
scroll to position [298, 0]
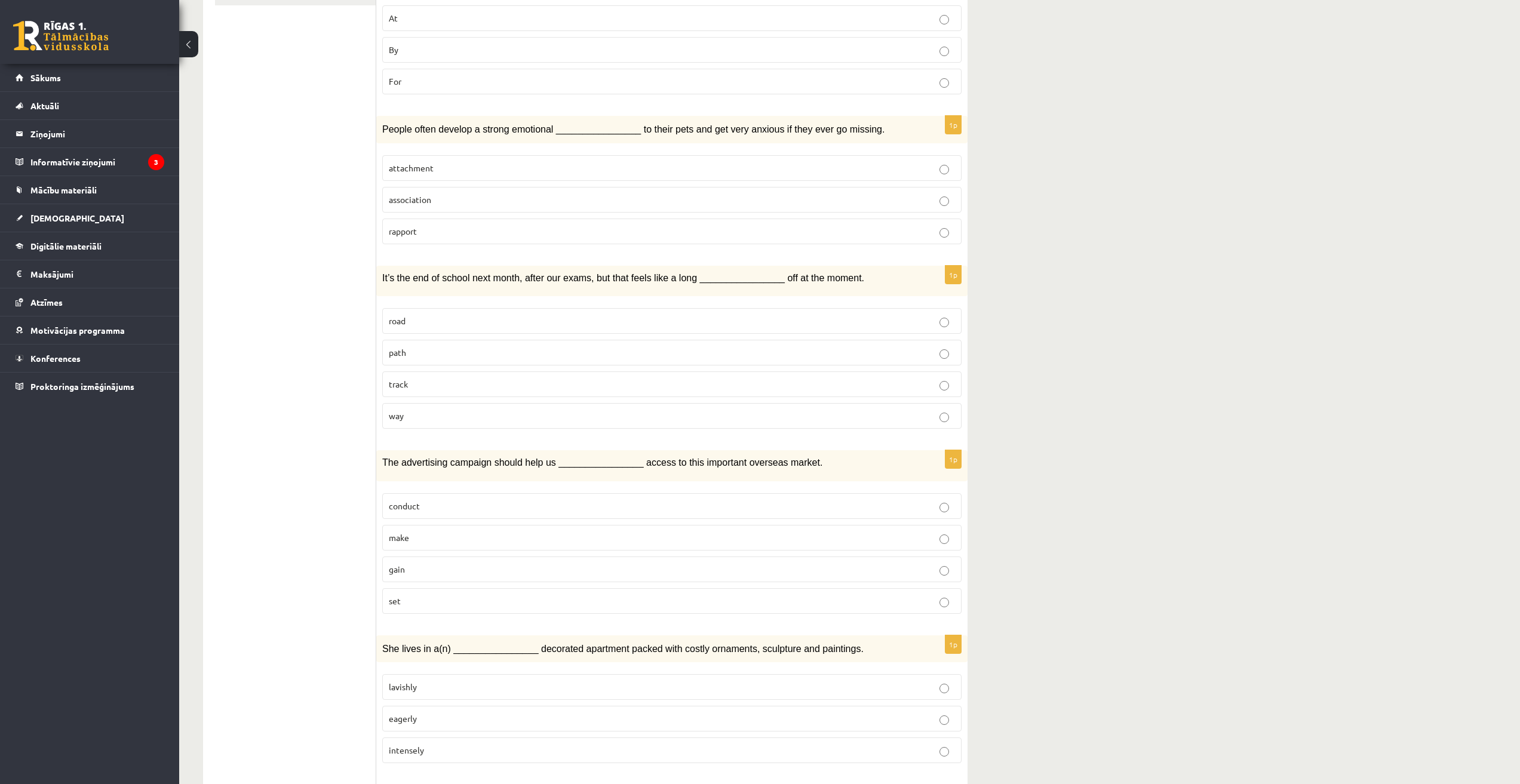
click at [428, 567] on p "gain" at bounding box center [672, 569] width 566 height 13
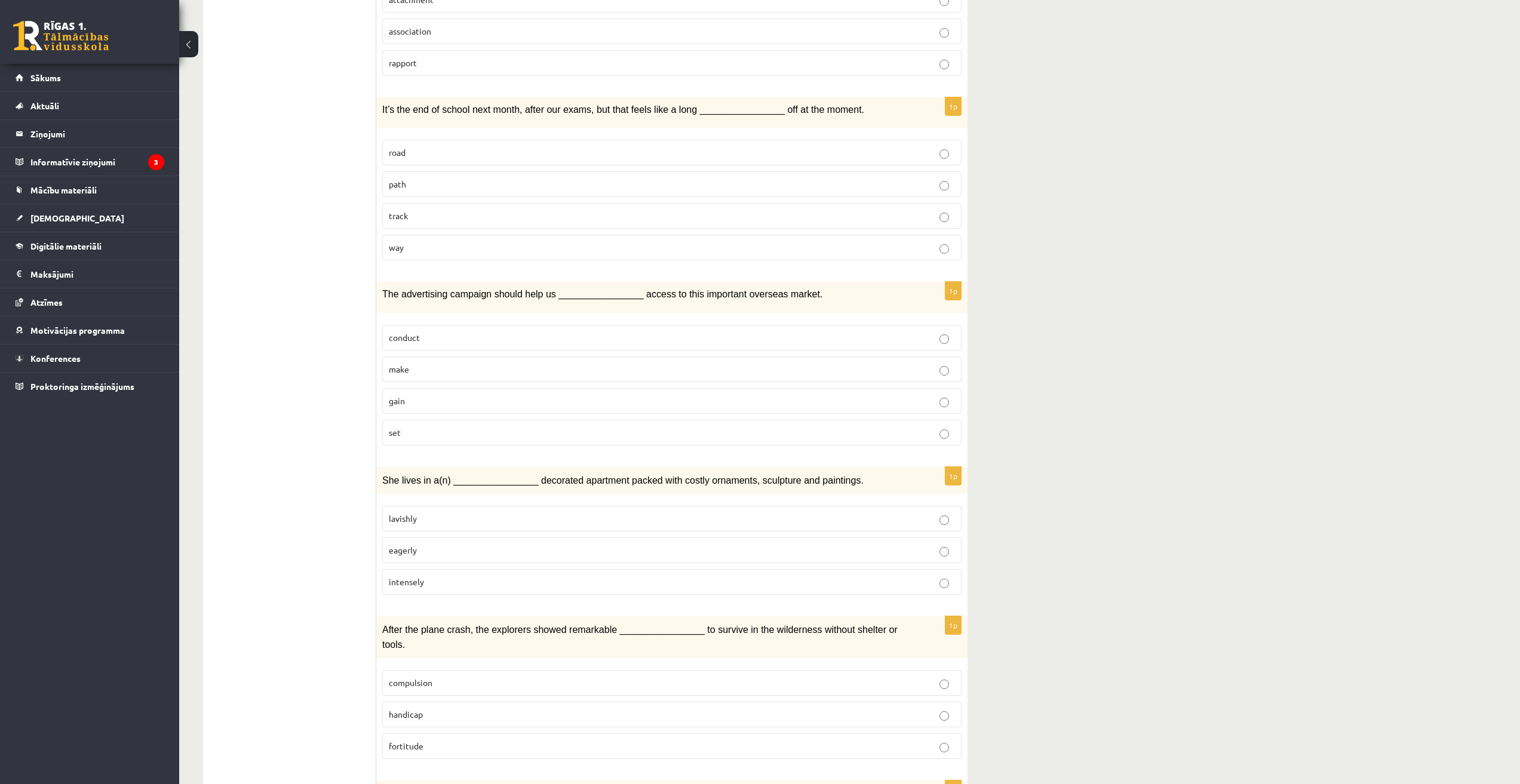
scroll to position [497, 0]
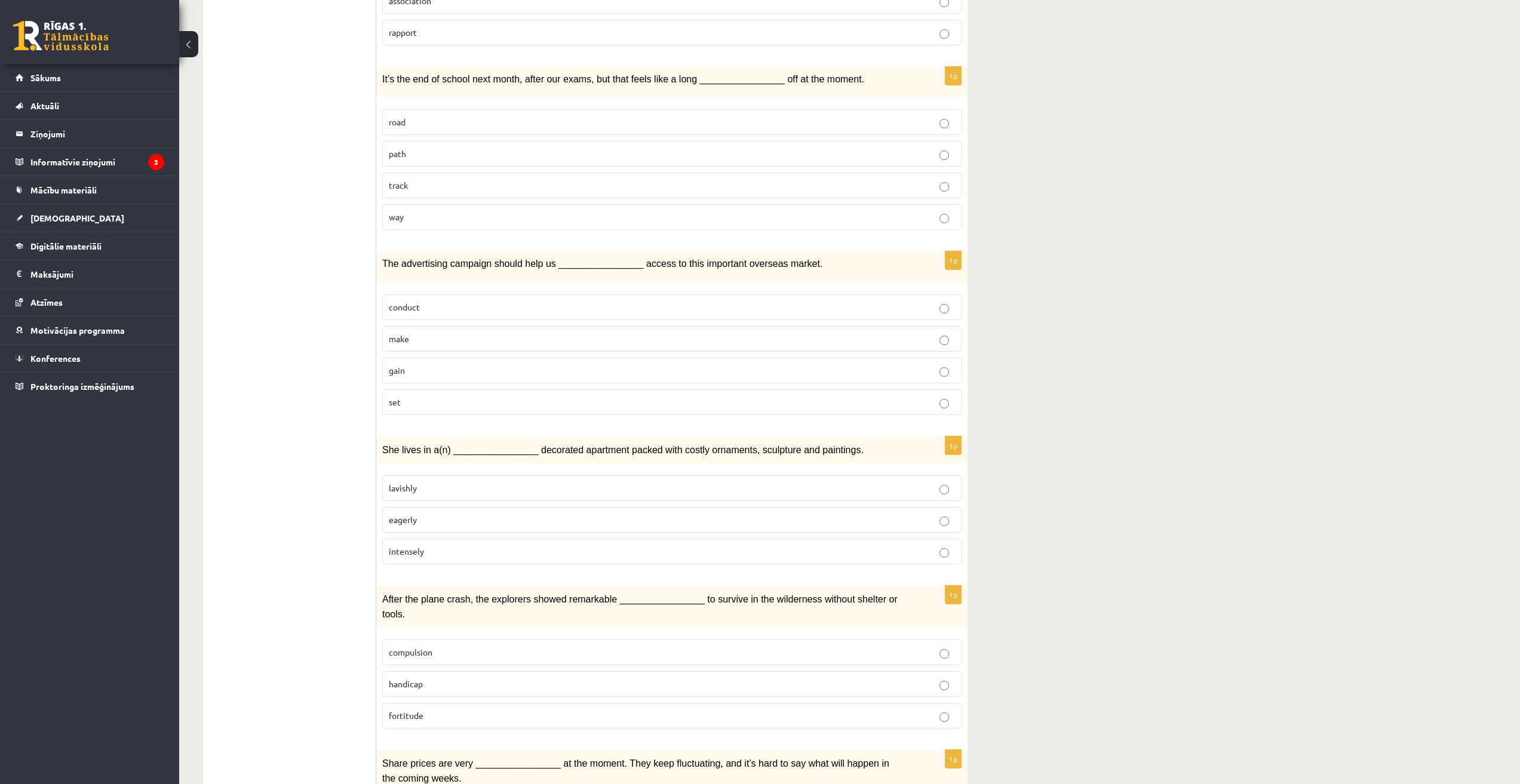
click at [441, 494] on label "lavishly" at bounding box center [672, 488] width 580 height 26
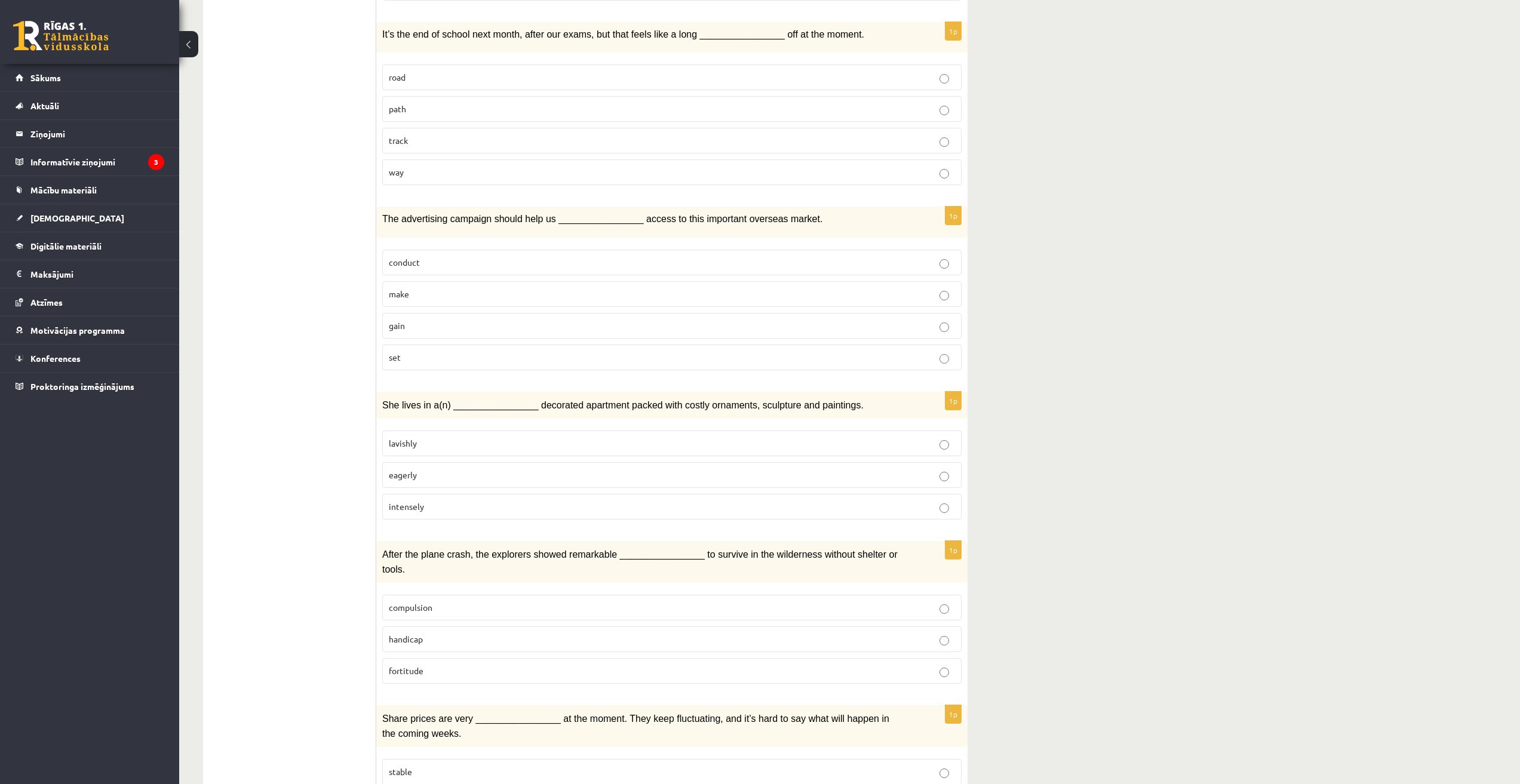
scroll to position [696, 0]
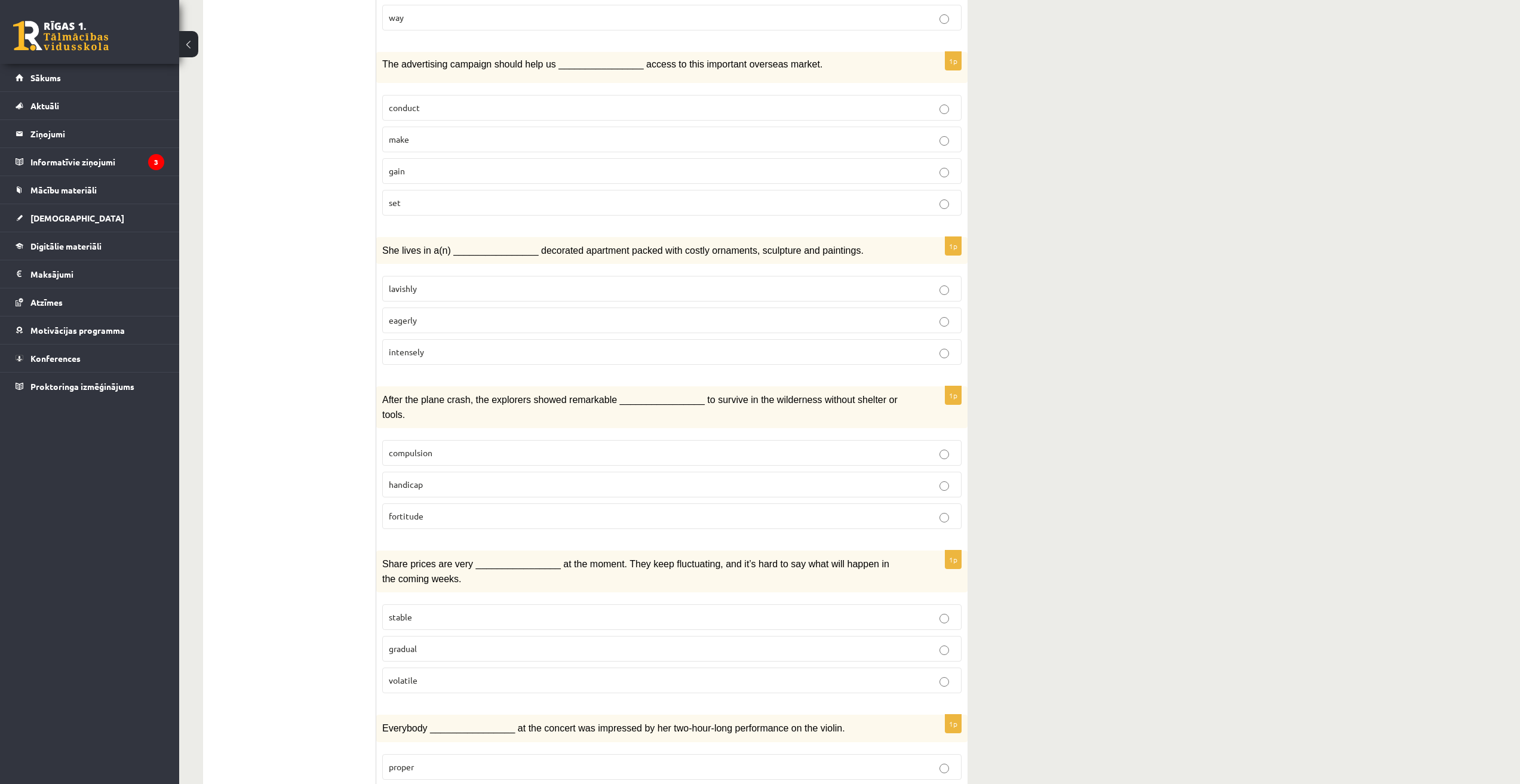
click at [434, 510] on p "fortitude" at bounding box center [672, 515] width 566 height 13
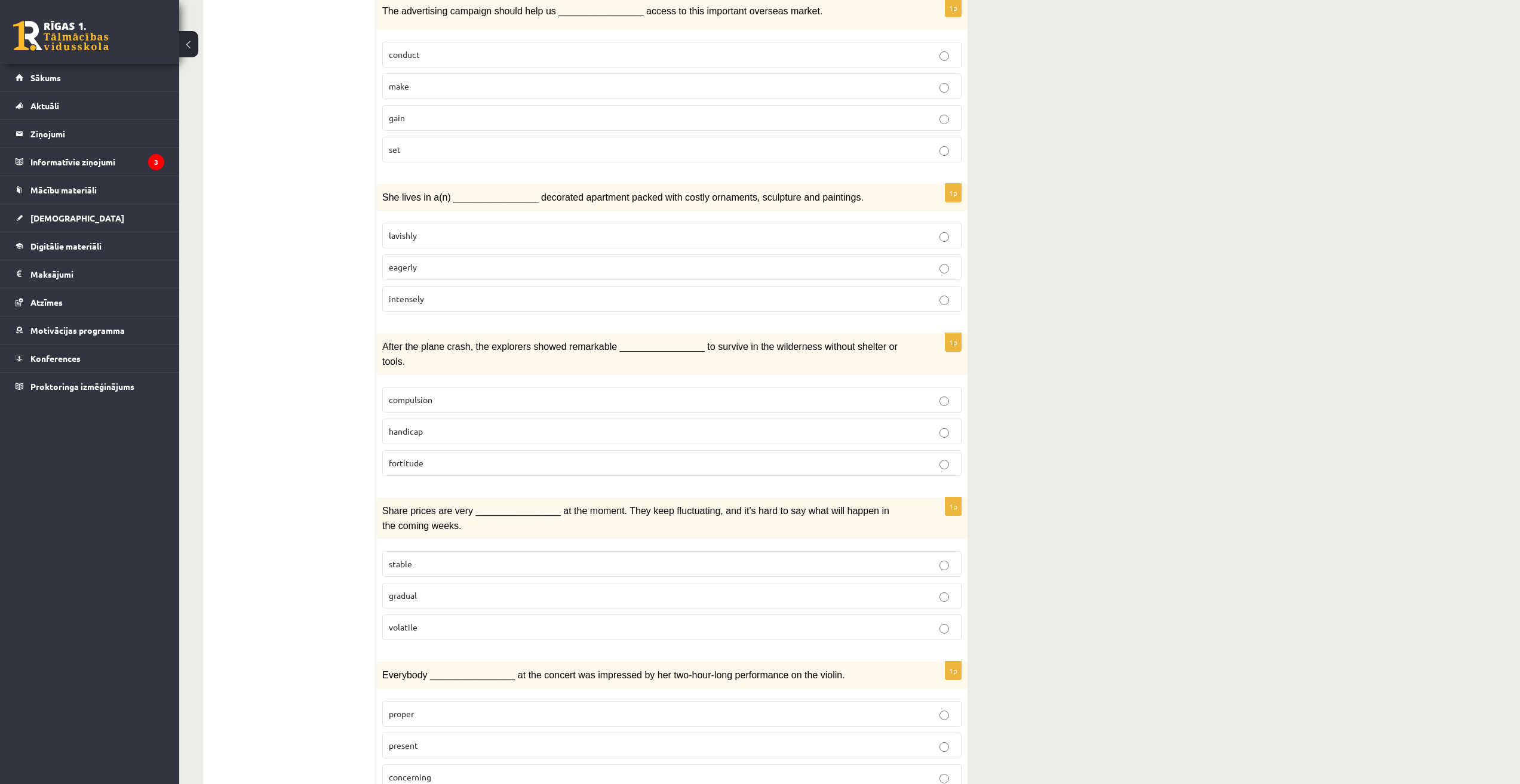
scroll to position [796, 0]
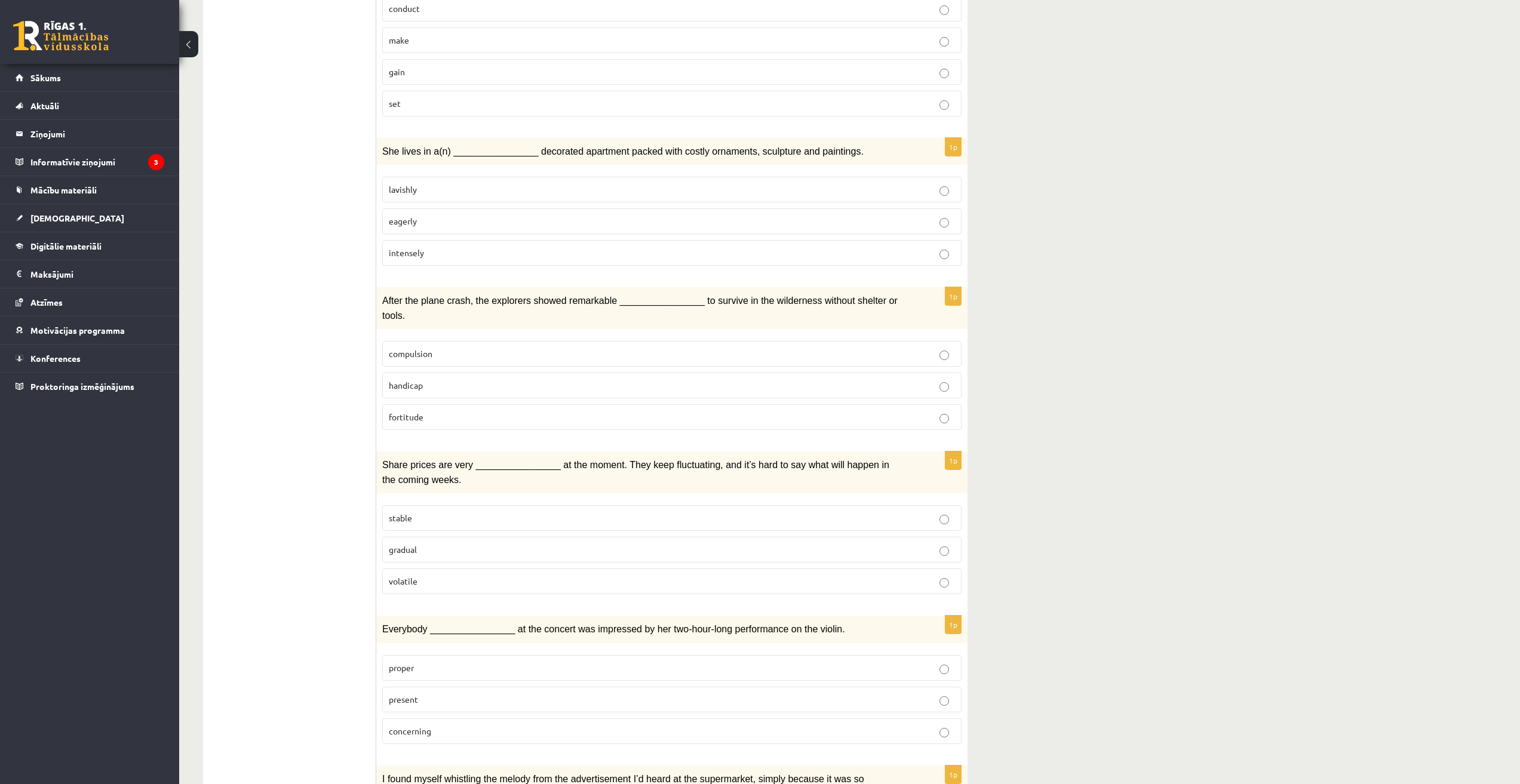
click at [426, 575] on p "volatile" at bounding box center [672, 581] width 566 height 13
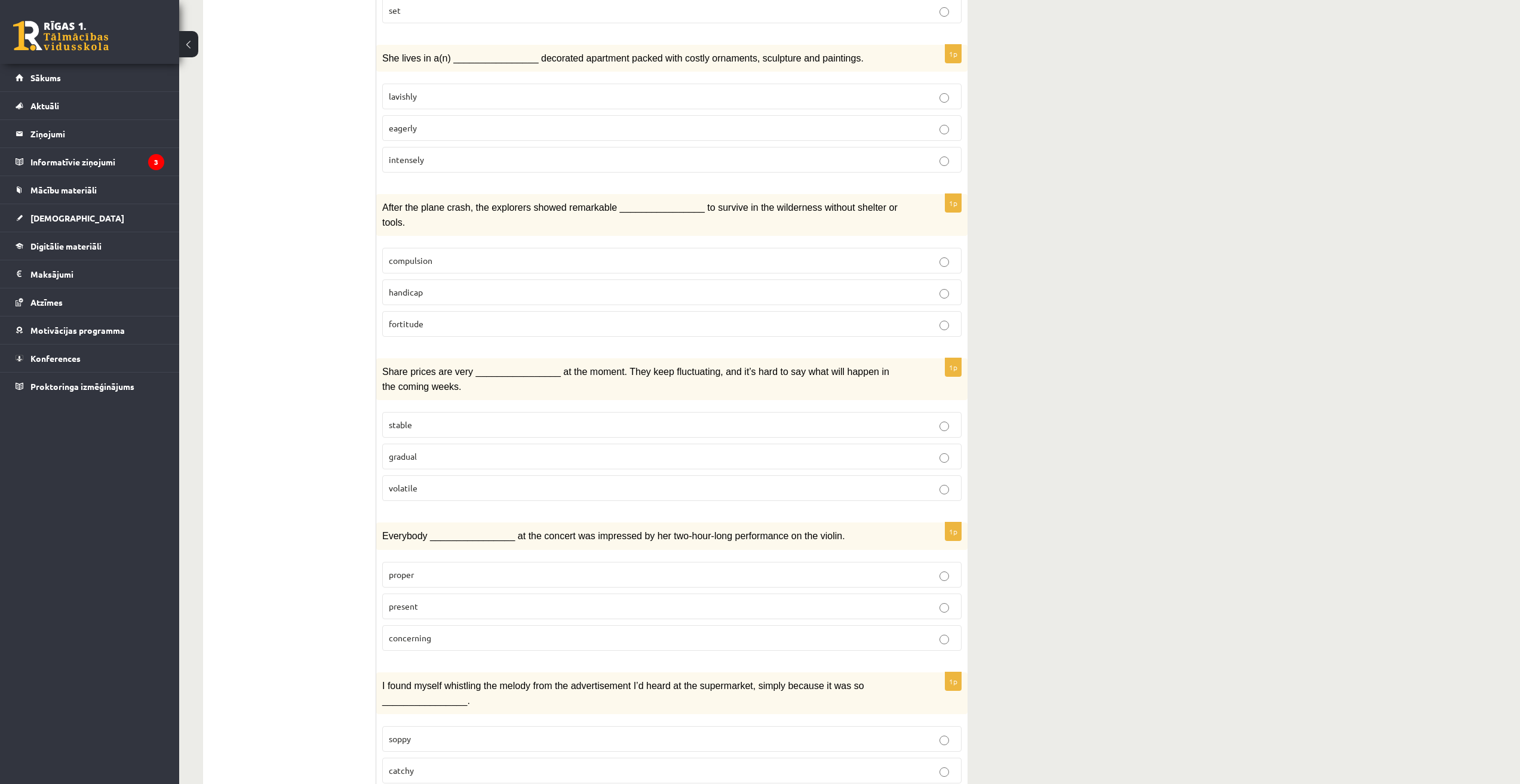
scroll to position [895, 0]
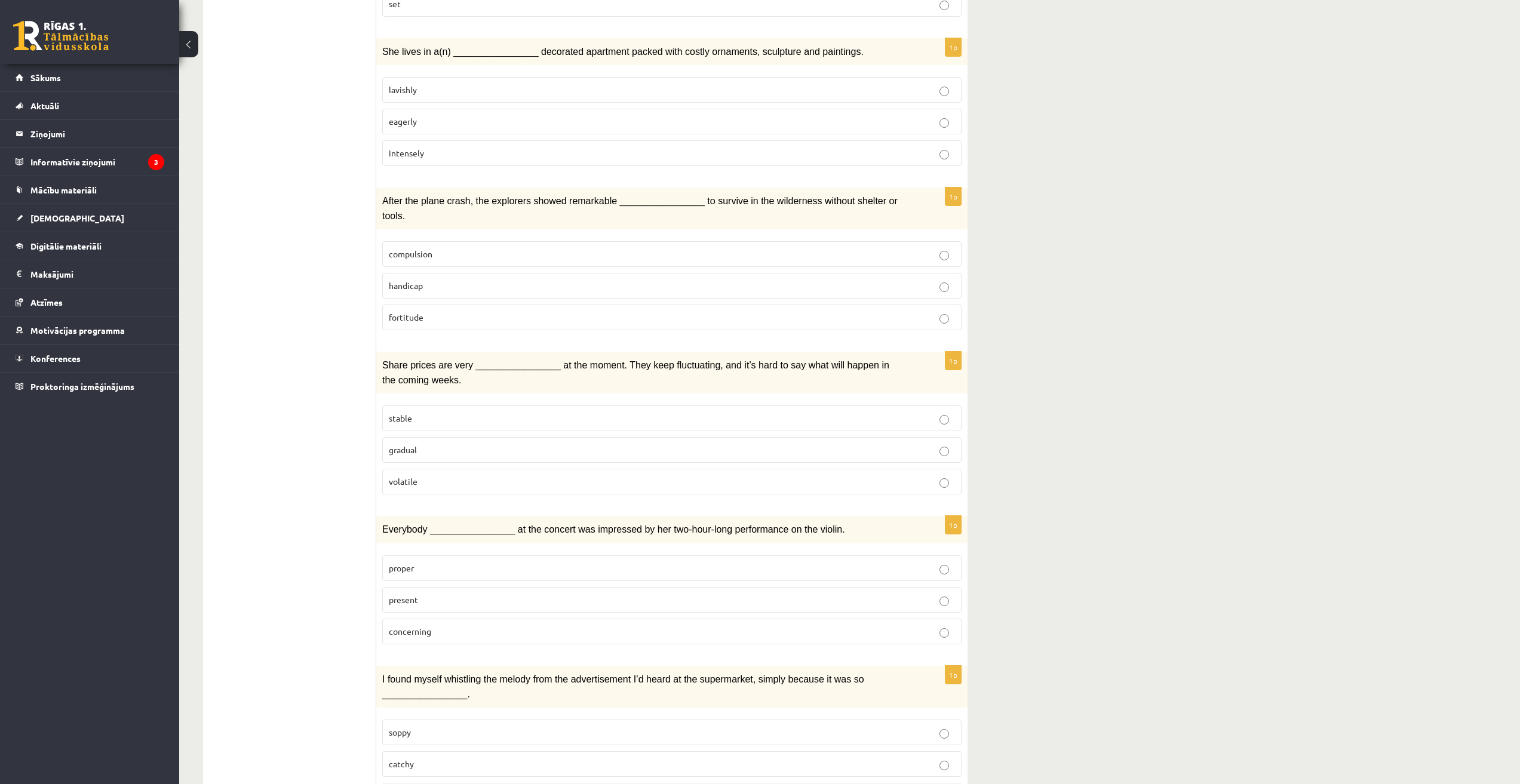
click at [425, 587] on label "present" at bounding box center [672, 599] width 580 height 26
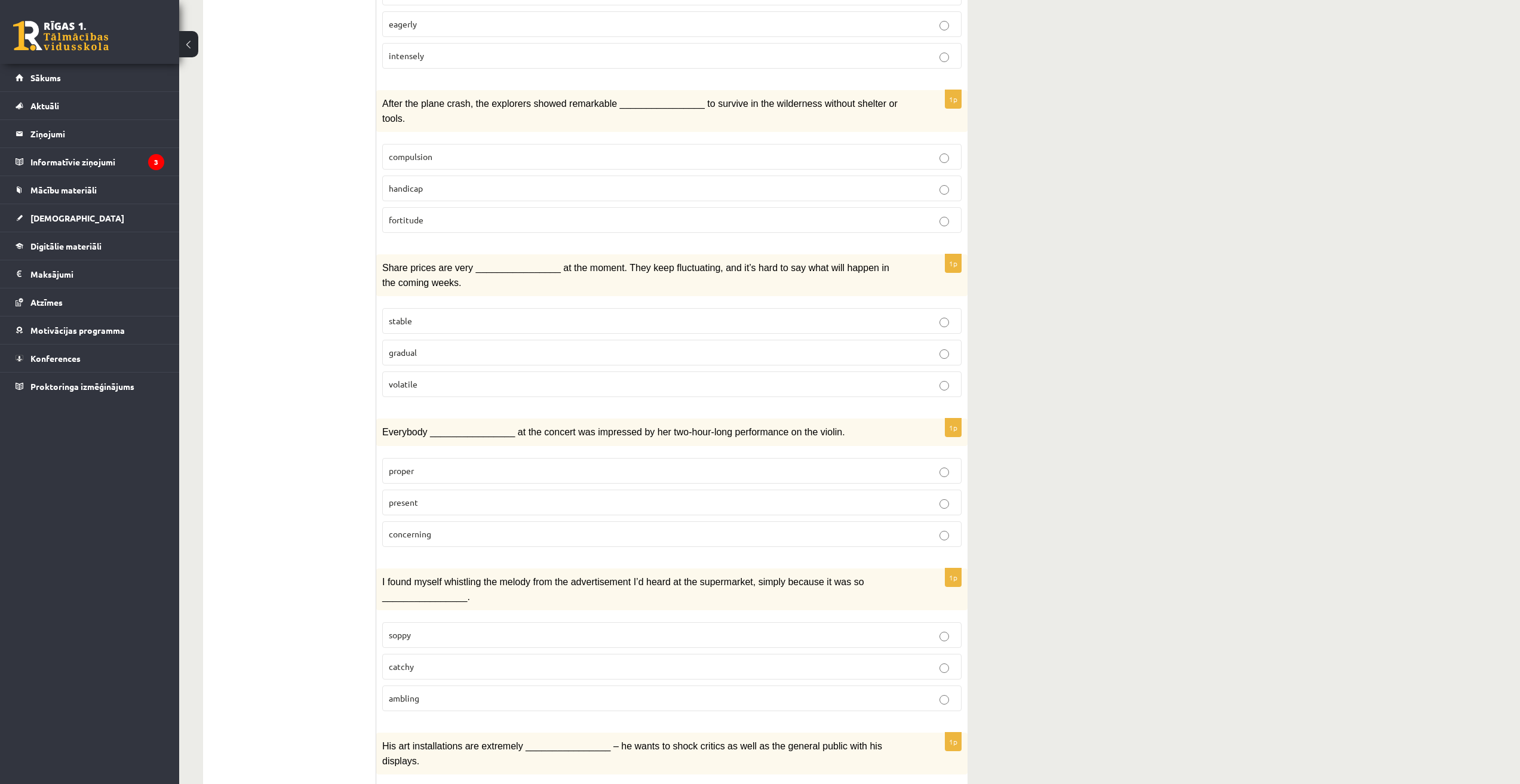
scroll to position [995, 0]
click at [422, 658] on p "catchy" at bounding box center [672, 664] width 566 height 13
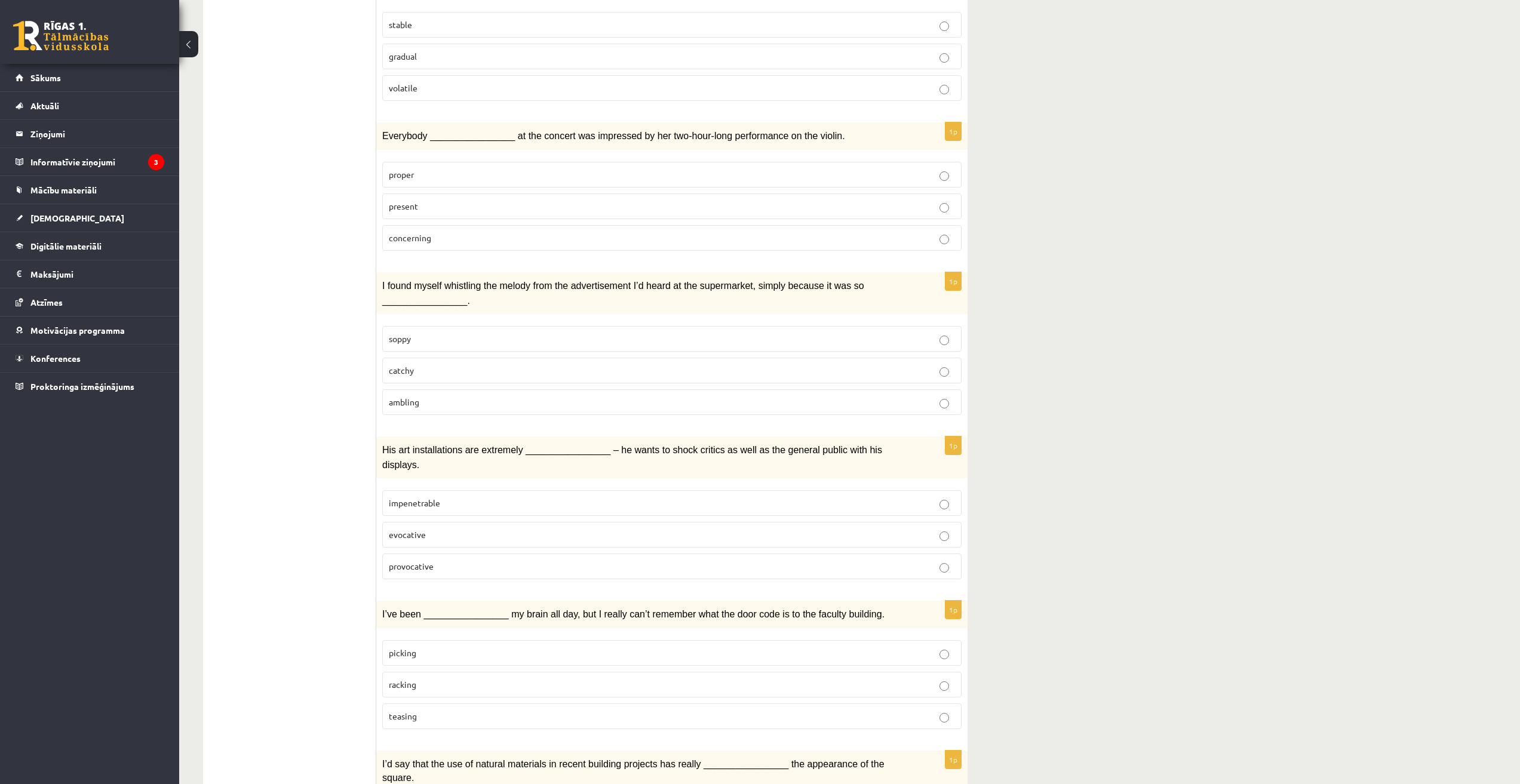
scroll to position [1294, 0]
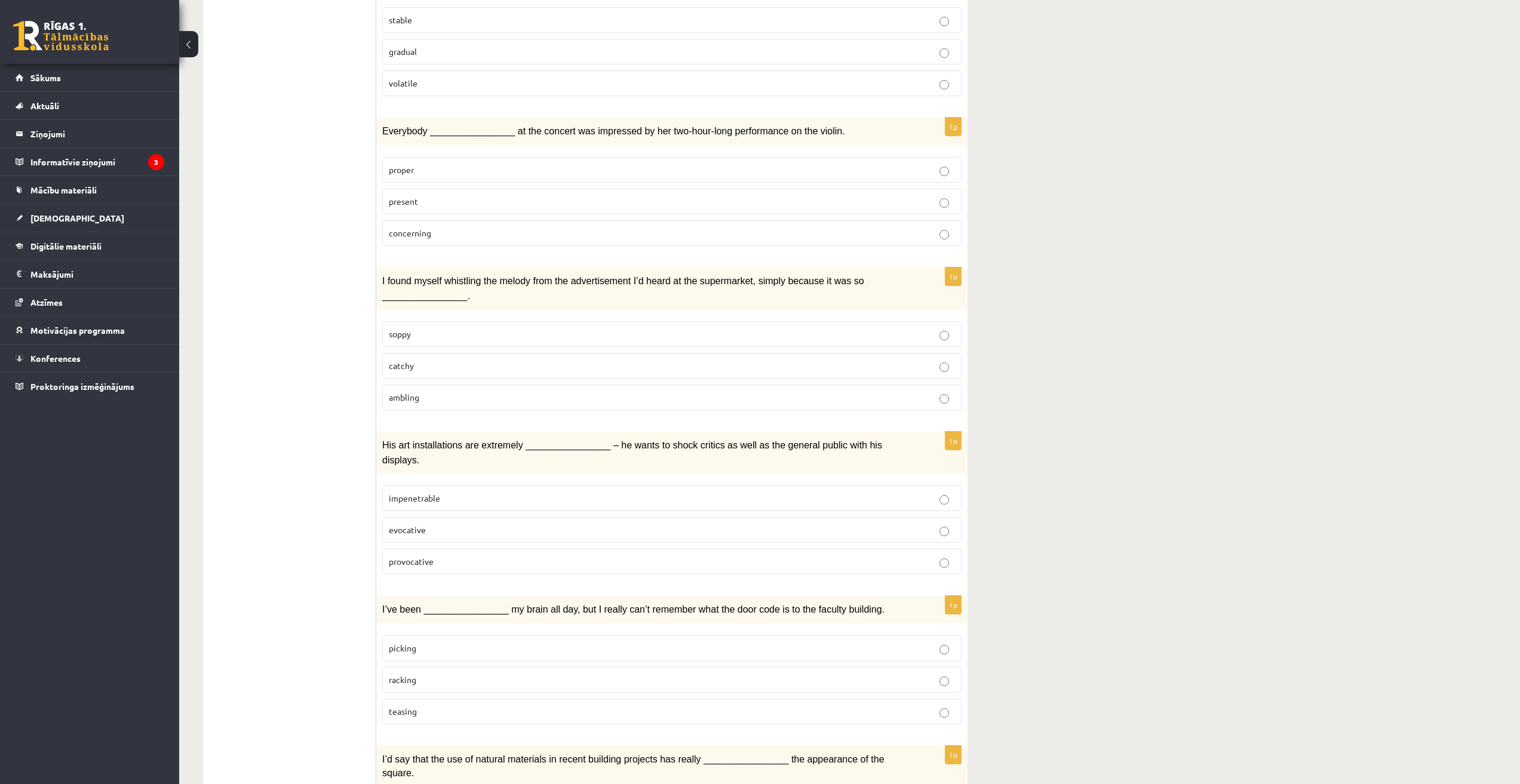
click at [419, 549] on label "provocative" at bounding box center [672, 561] width 580 height 26
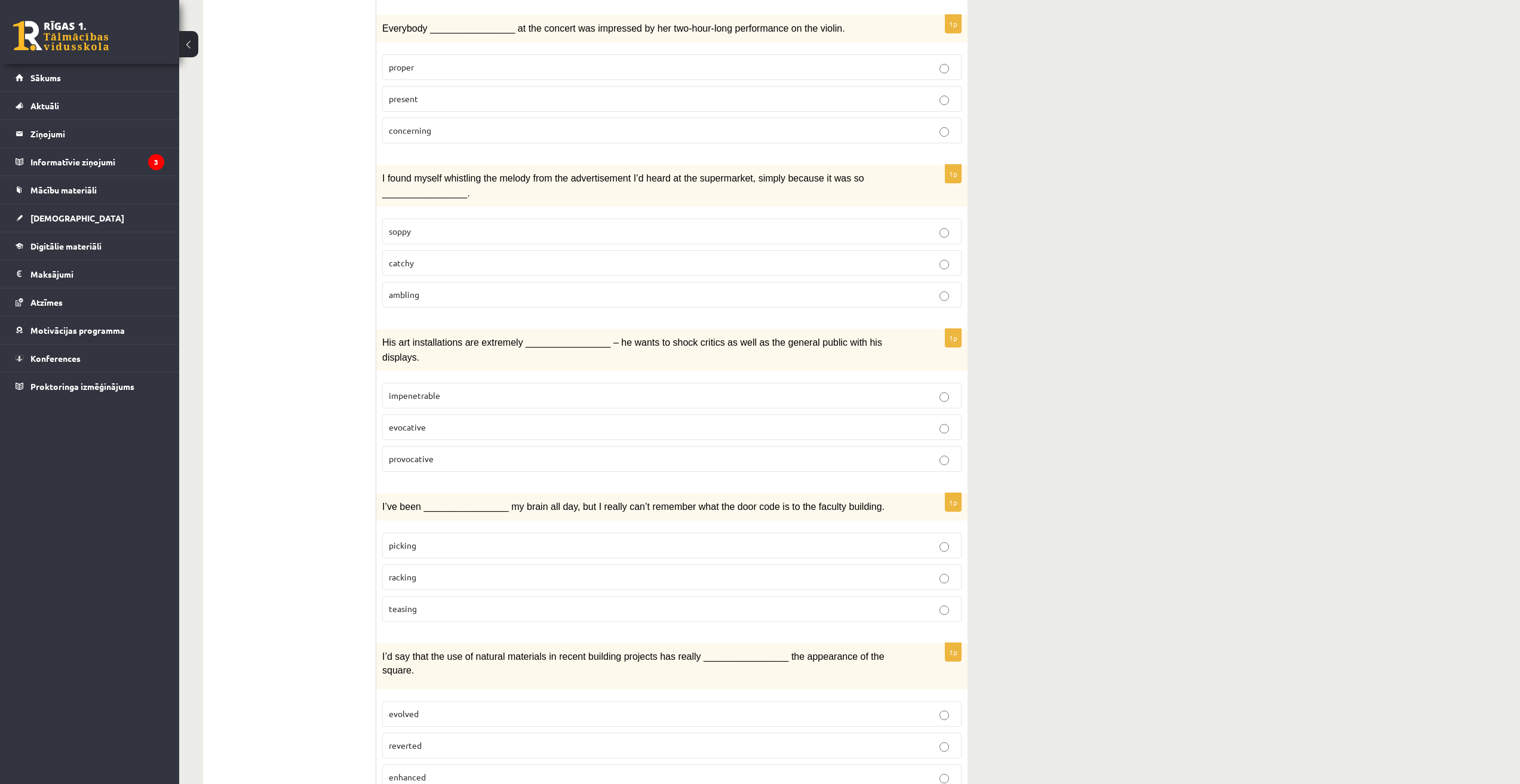
scroll to position [1398, 0]
click at [420, 569] on p "racking" at bounding box center [672, 575] width 566 height 13
click at [433, 769] on p "enhanced" at bounding box center [672, 775] width 566 height 13
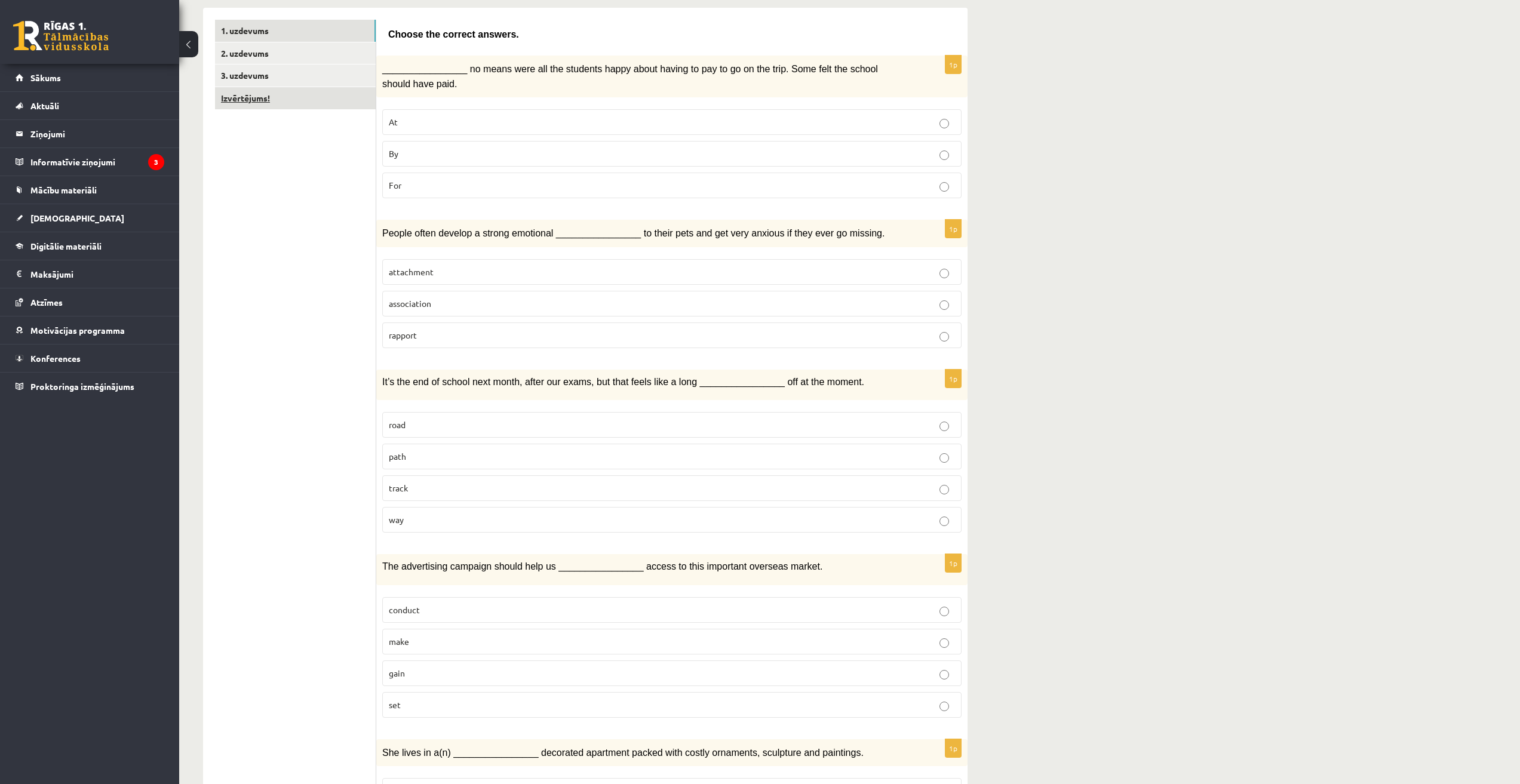
scroll to position [0, 0]
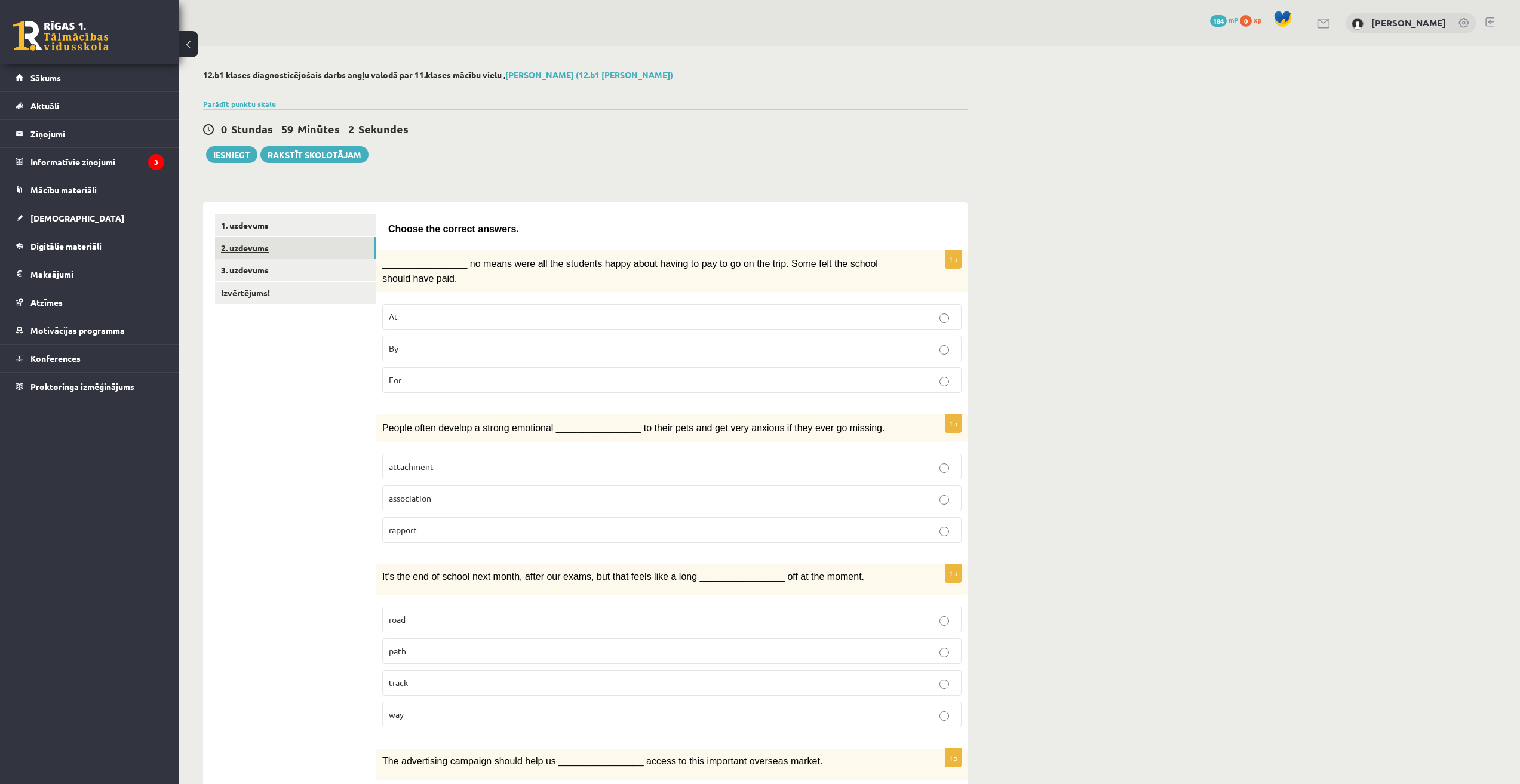
click at [249, 250] on link "2. uzdevums" at bounding box center [295, 248] width 160 height 22
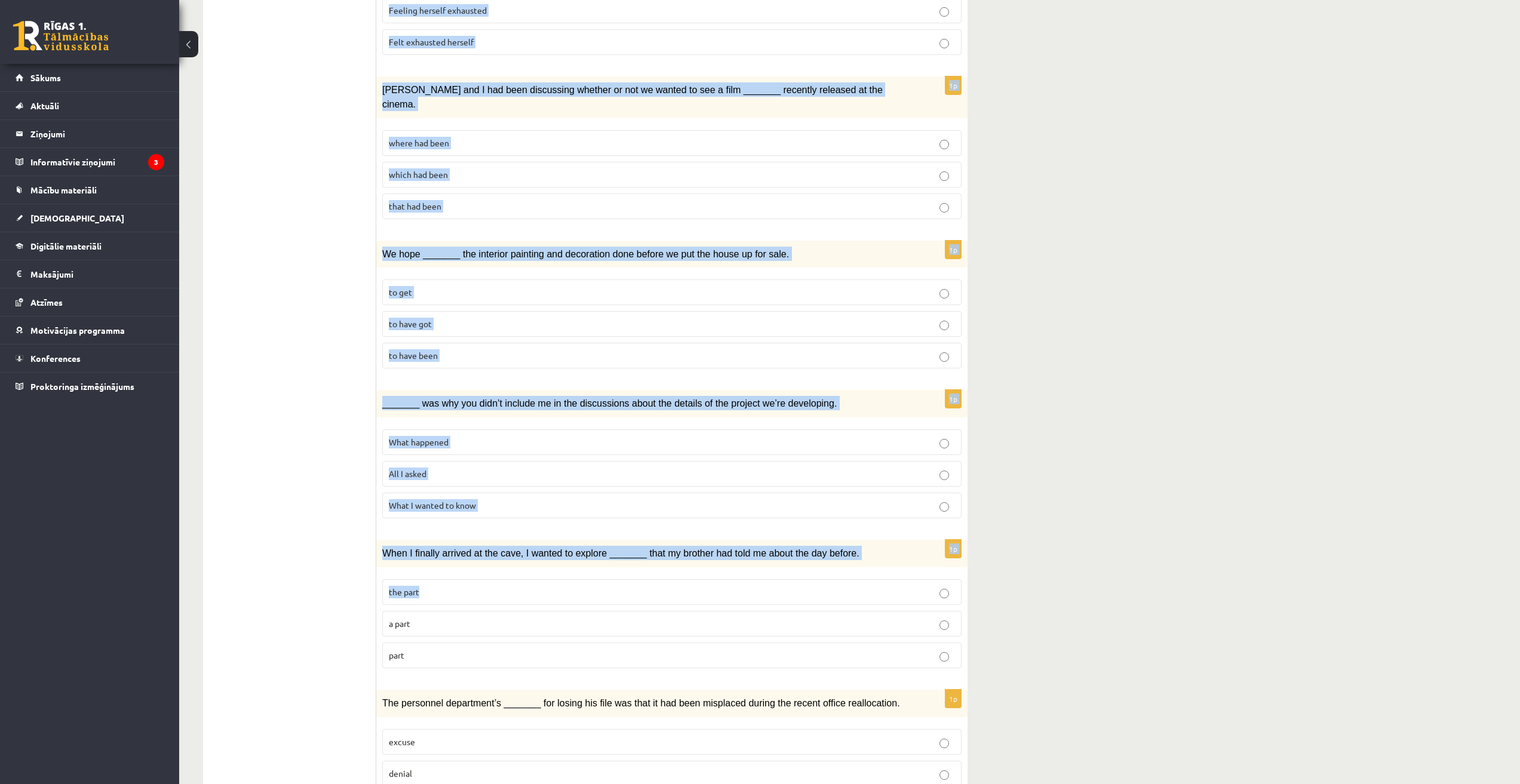
scroll to position [981, 0]
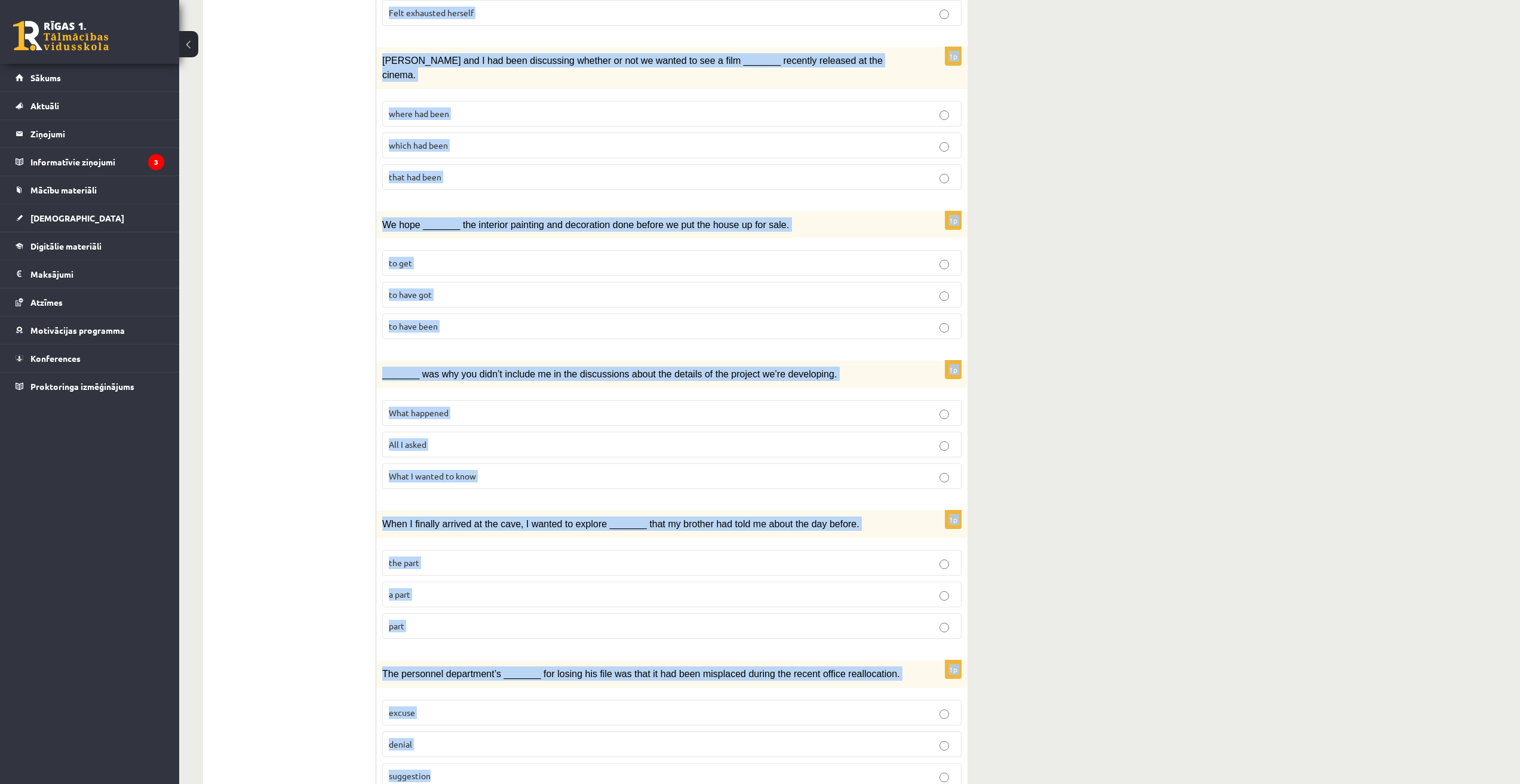
drag, startPoint x: 389, startPoint y: 225, endPoint x: 1018, endPoint y: 726, distance: 804.1
copy form "Circle the form that cannot be used to complete the sentences. 1p Although he _…"
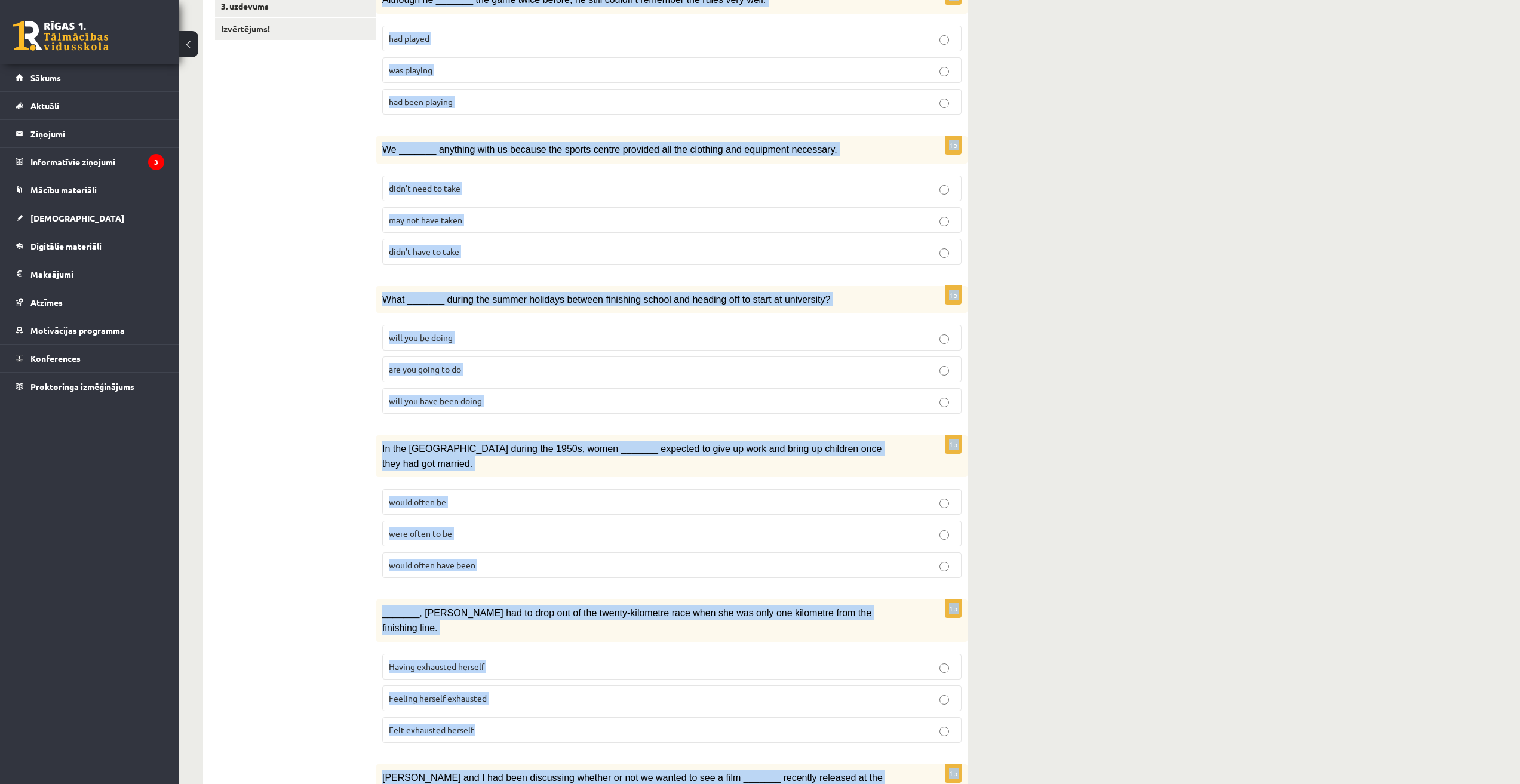
scroll to position [85, 0]
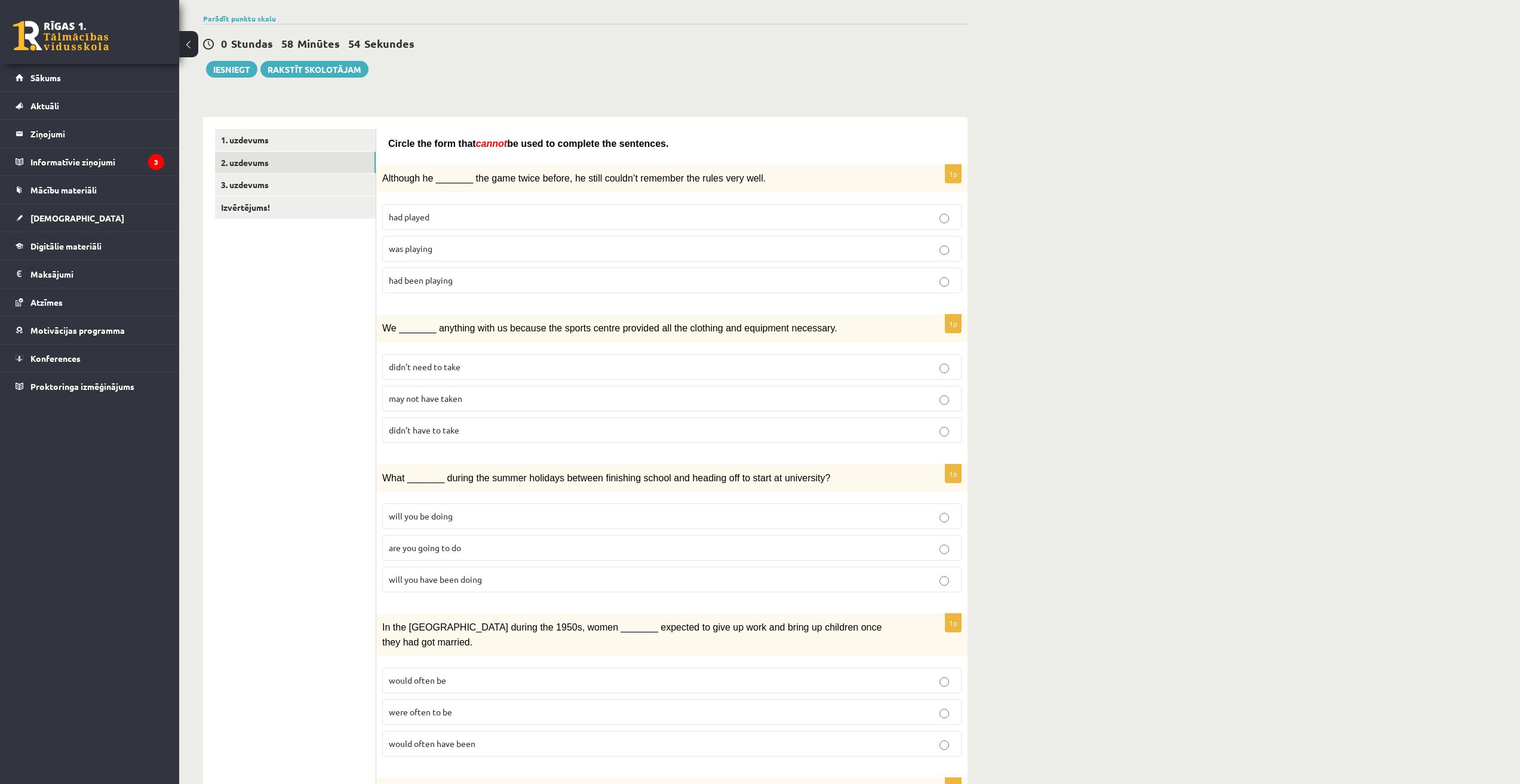
drag, startPoint x: 238, startPoint y: 286, endPoint x: 244, endPoint y: 291, distance: 7.8
click at [433, 246] on p "was playing" at bounding box center [672, 248] width 566 height 13
click at [436, 393] on span "may not have taken" at bounding box center [425, 398] width 73 height 10
click at [503, 576] on p "will you have been doing" at bounding box center [672, 579] width 566 height 13
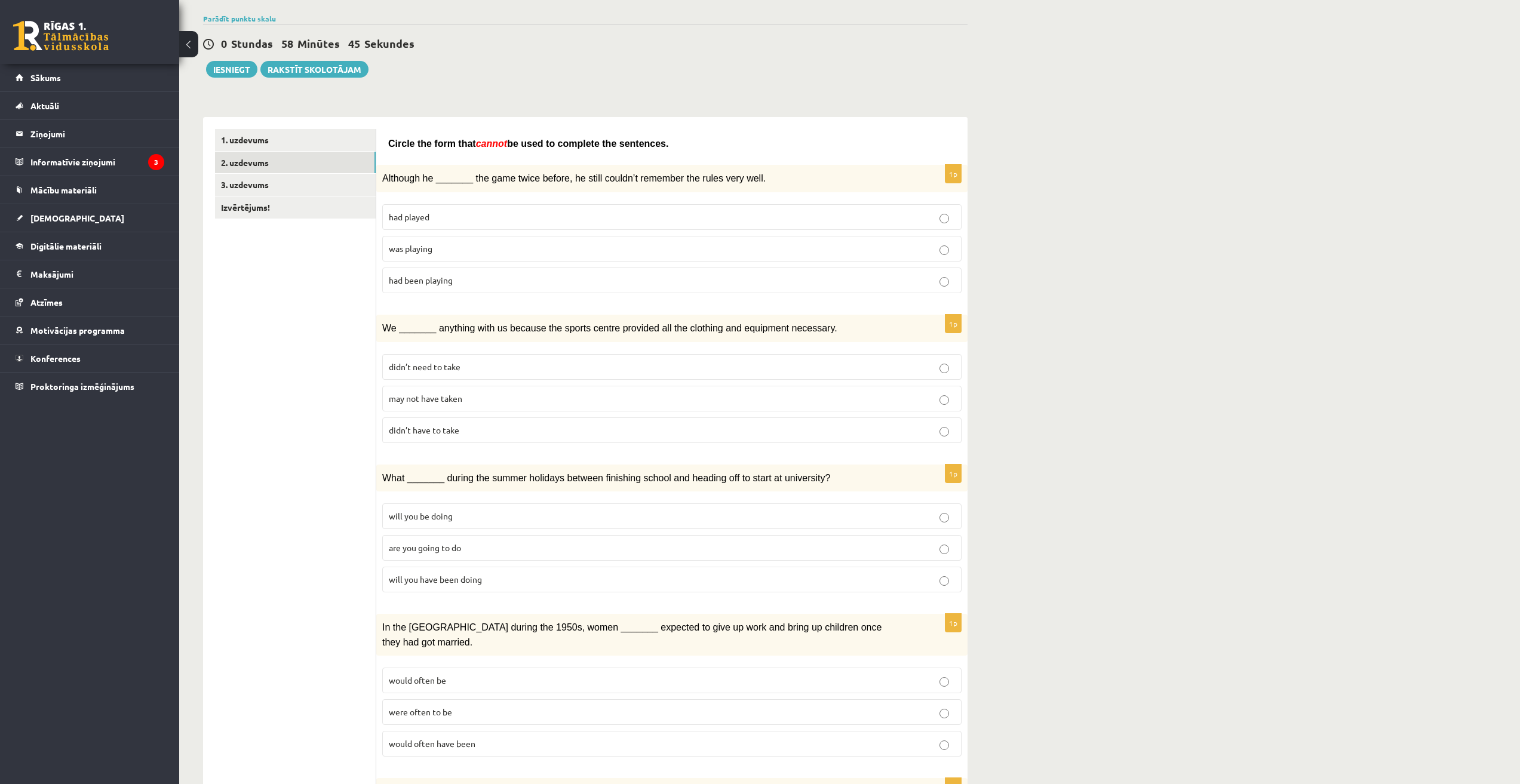
scroll to position [383, 0]
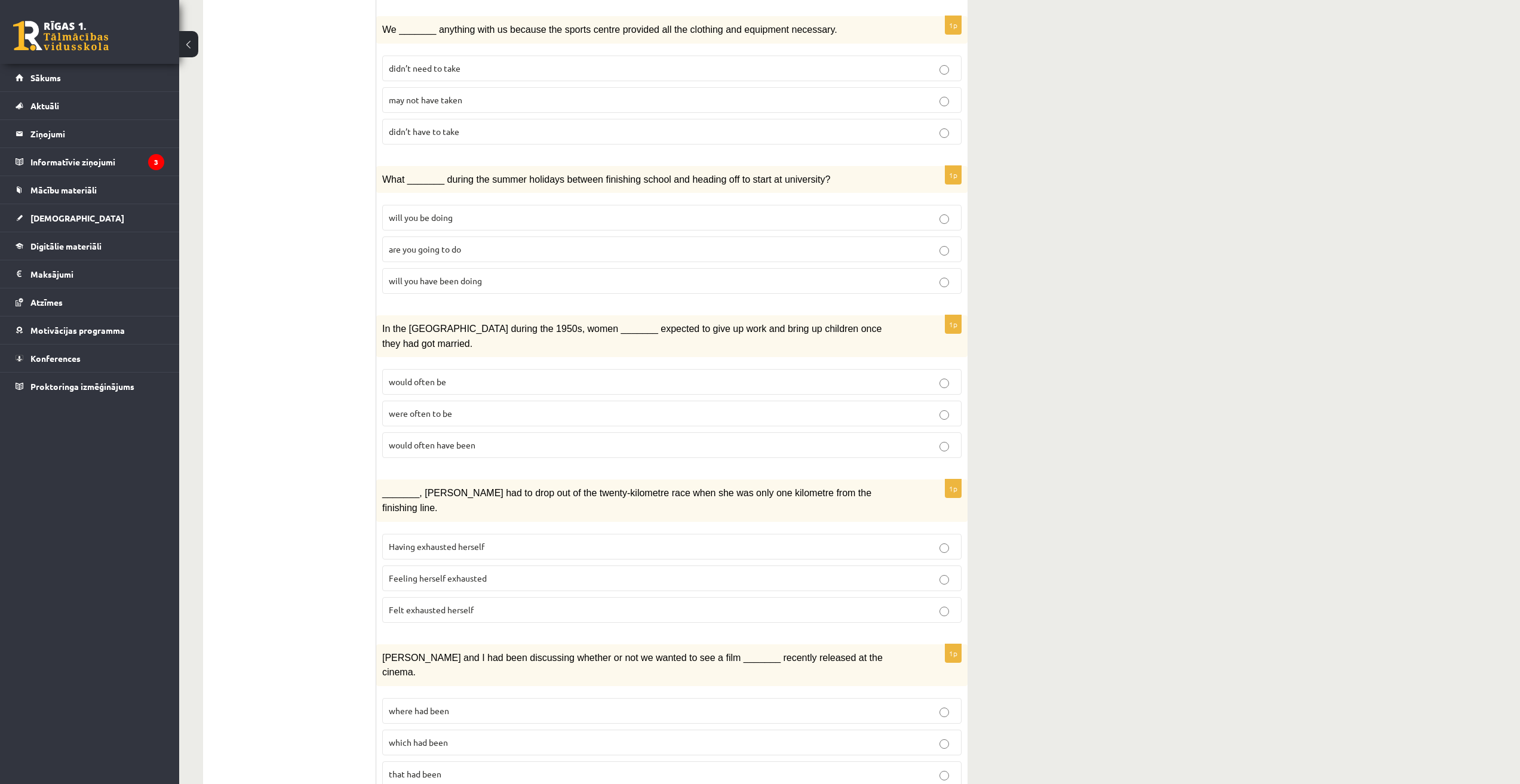
click at [474, 439] on span "would often have been" at bounding box center [432, 444] width 87 height 10
click at [424, 604] on span "Felt exhausted herself" at bounding box center [431, 609] width 85 height 10
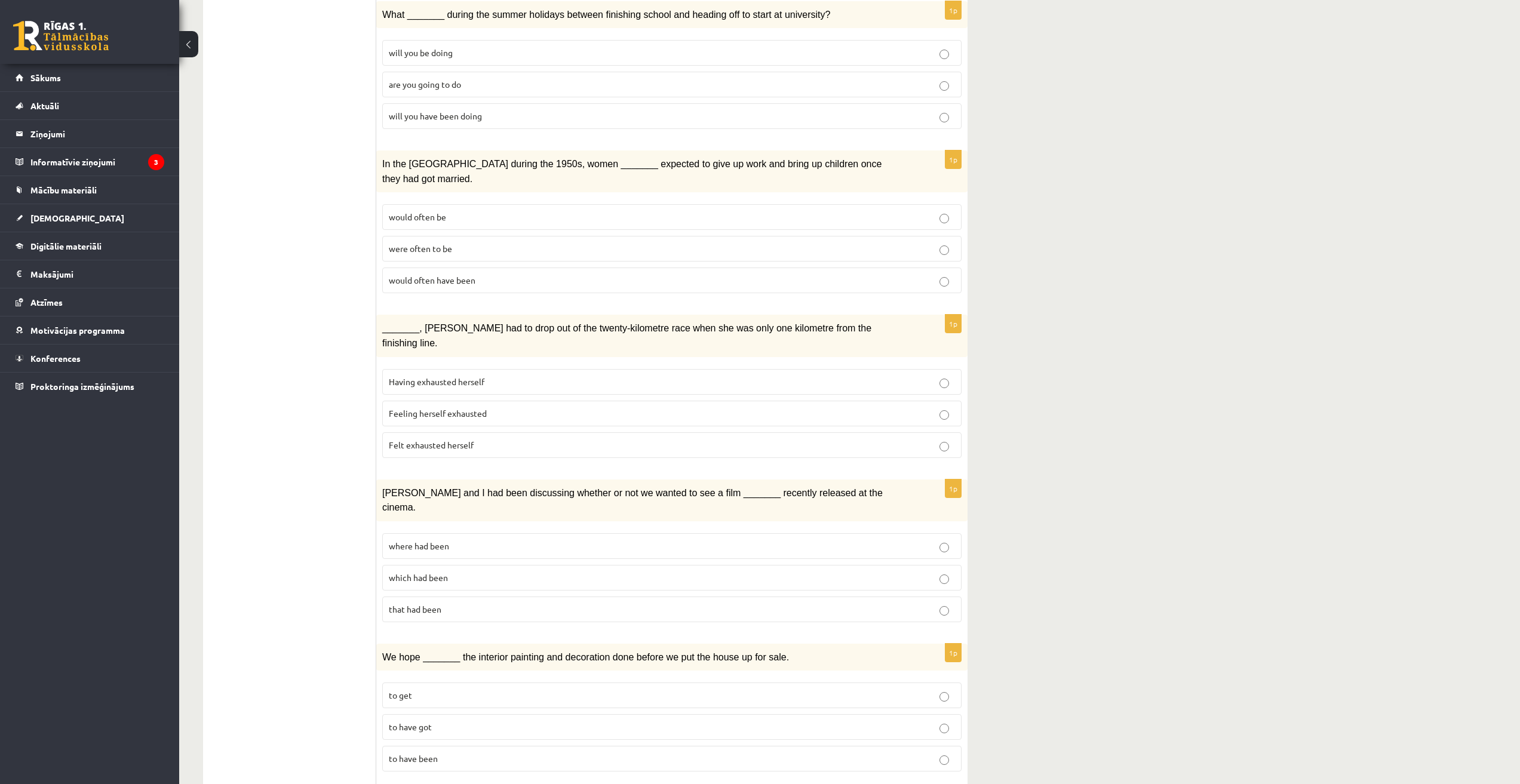
scroll to position [582, 0]
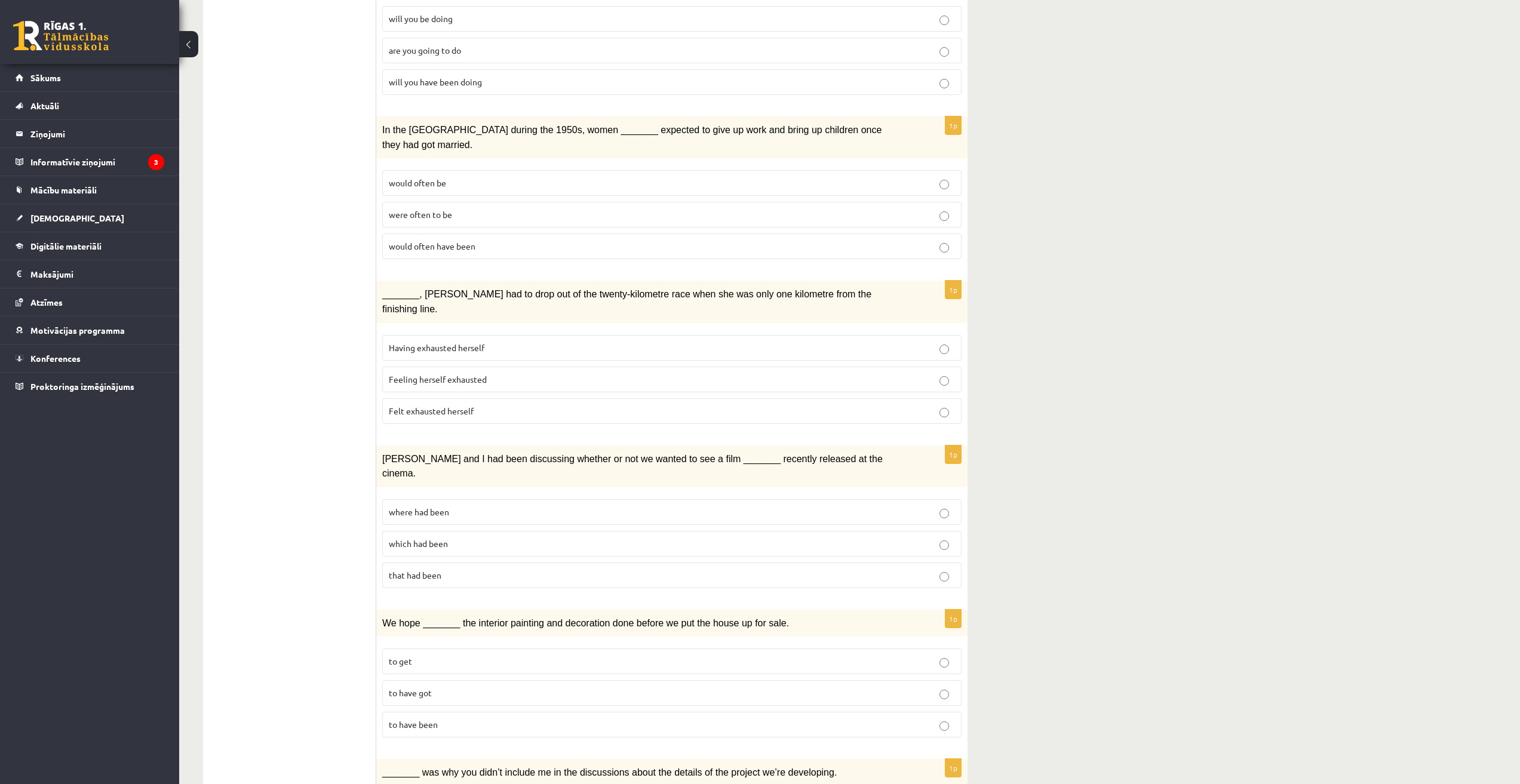
click at [420, 506] on span "where had been" at bounding box center [419, 511] width 60 height 10
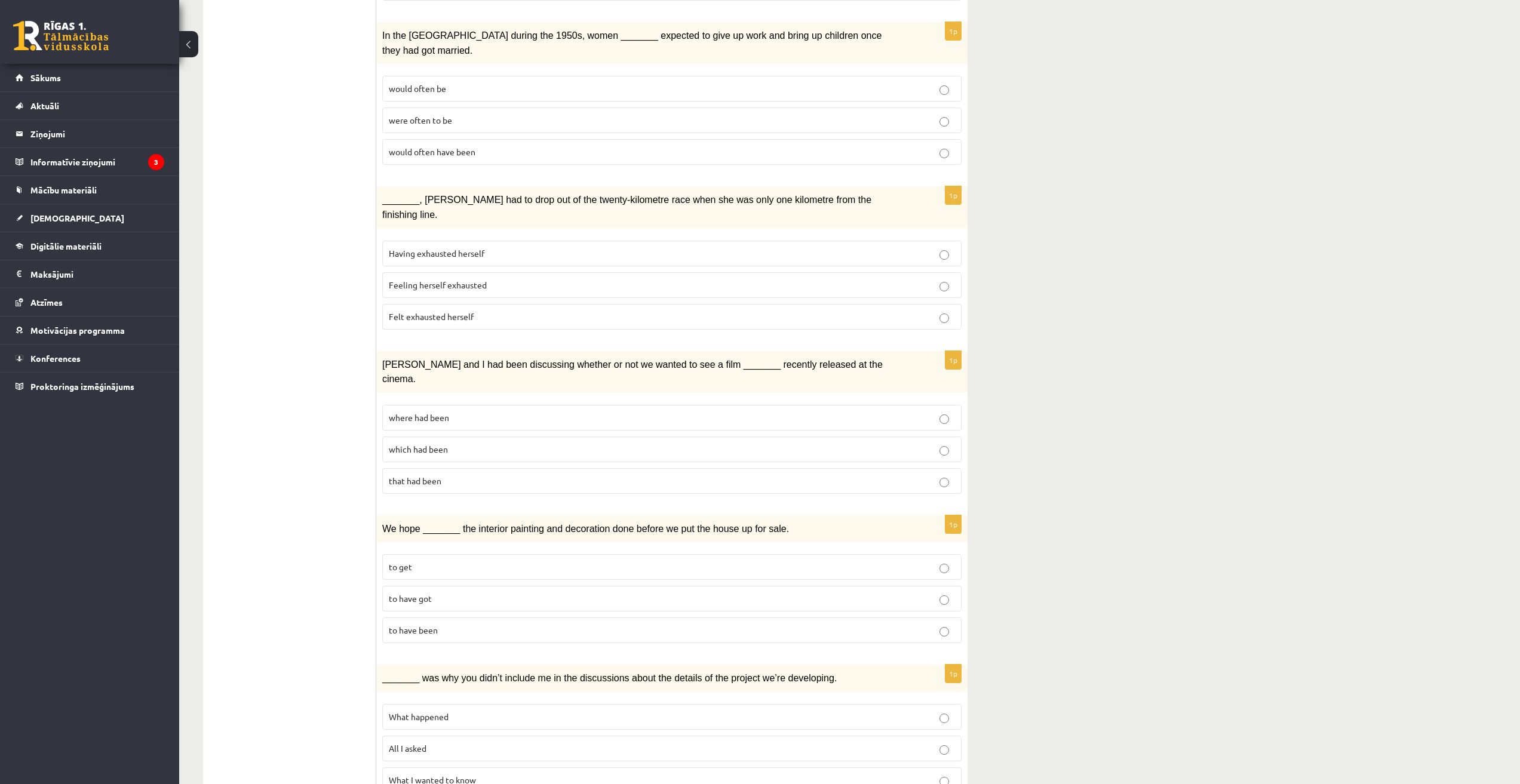
scroll to position [682, 0]
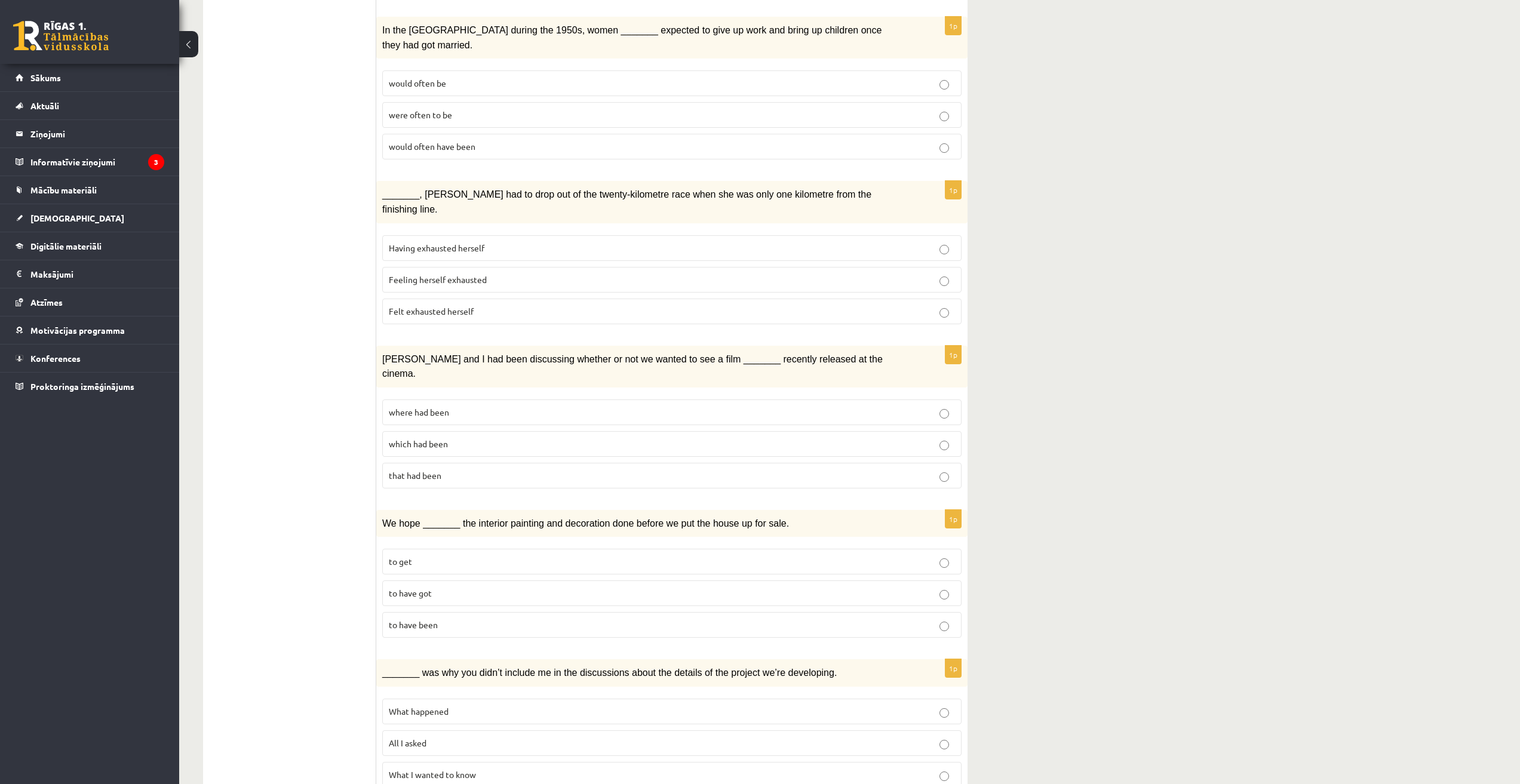
click at [418, 587] on span "to have got" at bounding box center [410, 593] width 43 height 10
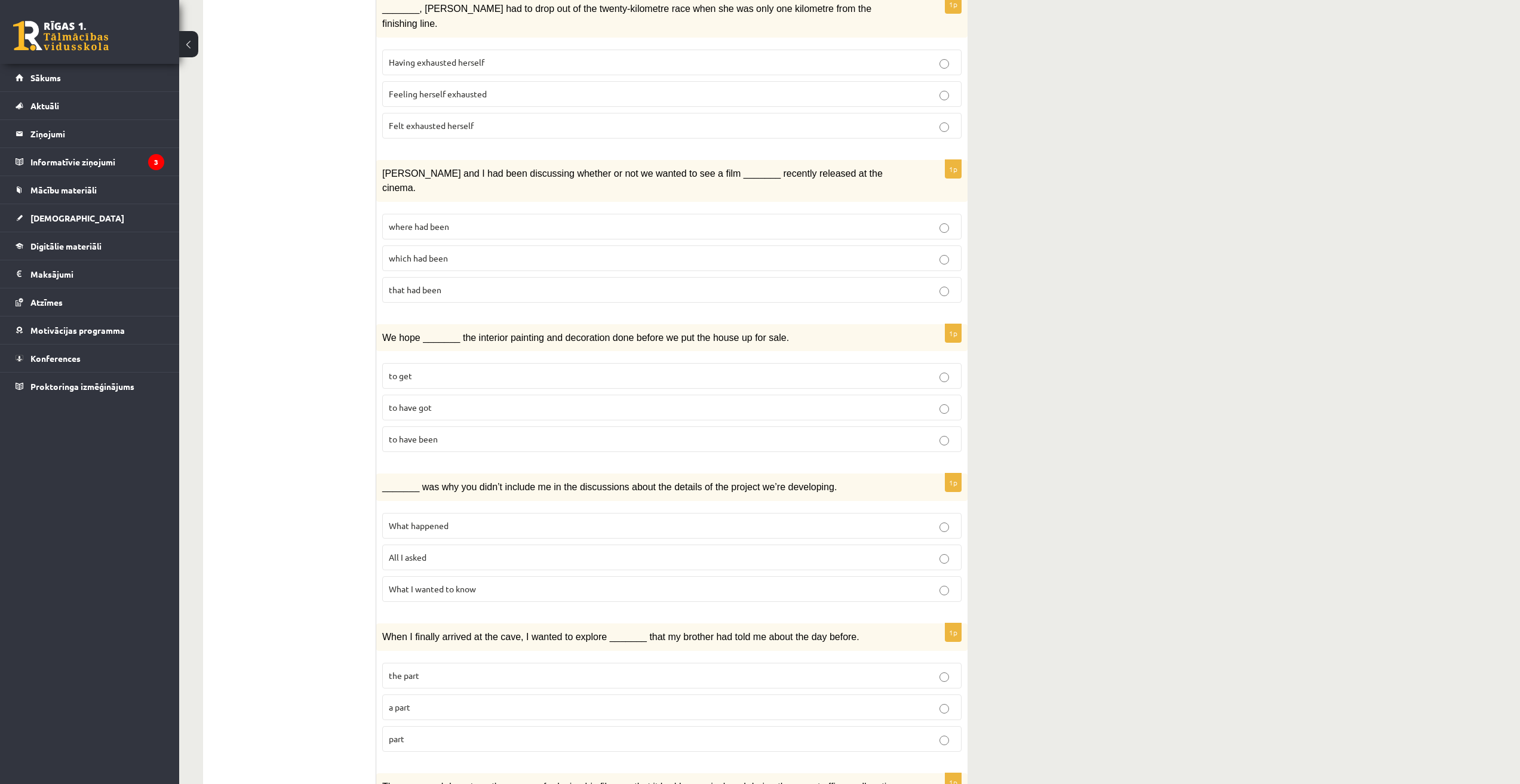
scroll to position [881, 0]
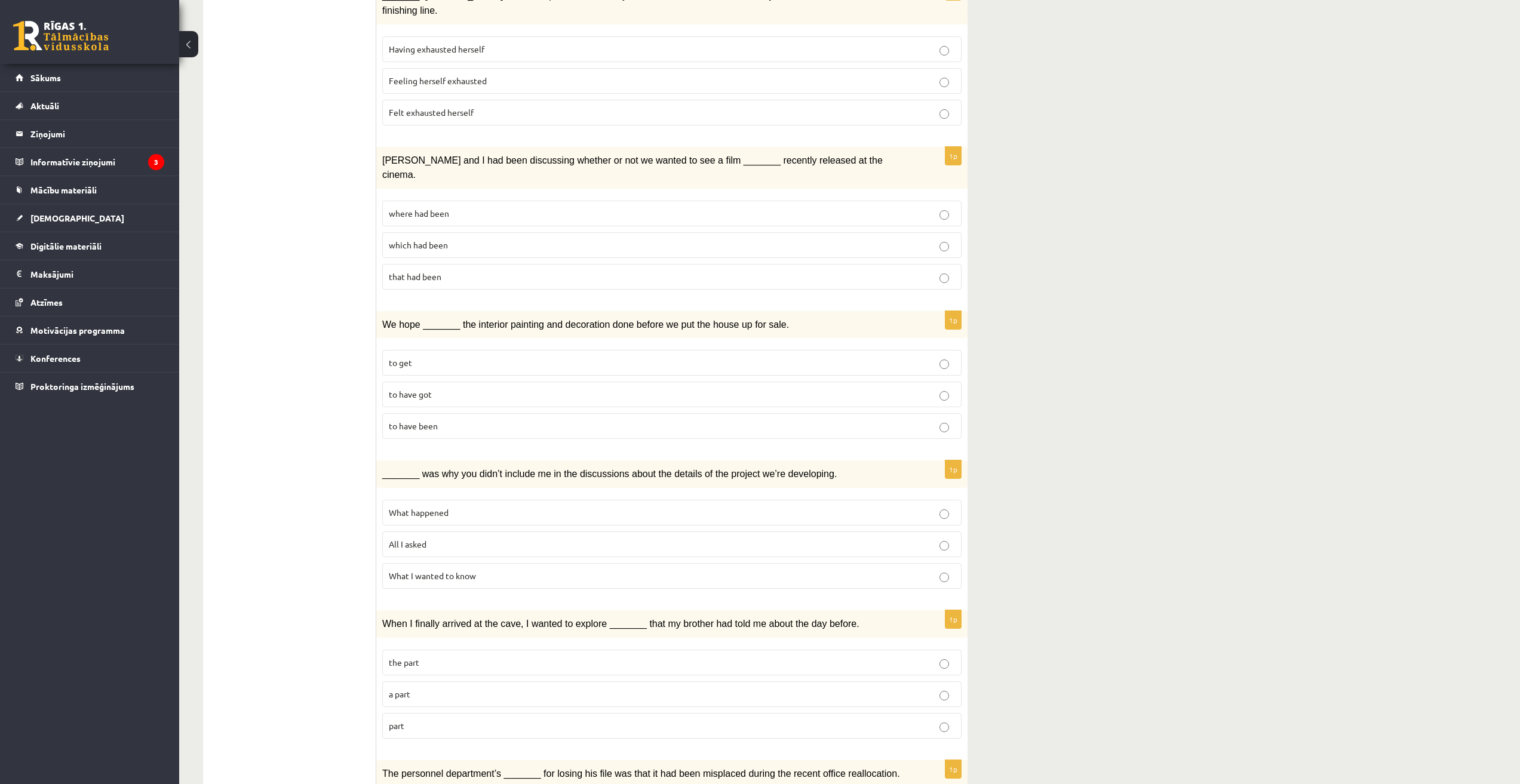
click at [433, 494] on fieldset "What happened All I asked What I wanted to know" at bounding box center [672, 543] width 580 height 99
click at [427, 507] on span "What happened" at bounding box center [419, 512] width 59 height 10
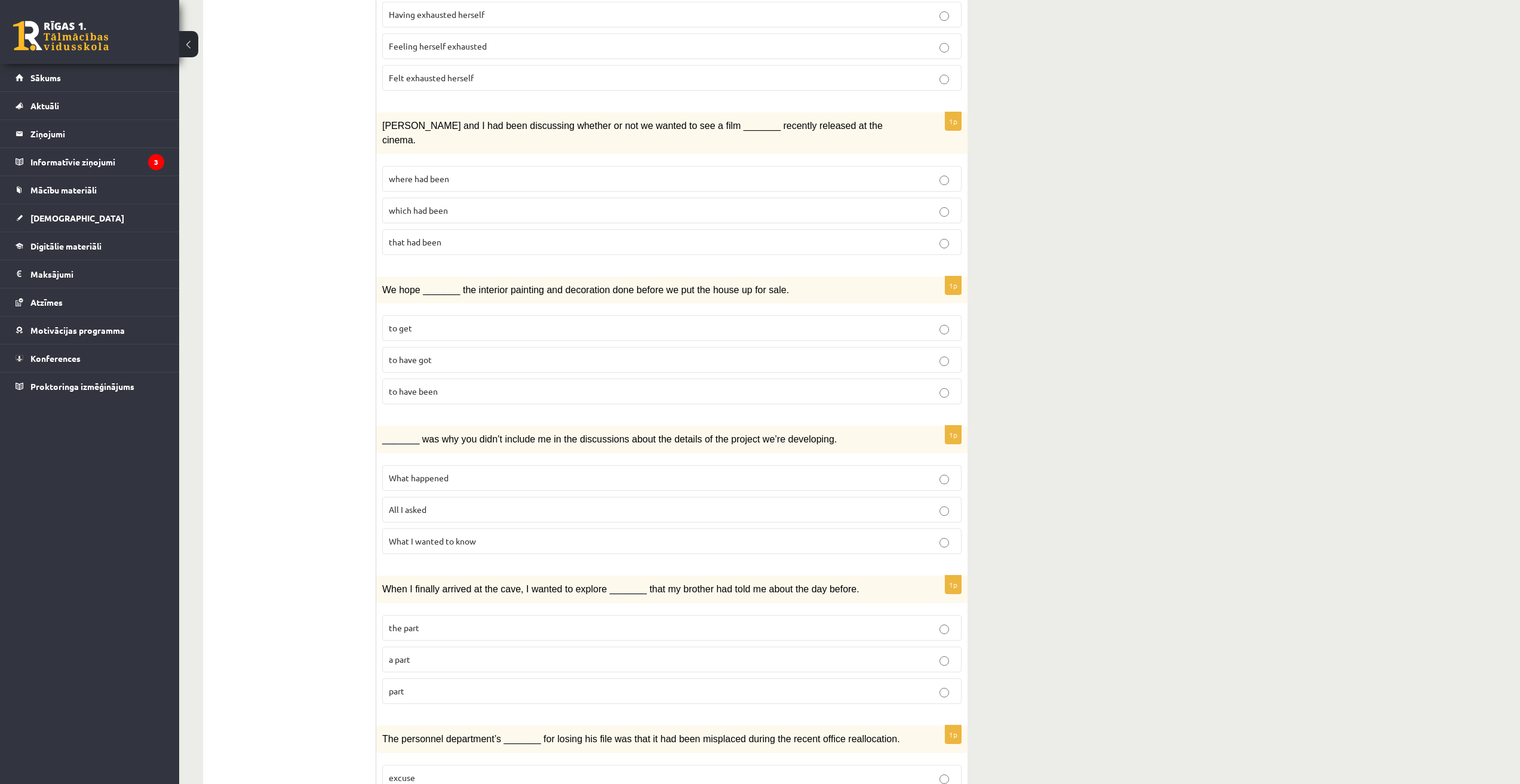
scroll to position [981, 0]
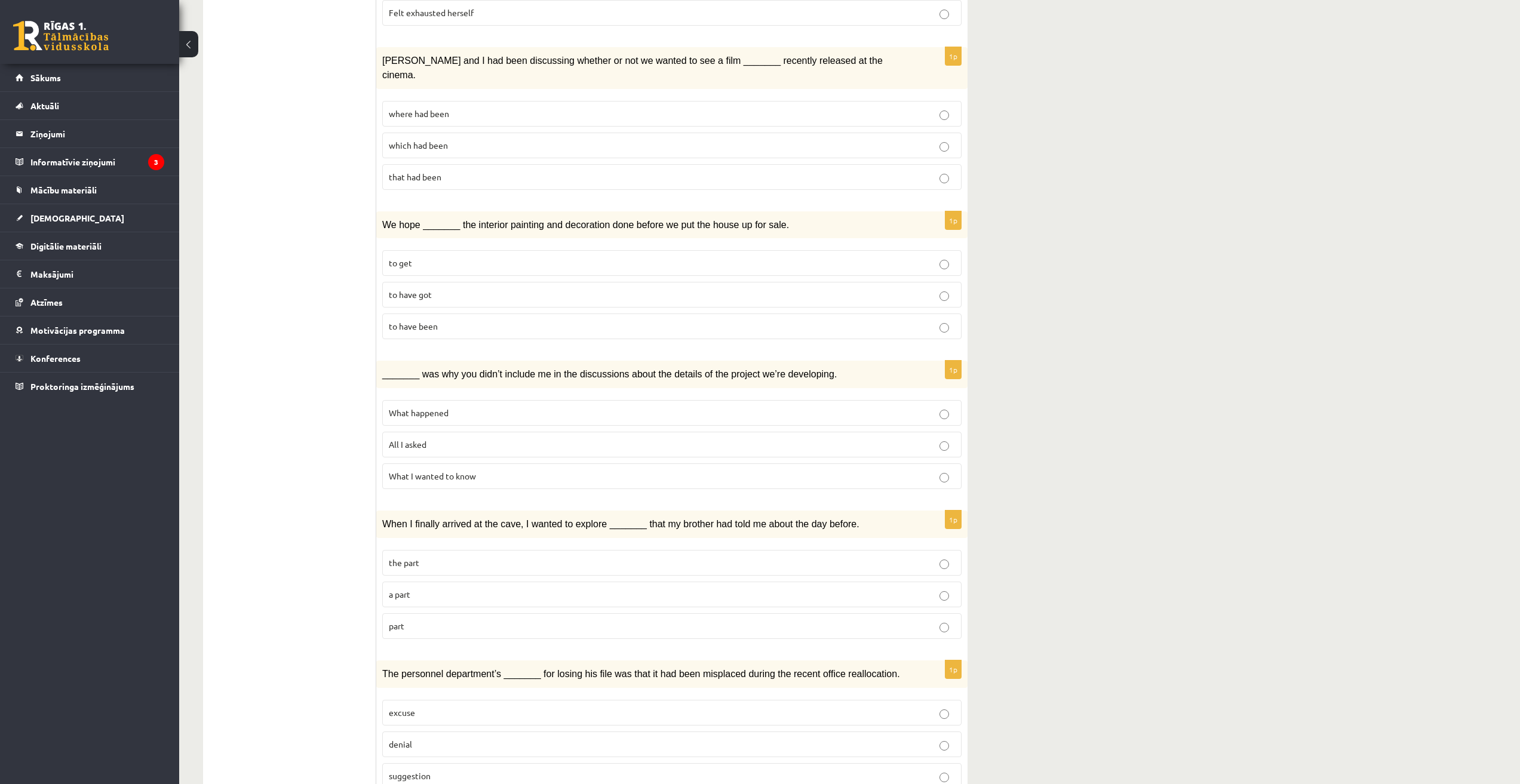
click at [410, 619] on p "part" at bounding box center [672, 625] width 566 height 13
click at [446, 706] on p "excuse" at bounding box center [672, 712] width 566 height 13
click at [411, 731] on label "denial" at bounding box center [672, 744] width 580 height 26
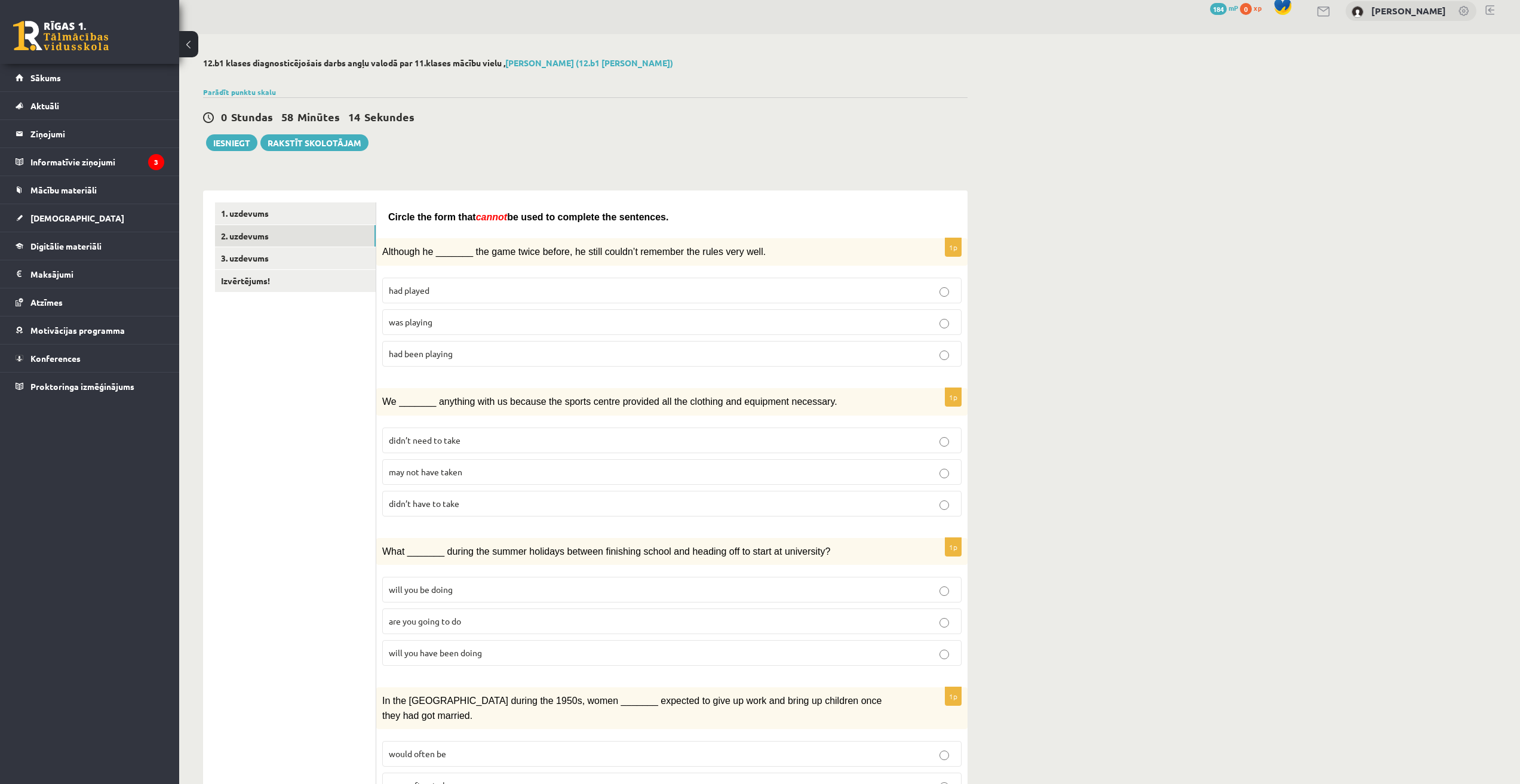
scroll to position [0, 0]
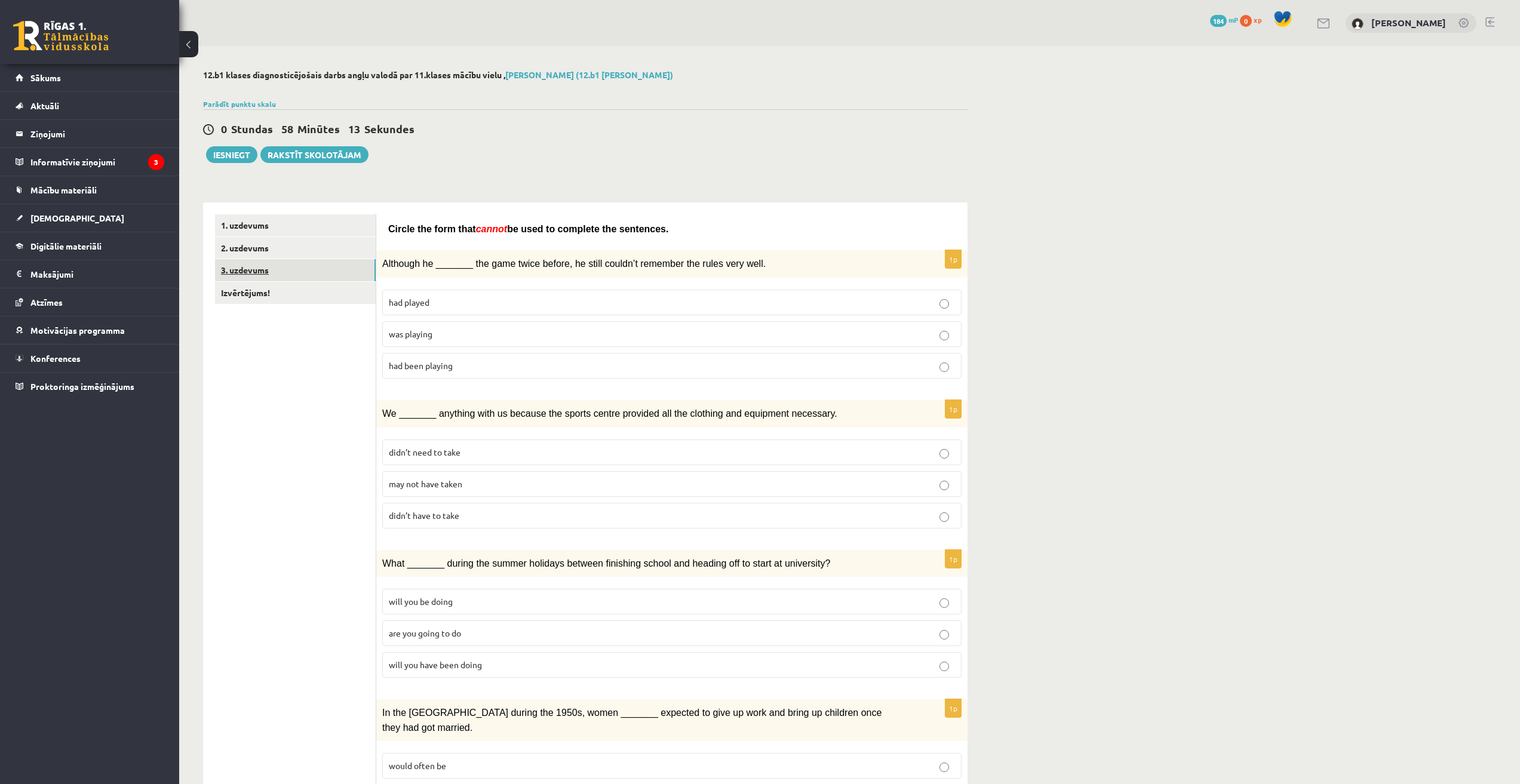
click at [273, 272] on link "3. uzdevums" at bounding box center [295, 270] width 160 height 22
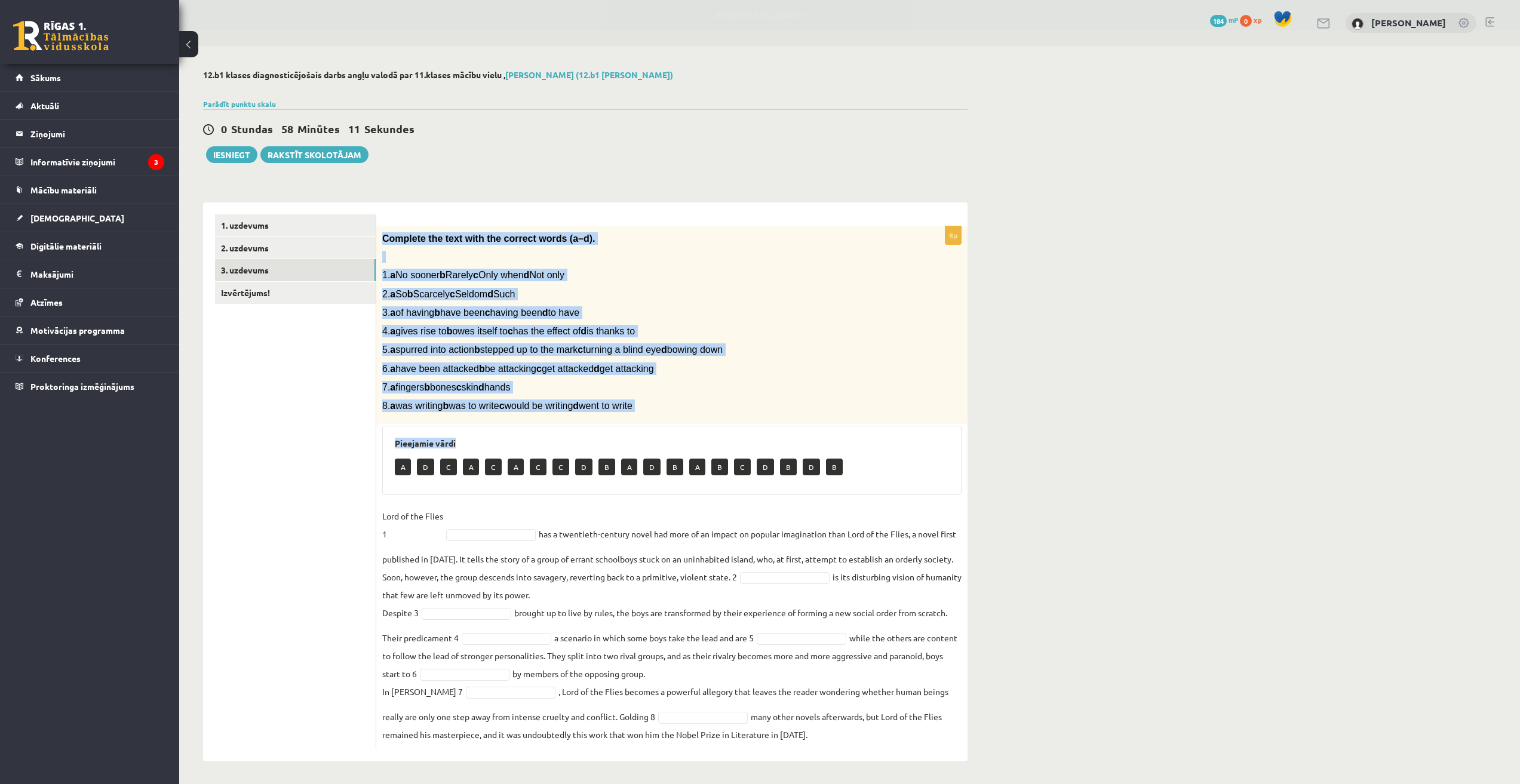
scroll to position [1, 0]
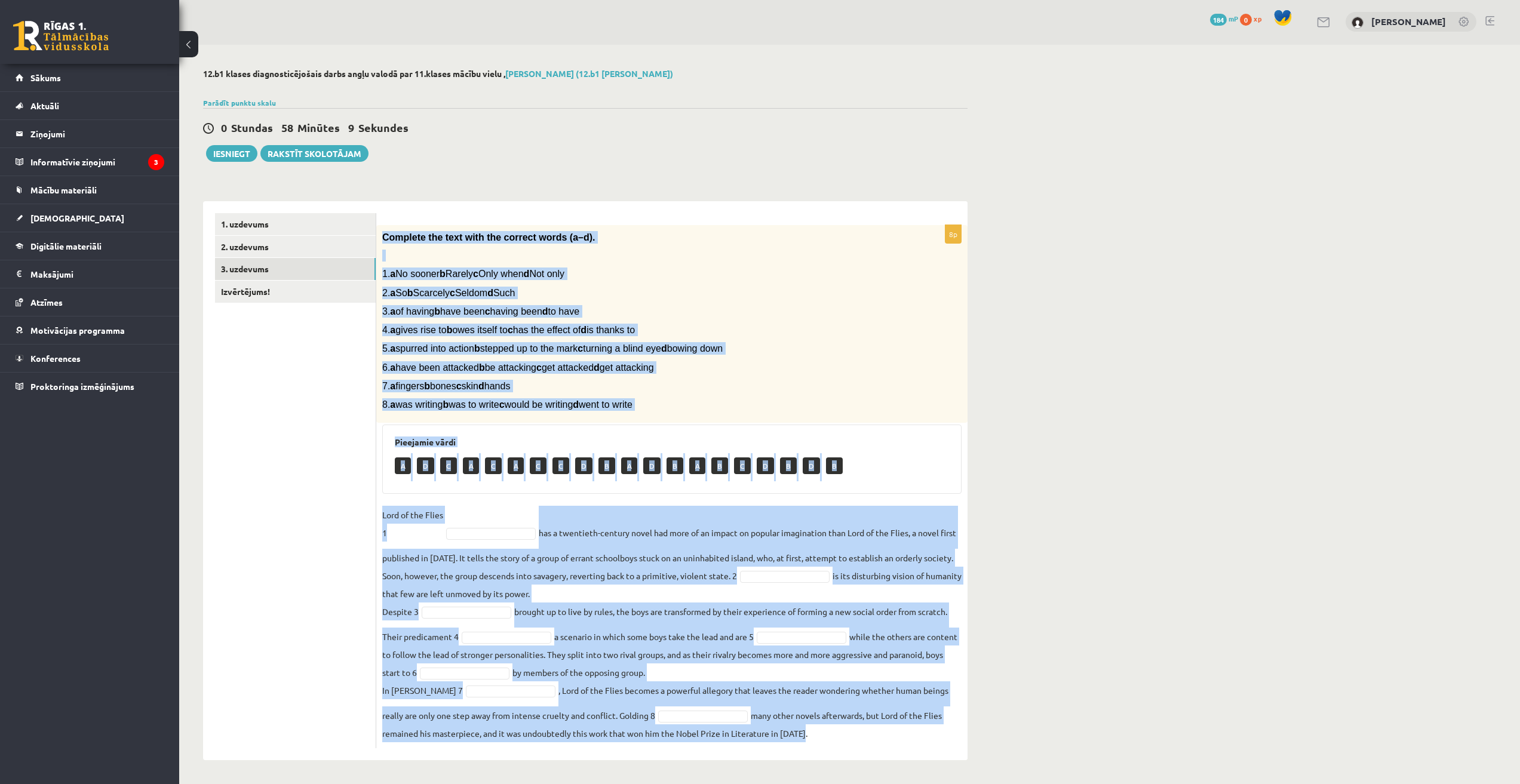
drag, startPoint x: 382, startPoint y: 237, endPoint x: 850, endPoint y: 745, distance: 690.7
click at [854, 748] on div "8p Complete the text with the correct words (a–d). 1. a No sooner b Rarely c On…" at bounding box center [672, 486] width 592 height 523
copy div "Complete the text with the correct words (a–d). 1. a No sooner b Rarely c Only …"
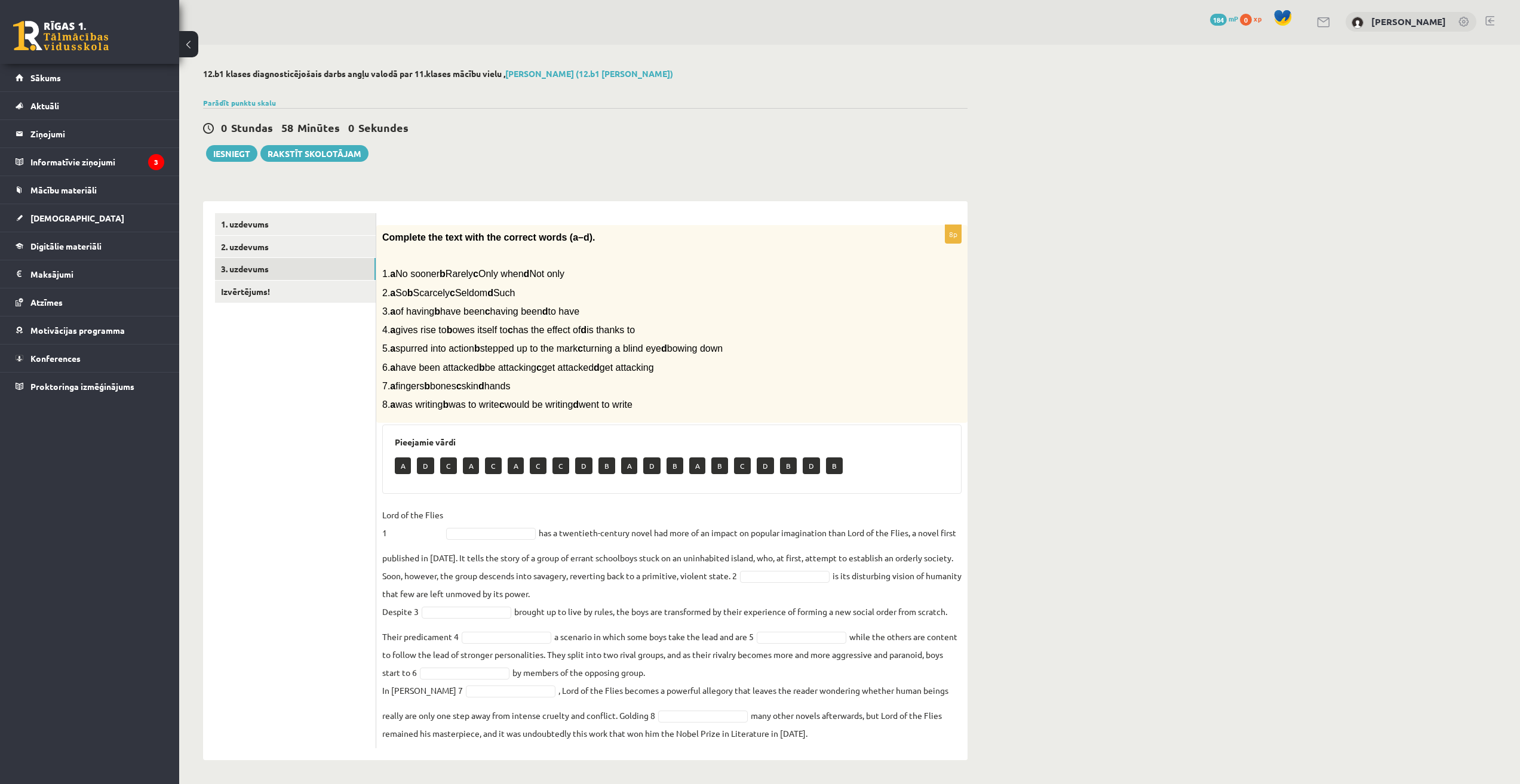
click at [285, 430] on ul "1. uzdevums 2. uzdevums 3. uzdevums Izvērtējums!" at bounding box center [295, 480] width 161 height 535
click at [402, 469] on p "A" at bounding box center [403, 465] width 16 height 17
click at [467, 527] on fieldset "Lord of the Flies 1 has a twentieth-century novel had more of an impact on popu…" at bounding box center [672, 624] width 580 height 237
type input "*********"
click at [419, 552] on body "0 Dāvanas 184 mP 0 xp Dāvids Babans Sākums Aktuāli Kā mācīties eSKOLĀ Kontakti …" at bounding box center [760, 390] width 1520 height 784
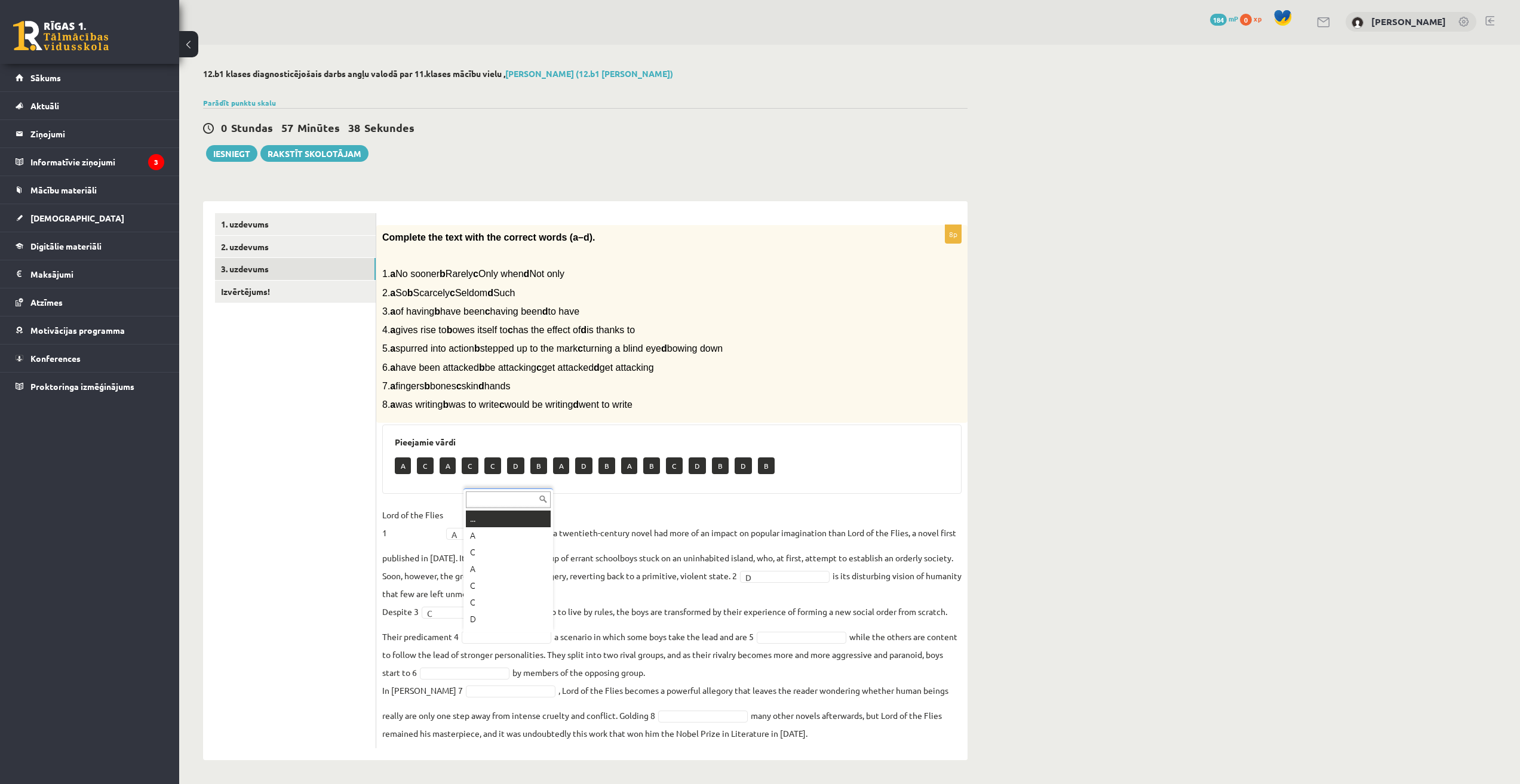
scroll to position [14, 0]
click at [790, 645] on fieldset "Lord of the Flies 1 A * has a twentieth-century novel had more of an impact on …" at bounding box center [672, 624] width 580 height 237
drag, startPoint x: 688, startPoint y: 705, endPoint x: 689, endPoint y: 714, distance: 9.1
click at [689, 706] on fieldset "Lord of the Flies 1 A * has a twentieth-century novel had more of an impact on …" at bounding box center [672, 624] width 580 height 237
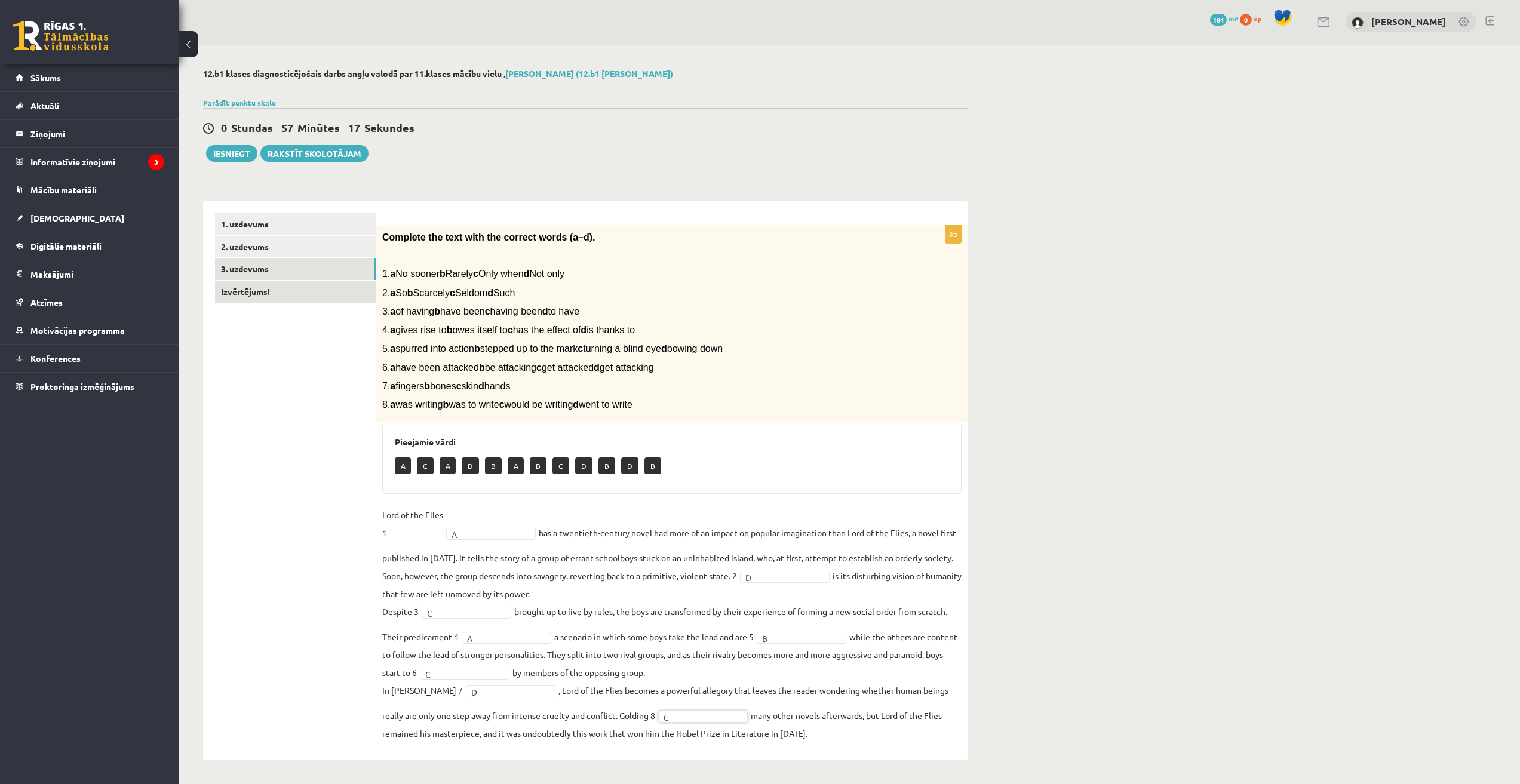
click at [275, 295] on link "Izvērtējums!" at bounding box center [295, 291] width 160 height 22
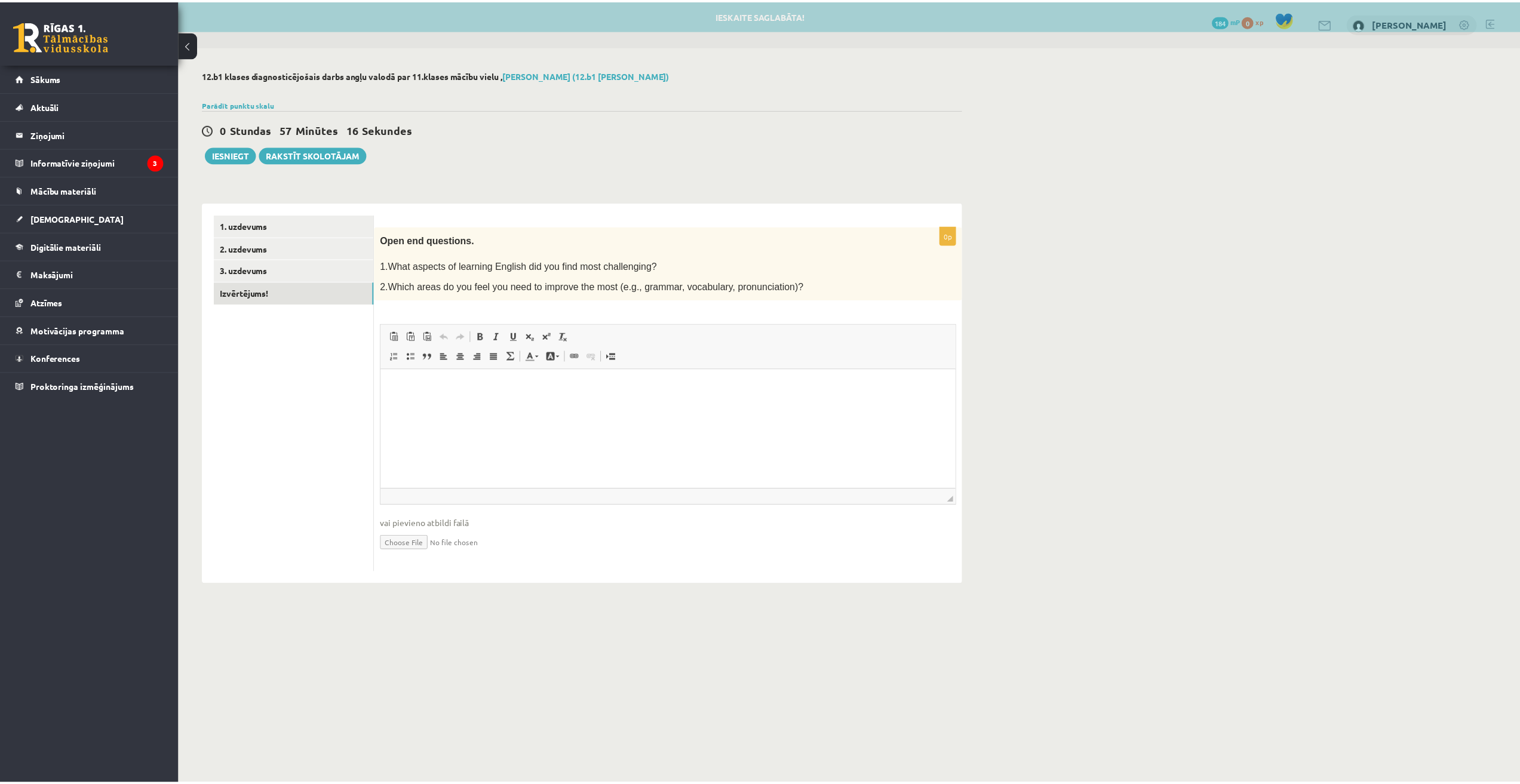
scroll to position [0, 0]
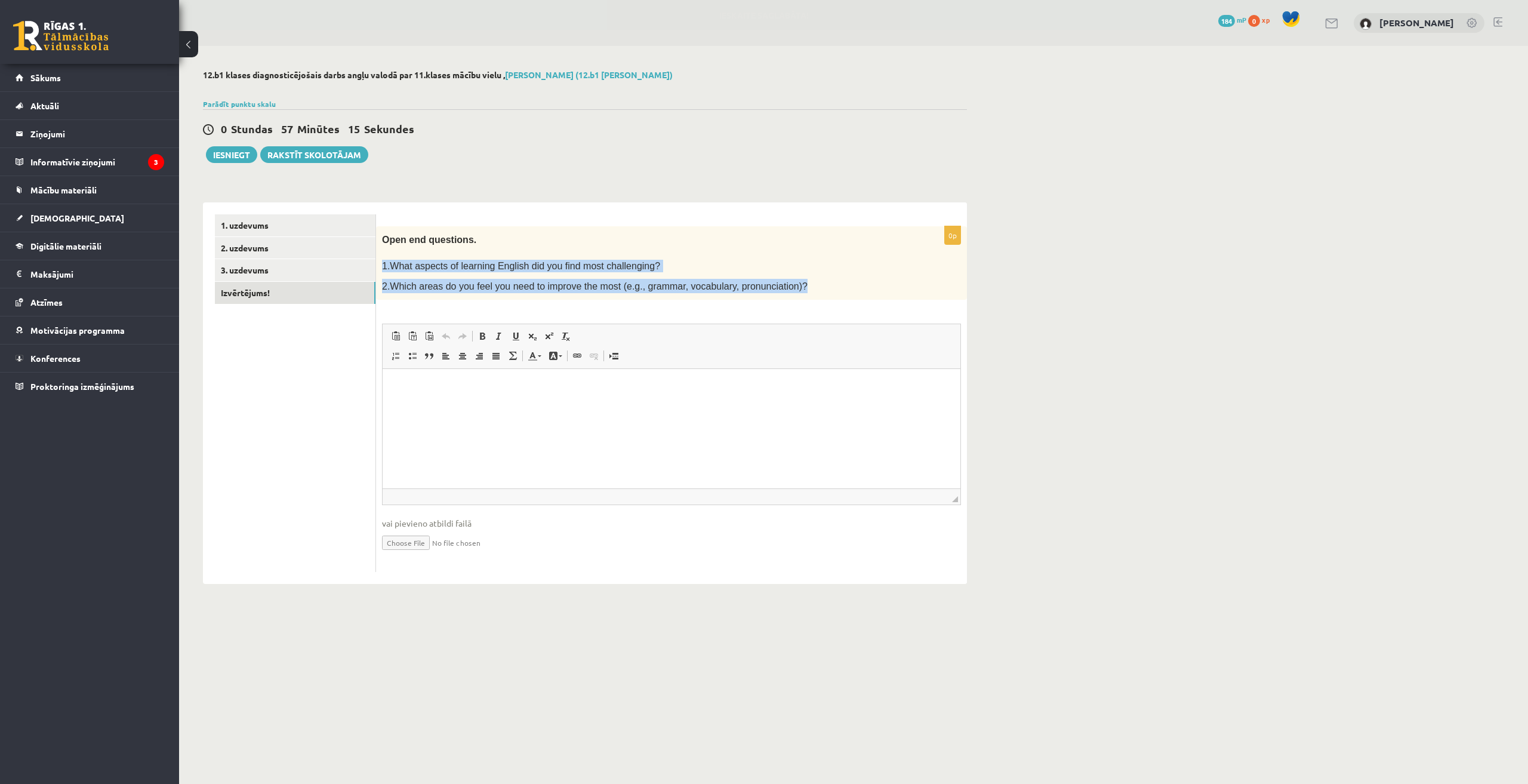
drag, startPoint x: 381, startPoint y: 263, endPoint x: 806, endPoint y: 297, distance: 426.4
click at [806, 297] on div "Open end questions. 1.What aspects of learning English did you find most challe…" at bounding box center [671, 263] width 591 height 74
copy div "1.What aspects of learning English did you find most challenging? 2.Which areas…"
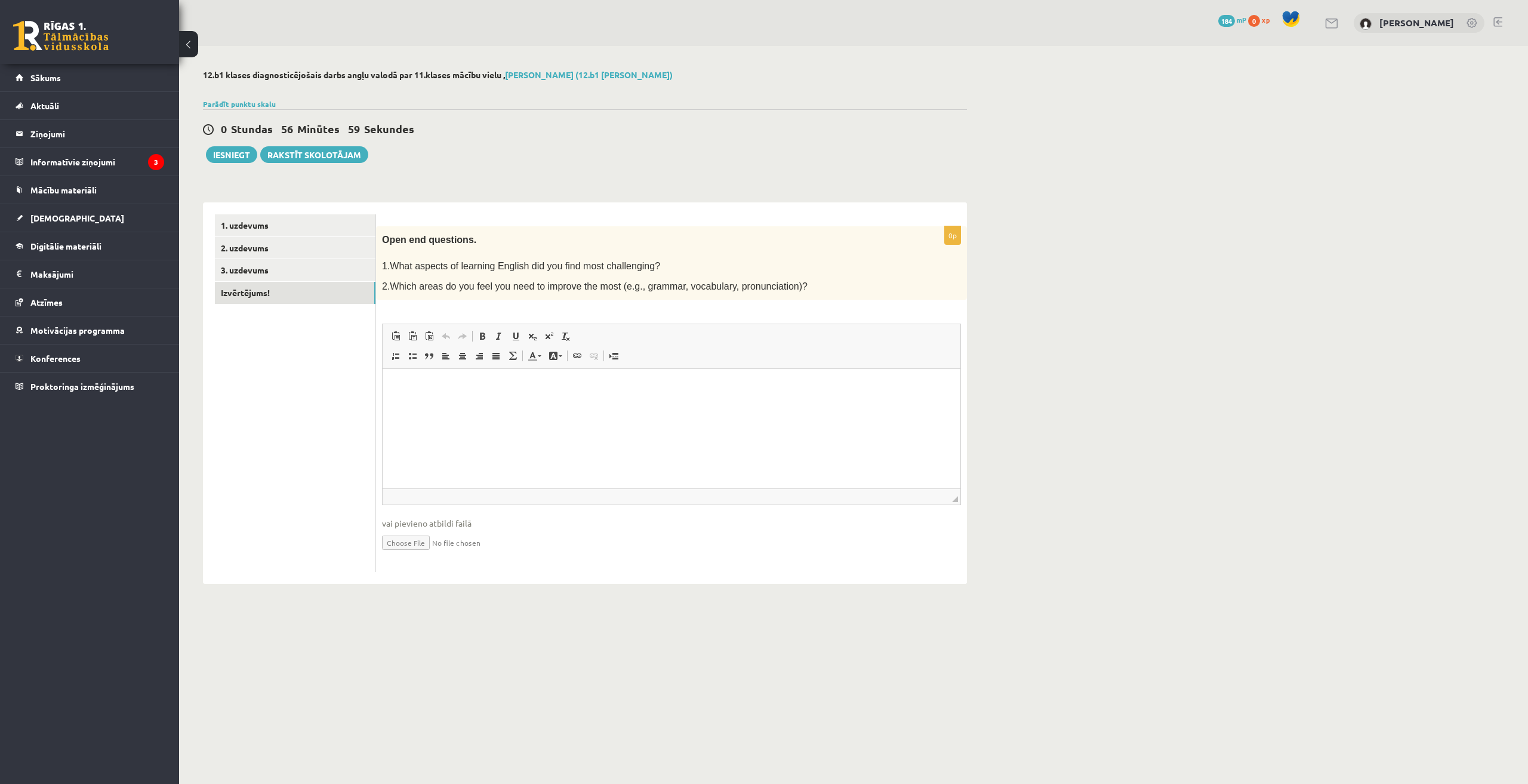
click at [277, 444] on ul "1. uzdevums 2. uzdevums 3. uzdevums Izvērtējums!" at bounding box center [295, 393] width 161 height 358
click at [265, 277] on link "3. uzdevums" at bounding box center [295, 270] width 160 height 22
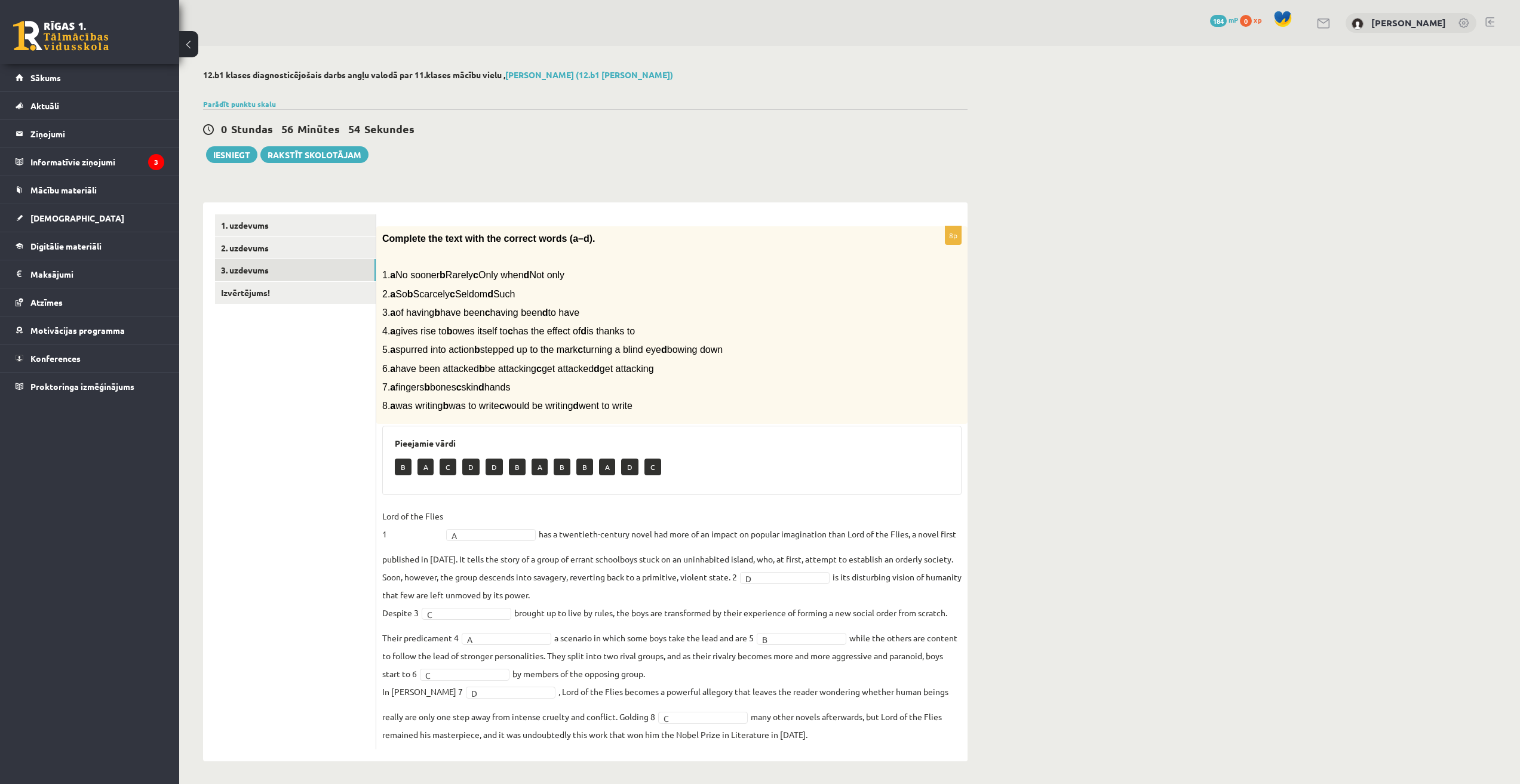
scroll to position [2, 0]
click at [255, 245] on link "2. uzdevums" at bounding box center [295, 246] width 160 height 22
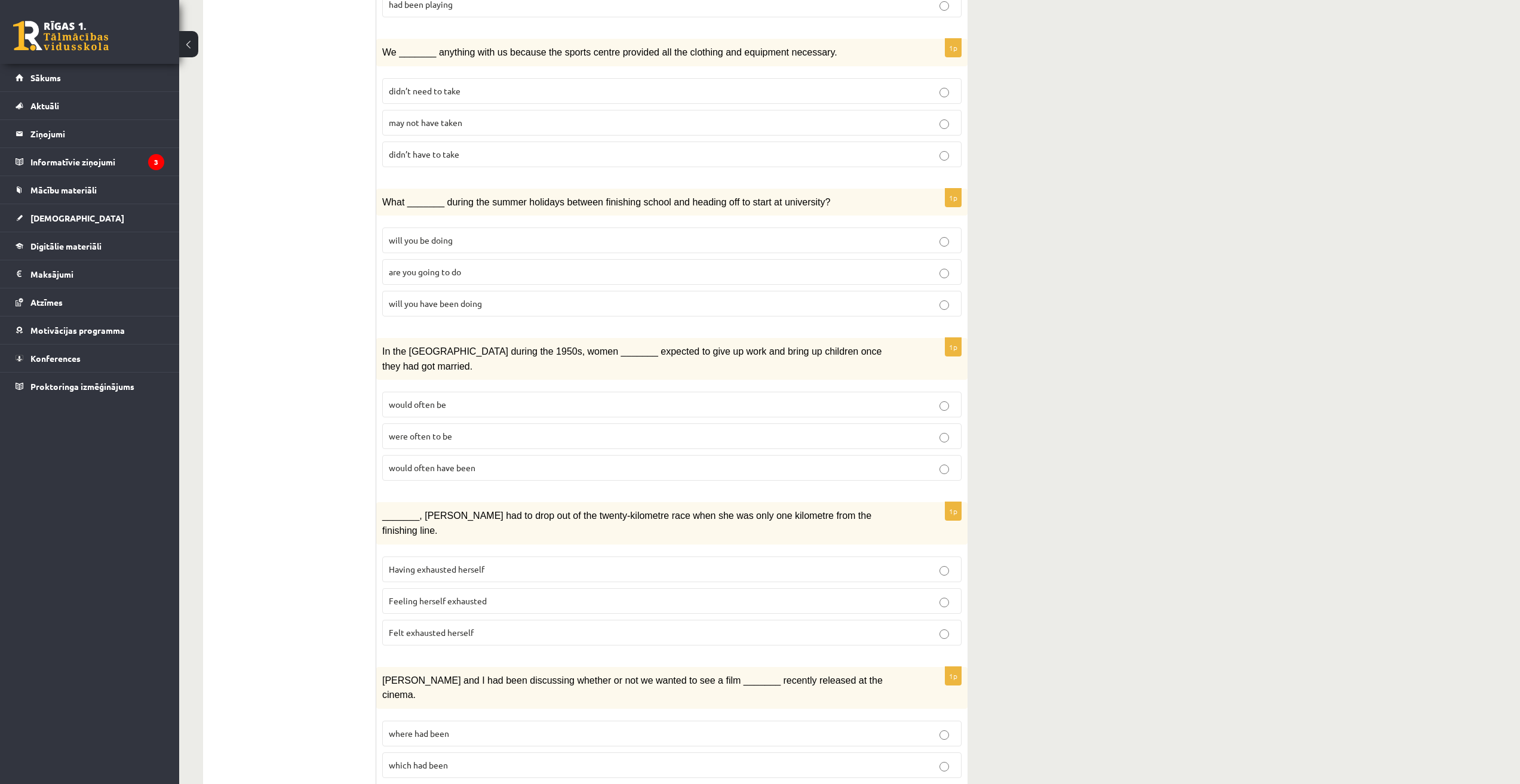
scroll to position [0, 0]
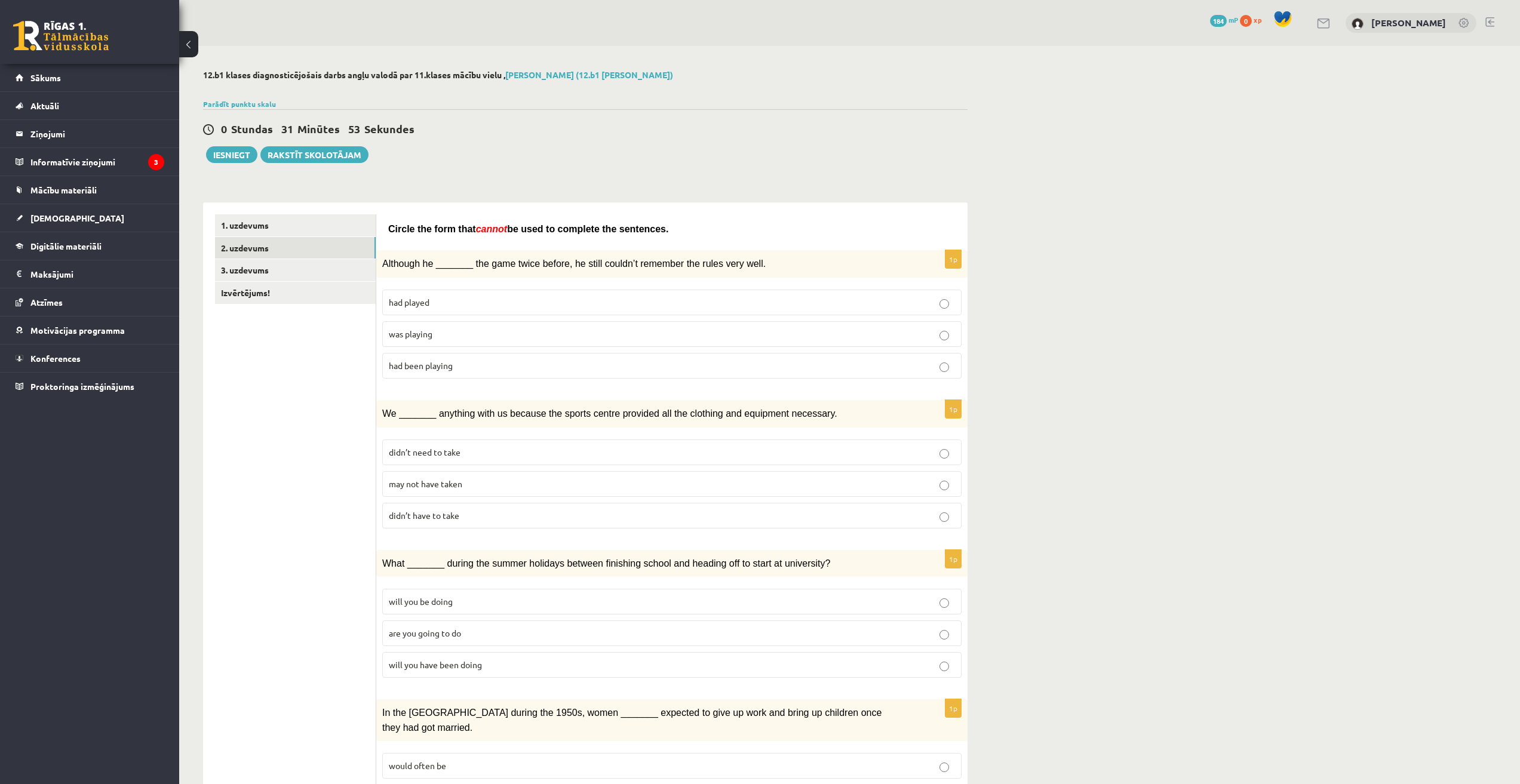
click at [221, 159] on button "Iesniegt" at bounding box center [232, 154] width 51 height 17
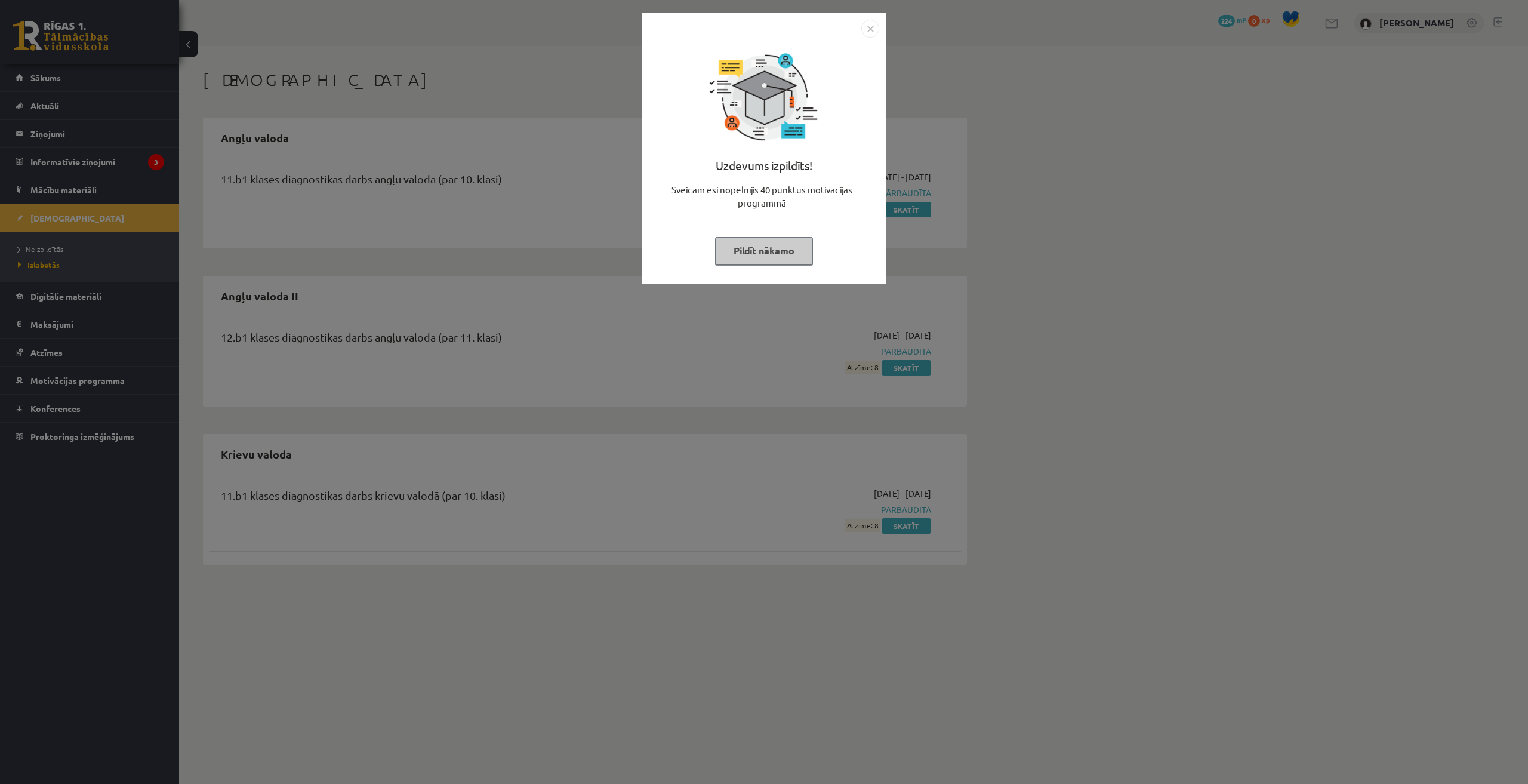
click at [877, 29] on img "Close" at bounding box center [870, 29] width 18 height 18
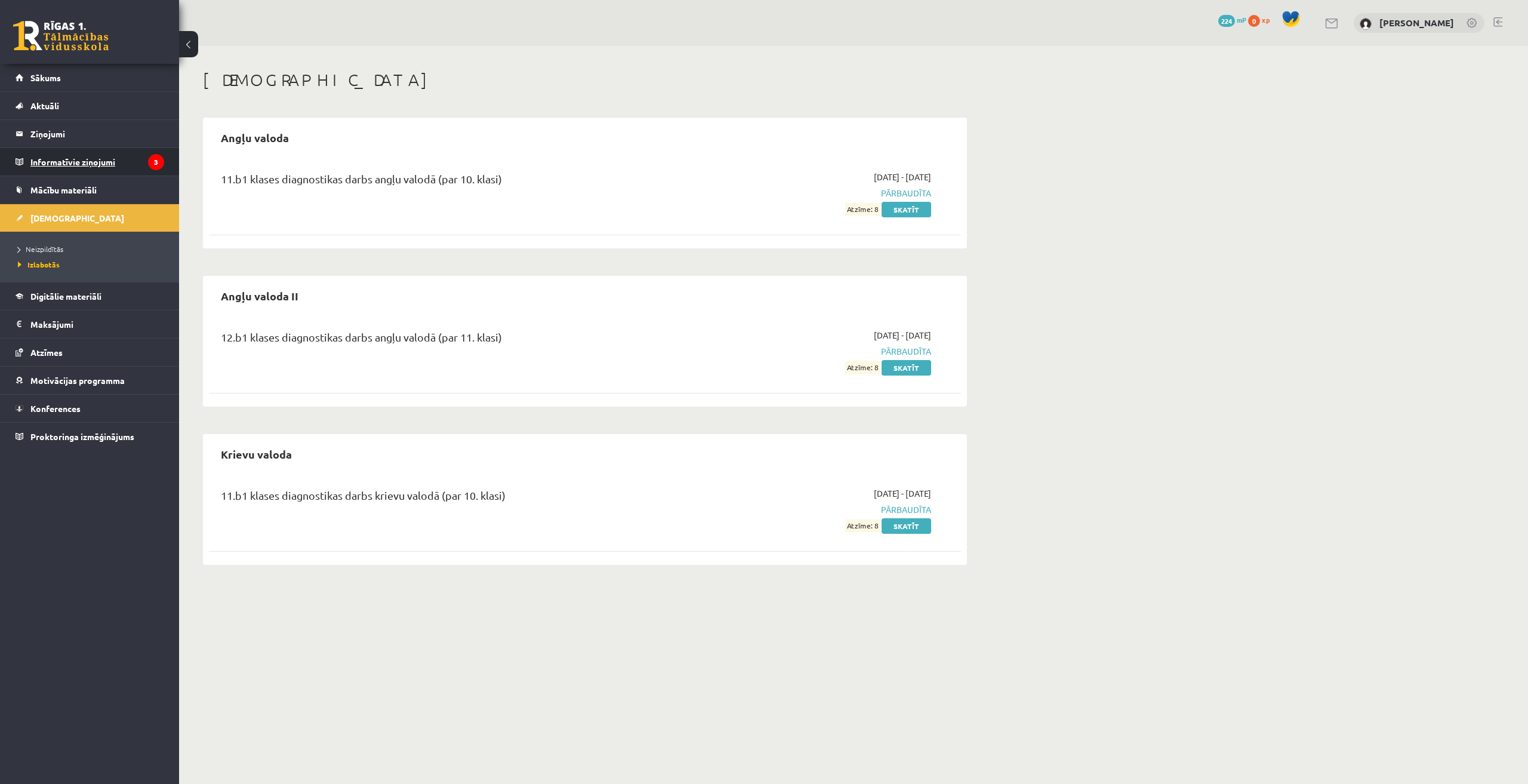
click at [90, 162] on legend "Informatīvie ziņojumi 3" at bounding box center [97, 162] width 134 height 27
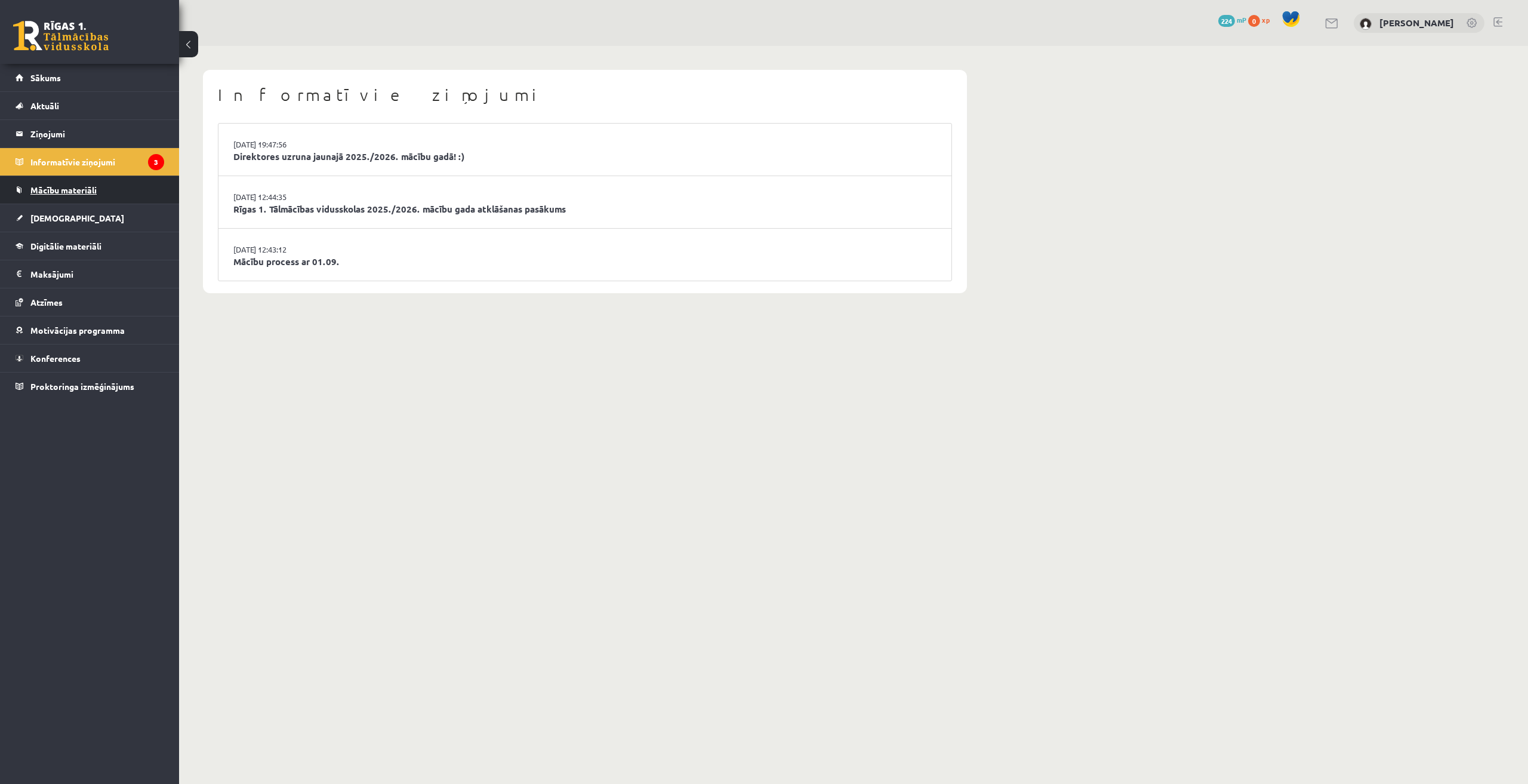
click at [78, 189] on span "Mācību materiāli" at bounding box center [63, 190] width 66 height 10
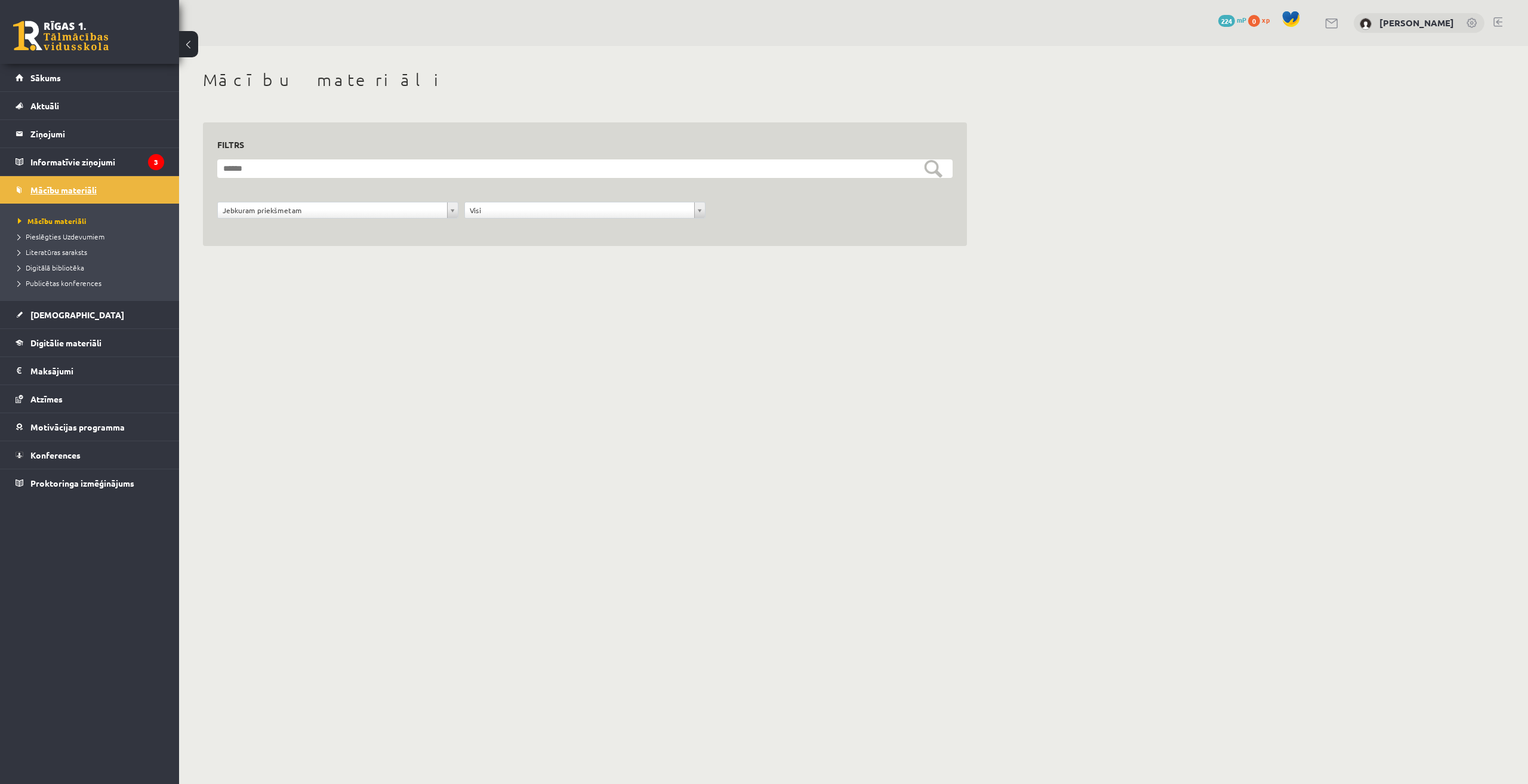
click at [72, 179] on link "Mācību materiāli" at bounding box center [90, 189] width 148 height 27
click at [59, 313] on span "[DEMOGRAPHIC_DATA]" at bounding box center [77, 314] width 93 height 10
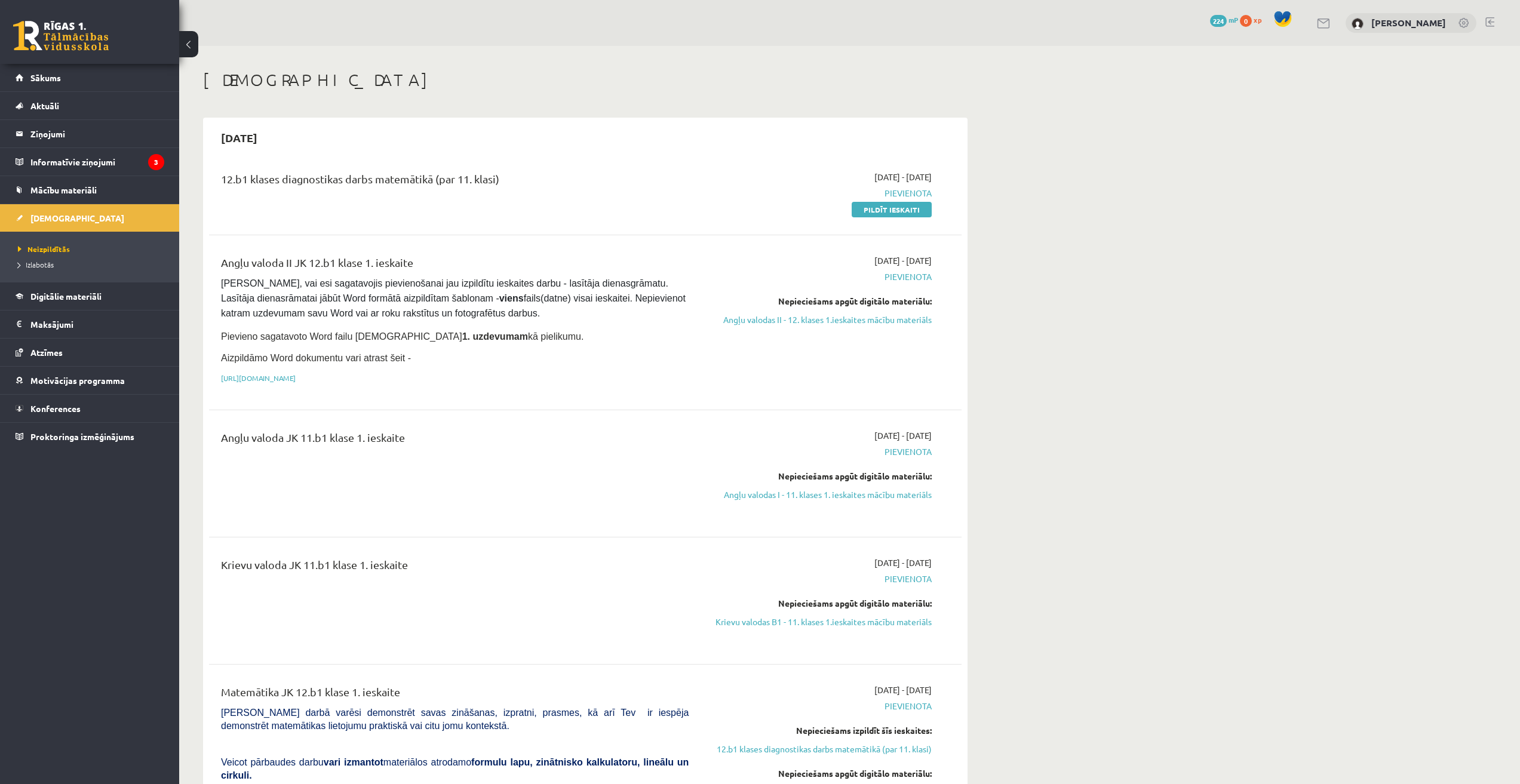
drag, startPoint x: 513, startPoint y: 181, endPoint x: 262, endPoint y: 189, distance: 251.1
